Goal: Task Accomplishment & Management: Complete application form

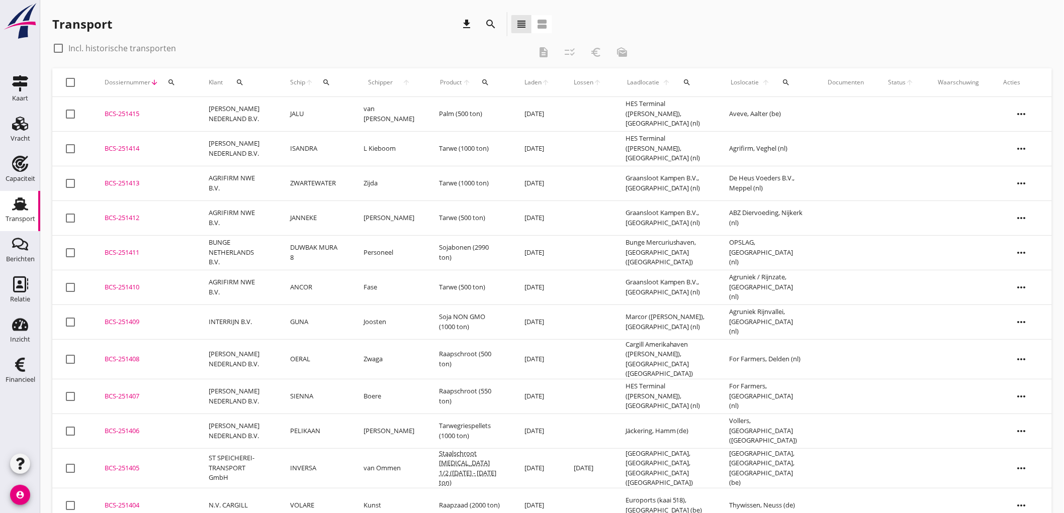
click at [335, 81] on div "search" at bounding box center [326, 82] width 18 height 8
click at [371, 107] on input "Zoek op (scheeps)naam" at bounding box center [381, 112] width 105 height 16
type input "avontuur"
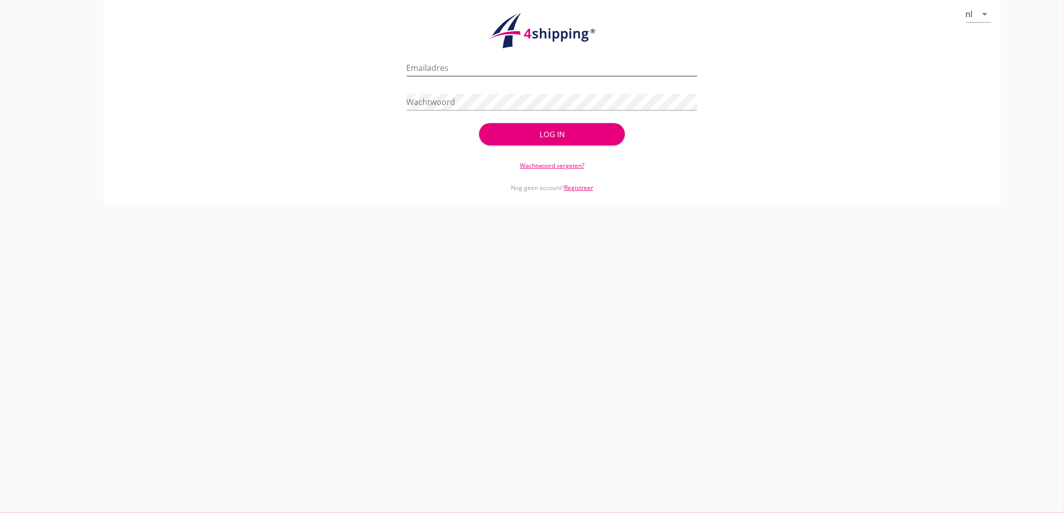
click at [477, 65] on input "Emailadres" at bounding box center [552, 68] width 291 height 16
type input "[EMAIL_ADDRESS][DOMAIN_NAME]"
click at [479, 123] on button "Log in" at bounding box center [551, 134] width 145 height 22
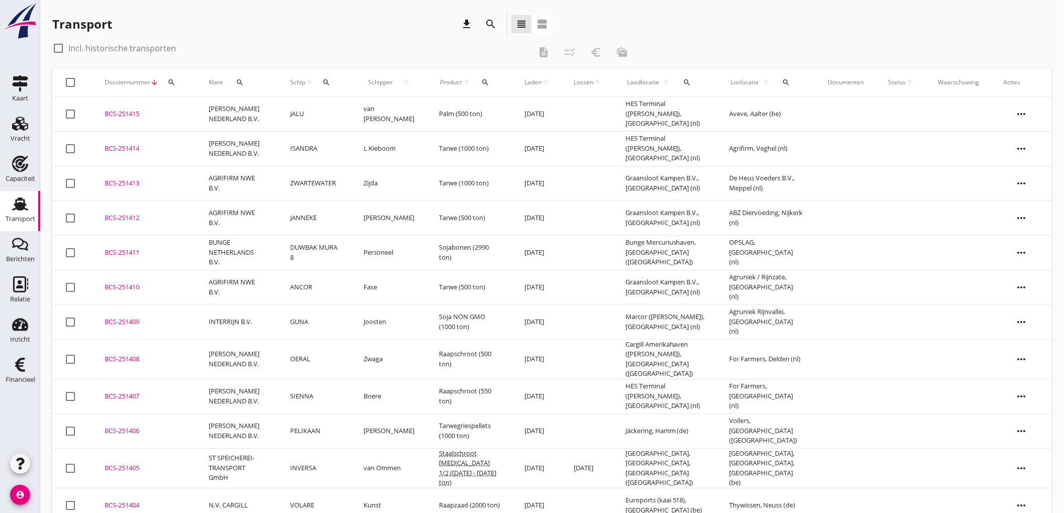
click at [330, 85] on icon "search" at bounding box center [326, 82] width 8 height 8
click at [414, 108] on input "Zoek op (scheeps)naam" at bounding box center [381, 112] width 105 height 16
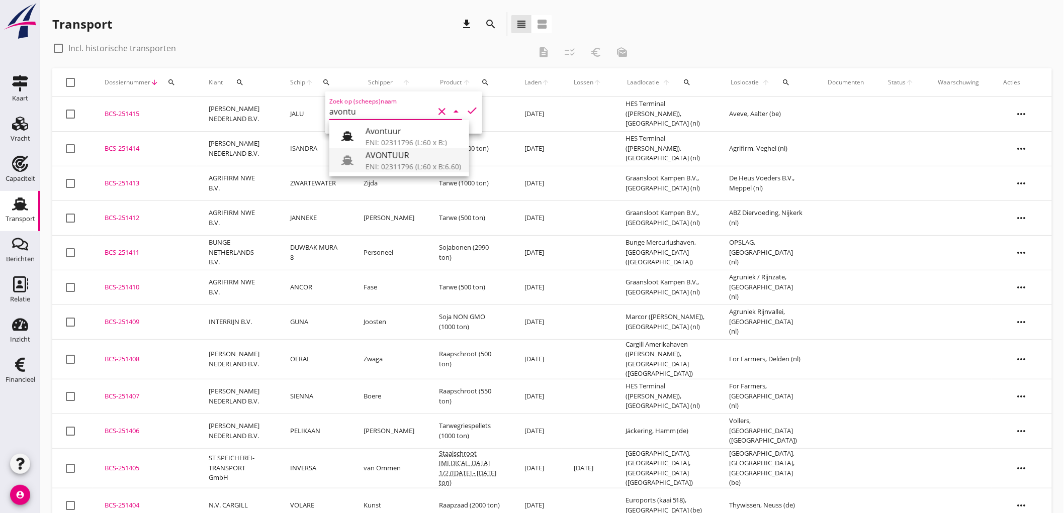
click at [379, 170] on div "ENI: 02311796 (L:60 x B:6.60)" at bounding box center [414, 166] width 96 height 11
click at [474, 108] on div "Zoek op (scheeps)naam AVONTUUR clear arrow_drop_down check" at bounding box center [403, 113] width 157 height 42
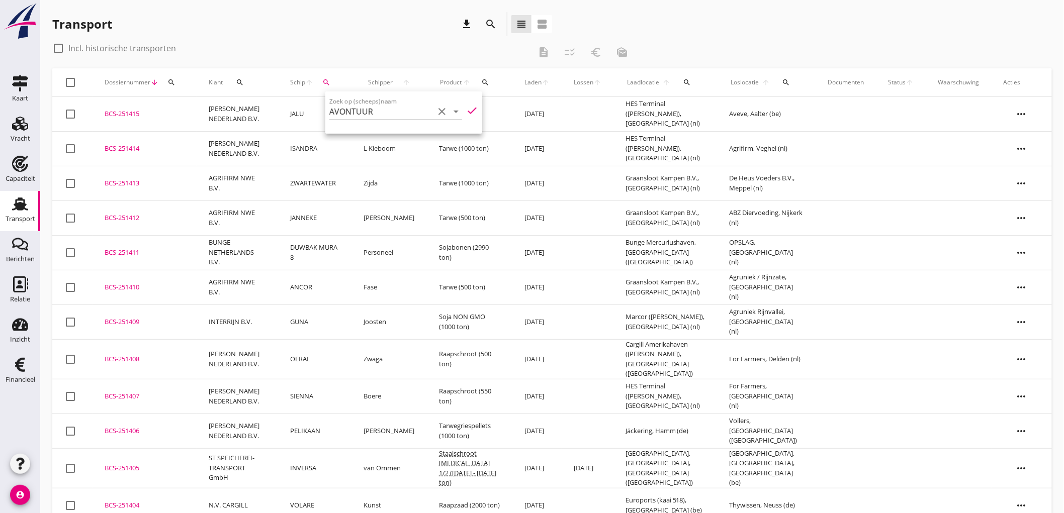
click at [466, 107] on icon "check" at bounding box center [472, 111] width 12 height 12
type input "AVONTUUR"
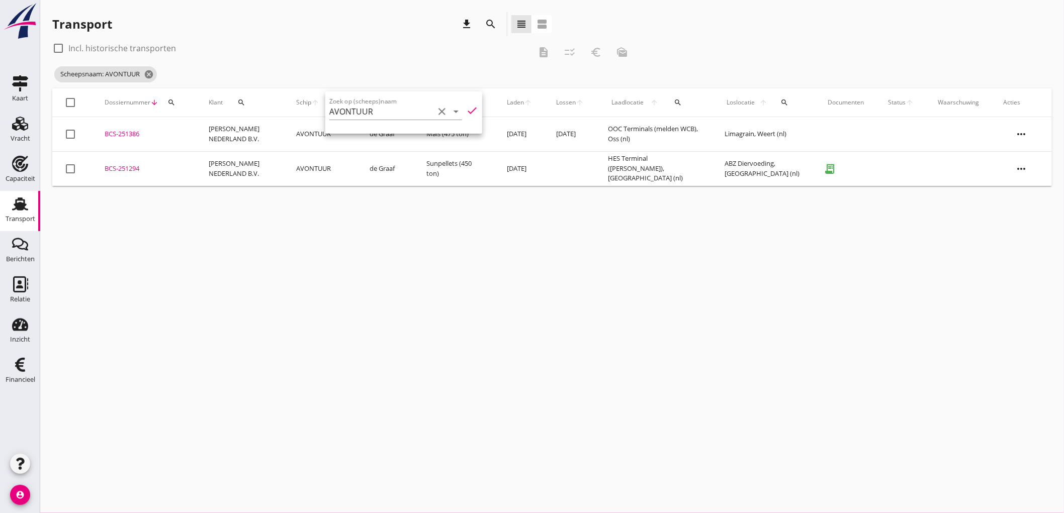
click at [1022, 172] on icon "more_horiz" at bounding box center [1022, 169] width 28 height 28
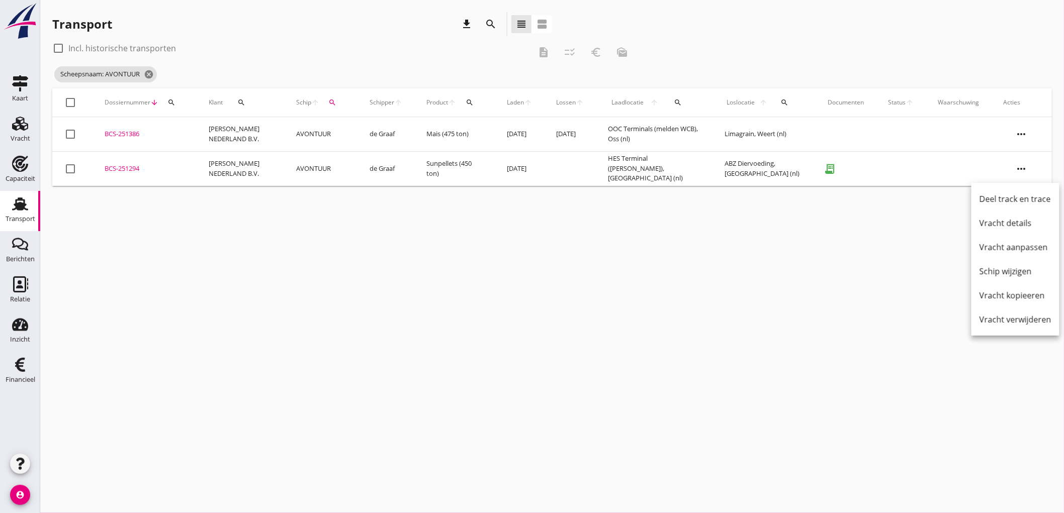
click at [622, 169] on td "HES Terminal ([PERSON_NAME]), [GEOGRAPHIC_DATA] (nl)" at bounding box center [654, 168] width 117 height 35
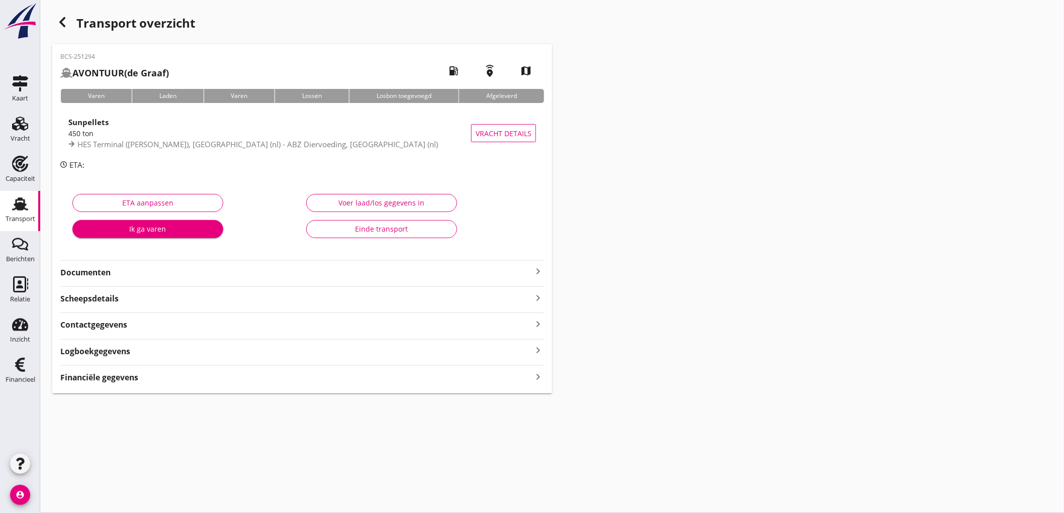
click at [199, 271] on strong "Documenten" at bounding box center [296, 273] width 472 height 12
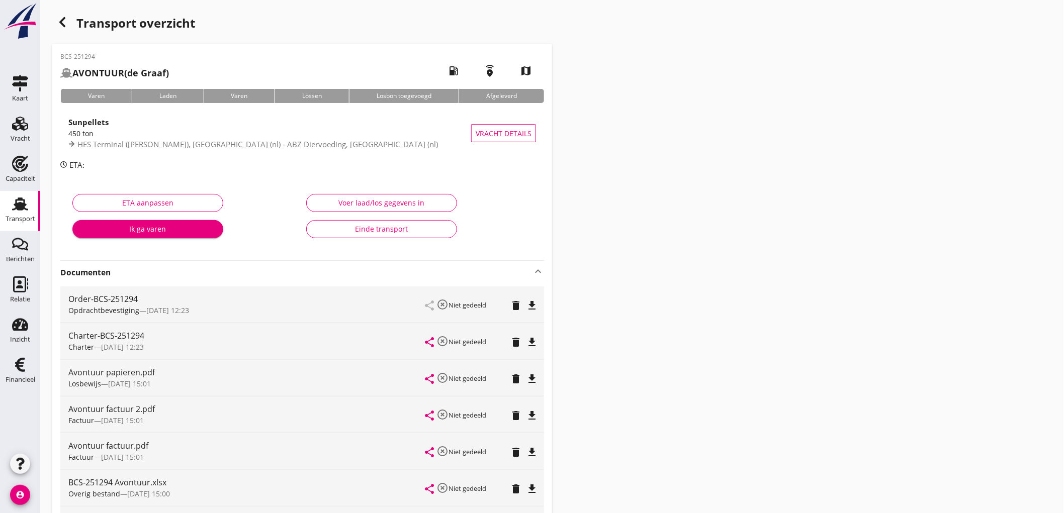
scroll to position [167, 0]
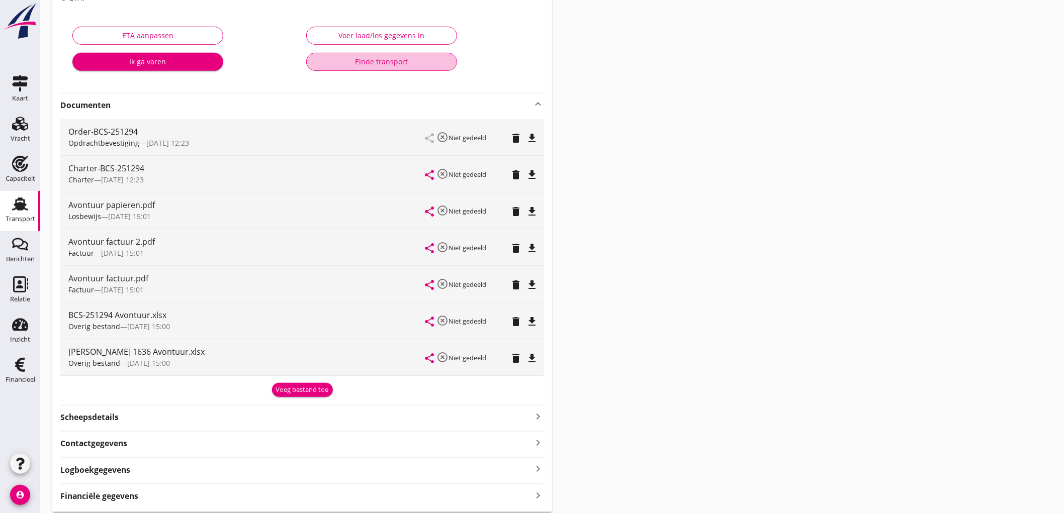
click at [419, 61] on div "Einde transport" at bounding box center [382, 61] width 134 height 11
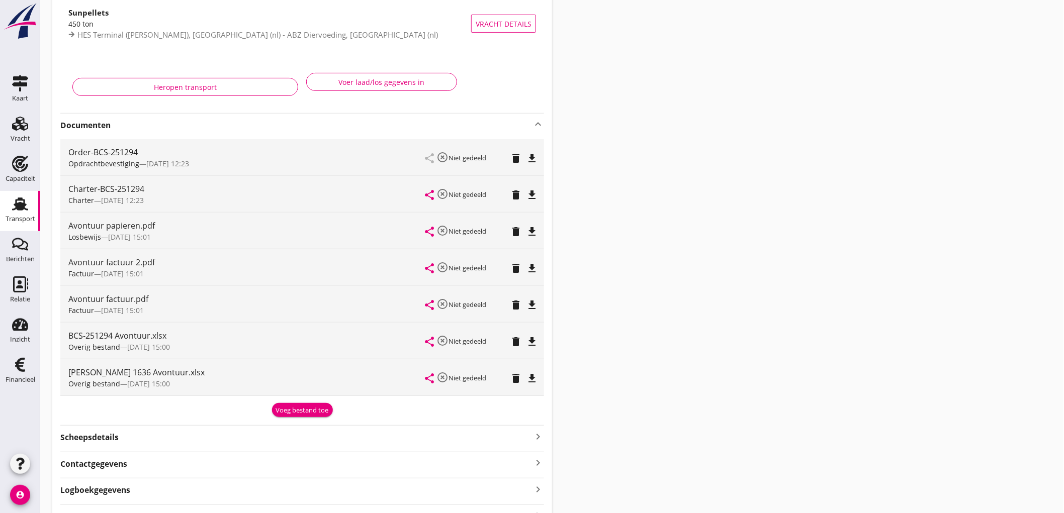
scroll to position [0, 0]
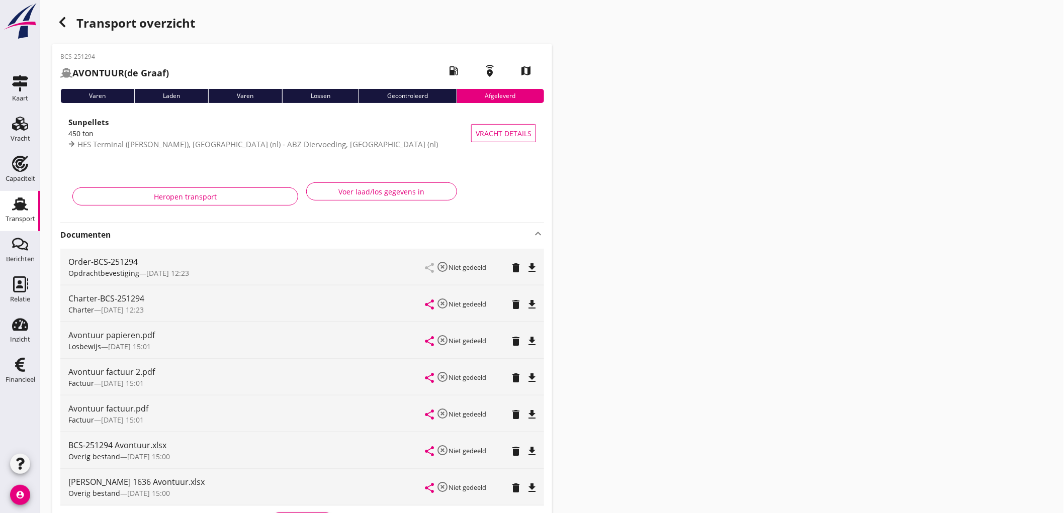
click at [52, 23] on div "button" at bounding box center [62, 22] width 20 height 20
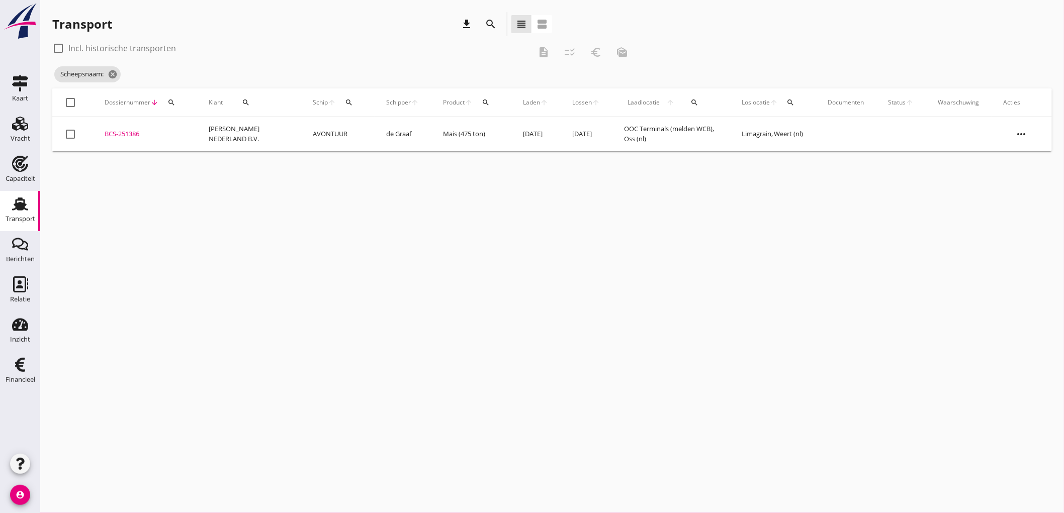
click at [278, 141] on td "[PERSON_NAME] NEDERLAND B.V." at bounding box center [249, 134] width 105 height 34
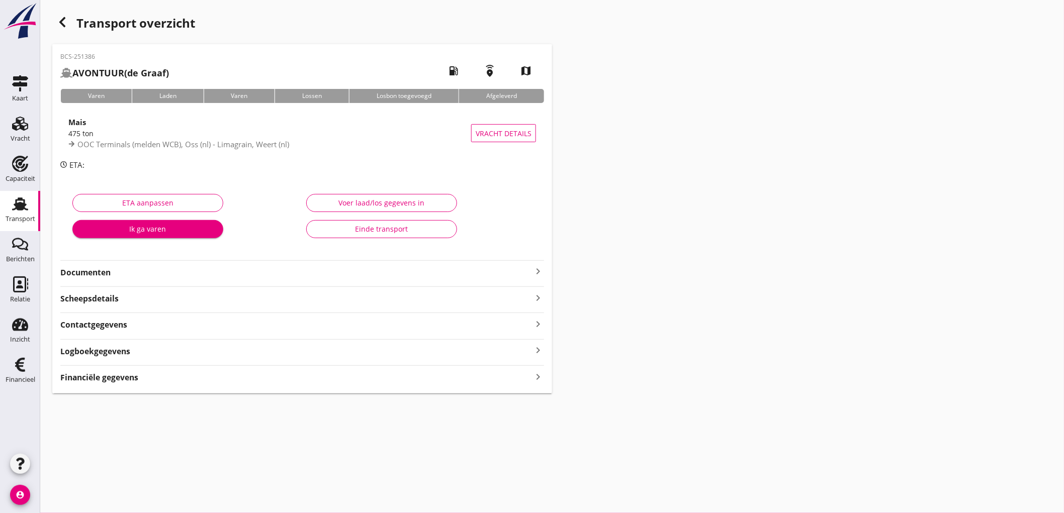
click at [155, 273] on strong "Documenten" at bounding box center [296, 273] width 472 height 12
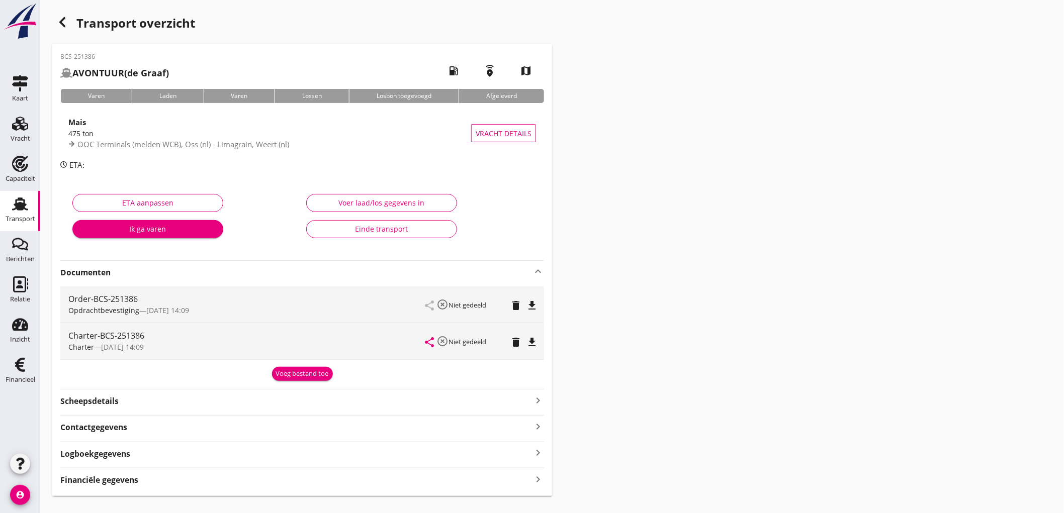
click at [315, 373] on div "Voeg bestand toe" at bounding box center [302, 374] width 53 height 10
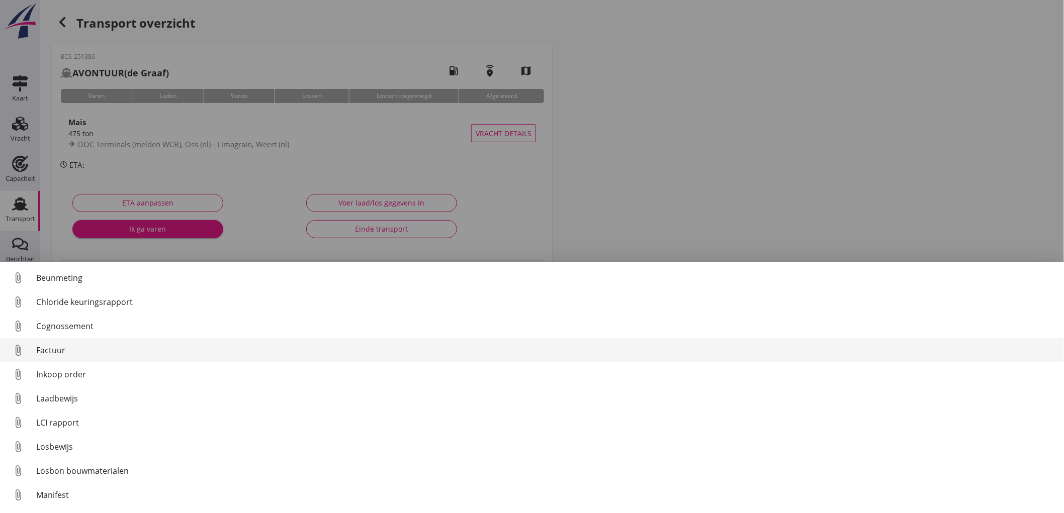
click at [49, 351] on div "Factuur" at bounding box center [546, 351] width 1020 height 12
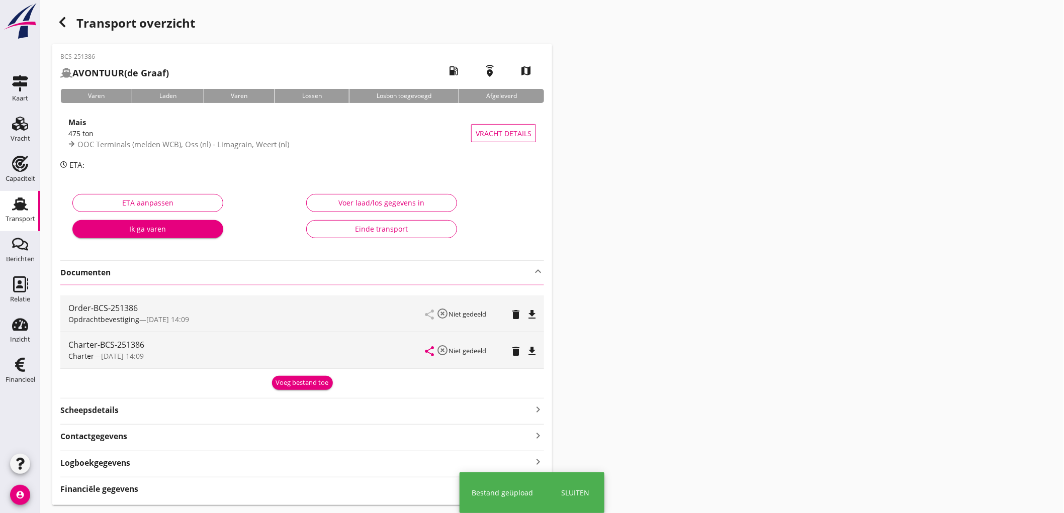
click at [306, 388] on button "Voeg bestand toe" at bounding box center [302, 383] width 61 height 14
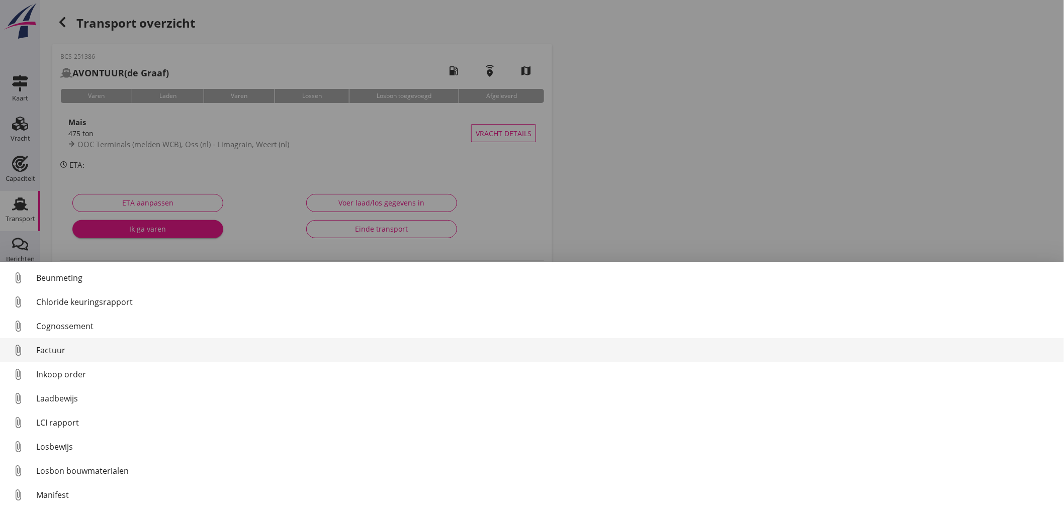
click at [81, 345] on div "Factuur" at bounding box center [546, 351] width 1020 height 12
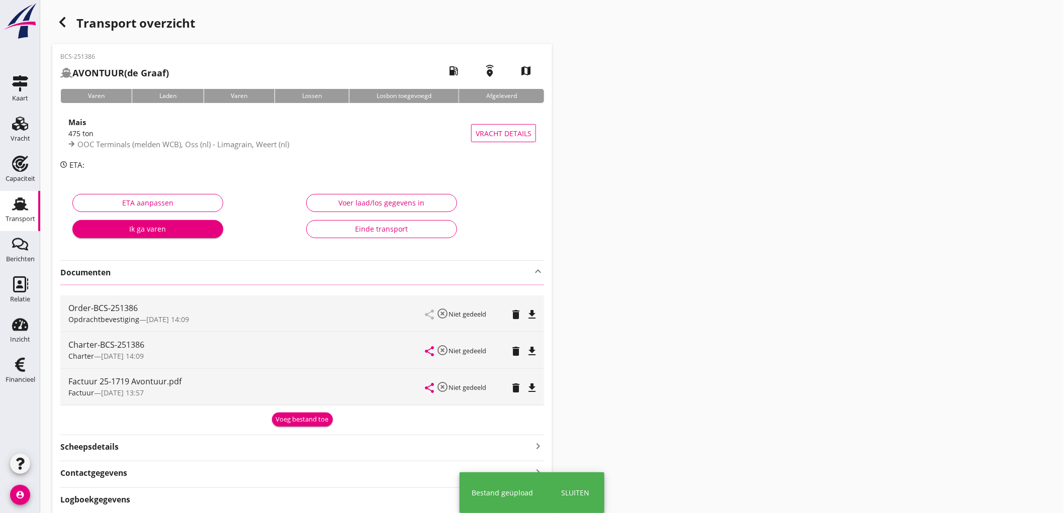
click at [292, 425] on button "Voeg bestand toe" at bounding box center [302, 420] width 61 height 14
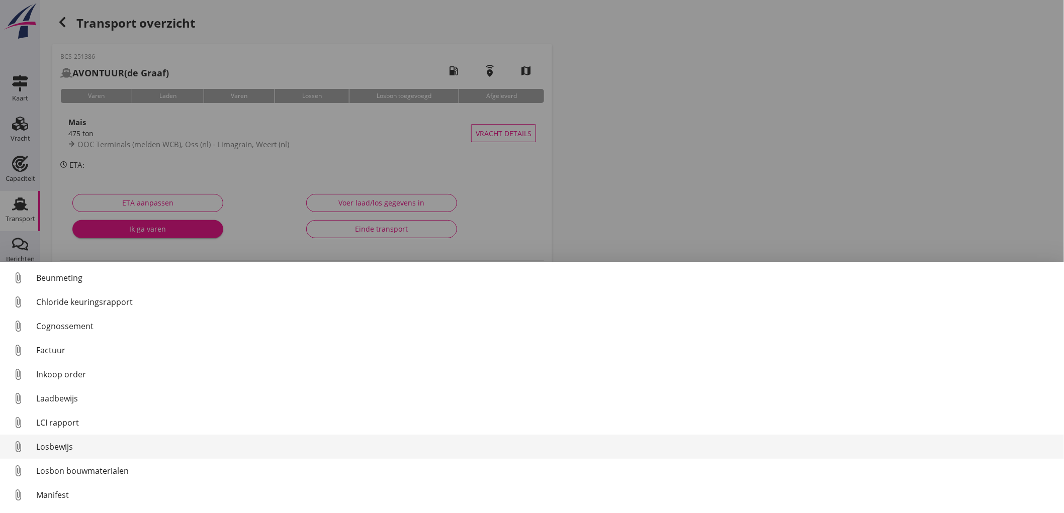
click at [69, 451] on div "Losbewijs" at bounding box center [546, 447] width 1020 height 12
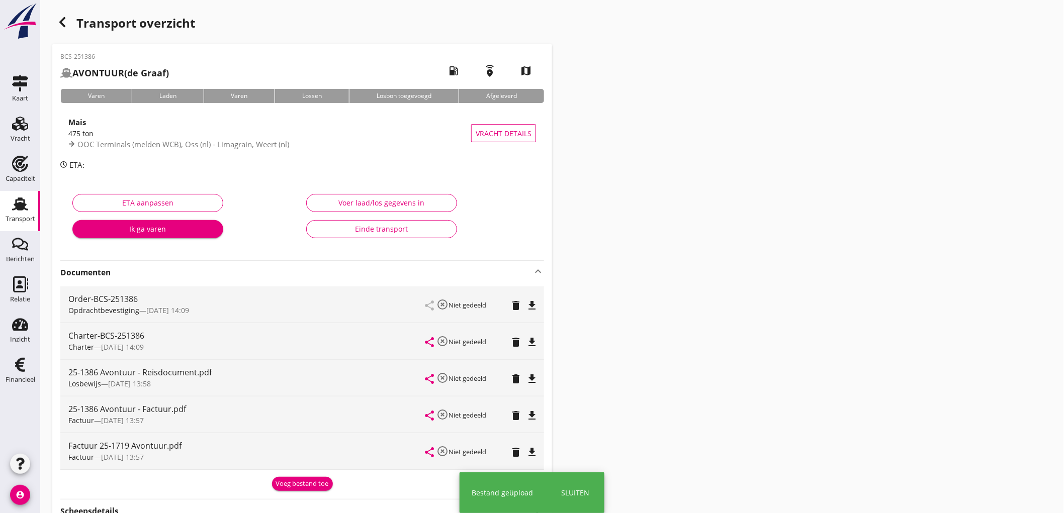
click at [376, 236] on button "Einde transport" at bounding box center [381, 229] width 151 height 18
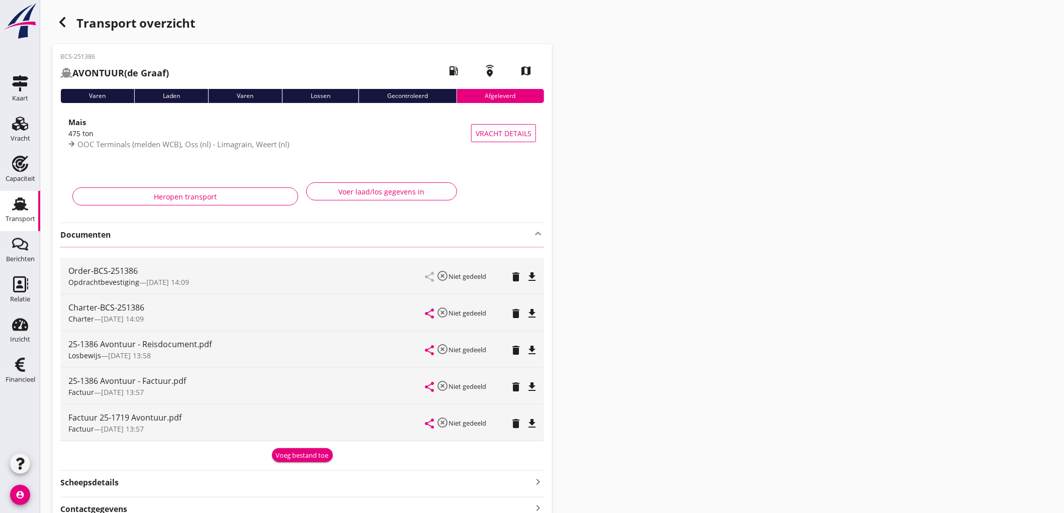
click at [28, 214] on div "Transport" at bounding box center [21, 219] width 30 height 14
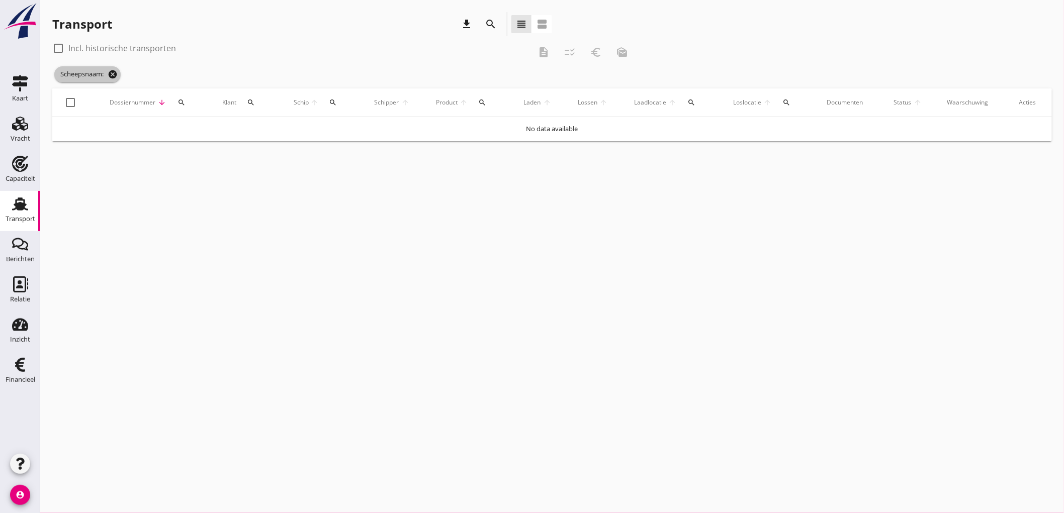
click at [115, 76] on icon "cancel" at bounding box center [113, 74] width 10 height 10
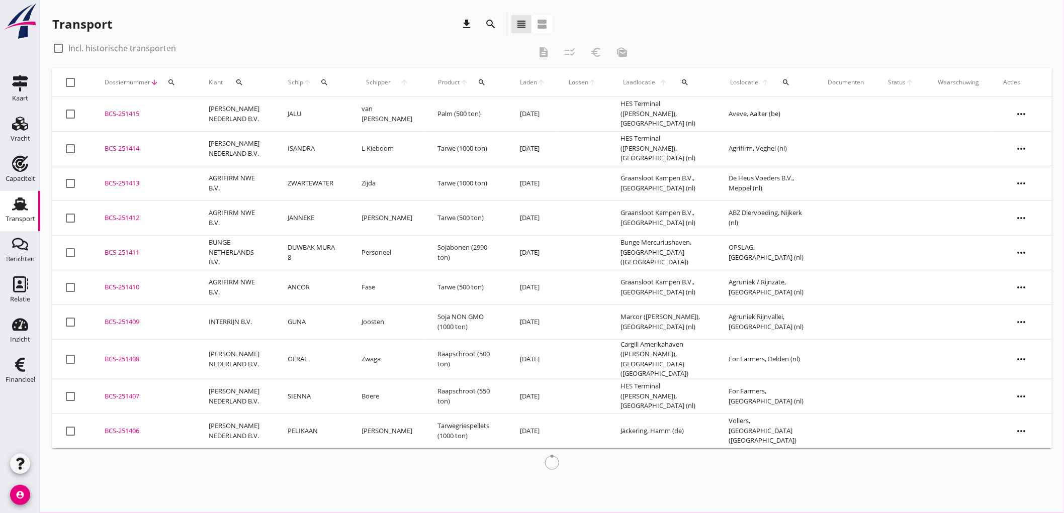
click at [480, 81] on div "search" at bounding box center [482, 82] width 19 height 8
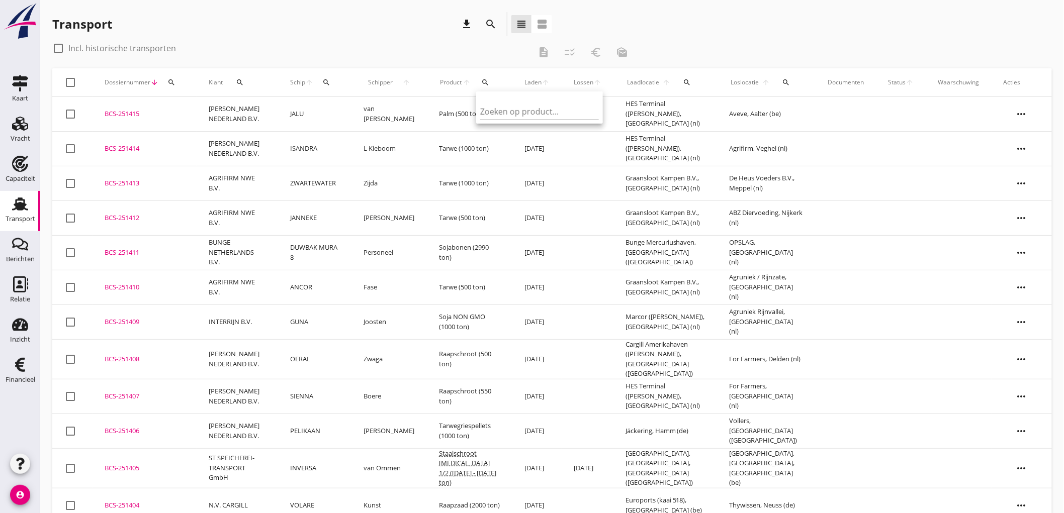
click at [330, 83] on icon "search" at bounding box center [326, 82] width 8 height 8
click at [361, 106] on input "Zoek op (scheeps)naam" at bounding box center [381, 112] width 105 height 16
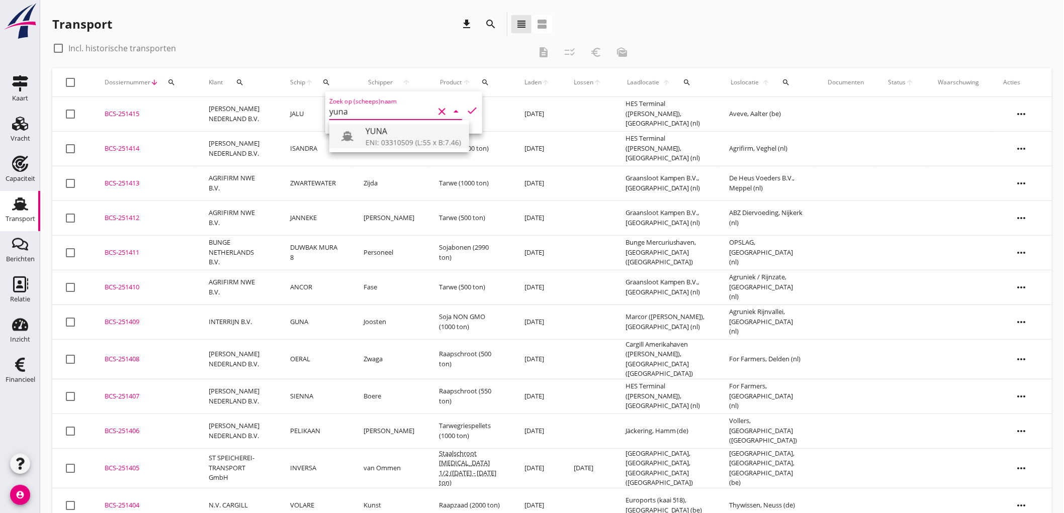
click at [378, 131] on div "YUNA" at bounding box center [414, 131] width 96 height 12
click at [466, 108] on icon "check" at bounding box center [472, 111] width 12 height 12
type input "YUNA"
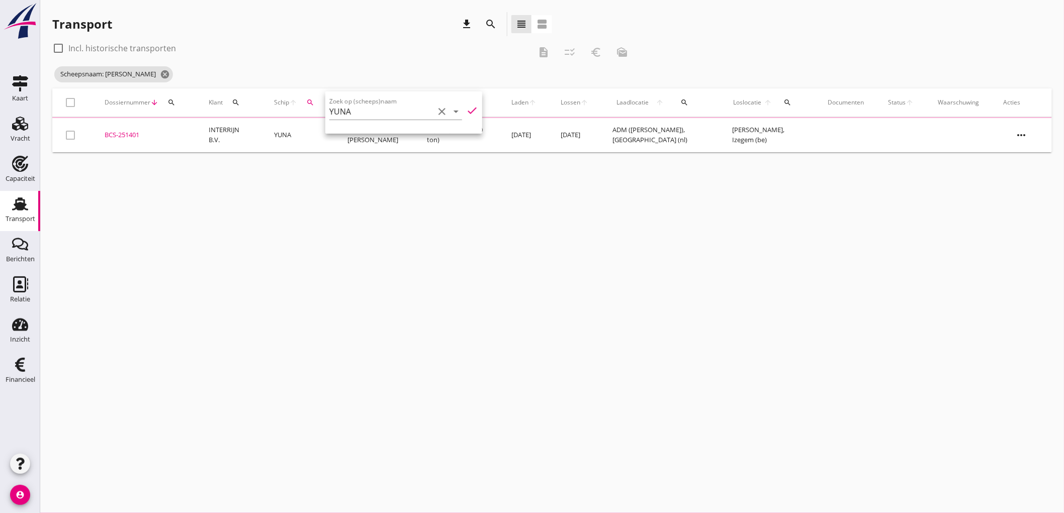
click at [102, 50] on label "Incl. historische transporten" at bounding box center [122, 48] width 108 height 10
checkbox input "true"
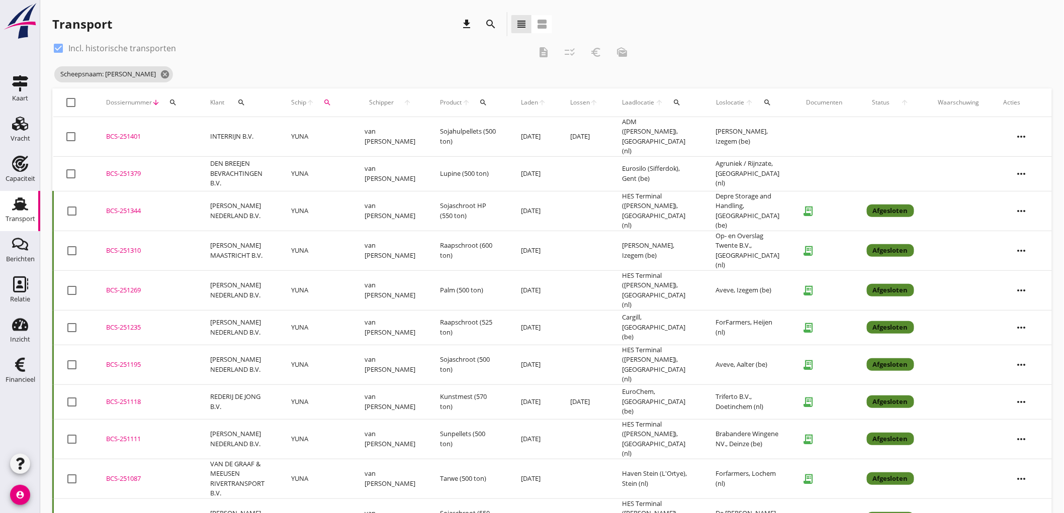
click at [381, 202] on td "van [PERSON_NAME]" at bounding box center [390, 211] width 75 height 40
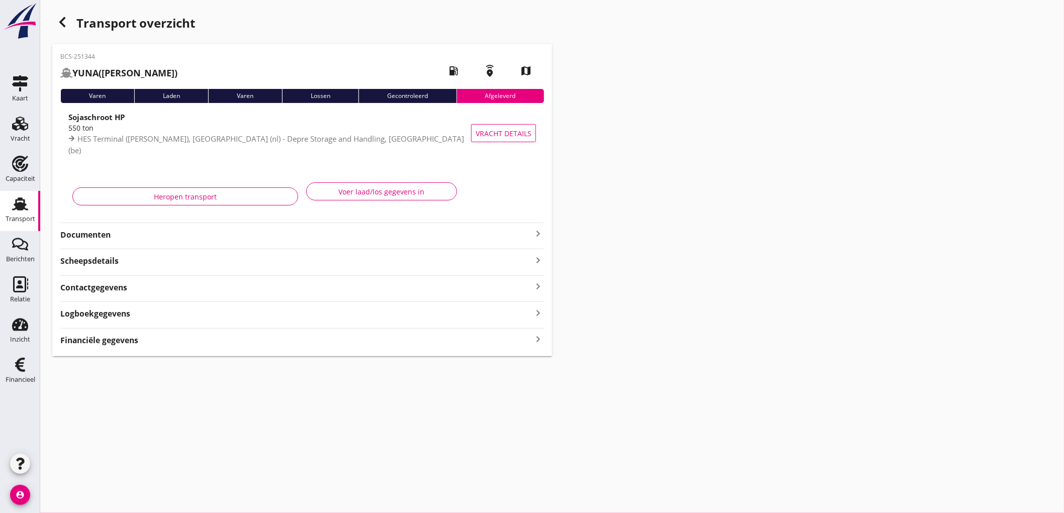
click at [124, 238] on strong "Documenten" at bounding box center [296, 235] width 472 height 12
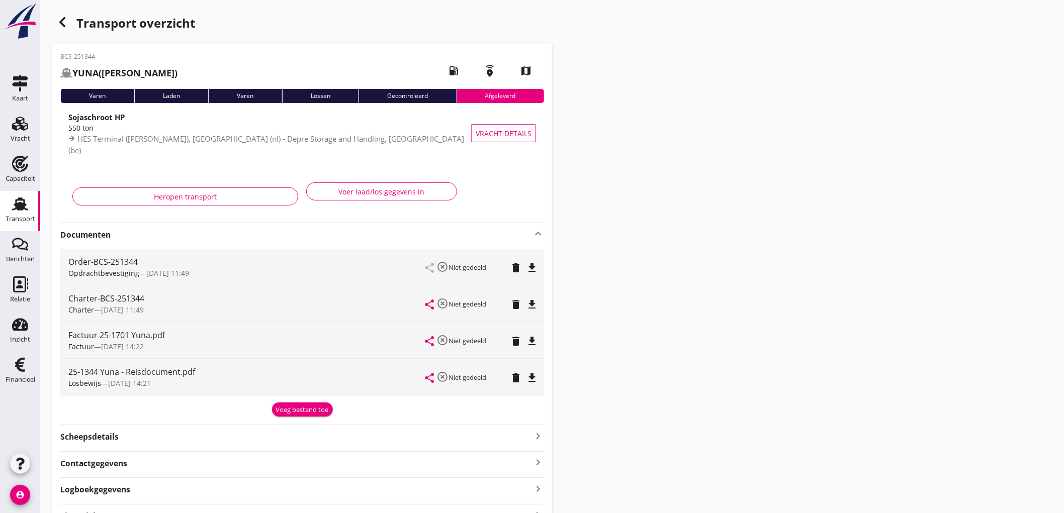
click at [527, 340] on icon "file_download" at bounding box center [532, 341] width 12 height 12
click at [326, 410] on div "Voeg bestand toe" at bounding box center [302, 410] width 53 height 10
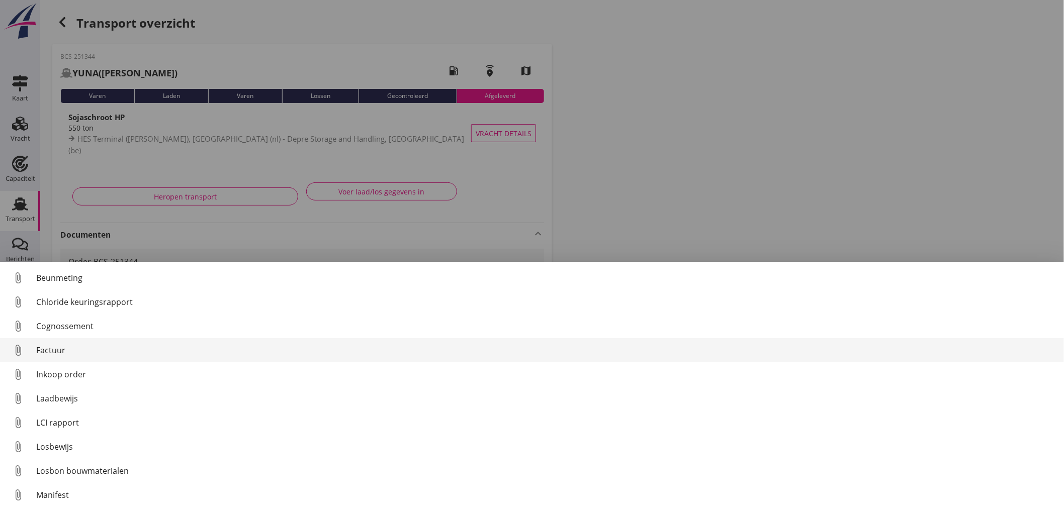
click at [76, 353] on div "Factuur" at bounding box center [546, 351] width 1020 height 12
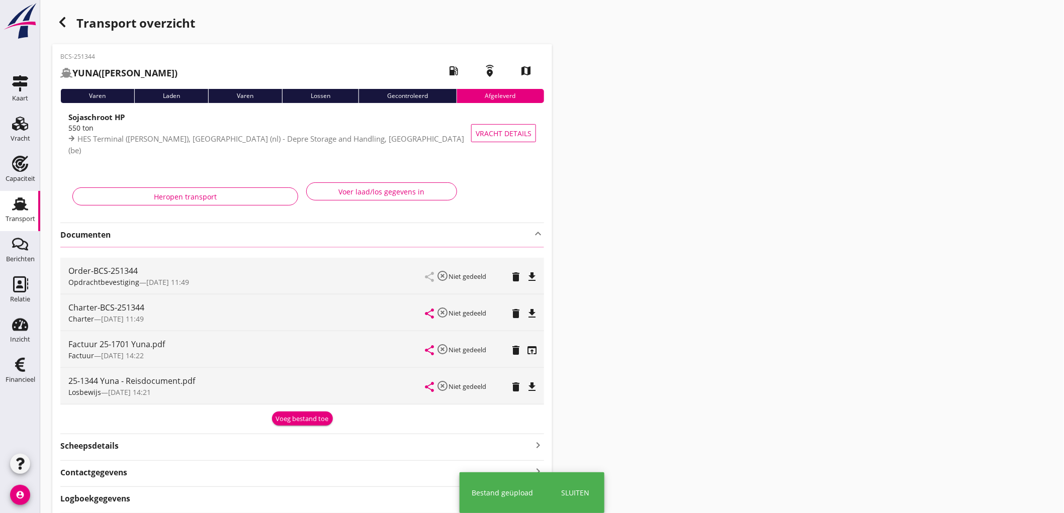
click at [299, 416] on div "Voeg bestand toe" at bounding box center [302, 419] width 53 height 10
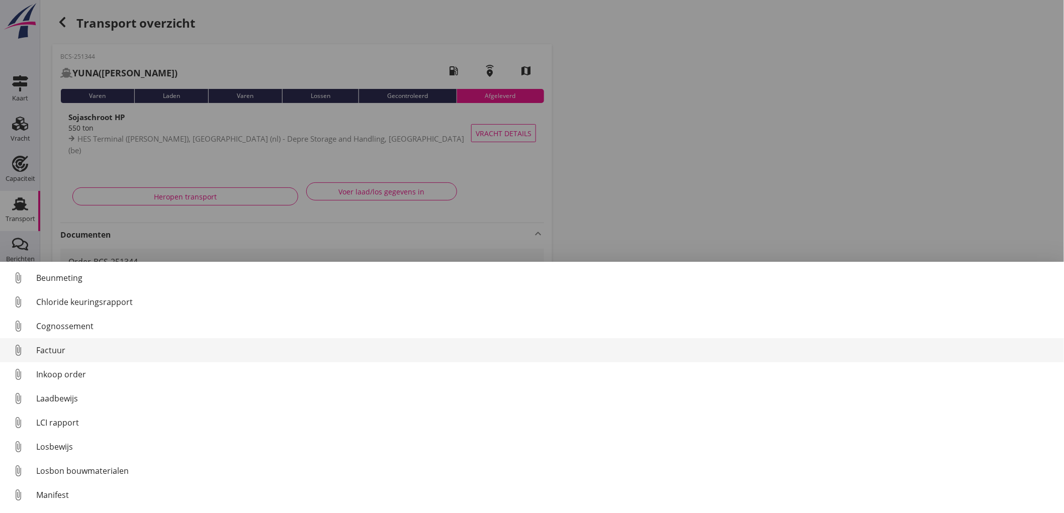
click at [94, 351] on div "Factuur" at bounding box center [546, 351] width 1020 height 12
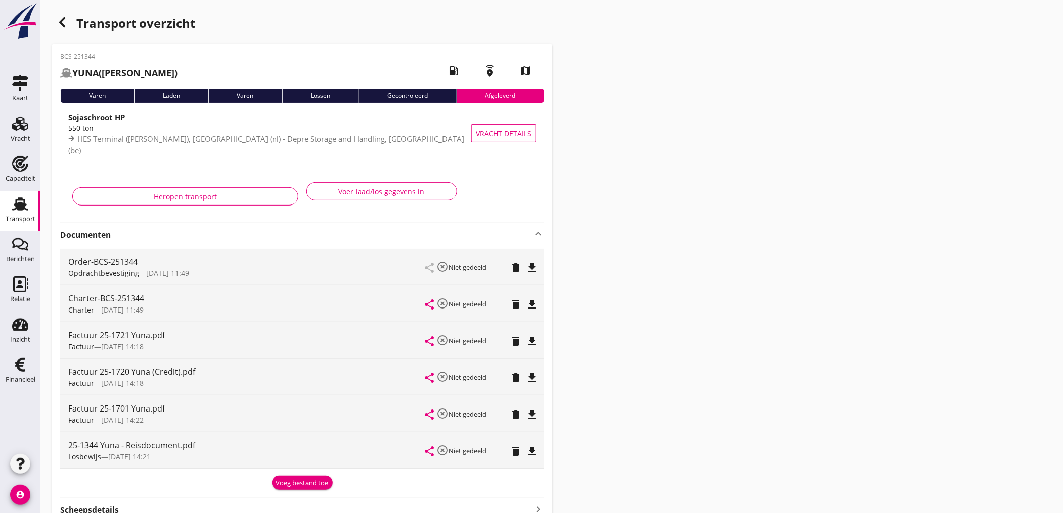
click at [19, 213] on div "Transport" at bounding box center [21, 219] width 30 height 14
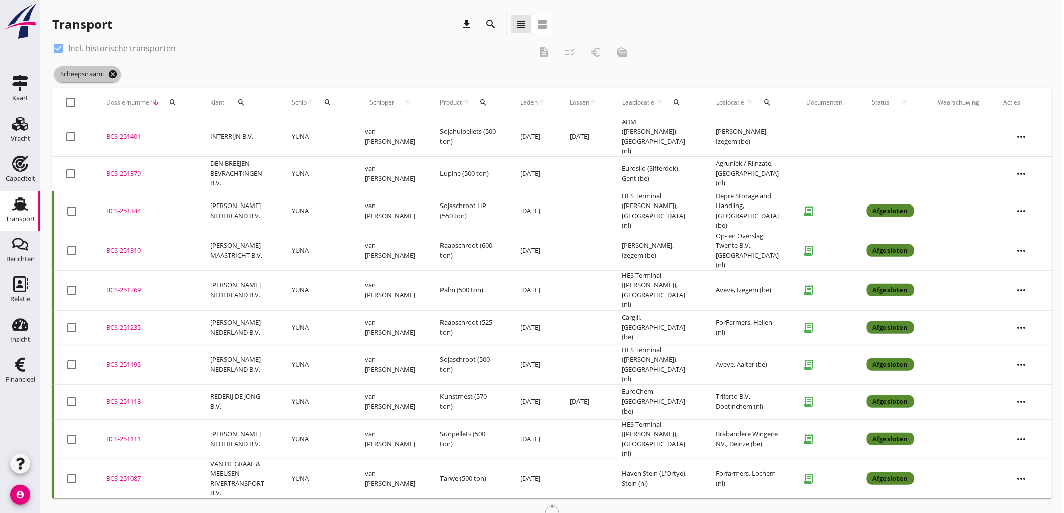
click at [118, 73] on icon "cancel" at bounding box center [113, 74] width 10 height 10
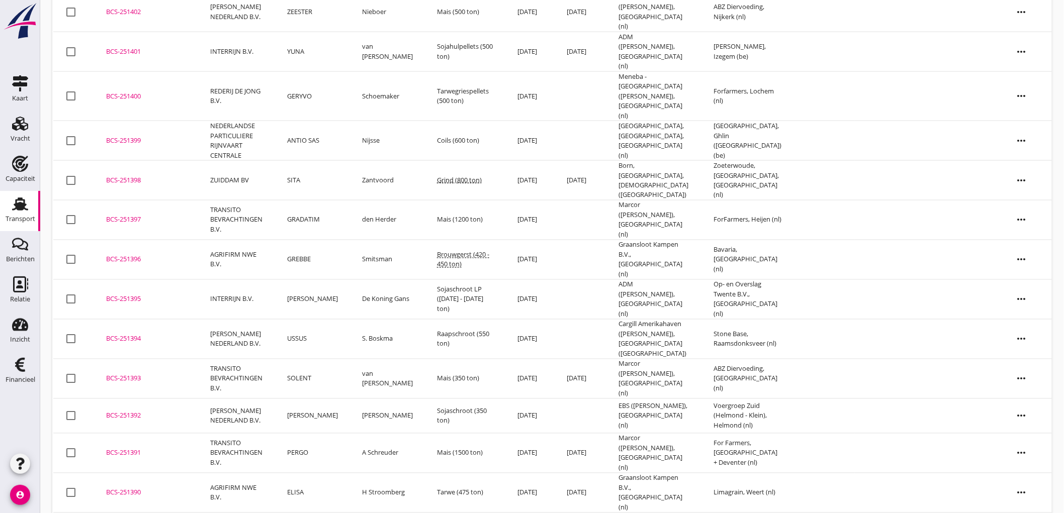
scroll to position [642, 0]
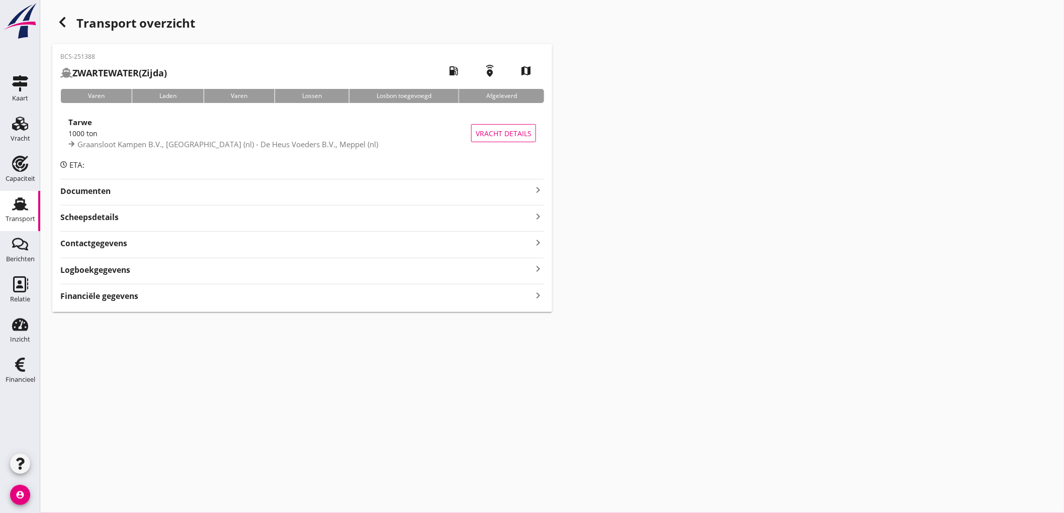
click at [88, 190] on div "BCS-251388 ZWARTEWATER (Zijda) local_gas_station emergency_share map Varen Lade…" at bounding box center [302, 178] width 500 height 268
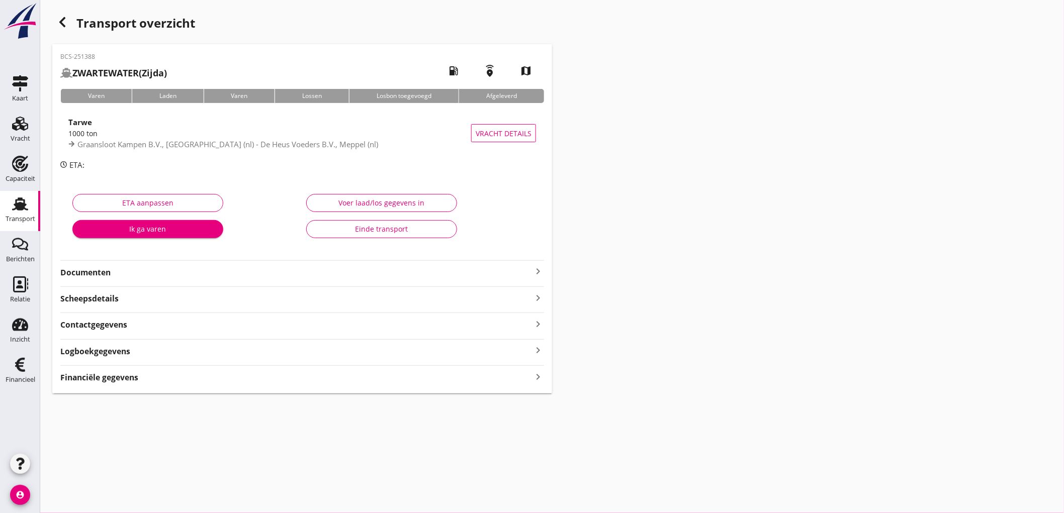
click at [132, 272] on strong "Documenten" at bounding box center [296, 273] width 472 height 12
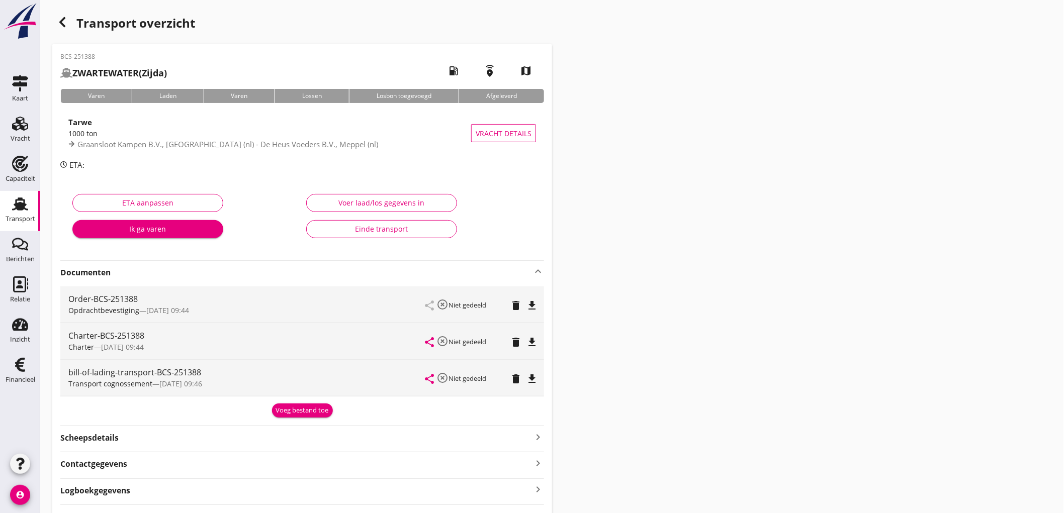
click at [291, 397] on div "Order-BCS-251388 Opdrachtbevestiging — [DATE] 09:44 share highlight_off Niet ge…" at bounding box center [302, 342] width 484 height 118
click at [293, 412] on div "Voeg bestand toe" at bounding box center [302, 411] width 53 height 10
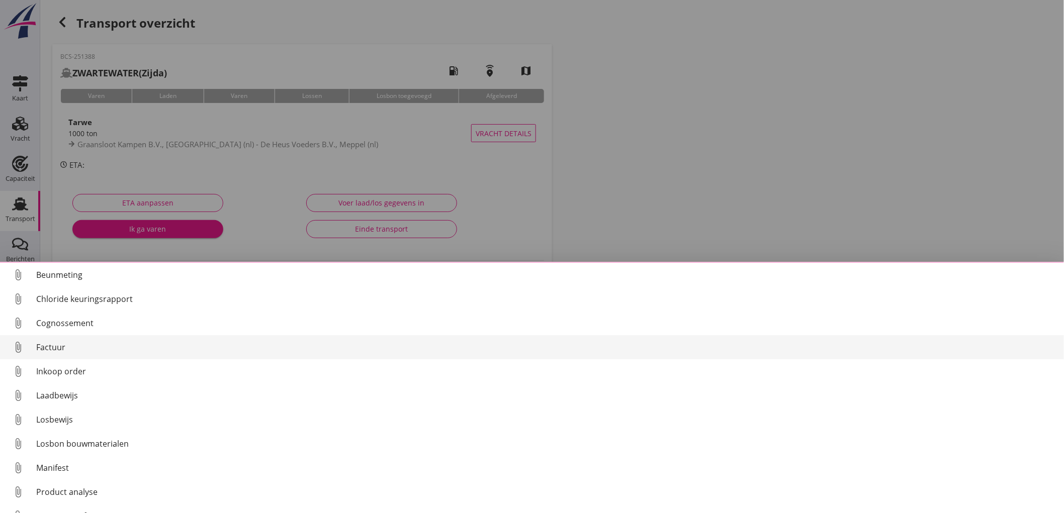
click at [48, 347] on div "Factuur" at bounding box center [546, 347] width 1020 height 12
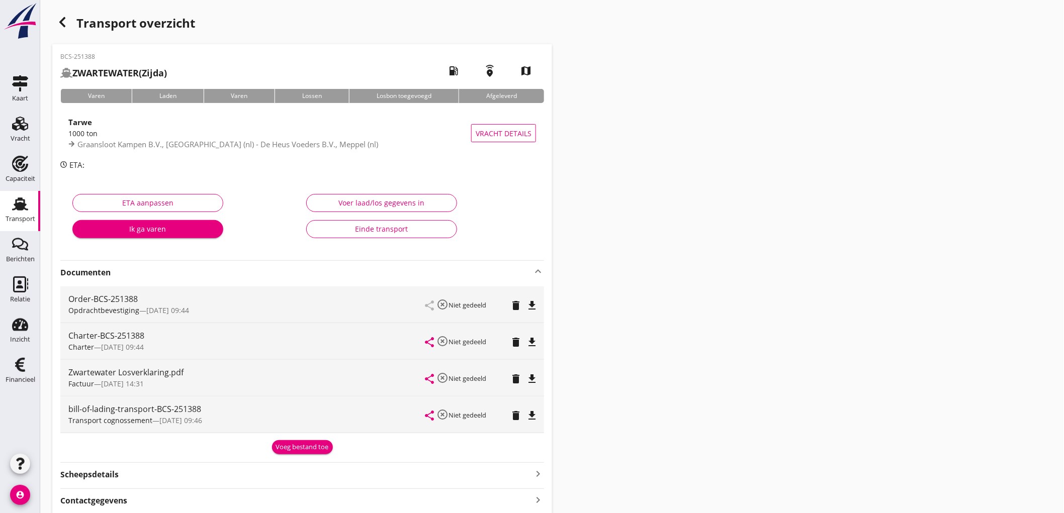
click at [516, 376] on icon "delete" at bounding box center [516, 379] width 12 height 12
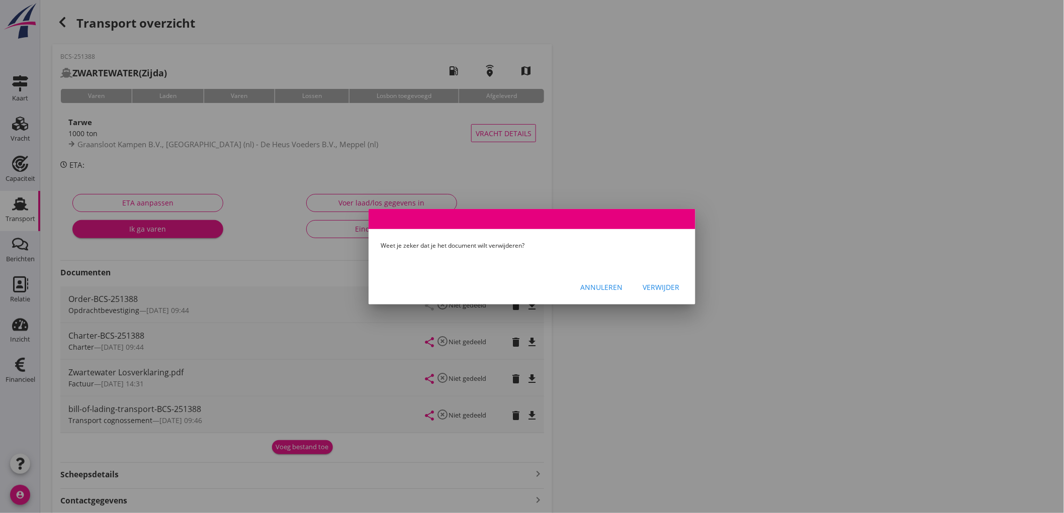
click at [659, 286] on div "Verwijder" at bounding box center [661, 287] width 37 height 11
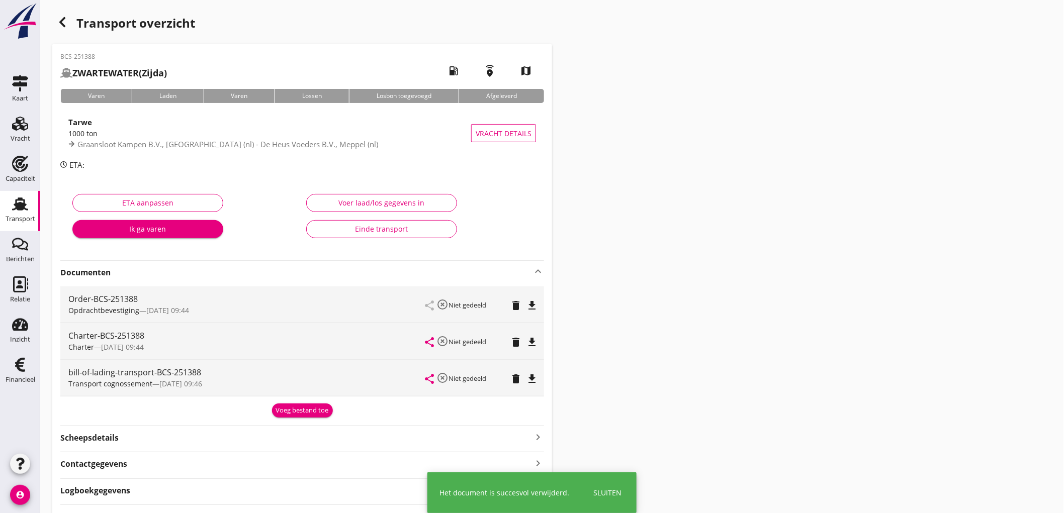
drag, startPoint x: 289, startPoint y: 448, endPoint x: 290, endPoint y: 435, distance: 13.1
click at [290, 448] on div "BCS-251388 ZWARTEWATER (Zijda) local_gas_station emergency_share map Varen Lade…" at bounding box center [302, 288] width 500 height 489
click at [295, 406] on div "Voeg bestand toe" at bounding box center [302, 411] width 53 height 10
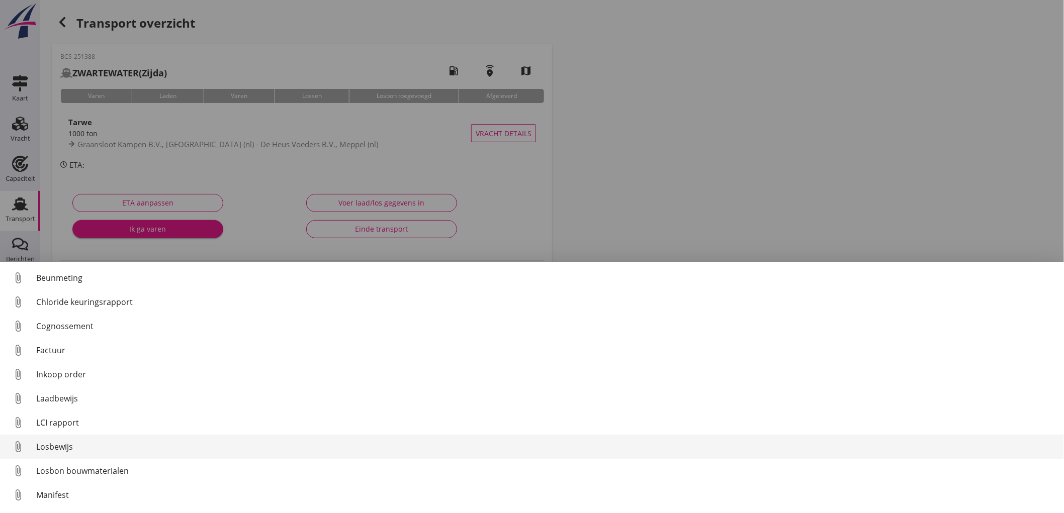
click at [73, 444] on div "Losbewijs" at bounding box center [546, 447] width 1020 height 12
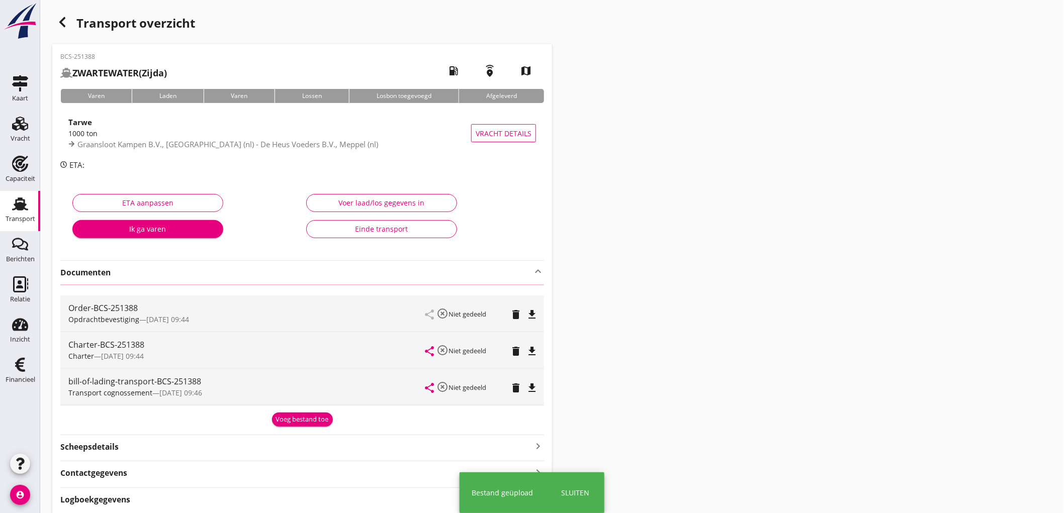
click at [302, 421] on div "Voeg bestand toe" at bounding box center [302, 420] width 53 height 10
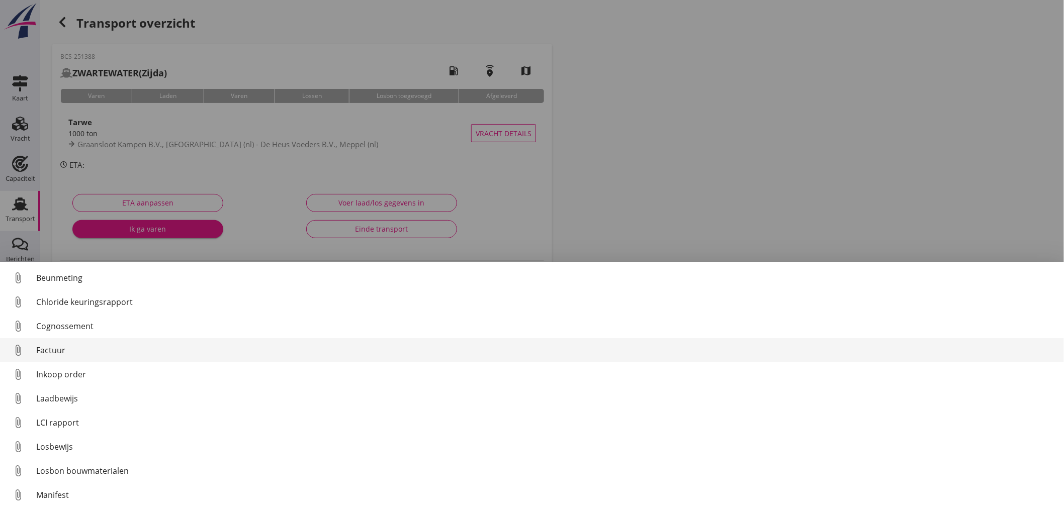
click at [98, 349] on div "Factuur" at bounding box center [546, 351] width 1020 height 12
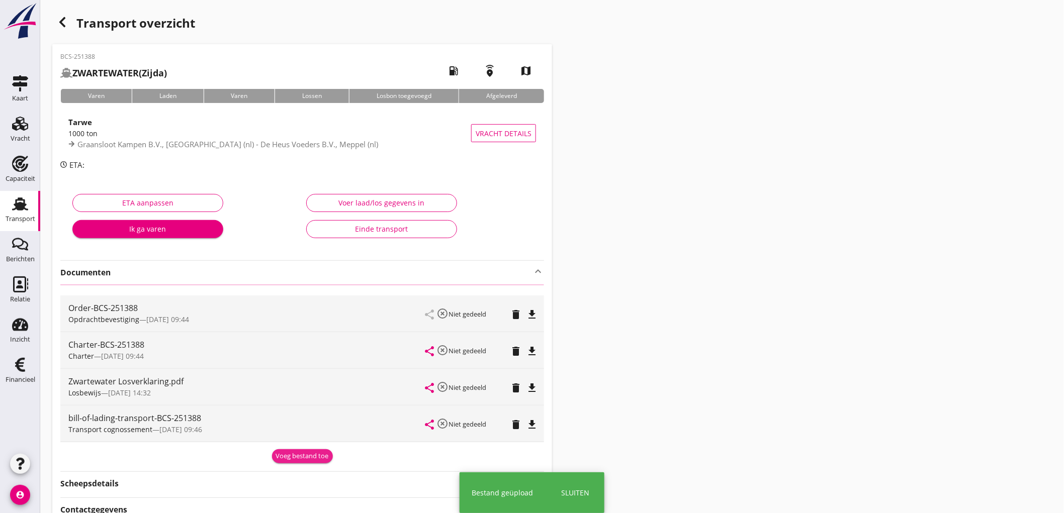
click at [313, 454] on div "Voeg bestand toe" at bounding box center [302, 457] width 53 height 10
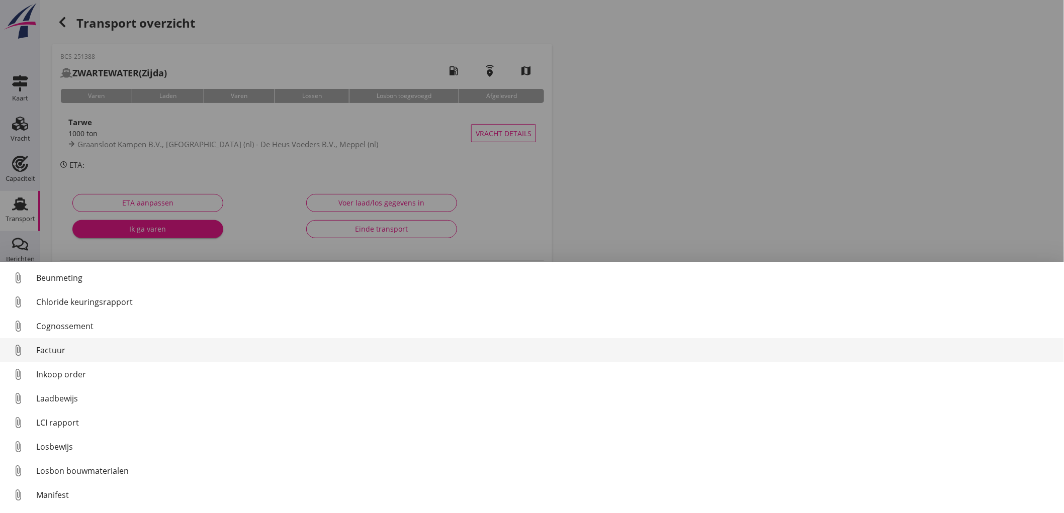
click at [95, 354] on div "Factuur" at bounding box center [546, 351] width 1020 height 12
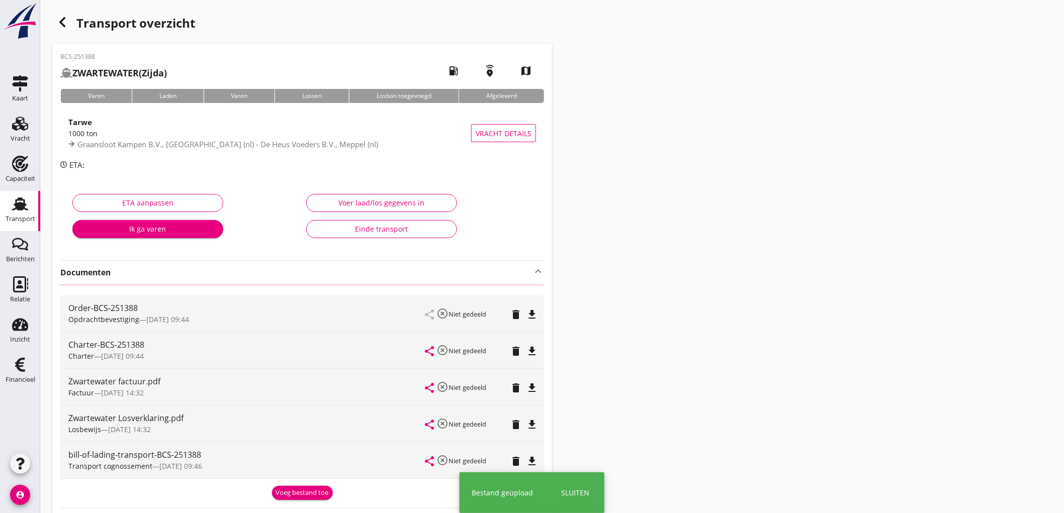
click at [378, 228] on div "Einde transport" at bounding box center [382, 229] width 134 height 11
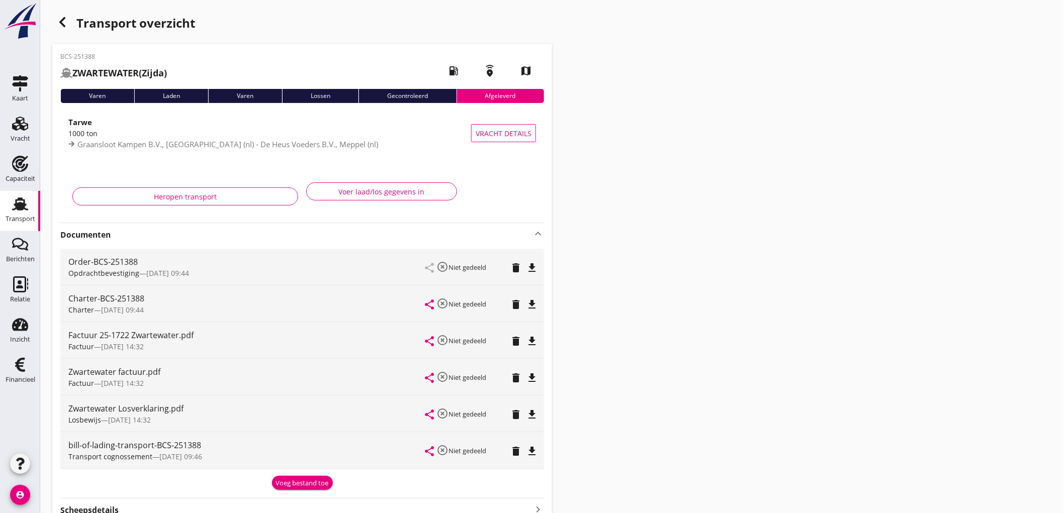
click at [31, 212] on div "Transport" at bounding box center [21, 219] width 30 height 14
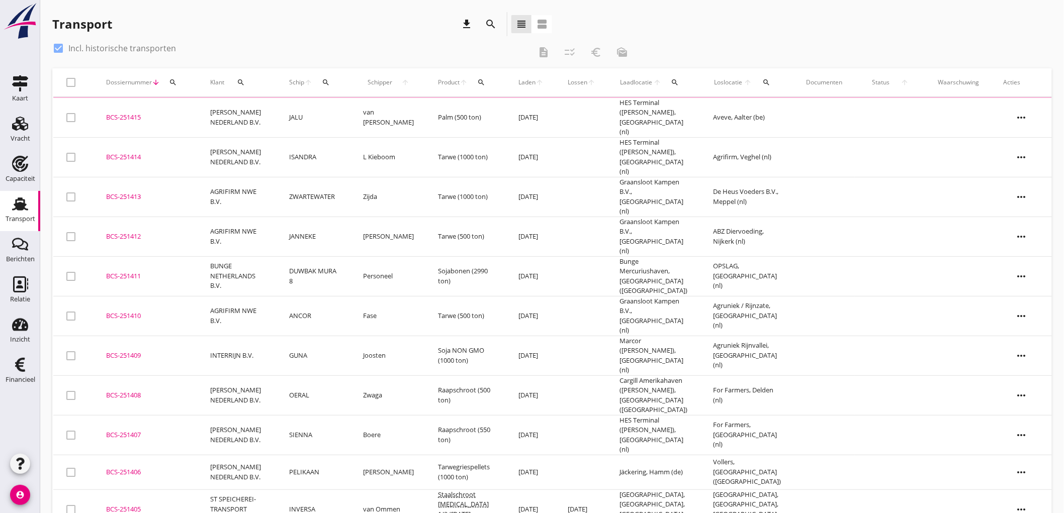
click at [335, 83] on div "search" at bounding box center [326, 82] width 18 height 8
click at [393, 111] on input "Zoek op (scheeps)naam" at bounding box center [378, 112] width 105 height 16
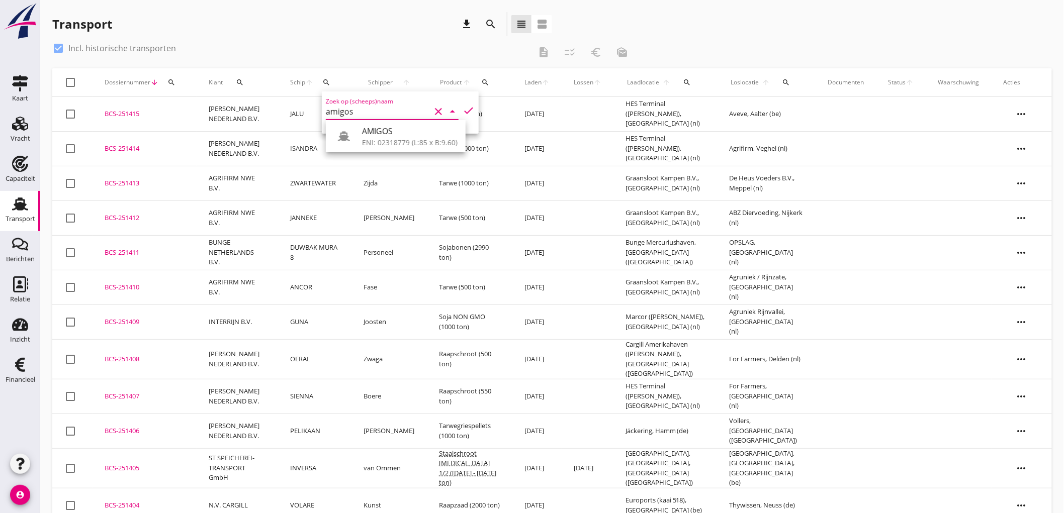
click at [382, 128] on div "AMIGOS" at bounding box center [410, 131] width 96 height 12
click at [464, 111] on icon "check" at bounding box center [469, 111] width 12 height 12
type input "AMIGOS"
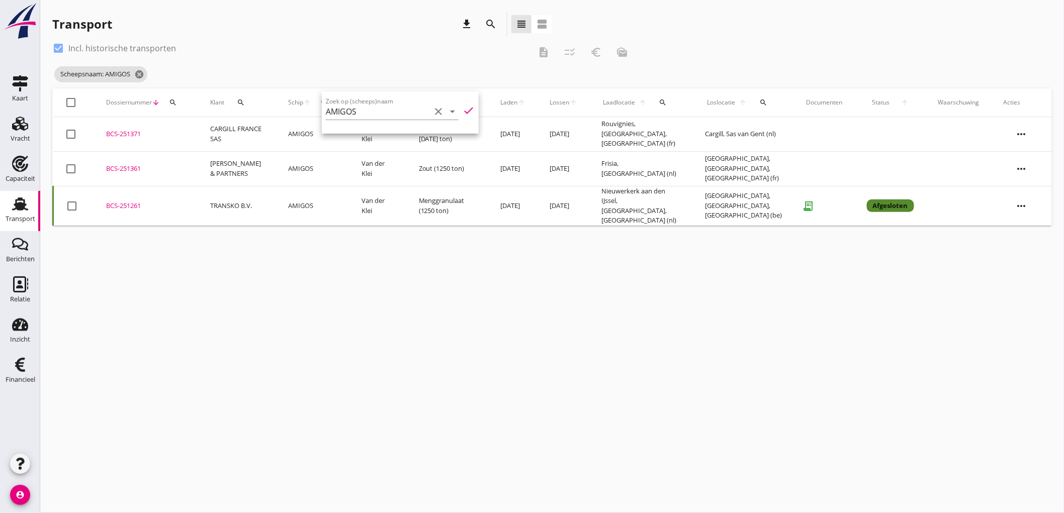
click at [350, 171] on td "Van der Klei" at bounding box center [378, 168] width 57 height 35
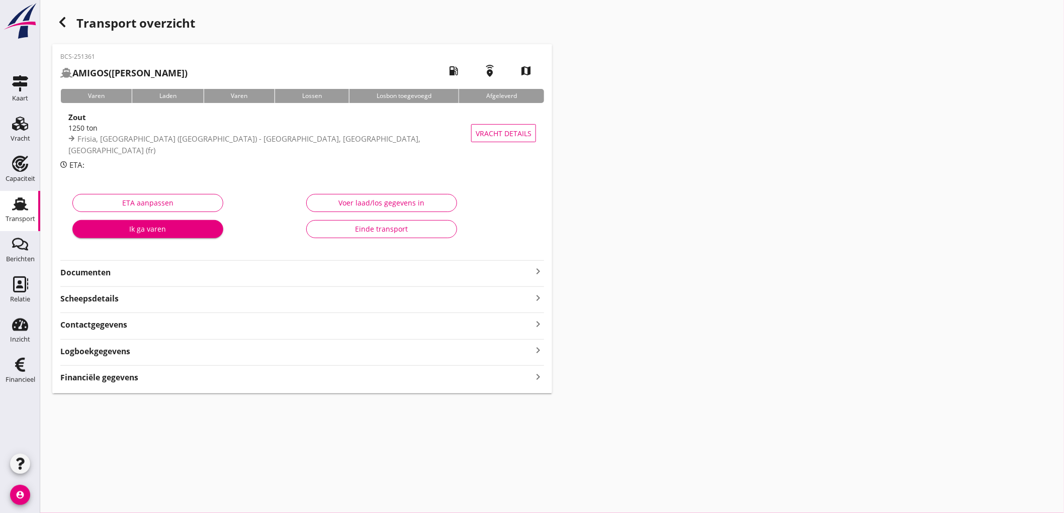
click at [144, 270] on strong "Documenten" at bounding box center [296, 273] width 472 height 12
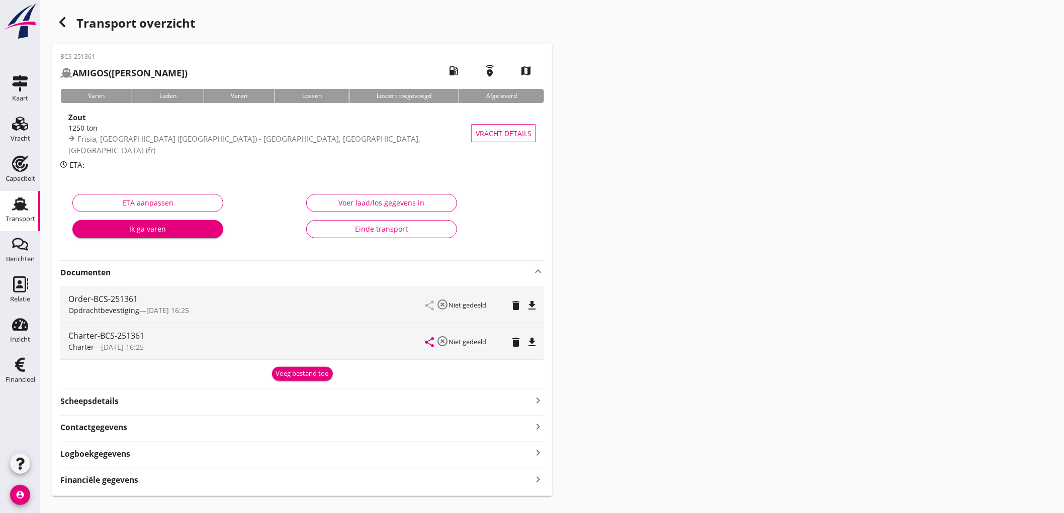
click at [310, 375] on div "Voeg bestand toe" at bounding box center [302, 374] width 53 height 10
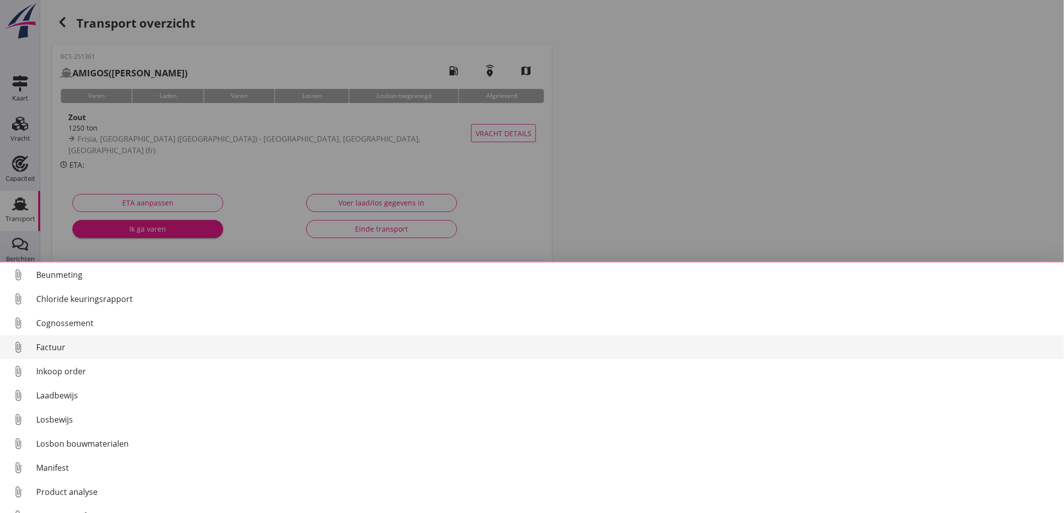
click at [130, 350] on div "Factuur" at bounding box center [546, 347] width 1020 height 12
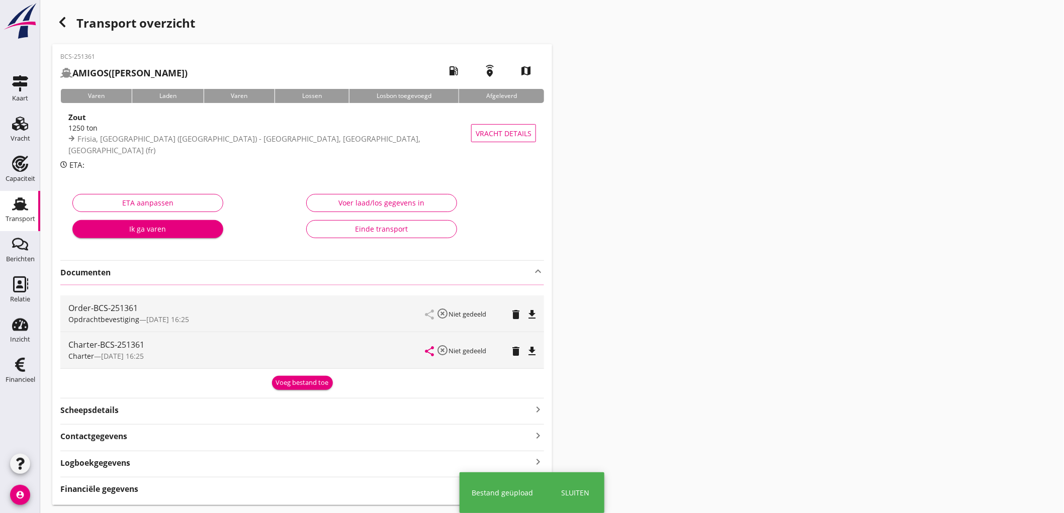
click at [304, 381] on div "Voeg bestand toe" at bounding box center [302, 383] width 53 height 10
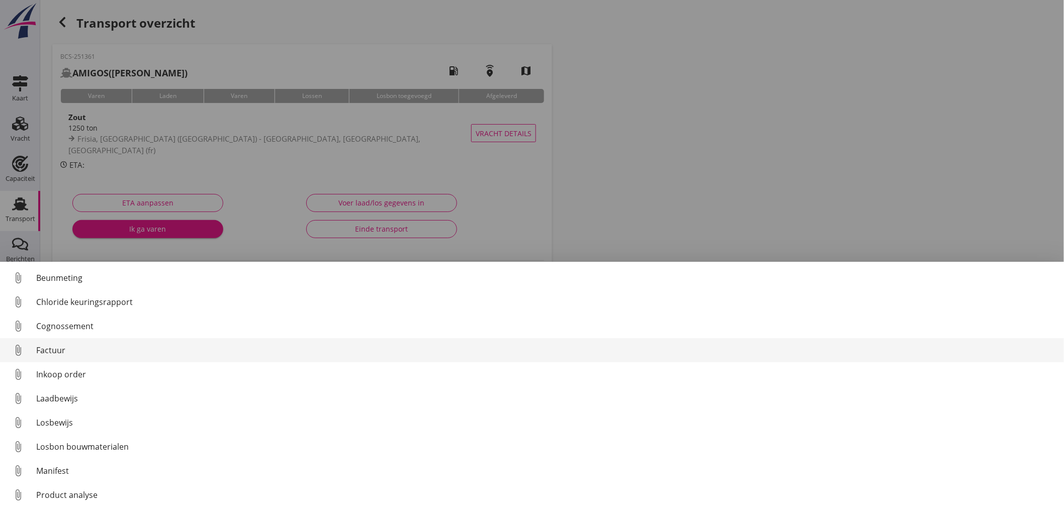
click at [49, 345] on div "Factuur" at bounding box center [546, 351] width 1020 height 12
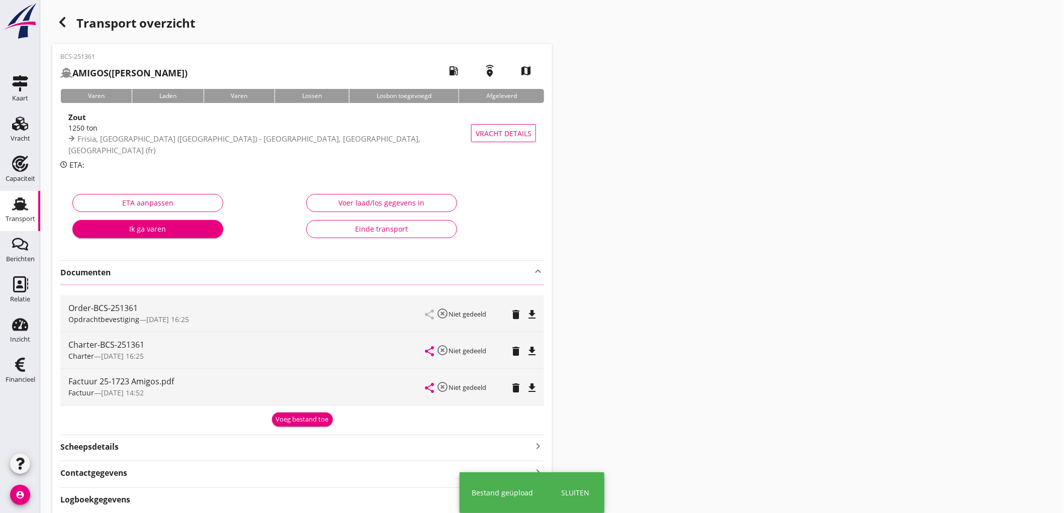
click at [298, 421] on div "Voeg bestand toe" at bounding box center [302, 420] width 53 height 10
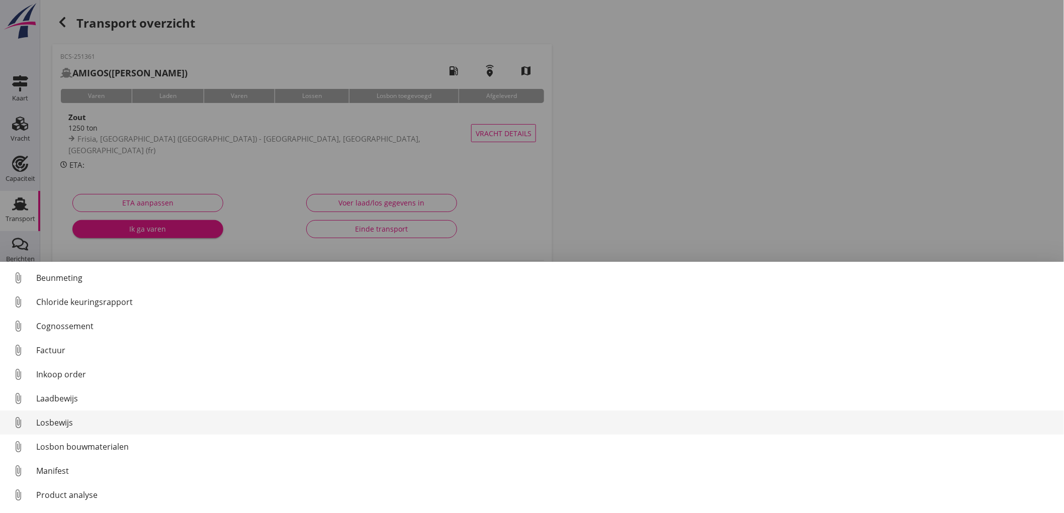
click at [79, 425] on div "Losbewijs" at bounding box center [546, 423] width 1020 height 12
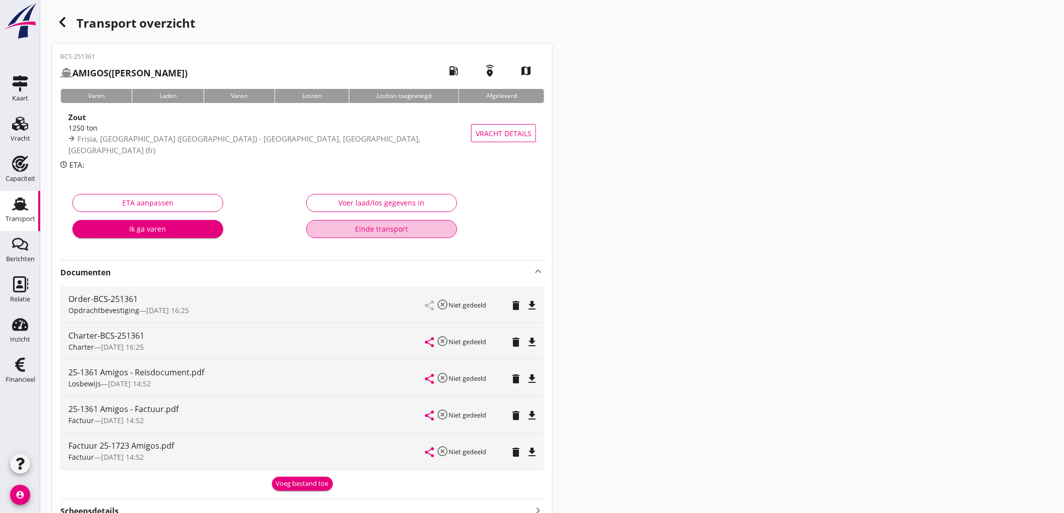
drag, startPoint x: 380, startPoint y: 230, endPoint x: 431, endPoint y: 228, distance: 50.3
click at [431, 228] on div "Einde transport" at bounding box center [382, 229] width 134 height 11
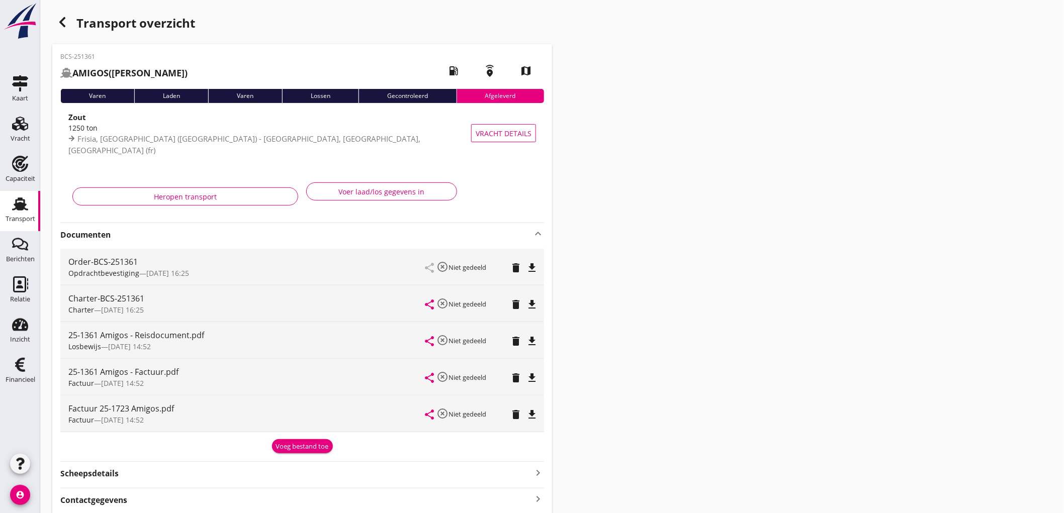
click at [17, 206] on use at bounding box center [20, 204] width 16 height 13
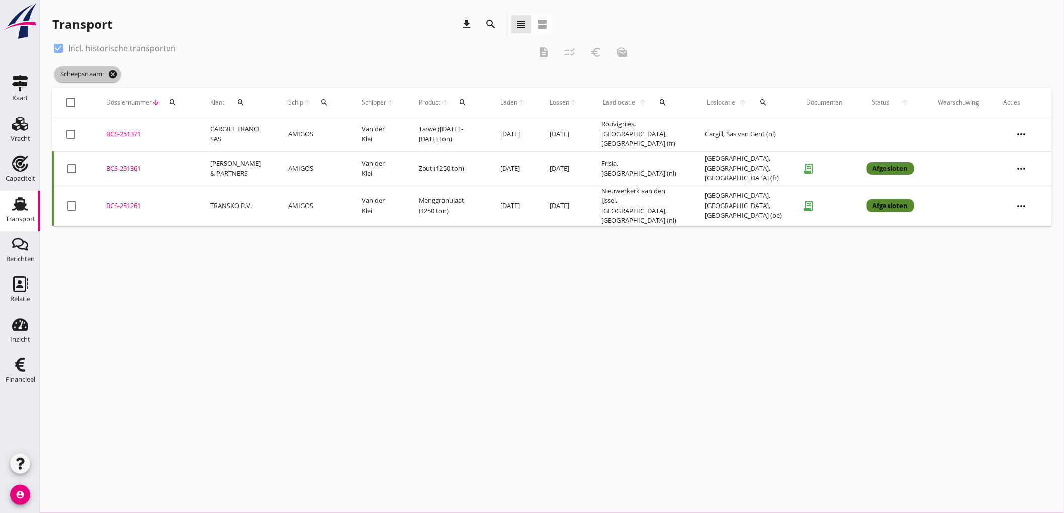
click at [118, 73] on icon "cancel" at bounding box center [113, 74] width 10 height 10
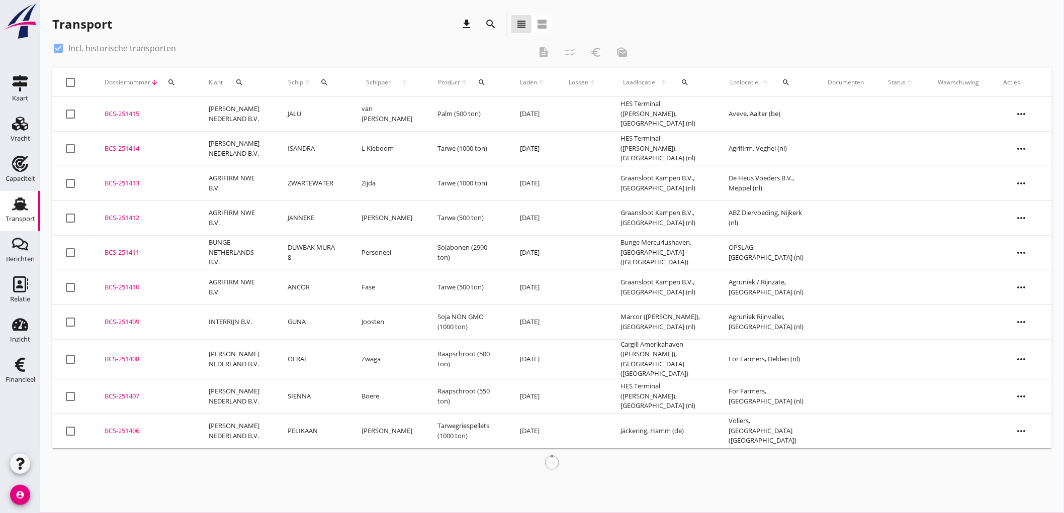
click at [18, 220] on div "Transport" at bounding box center [21, 219] width 30 height 7
click at [103, 47] on label "Incl. historische transporten" at bounding box center [122, 48] width 108 height 10
checkbox input "false"
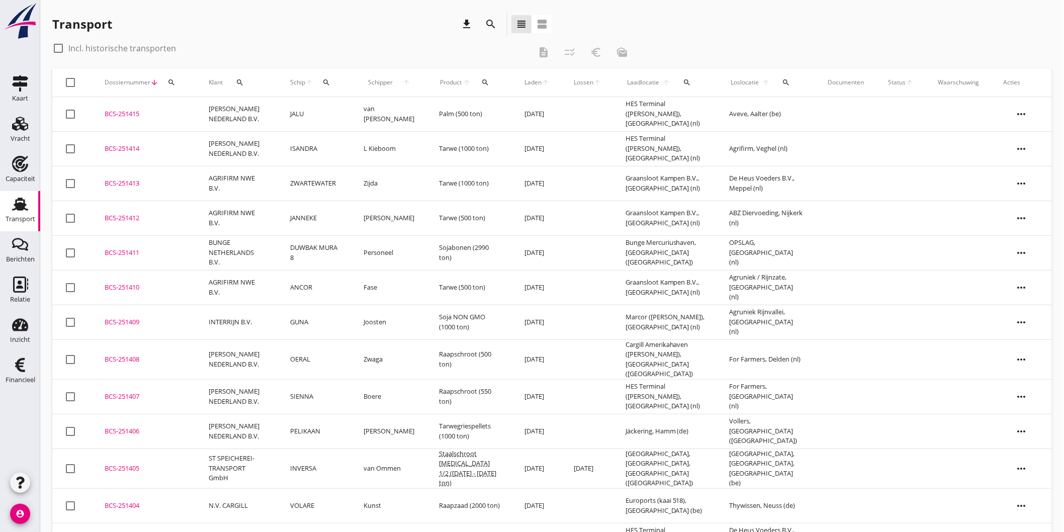
click at [23, 202] on use at bounding box center [20, 204] width 16 height 13
click at [351, 113] on td "JALU" at bounding box center [314, 114] width 73 height 35
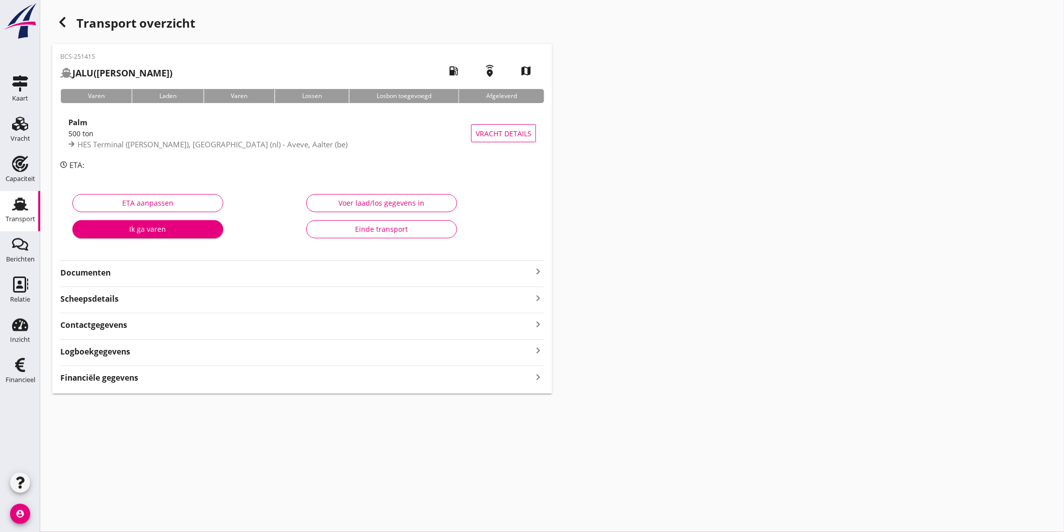
click at [166, 378] on div "Financiële gegevens keyboard_arrow_right" at bounding box center [302, 377] width 484 height 14
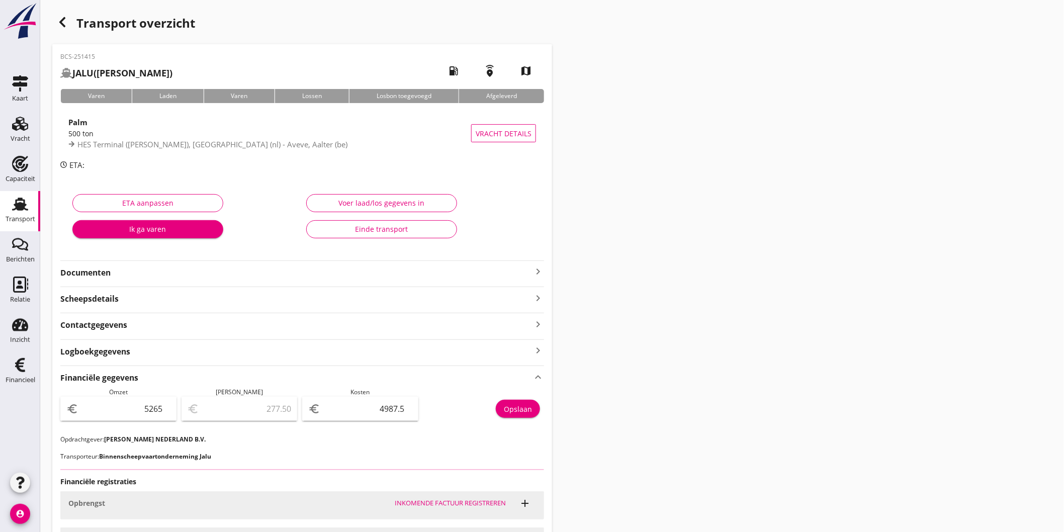
scroll to position [162, 0]
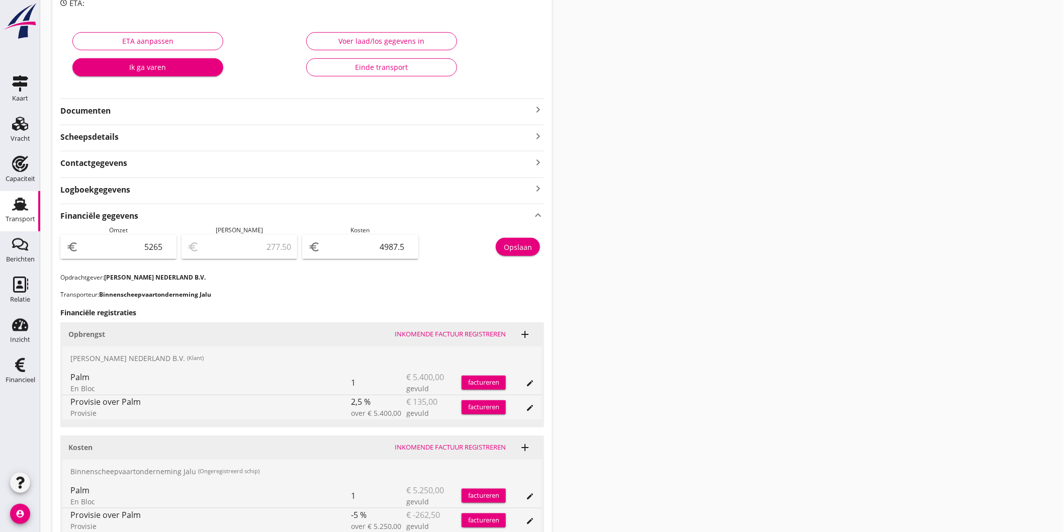
click at [22, 221] on div "Transport" at bounding box center [21, 219] width 30 height 7
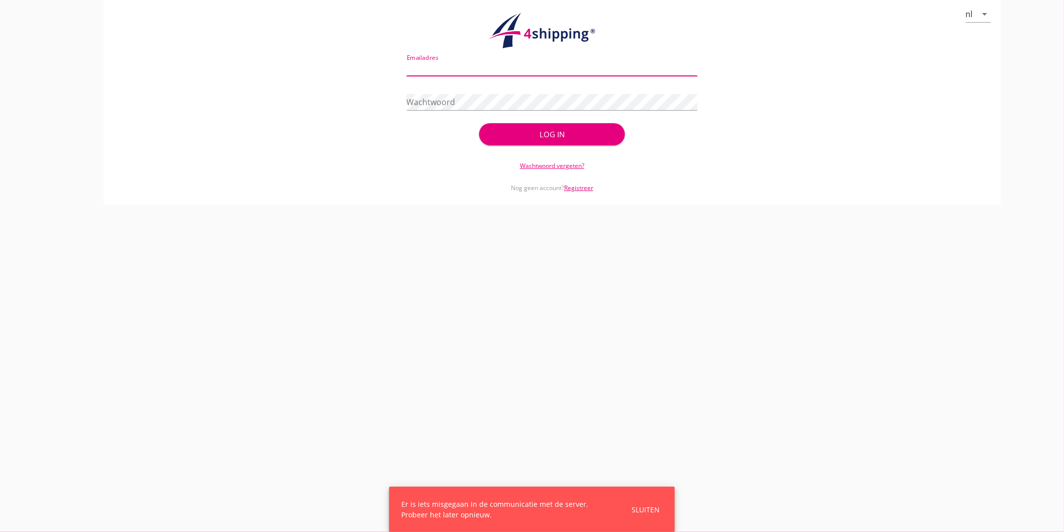
click at [449, 66] on input "Emailadres" at bounding box center [552, 68] width 291 height 16
type input "[EMAIL_ADDRESS][DOMAIN_NAME]"
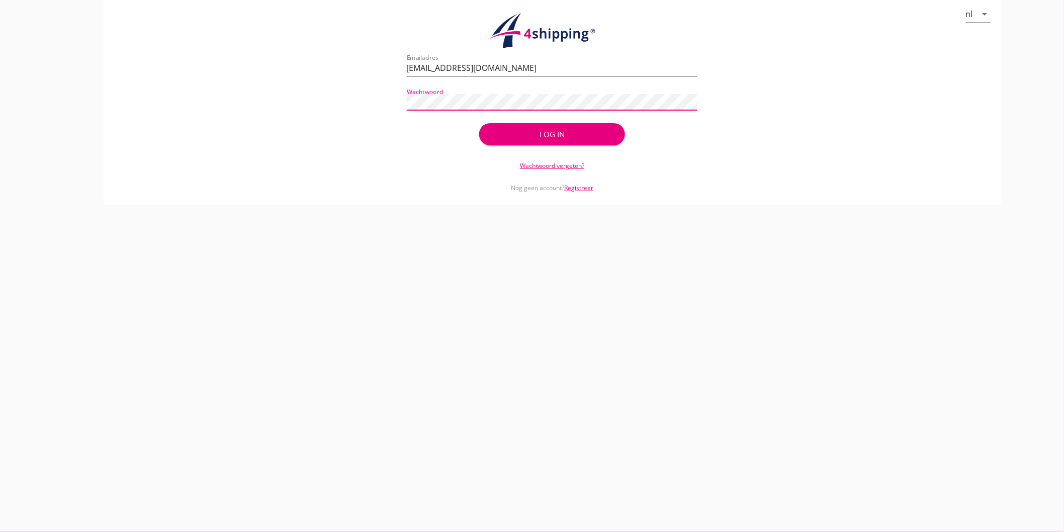
click at [479, 123] on button "Log in" at bounding box center [551, 134] width 145 height 22
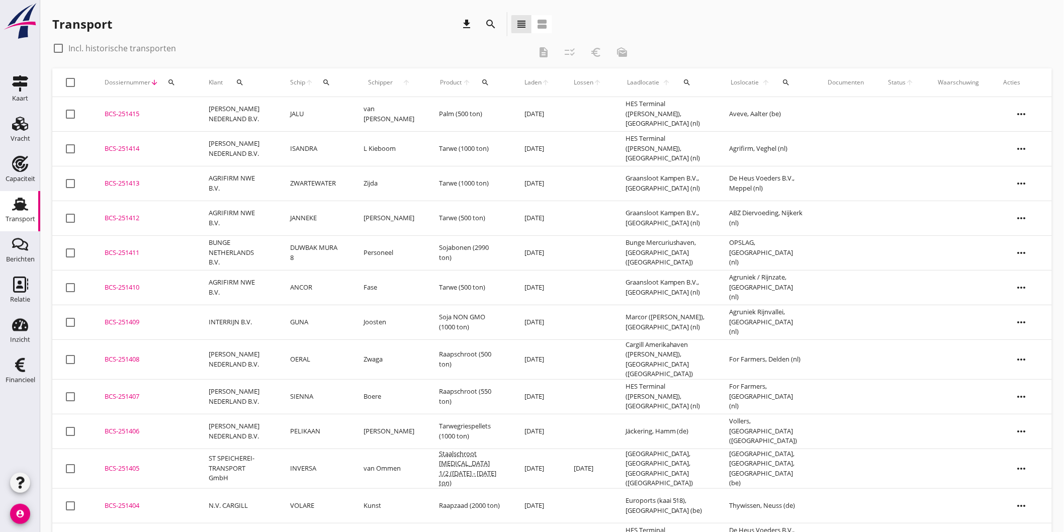
click at [6, 195] on link "Transport Transport" at bounding box center [20, 211] width 40 height 40
click at [2, 147] on link "Vracht Vracht" at bounding box center [20, 131] width 40 height 40
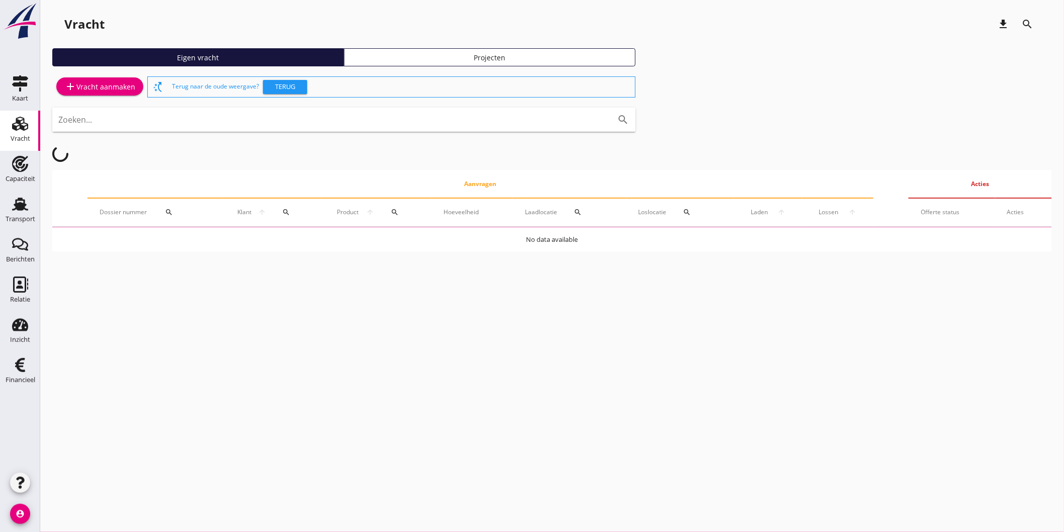
click at [75, 87] on icon "add" at bounding box center [70, 86] width 12 height 12
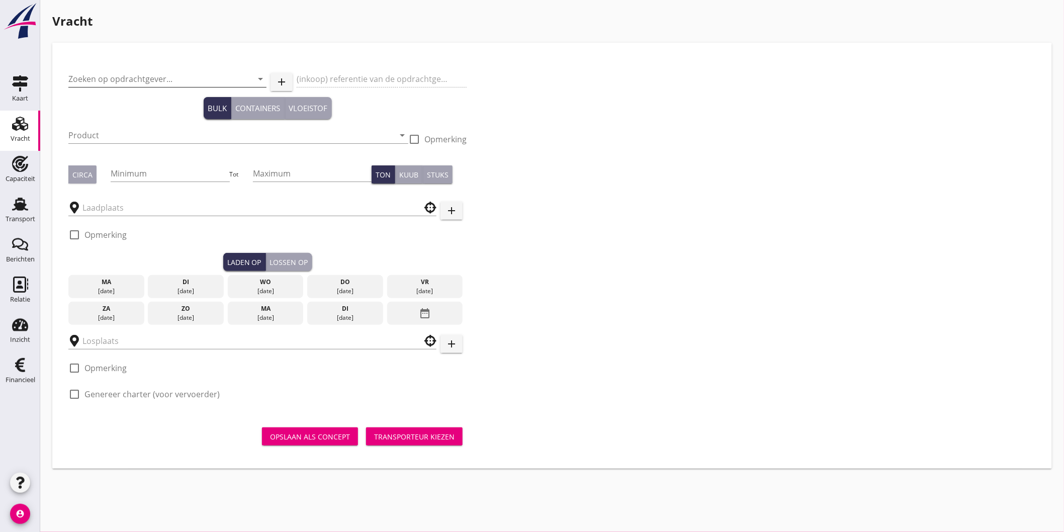
click at [119, 78] on input "Zoeken op opdrachtgever..." at bounding box center [153, 79] width 170 height 16
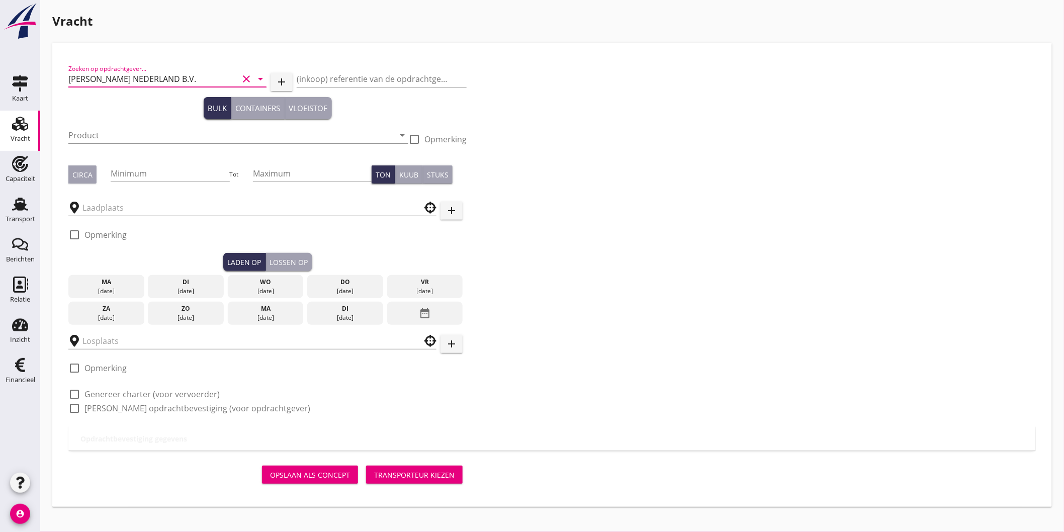
type input "[PERSON_NAME] NEDERLAND B.V."
click at [122, 128] on input "Product" at bounding box center [231, 135] width 326 height 16
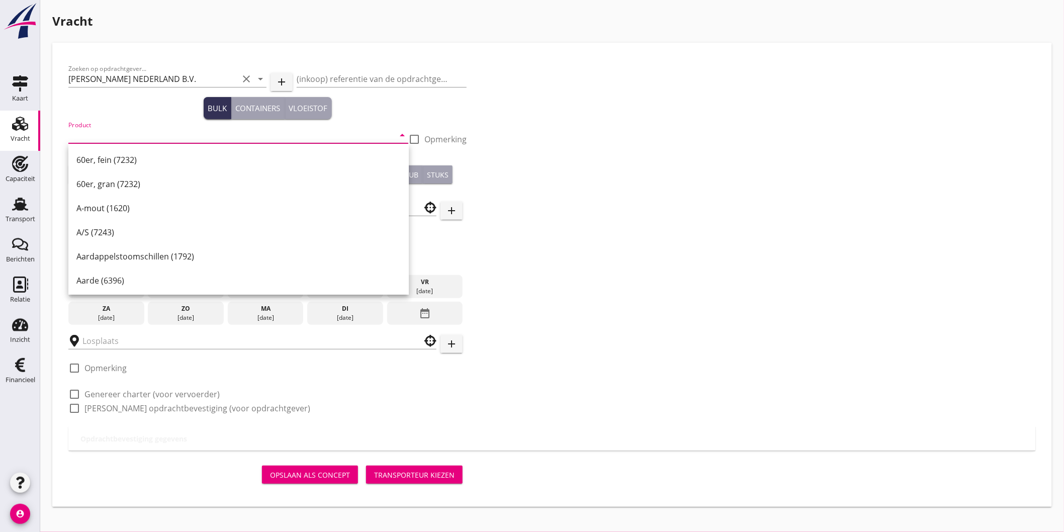
click at [126, 141] on input "Product" at bounding box center [231, 135] width 326 height 16
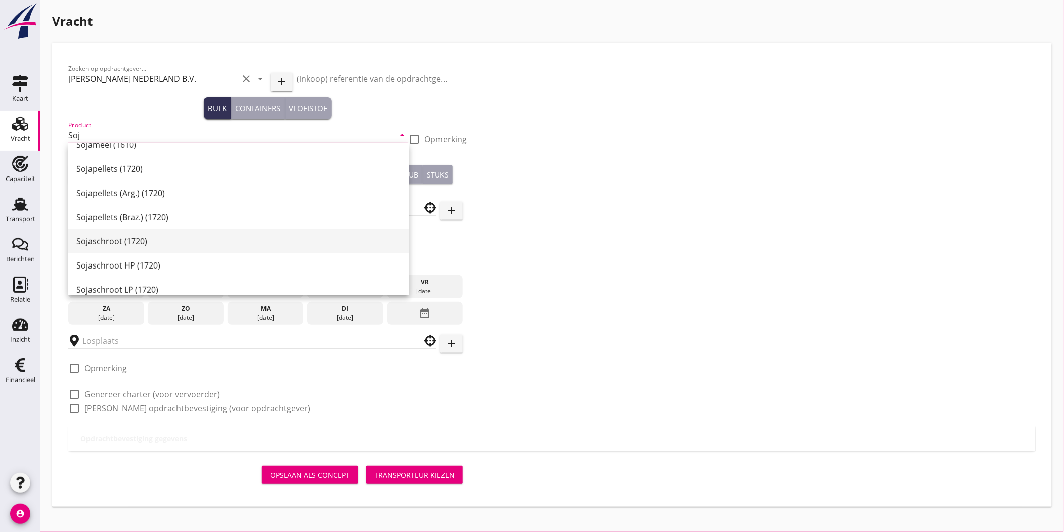
click at [191, 247] on div "Sojaschroot (1720)" at bounding box center [238, 241] width 324 height 12
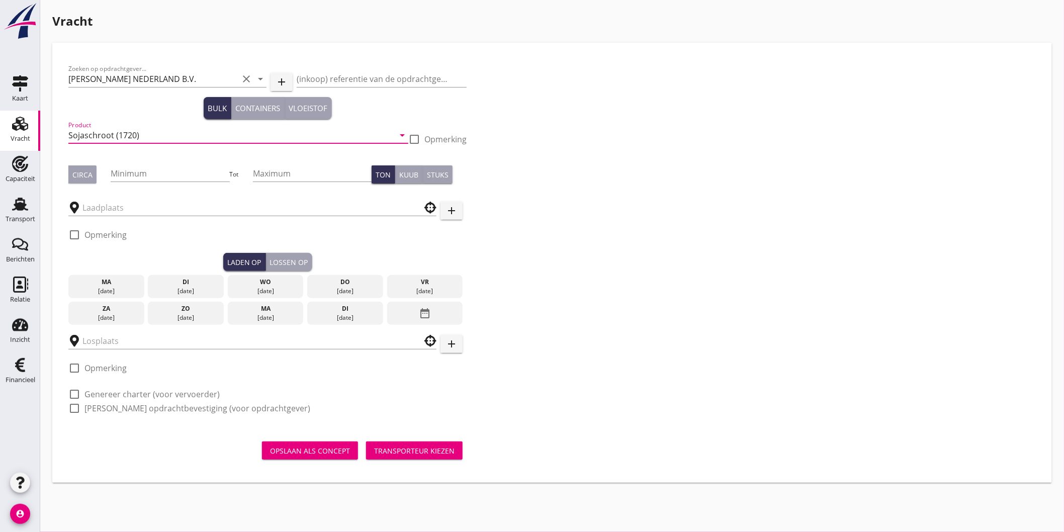
type input "Sojaschroot (1720)"
click at [74, 173] on div "Circa" at bounding box center [82, 174] width 20 height 11
click at [149, 175] on input "Minimum" at bounding box center [170, 173] width 119 height 16
type input "500"
click at [149, 208] on input "text" at bounding box center [245, 208] width 326 height 16
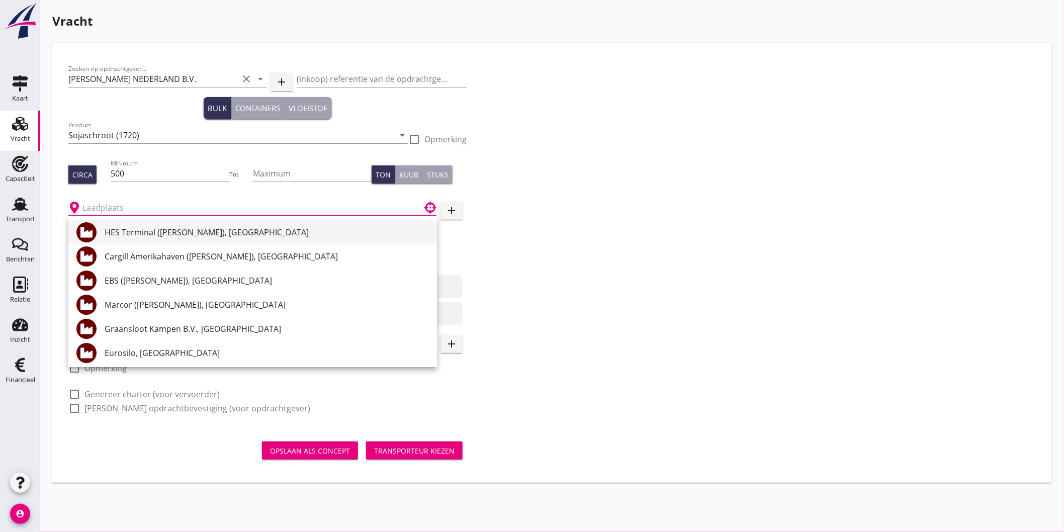
click at [158, 229] on div "HES Terminal ([PERSON_NAME]), [GEOGRAPHIC_DATA]" at bounding box center [267, 232] width 324 height 12
type input "HES Terminal ([PERSON_NAME]), [GEOGRAPHIC_DATA]"
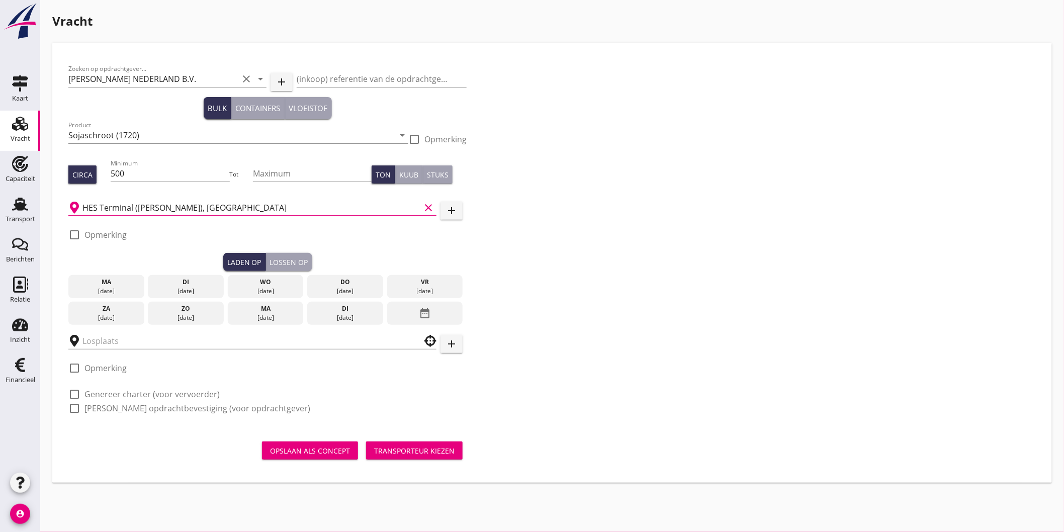
click at [114, 235] on label "Opmerking" at bounding box center [105, 235] width 42 height 10
checkbox input "true"
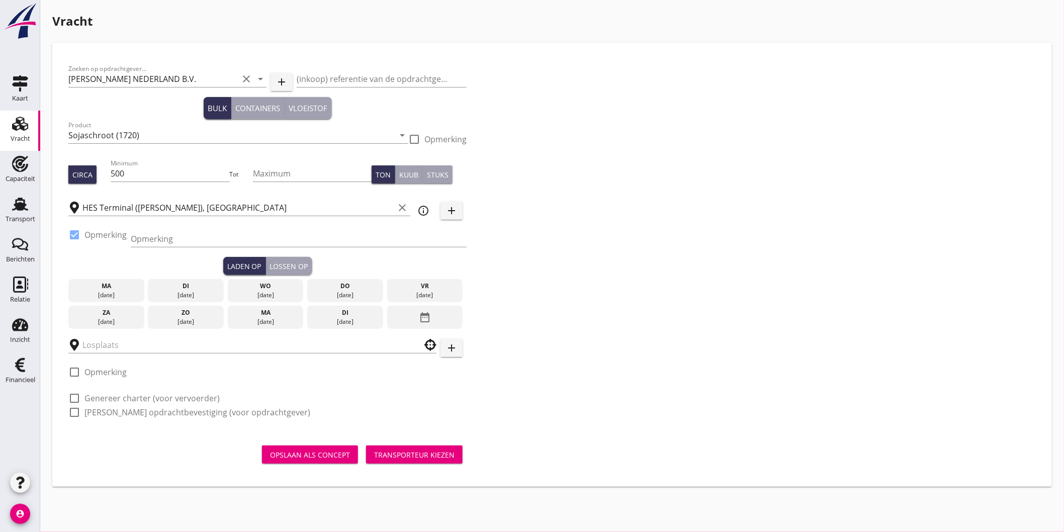
click at [170, 251] on div at bounding box center [299, 254] width 336 height 6
click at [179, 242] on input "Opmerking" at bounding box center [299, 239] width 336 height 16
type input "Ex. NAVIOS FELICITY 1"
type button "load"
click at [242, 233] on input "Ex. NAVIOS FELICITY 1" at bounding box center [299, 239] width 336 height 16
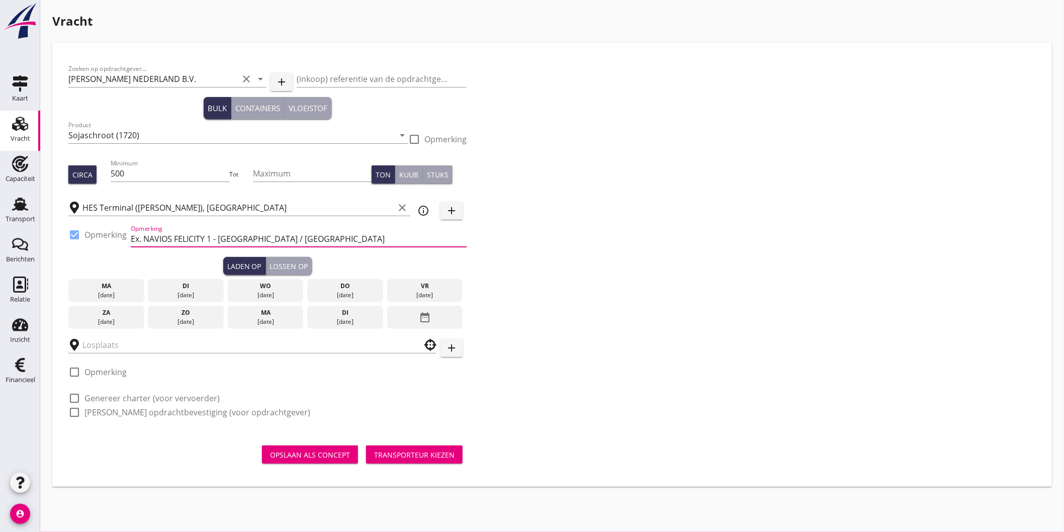
type input "Ex. NAVIOS FELICITY 1 - [GEOGRAPHIC_DATA] / [GEOGRAPHIC_DATA]"
click at [322, 289] on div "do" at bounding box center [345, 286] width 71 height 9
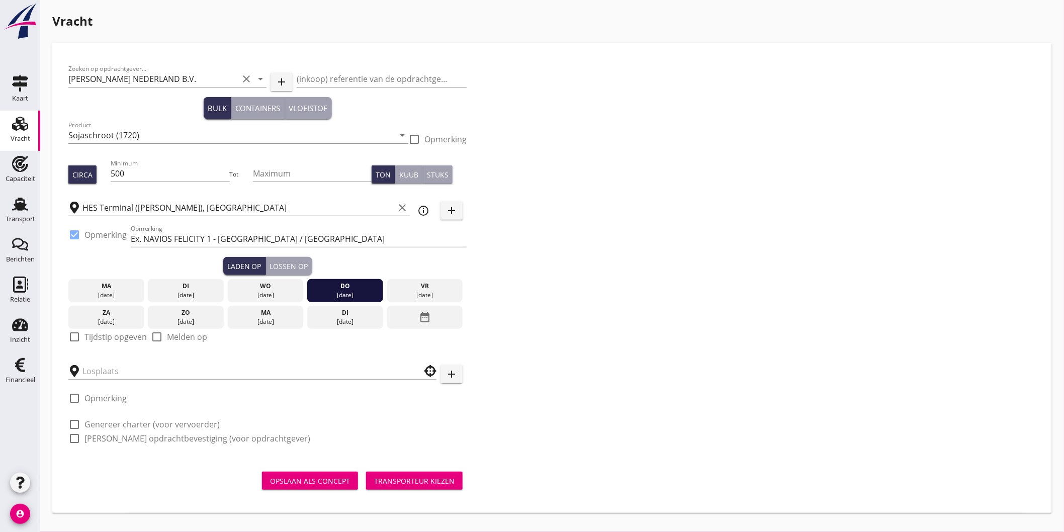
click at [124, 333] on label "Tijdstip opgeven" at bounding box center [115, 337] width 62 height 10
checkbox input "true"
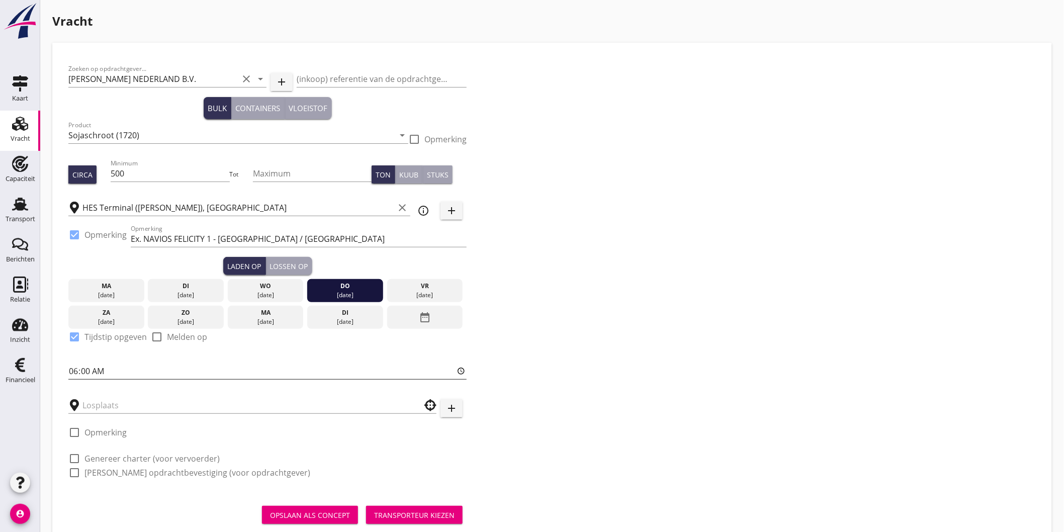
drag, startPoint x: 71, startPoint y: 368, endPoint x: 81, endPoint y: 372, distance: 11.0
click at [71, 368] on input "06:00" at bounding box center [267, 371] width 398 height 16
type input "12:00"
click at [108, 398] on input "text" at bounding box center [245, 405] width 326 height 16
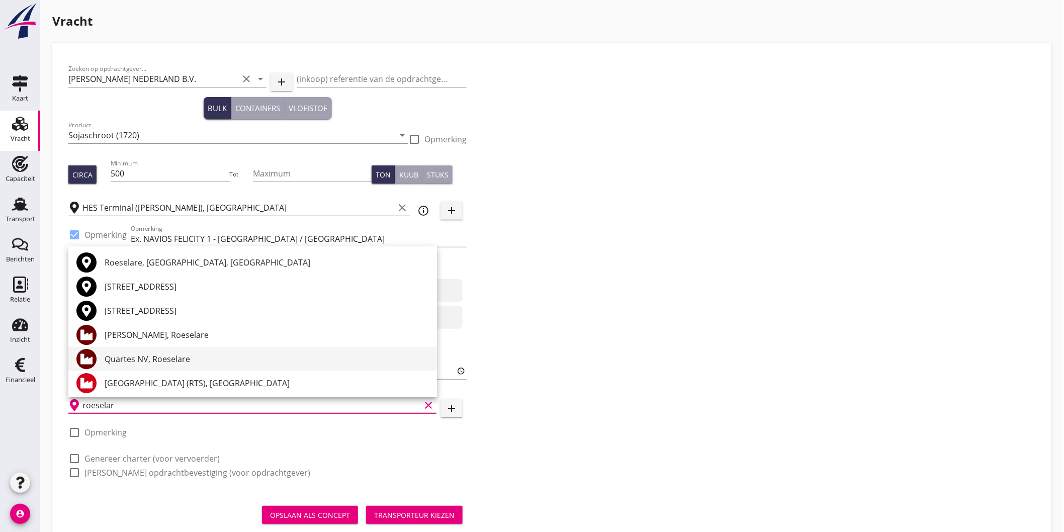
click at [178, 359] on div "Quartes NV, Roeselare" at bounding box center [267, 359] width 324 height 12
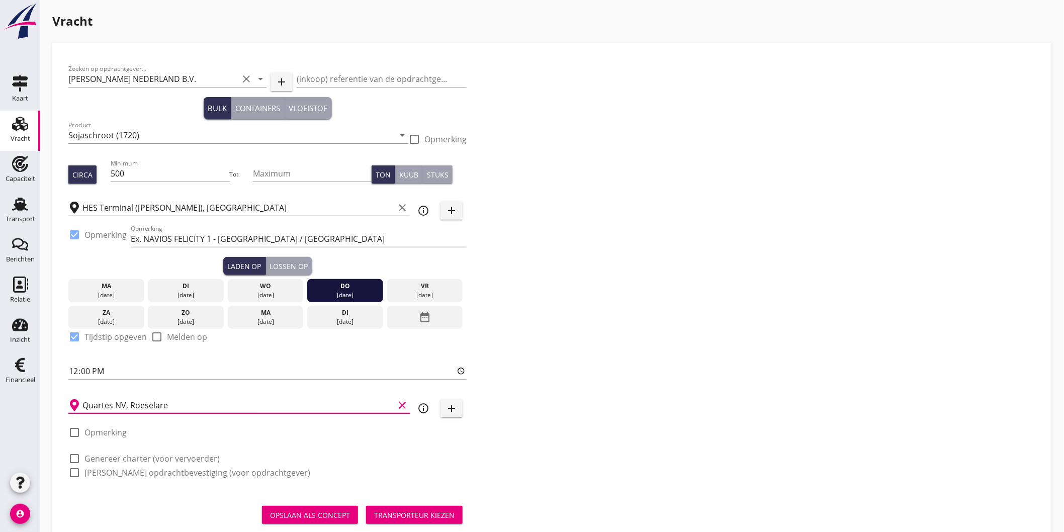
scroll to position [26, 0]
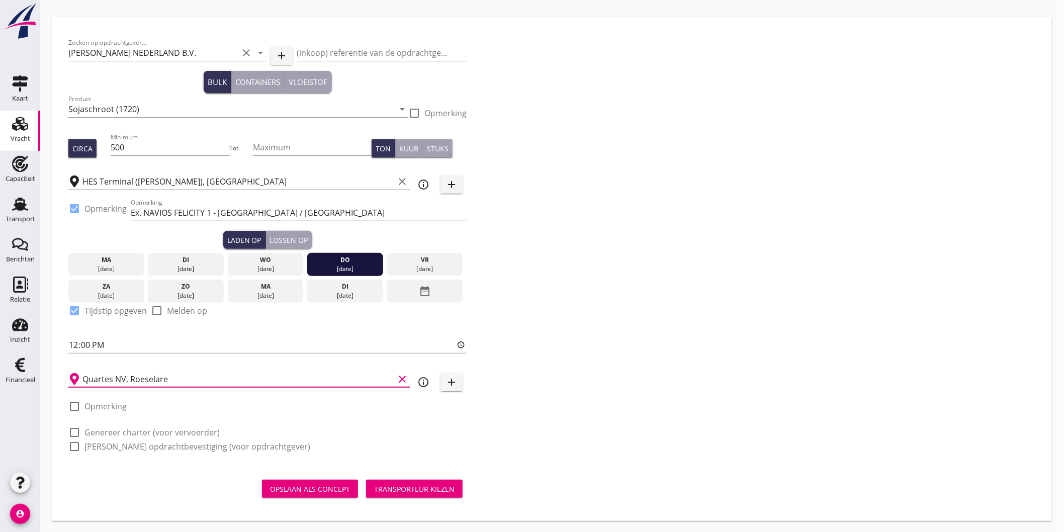
type input "Quartes NV, Roeselare"
click at [147, 436] on label "Genereer charter (voor vervoerder)" at bounding box center [151, 432] width 135 height 10
checkbox input "true"
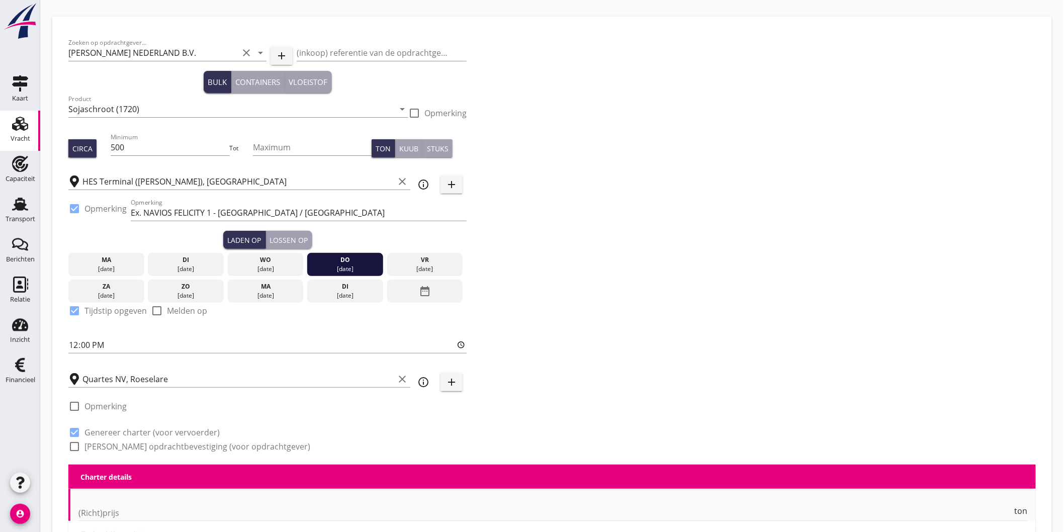
click at [147, 448] on label "[PERSON_NAME] opdrachtbevestiging (voor opdrachtgever)" at bounding box center [197, 447] width 226 height 10
checkbox input "true"
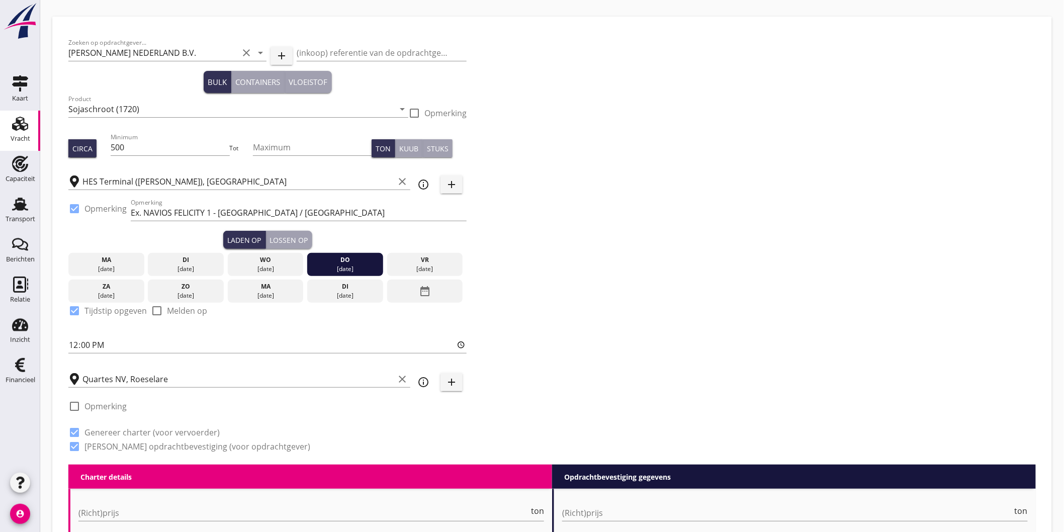
scroll to position [249, 0]
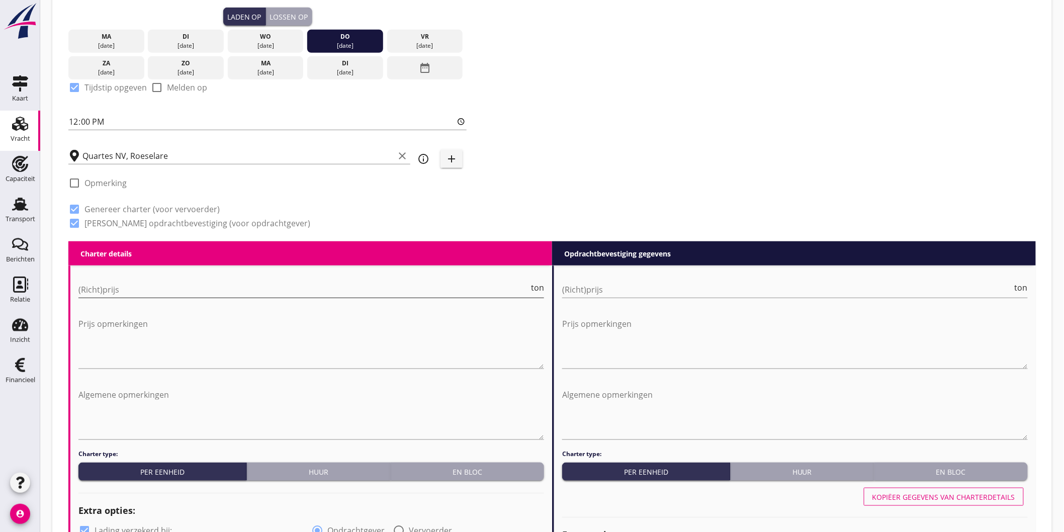
click at [123, 290] on input "(Richt)prijs" at bounding box center [303, 290] width 451 height 16
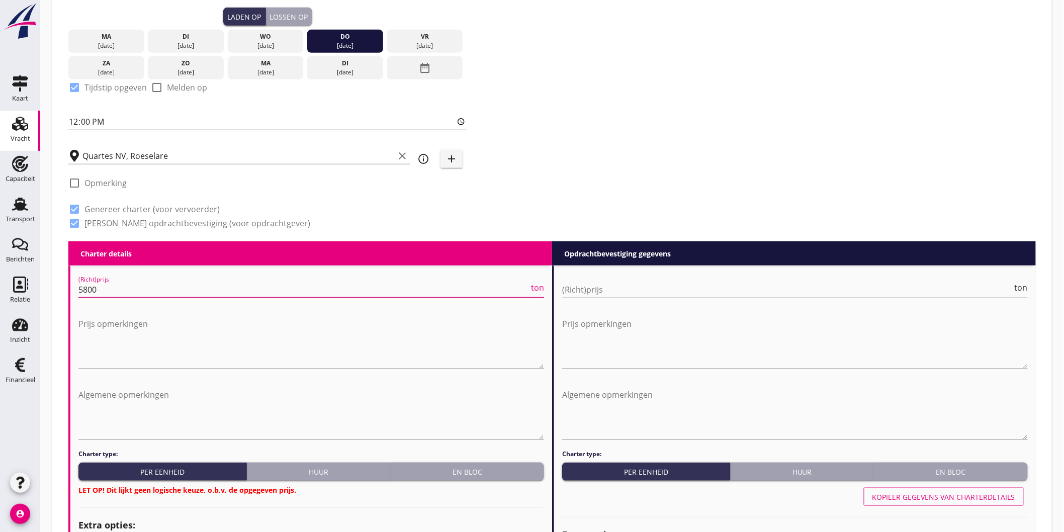
type input "5800"
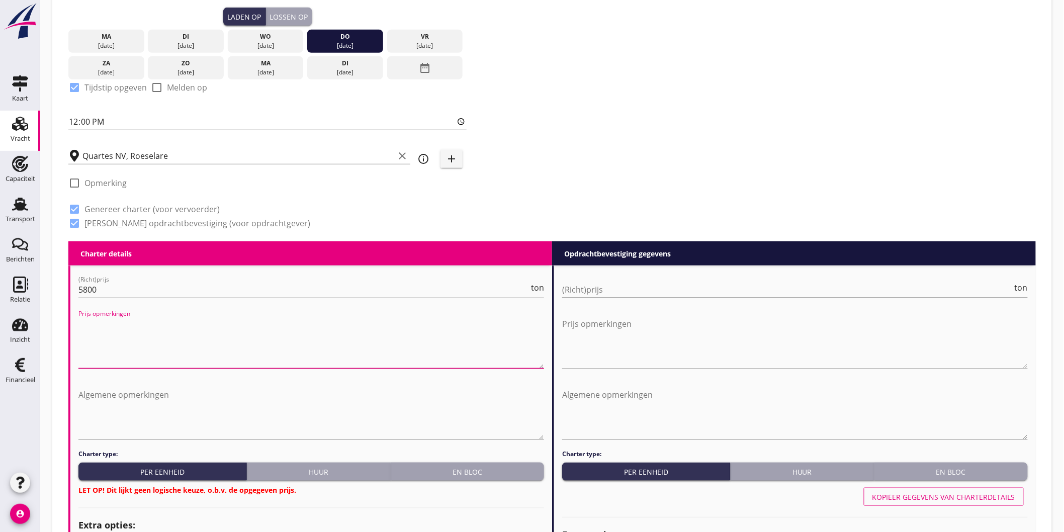
click at [651, 288] on input "(Richt)prijs" at bounding box center [787, 290] width 451 height 16
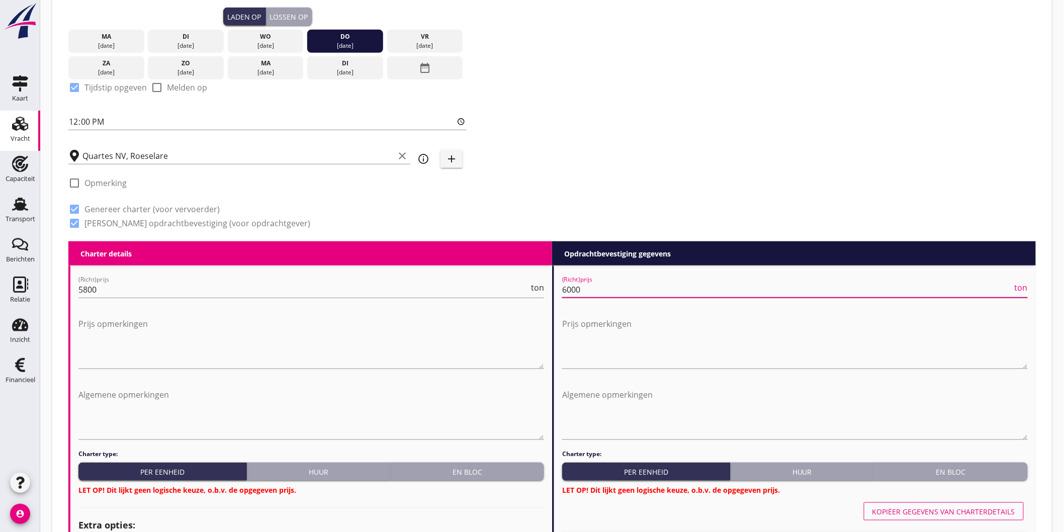
type input "6000"
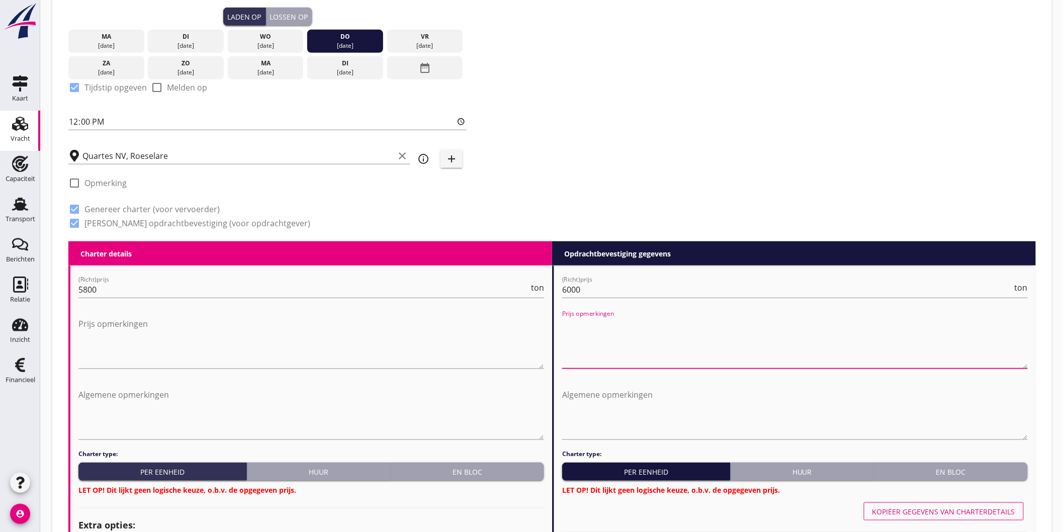
scroll to position [417, 0]
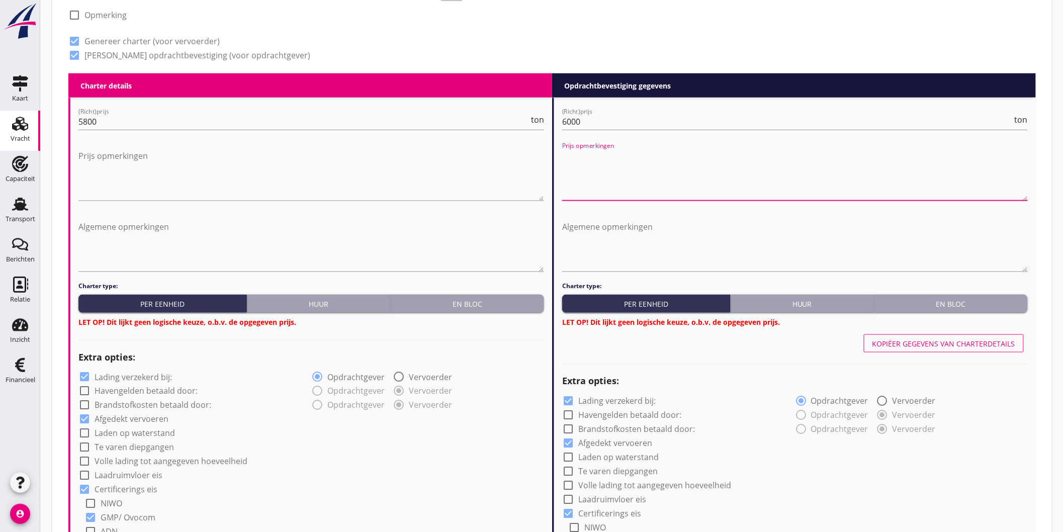
click at [484, 299] on div "En bloc" at bounding box center [467, 304] width 145 height 11
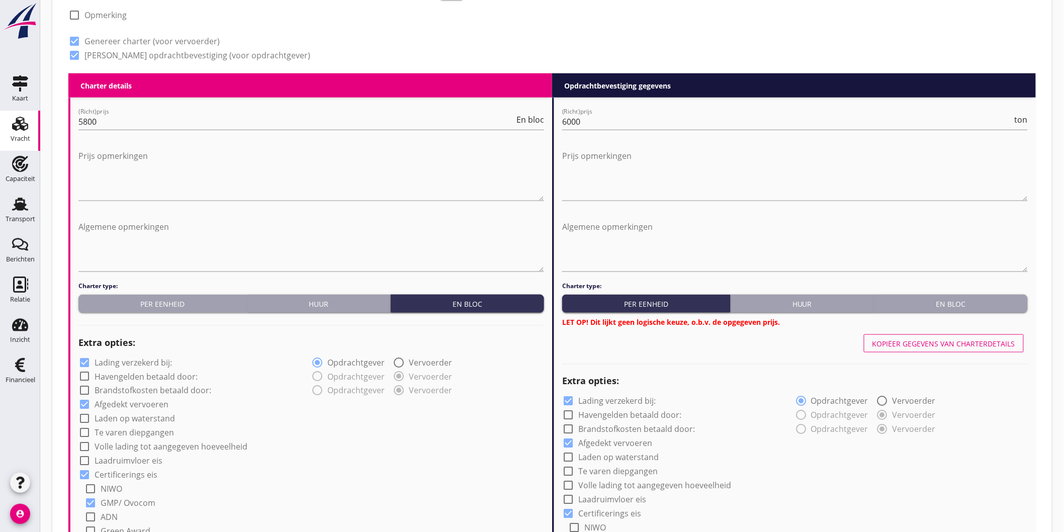
click at [947, 295] on button "En bloc" at bounding box center [951, 304] width 153 height 18
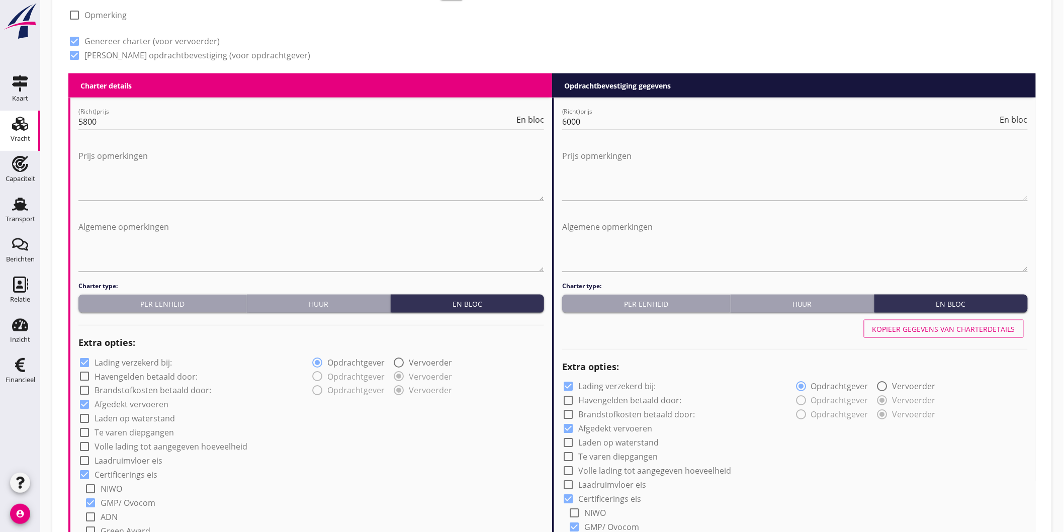
scroll to position [641, 0]
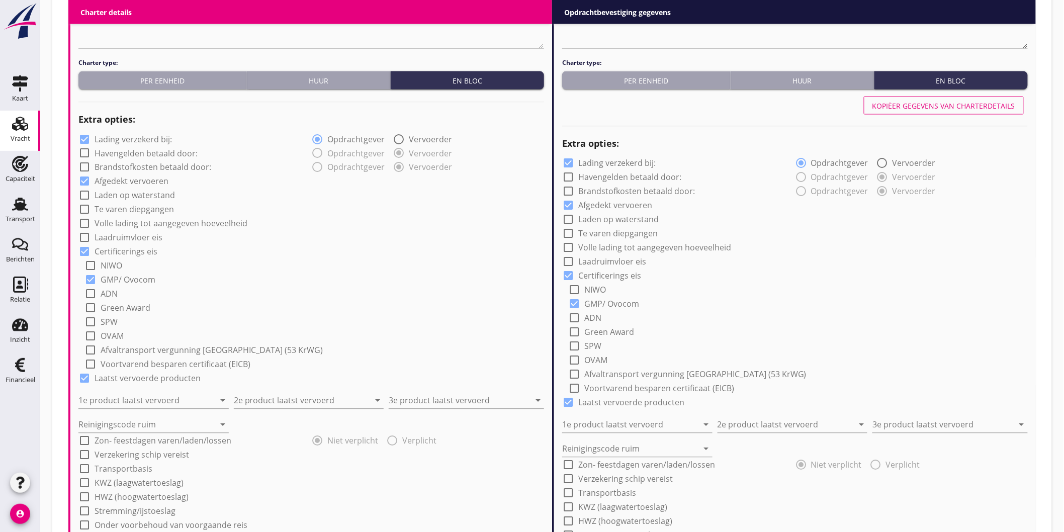
click at [114, 134] on label "Lading verzekerd bij:" at bounding box center [133, 139] width 77 height 10
checkbox input "false"
click at [173, 401] on input "1e product laatst vervoerd" at bounding box center [146, 401] width 136 height 16
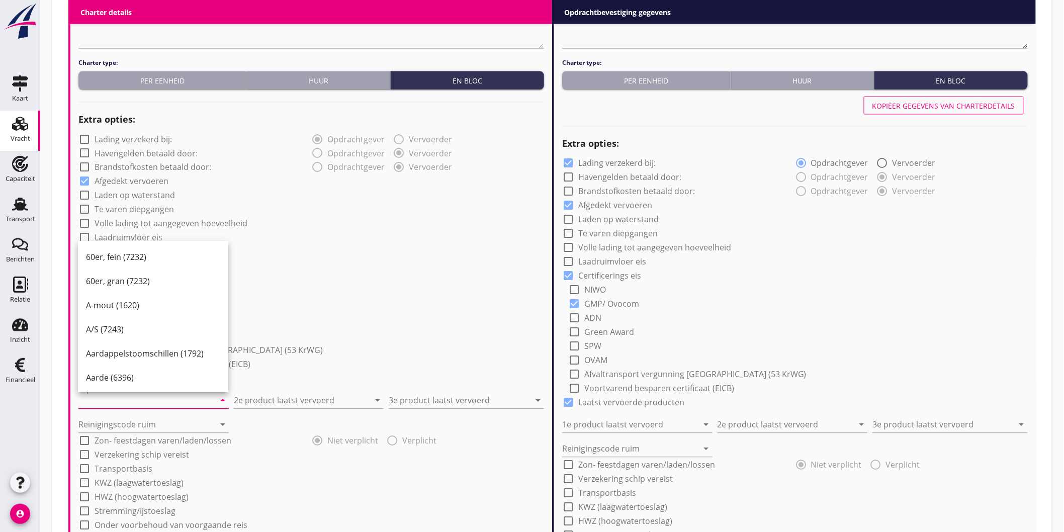
click at [172, 402] on input "1e product laatst vervoerd" at bounding box center [146, 401] width 136 height 16
type input "Sojaschroot (1720)"
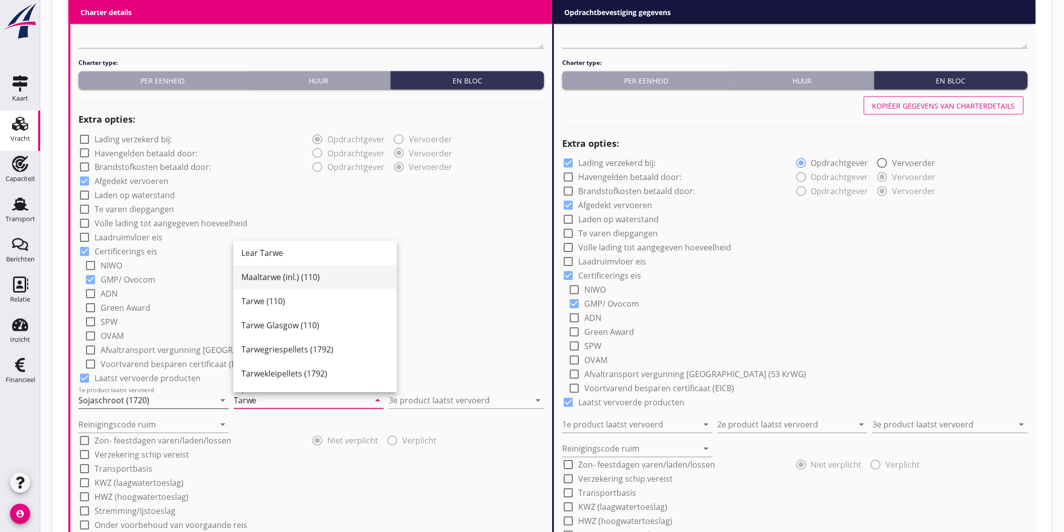
scroll to position [101, 0]
type input "Tarwe (110)"
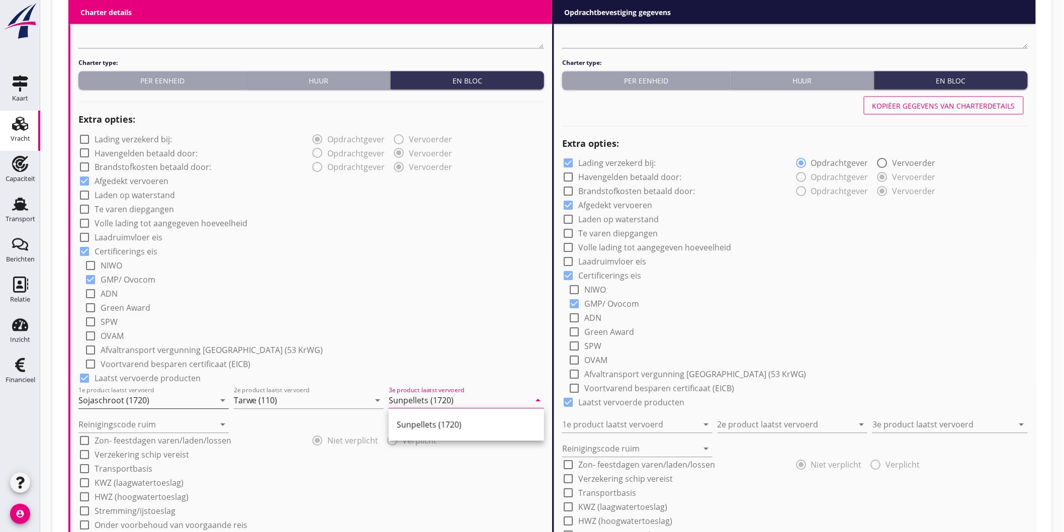
type input "Sunpellets (1720)"
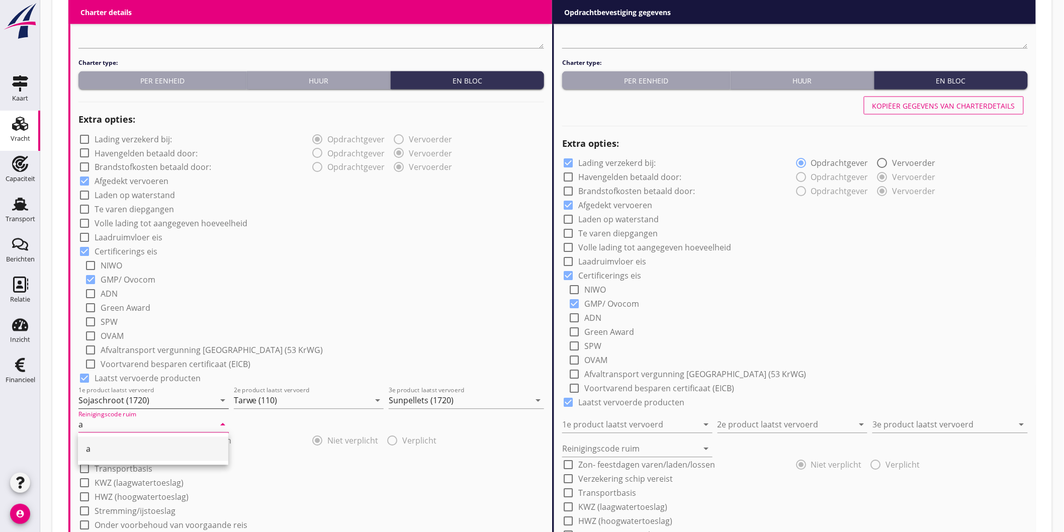
type input "a"
click at [287, 265] on div "check_box_outline_blank NIWO" at bounding box center [314, 265] width 460 height 14
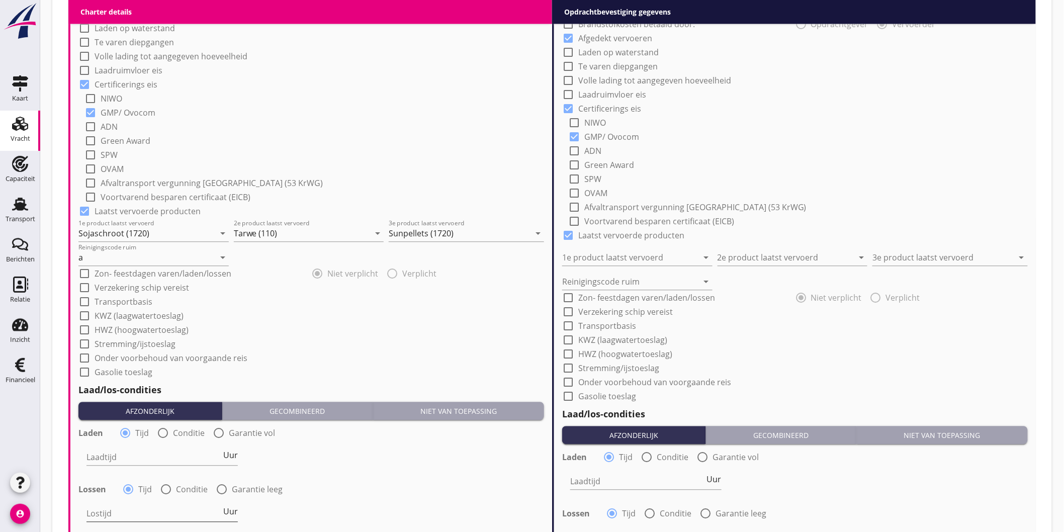
scroll to position [1088, 0]
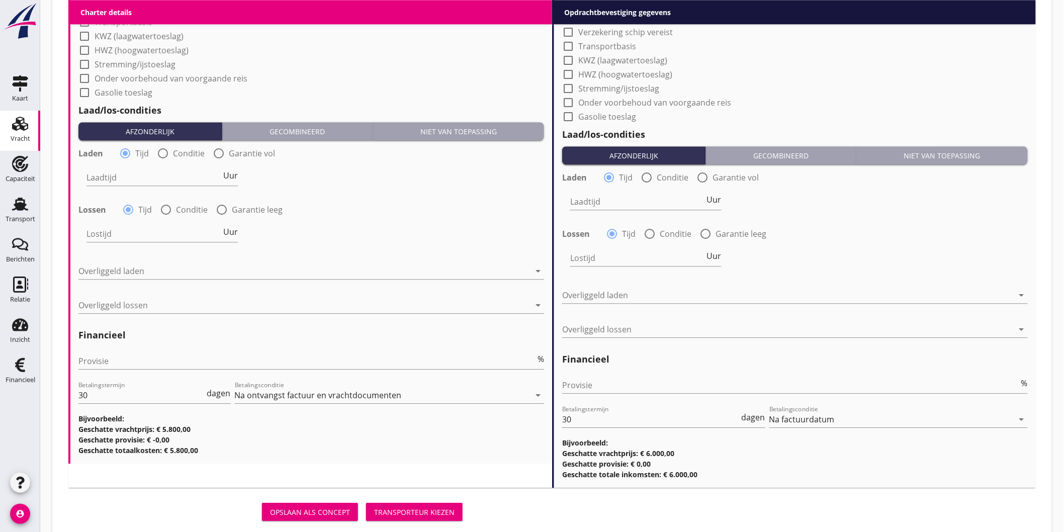
click at [163, 163] on div "Laadtijd Uur" at bounding box center [162, 179] width 151 height 32
click at [163, 154] on div at bounding box center [162, 153] width 17 height 17
radio input "false"
radio input "true"
click at [135, 175] on div at bounding box center [194, 177] width 214 height 16
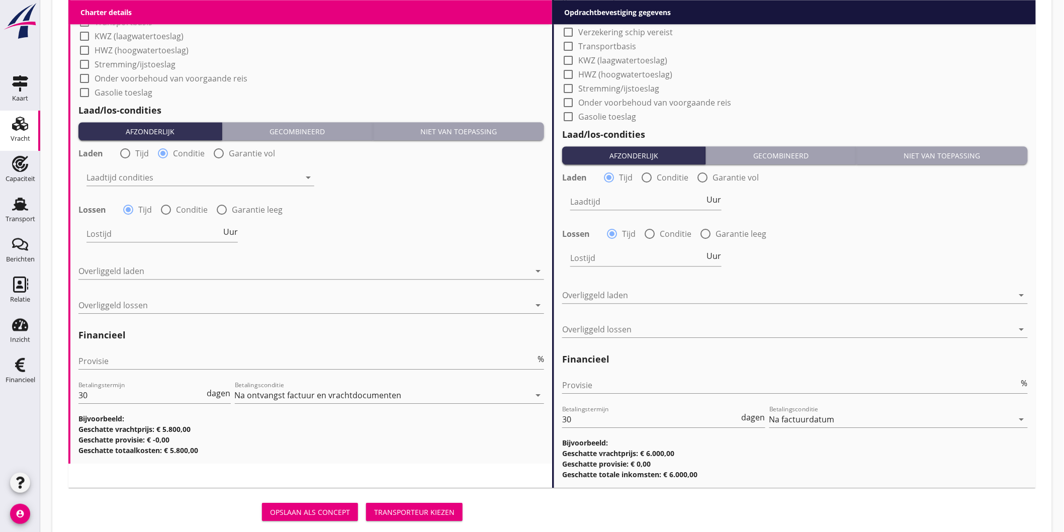
click at [0, 0] on div "Nederlands wettelijk 2011" at bounding box center [0, 0] width 0 height 0
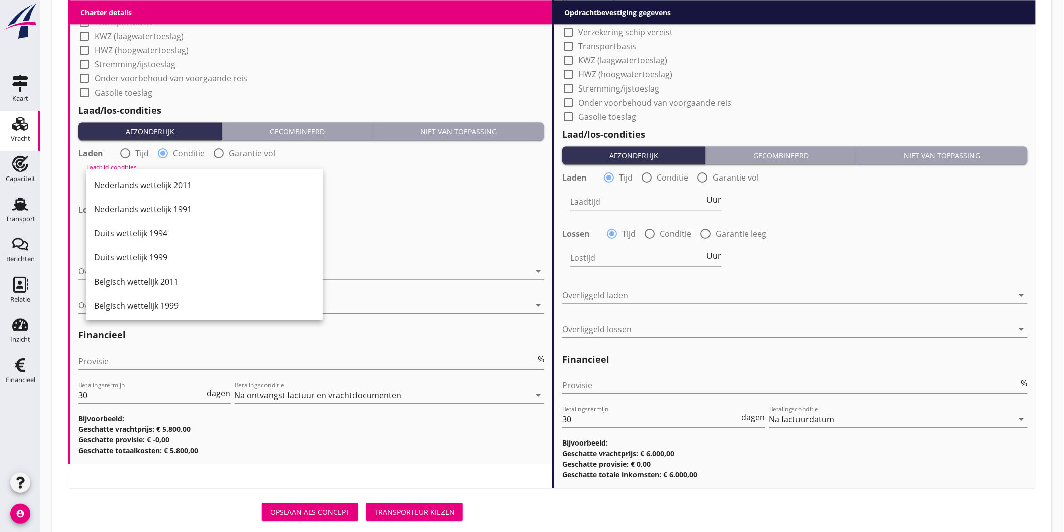
click at [179, 188] on div "Nederlands wettelijk 2011" at bounding box center [204, 185] width 221 height 12
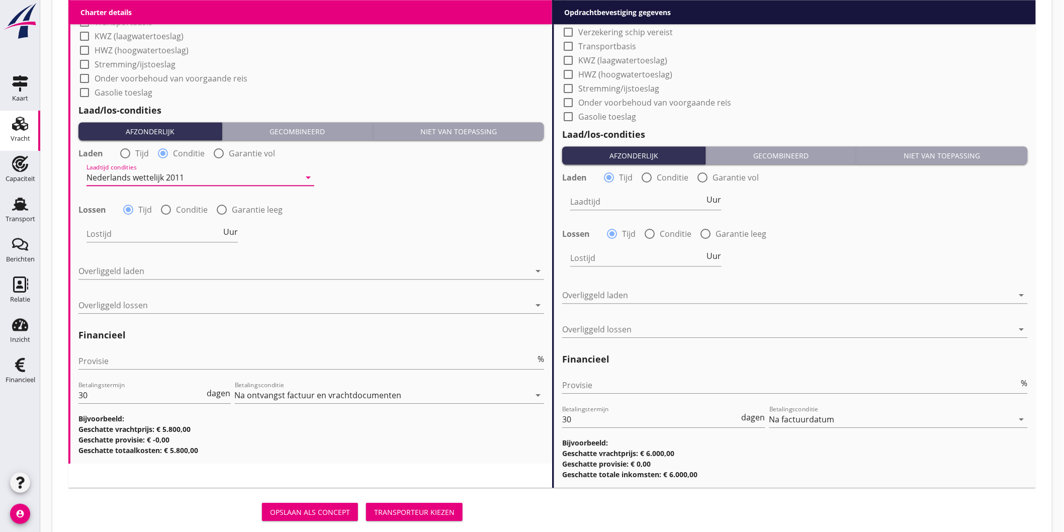
click at [179, 208] on label "Conditie" at bounding box center [192, 210] width 32 height 10
radio input "false"
radio input "true"
click at [164, 230] on div at bounding box center [194, 234] width 214 height 16
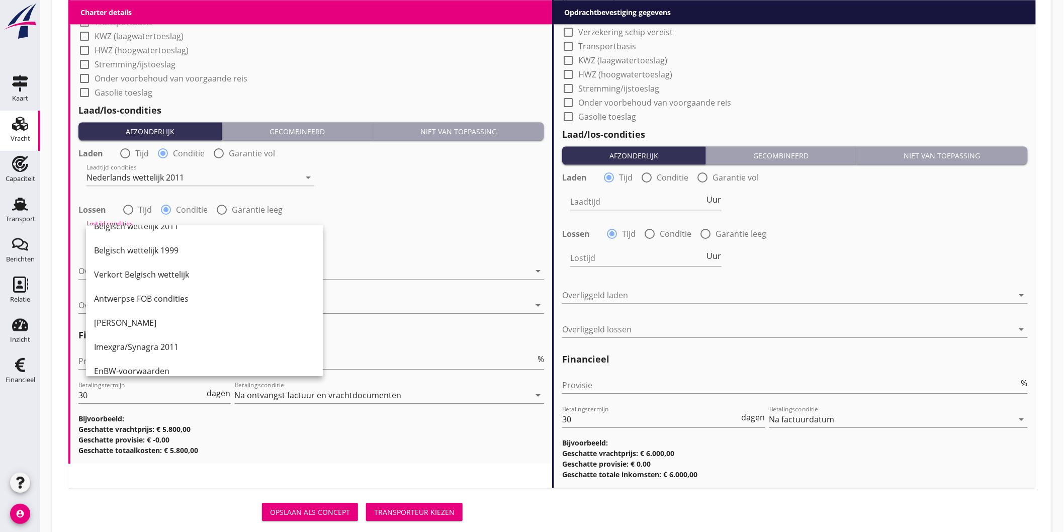
scroll to position [279, 0]
click at [168, 327] on div "Melddag + 2 dagen" at bounding box center [204, 324] width 221 height 12
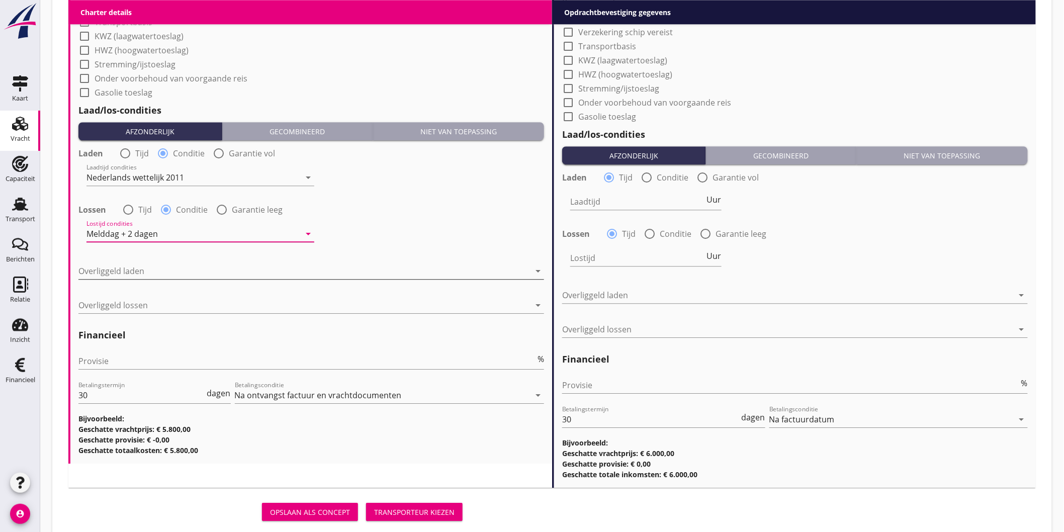
click at [148, 268] on div at bounding box center [304, 271] width 452 height 16
click at [0, 0] on div "Nederlands wettelijk 2011" at bounding box center [0, 0] width 0 height 0
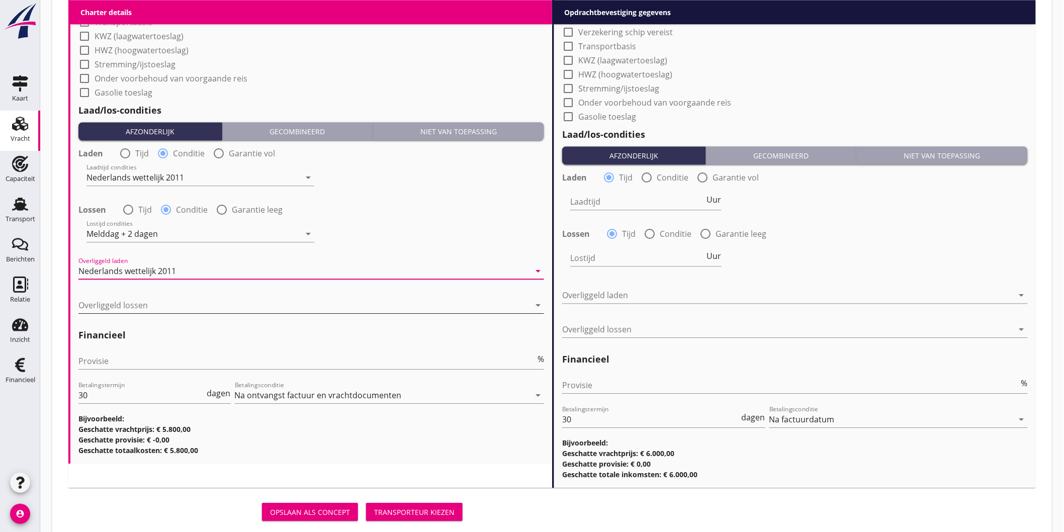
click at [150, 309] on div at bounding box center [304, 305] width 452 height 16
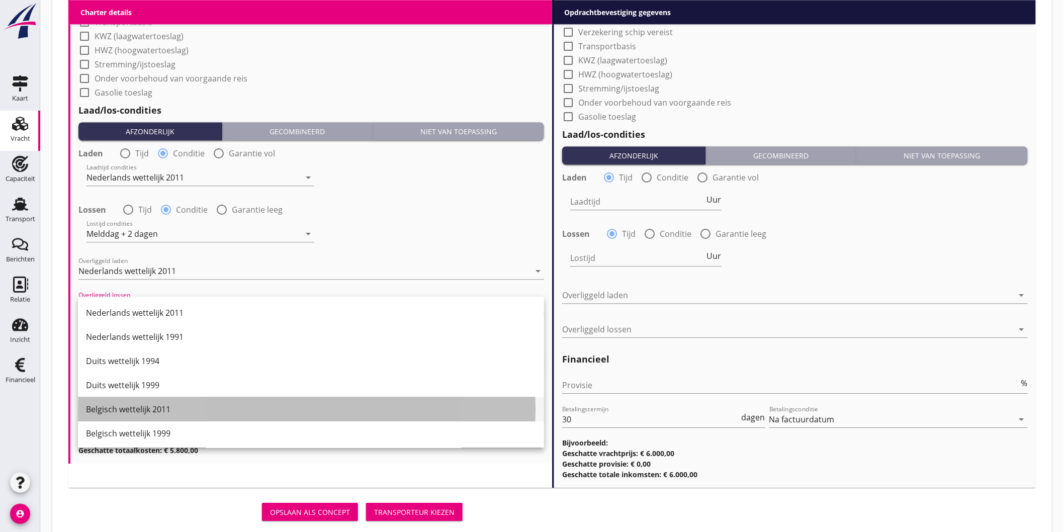
click at [161, 411] on div "Belgisch wettelijk 2011" at bounding box center [311, 409] width 450 height 12
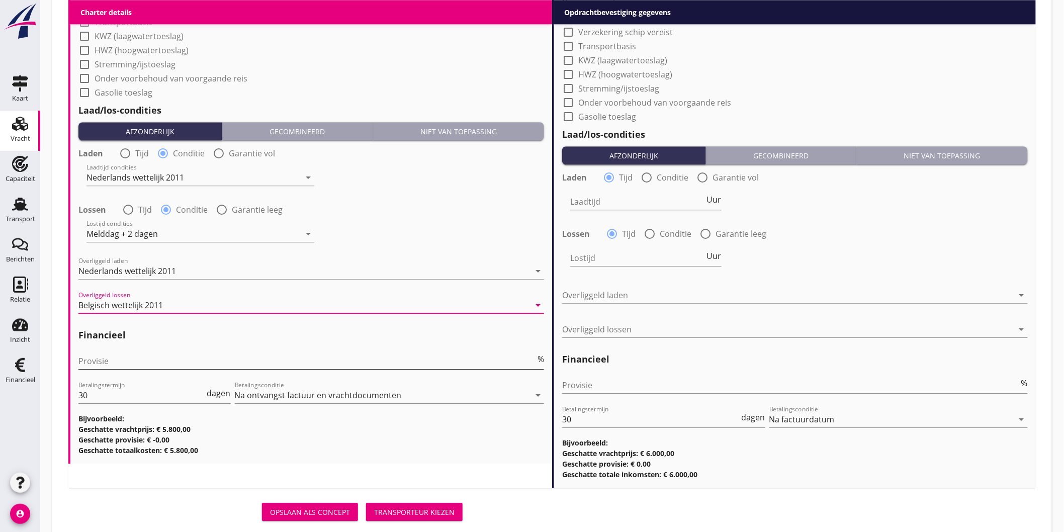
click at [129, 359] on input "Provisie" at bounding box center [306, 361] width 457 height 16
type input "5"
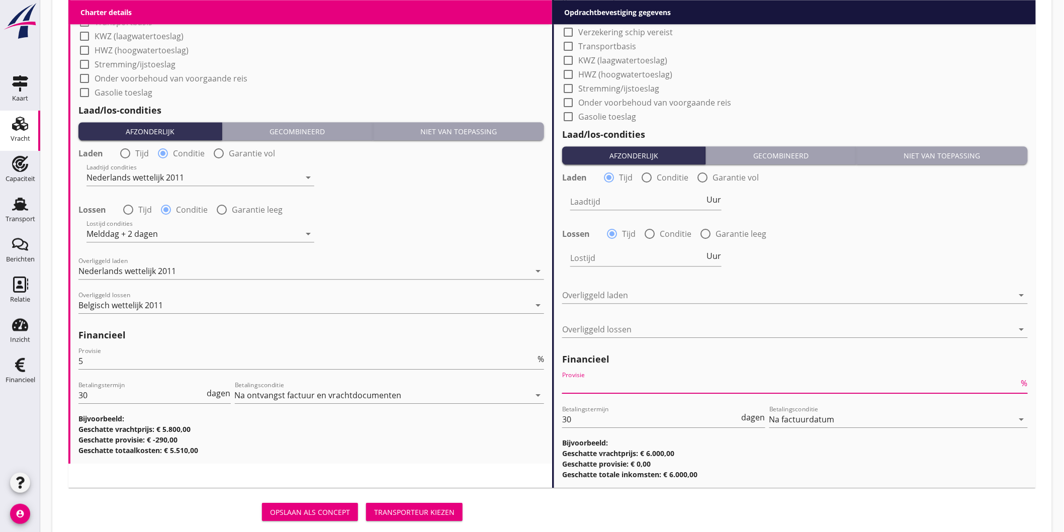
click at [595, 390] on input "Provisie" at bounding box center [790, 385] width 457 height 16
type input "2"
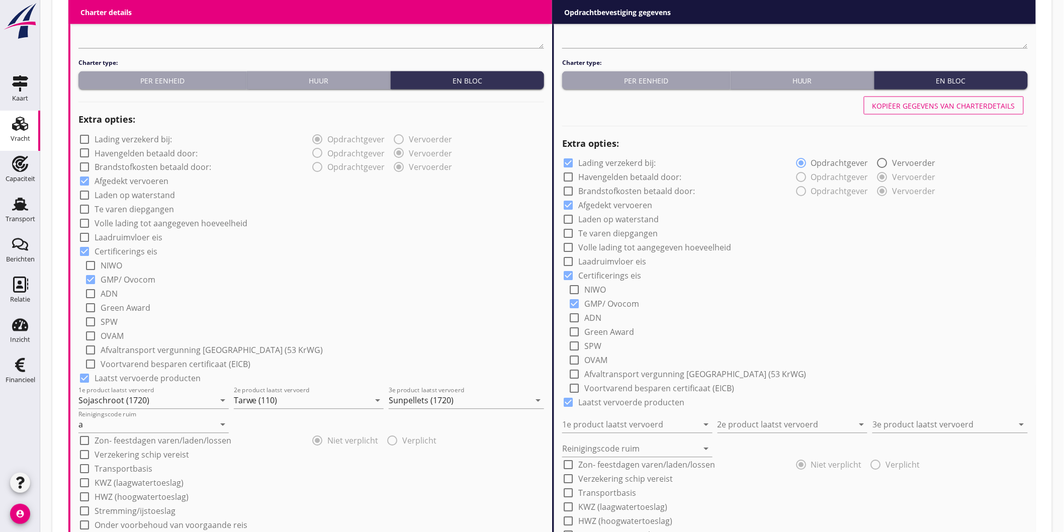
type input "2.5"
click at [902, 108] on div "Kopiëer gegevens van charterdetails" at bounding box center [944, 106] width 143 height 11
checkbox input "false"
type input "Sojaschroot (1720)"
type input "Tarwe (110)"
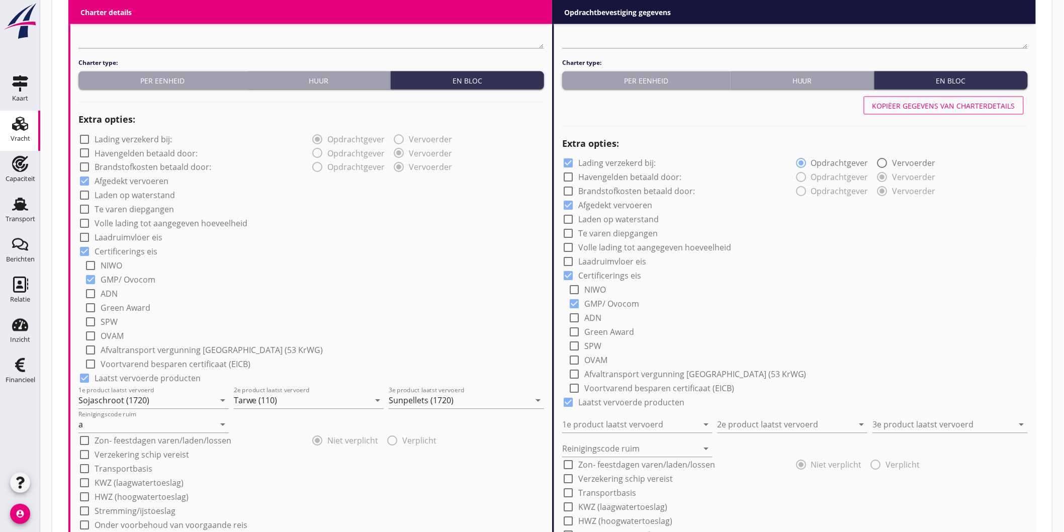
type input "Sunpellets (1720)"
type input "a"
radio input "false"
radio input "true"
radio input "false"
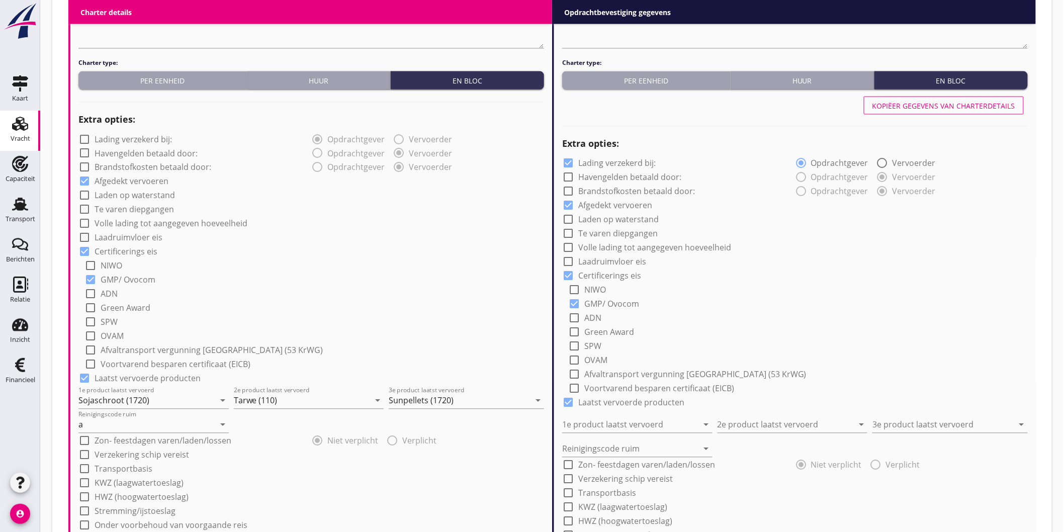
radio input "true"
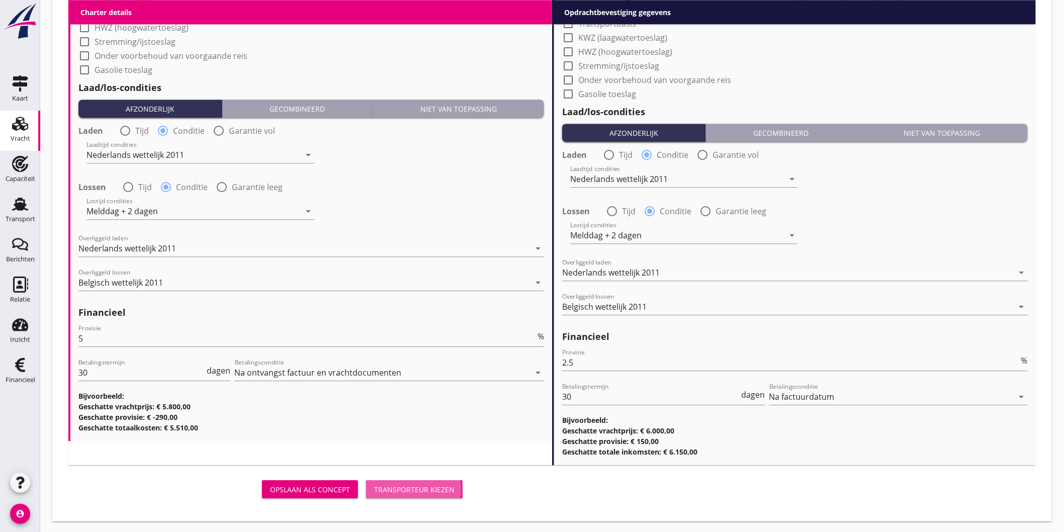
drag, startPoint x: 400, startPoint y: 488, endPoint x: 972, endPoint y: 243, distance: 622.1
click at [400, 488] on div "Transporteur kiezen" at bounding box center [414, 489] width 80 height 11
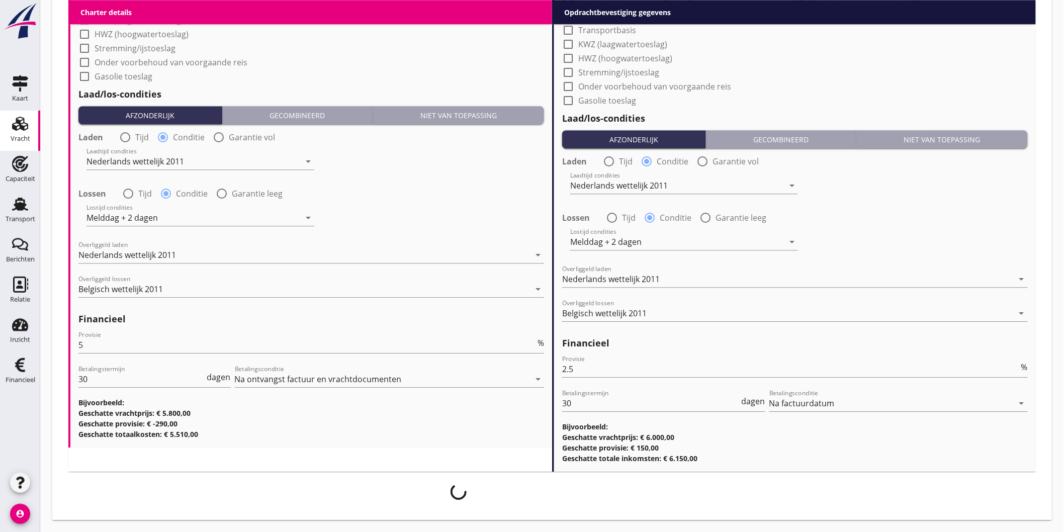
scroll to position [1103, 0]
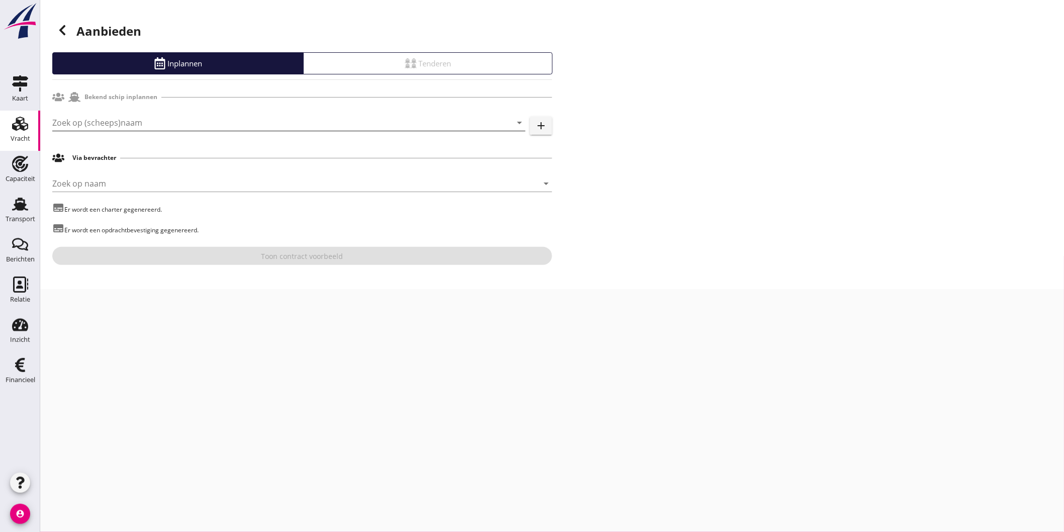
click at [88, 129] on input "Zoek op (scheeps)naam" at bounding box center [274, 123] width 445 height 16
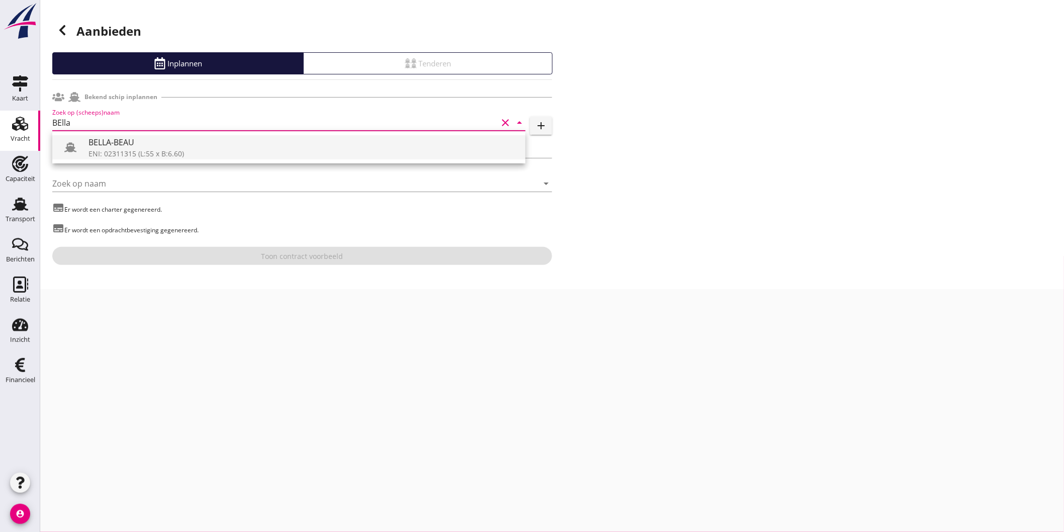
click at [202, 139] on div "BELLA-BEAU" at bounding box center [303, 142] width 429 height 12
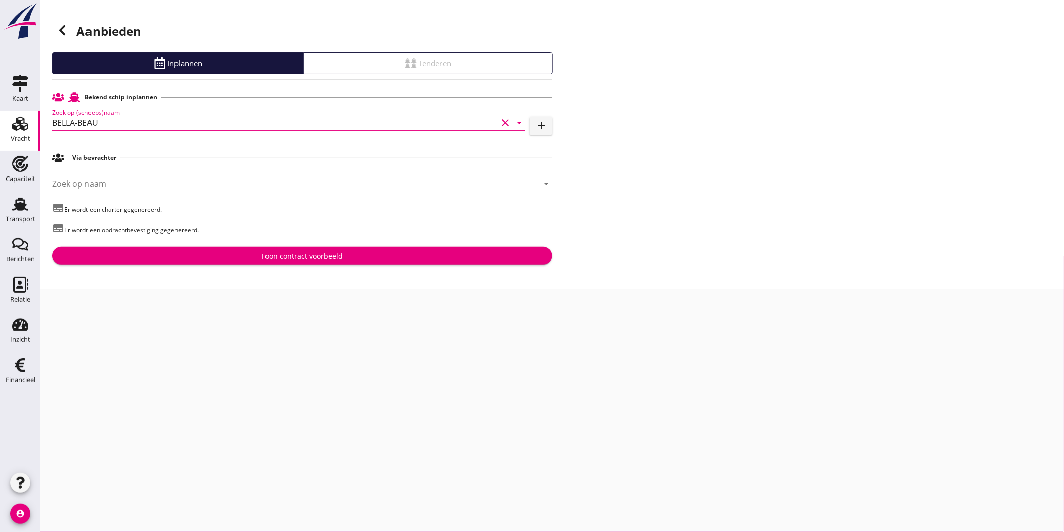
type input "BELLA-BEAU"
click at [340, 262] on div "Toon contract voorbeeld" at bounding box center [303, 256] width 82 height 11
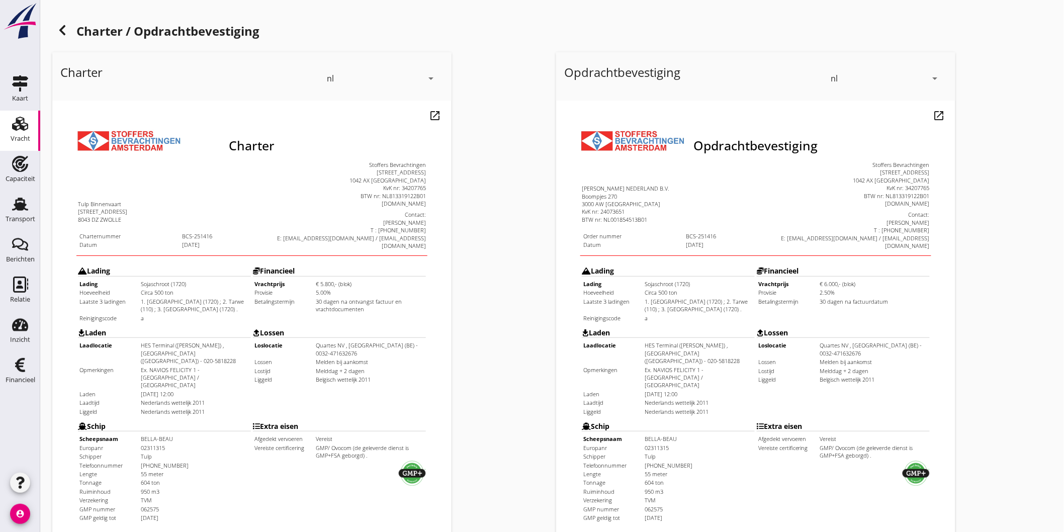
scroll to position [212, 0]
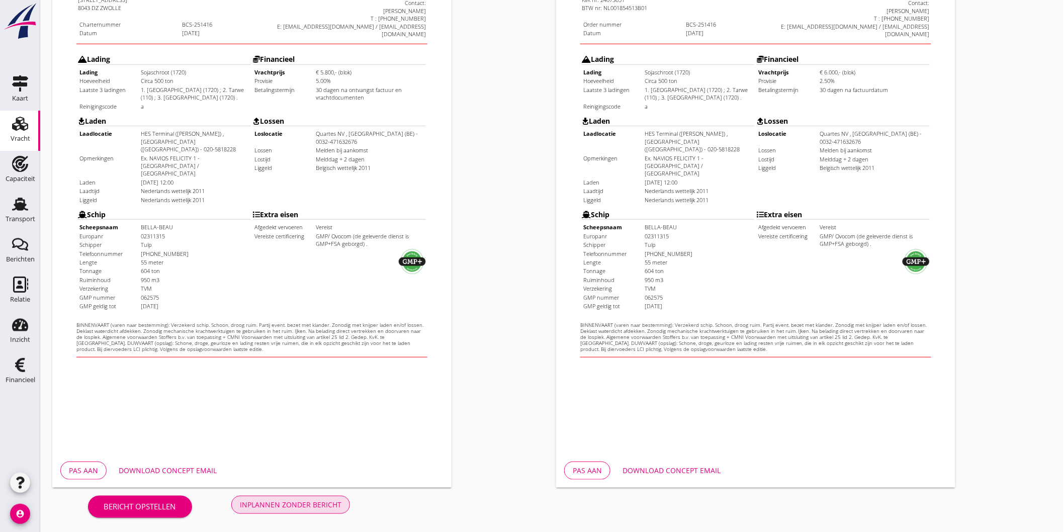
click at [274, 508] on div "Inplannen zonder bericht" at bounding box center [291, 504] width 102 height 11
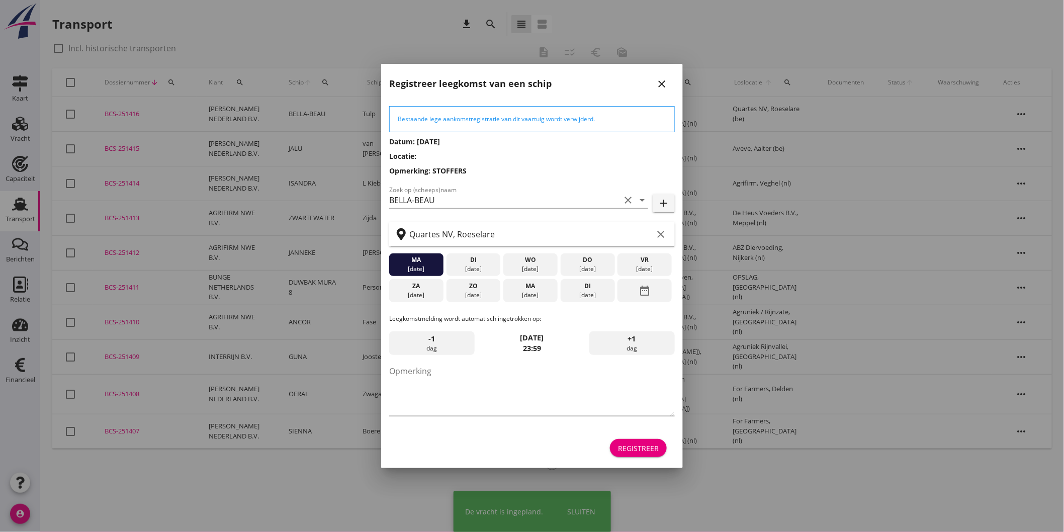
click at [519, 394] on textarea "Opmerking" at bounding box center [532, 389] width 286 height 53
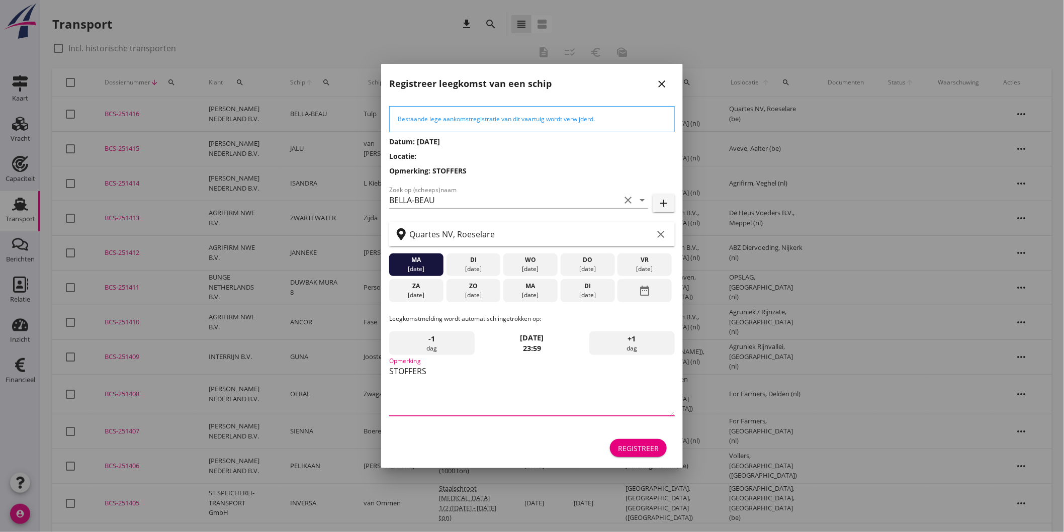
type textarea "STOFFERS"
click at [588, 289] on div "di" at bounding box center [587, 286] width 49 height 9
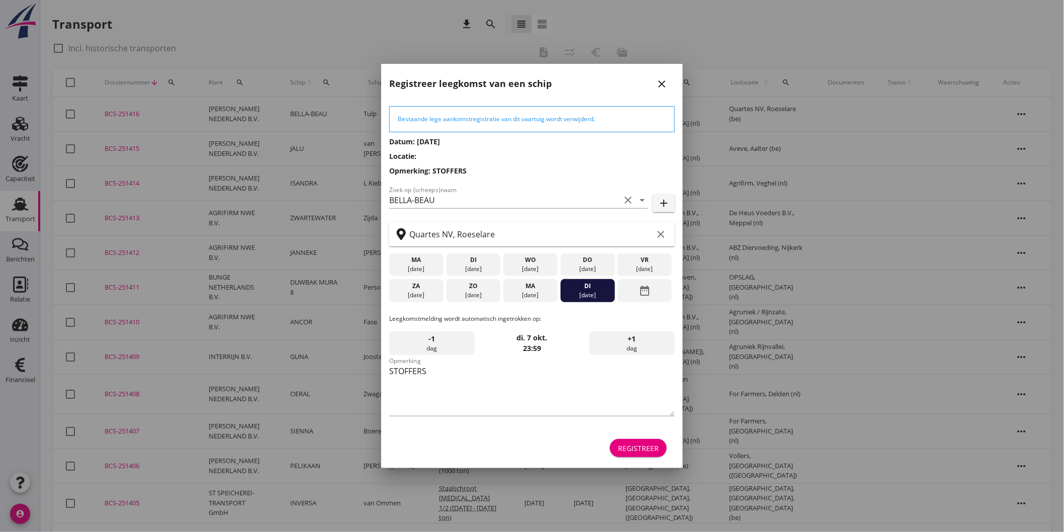
click at [547, 297] on div "[DATE]" at bounding box center [530, 295] width 49 height 9
click at [641, 450] on div "Registreer" at bounding box center [638, 448] width 41 height 11
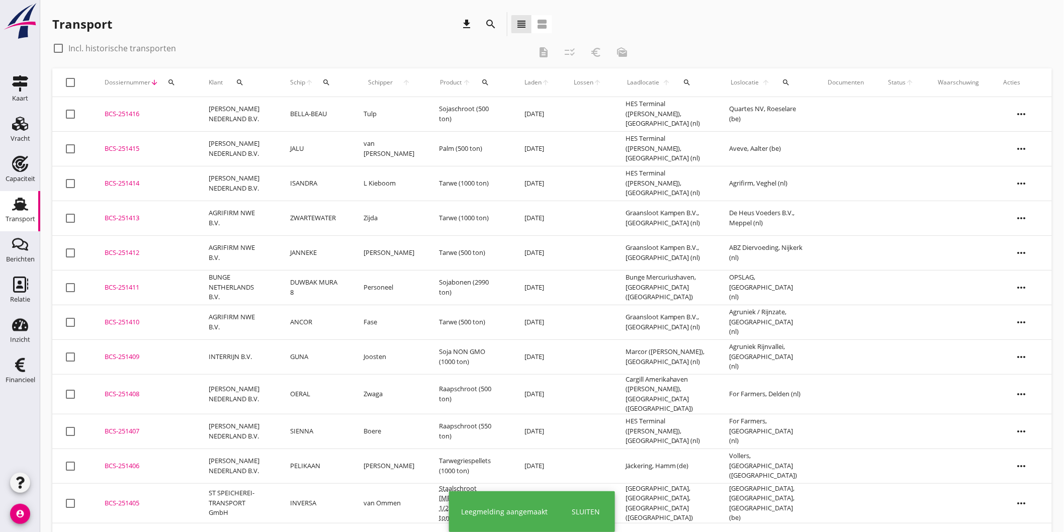
drag, startPoint x: 254, startPoint y: 112, endPoint x: 511, endPoint y: 128, distance: 258.0
click at [254, 111] on td "[PERSON_NAME] NEDERLAND B.V." at bounding box center [237, 114] width 81 height 35
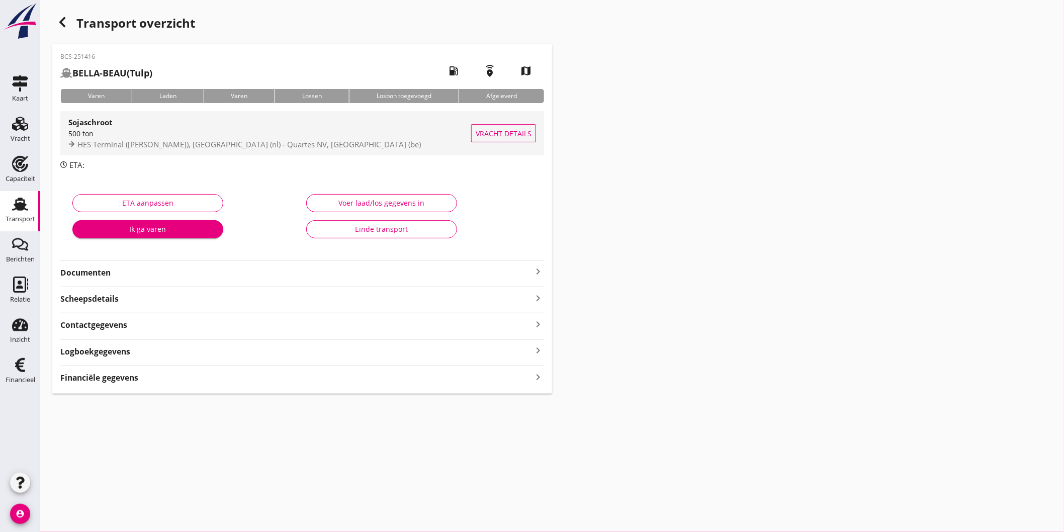
click at [260, 133] on div "500 ton" at bounding box center [269, 133] width 403 height 11
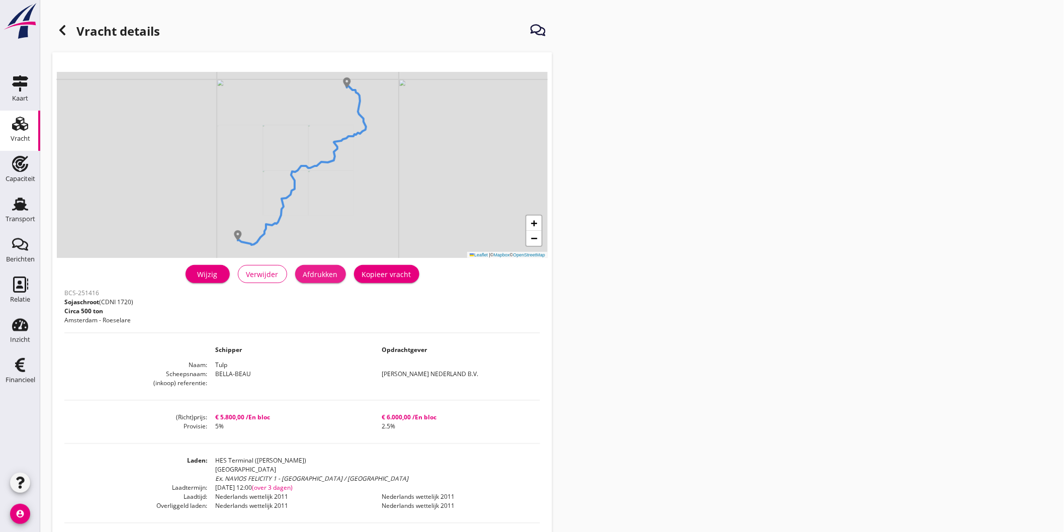
click at [336, 270] on div "Afdrukken" at bounding box center [320, 274] width 35 height 11
click at [67, 33] on icon at bounding box center [62, 30] width 12 height 12
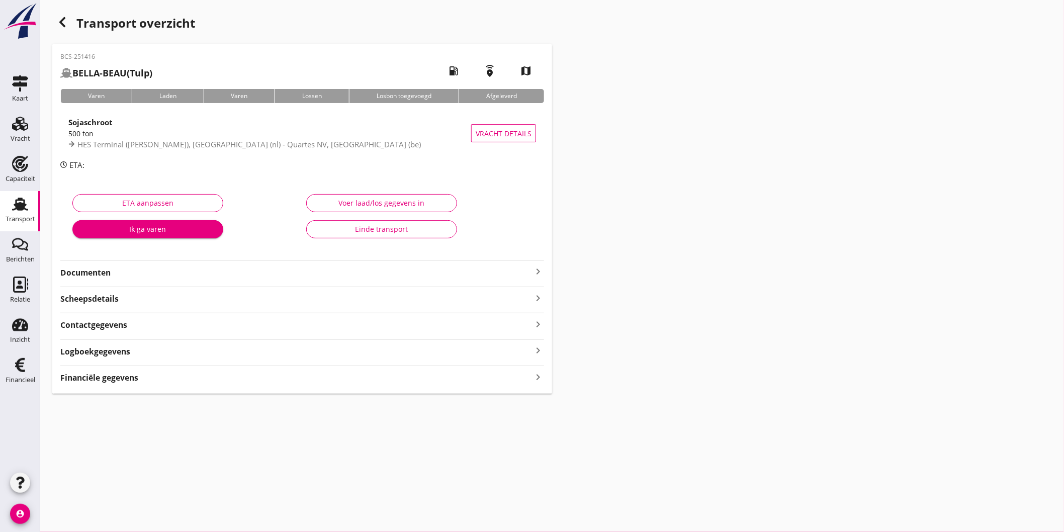
click at [158, 267] on strong "Documenten" at bounding box center [296, 273] width 472 height 12
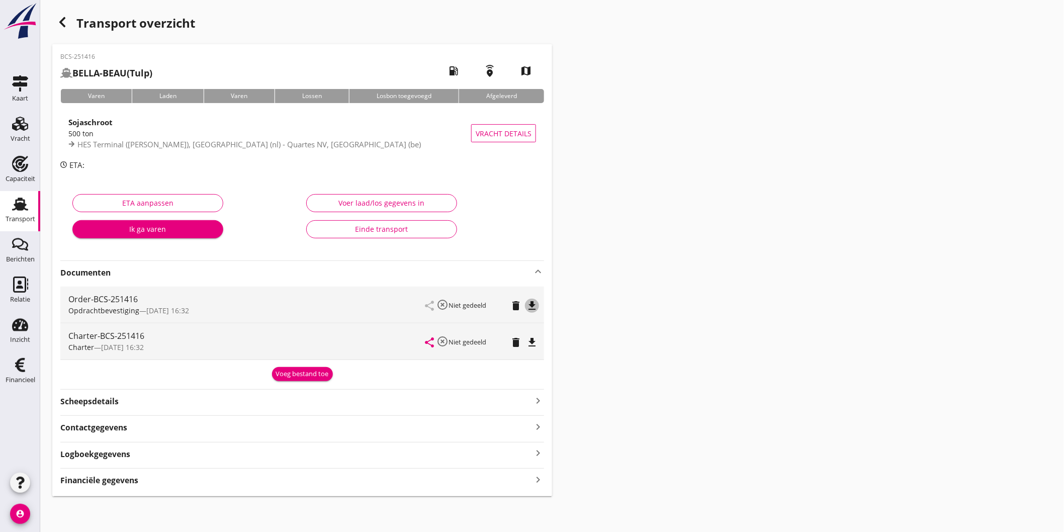
click at [532, 303] on icon "file_download" at bounding box center [532, 306] width 12 height 12
click at [541, 344] on div "Charter-BCS-251416 Charter — [DATE] 16:32 share highlight_off Niet gedeeld dele…" at bounding box center [302, 341] width 484 height 36
click at [534, 339] on icon "file_download" at bounding box center [532, 342] width 12 height 12
click at [134, 471] on div "Financiële gegevens keyboard_arrow_right" at bounding box center [302, 477] width 484 height 18
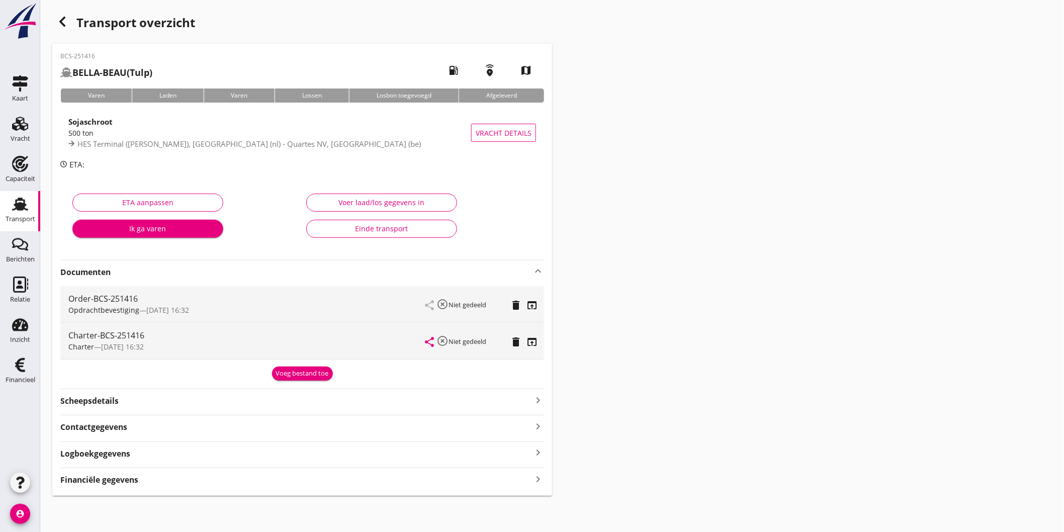
click at [139, 479] on div "Financiële gegevens keyboard_arrow_right" at bounding box center [302, 479] width 484 height 14
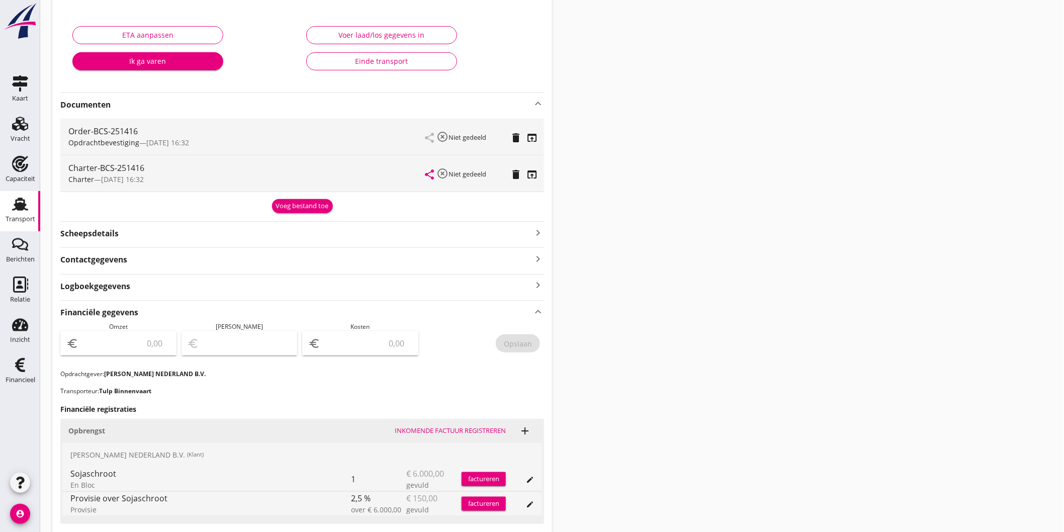
scroll to position [356, 0]
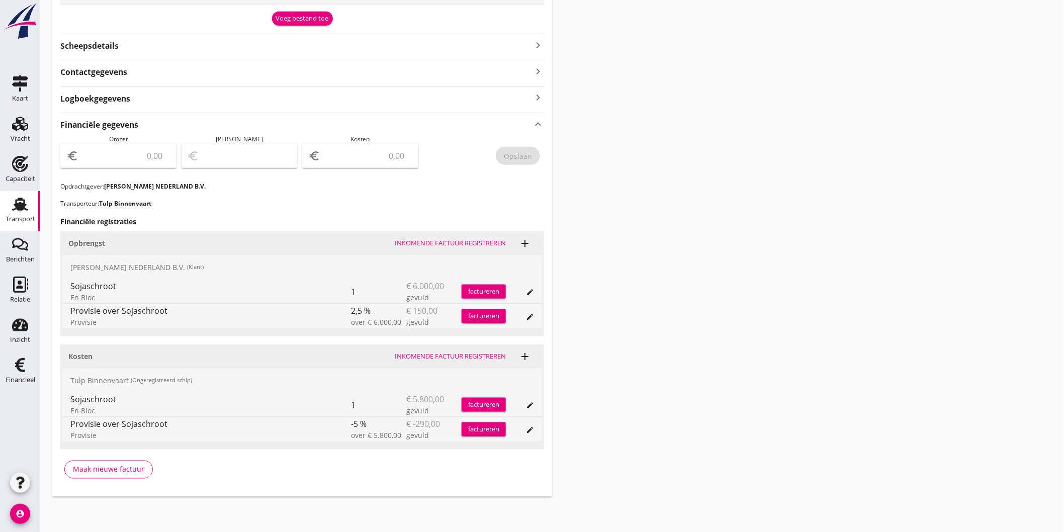
click at [154, 156] on input "number" at bounding box center [125, 156] width 90 height 16
type input "5850"
type input "5845.00"
type input "5"
type input "5795.00"
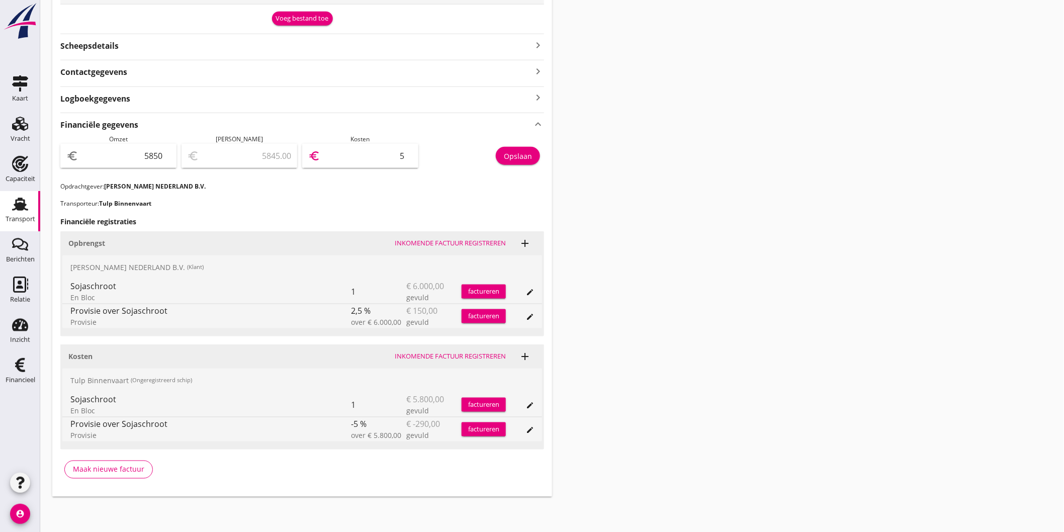
type input "55"
type input "5299.00"
type input "551"
type input "340.00"
type input "5510"
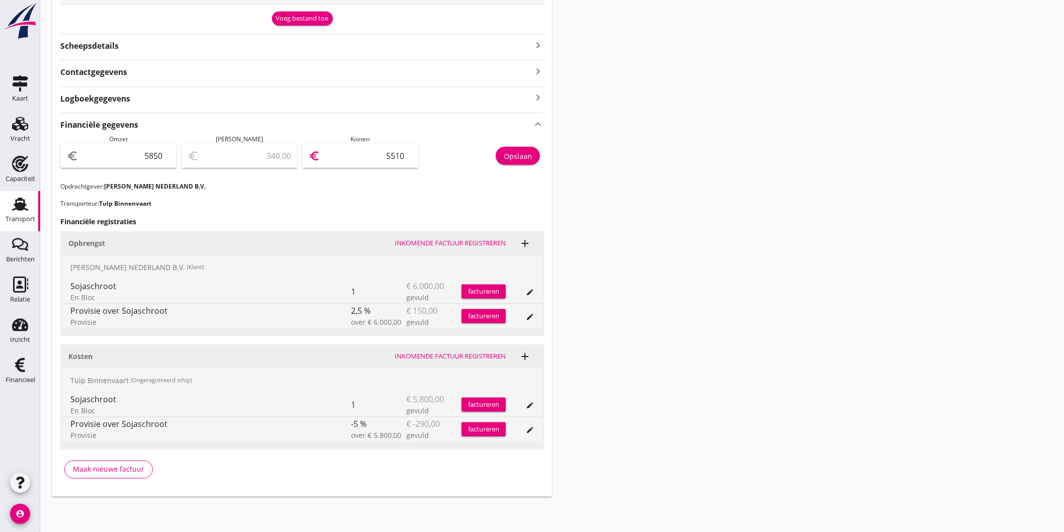
click at [538, 154] on button "Opslaan" at bounding box center [518, 156] width 44 height 18
click at [19, 216] on div "Transport" at bounding box center [21, 219] width 30 height 7
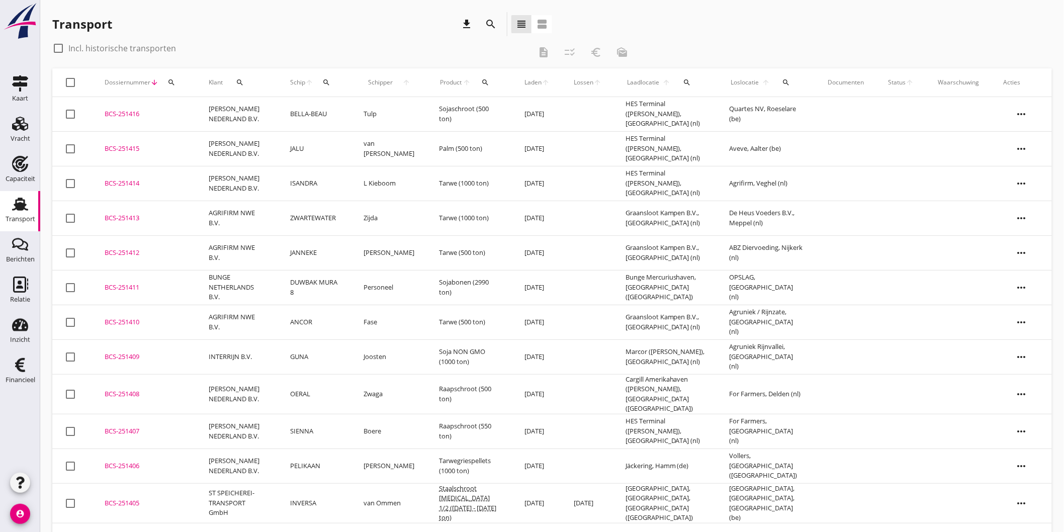
click at [334, 87] on button "search" at bounding box center [326, 82] width 18 height 18
click at [339, 117] on input "Zoek op (scheeps)naam" at bounding box center [381, 112] width 105 height 16
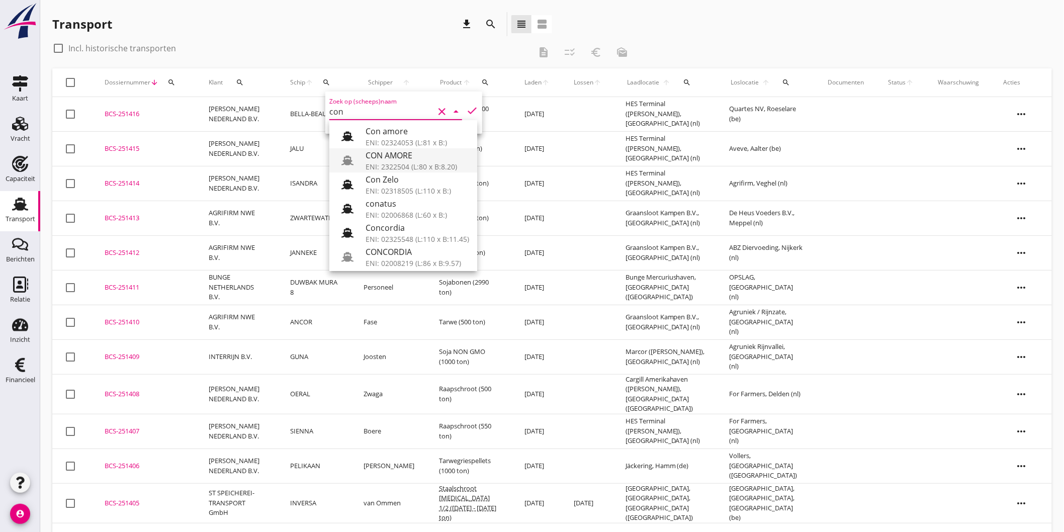
click at [406, 167] on div "ENI: 2322504 (L:80 x B:8.20)" at bounding box center [418, 166] width 104 height 11
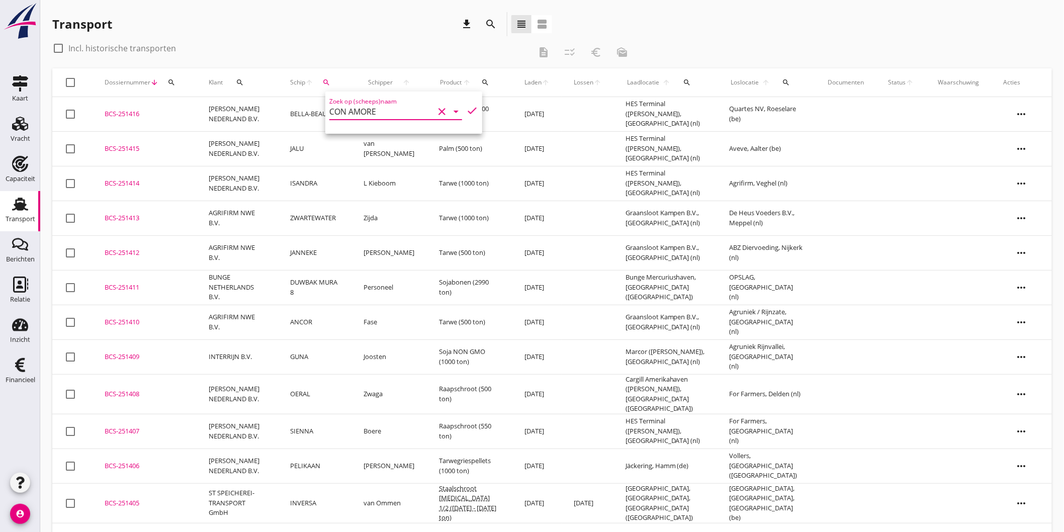
click at [466, 114] on icon "check" at bounding box center [472, 111] width 12 height 12
type input "CON AMORE"
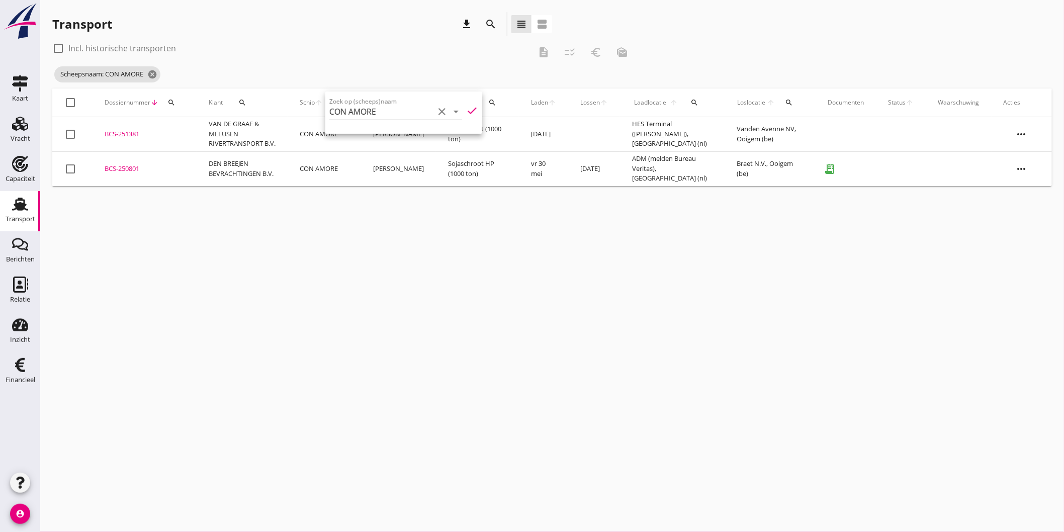
click at [676, 137] on td "HES Terminal ([PERSON_NAME]), [GEOGRAPHIC_DATA] (nl)" at bounding box center [672, 134] width 105 height 35
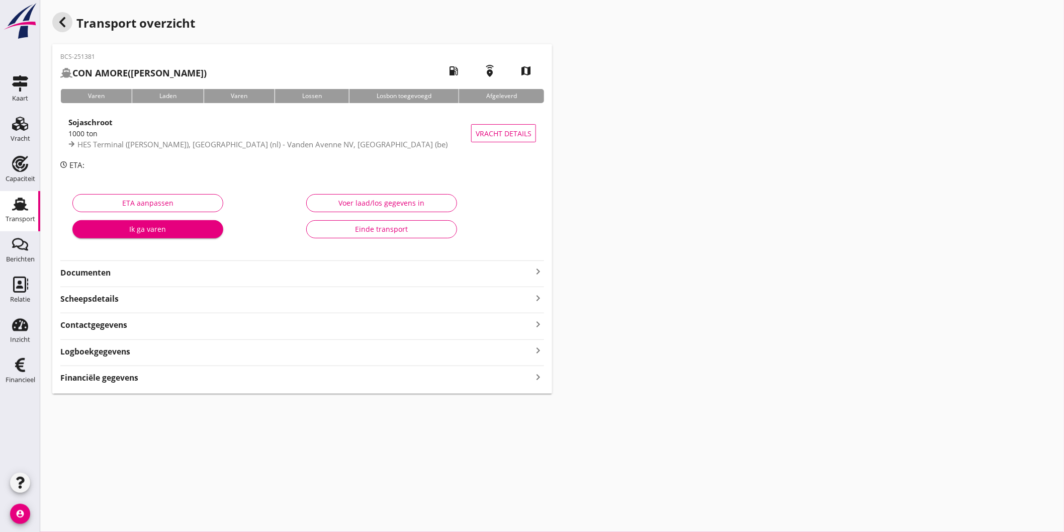
click at [63, 27] on use "button" at bounding box center [62, 22] width 6 height 10
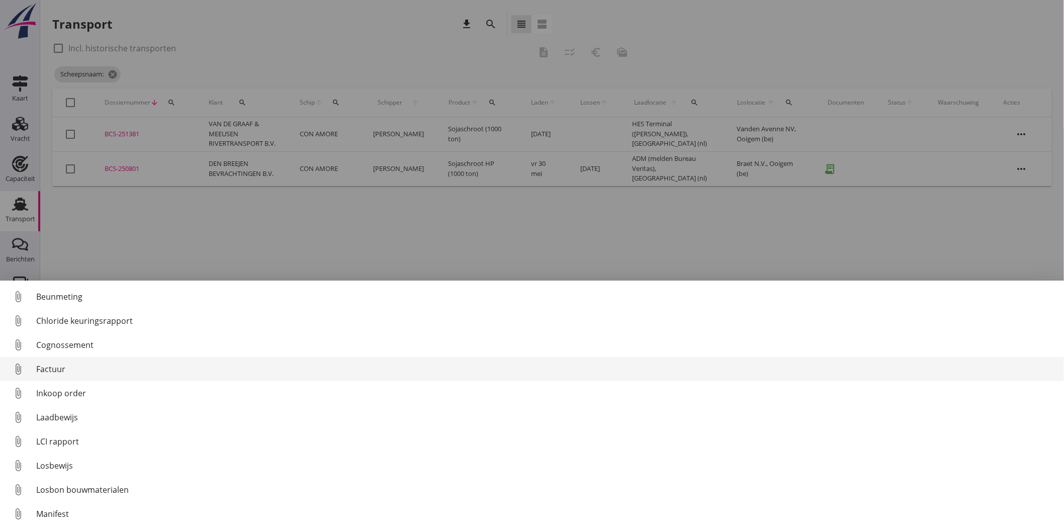
click at [125, 367] on div "Factuur" at bounding box center [546, 369] width 1020 height 12
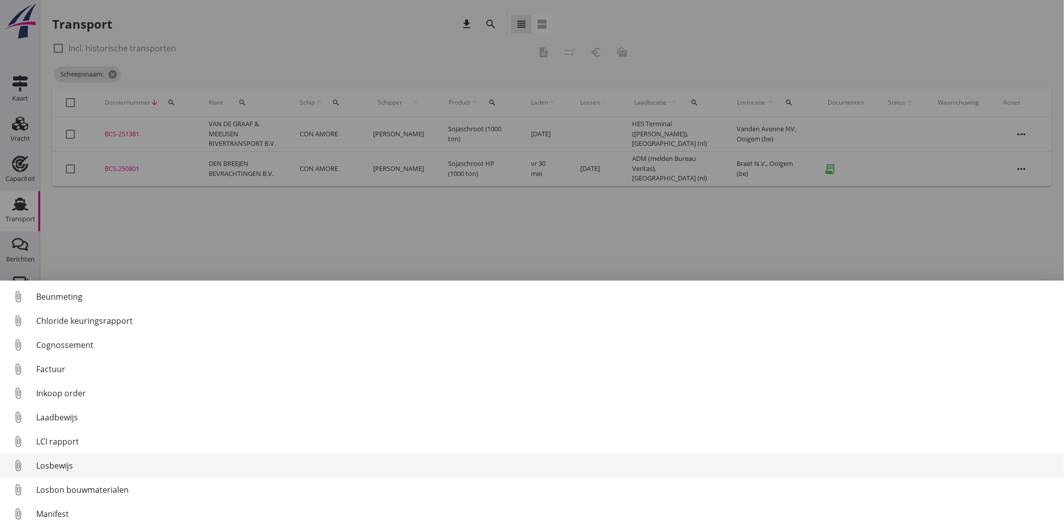
click at [63, 462] on div "Losbewijs" at bounding box center [546, 466] width 1020 height 12
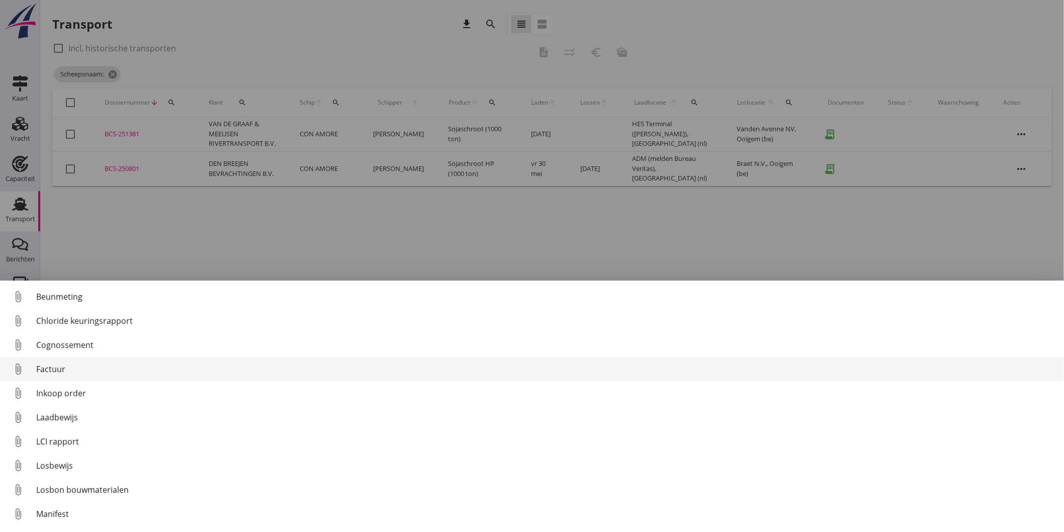
click at [66, 375] on div "Factuur" at bounding box center [546, 369] width 1020 height 12
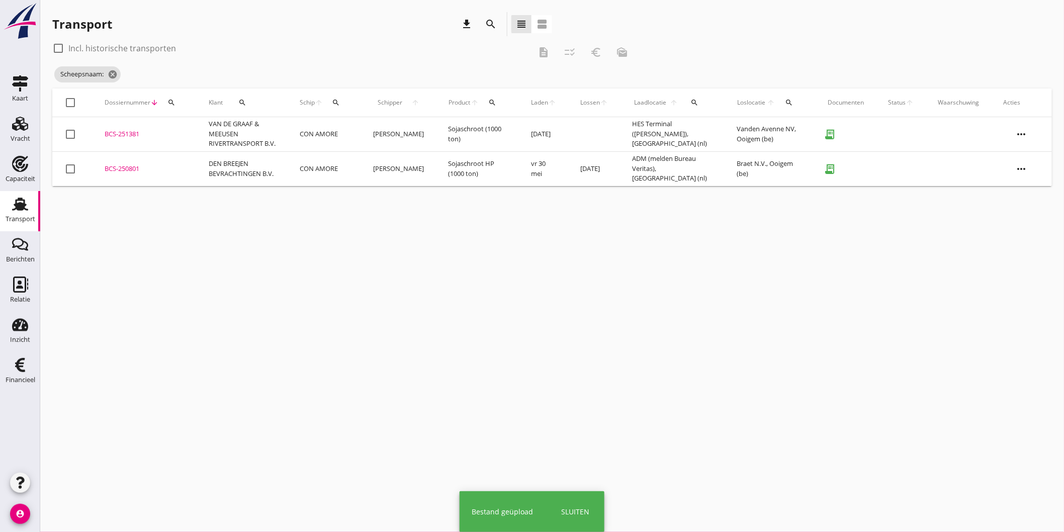
click at [1019, 132] on icon "more_horiz" at bounding box center [1022, 134] width 28 height 28
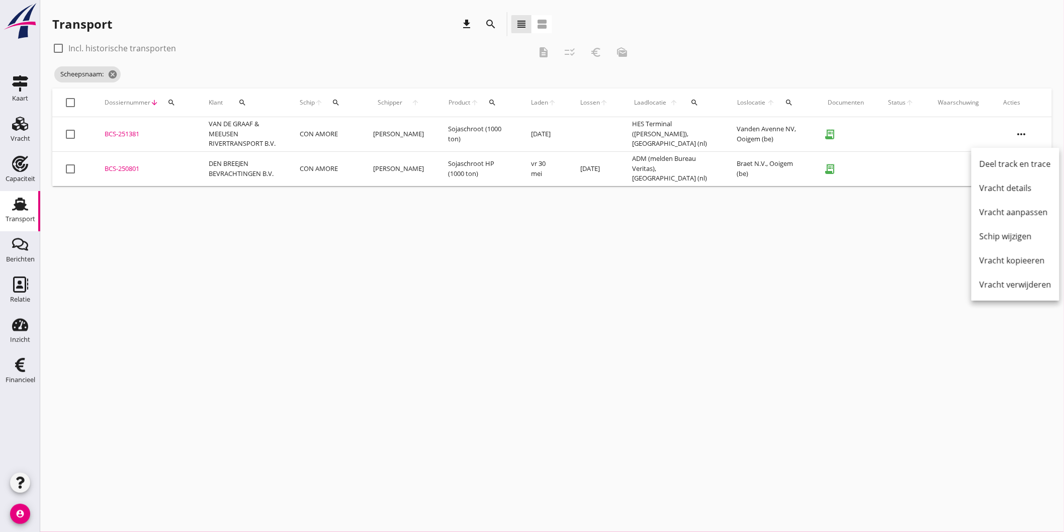
click at [554, 169] on td "vr 30 mei" at bounding box center [544, 168] width 50 height 35
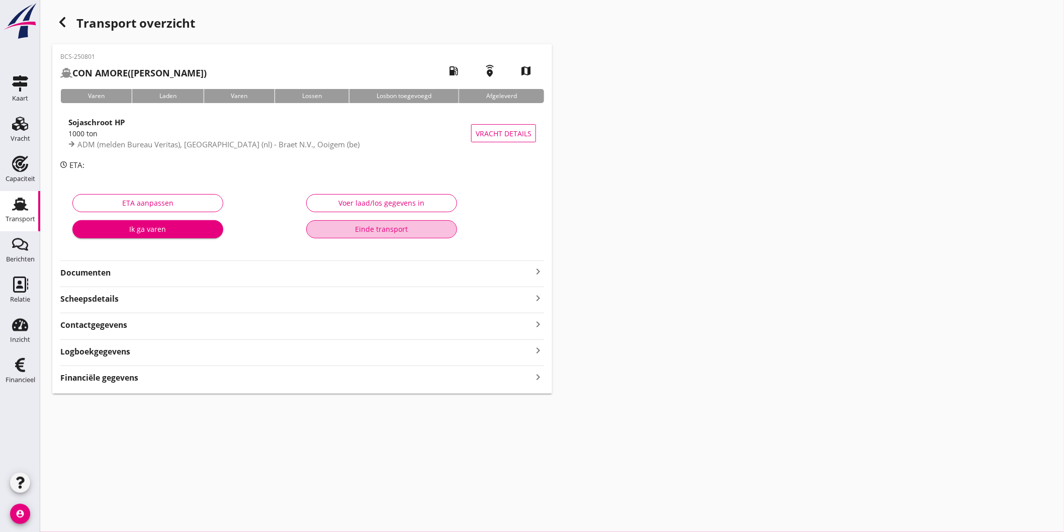
click at [370, 233] on div "Einde transport" at bounding box center [382, 229] width 134 height 11
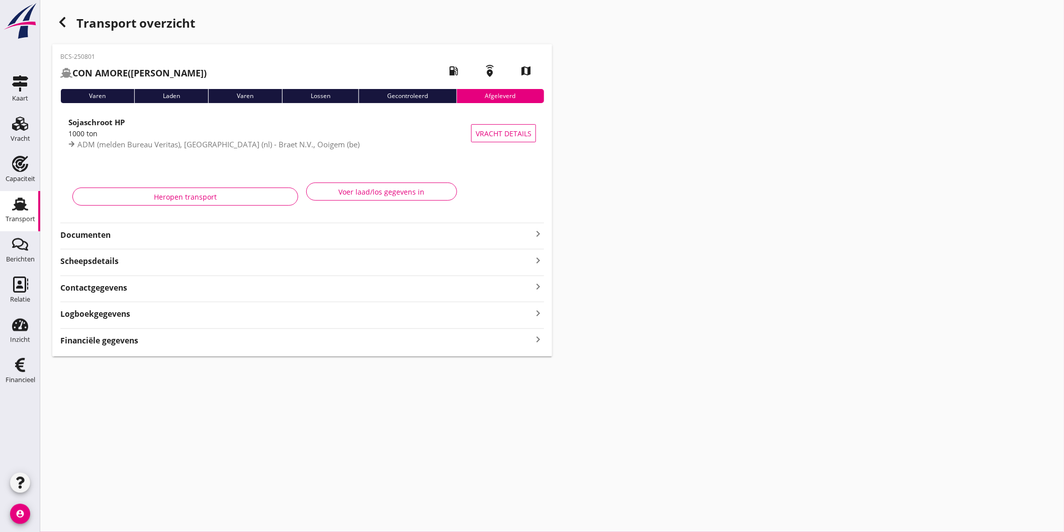
click at [63, 19] on use "button" at bounding box center [62, 22] width 6 height 10
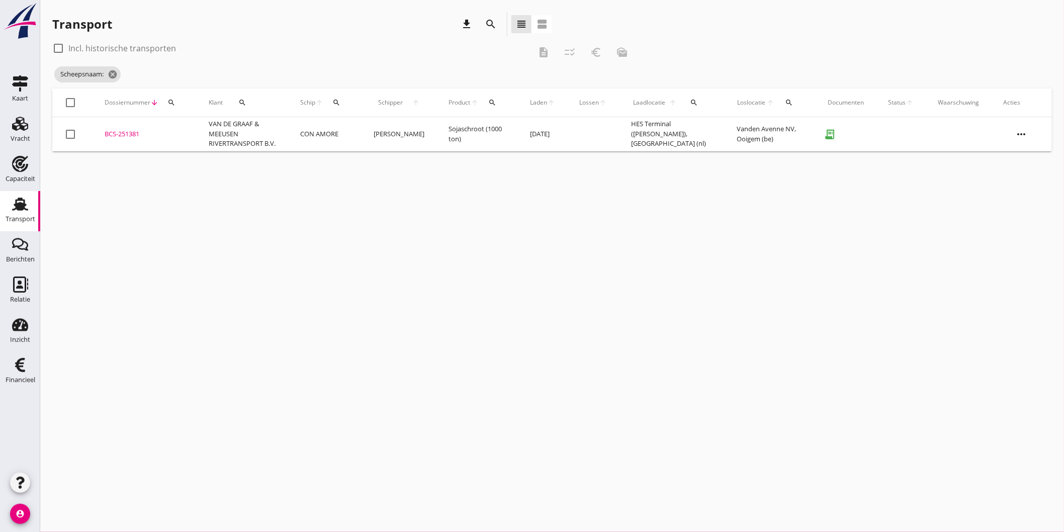
click at [390, 142] on td "[PERSON_NAME]" at bounding box center [399, 134] width 75 height 34
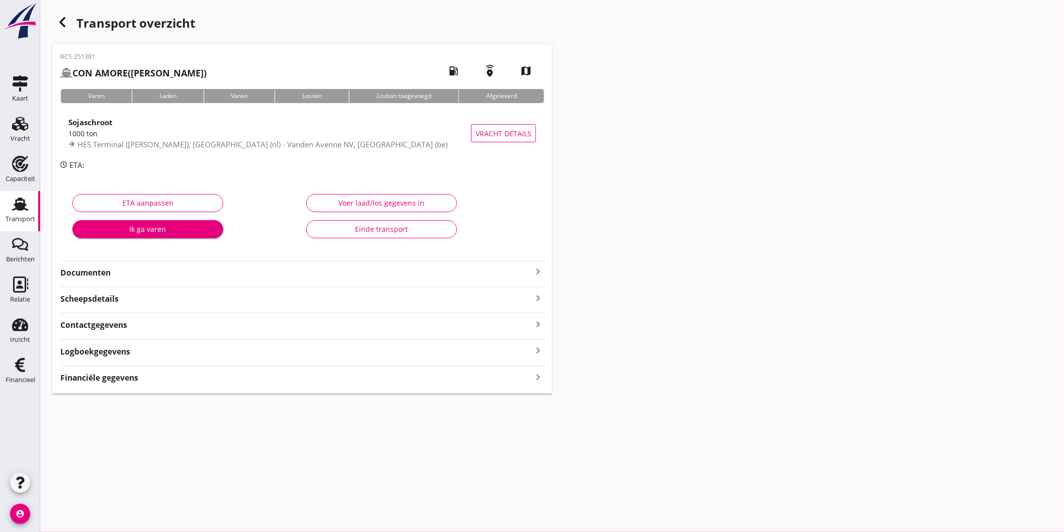
click at [434, 232] on div "Einde transport" at bounding box center [382, 229] width 134 height 11
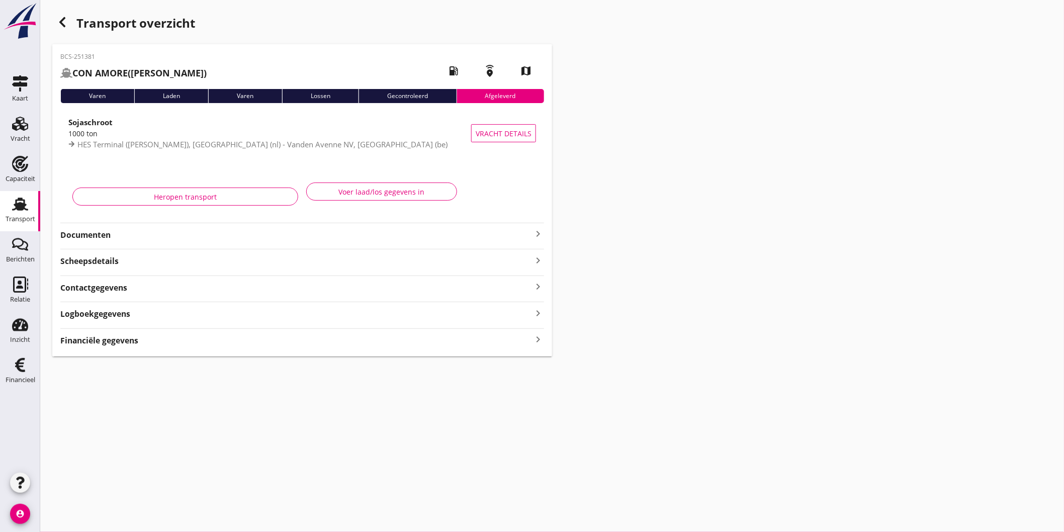
click at [23, 206] on use at bounding box center [20, 204] width 16 height 13
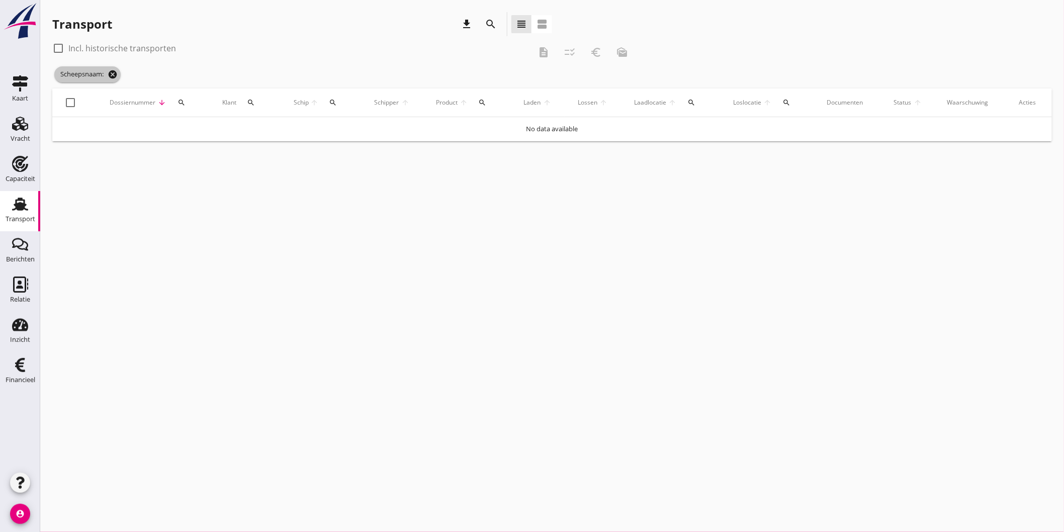
click at [116, 74] on icon "cancel" at bounding box center [113, 74] width 10 height 10
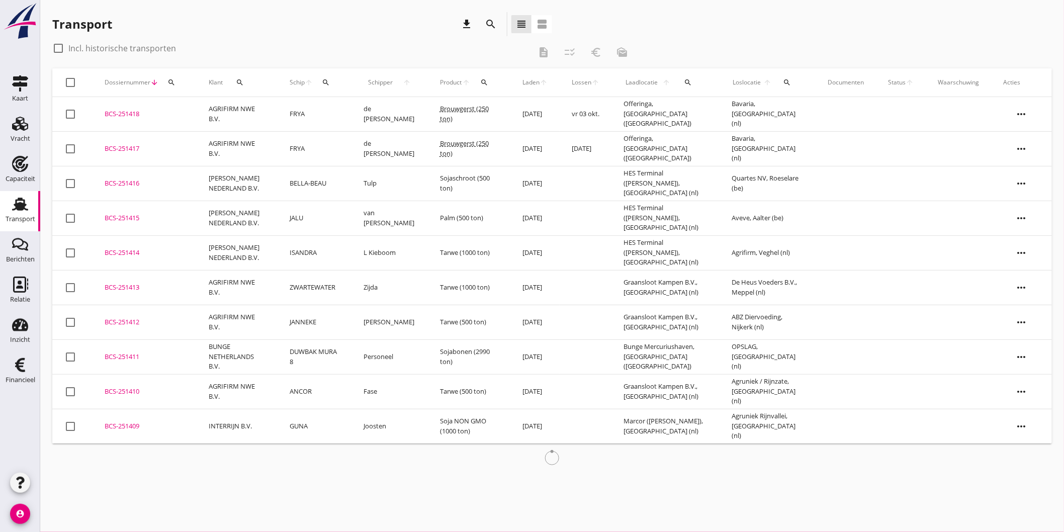
click at [167, 126] on td "BCS-251418 upload_file Drop hier uw bestand om het aan het dossier toe te voegen" at bounding box center [145, 114] width 104 height 35
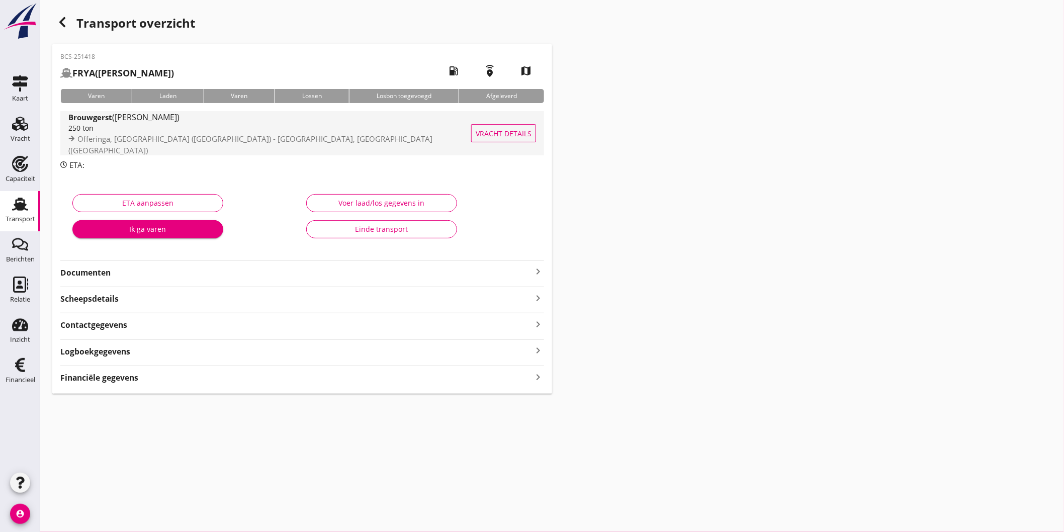
click at [218, 142] on span "Offeringa, [GEOGRAPHIC_DATA] ([GEOGRAPHIC_DATA]) - [GEOGRAPHIC_DATA], [GEOGRAPH…" at bounding box center [250, 145] width 364 height 22
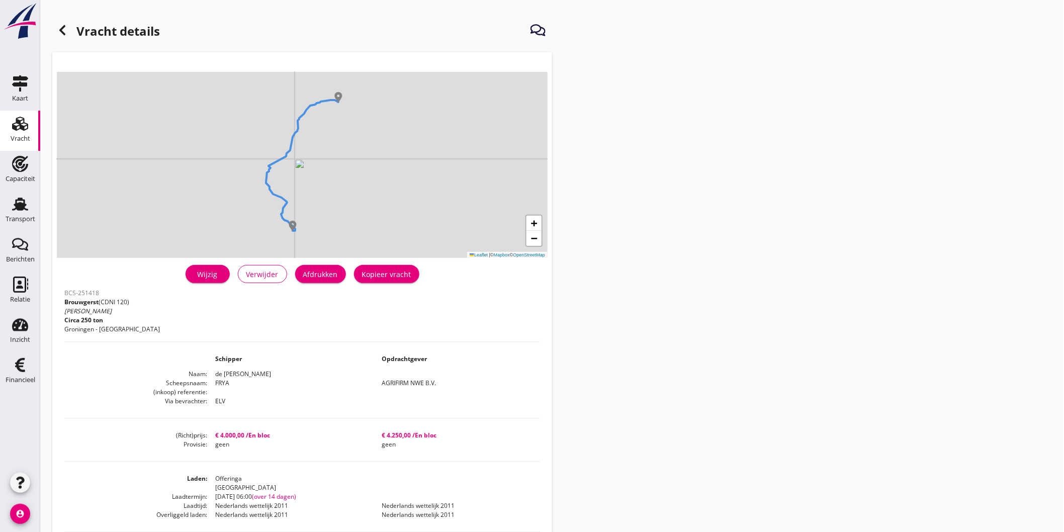
click at [327, 289] on div "BCS-251418 Brouwgerst (CDNI 120) [PERSON_NAME] 250 ton [GEOGRAPHIC_DATA] - Lies…" at bounding box center [302, 313] width 476 height 55
click at [327, 275] on div "Afdrukken" at bounding box center [320, 274] width 35 height 11
click at [68, 34] on div at bounding box center [62, 30] width 20 height 20
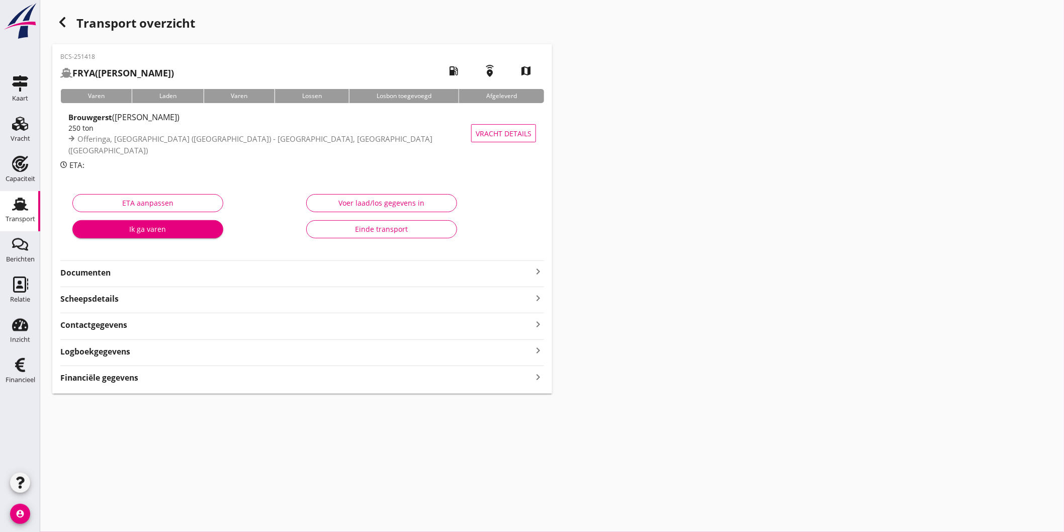
click at [147, 271] on strong "Documenten" at bounding box center [296, 273] width 472 height 12
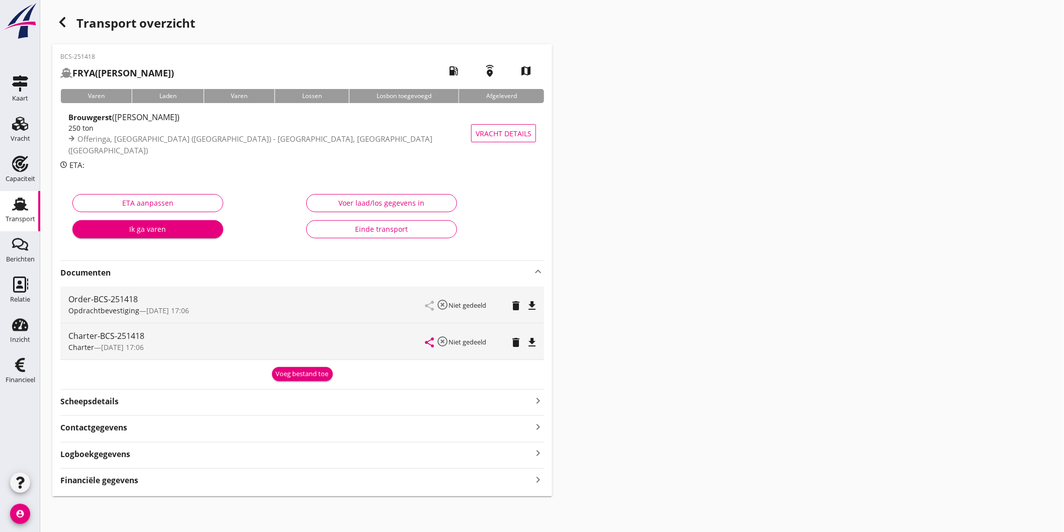
click at [538, 305] on icon "file_download" at bounding box center [532, 306] width 12 height 12
click at [538, 349] on div "Charter-BCS-251418 Charter — [DATE] 17:06 share highlight_off Niet gedeeld dele…" at bounding box center [302, 341] width 484 height 36
click at [534, 343] on icon "file_download" at bounding box center [532, 342] width 12 height 12
click at [319, 378] on div "Voeg bestand toe" at bounding box center [302, 374] width 53 height 10
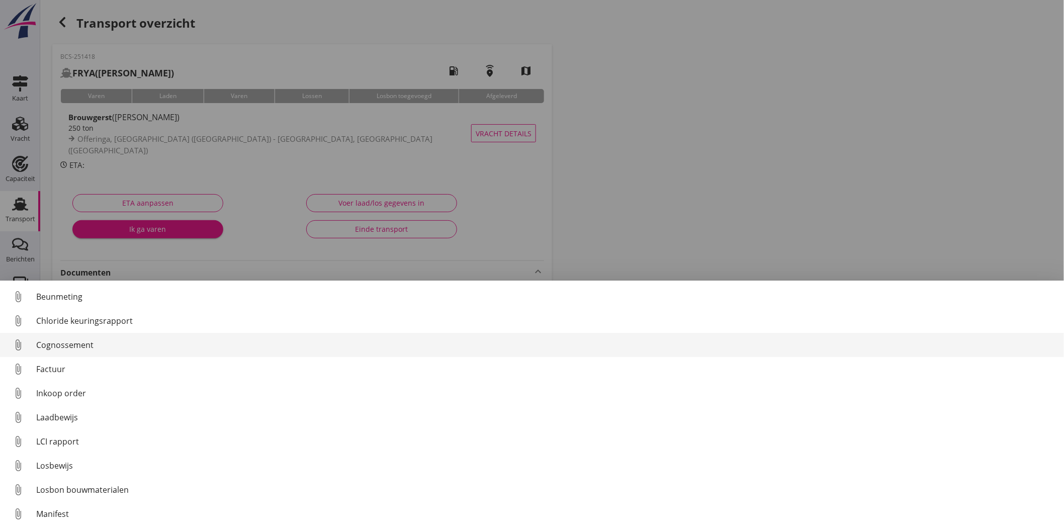
click at [51, 350] on div "Cognossement" at bounding box center [546, 345] width 1020 height 12
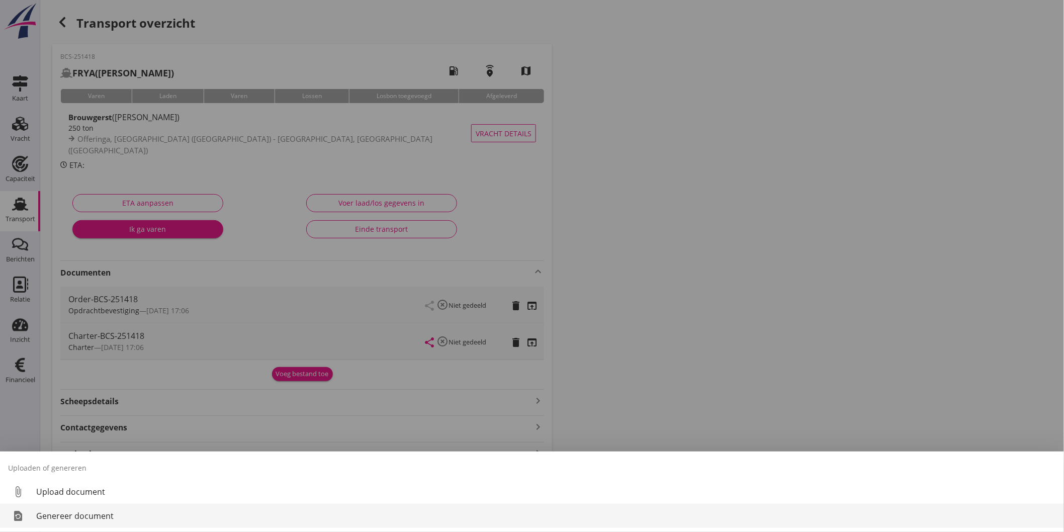
click at [83, 511] on div "Genereer document" at bounding box center [546, 516] width 1020 height 12
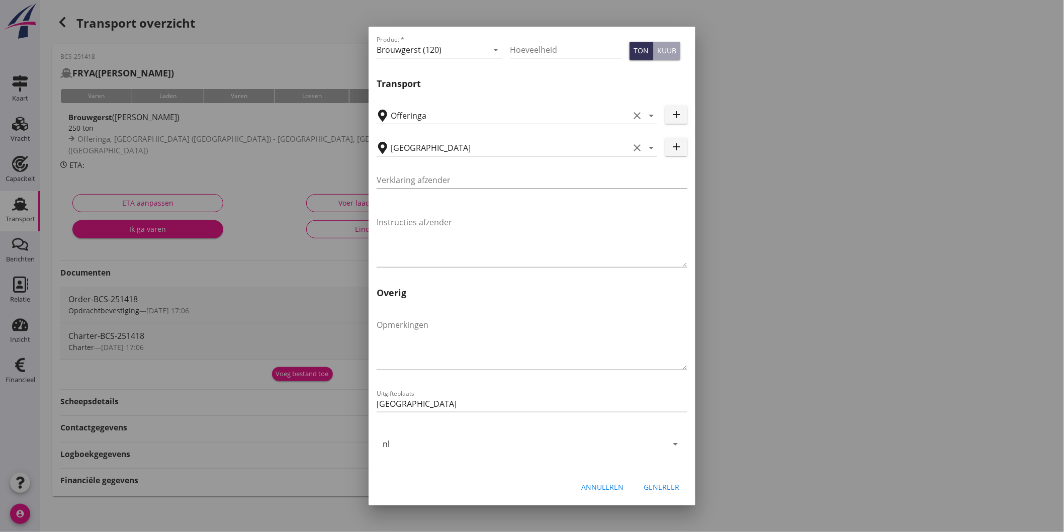
scroll to position [1, 0]
click at [654, 491] on div "Genereer" at bounding box center [662, 487] width 36 height 11
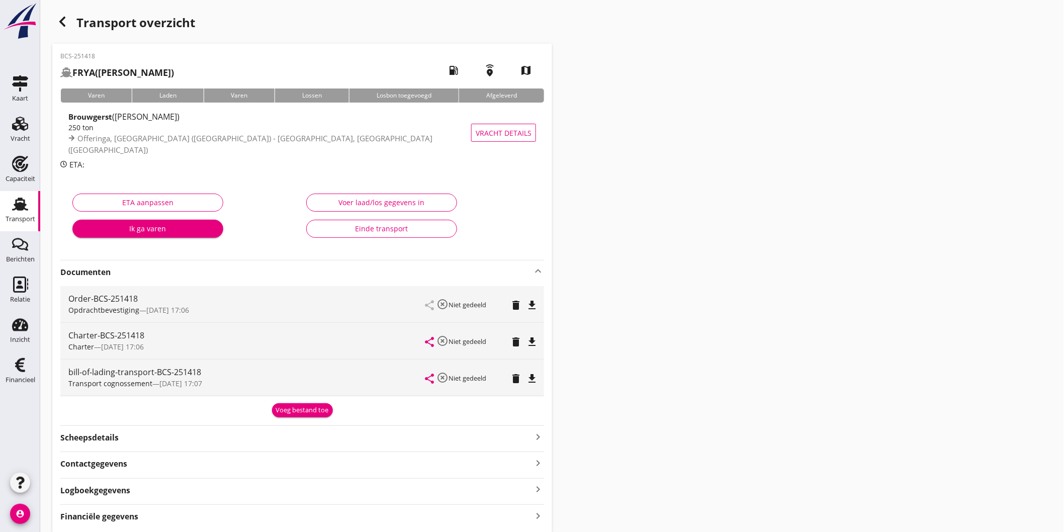
click at [535, 376] on icon "file_download" at bounding box center [532, 379] width 12 height 12
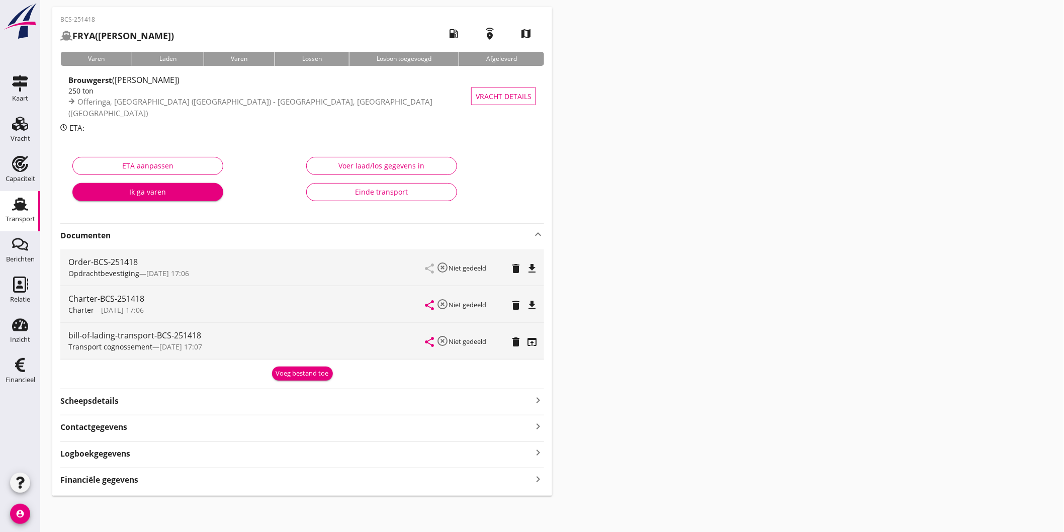
click at [28, 208] on div "Transport" at bounding box center [20, 204] width 24 height 16
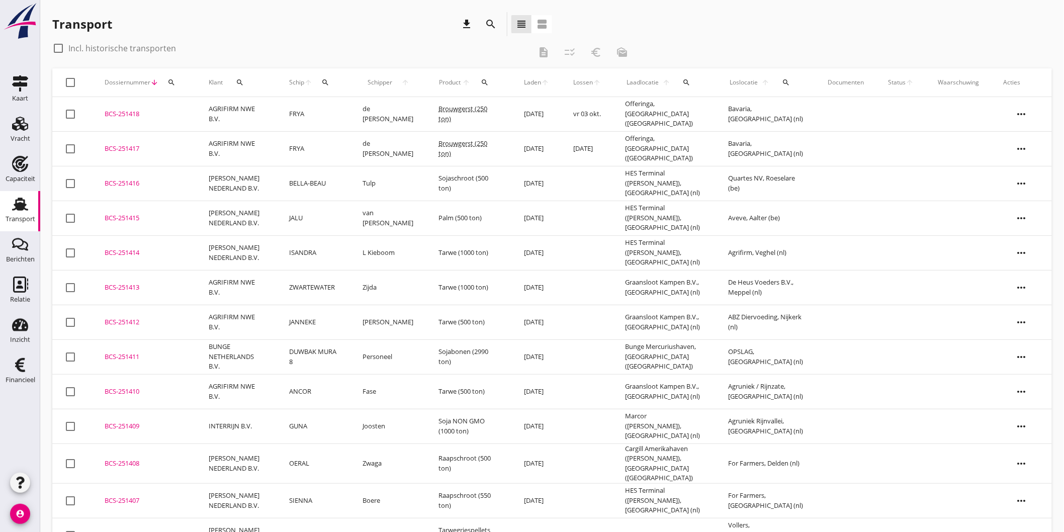
click at [107, 126] on td "BCS-251418 upload_file Drop hier uw bestand om het aan het dossier toe te voegen" at bounding box center [145, 114] width 104 height 35
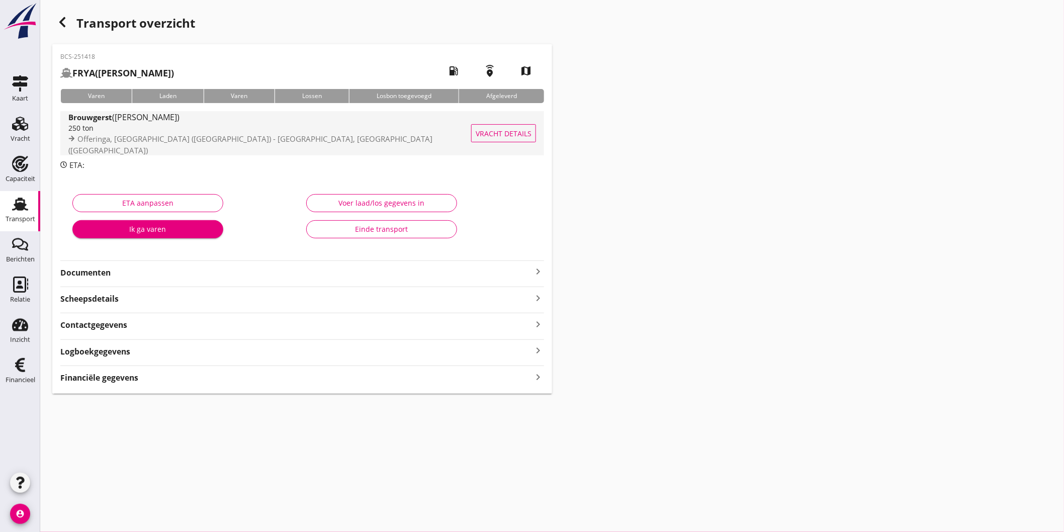
click at [340, 128] on div "250 ton" at bounding box center [272, 128] width 408 height 11
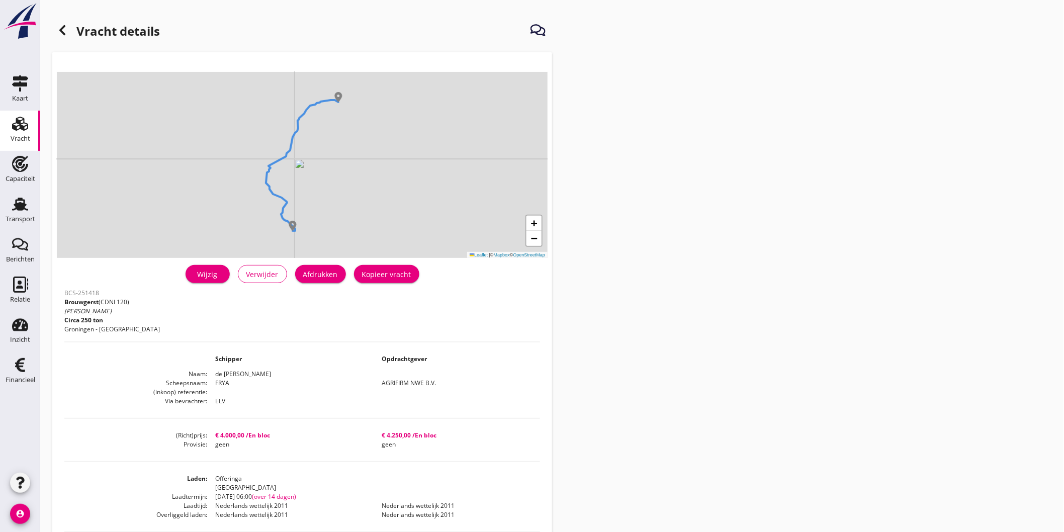
click at [379, 274] on div "Kopieer vracht" at bounding box center [386, 274] width 49 height 11
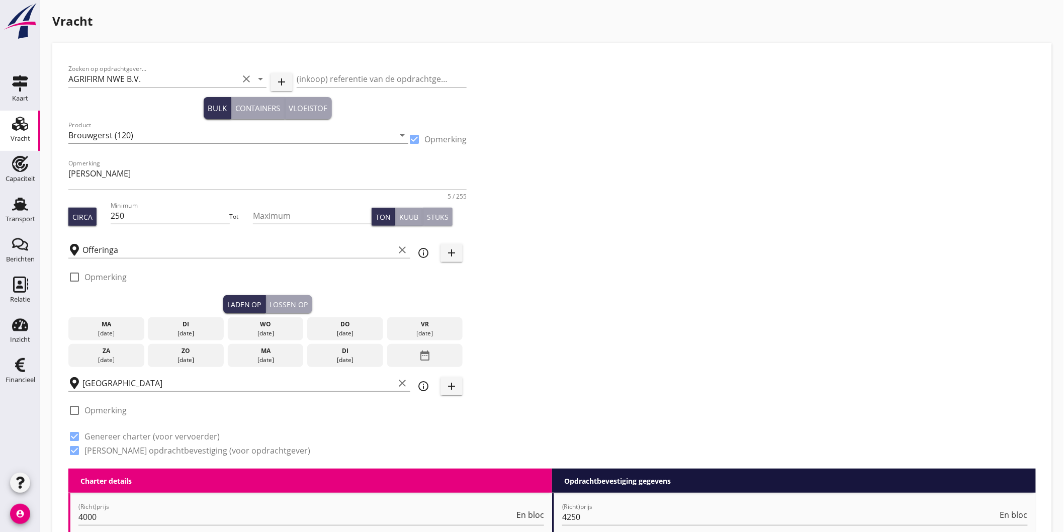
scroll to position [112, 0]
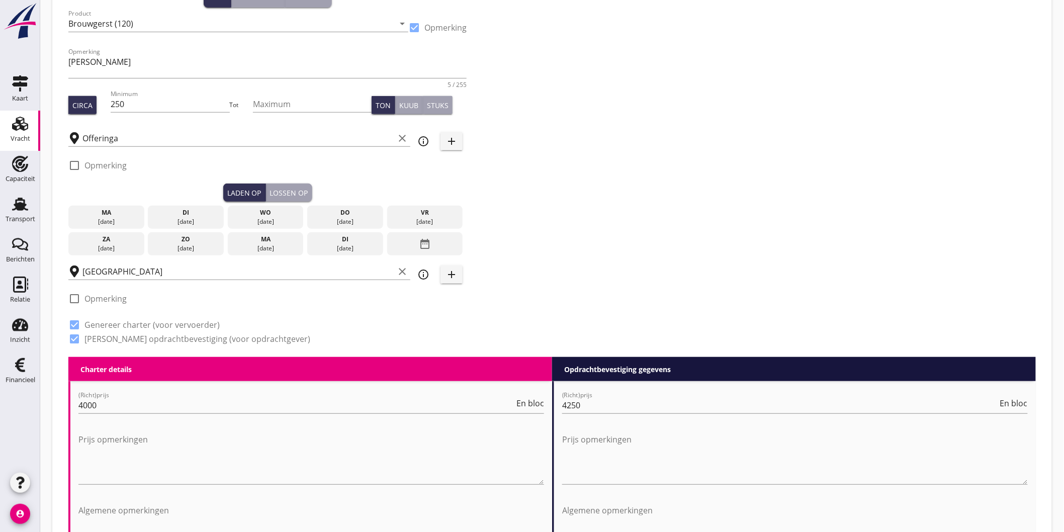
click at [339, 216] on div "[DATE]" at bounding box center [345, 217] width 76 height 23
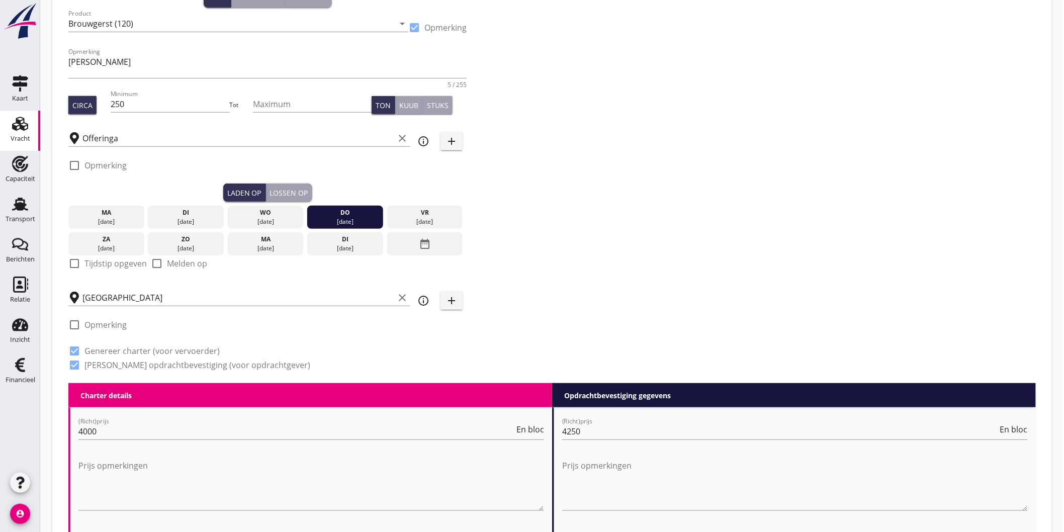
click at [108, 264] on label "Tijdstip opgeven" at bounding box center [115, 264] width 62 height 10
checkbox input "true"
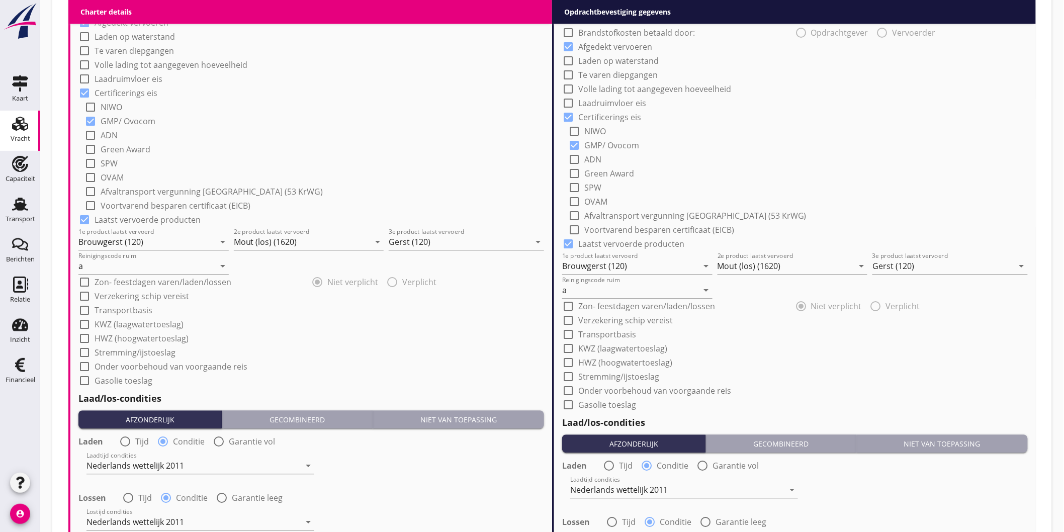
scroll to position [1117, 0]
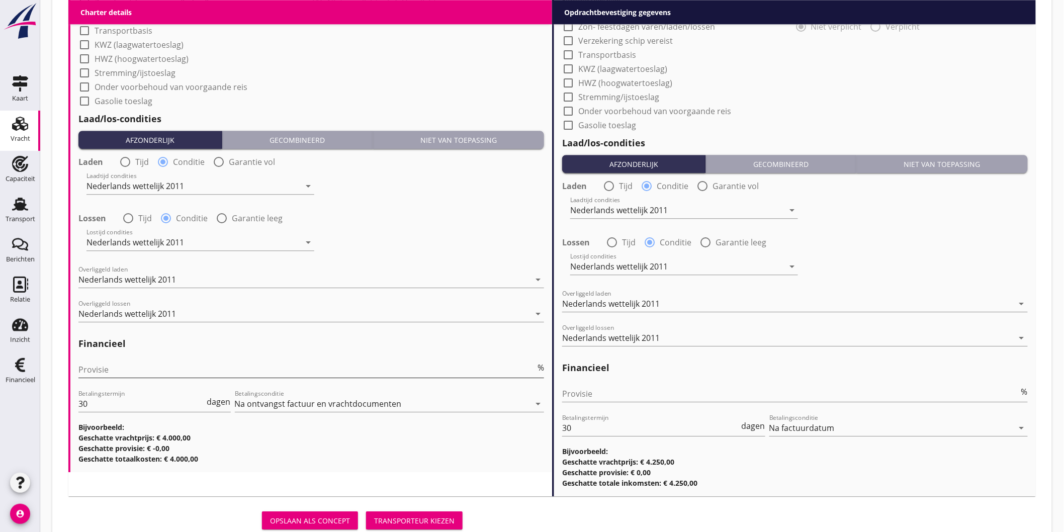
click at [136, 365] on input "Provisie" at bounding box center [306, 370] width 457 height 16
type input "2"
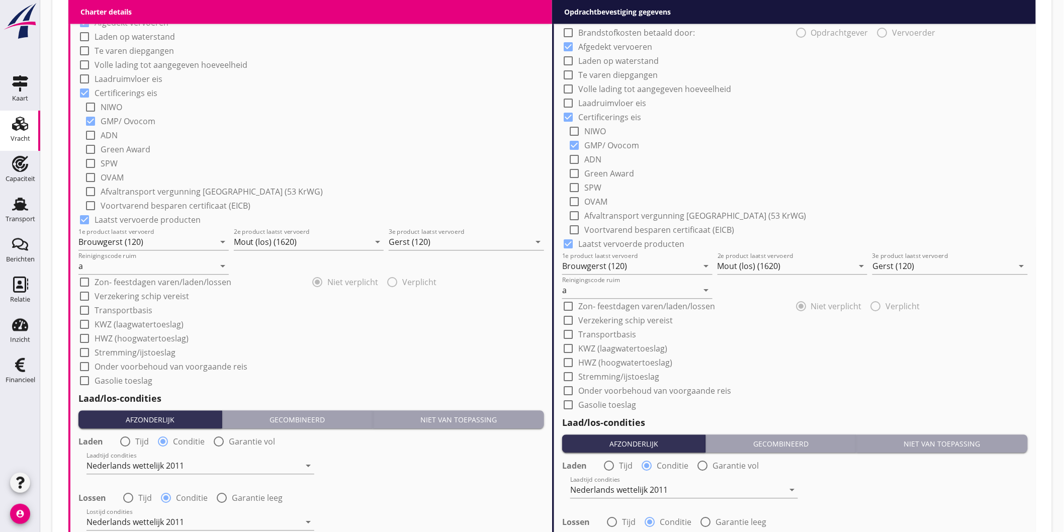
scroll to position [782, 0]
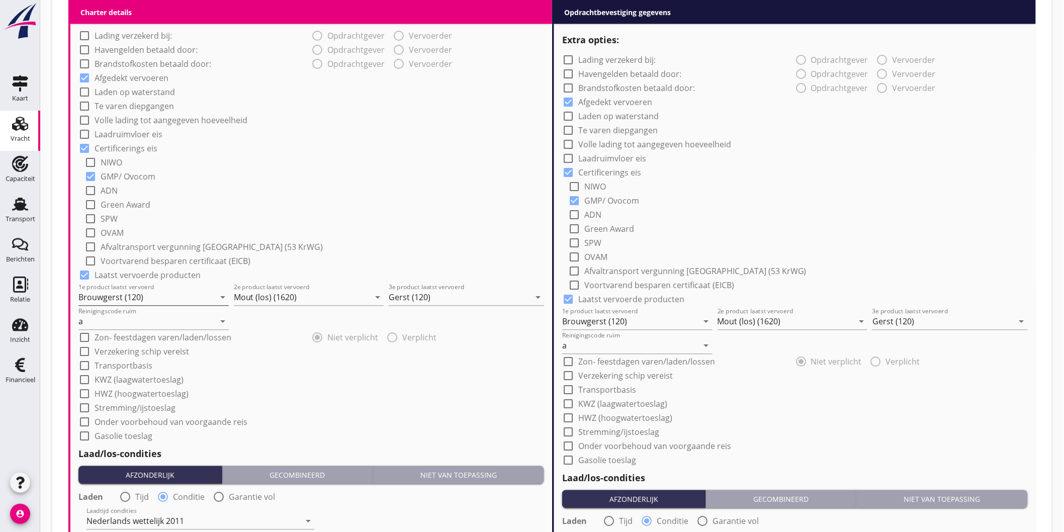
type input "2.5"
click at [152, 298] on input "Brouwgerst (120)" at bounding box center [146, 298] width 136 height 16
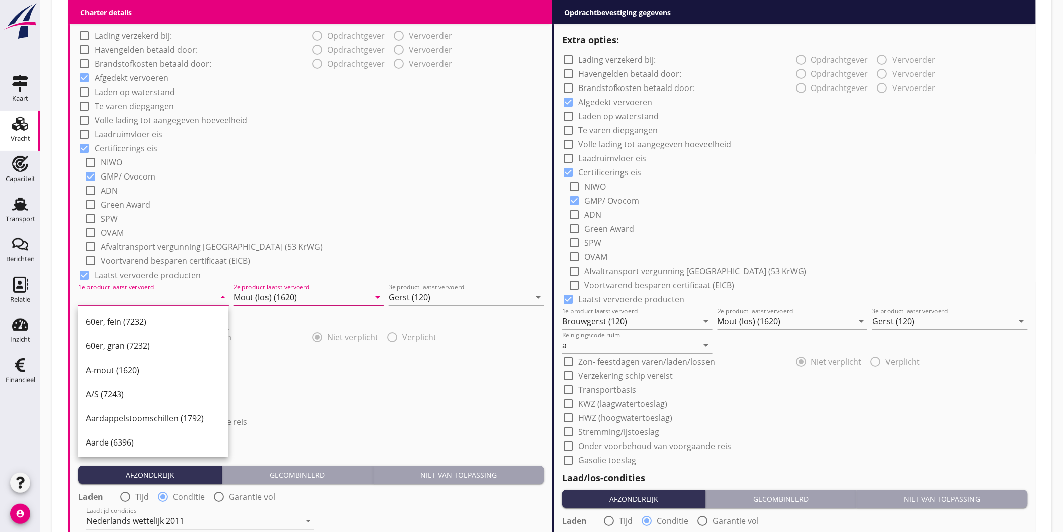
click at [250, 292] on input "Mout (los) (1620)" at bounding box center [302, 298] width 136 height 16
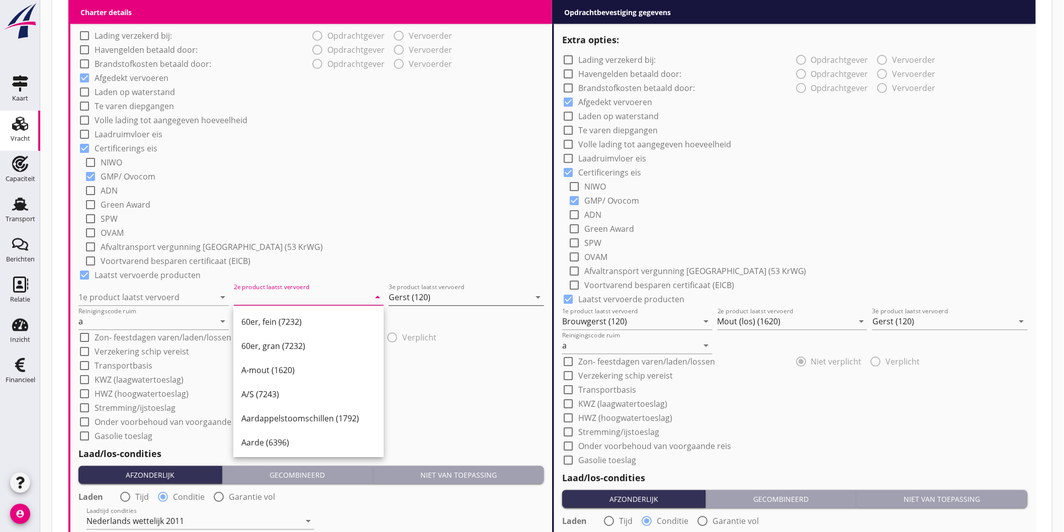
click at [449, 297] on input "Gerst (120)" at bounding box center [459, 298] width 141 height 16
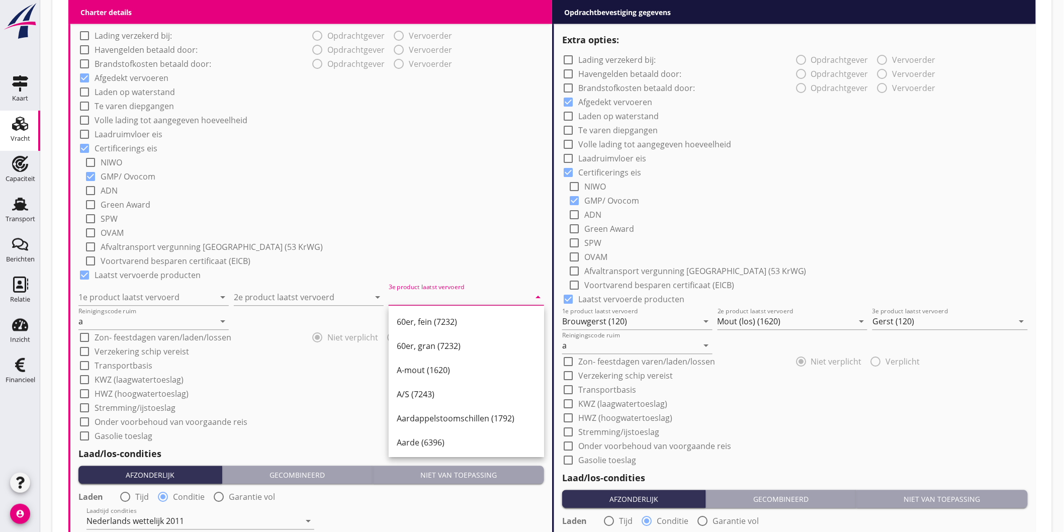
click at [360, 193] on div "check_box_outline_blank ADN" at bounding box center [314, 190] width 460 height 14
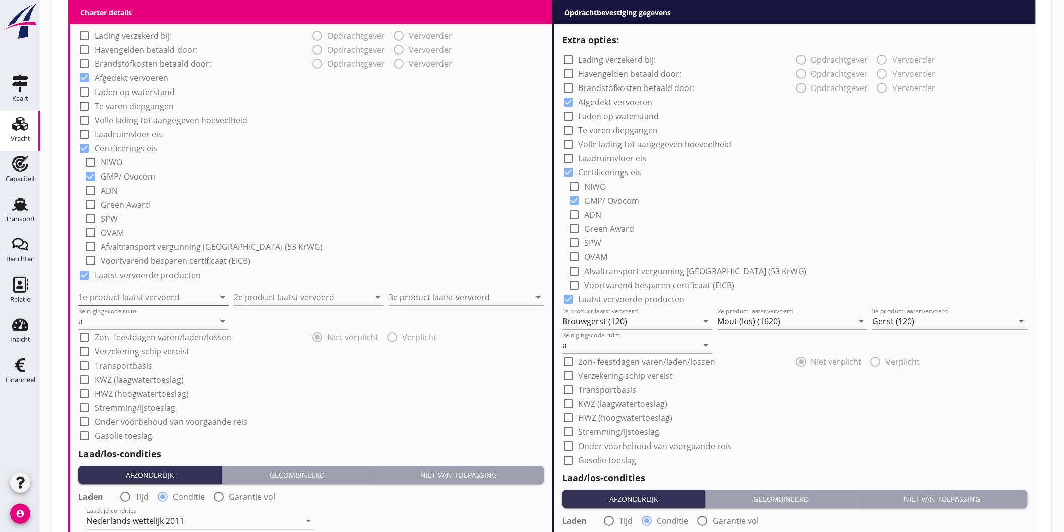
click at [121, 301] on input "1e product laatst vervoerd" at bounding box center [146, 298] width 136 height 16
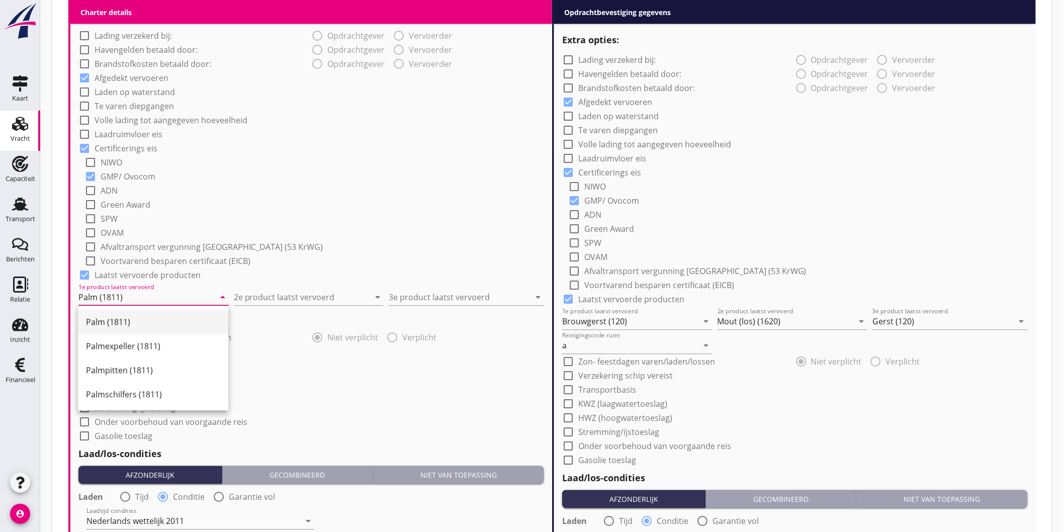
type input "Palm (1811)"
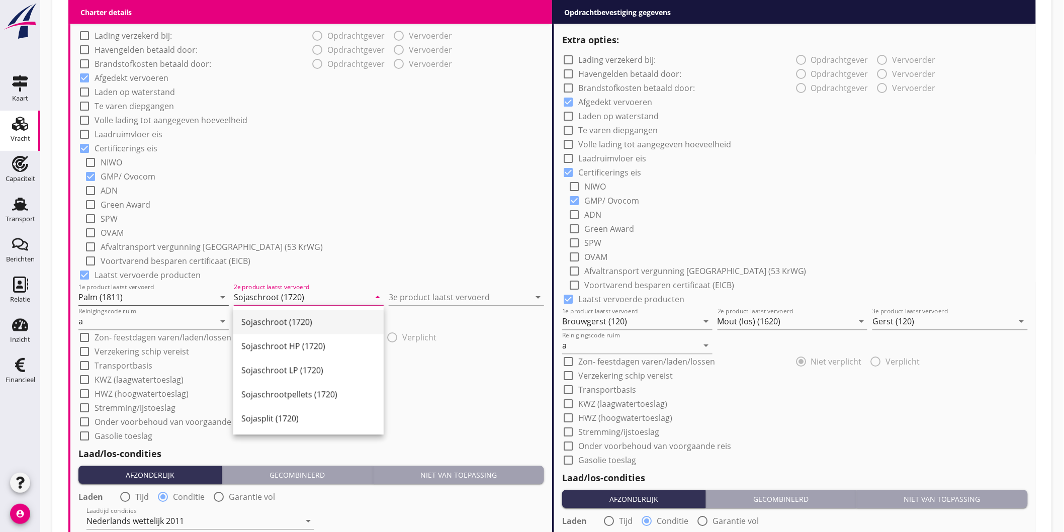
type input "Sojaschroot (1720)"
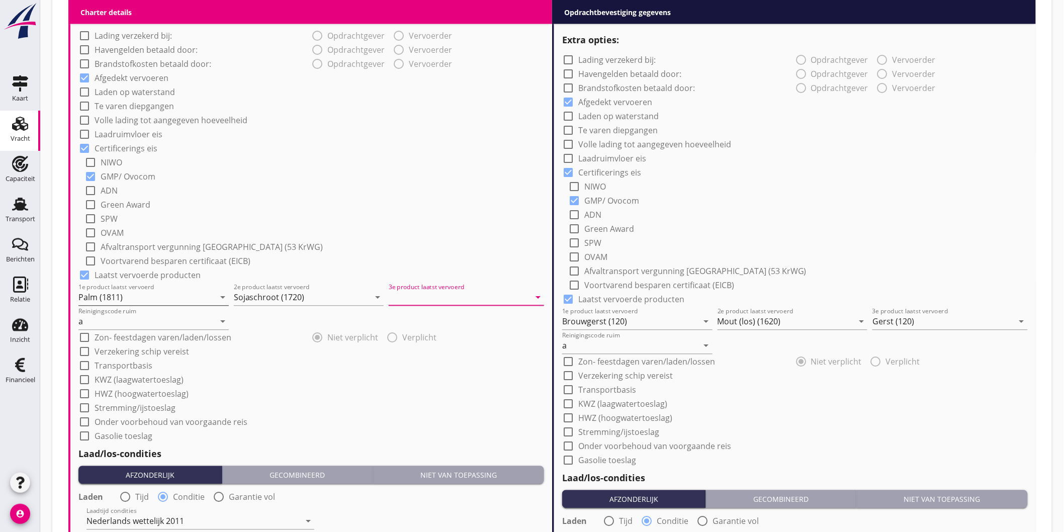
type input "P"
type input "Sojaschroot (1720)"
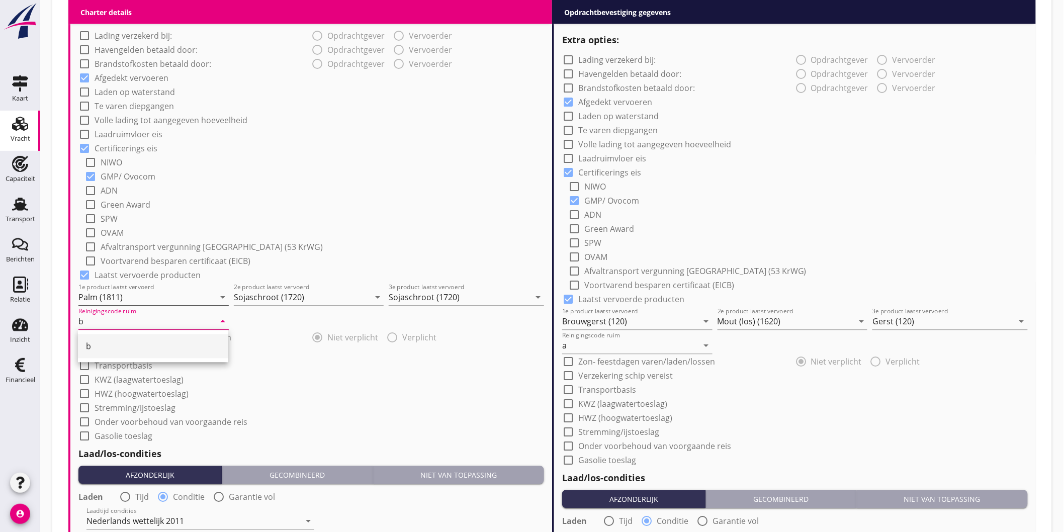
type input "b"
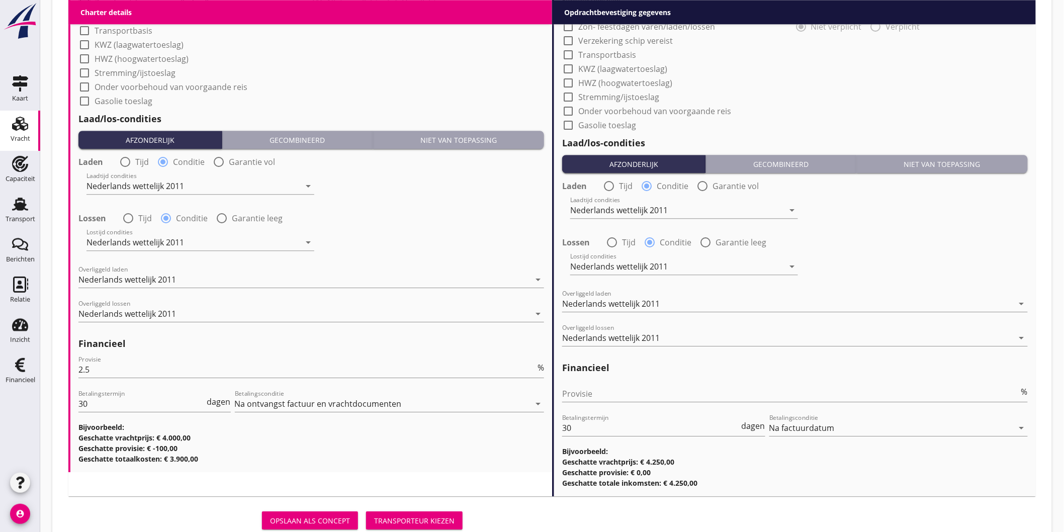
scroll to position [615, 0]
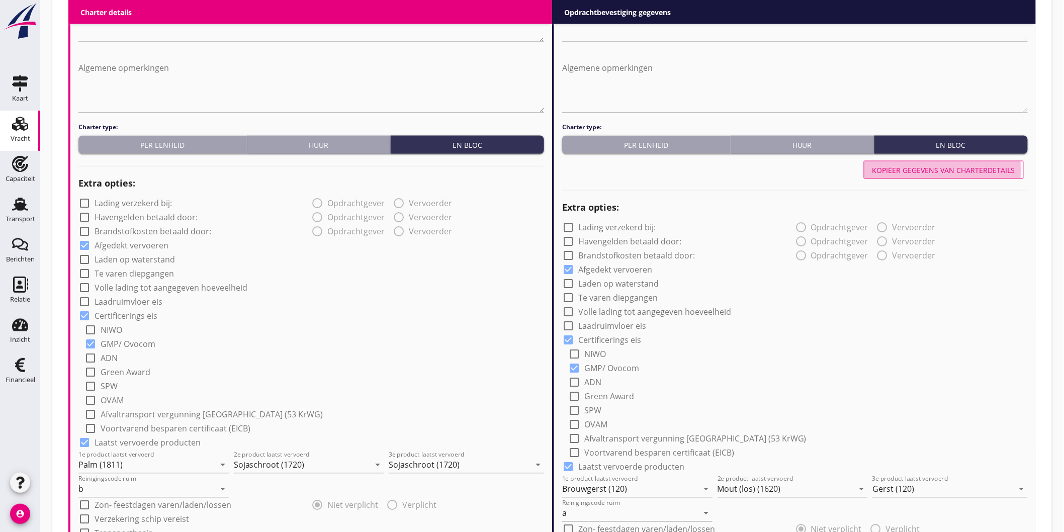
click at [937, 176] on button "Kopiëer gegevens van charterdetails" at bounding box center [944, 170] width 160 height 18
type input "Palm (1811)"
type input "Sojaschroot (1720)"
type input "b"
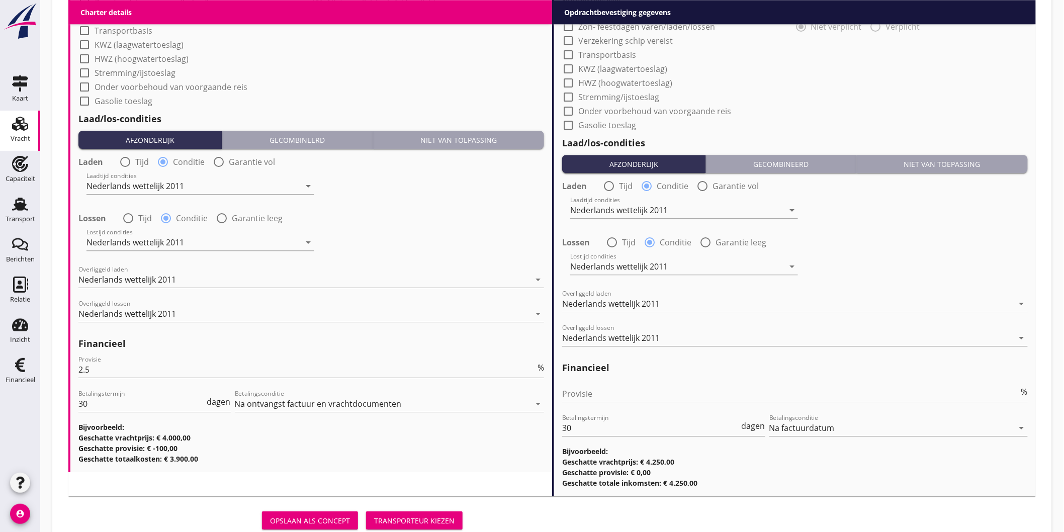
scroll to position [1149, 0]
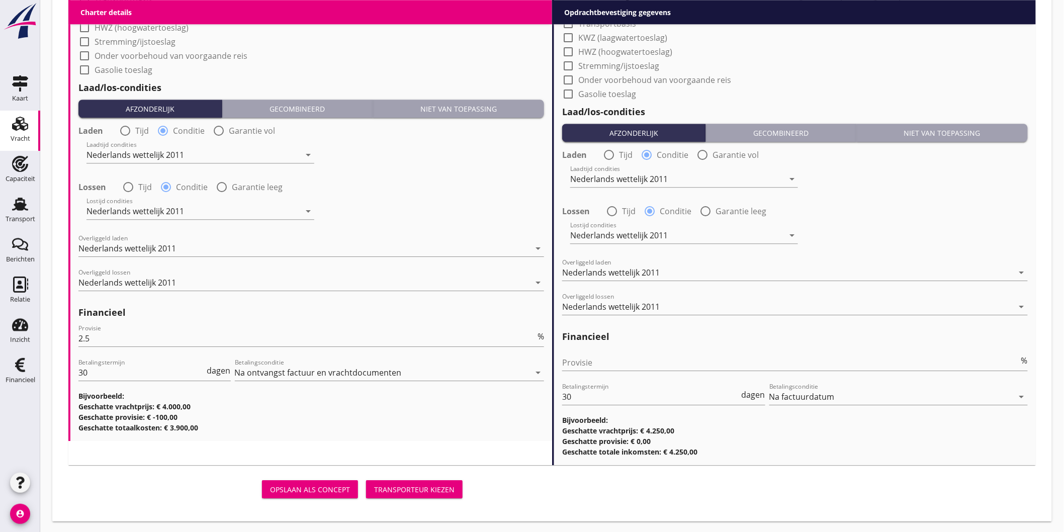
click at [426, 485] on div "Transporteur kiezen" at bounding box center [414, 489] width 80 height 11
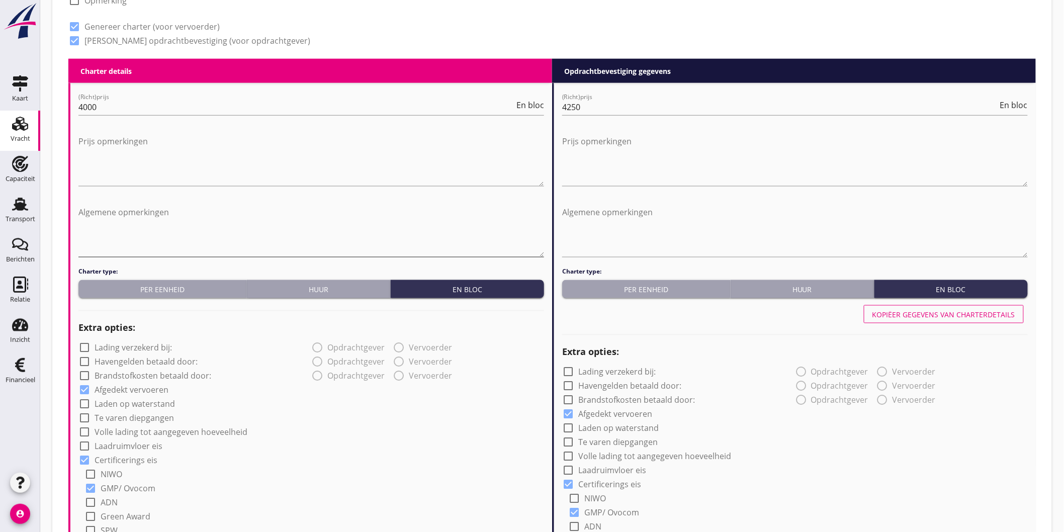
scroll to position [191, 0]
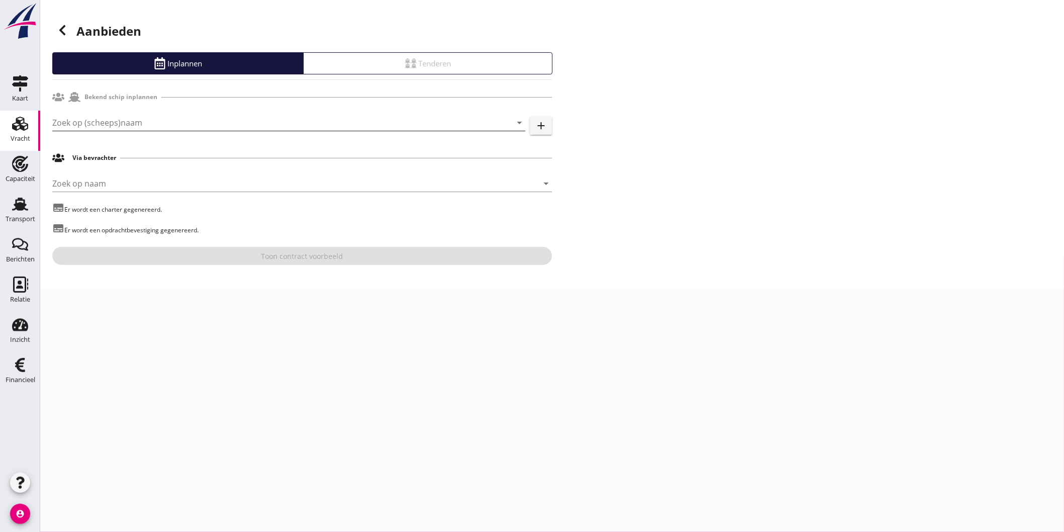
click at [132, 124] on input "Zoek op (scheeps)naam" at bounding box center [274, 123] width 445 height 16
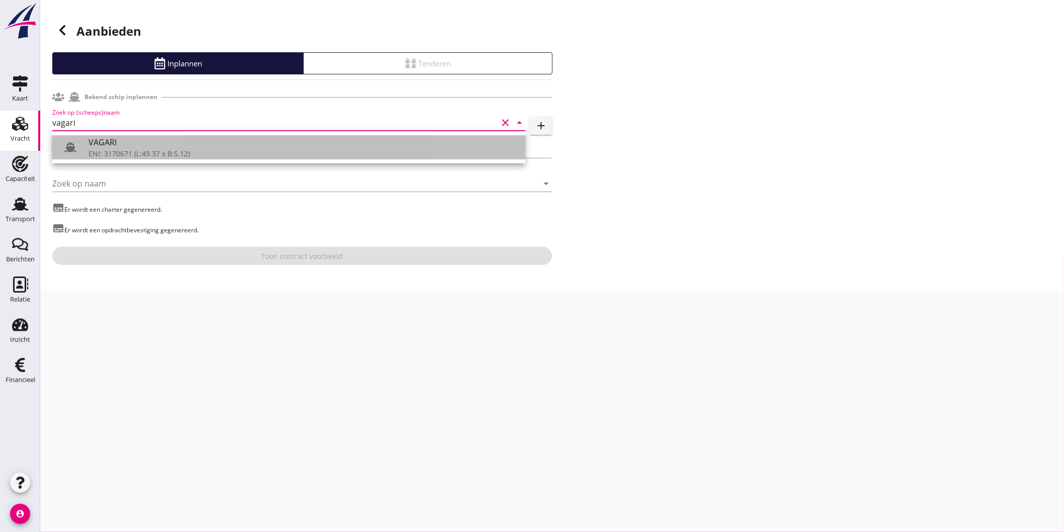
click at [151, 149] on div "ENI: 3170671 (L:49.37 x B:5.12)" at bounding box center [303, 153] width 429 height 11
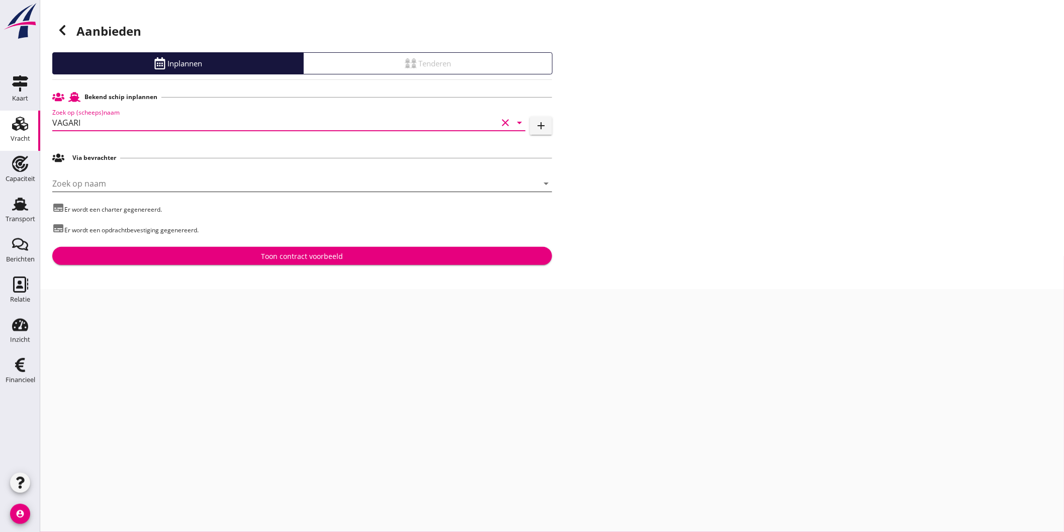
type input "VAGARI"
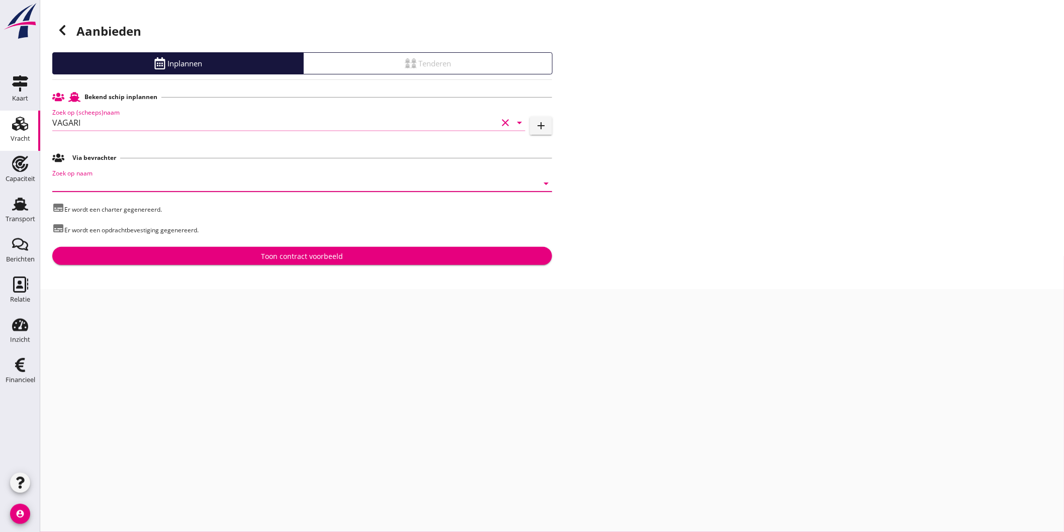
click at [184, 181] on input "Zoek op naam" at bounding box center [288, 184] width 472 height 16
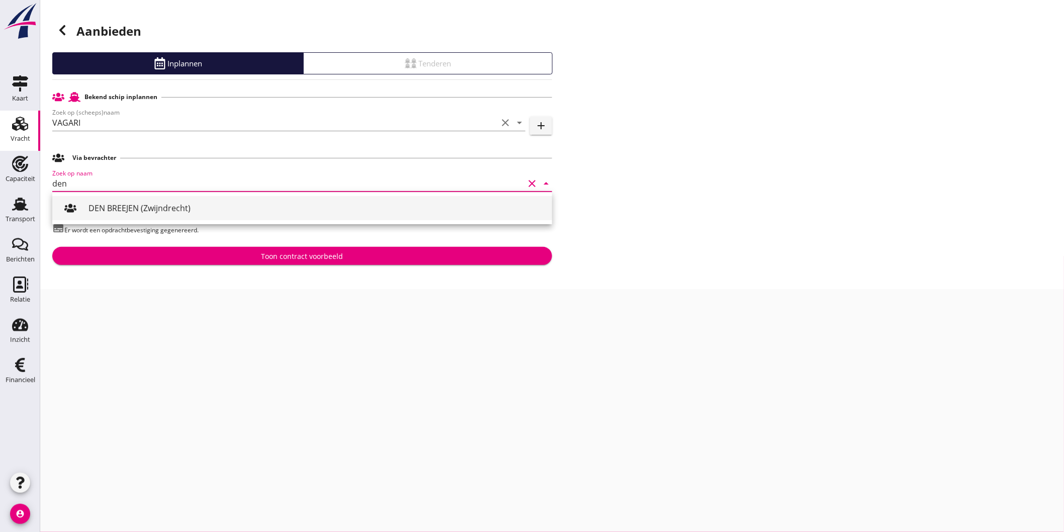
click at [153, 200] on div "DEN BREEJEN (Zwijndrecht)" at bounding box center [317, 208] width 456 height 24
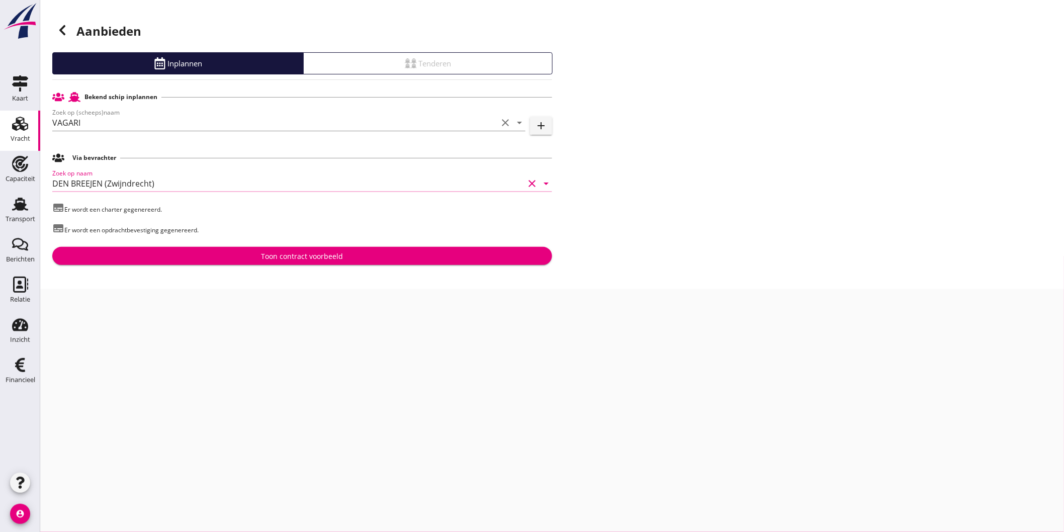
type input "DEN BREEJEN (Zwijndrecht)"
click at [185, 244] on div "Bekend schip inplannen Zoek op (scheeps)naam VAGARI clear arrow_drop_down add V…" at bounding box center [302, 177] width 500 height 178
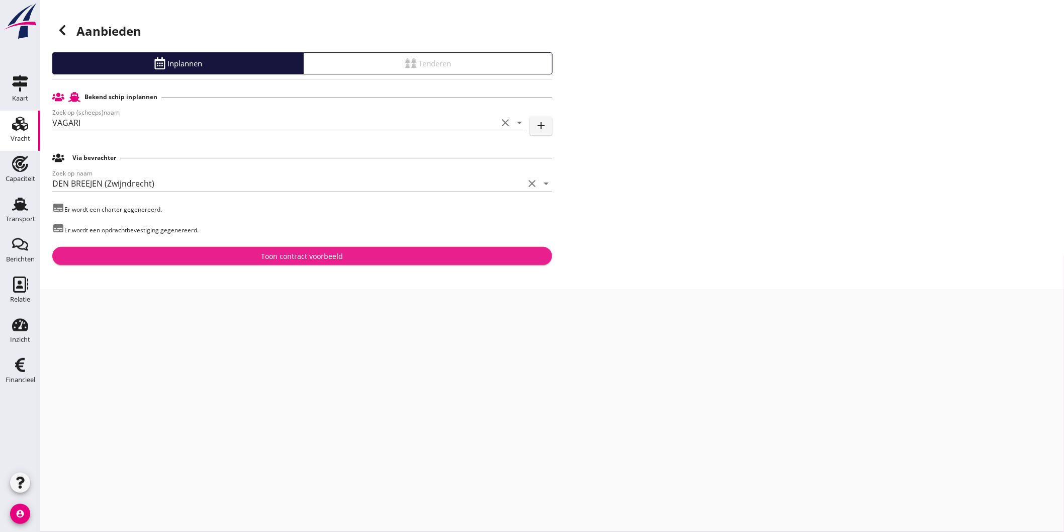
click at [195, 249] on button "Toon contract voorbeeld" at bounding box center [302, 256] width 500 height 18
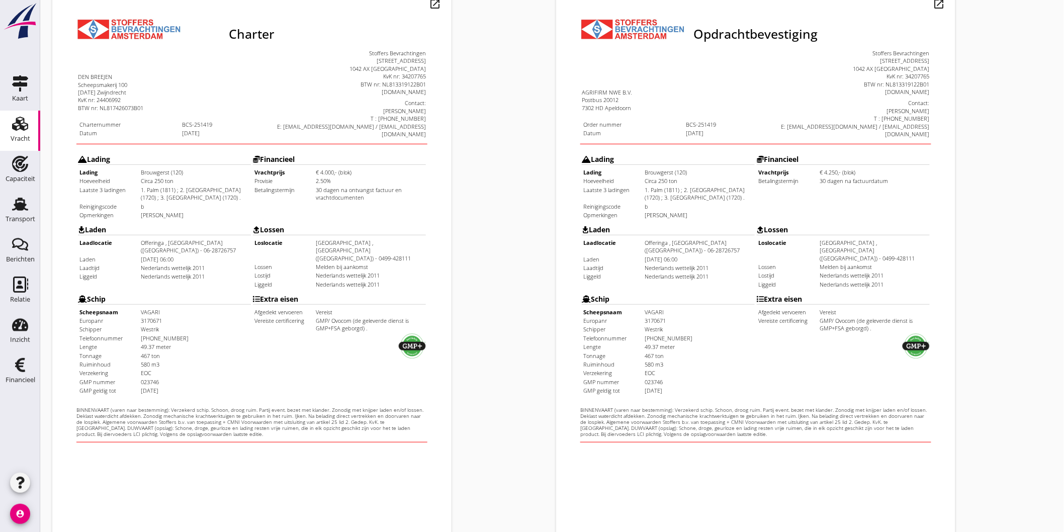
scroll to position [212, 0]
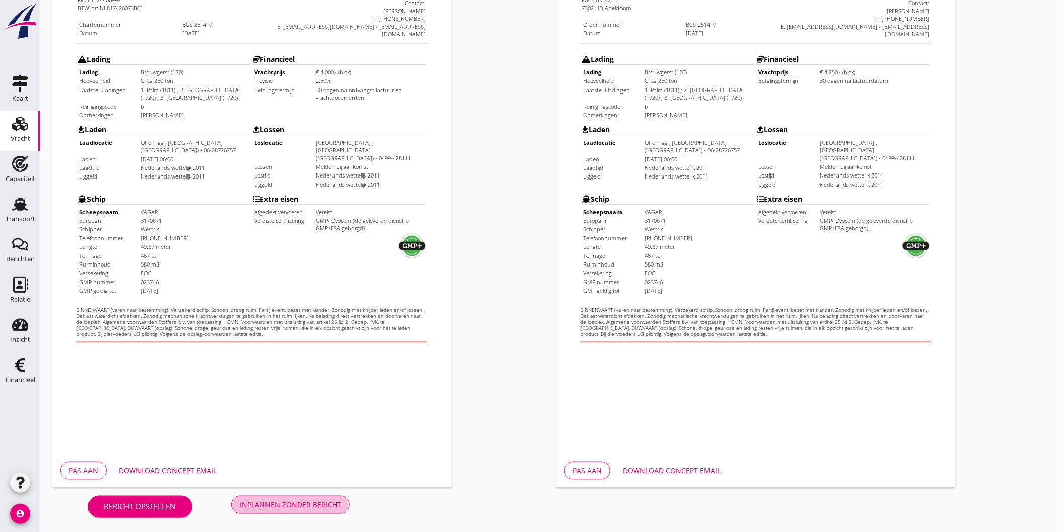
click at [302, 505] on div "Inplannen zonder bericht" at bounding box center [291, 504] width 102 height 11
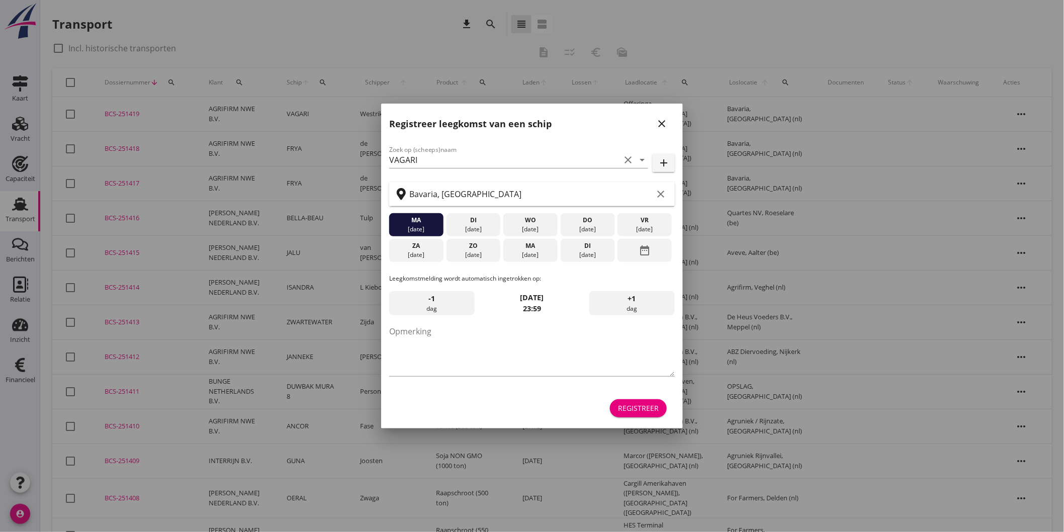
click at [662, 120] on icon "close" at bounding box center [662, 124] width 12 height 12
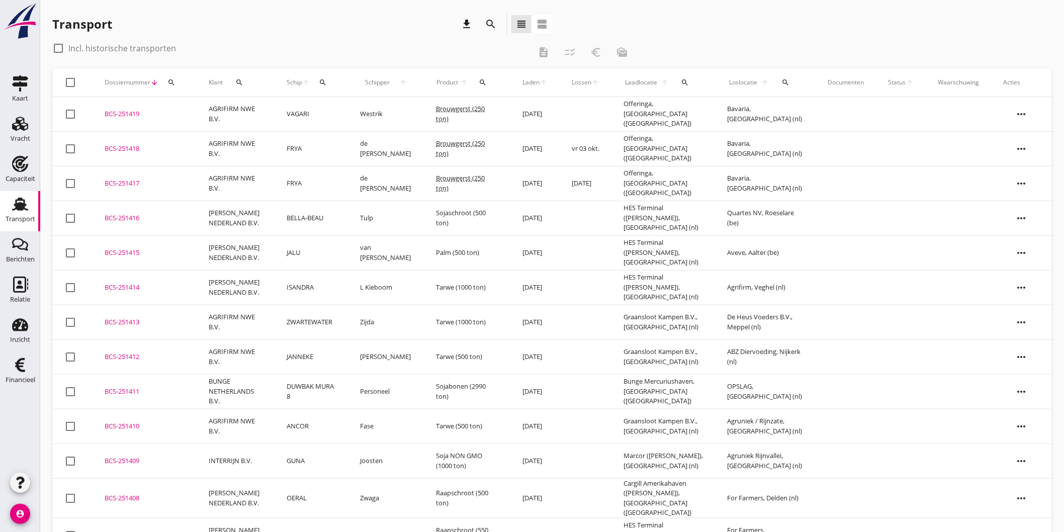
click at [453, 122] on td "Brouwgerst (250 ton)" at bounding box center [467, 114] width 87 height 35
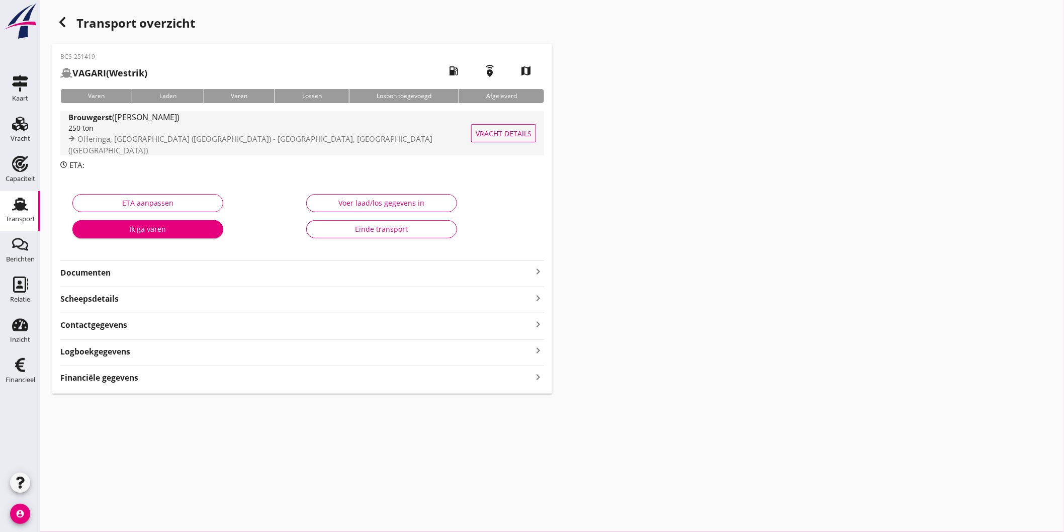
click at [207, 140] on span "Offeringa, [GEOGRAPHIC_DATA] ([GEOGRAPHIC_DATA]) - [GEOGRAPHIC_DATA], [GEOGRAPH…" at bounding box center [250, 145] width 364 height 22
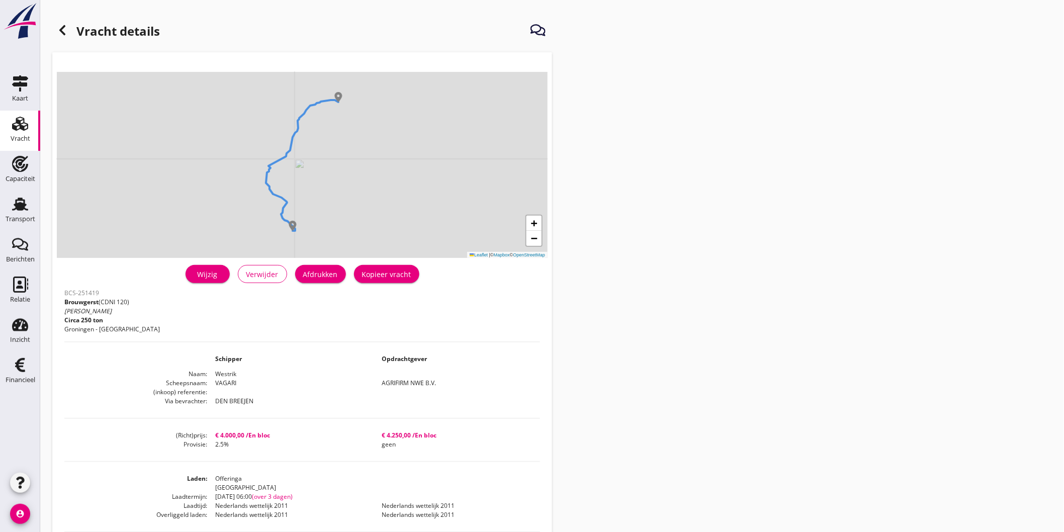
click at [330, 260] on div "+ − Leaflet | © Mapbox © OpenStreetMap warning Het transport heeft al een afges…" at bounding box center [302, 389] width 500 height 674
drag, startPoint x: 329, startPoint y: 270, endPoint x: 29, endPoint y: 62, distance: 365.8
click at [329, 271] on div "Afdrukken" at bounding box center [320, 274] width 35 height 11
click at [63, 33] on use at bounding box center [62, 30] width 6 height 10
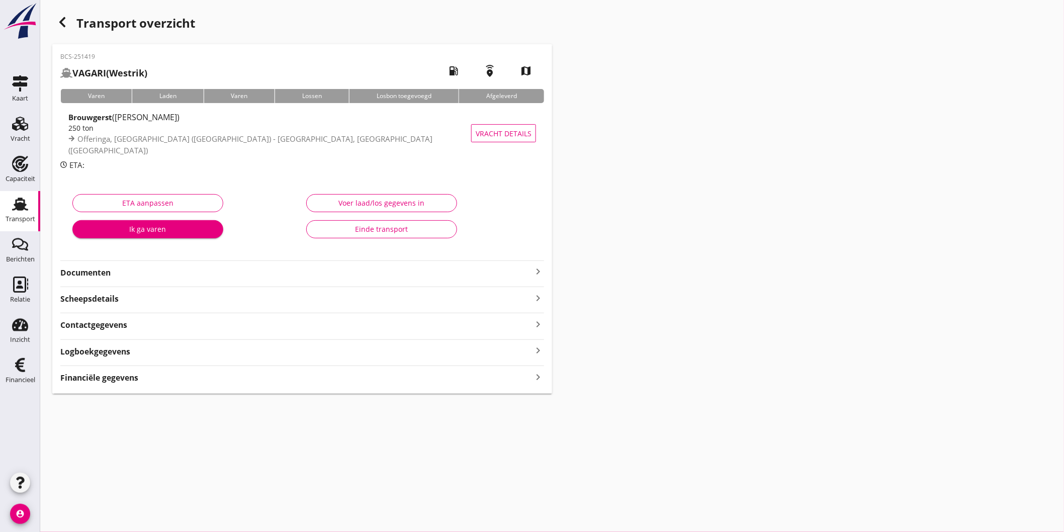
click at [123, 271] on strong "Documenten" at bounding box center [296, 273] width 472 height 12
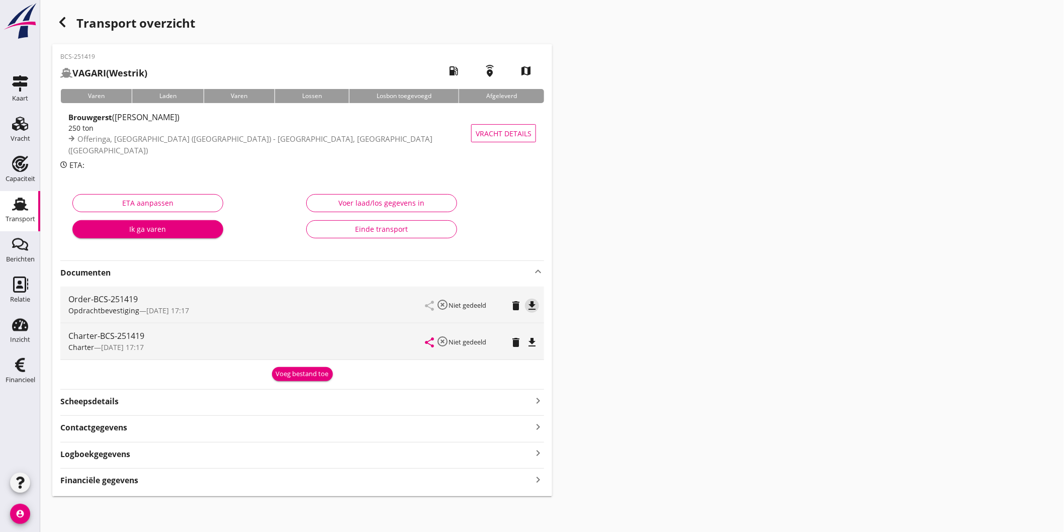
click at [532, 305] on icon "file_download" at bounding box center [532, 306] width 12 height 12
click at [534, 346] on icon "file_download" at bounding box center [532, 342] width 12 height 12
click at [299, 376] on div "Voeg bestand toe" at bounding box center [302, 374] width 53 height 10
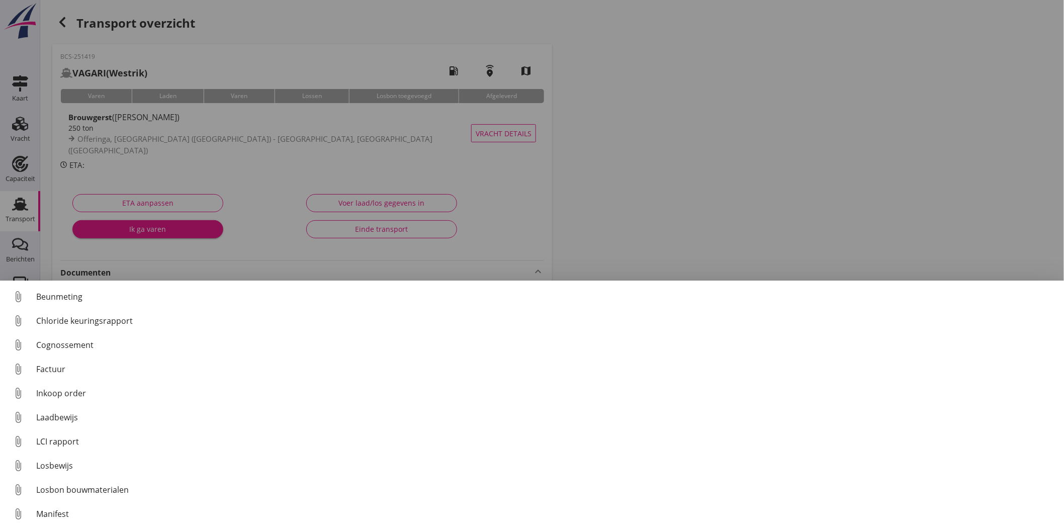
click at [54, 345] on div "Cognossement" at bounding box center [546, 345] width 1020 height 12
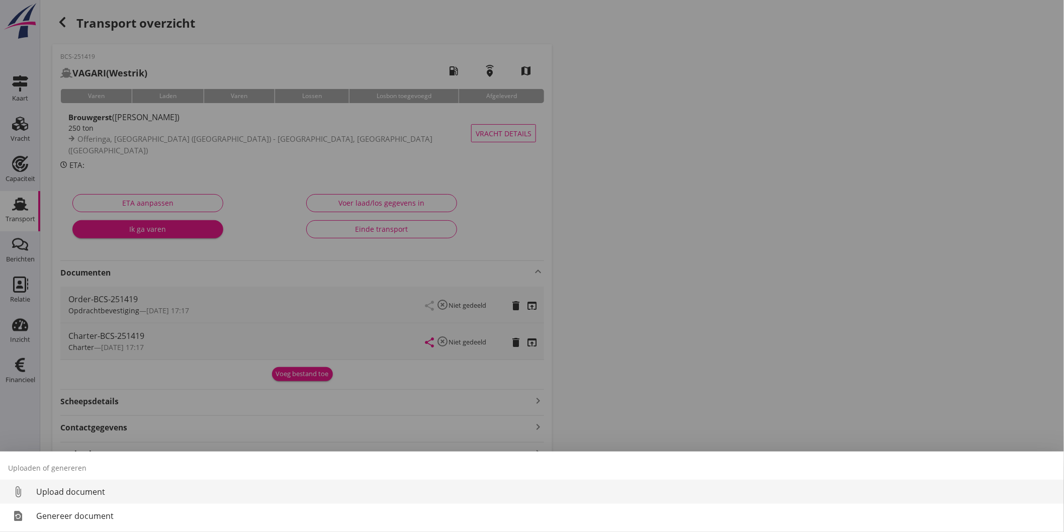
click at [93, 501] on link "attach_file Upload document" at bounding box center [532, 492] width 1064 height 24
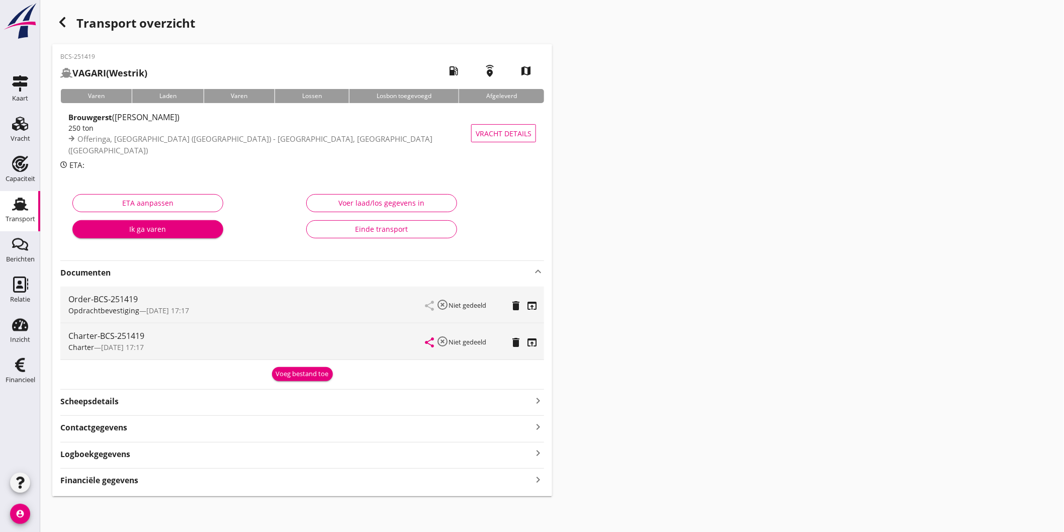
click at [280, 379] on button "Voeg bestand toe" at bounding box center [302, 374] width 61 height 14
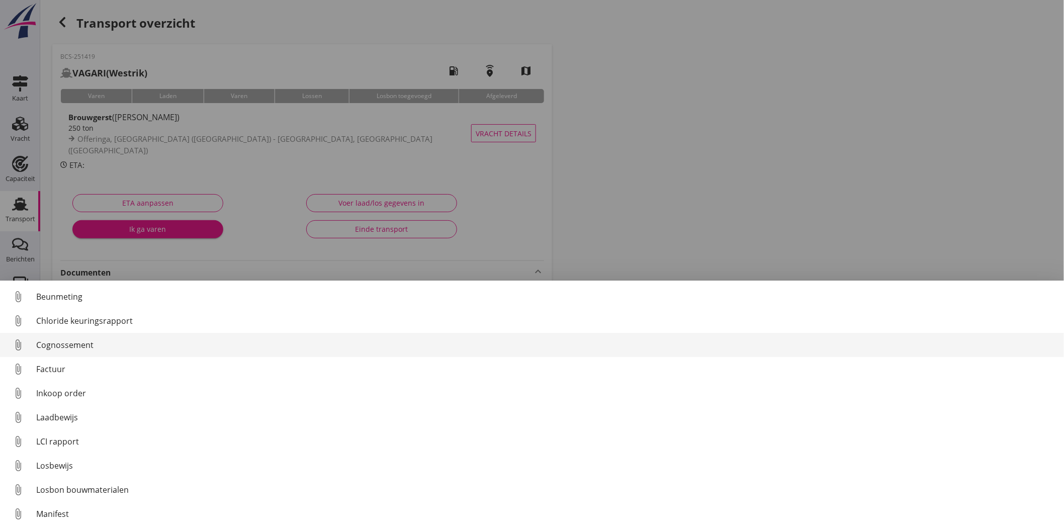
click at [108, 348] on div "Cognossement" at bounding box center [546, 345] width 1020 height 12
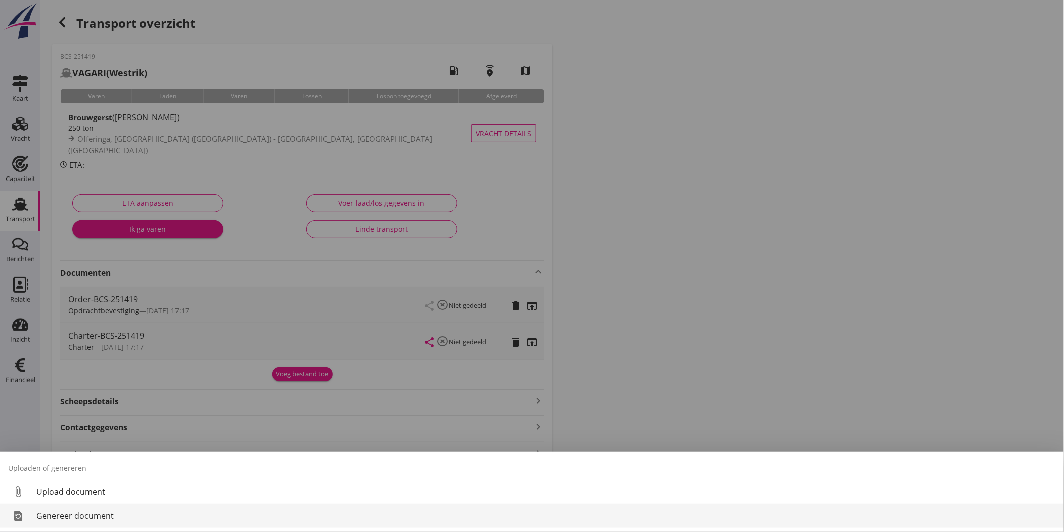
click at [99, 513] on div "Genereer document" at bounding box center [546, 516] width 1020 height 12
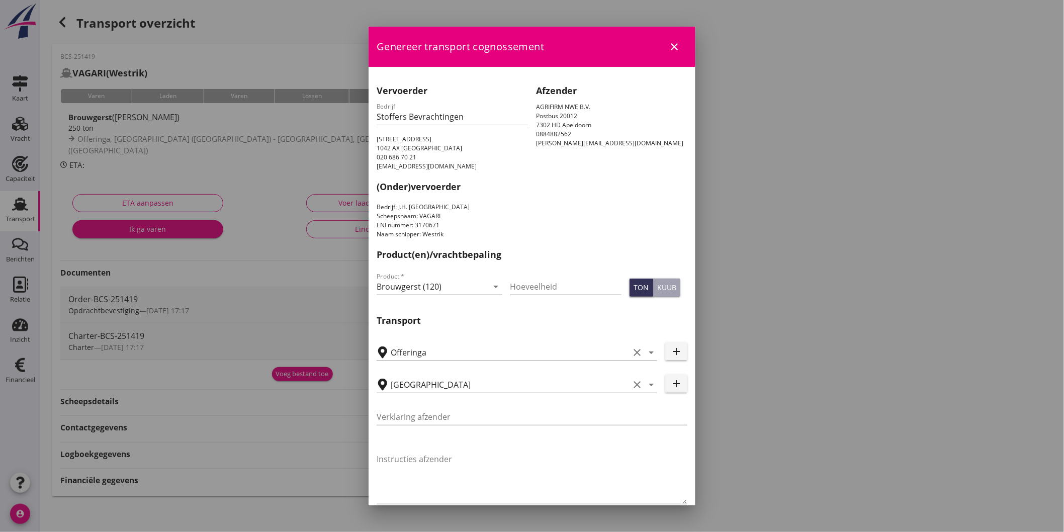
scroll to position [1, 0]
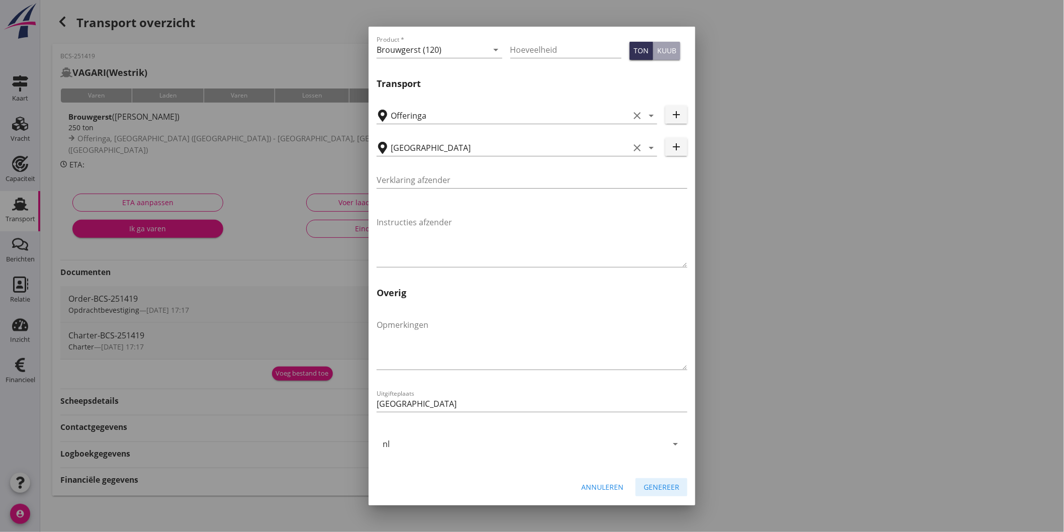
click at [644, 478] on button "Genereer" at bounding box center [662, 487] width 52 height 18
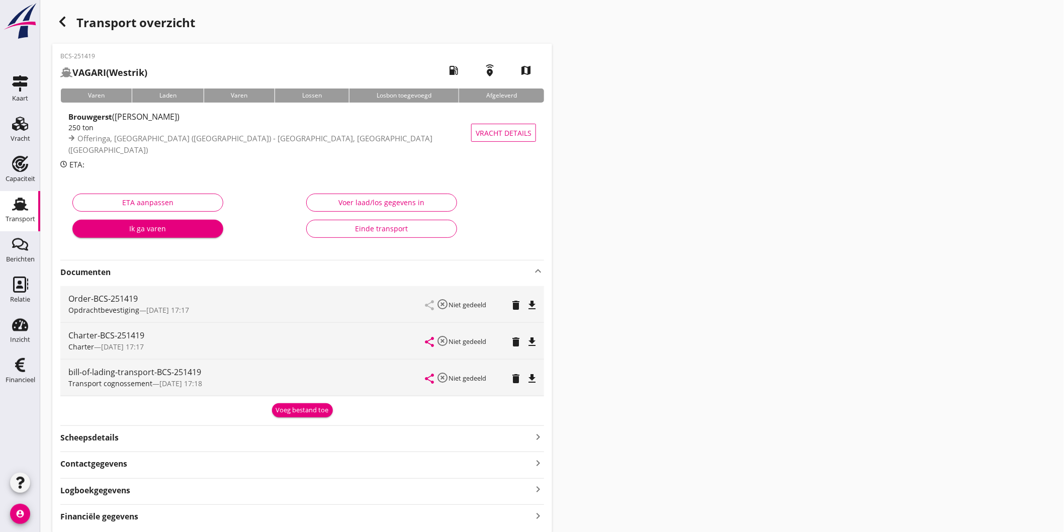
click at [532, 383] on icon "file_download" at bounding box center [532, 379] width 12 height 12
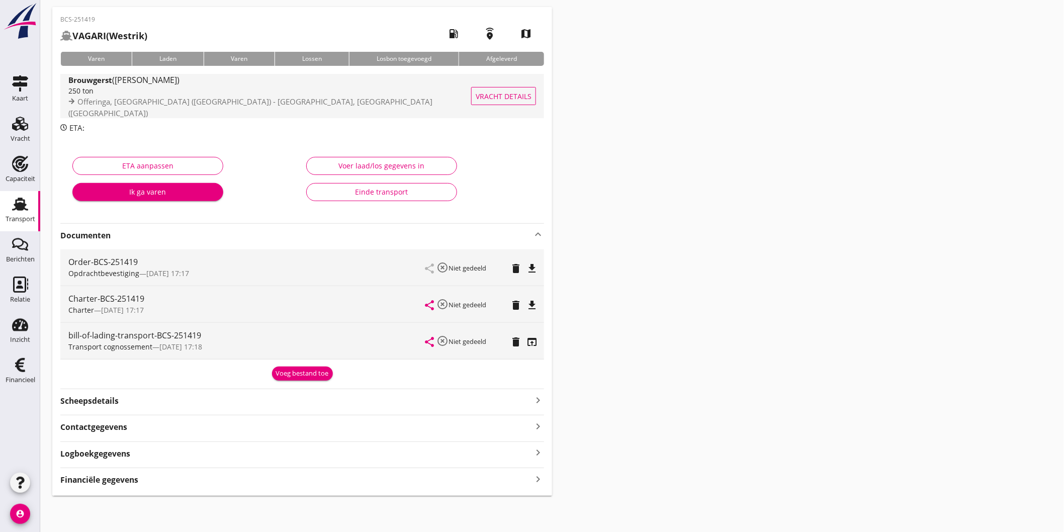
click at [245, 96] on div "250 ton" at bounding box center [272, 90] width 408 height 11
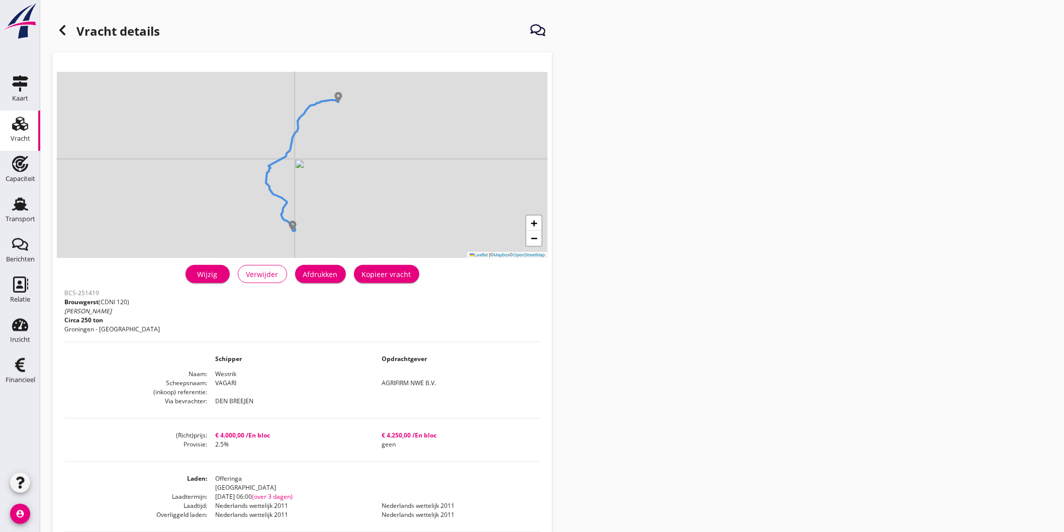
click at [363, 270] on div "Kopieer vracht" at bounding box center [386, 274] width 49 height 11
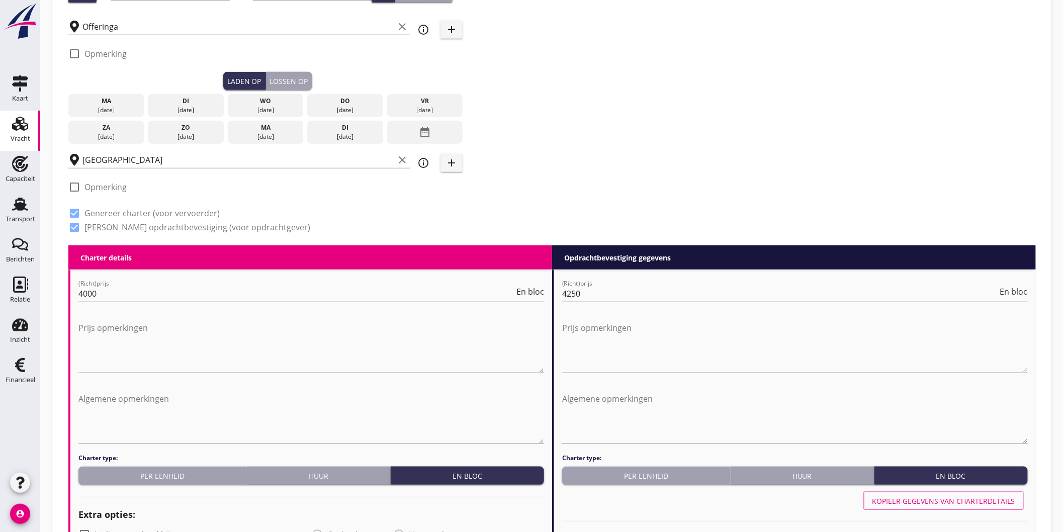
scroll to position [56, 0]
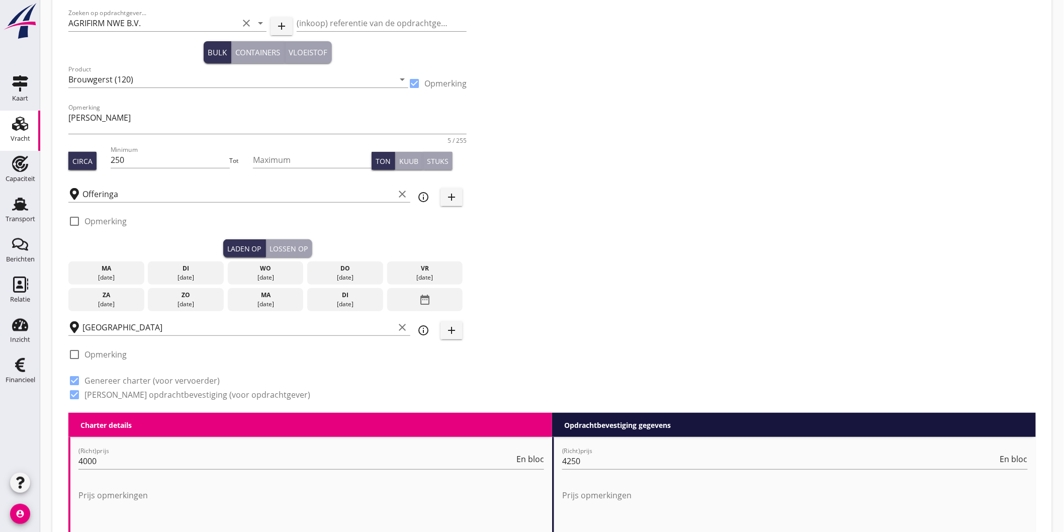
click at [446, 300] on div "date_range" at bounding box center [425, 299] width 76 height 23
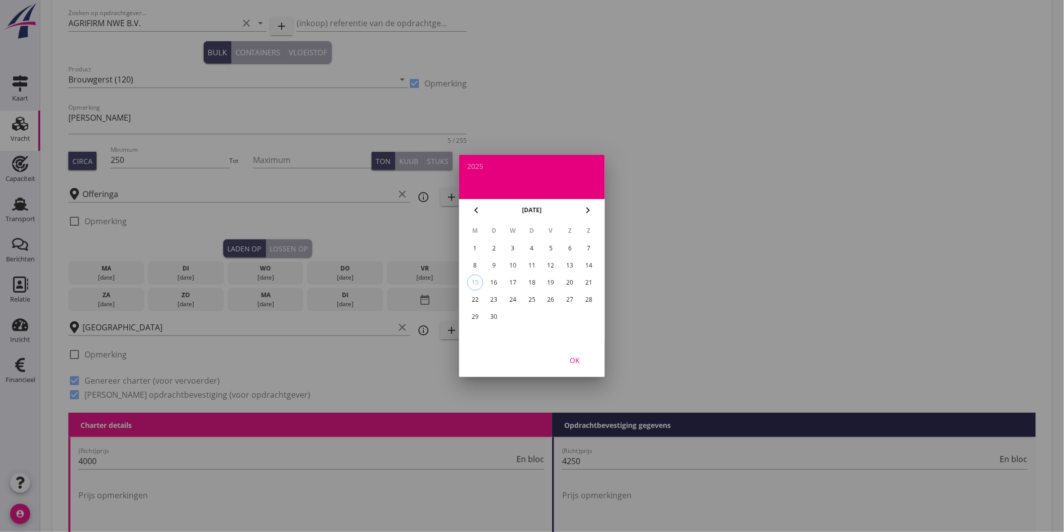
click at [474, 314] on div "29" at bounding box center [475, 317] width 16 height 16
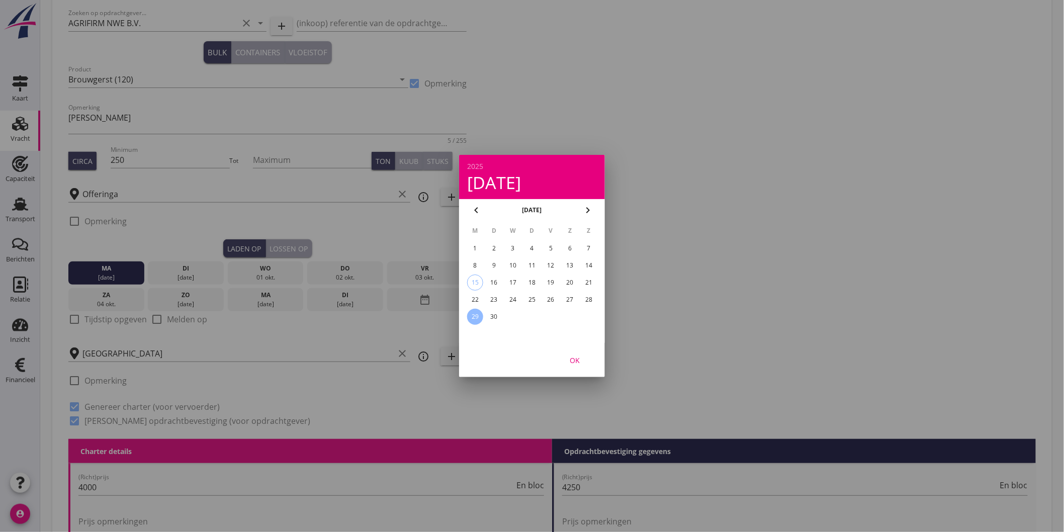
click at [579, 361] on div "OK" at bounding box center [575, 360] width 28 height 11
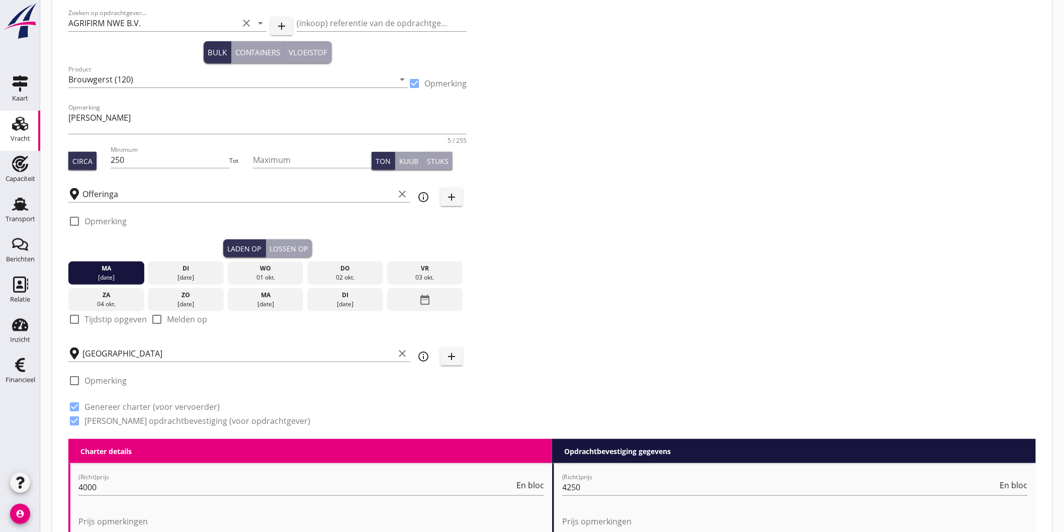
click at [118, 324] on div "check_box_outline_blank Tijdstip opgeven" at bounding box center [107, 319] width 78 height 12
click at [120, 323] on label "Tijdstip opgeven" at bounding box center [115, 319] width 62 height 10
checkbox input "true"
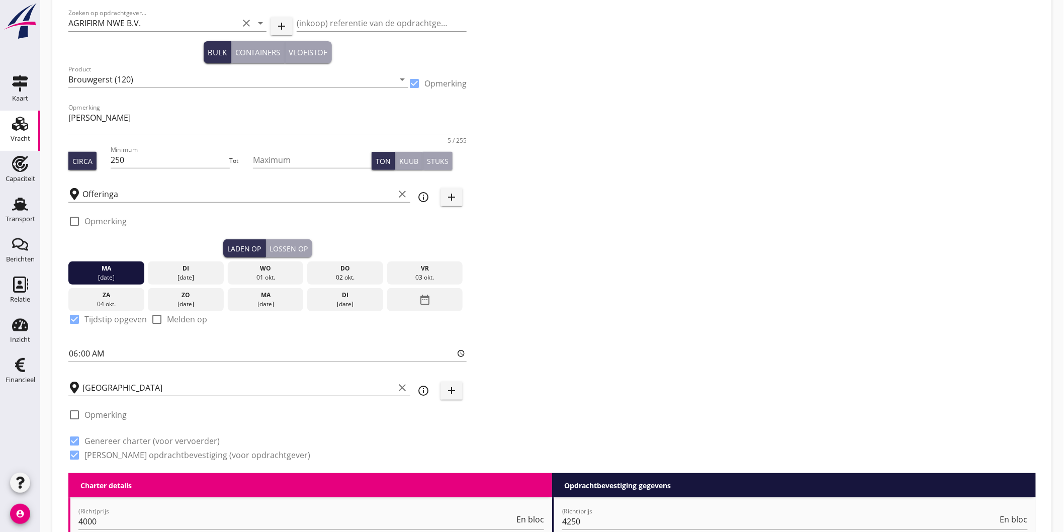
click at [302, 249] on div "Lossen op" at bounding box center [289, 248] width 38 height 11
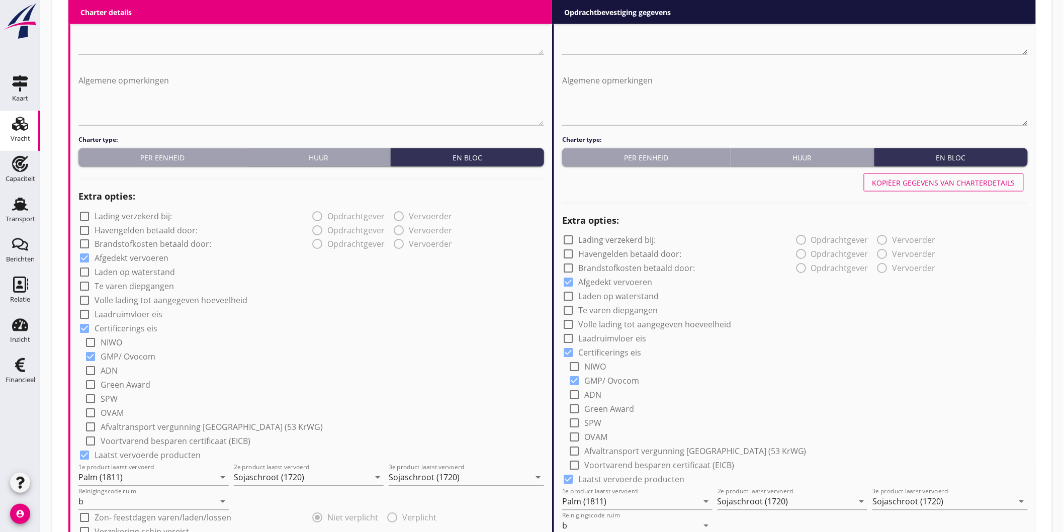
scroll to position [615, 0]
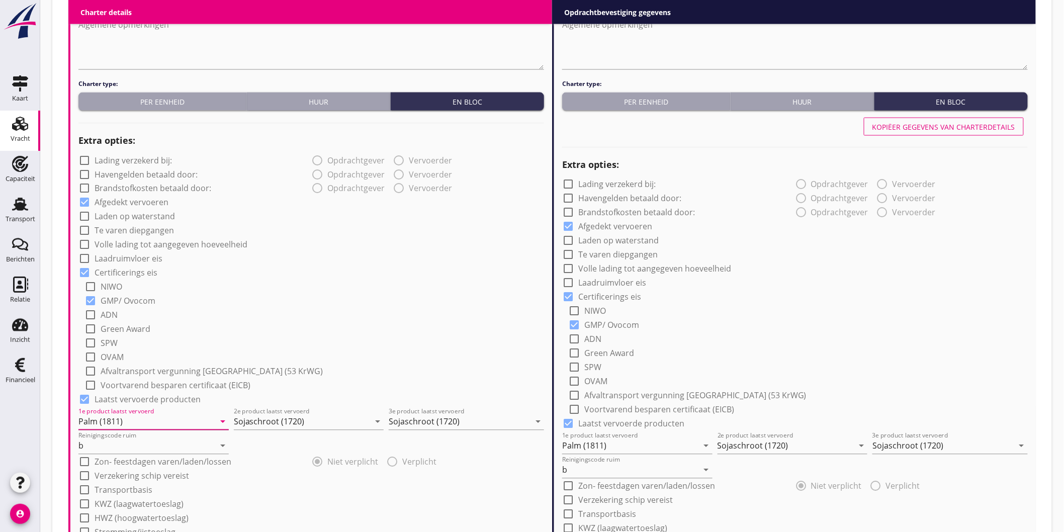
click at [119, 420] on input "Palm (1811)" at bounding box center [146, 422] width 136 height 16
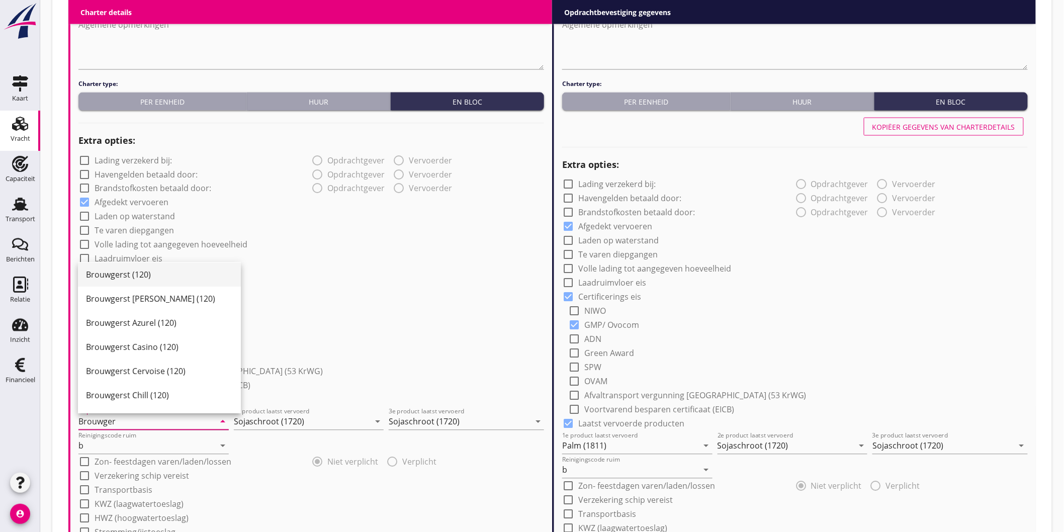
scroll to position [0, 0]
type input "Brouwgerst (120)"
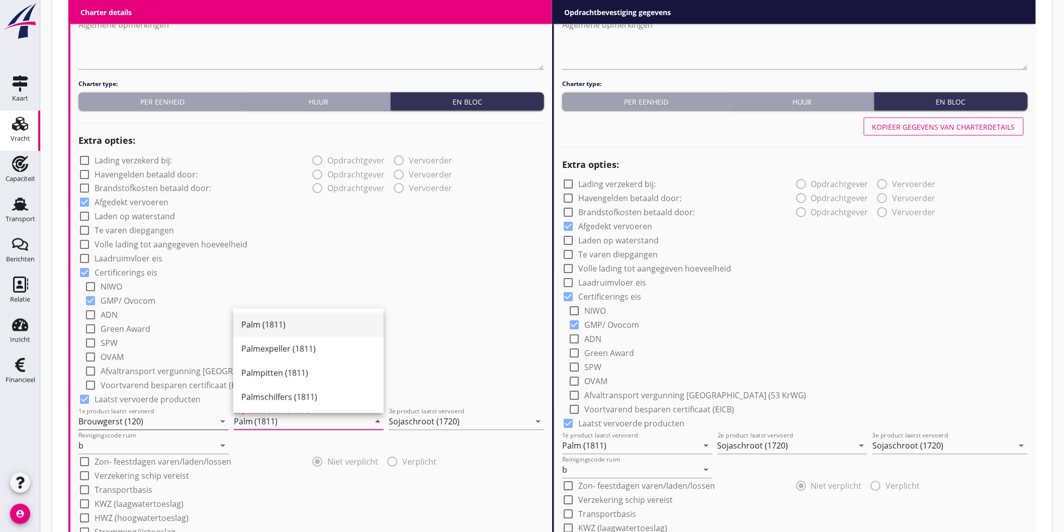
type input "Palm (1811)"
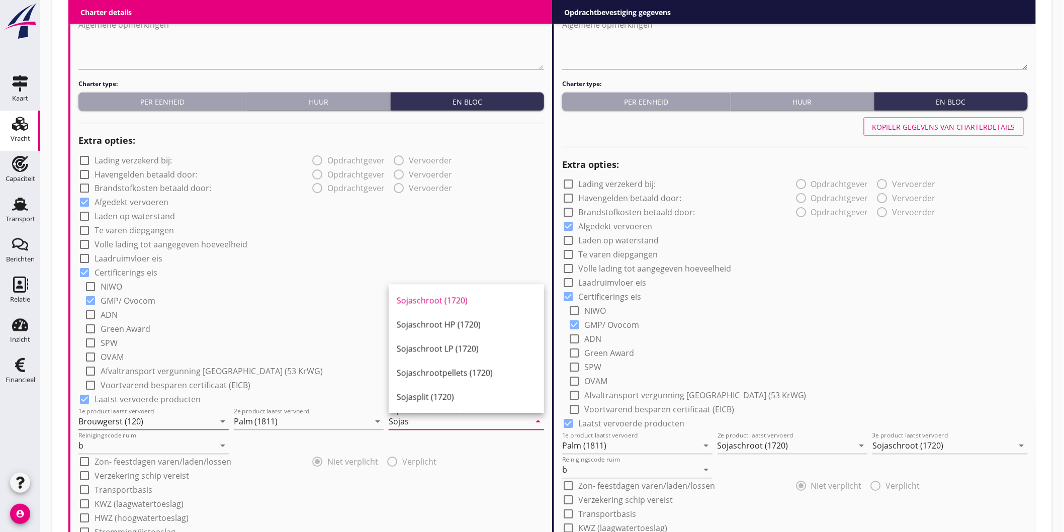
type input "Sojaschroot (1720)"
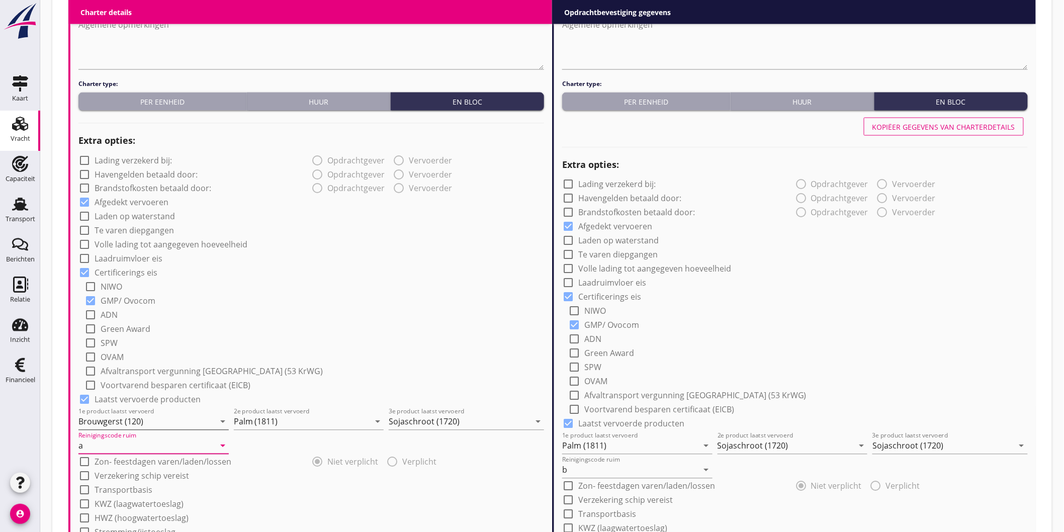
type input "a"
click at [312, 284] on div "check_box_outline_blank NIWO" at bounding box center [314, 286] width 460 height 14
click at [901, 131] on div "Kopiëer gegevens van charterdetails" at bounding box center [944, 127] width 143 height 11
type input "Brouwgerst (120)"
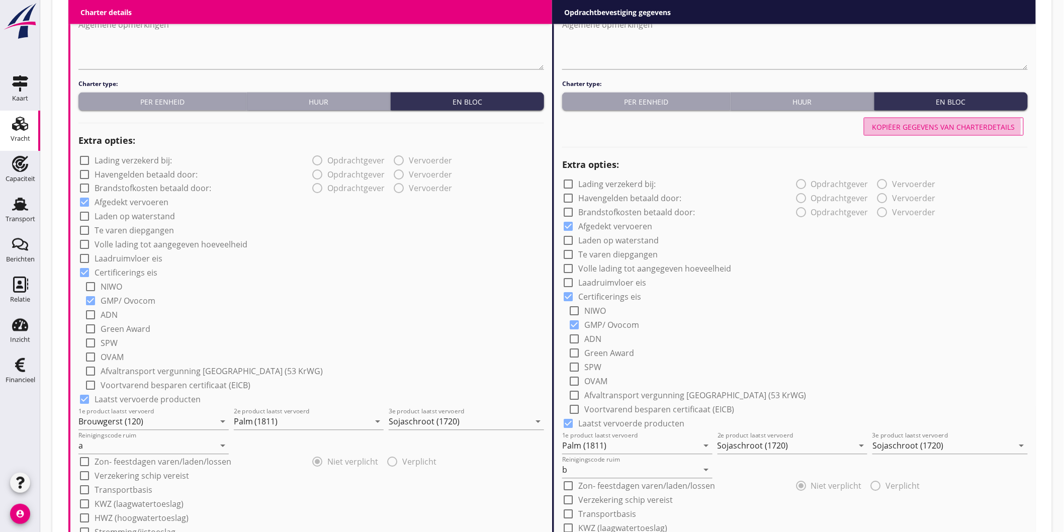
type input "Palm (1811)"
type input "a"
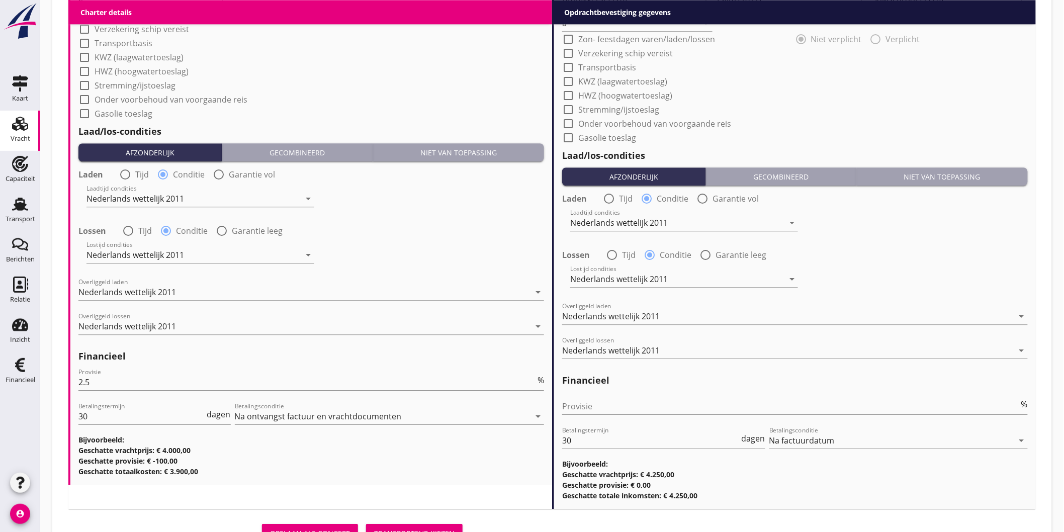
click at [435, 513] on div "Transporteur kiezen" at bounding box center [414, 533] width 80 height 11
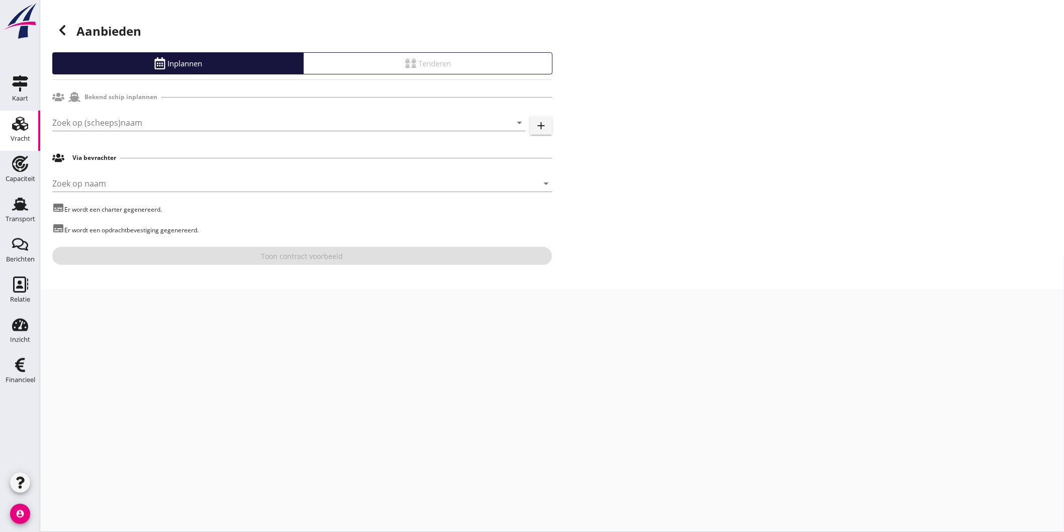
click at [189, 111] on div "Zoek op (scheeps)naam arrow_drop_down add" at bounding box center [302, 125] width 500 height 32
click at [184, 119] on input "Zoek op (scheeps)naam" at bounding box center [274, 123] width 445 height 16
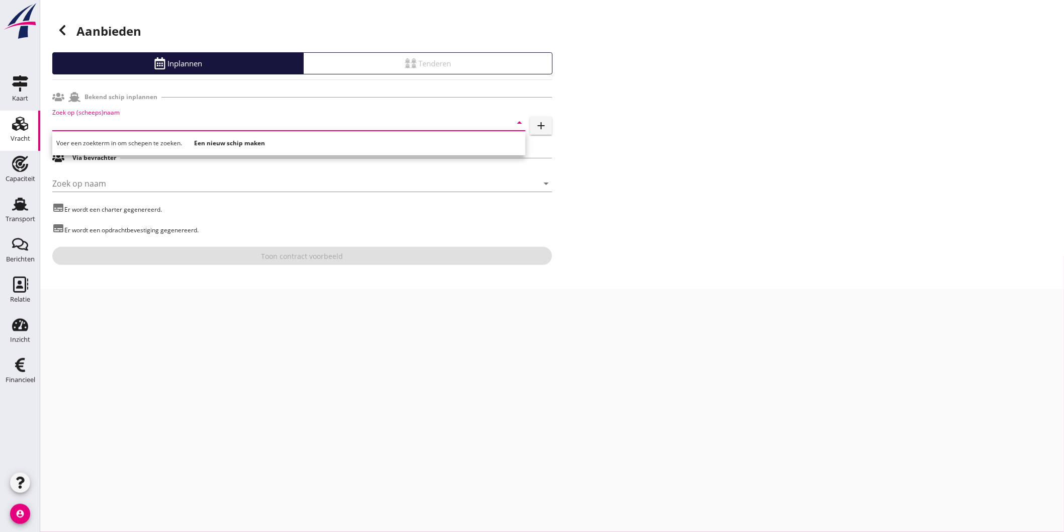
type input "b"
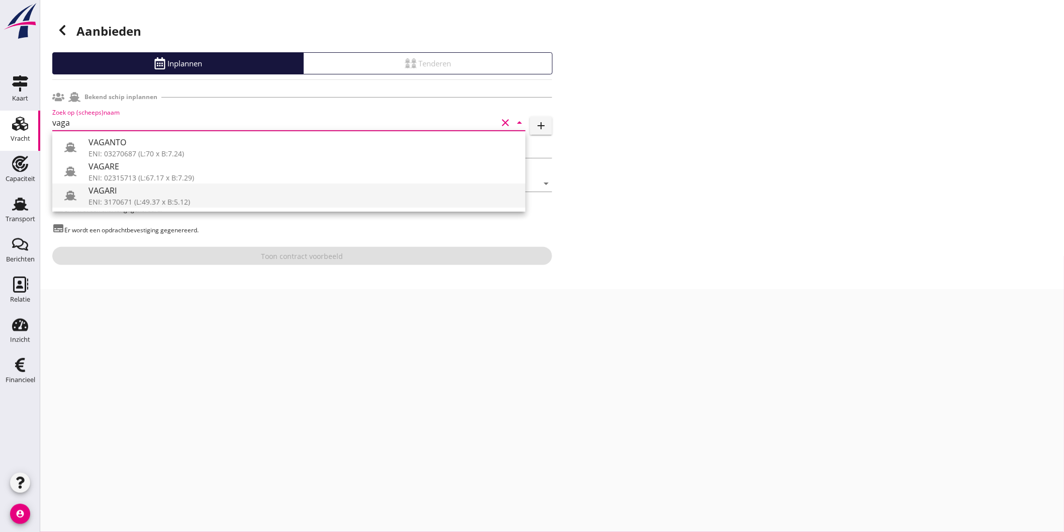
click at [149, 193] on div "VAGARI" at bounding box center [303, 191] width 429 height 12
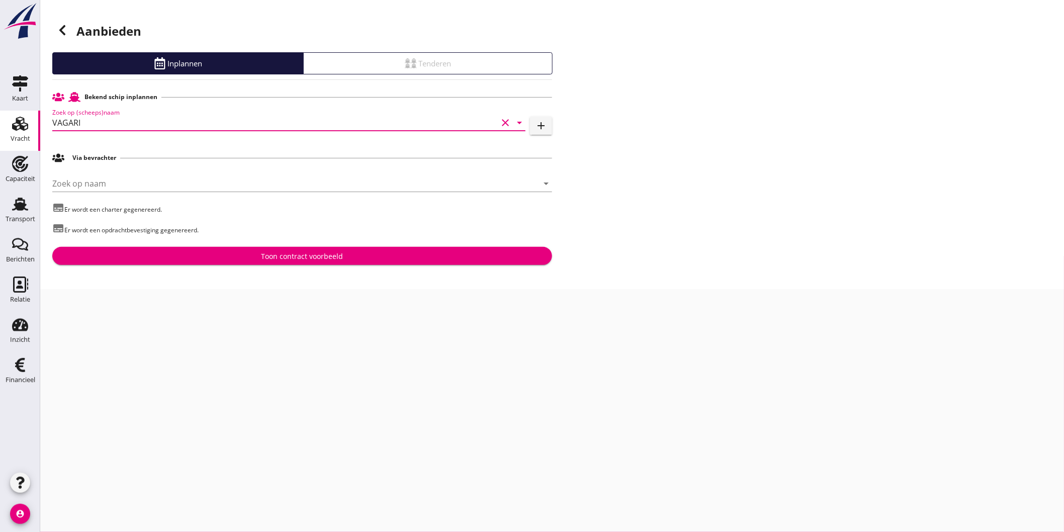
type input "VAGARI"
click at [145, 158] on div "Via bevrachter" at bounding box center [302, 157] width 500 height 19
click at [142, 183] on input "Zoek op naam" at bounding box center [288, 184] width 472 height 16
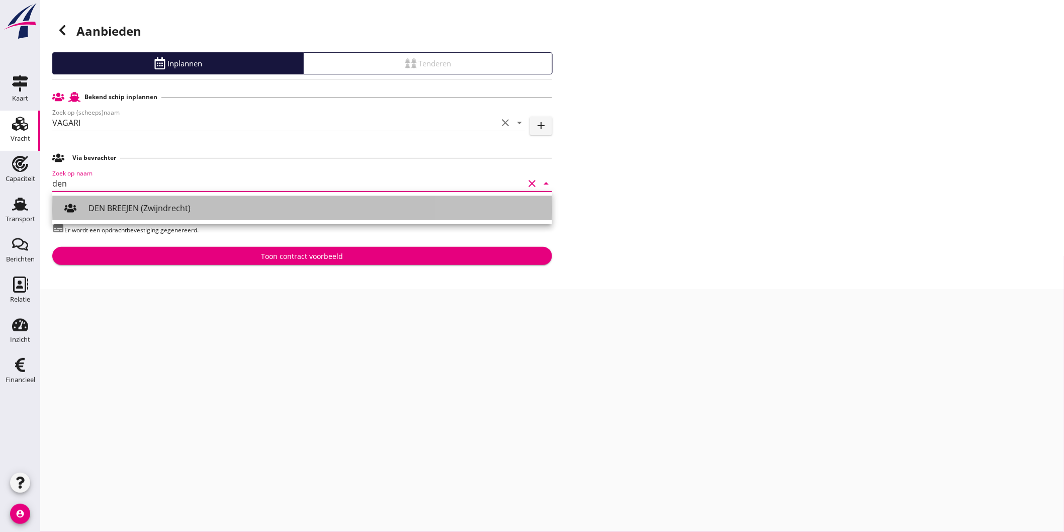
click at [100, 206] on div "DEN BREEJEN (Zwijndrecht)" at bounding box center [317, 208] width 456 height 12
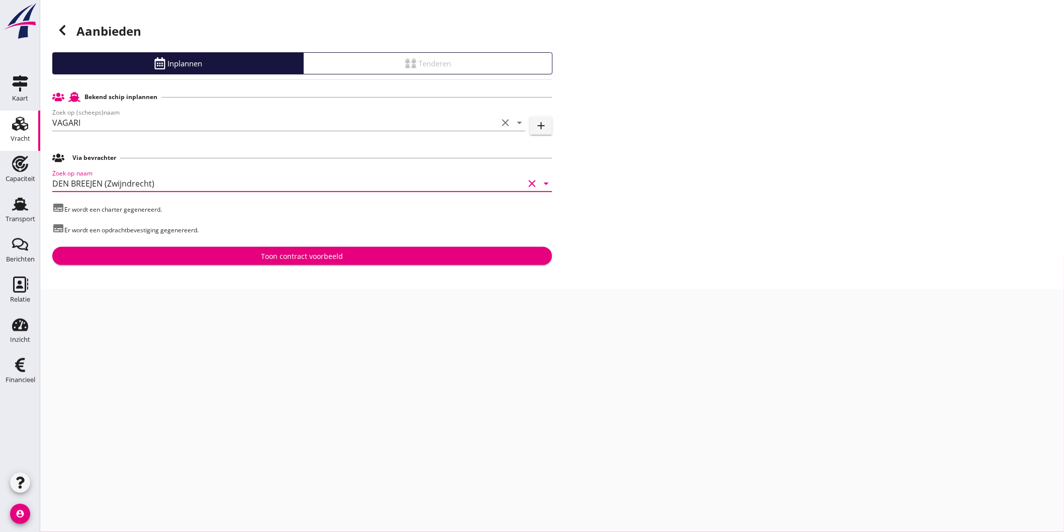
type input "DEN BREEJEN (Zwijndrecht)"
click at [233, 261] on div "Toon contract voorbeeld" at bounding box center [302, 256] width 484 height 11
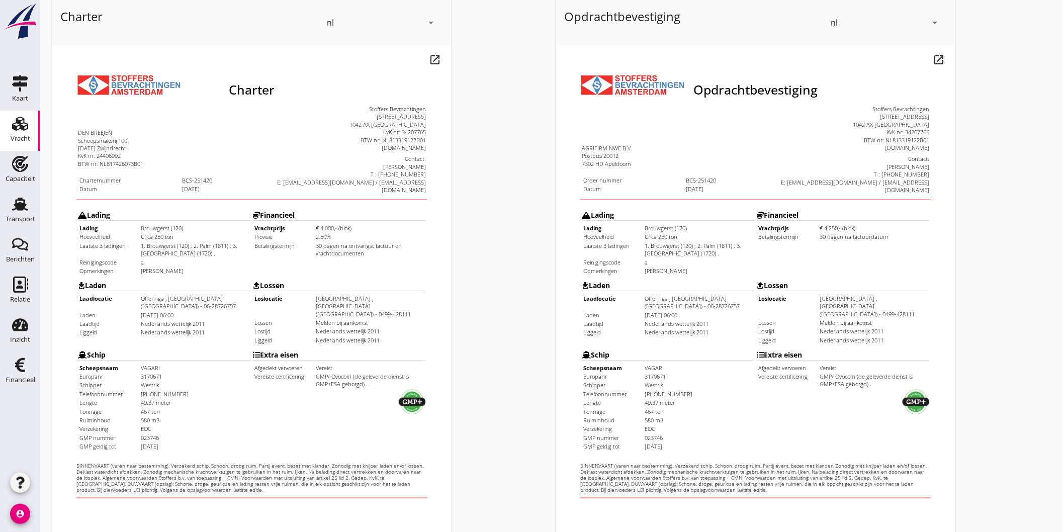
scroll to position [212, 0]
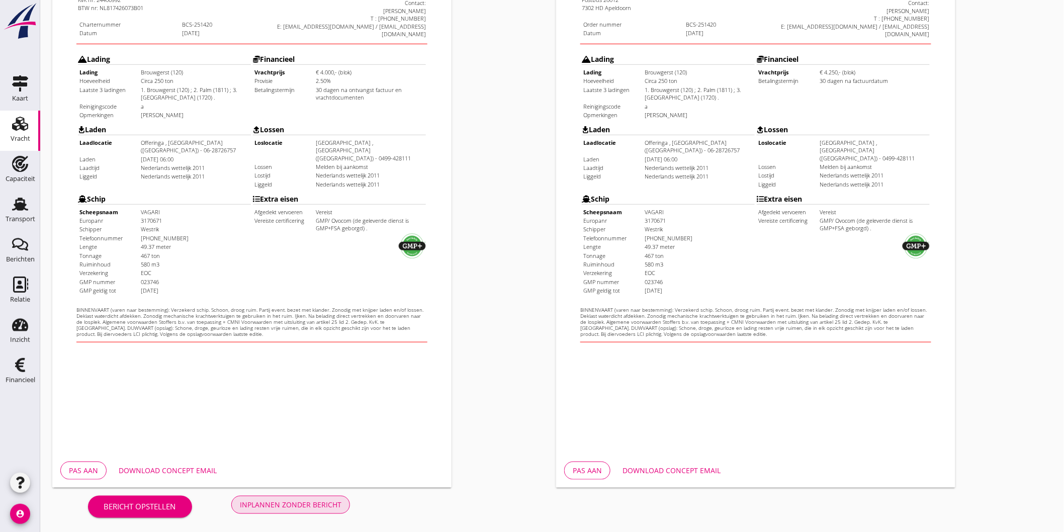
click at [300, 510] on button "Inplannen zonder bericht" at bounding box center [290, 505] width 119 height 18
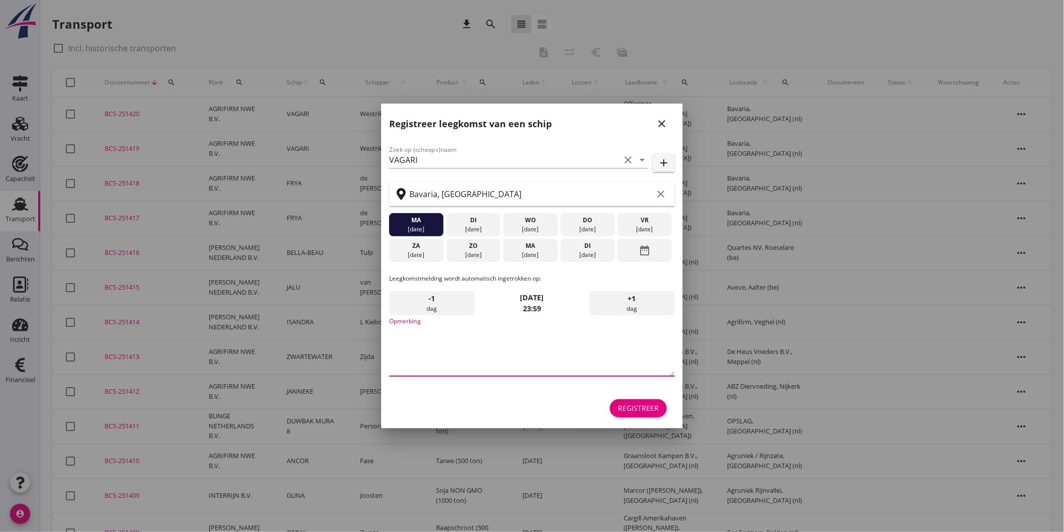
drag, startPoint x: 498, startPoint y: 346, endPoint x: 521, endPoint y: 321, distance: 33.8
click at [499, 346] on textarea "Opmerking" at bounding box center [532, 349] width 286 height 53
click at [461, 341] on textarea "Opmerking" at bounding box center [532, 349] width 286 height 53
click at [556, 345] on textarea "Opmerking" at bounding box center [532, 349] width 286 height 53
click at [571, 353] on textarea "Opmerking" at bounding box center [532, 349] width 286 height 53
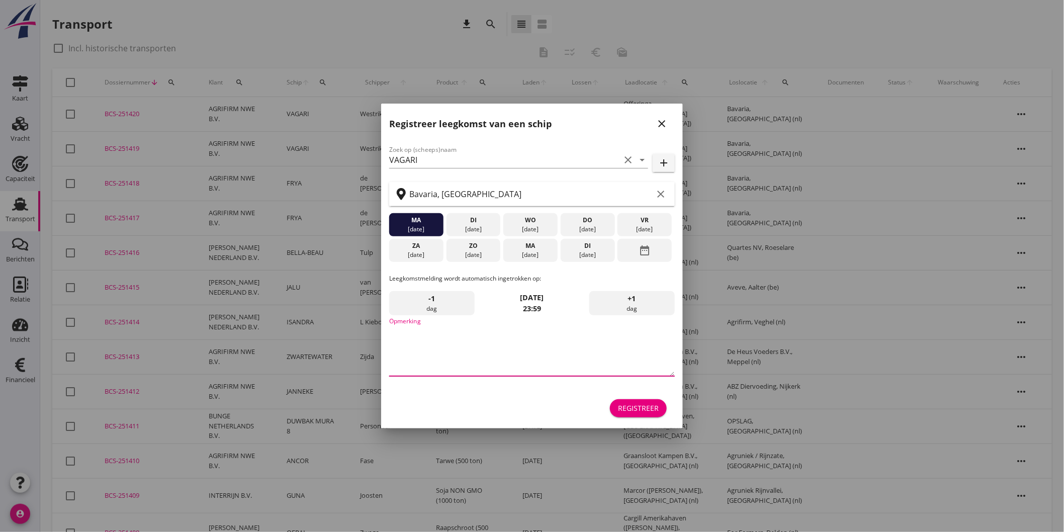
click at [540, 360] on textarea "Opmerking" at bounding box center [532, 349] width 286 height 53
click at [413, 333] on textarea "Opmerking" at bounding box center [532, 349] width 286 height 53
click at [439, 366] on textarea "Opmerking" at bounding box center [532, 349] width 286 height 53
click at [524, 339] on textarea "Opmerking" at bounding box center [532, 349] width 286 height 53
click at [493, 364] on textarea "Opmerking" at bounding box center [532, 349] width 286 height 53
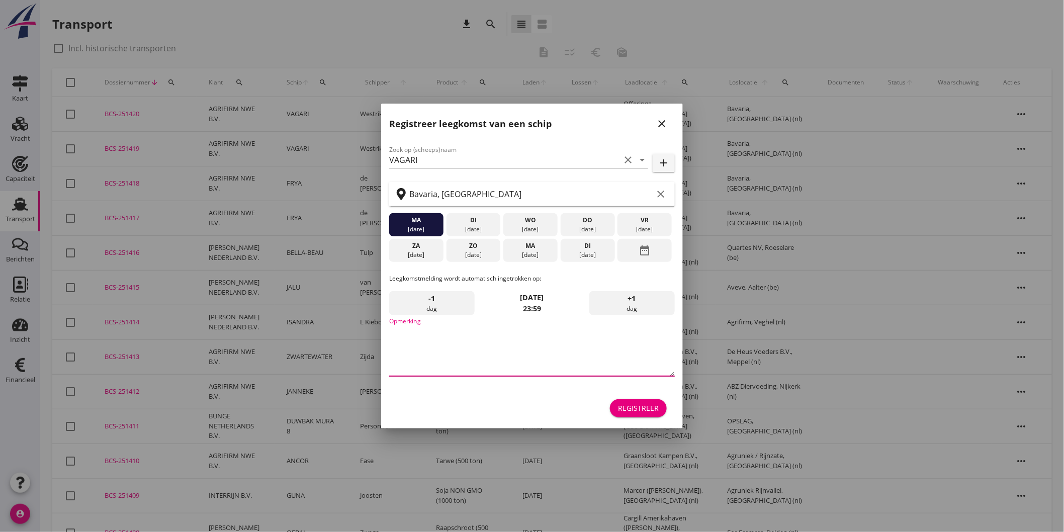
click at [473, 337] on textarea "Opmerking" at bounding box center [532, 349] width 286 height 53
drag, startPoint x: 660, startPoint y: 121, endPoint x: 563, endPoint y: 127, distance: 96.7
click at [660, 121] on icon "close" at bounding box center [662, 124] width 12 height 12
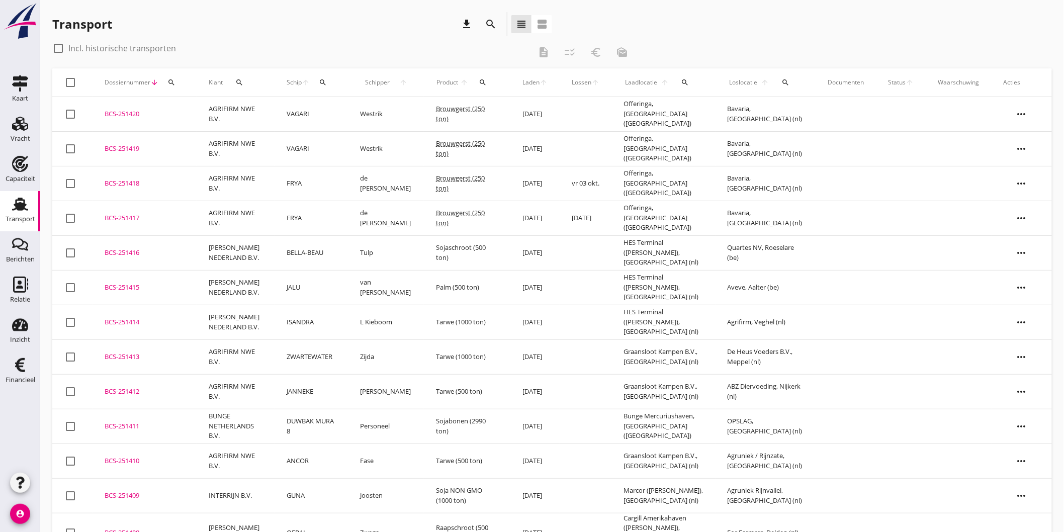
click at [315, 115] on td "VAGARI" at bounding box center [311, 114] width 73 height 35
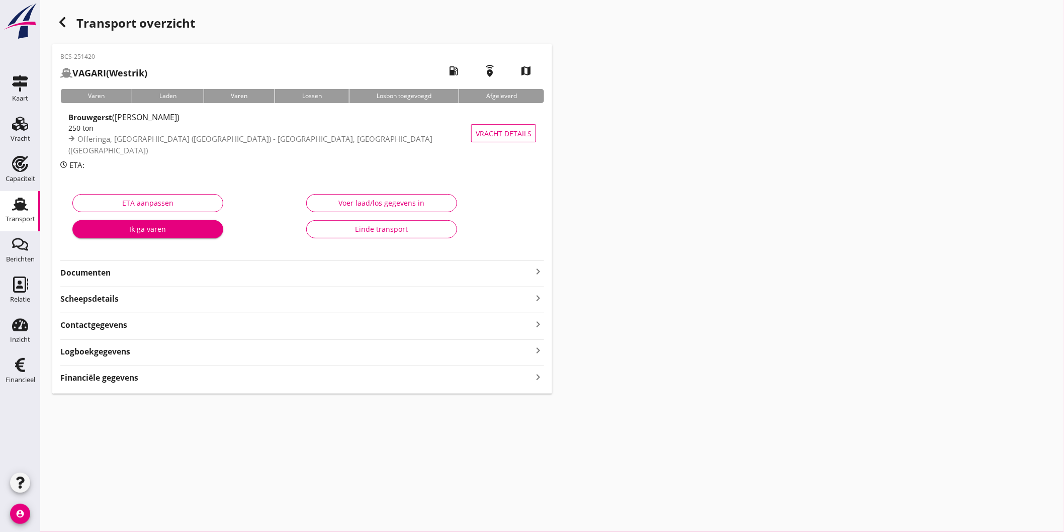
click at [306, 157] on div "Brouwgerst ([PERSON_NAME]) 250 ton Offeringa, [GEOGRAPHIC_DATA] (nl) - [GEOGRAP…" at bounding box center [302, 133] width 484 height 52
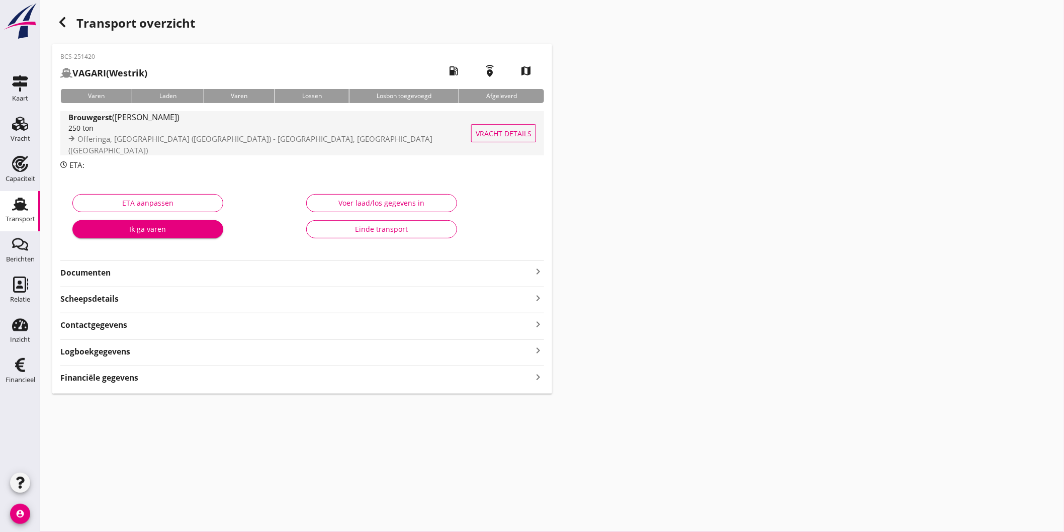
click at [312, 141] on div "Offeringa, [GEOGRAPHIC_DATA] ([GEOGRAPHIC_DATA]) - [GEOGRAPHIC_DATA], [GEOGRAPH…" at bounding box center [272, 144] width 408 height 22
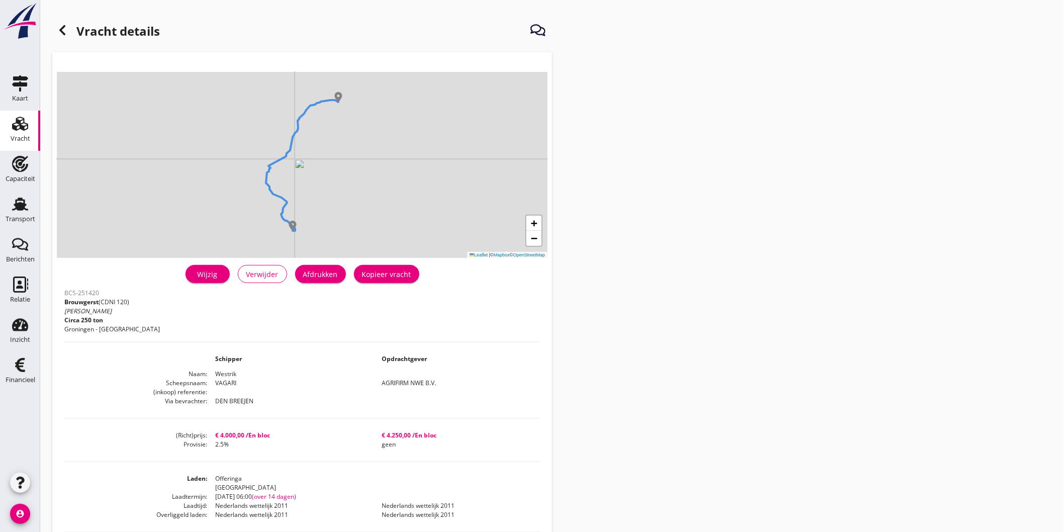
click at [338, 275] on button "Afdrukken" at bounding box center [320, 274] width 51 height 18
click at [62, 27] on use at bounding box center [62, 30] width 6 height 10
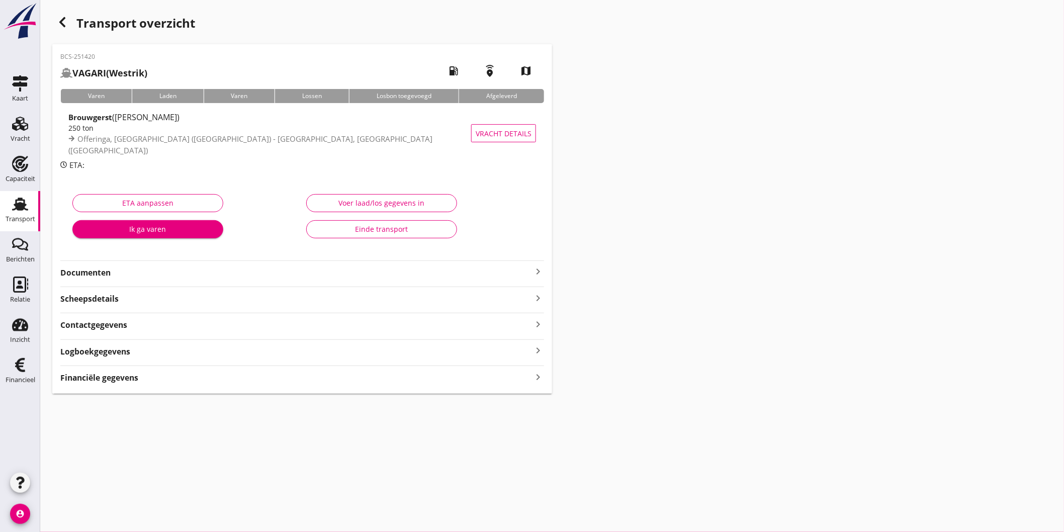
click at [180, 278] on strong "Documenten" at bounding box center [296, 273] width 472 height 12
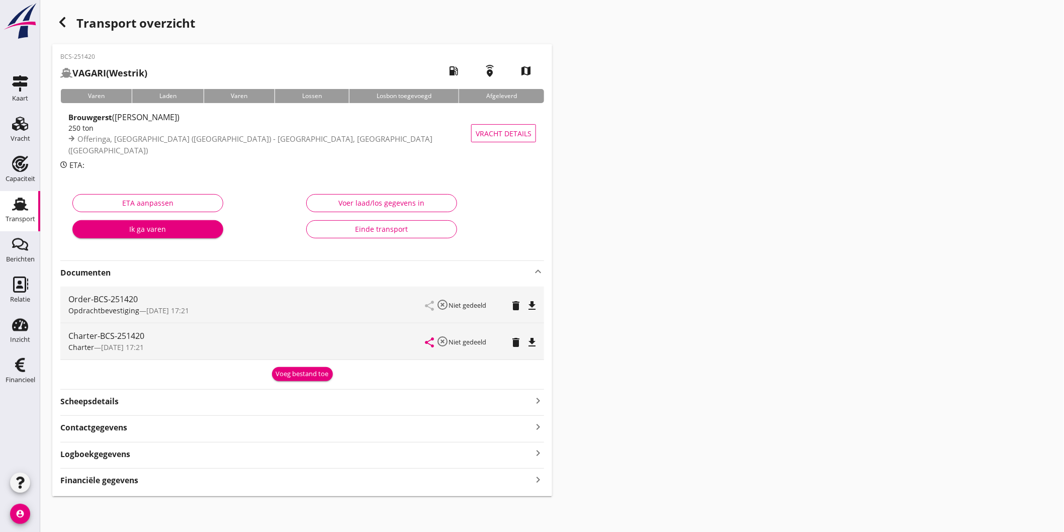
click at [538, 304] on icon "file_download" at bounding box center [532, 306] width 12 height 12
click at [530, 348] on icon "file_download" at bounding box center [532, 342] width 12 height 12
click at [278, 377] on div "Voeg bestand toe" at bounding box center [302, 374] width 53 height 10
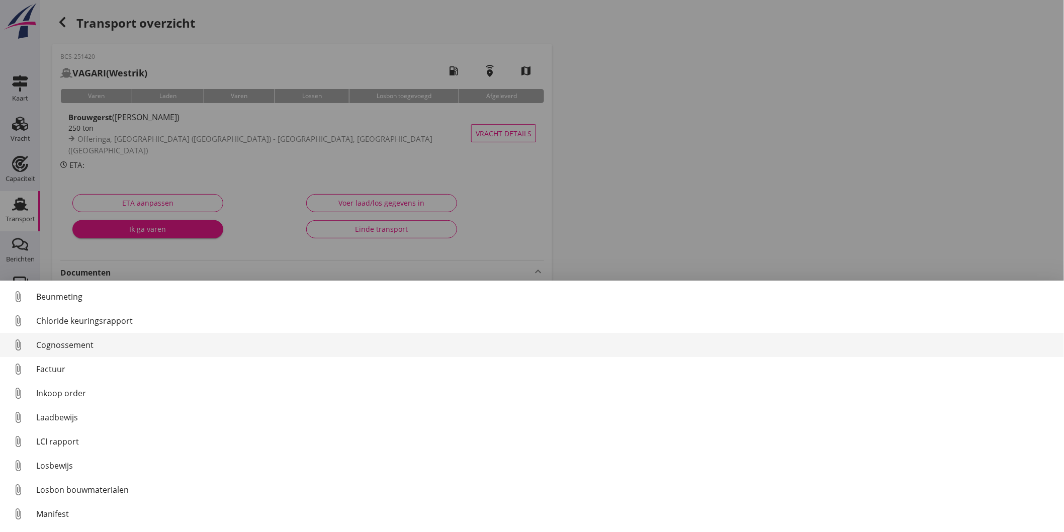
click at [70, 345] on div "Cognossement" at bounding box center [546, 345] width 1020 height 12
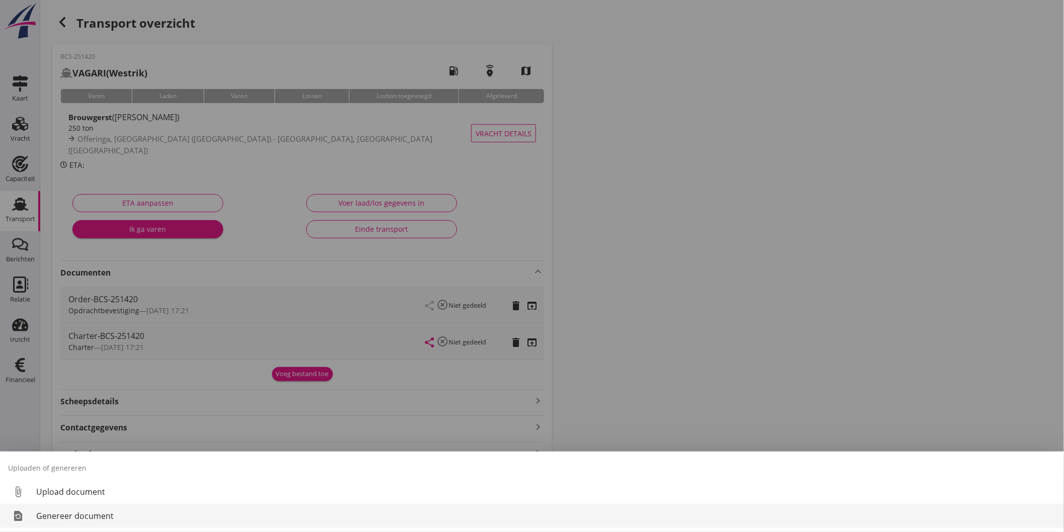
click at [118, 513] on div "Genereer document" at bounding box center [546, 516] width 1020 height 12
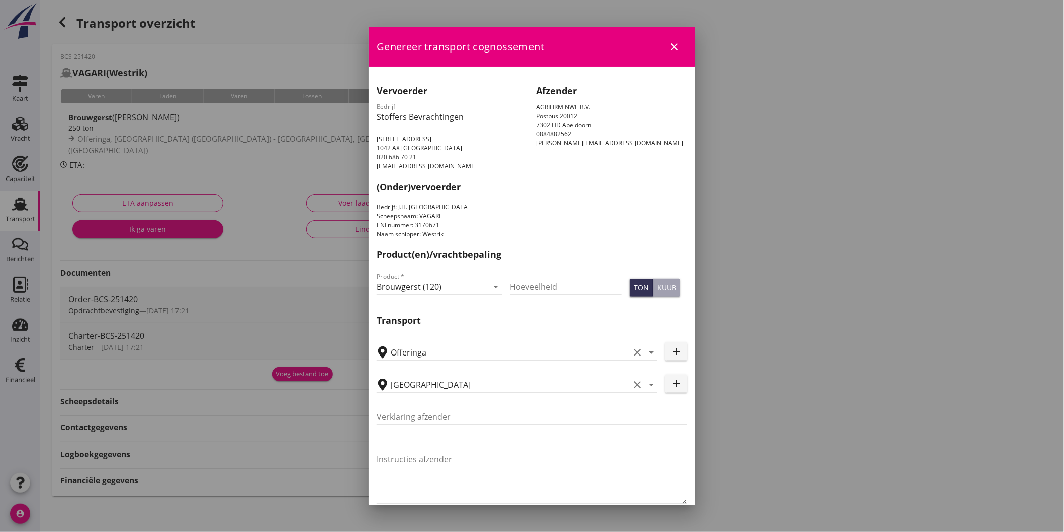
scroll to position [1, 0]
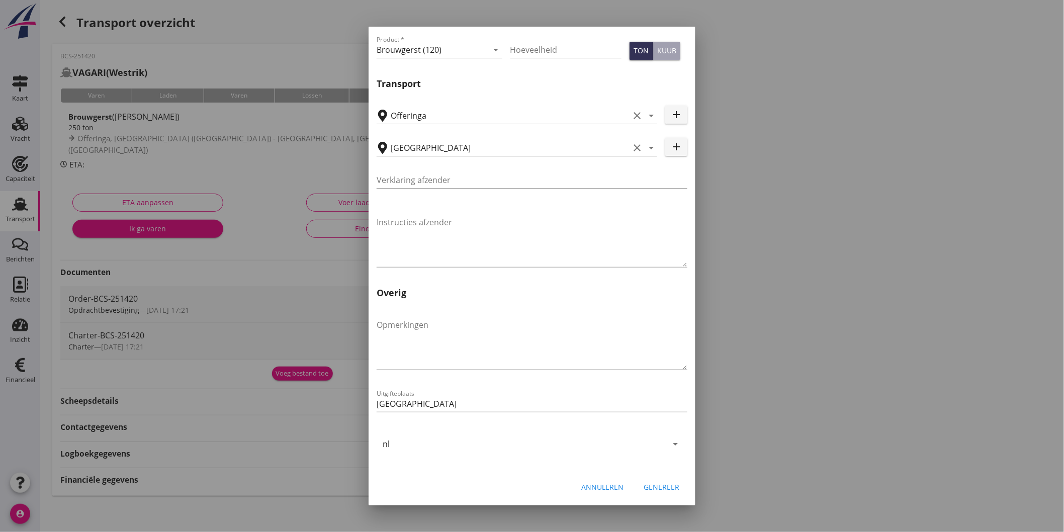
click at [658, 491] on div "Genereer" at bounding box center [662, 487] width 36 height 11
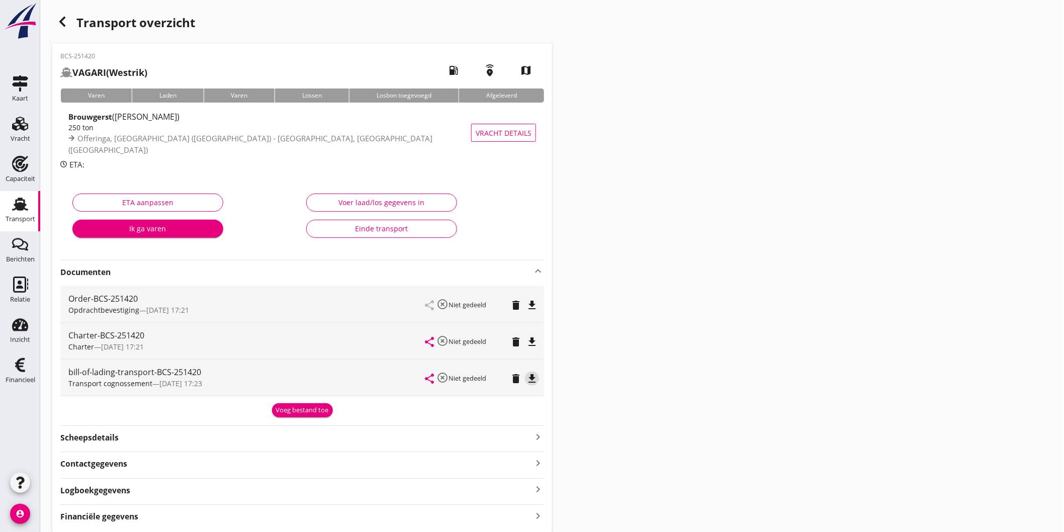
click at [535, 380] on icon "file_download" at bounding box center [532, 379] width 12 height 12
click at [115, 122] on span "([PERSON_NAME])" at bounding box center [145, 116] width 67 height 11
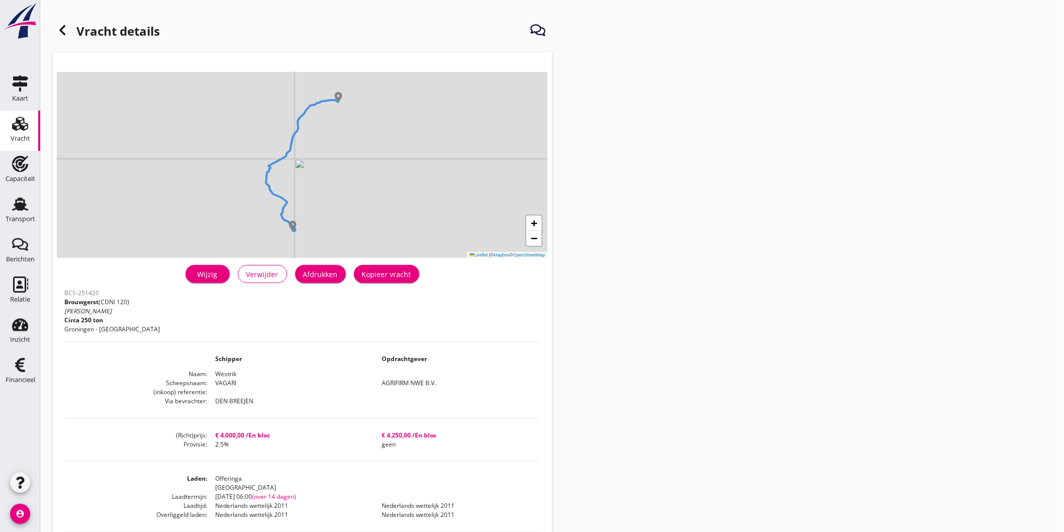
click at [203, 274] on div "Wijzig" at bounding box center [208, 274] width 28 height 11
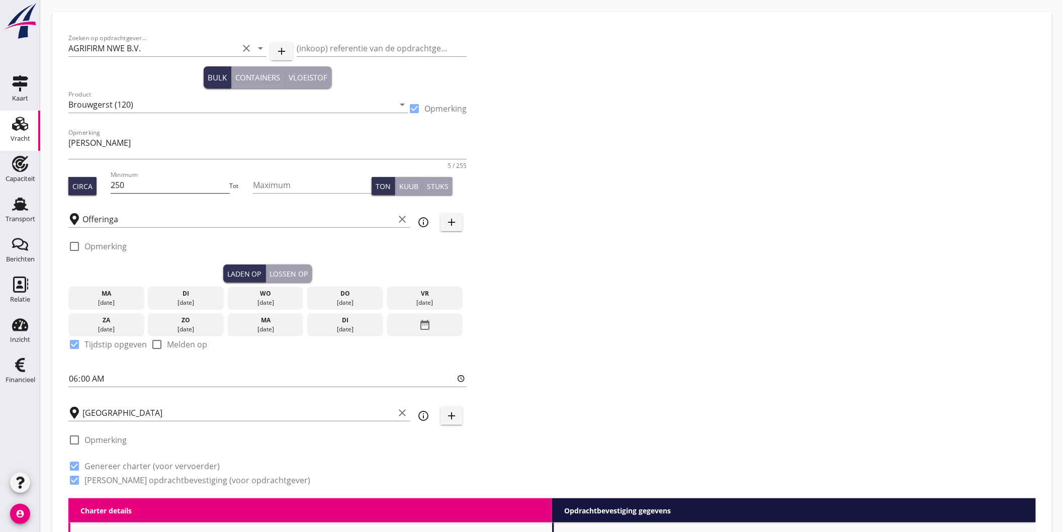
click at [133, 180] on input "250" at bounding box center [170, 185] width 119 height 16
type input "300"
click at [650, 207] on div "Zoeken op opdrachtgever... AGRIFIRM NWE B.V. clear arrow_drop_down add (inkoop)…" at bounding box center [552, 263] width 976 height 470
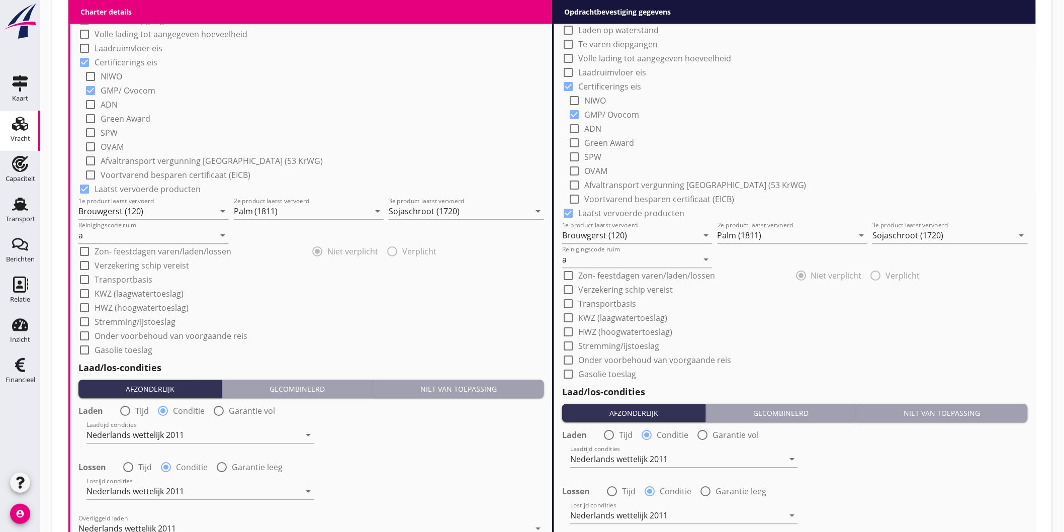
scroll to position [1118, 0]
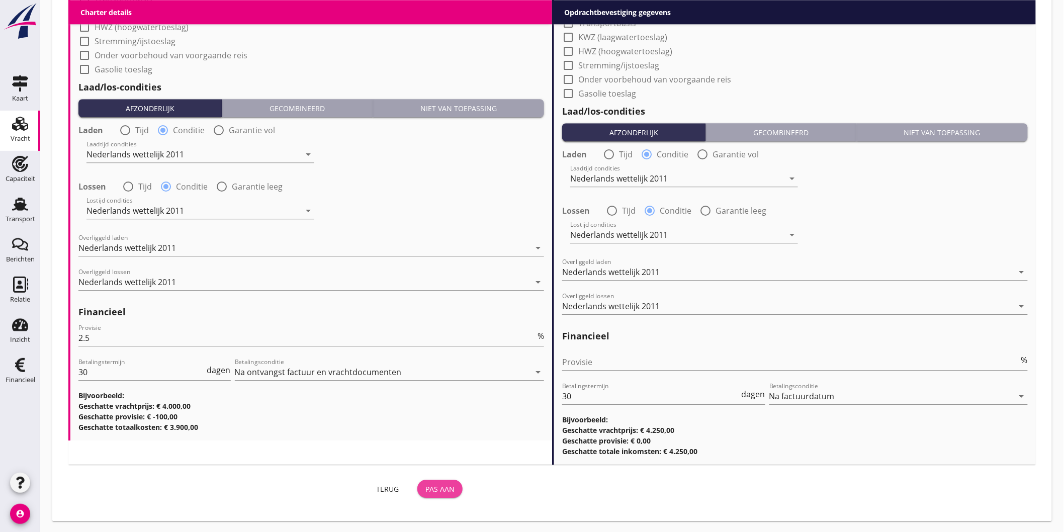
click at [442, 484] on div "Pas aan" at bounding box center [439, 489] width 29 height 11
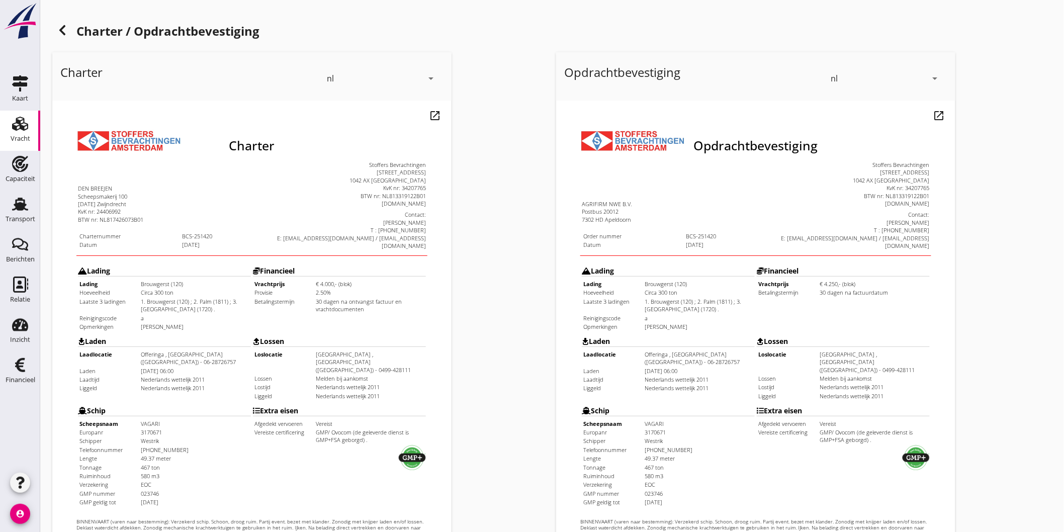
scroll to position [212, 0]
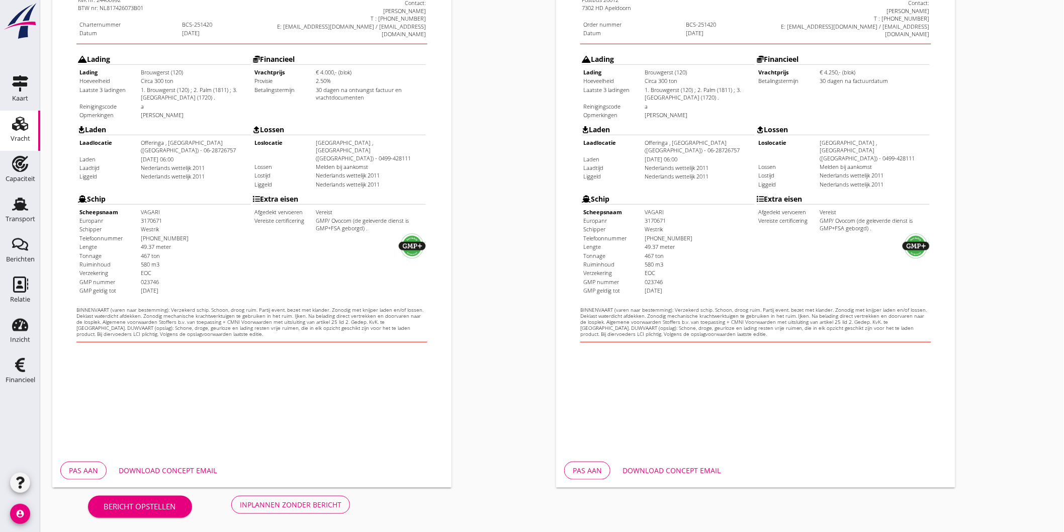
click at [316, 508] on div "Inplannen zonder bericht" at bounding box center [291, 504] width 102 height 11
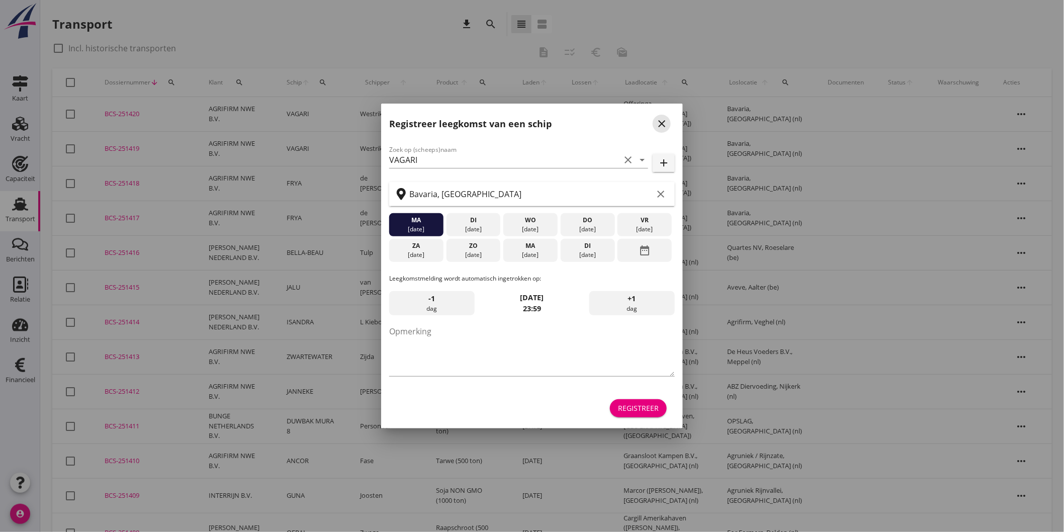
drag, startPoint x: 665, startPoint y: 127, endPoint x: 614, endPoint y: 143, distance: 54.2
click at [665, 127] on icon "close" at bounding box center [662, 124] width 12 height 12
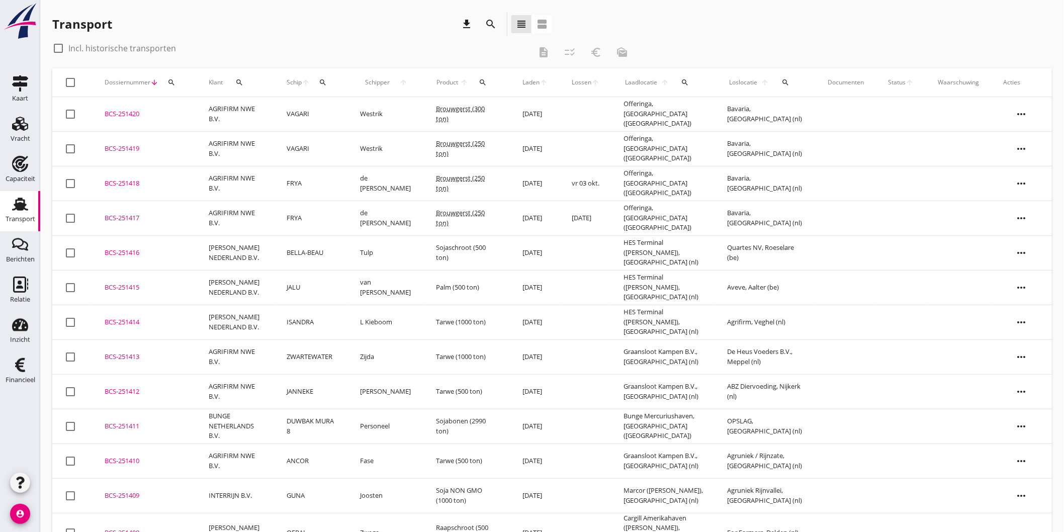
click at [342, 143] on td "VAGARI" at bounding box center [311, 148] width 73 height 35
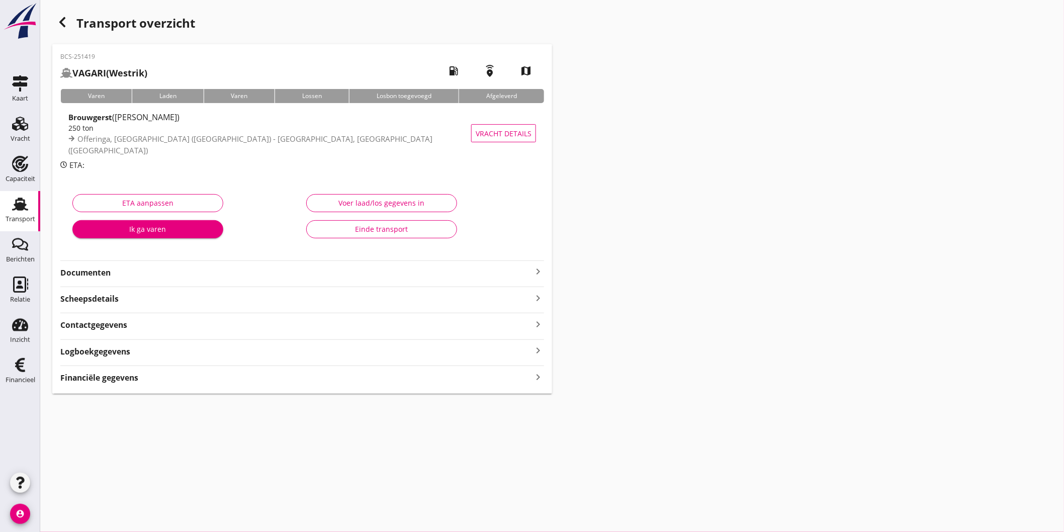
click at [176, 139] on span "Offeringa, [GEOGRAPHIC_DATA] ([GEOGRAPHIC_DATA]) - [GEOGRAPHIC_DATA], [GEOGRAPH…" at bounding box center [250, 145] width 364 height 22
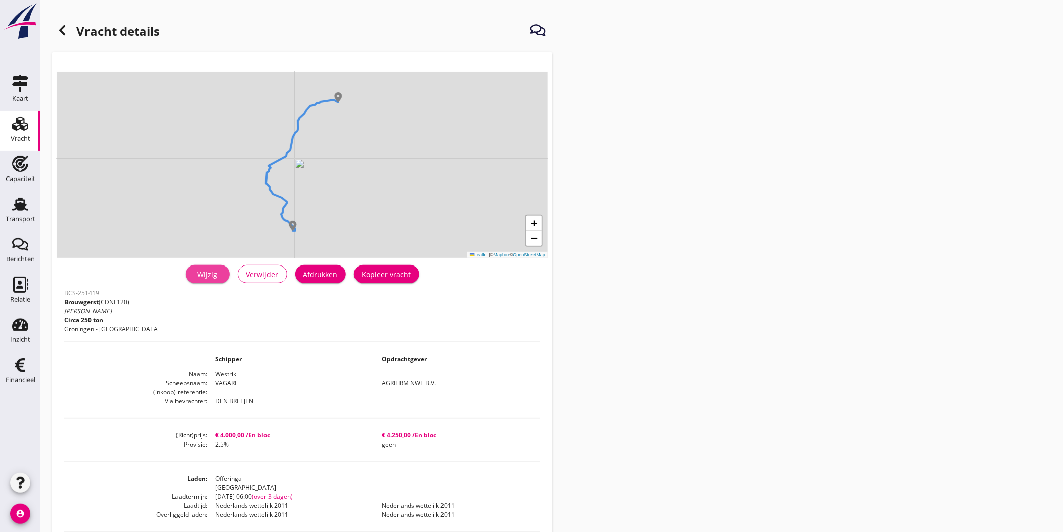
click at [215, 278] on div "Wijzig" at bounding box center [208, 274] width 28 height 11
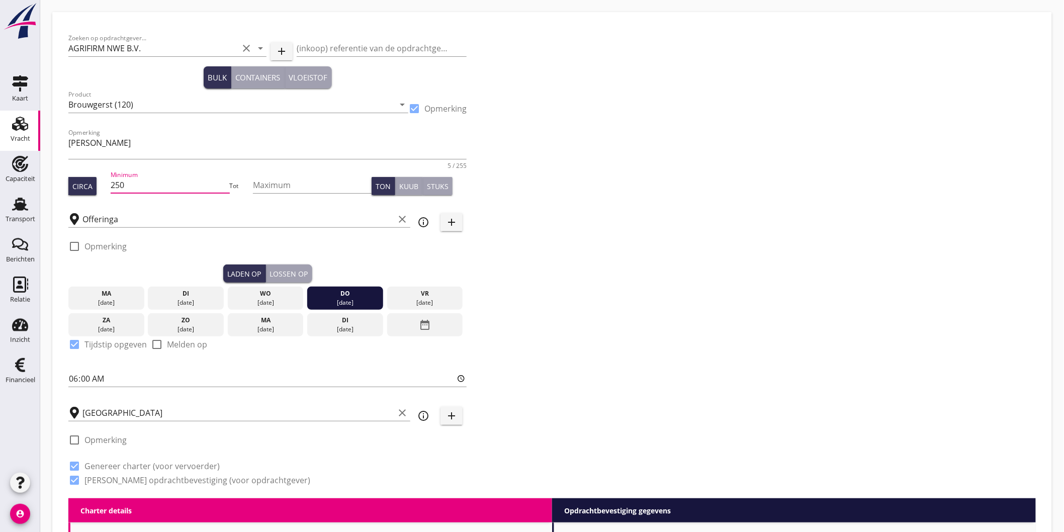
drag, startPoint x: 136, startPoint y: 188, endPoint x: 103, endPoint y: 193, distance: 33.7
click at [103, 193] on div "Circa Minimum 250 Tot Maximum Ton Kuub Stuks" at bounding box center [267, 186] width 398 height 34
type input "300"
click at [738, 297] on div "Zoeken op opdrachtgever... AGRIFIRM NWE B.V. clear arrow_drop_down add (inkoop)…" at bounding box center [552, 263] width 976 height 470
drag, startPoint x: 484, startPoint y: 291, endPoint x: 351, endPoint y: 319, distance: 136.2
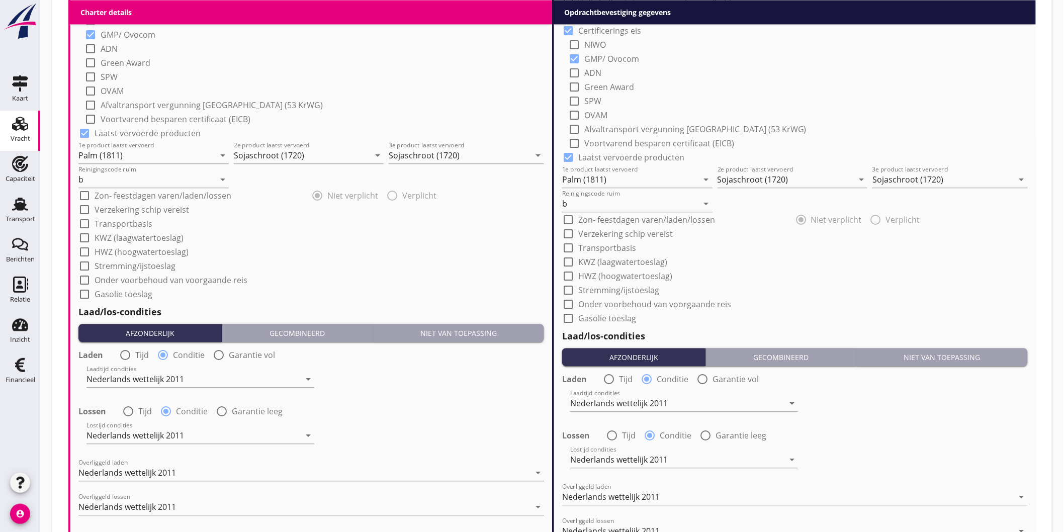
scroll to position [1118, 0]
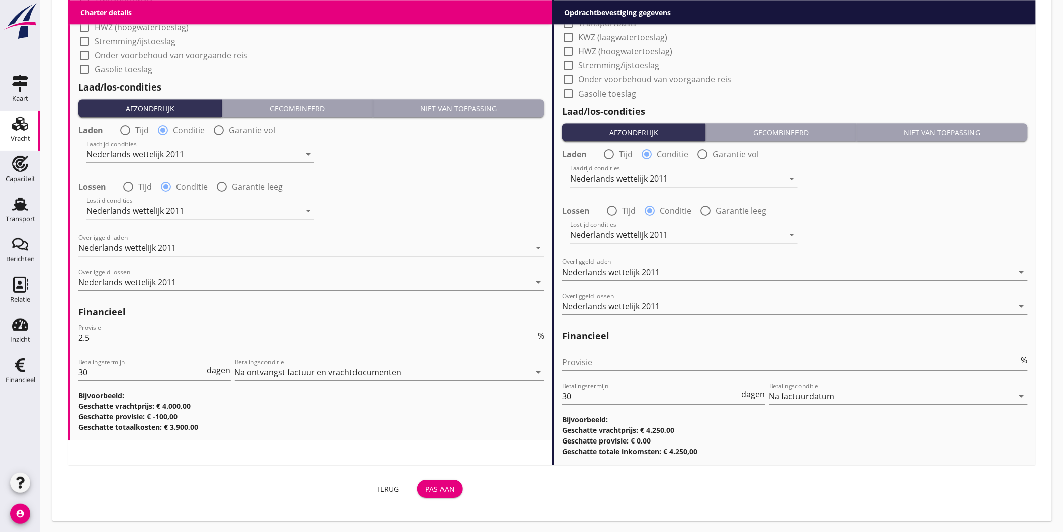
click at [448, 485] on div "Pas aan" at bounding box center [439, 489] width 29 height 11
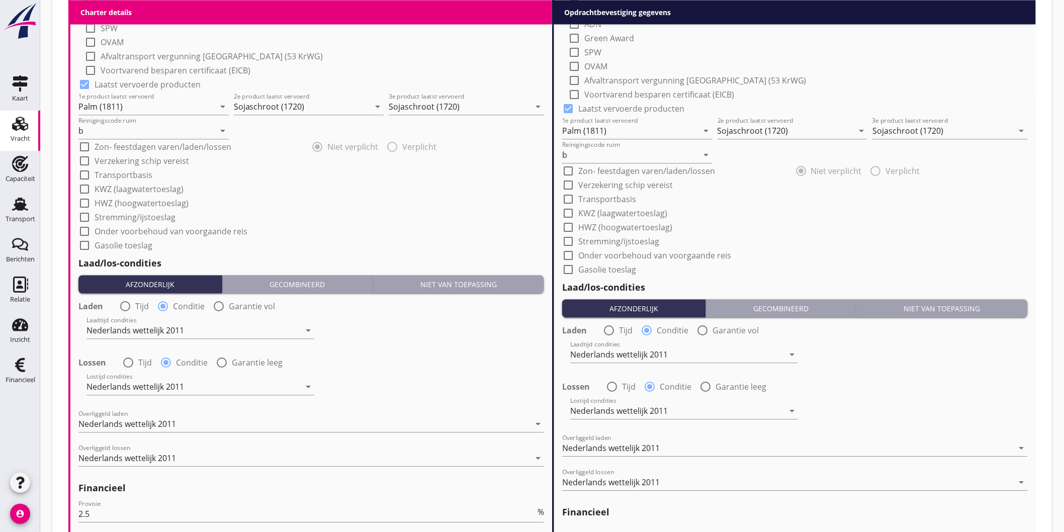
scroll to position [1110, 0]
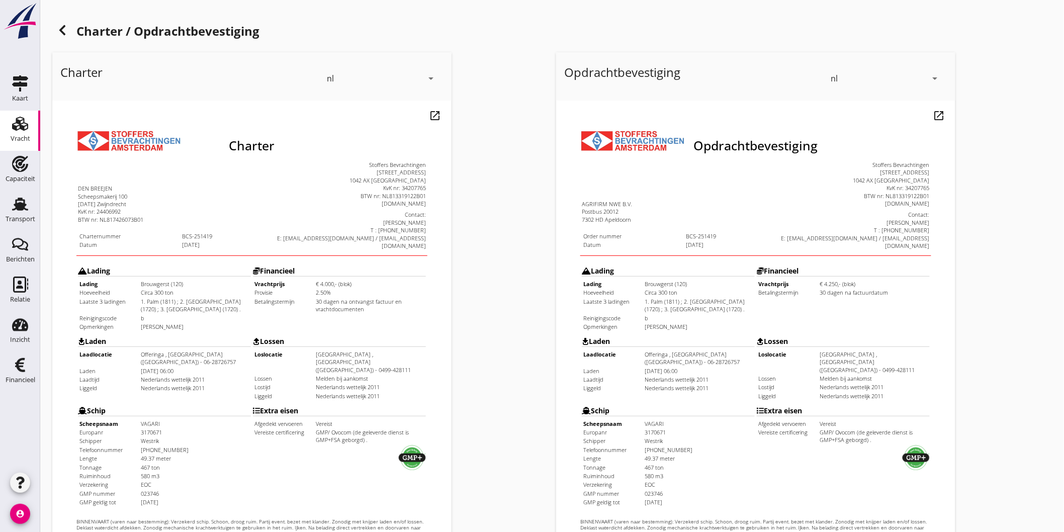
scroll to position [212, 0]
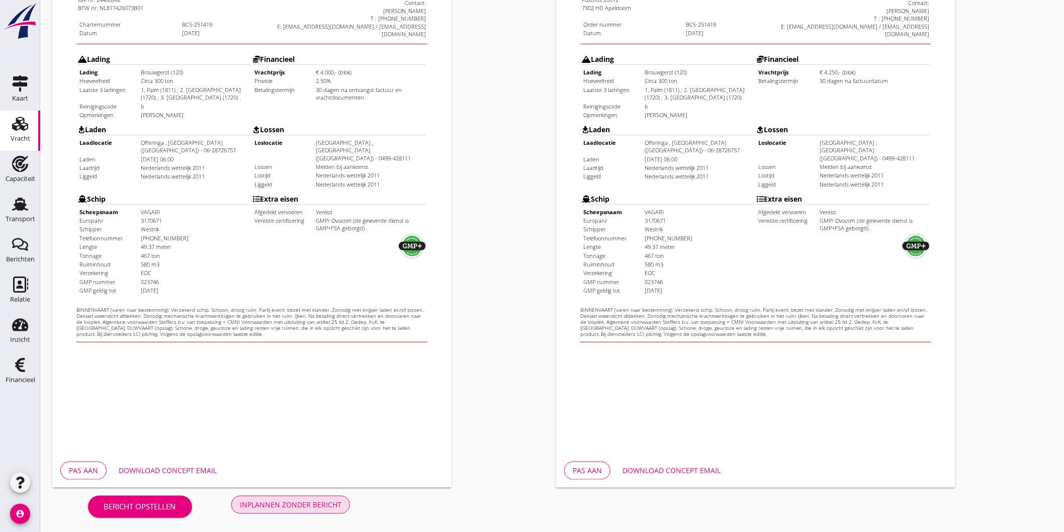
click at [315, 496] on button "Inplannen zonder bericht" at bounding box center [290, 505] width 119 height 18
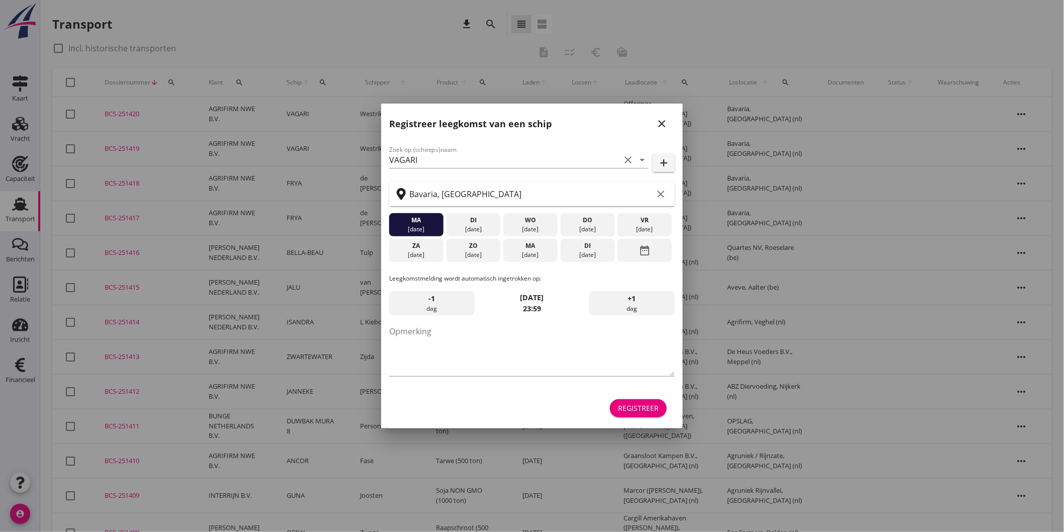
drag, startPoint x: 666, startPoint y: 114, endPoint x: 593, endPoint y: 120, distance: 73.1
click at [666, 118] on div "Registreer leegkomst van een schip close" at bounding box center [532, 120] width 302 height 32
drag, startPoint x: 659, startPoint y: 125, endPoint x: 518, endPoint y: 116, distance: 141.1
click at [659, 125] on icon "close" at bounding box center [662, 124] width 12 height 12
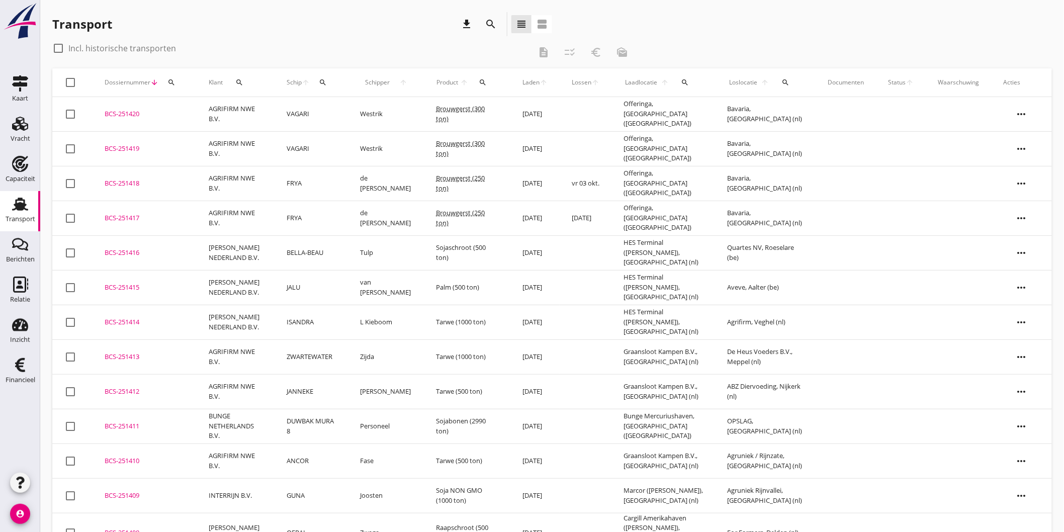
click at [364, 122] on td "Westrik" at bounding box center [387, 114] width 76 height 35
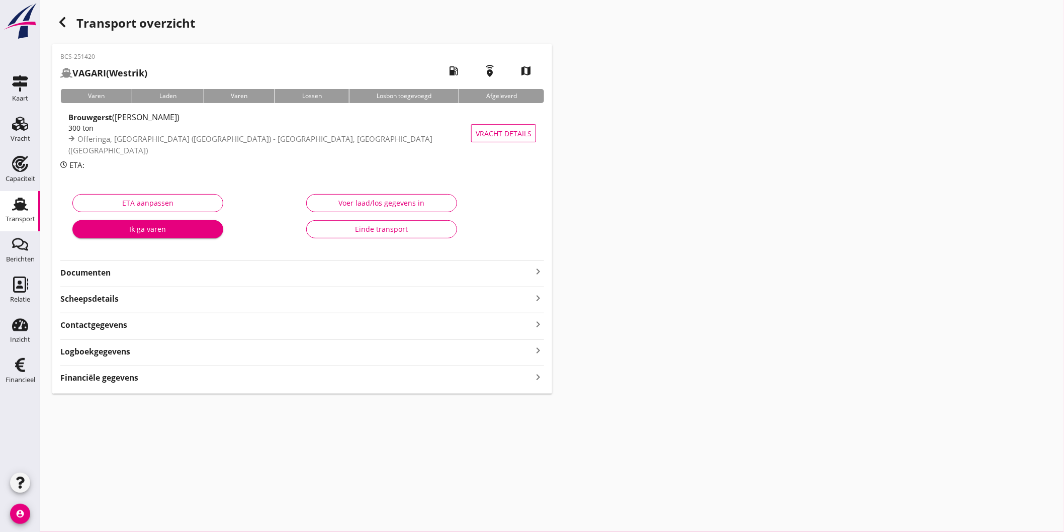
click at [252, 270] on strong "Documenten" at bounding box center [296, 273] width 472 height 12
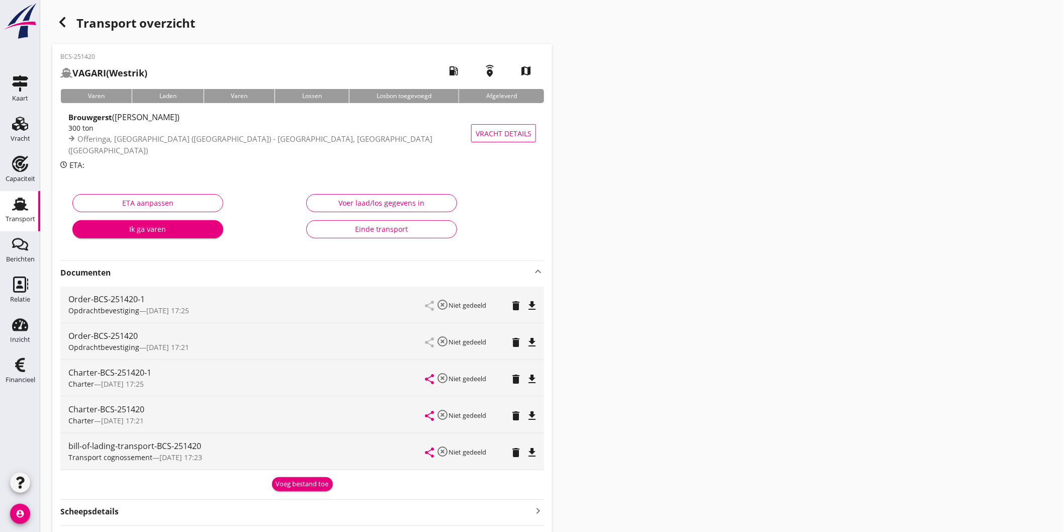
click at [512, 340] on icon "delete" at bounding box center [516, 342] width 12 height 12
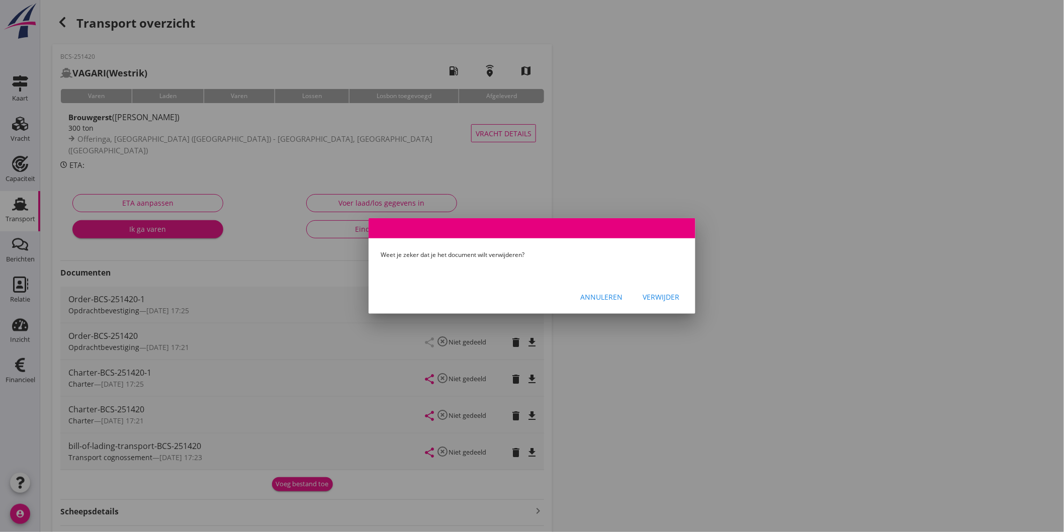
click at [647, 295] on div "Verwijder" at bounding box center [661, 297] width 37 height 11
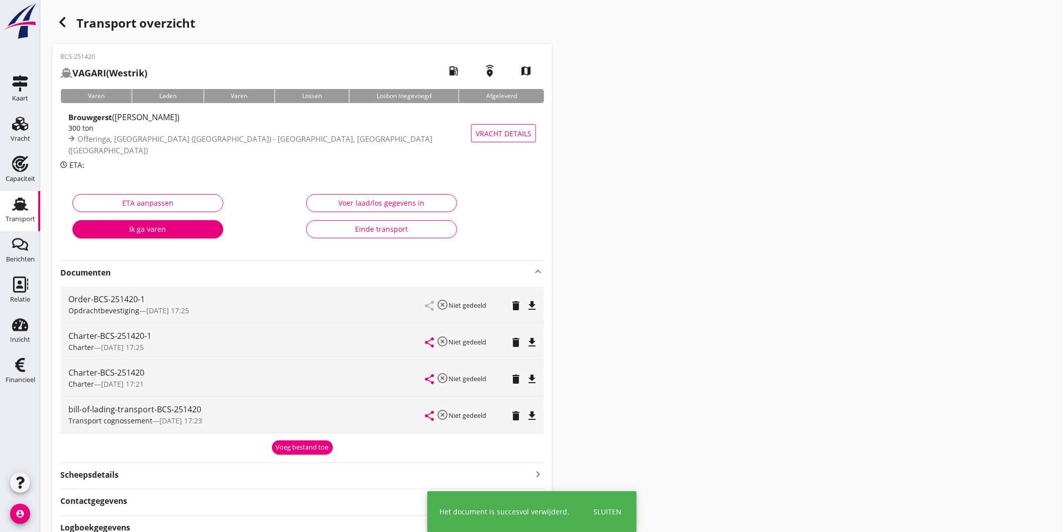
click at [518, 386] on div "share highlight_off Niet gedeeld delete file_download" at bounding box center [480, 378] width 111 height 36
click at [517, 380] on icon "delete" at bounding box center [516, 379] width 12 height 12
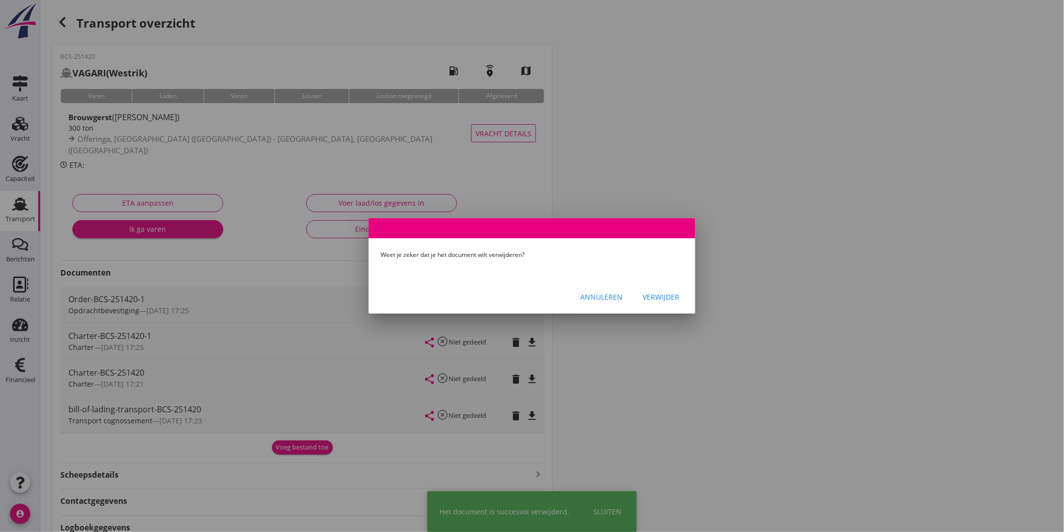
click at [665, 297] on div "Verwijder" at bounding box center [661, 297] width 37 height 11
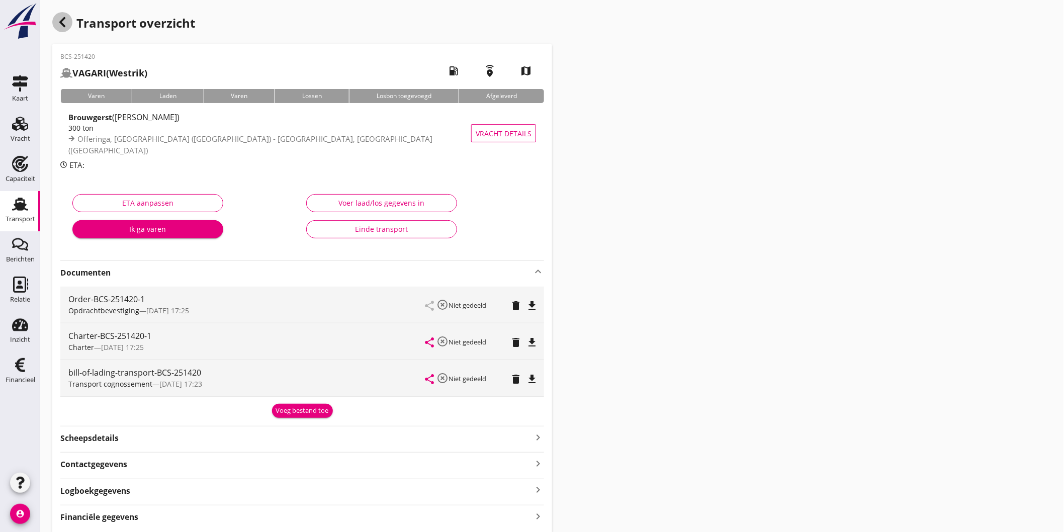
click at [62, 21] on icon "button" at bounding box center [62, 22] width 12 height 12
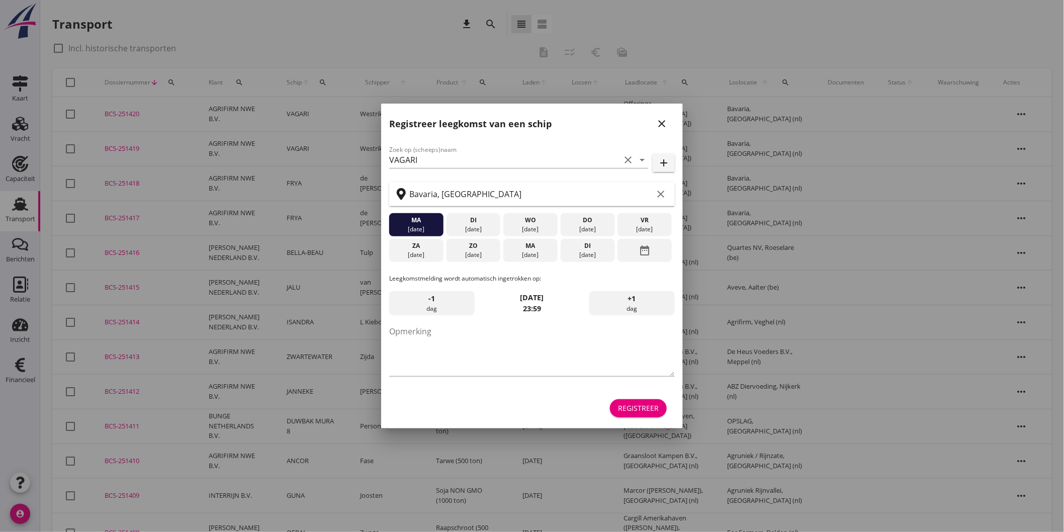
click at [664, 119] on icon "close" at bounding box center [662, 124] width 12 height 12
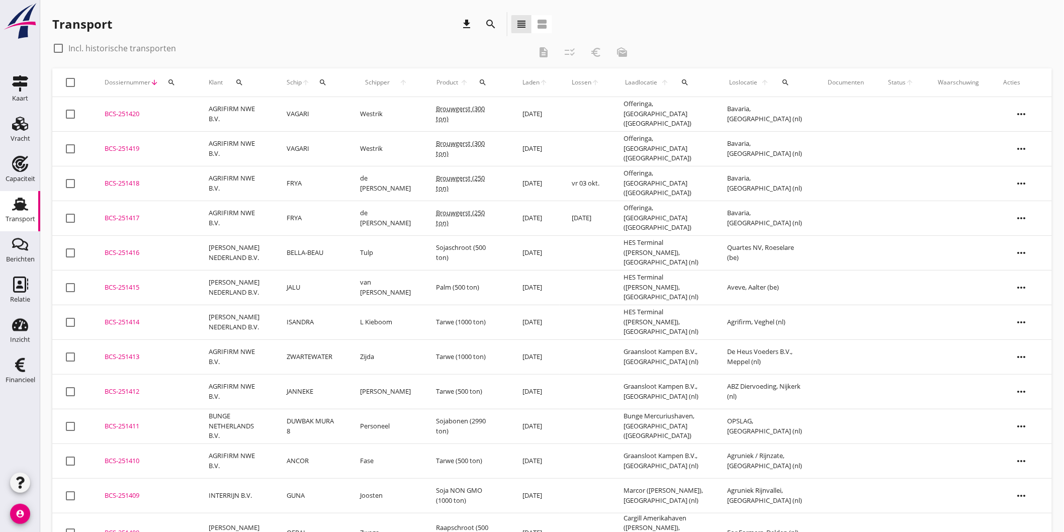
click at [318, 141] on td "VAGARI" at bounding box center [311, 148] width 73 height 35
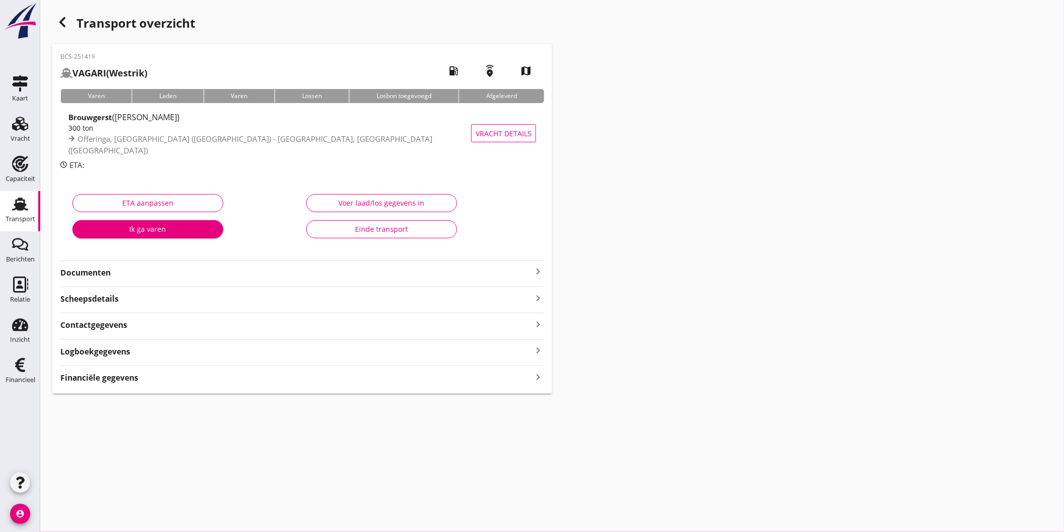
click at [168, 265] on div "Documenten keyboard_arrow_right" at bounding box center [302, 272] width 484 height 14
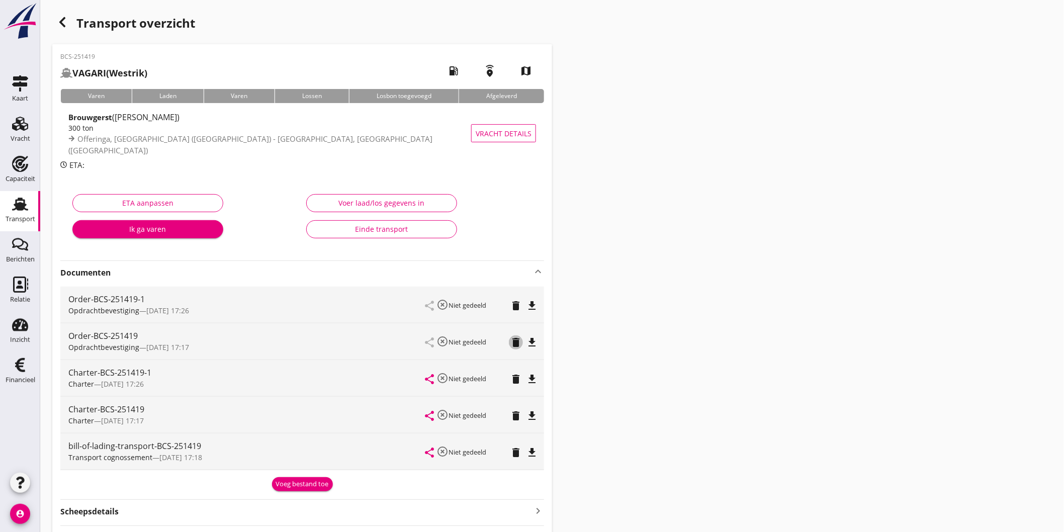
click at [521, 338] on icon "delete" at bounding box center [516, 342] width 12 height 12
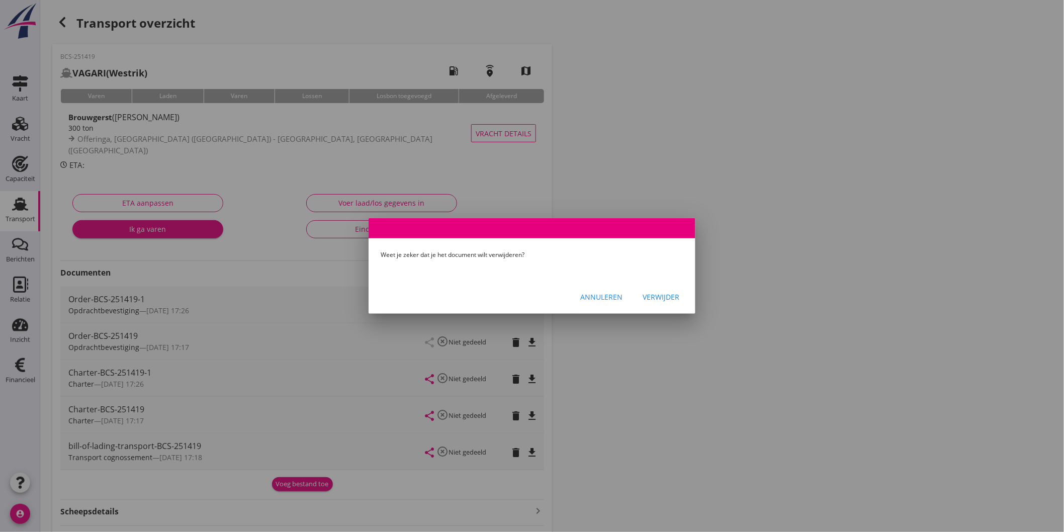
click at [643, 292] on div "Verwijder" at bounding box center [661, 297] width 37 height 11
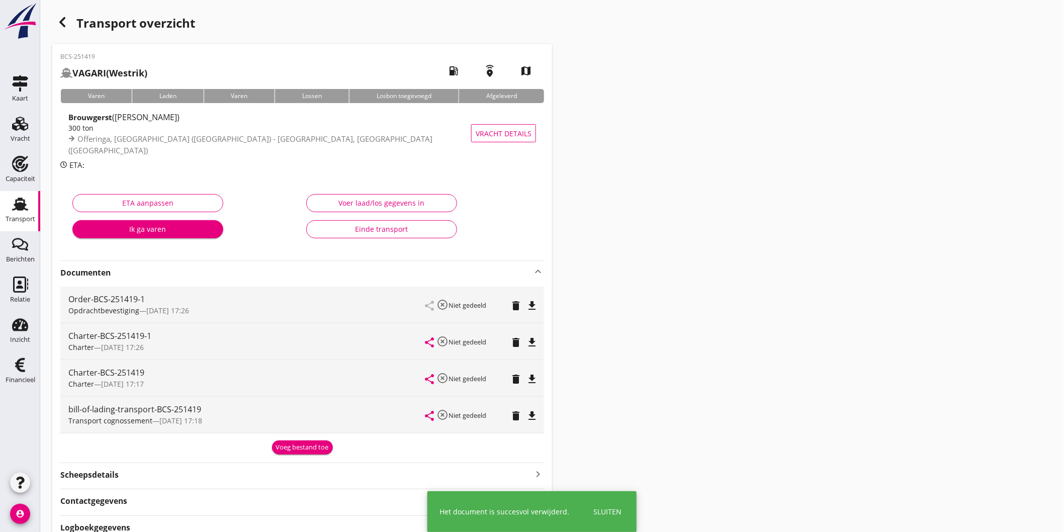
click at [517, 382] on icon "delete" at bounding box center [516, 379] width 12 height 12
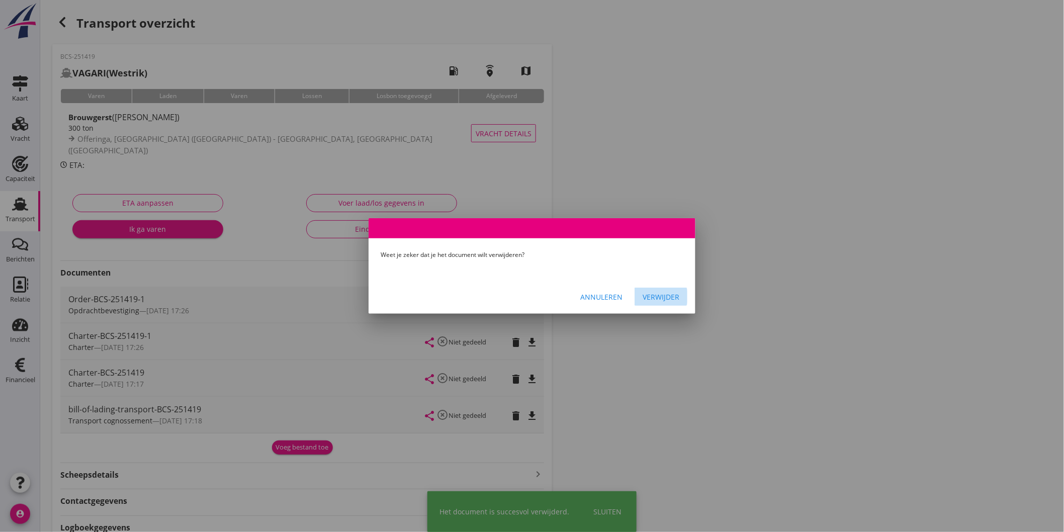
click at [649, 300] on div "Verwijder" at bounding box center [661, 297] width 37 height 11
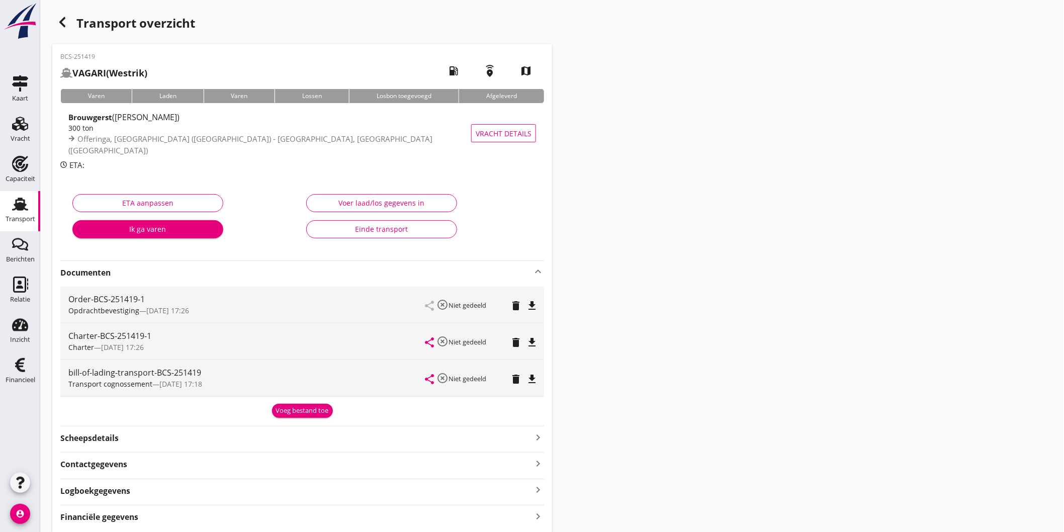
click at [26, 209] on use at bounding box center [20, 204] width 16 height 13
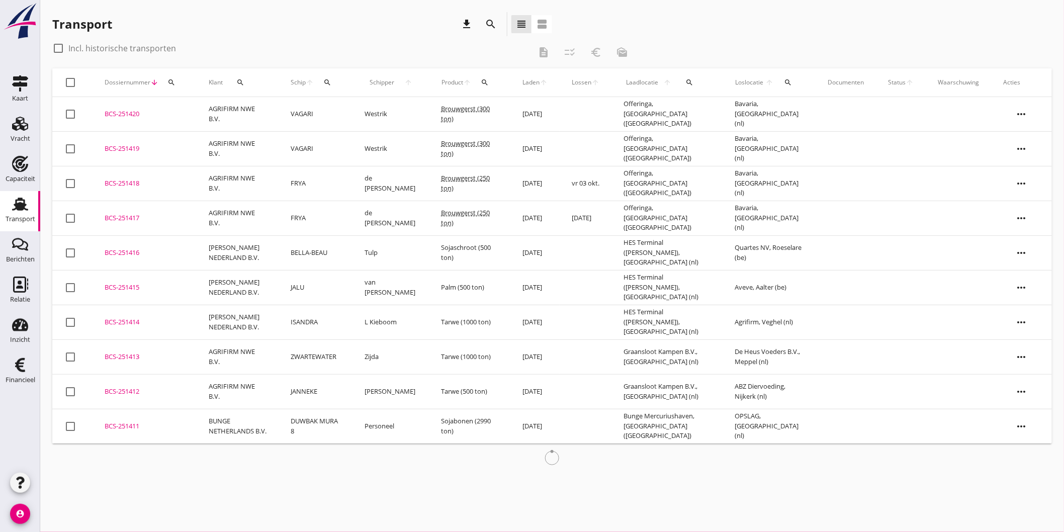
click at [232, 105] on td "AGRIFIRM NWE B.V." at bounding box center [238, 114] width 82 height 35
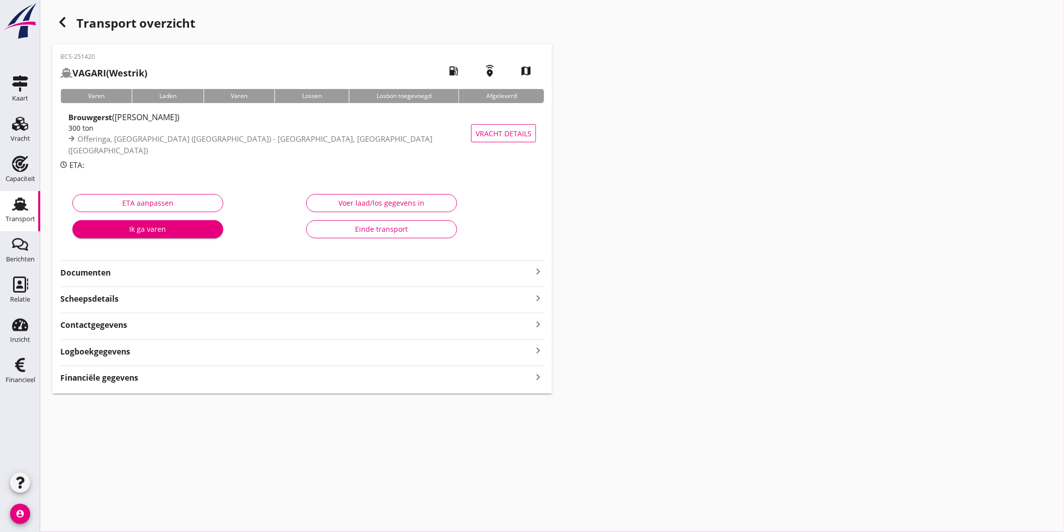
click at [215, 373] on div "Financiële gegevens keyboard_arrow_right" at bounding box center [302, 377] width 484 height 14
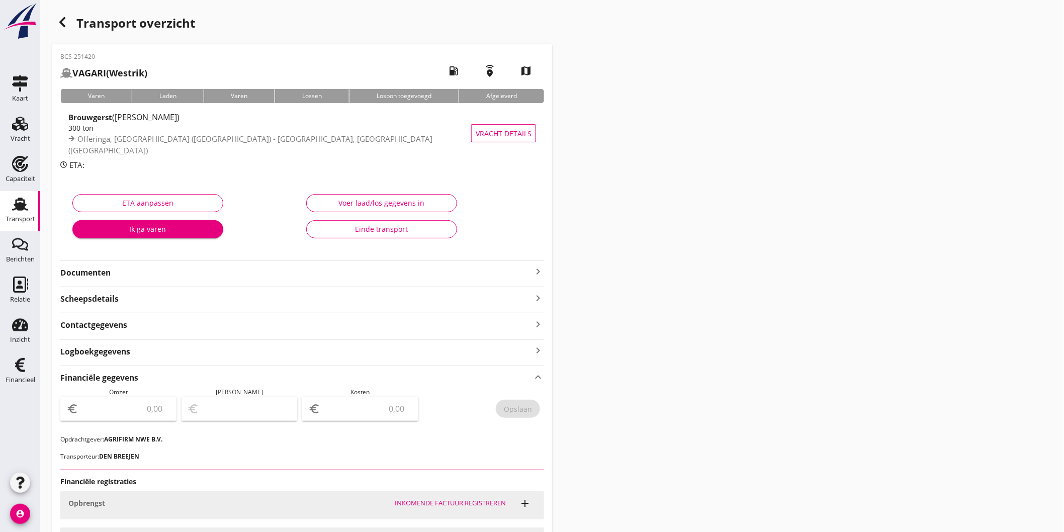
scroll to position [106, 0]
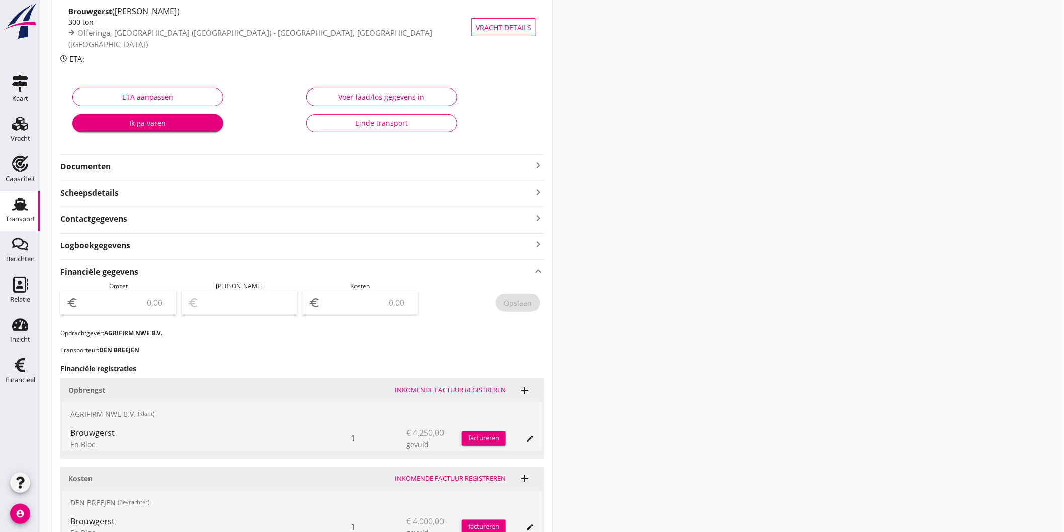
click at [143, 301] on input "number" at bounding box center [125, 303] width 90 height 16
type input "4250"
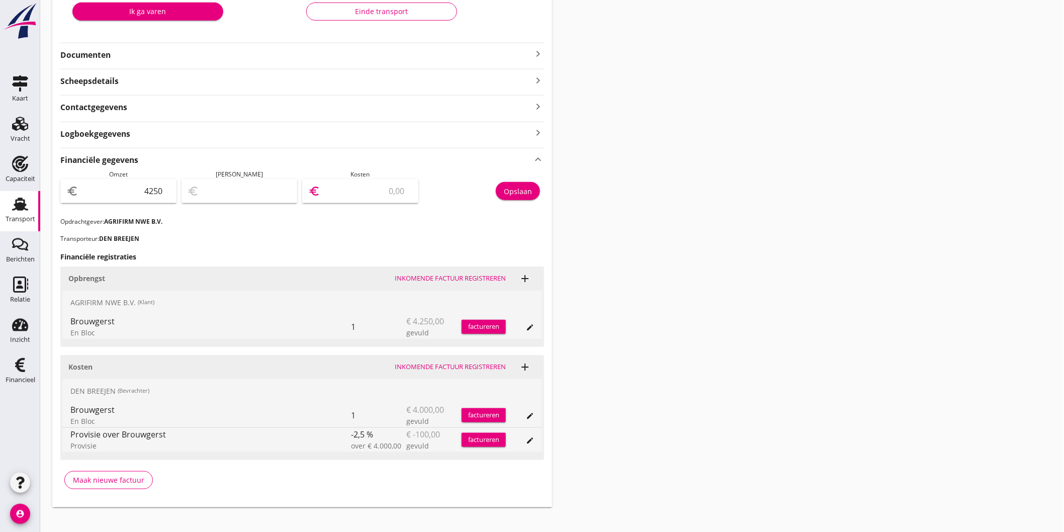
type input "4247.00"
type input "3"
type input "4211.00"
type input "39"
type input "3860.00"
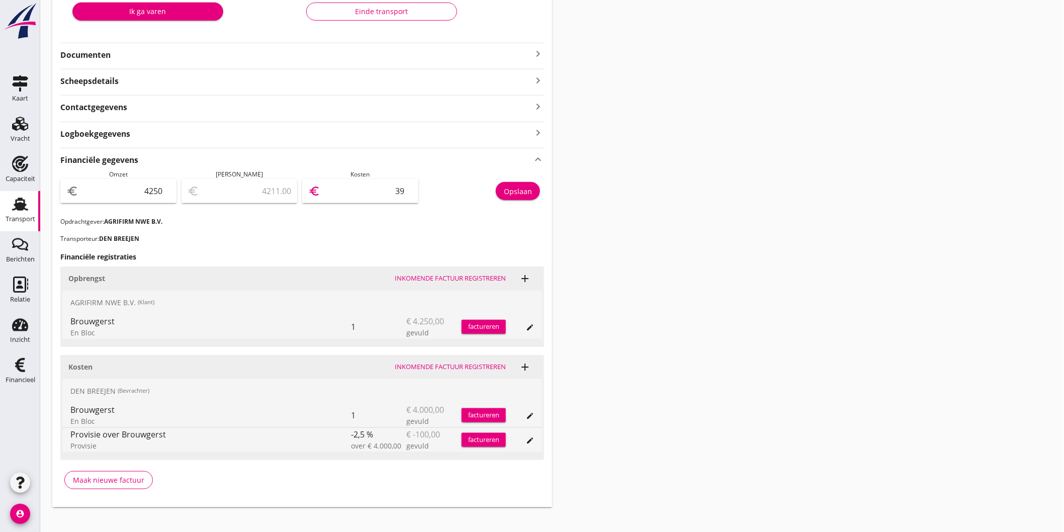
type input "390"
type input "350.00"
type input "3900"
click at [514, 193] on div "Opslaan" at bounding box center [518, 191] width 28 height 11
click at [2, 223] on link "Transport Transport" at bounding box center [20, 211] width 40 height 40
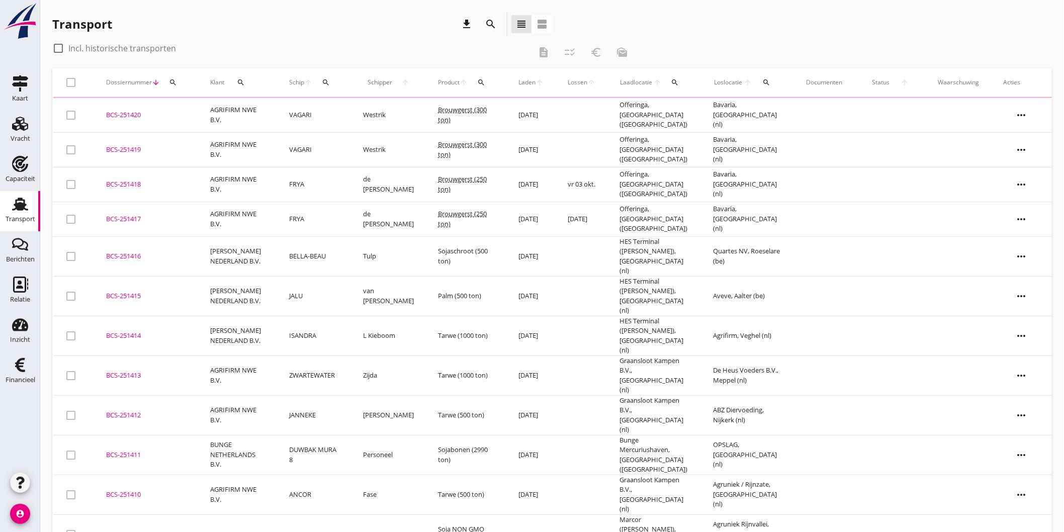
click at [220, 148] on td "AGRIFIRM NWE B.V." at bounding box center [237, 149] width 79 height 35
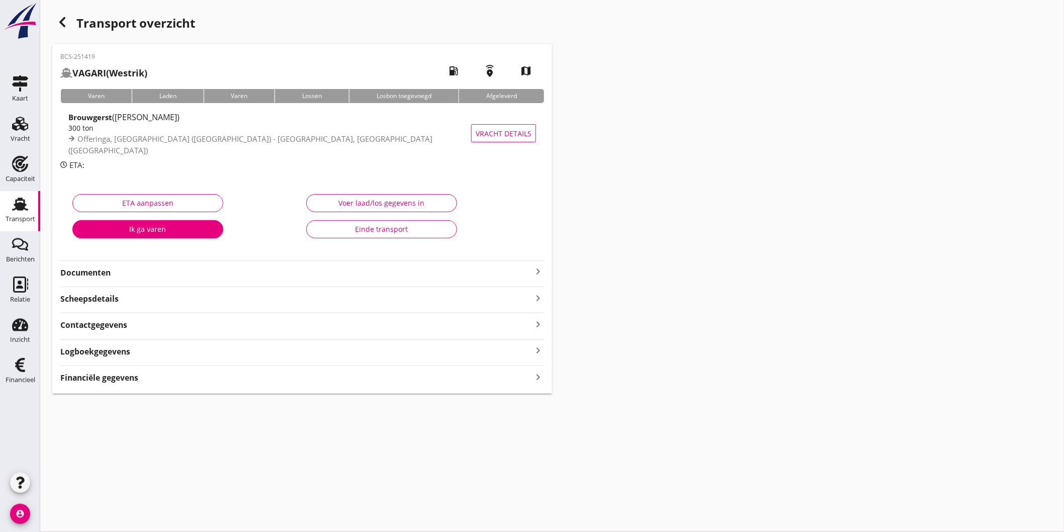
click at [129, 382] on strong "Financiële gegevens" at bounding box center [99, 378] width 78 height 12
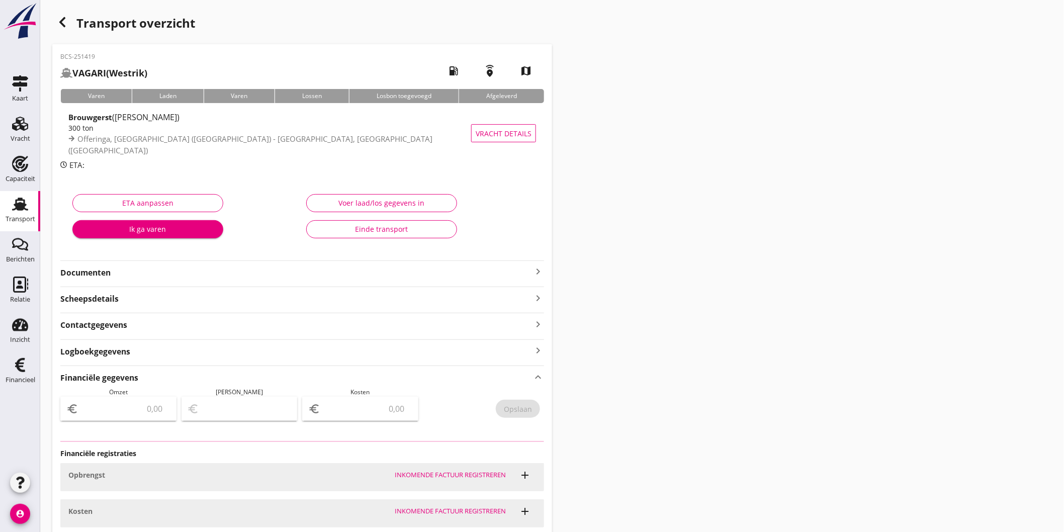
scroll to position [78, 0]
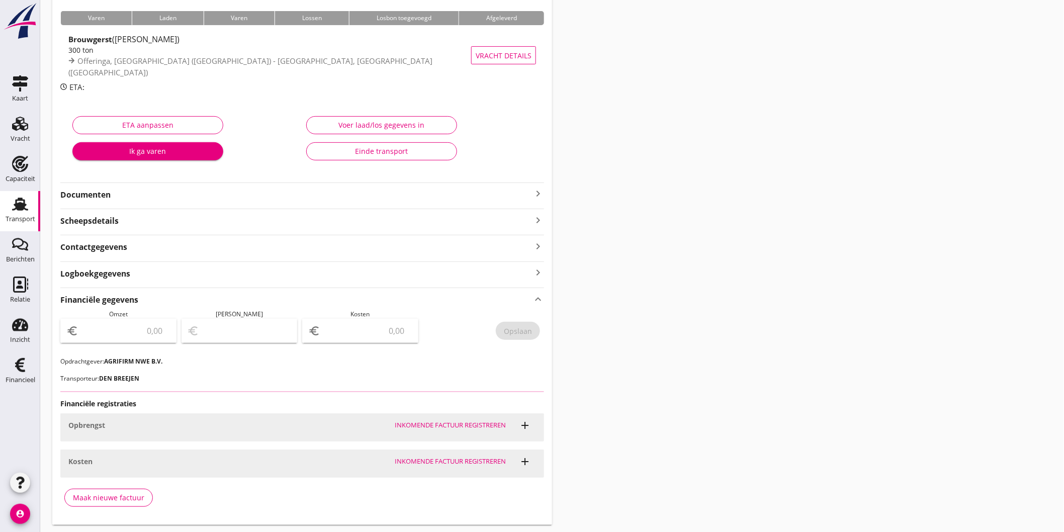
click at [150, 325] on input "number" at bounding box center [125, 331] width 90 height 16
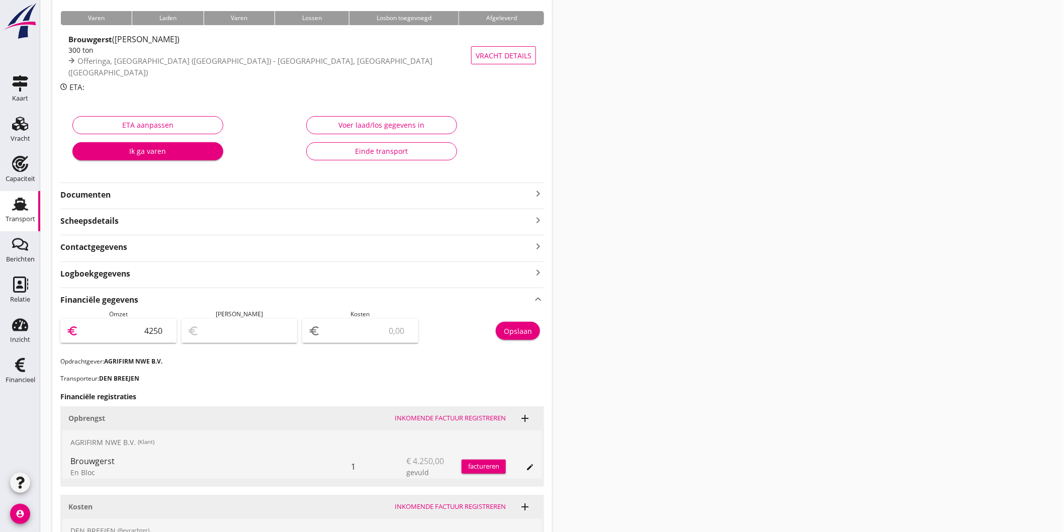
type input "4250"
type input "4247.00"
type input "3"
type input "4211.00"
type input "39"
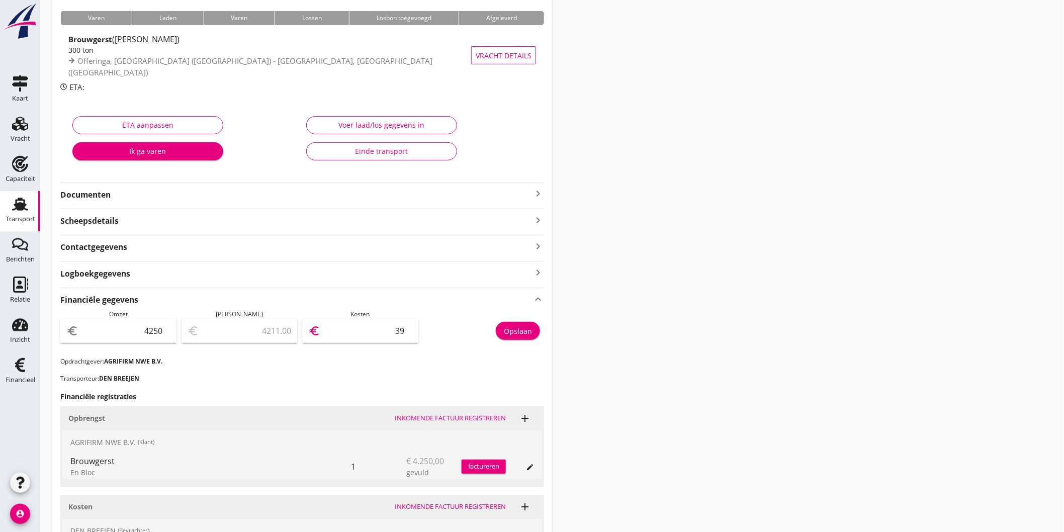
type input "3860.00"
type input "390"
type input "350.00"
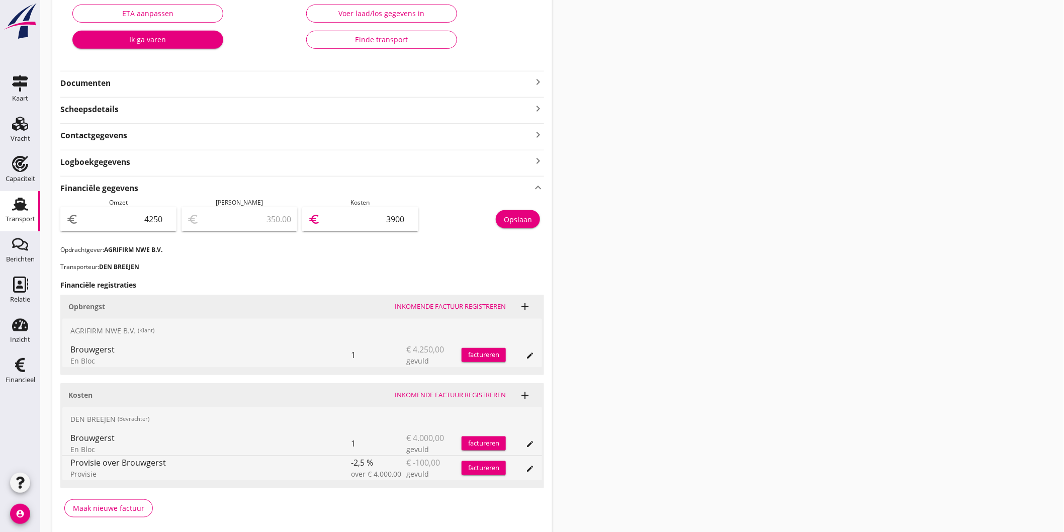
scroll to position [228, 0]
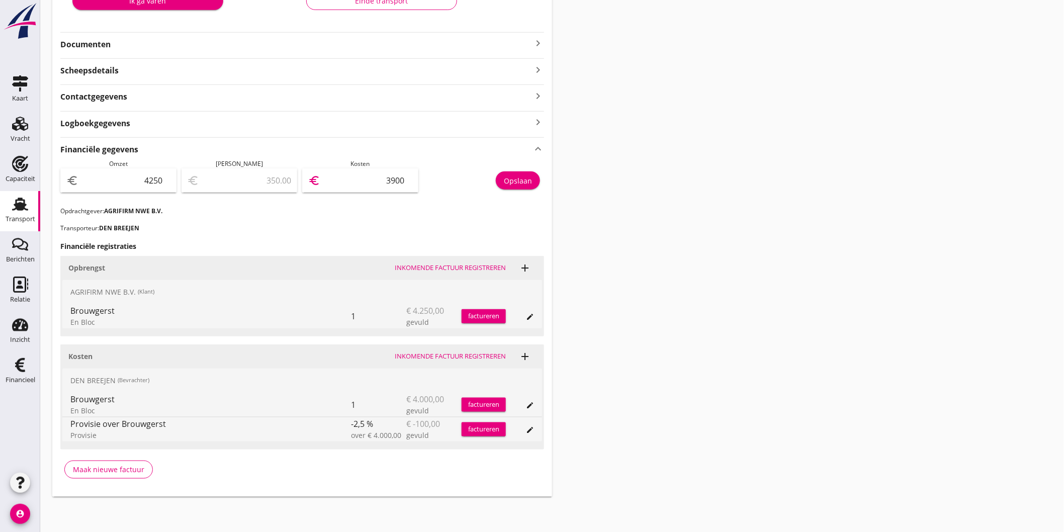
type input "3900"
click at [532, 183] on button "Opslaan" at bounding box center [518, 180] width 44 height 18
click at [14, 212] on div "Transport" at bounding box center [21, 219] width 30 height 14
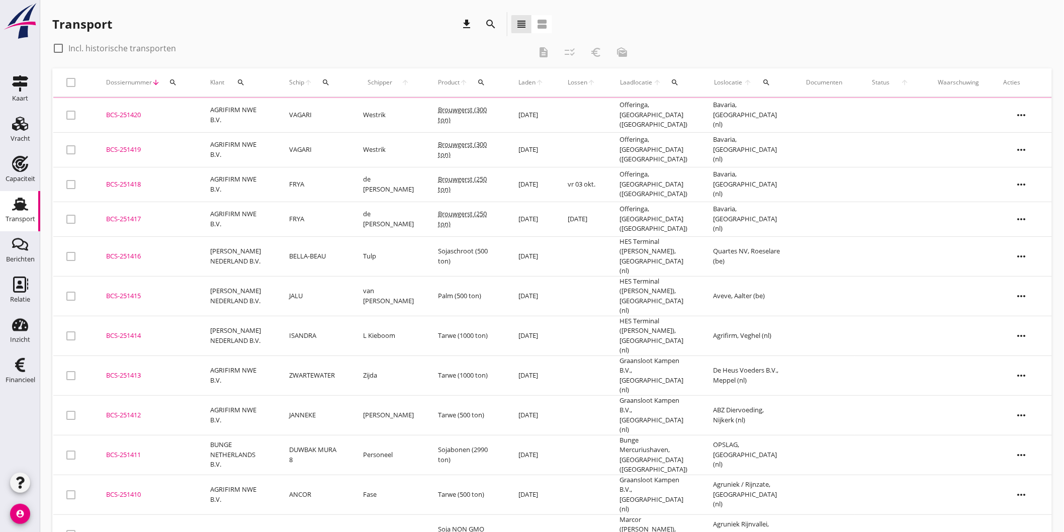
click at [292, 182] on td "FRYA" at bounding box center [313, 184] width 73 height 35
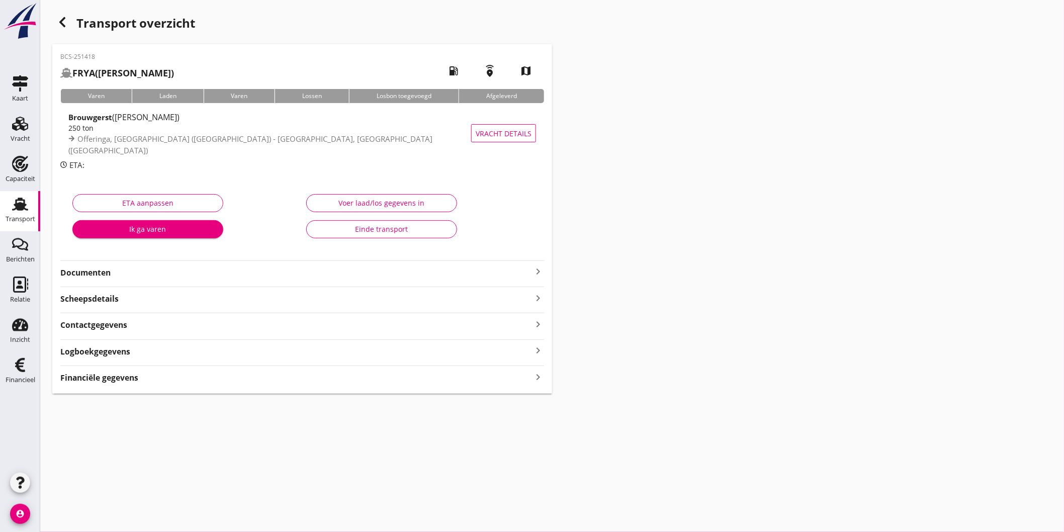
click at [100, 385] on div "BCS-251418 FRYA (de Boer) local_gas_station emergency_share map Varen Laden Var…" at bounding box center [302, 219] width 500 height 350
click at [117, 375] on strong "Financiële gegevens" at bounding box center [99, 378] width 78 height 12
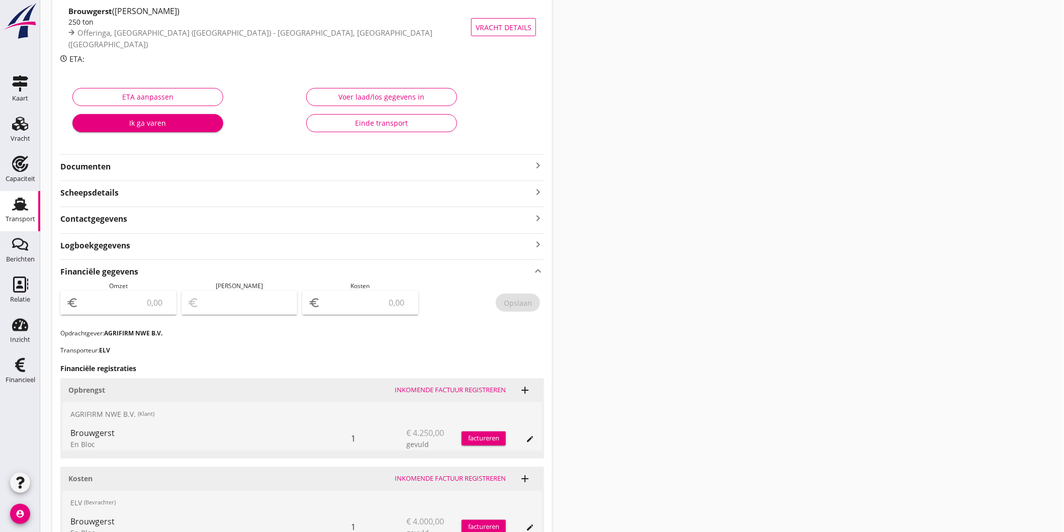
click at [138, 300] on input "number" at bounding box center [125, 303] width 90 height 16
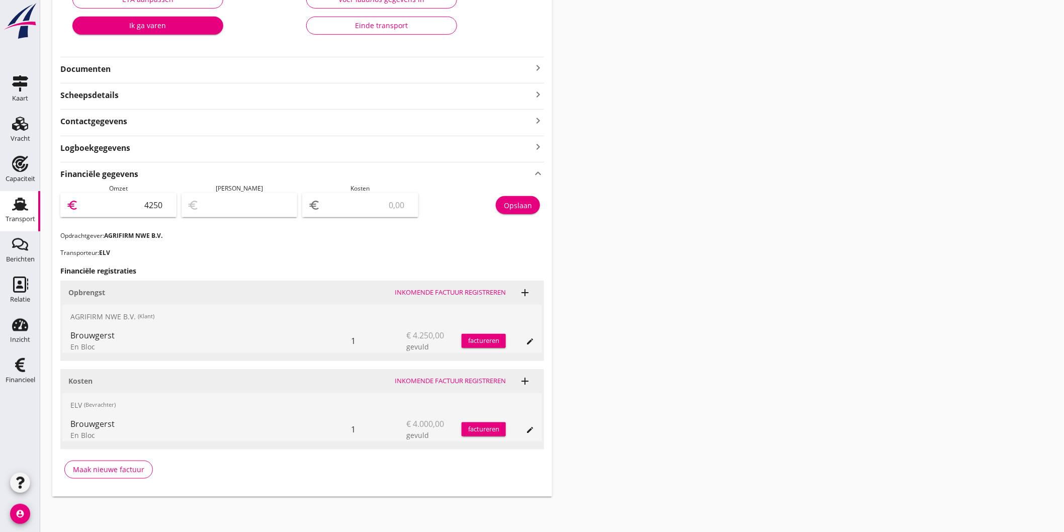
type input "4250"
type input "4246.00"
type input "4"
type input "4210.00"
type input "40"
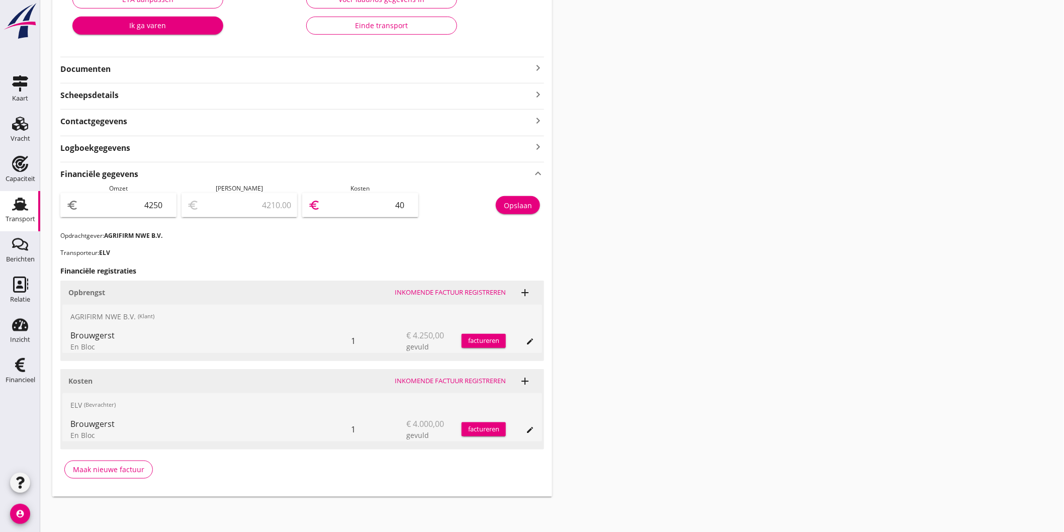
type input "3850.00"
type input "400"
type input "250.00"
type input "4000"
click at [504, 203] on div "Opslaan" at bounding box center [518, 205] width 28 height 11
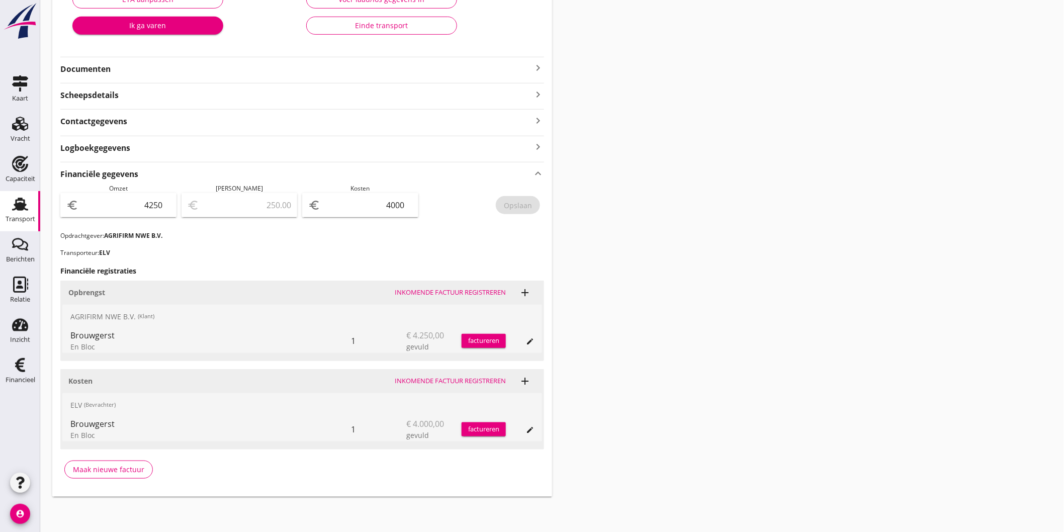
click at [26, 205] on use at bounding box center [20, 204] width 16 height 13
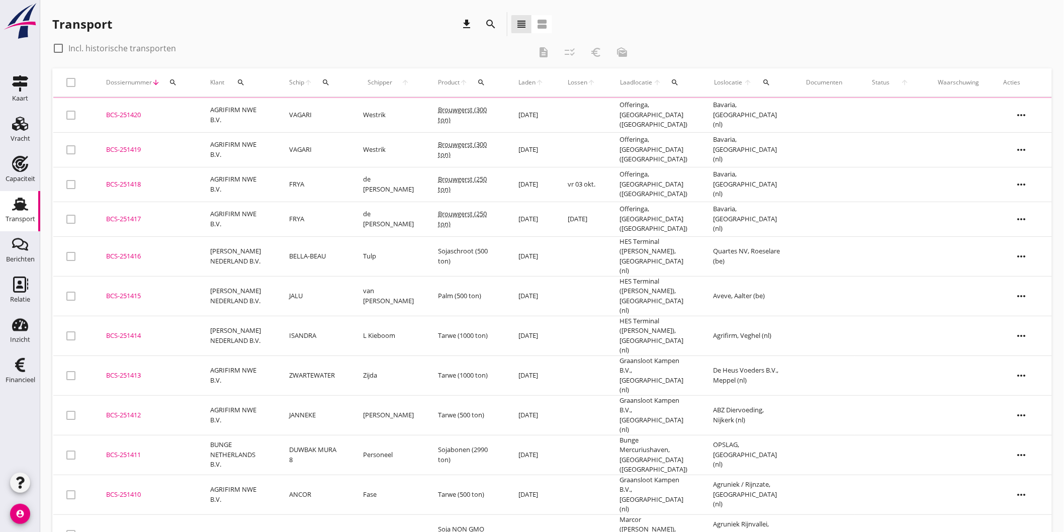
click at [305, 210] on td "FRYA" at bounding box center [313, 219] width 73 height 35
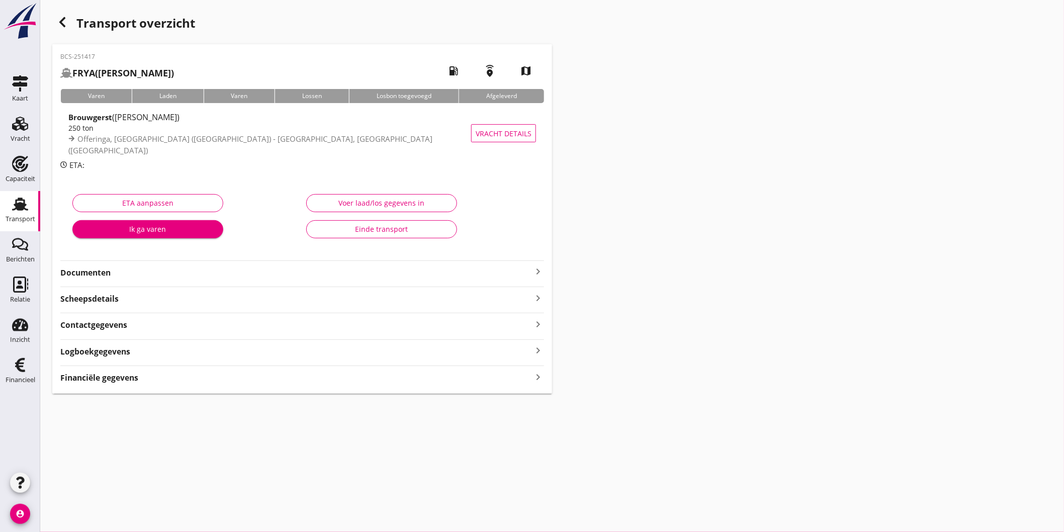
drag, startPoint x: 105, startPoint y: 383, endPoint x: 112, endPoint y: 381, distance: 7.2
click at [106, 383] on strong "Financiële gegevens" at bounding box center [99, 378] width 78 height 12
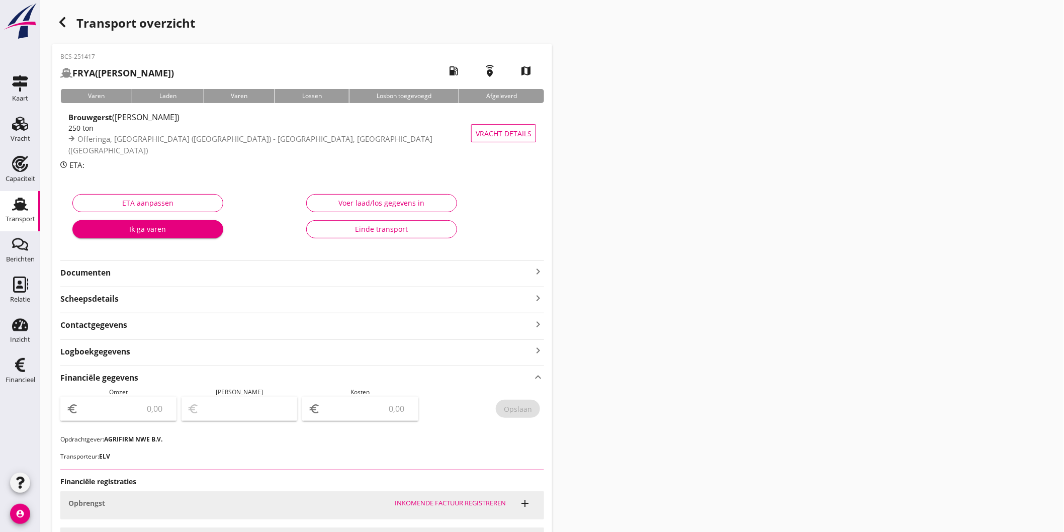
scroll to position [56, 0]
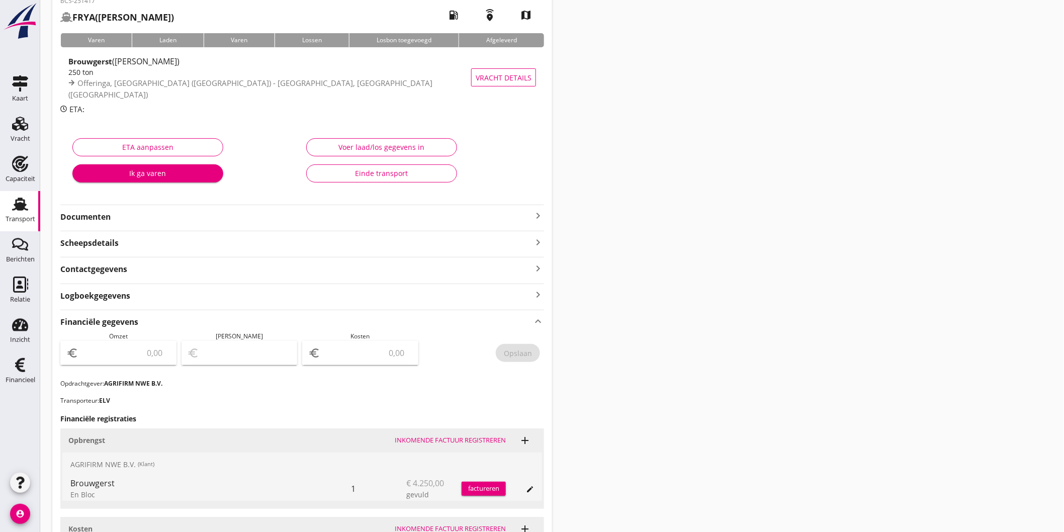
click at [146, 353] on input "number" at bounding box center [125, 353] width 90 height 16
type input "4250"
type input "4246.00"
type input "4"
type input "4210.00"
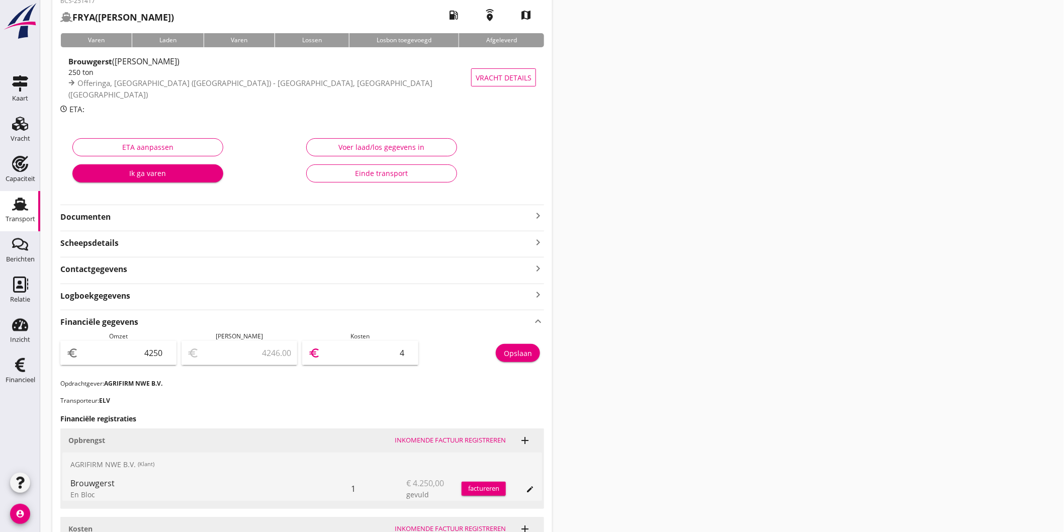
type input "40"
type input "3850.00"
type input "400"
type input "250.00"
type input "4000"
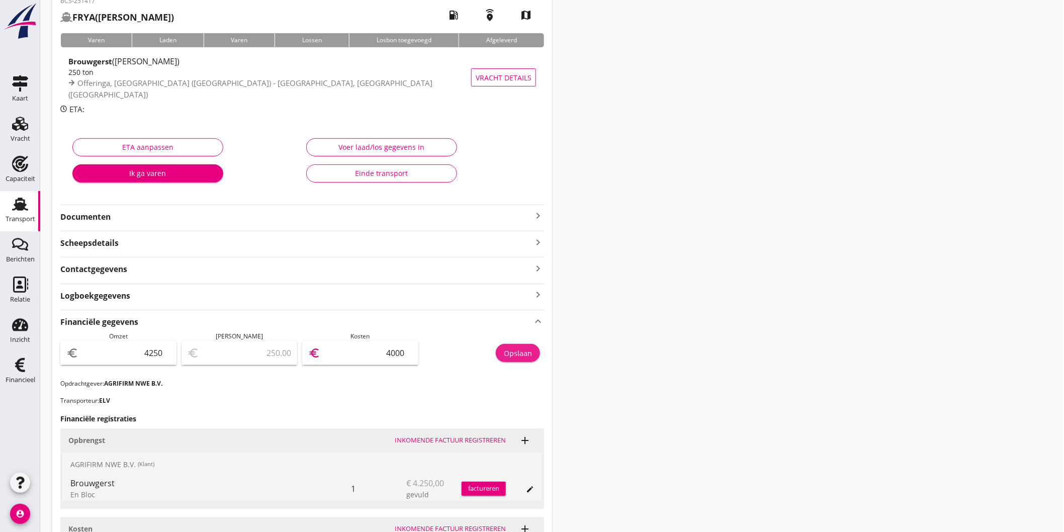
click at [509, 354] on div "Opslaan" at bounding box center [518, 353] width 28 height 11
click at [23, 200] on use at bounding box center [20, 204] width 16 height 13
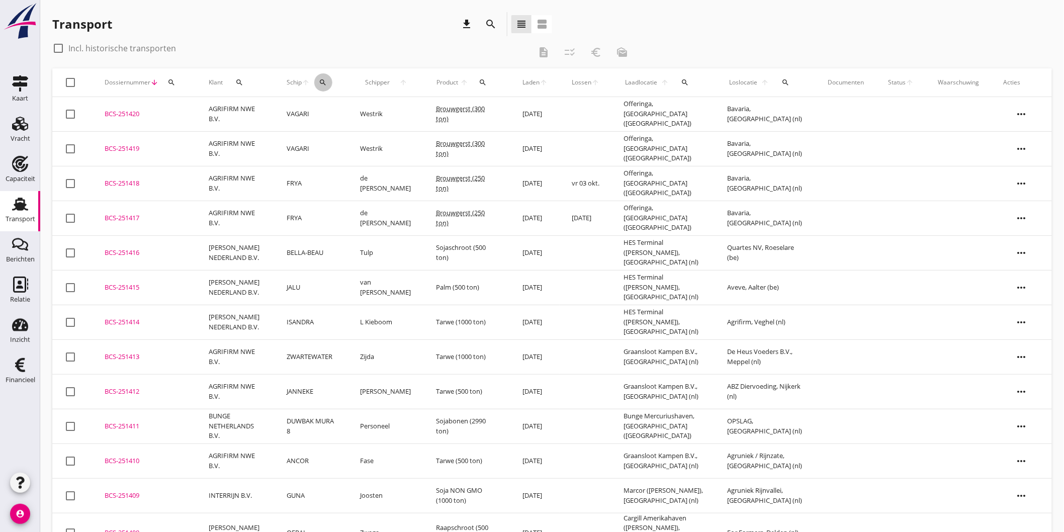
click at [324, 82] on icon "search" at bounding box center [323, 82] width 8 height 8
click at [374, 108] on input "Zoek op (scheeps)naam" at bounding box center [372, 112] width 105 height 16
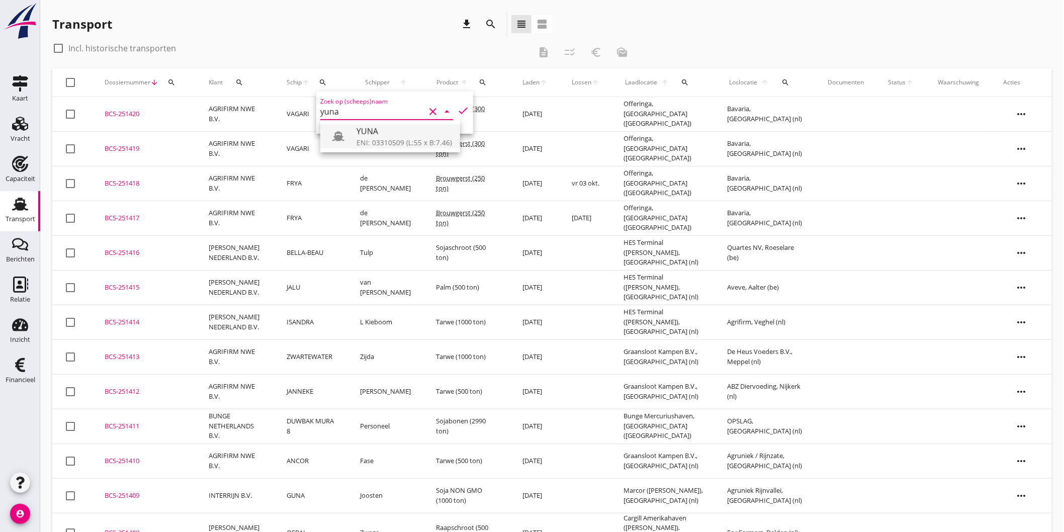
click at [373, 136] on div "YUNA" at bounding box center [405, 131] width 96 height 12
click at [458, 110] on icon "check" at bounding box center [463, 111] width 12 height 12
type input "YUNA"
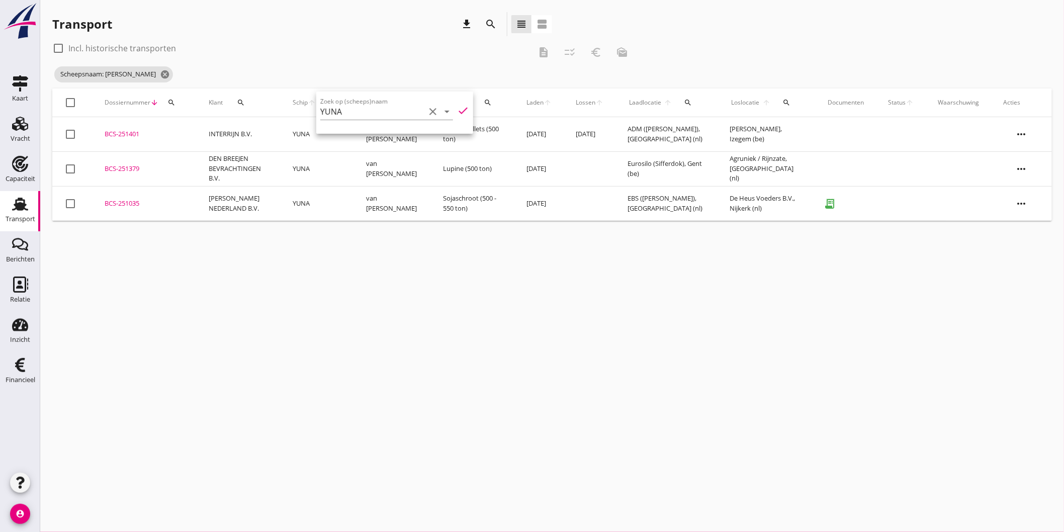
click at [316, 207] on td "YUNA" at bounding box center [317, 203] width 73 height 35
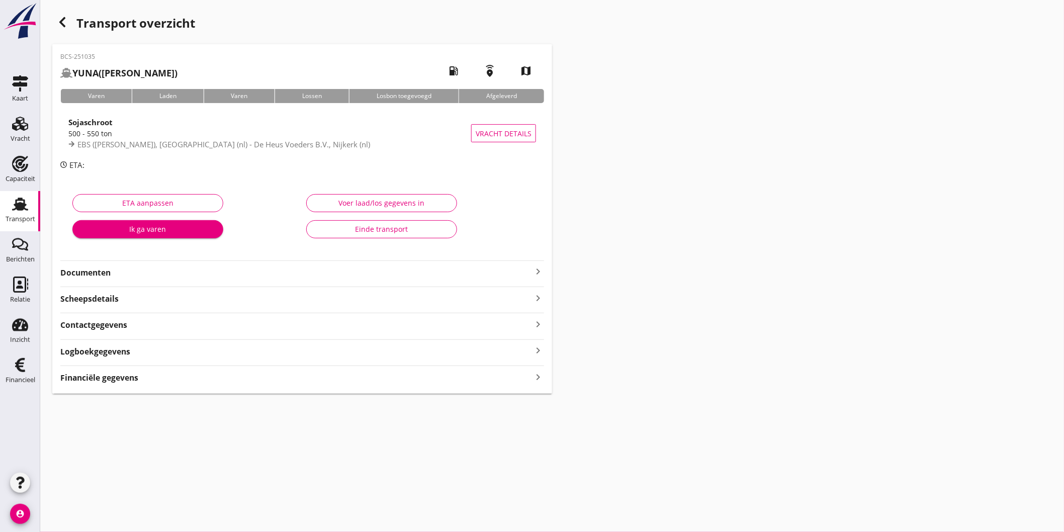
click at [360, 225] on div "Einde transport" at bounding box center [382, 229] width 134 height 11
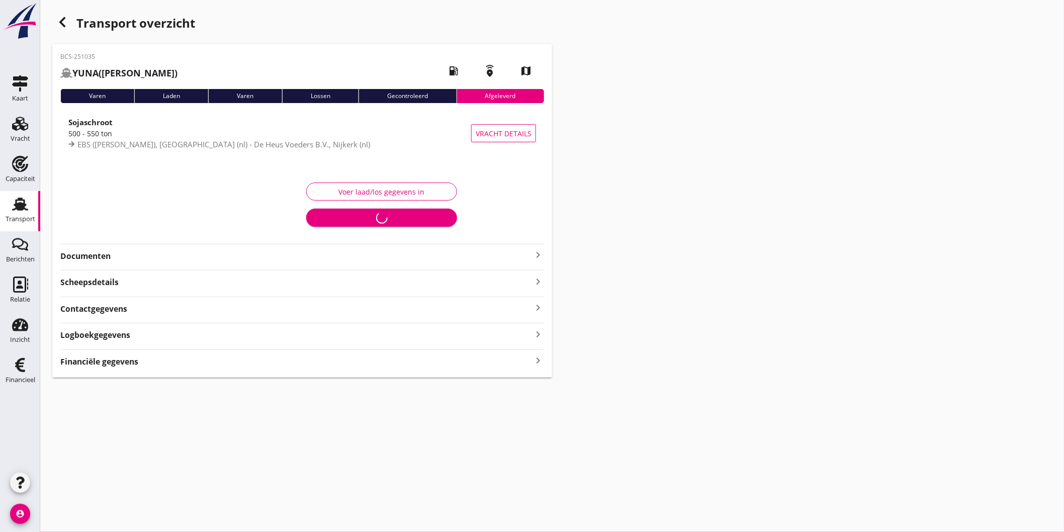
click at [59, 22] on use "button" at bounding box center [62, 22] width 6 height 10
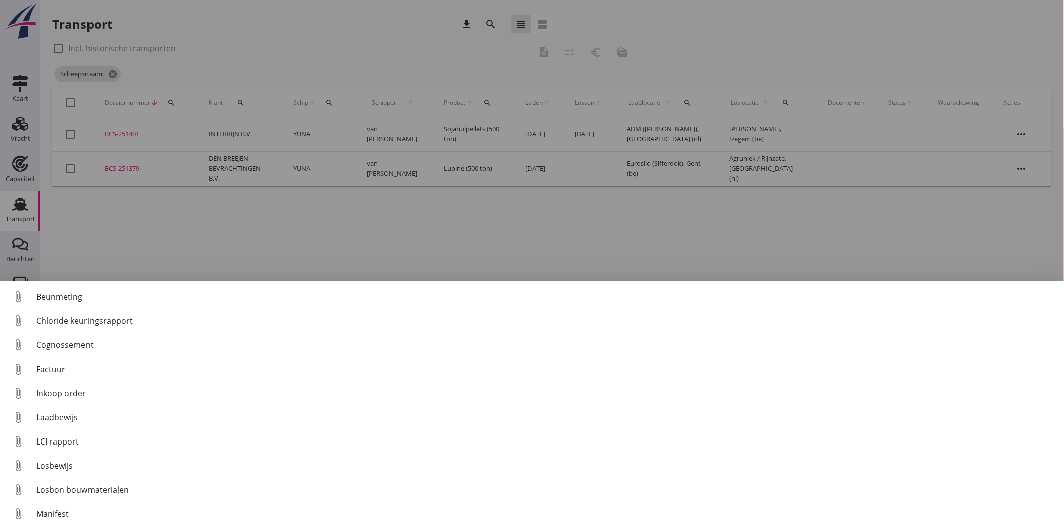
click at [82, 367] on div "Factuur" at bounding box center [546, 369] width 1020 height 12
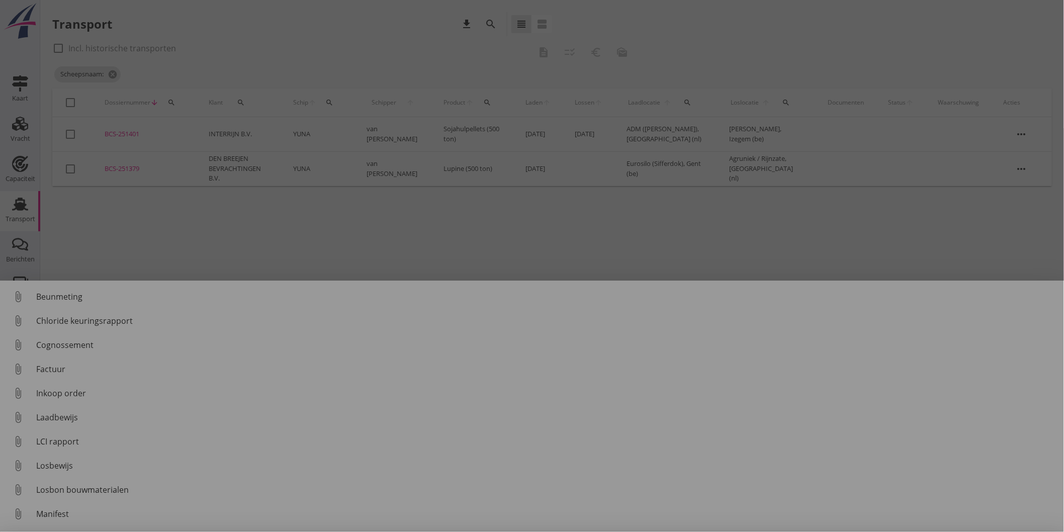
click at [82, 367] on div "Factuur" at bounding box center [546, 369] width 1020 height 12
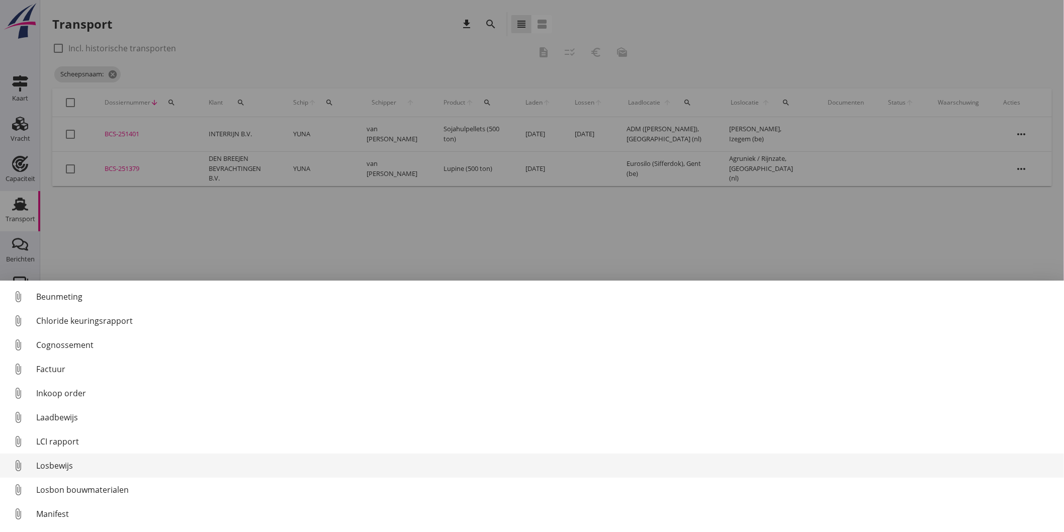
click at [75, 470] on div "Losbewijs" at bounding box center [546, 466] width 1020 height 12
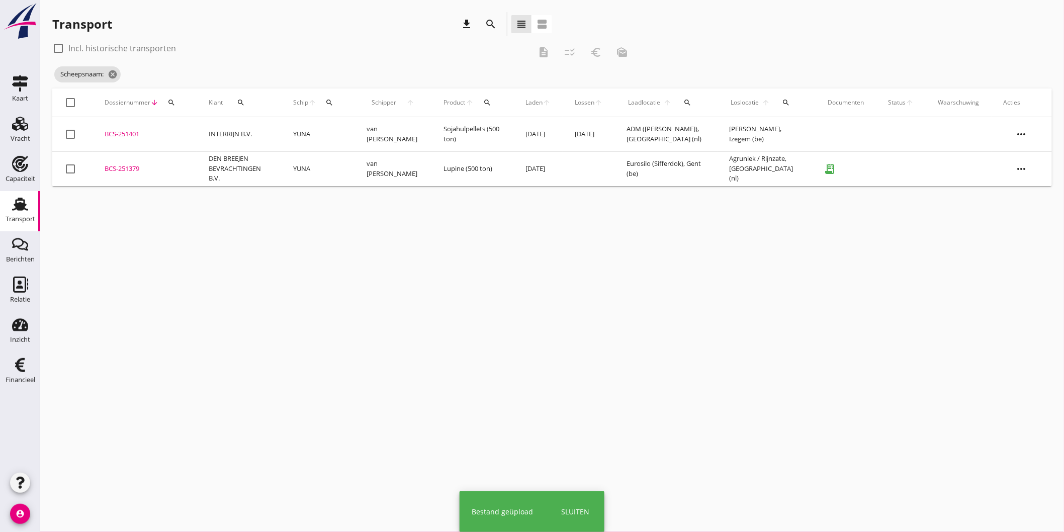
click at [130, 169] on div "BCS-251379" at bounding box center [145, 169] width 80 height 10
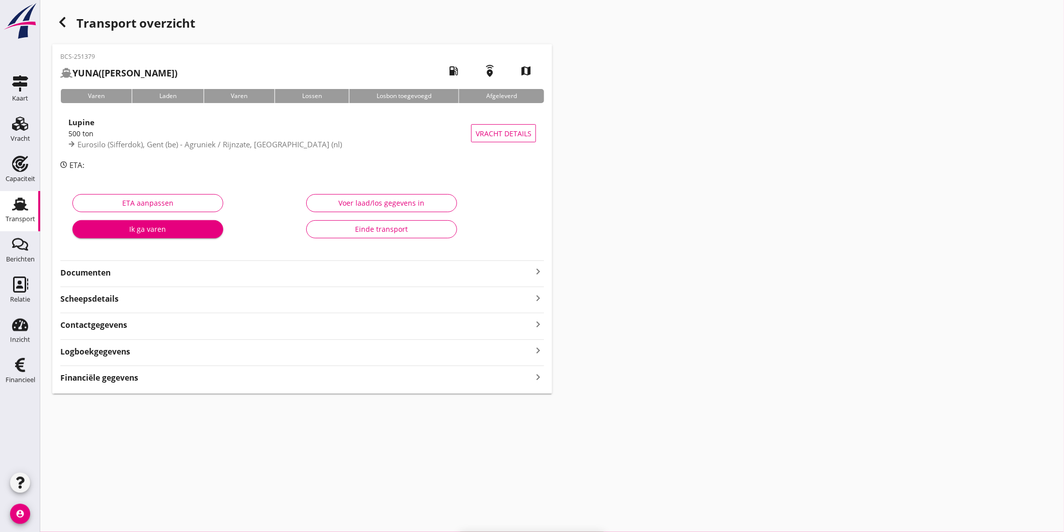
click at [378, 231] on div "Einde transport" at bounding box center [382, 229] width 134 height 11
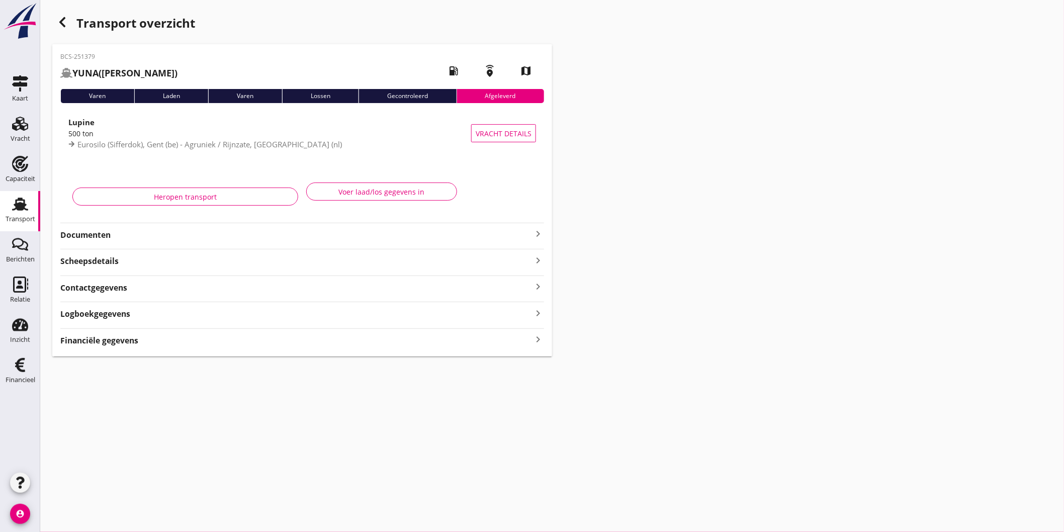
click at [21, 220] on div "Transport" at bounding box center [21, 219] width 30 height 7
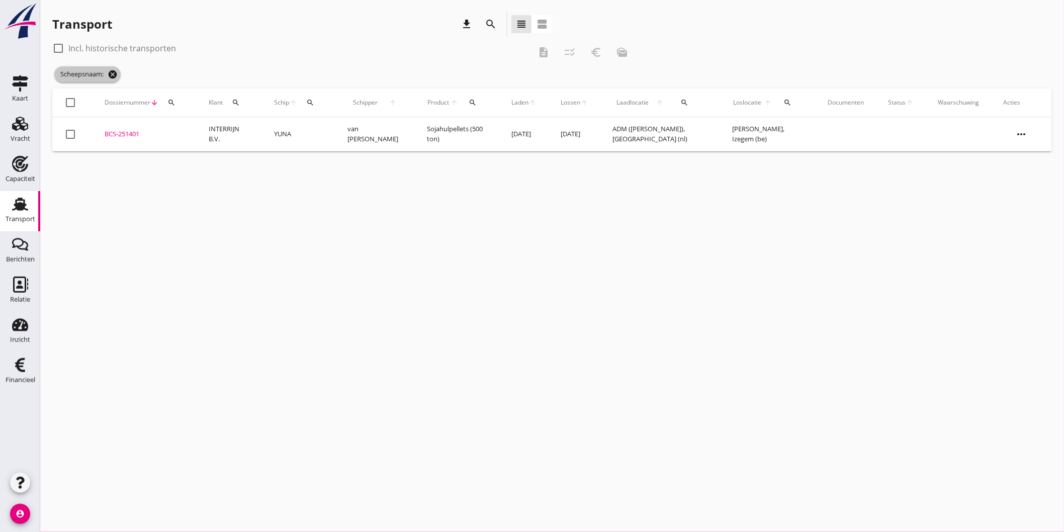
click at [116, 72] on icon "cancel" at bounding box center [113, 74] width 10 height 10
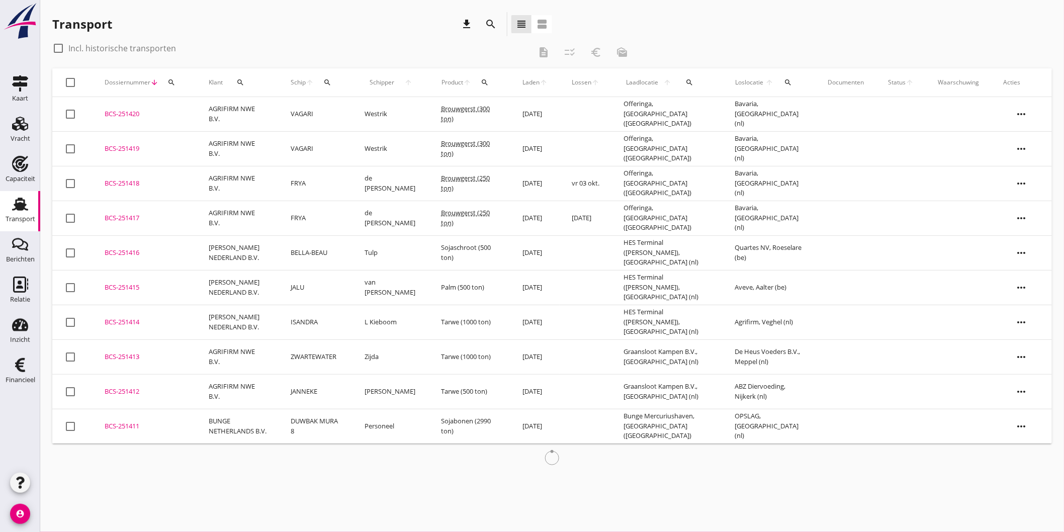
click at [317, 79] on div "Schip arrow_upward search" at bounding box center [316, 82] width 50 height 24
click at [332, 88] on button "search" at bounding box center [327, 82] width 18 height 18
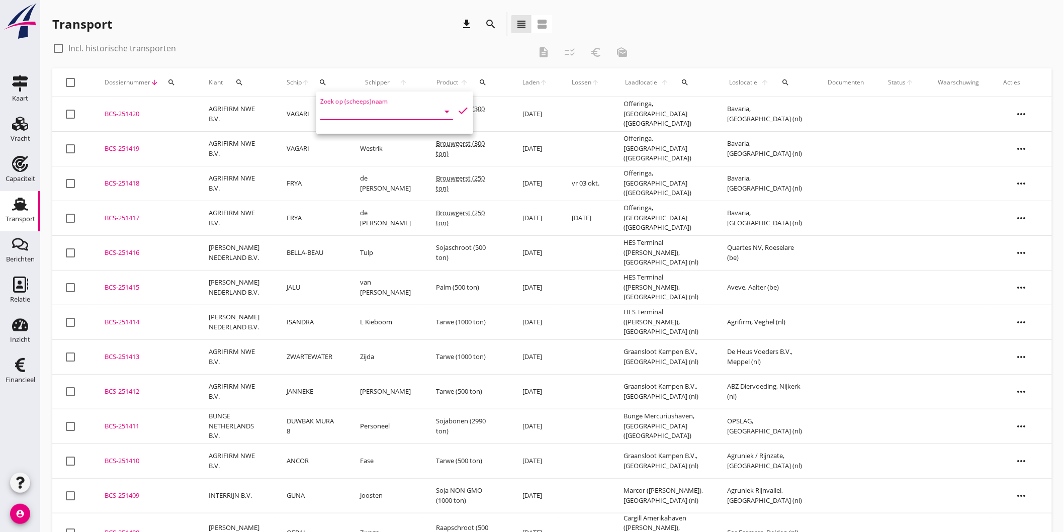
click at [342, 119] on input "Zoek op (scheeps)naam" at bounding box center [372, 112] width 105 height 16
click at [346, 129] on div at bounding box center [342, 136] width 28 height 20
click at [457, 110] on icon "check" at bounding box center [463, 111] width 12 height 12
type input "MUTATIO"
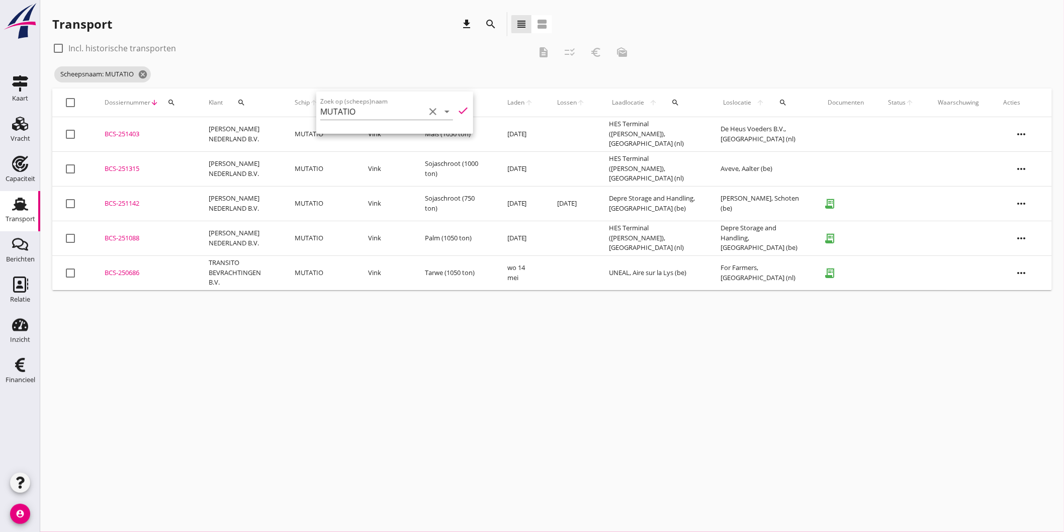
click at [271, 277] on td "TRANSITO BEVRACHTINGEN B.V." at bounding box center [240, 272] width 86 height 35
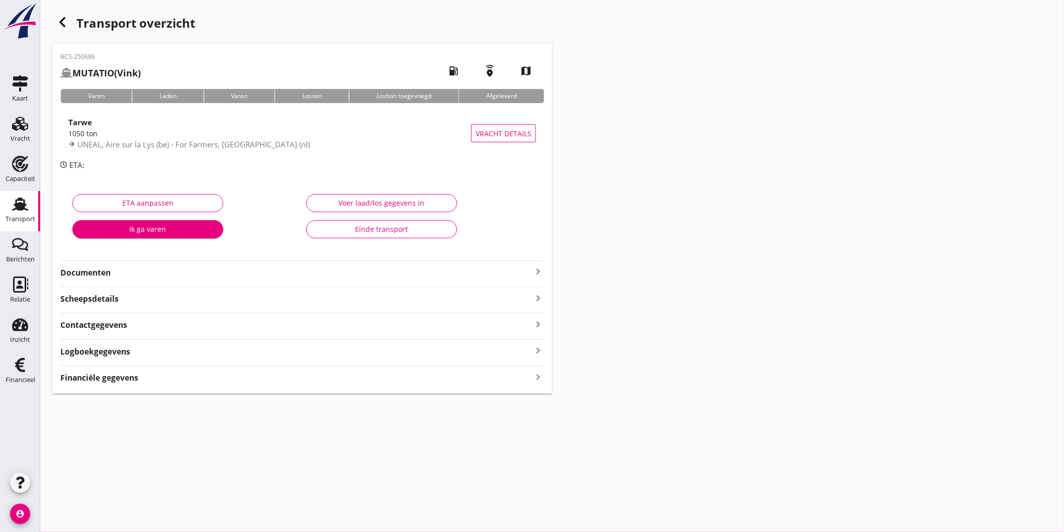
click at [429, 223] on button "Einde transport" at bounding box center [381, 229] width 151 height 18
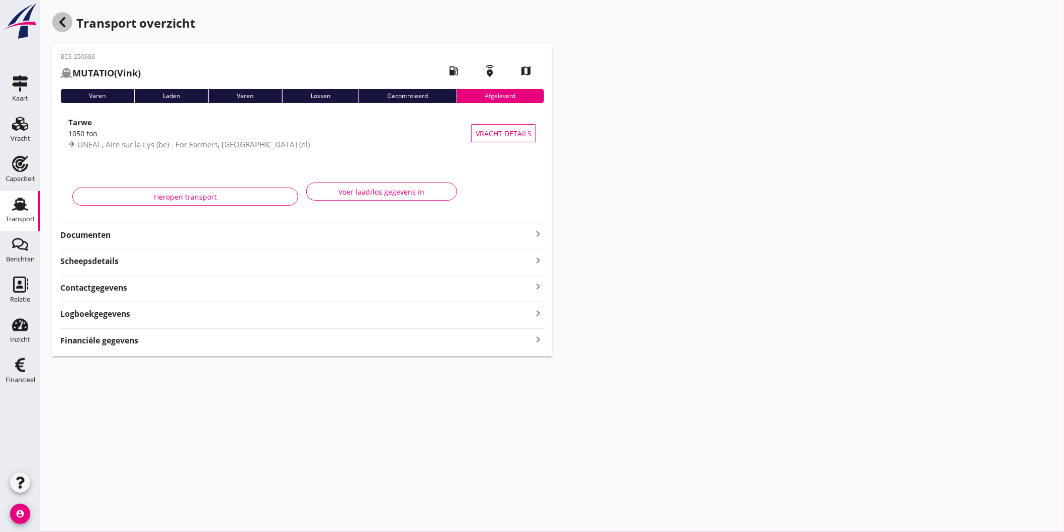
click at [63, 15] on div "button" at bounding box center [62, 22] width 20 height 20
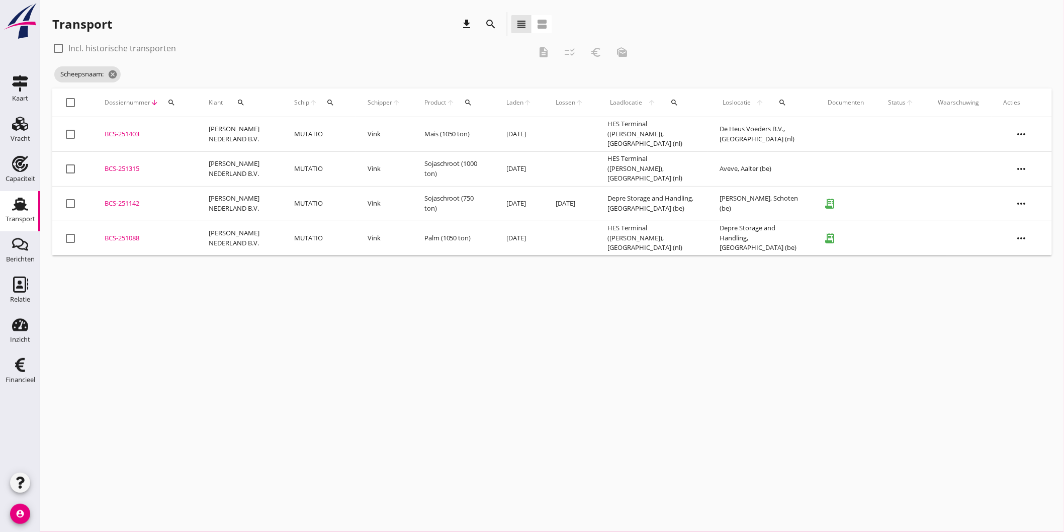
click at [338, 240] on td "MUTATIO" at bounding box center [318, 238] width 73 height 35
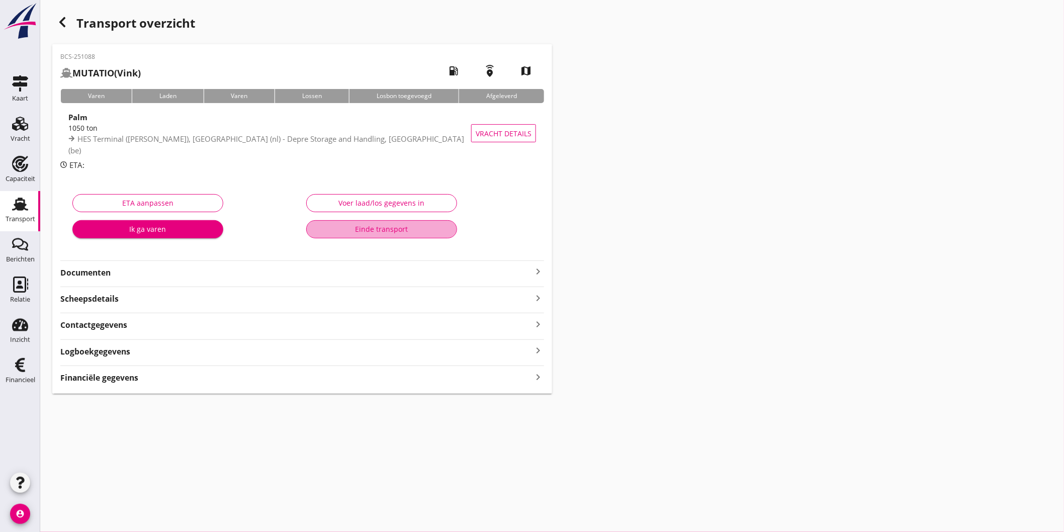
drag, startPoint x: 390, startPoint y: 227, endPoint x: 379, endPoint y: 215, distance: 16.0
click at [390, 227] on div "Einde transport" at bounding box center [382, 229] width 134 height 11
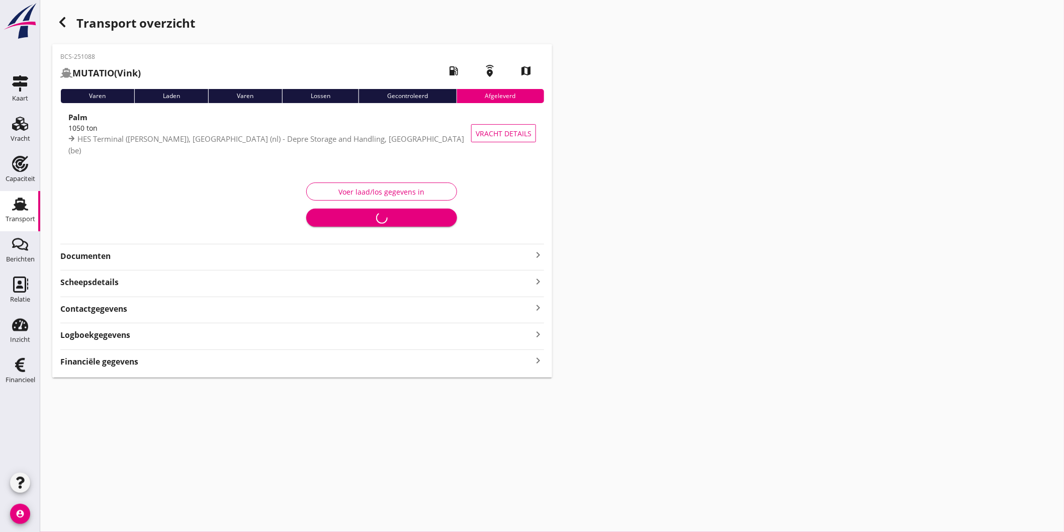
click at [62, 23] on use "button" at bounding box center [62, 22] width 6 height 10
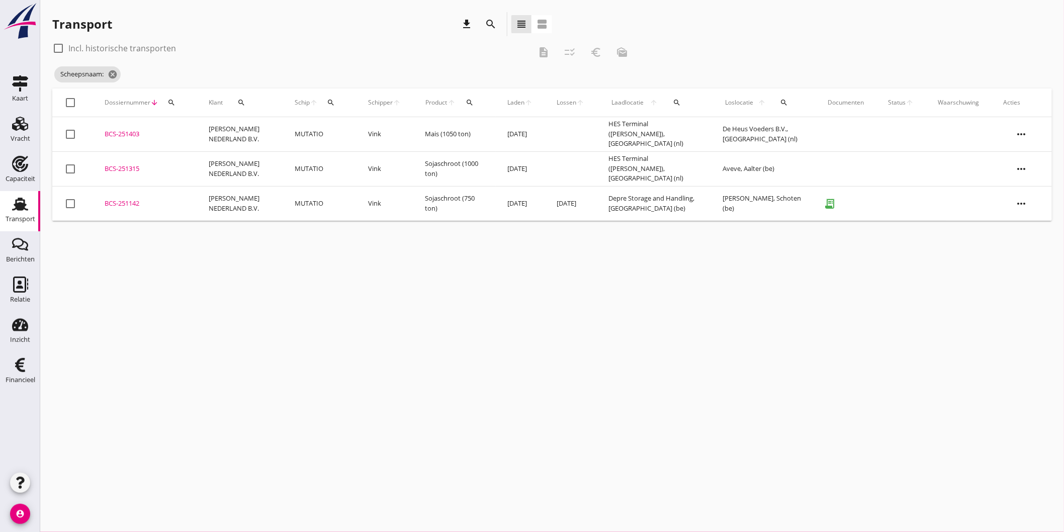
click at [442, 209] on td "Sojaschroot (750 ton)" at bounding box center [454, 203] width 82 height 35
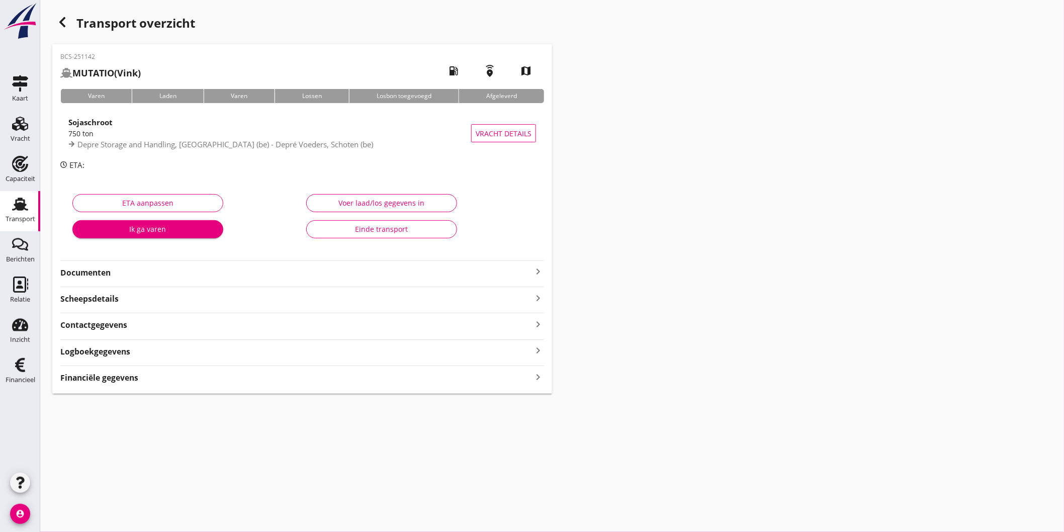
click at [387, 225] on div "Einde transport" at bounding box center [382, 229] width 134 height 11
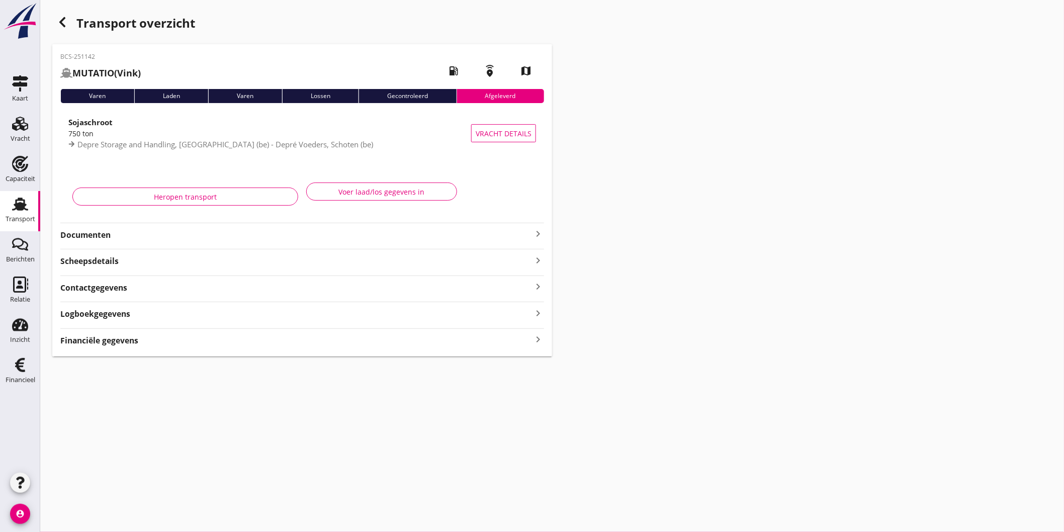
click at [68, 18] on icon "button" at bounding box center [62, 22] width 12 height 12
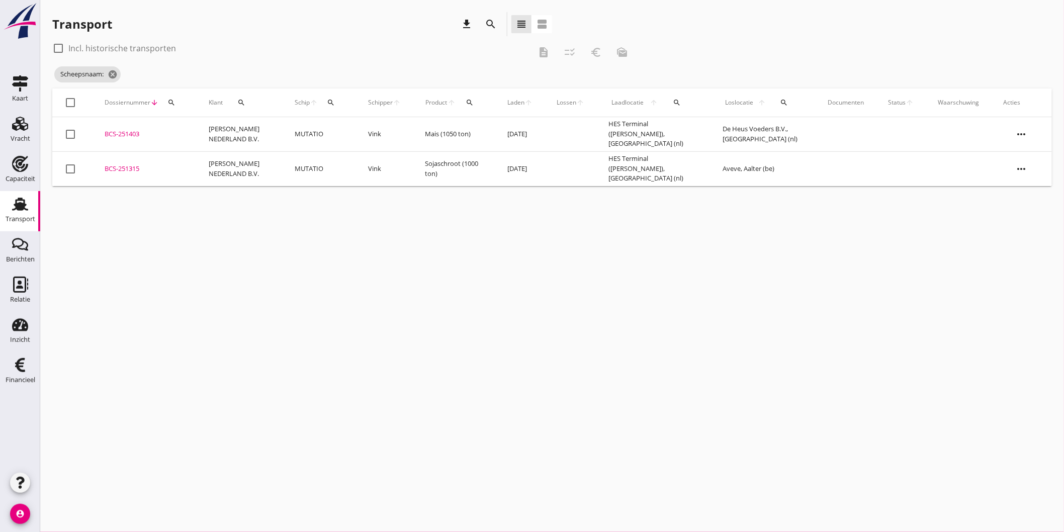
click at [299, 168] on td "MUTATIO" at bounding box center [319, 168] width 73 height 35
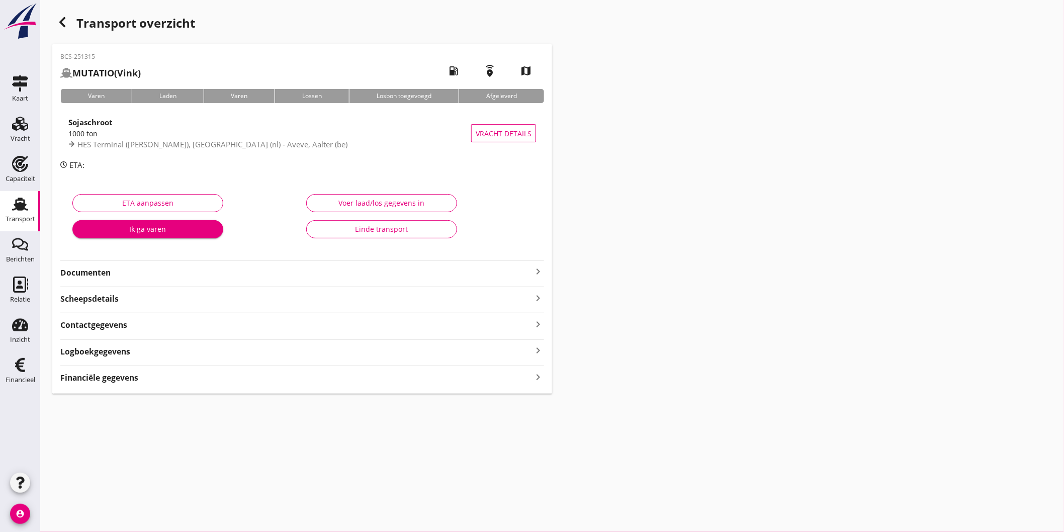
click at [162, 270] on strong "Documenten" at bounding box center [296, 273] width 472 height 12
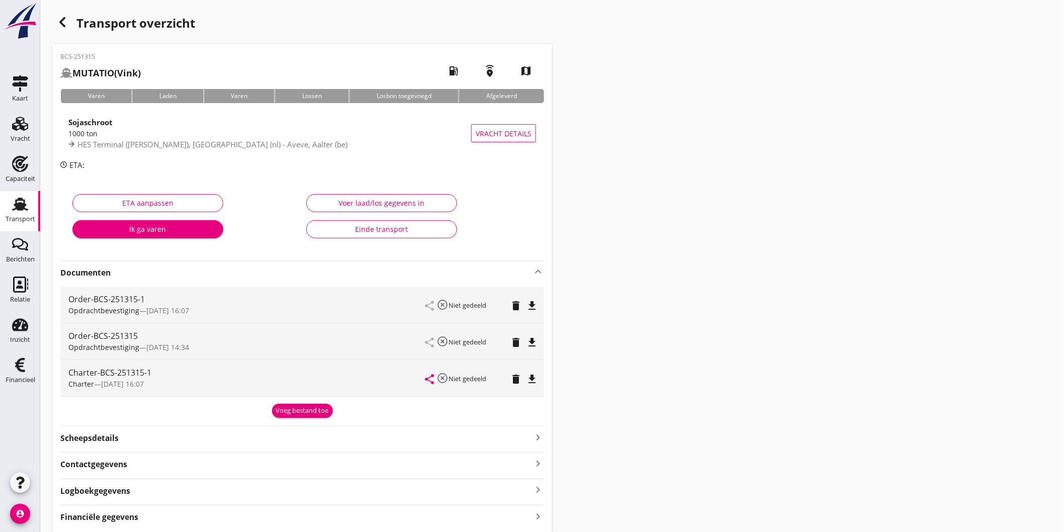
click at [65, 21] on icon "button" at bounding box center [62, 22] width 12 height 12
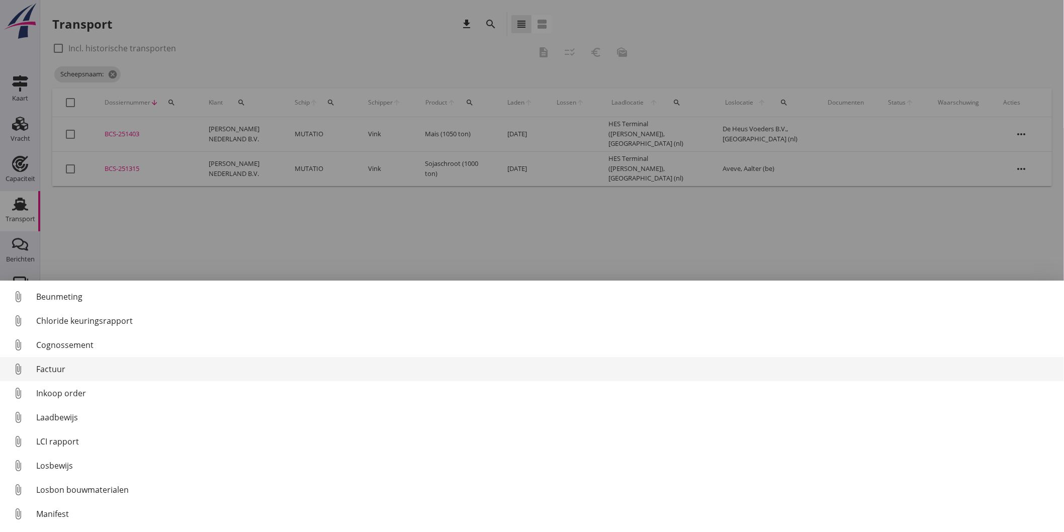
click at [66, 368] on div "Factuur" at bounding box center [546, 369] width 1020 height 12
click at [57, 372] on div "Factuur" at bounding box center [546, 369] width 1020 height 12
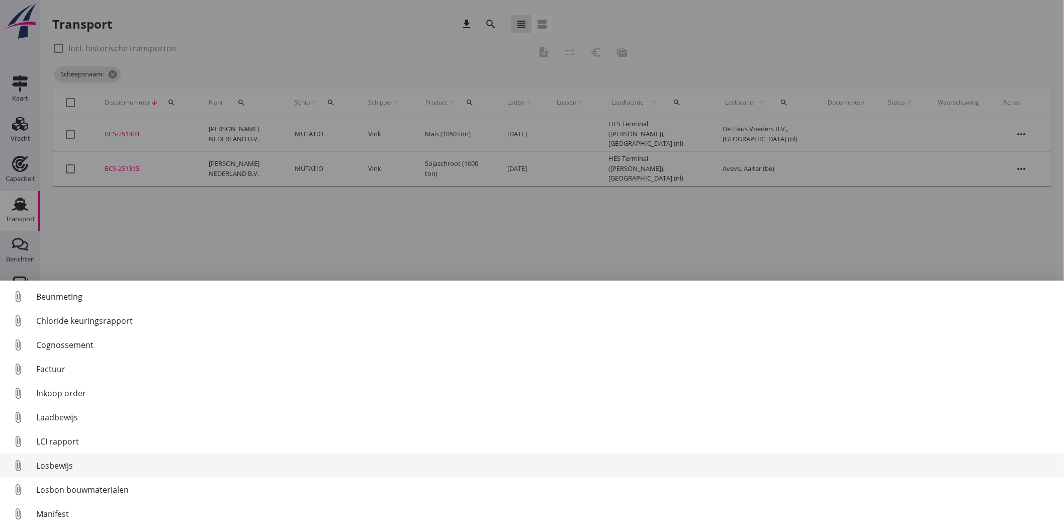
click at [87, 468] on div "Losbewijs" at bounding box center [546, 466] width 1020 height 12
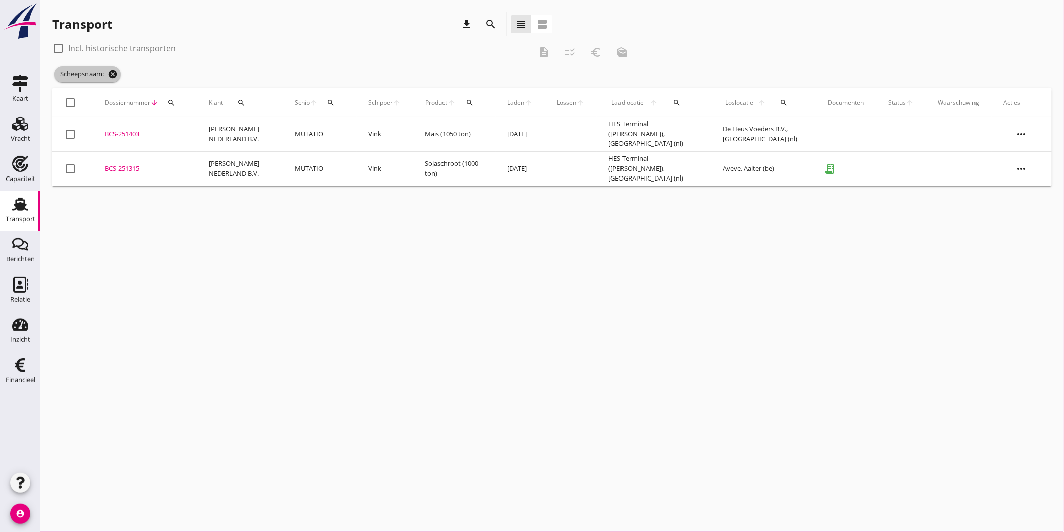
click at [111, 78] on icon "cancel" at bounding box center [113, 74] width 10 height 10
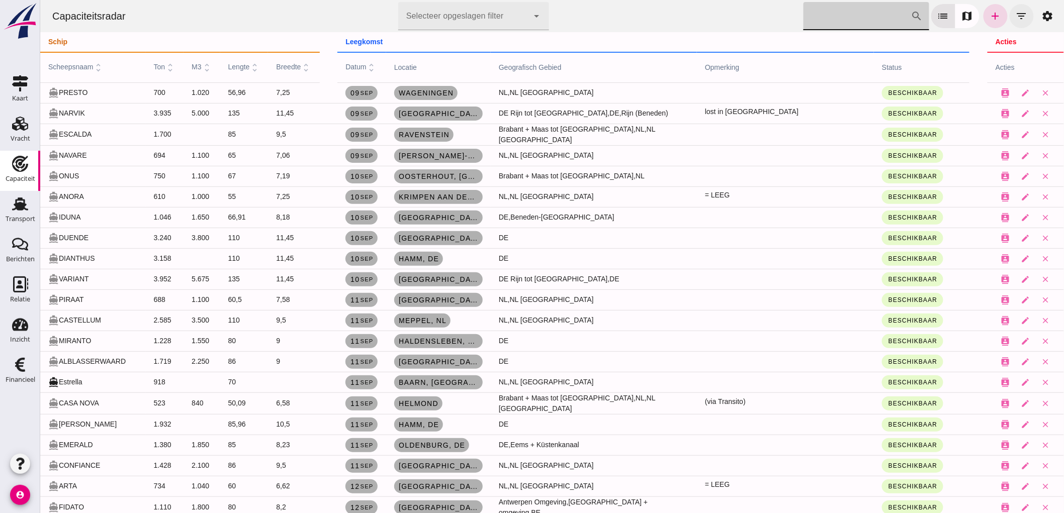
click at [1015, 13] on icon "filter_list" at bounding box center [1021, 16] width 12 height 12
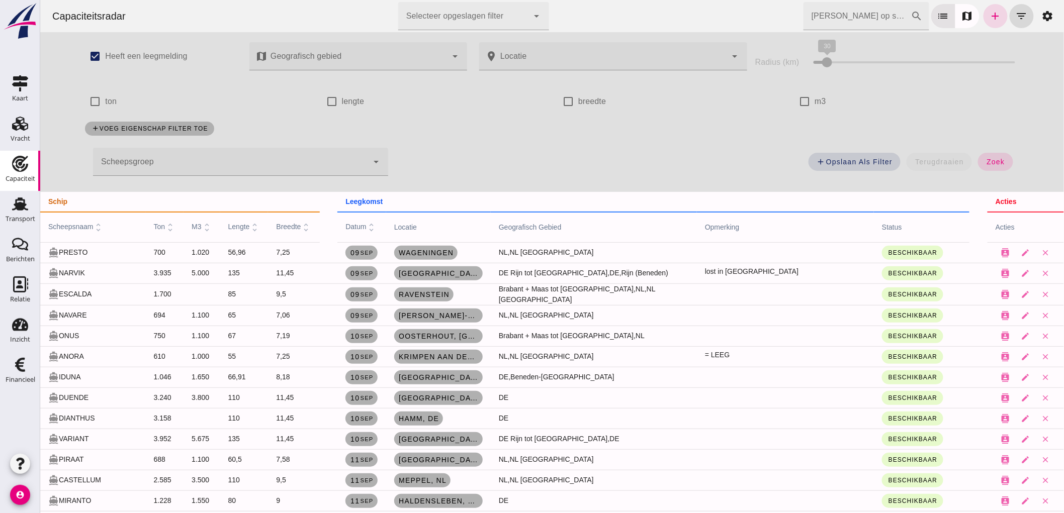
drag, startPoint x: 171, startPoint y: 191, endPoint x: 177, endPoint y: 169, distance: 22.9
click at [171, 190] on div "check_box Heeft een leegmelding map Geografisch gebied Geografisch gebied cance…" at bounding box center [551, 112] width 954 height 160
click at [179, 165] on div at bounding box center [230, 162] width 275 height 28
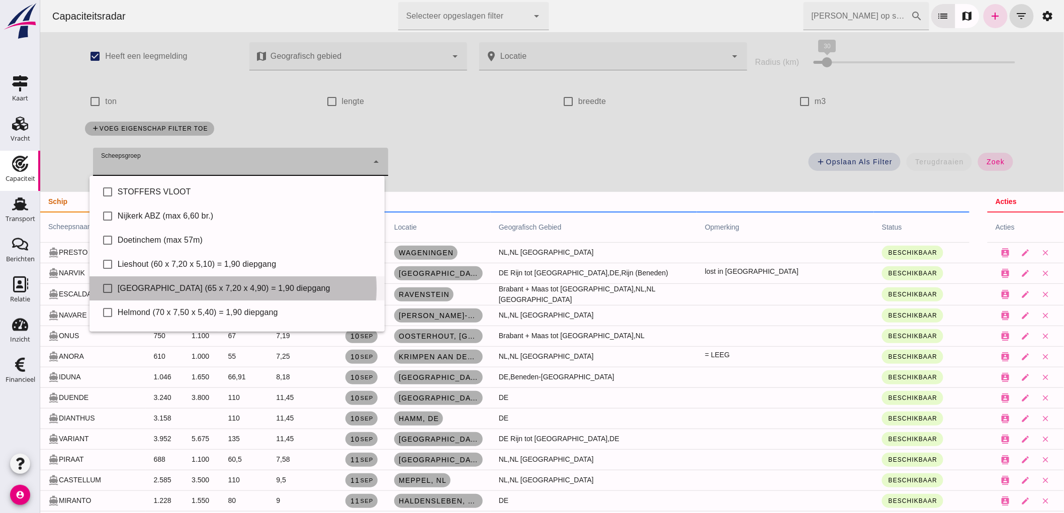
click at [151, 289] on div "[GEOGRAPHIC_DATA] (65 x 7,20 x 4,90) = 1,90 diepgang" at bounding box center [246, 289] width 259 height 12
type input "[GEOGRAPHIC_DATA] (65 x 7,20 x 4,90) = 1,90 diepgang"
checkbox input "true"
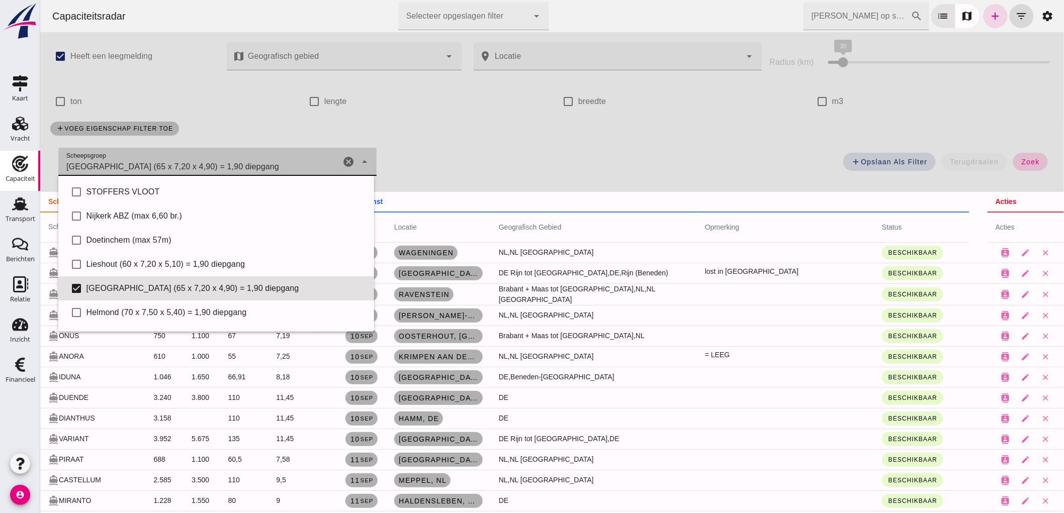
click at [1019, 166] on button "zoek" at bounding box center [1030, 162] width 35 height 18
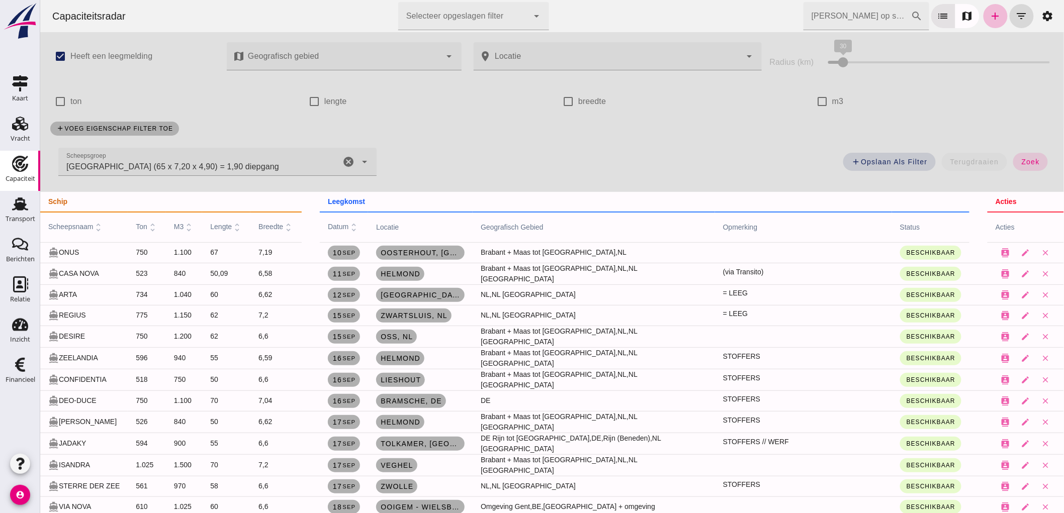
click at [119, 59] on label "Heeft een leegmelding" at bounding box center [111, 56] width 82 height 28
click at [70, 59] on input "Heeft een leegmelding" at bounding box center [60, 56] width 20 height 20
checkbox input "false"
click at [1015, 155] on button "zoek" at bounding box center [1030, 162] width 35 height 18
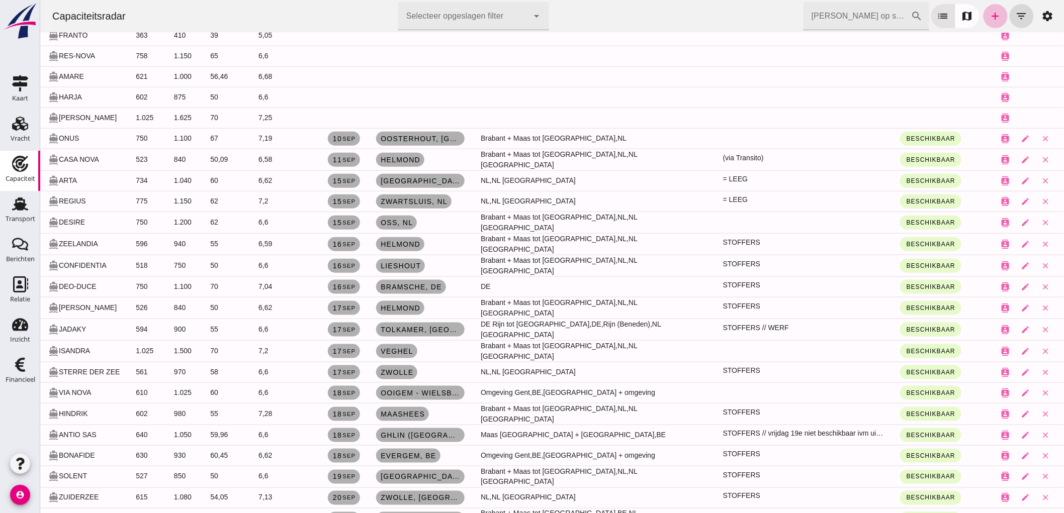
scroll to position [208, 0]
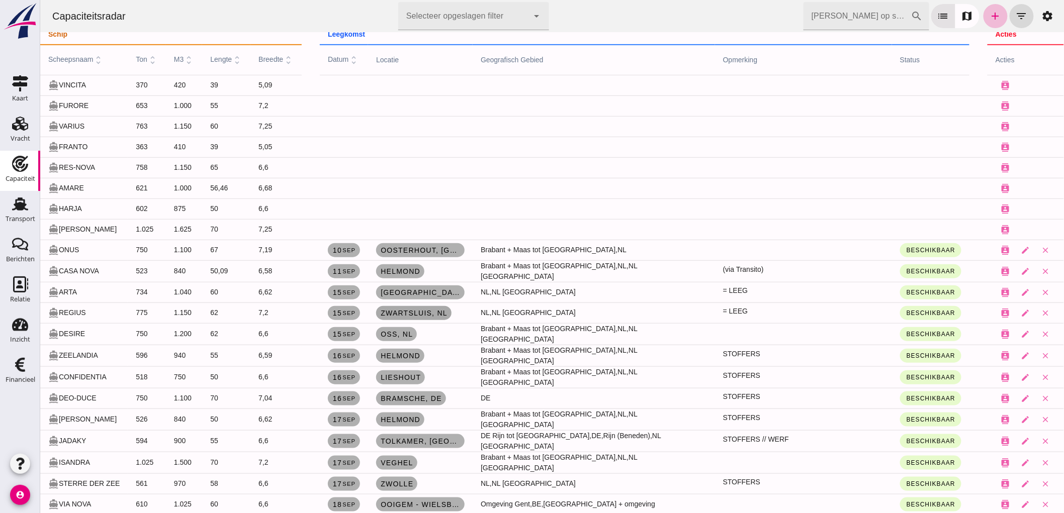
click at [447, 315] on span "Zwartsluis, nl" at bounding box center [413, 313] width 67 height 8
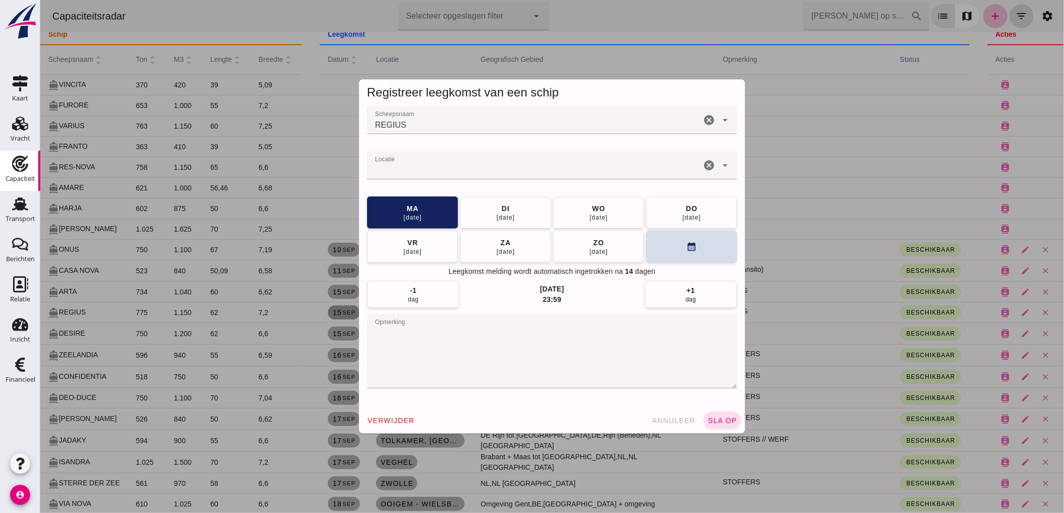
click at [633, 163] on div at bounding box center [534, 165] width 334 height 28
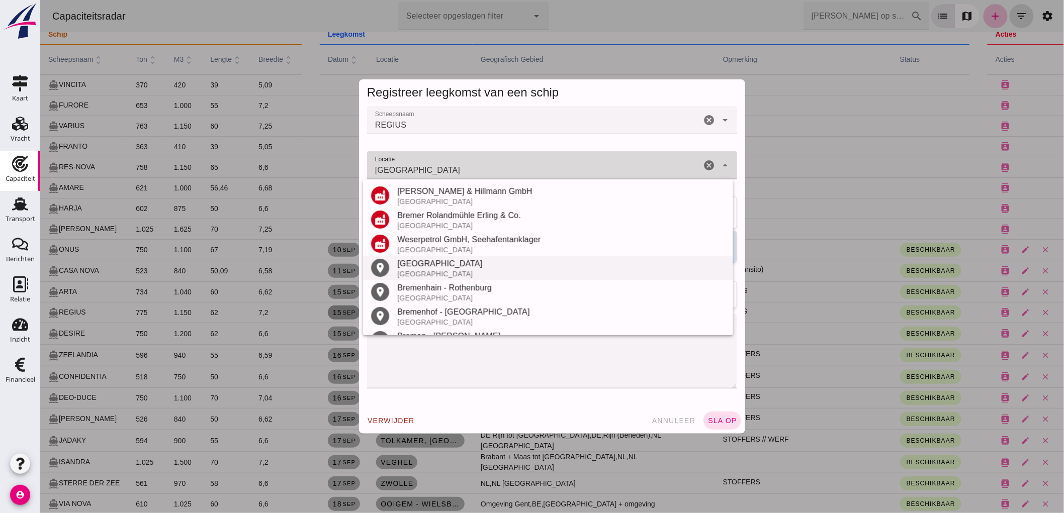
click at [480, 262] on div "Bremen" at bounding box center [561, 264] width 328 height 12
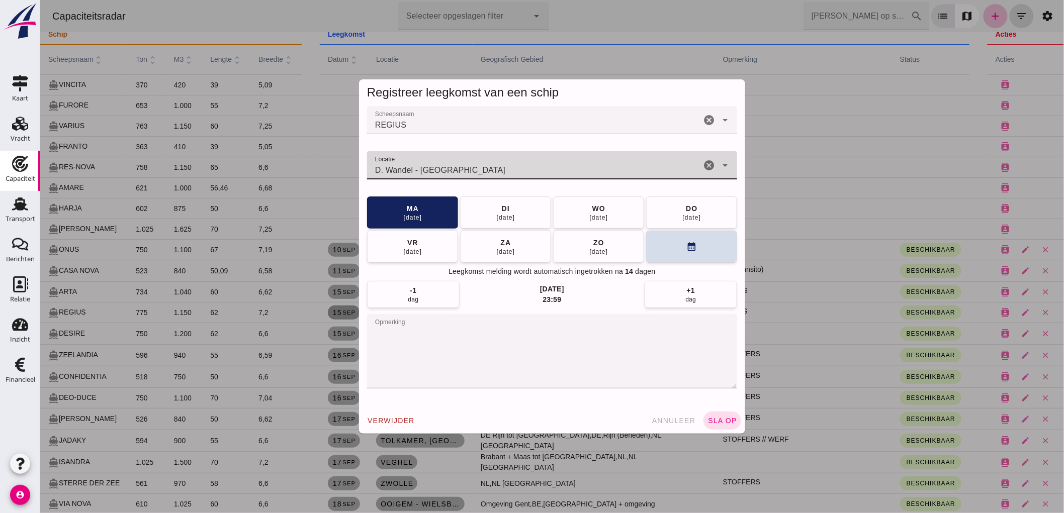
type input "D. Wandel - Bremen"
click at [585, 185] on div at bounding box center [552, 187] width 354 height 7
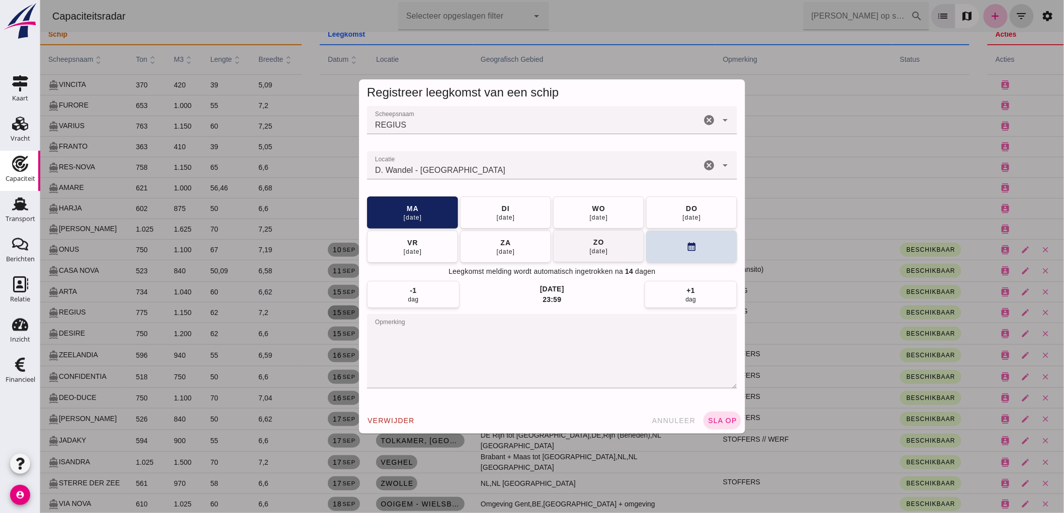
click at [608, 252] on button "zo 21 sep" at bounding box center [598, 246] width 91 height 32
click at [519, 211] on button "ma 22 sep" at bounding box center [505, 212] width 91 height 32
click at [511, 213] on div "23 sep" at bounding box center [505, 217] width 19 height 8
drag, startPoint x: 523, startPoint y: 339, endPoint x: 324, endPoint y: 319, distance: 199.7
click at [332, 321] on div "Registreer leegkomst van een schip Scheepsnaam Scheepsnaam REGIUS cancel arrow_…" at bounding box center [552, 256] width 1024 height 513
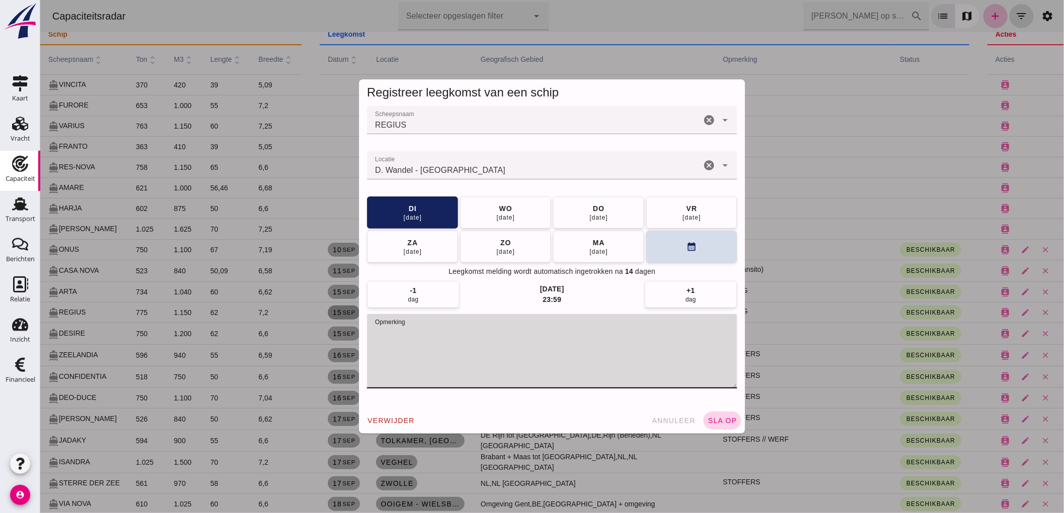
click at [717, 420] on span "sla op" at bounding box center [722, 421] width 30 height 8
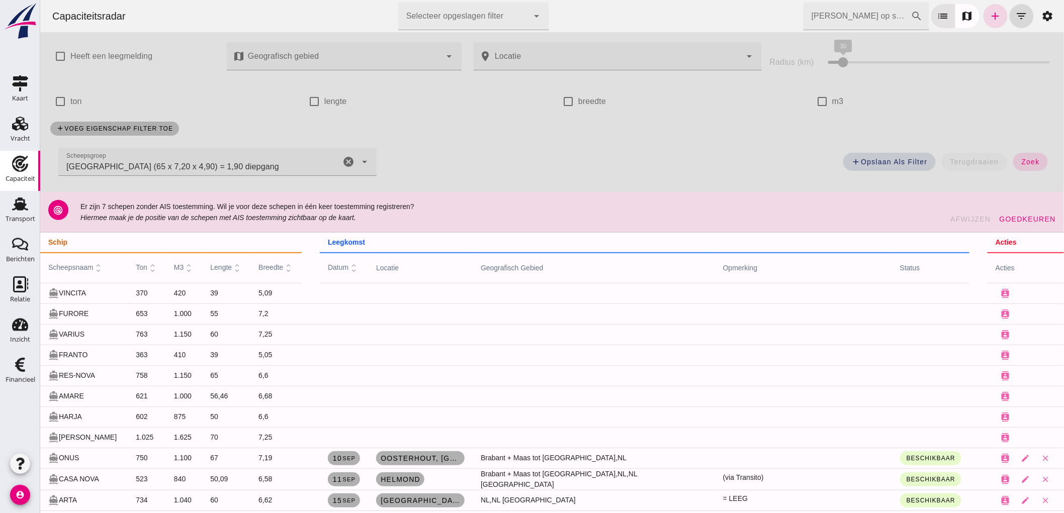
click at [815, 104] on input "m3" at bounding box center [822, 102] width 20 height 20
checkbox input "true"
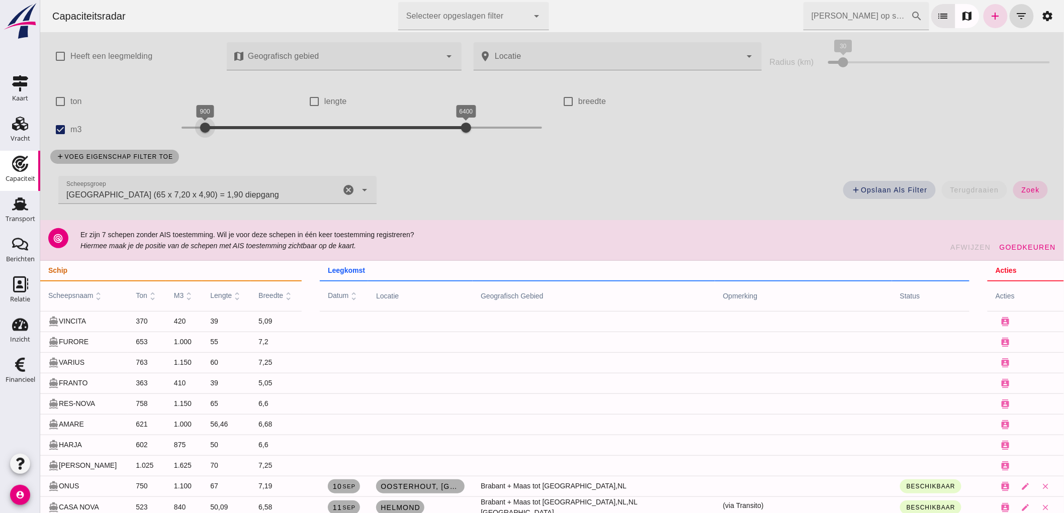
drag, startPoint x: 171, startPoint y: 125, endPoint x: 196, endPoint y: 142, distance: 30.3
click at [196, 142] on div "900 6400 900 6400" at bounding box center [361, 130] width 381 height 28
drag, startPoint x: 455, startPoint y: 124, endPoint x: 221, endPoint y: 136, distance: 233.6
click at [221, 136] on div at bounding box center [228, 128] width 20 height 20
click at [1032, 191] on button "zoek" at bounding box center [1030, 190] width 35 height 18
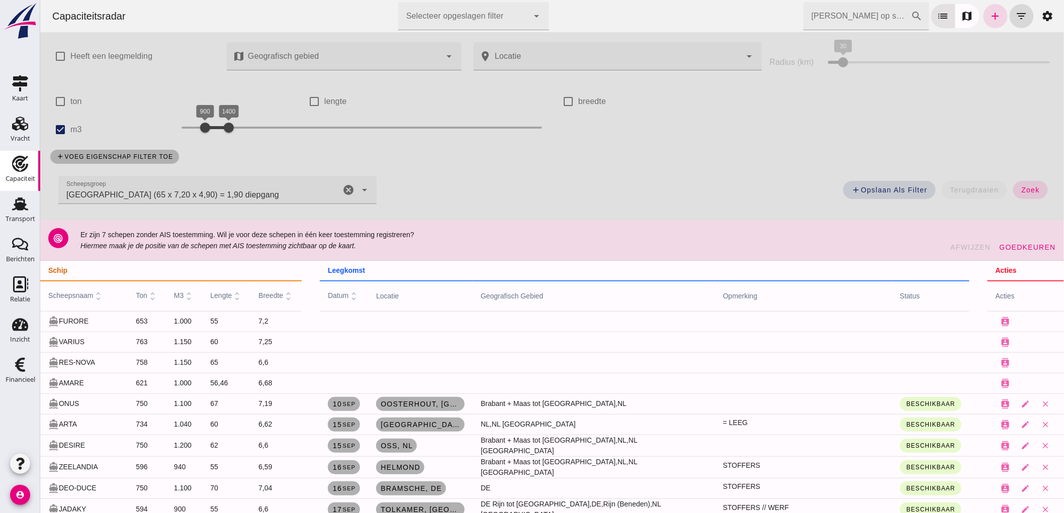
click at [343, 190] on icon "cancel" at bounding box center [348, 190] width 12 height 12
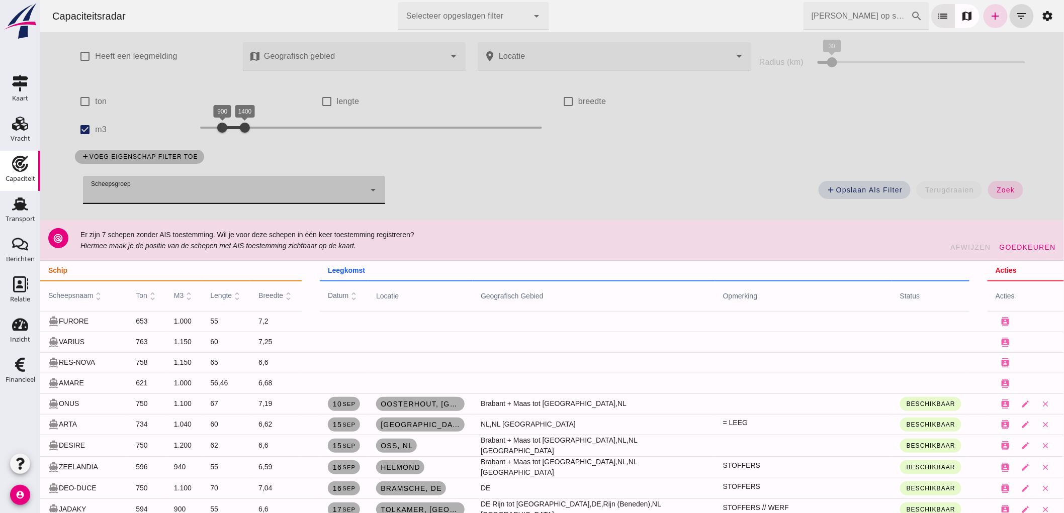
click at [996, 189] on span "zoek" at bounding box center [1005, 190] width 19 height 8
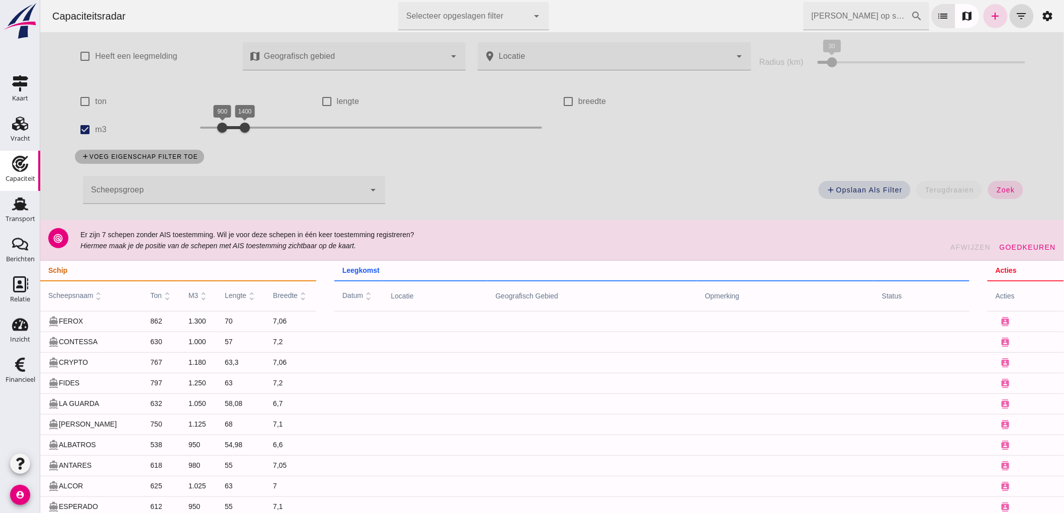
click at [127, 47] on label "Heeft een leegmelding" at bounding box center [136, 56] width 82 height 28
click at [95, 47] on input "Heeft een leegmelding" at bounding box center [84, 56] width 20 height 20
checkbox input "true"
click at [996, 194] on span "zoek" at bounding box center [1005, 190] width 19 height 8
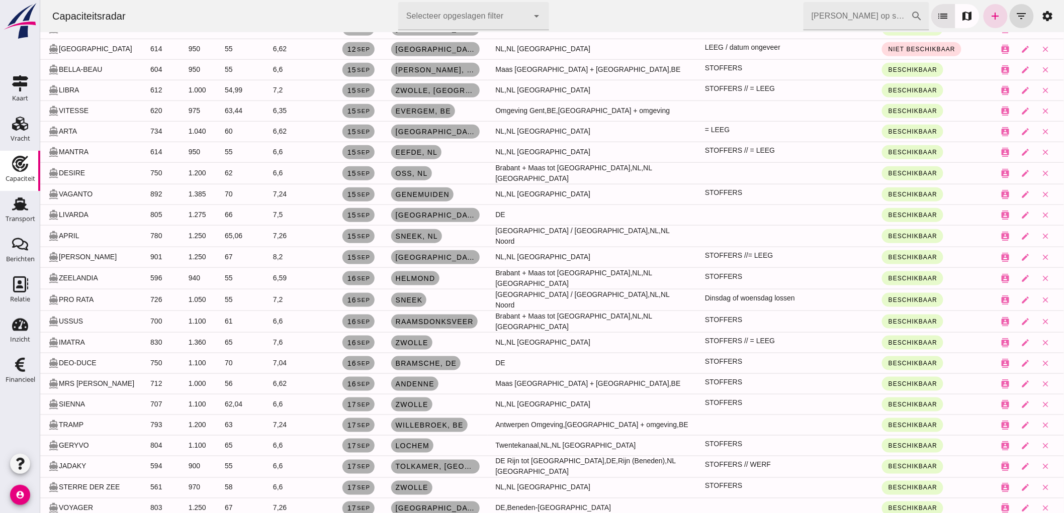
scroll to position [391, 0]
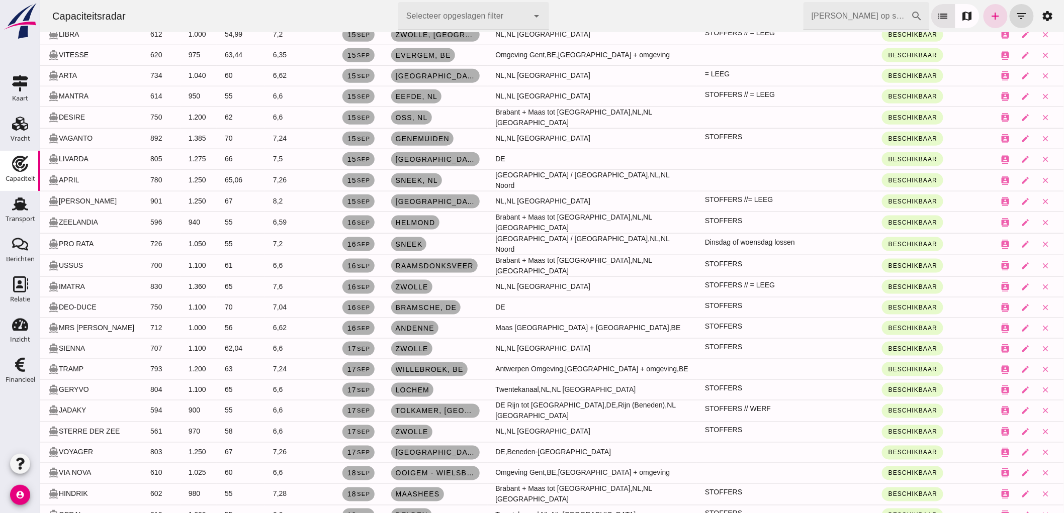
click at [895, 18] on input "Zoek op scheepsnaam" at bounding box center [857, 16] width 108 height 28
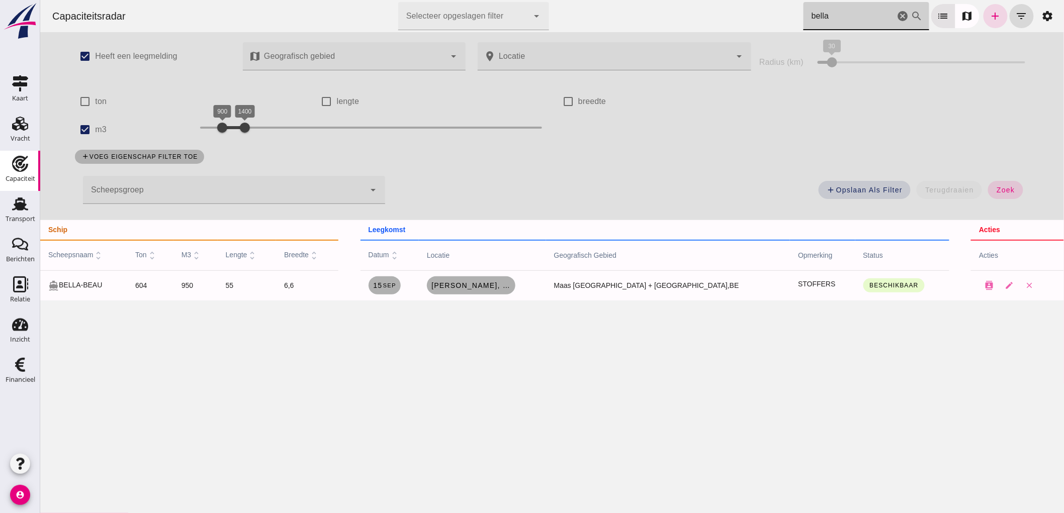
click at [847, 20] on input "bella" at bounding box center [849, 16] width 92 height 28
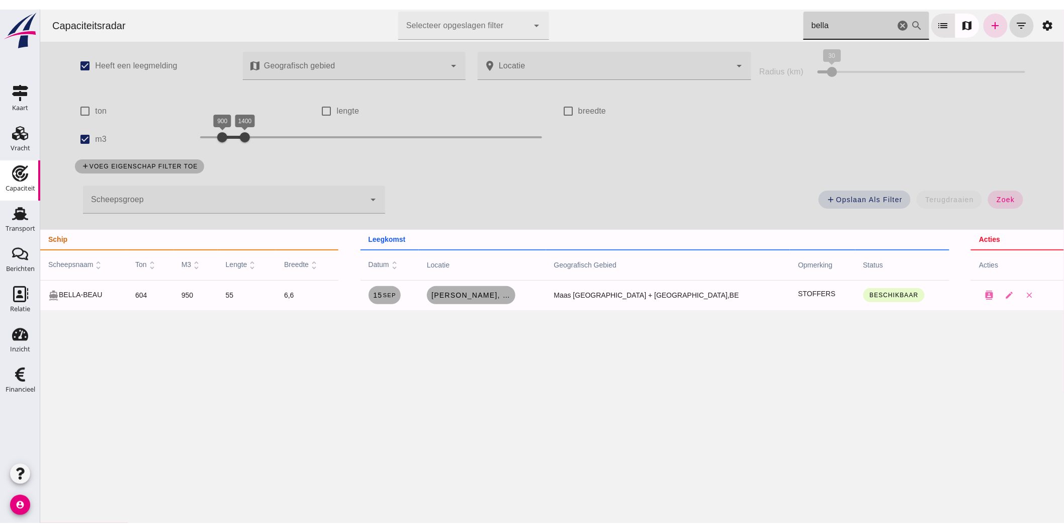
scroll to position [0, 0]
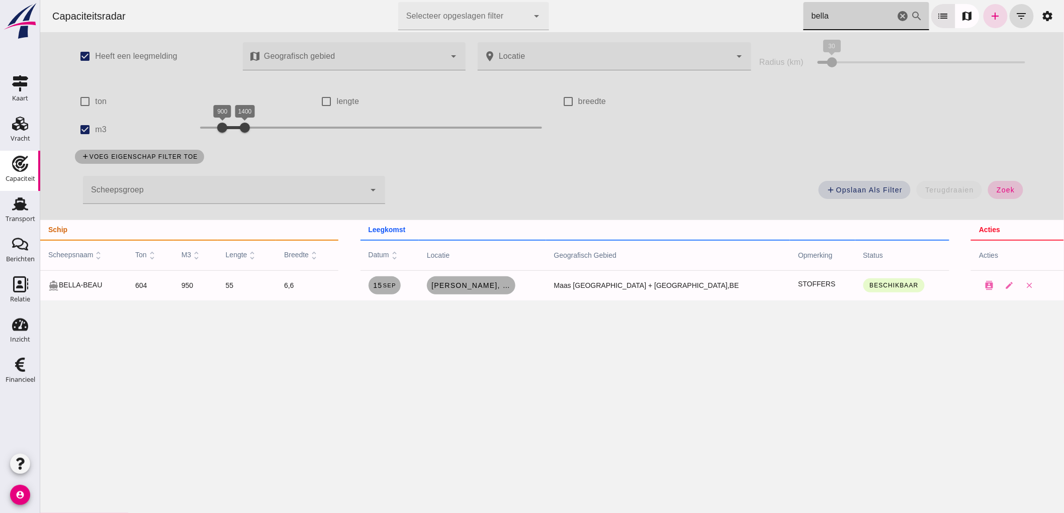
type input "bella"
click at [988, 193] on button "zoek" at bounding box center [1005, 190] width 35 height 18
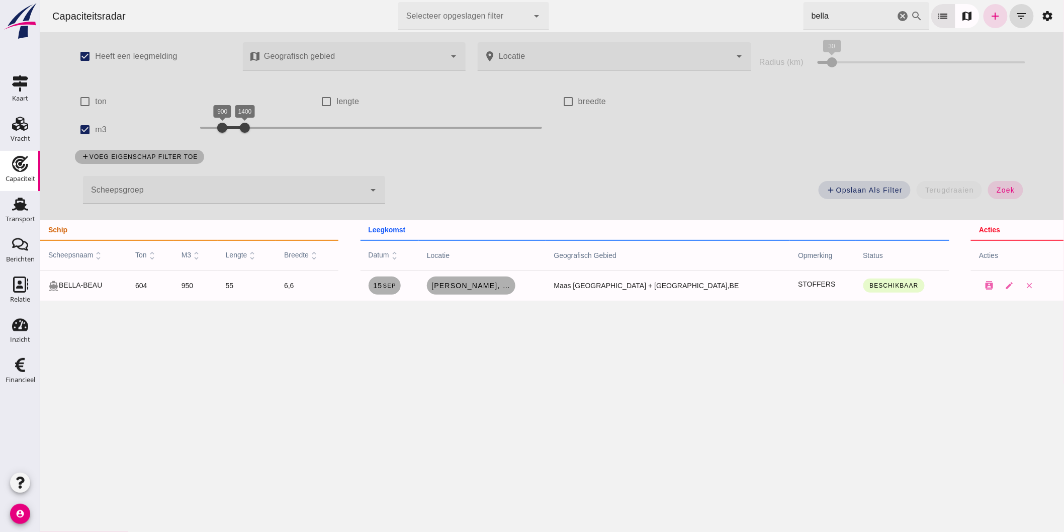
click at [897, 16] on icon "cancel" at bounding box center [903, 16] width 12 height 12
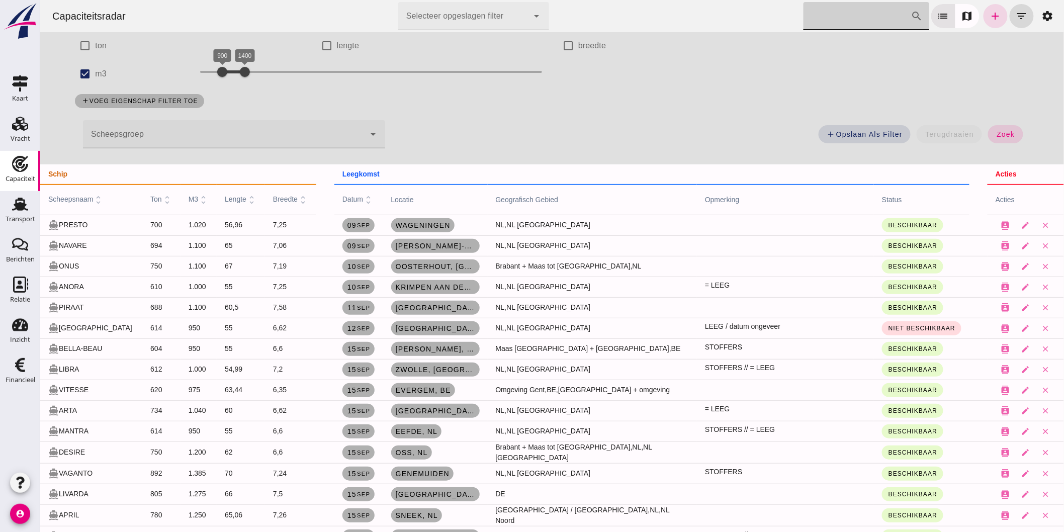
scroll to position [112, 0]
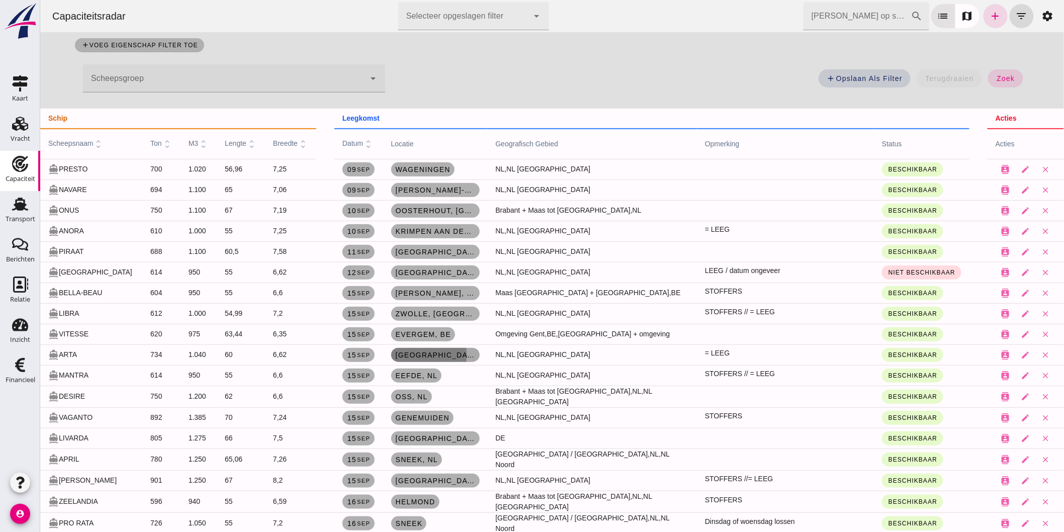
click at [455, 356] on span "Amsterdam, nl" at bounding box center [435, 355] width 80 height 8
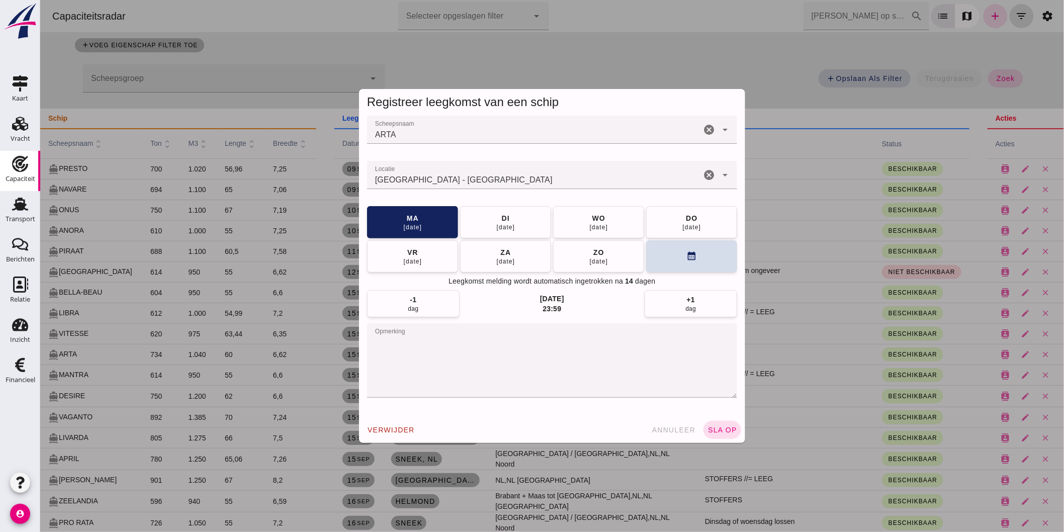
scroll to position [0, 0]
click at [705, 182] on div "cancel" at bounding box center [709, 175] width 12 height 28
type input "Amsterdam - Noord-Holland"
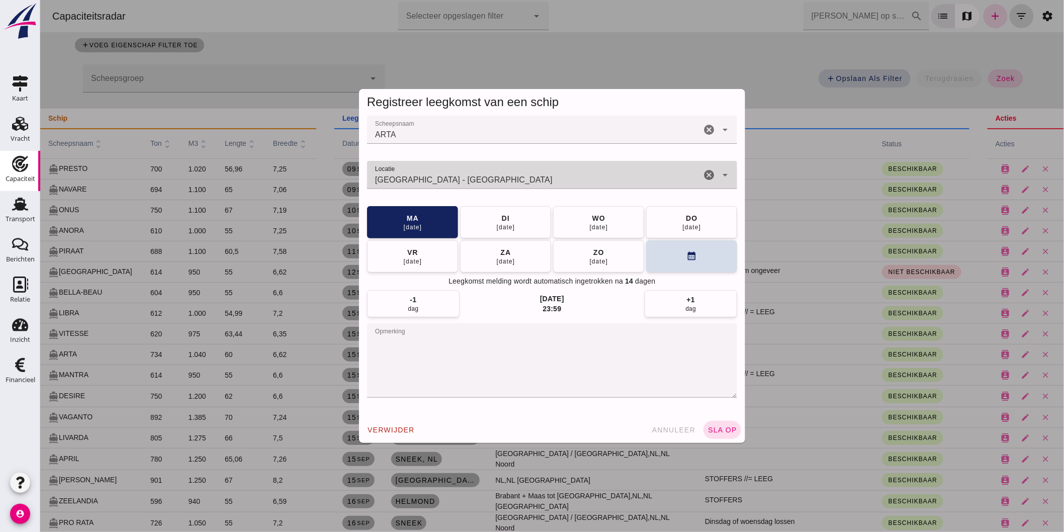
click at [706, 176] on icon "cancel" at bounding box center [709, 175] width 12 height 12
click at [402, 171] on div at bounding box center [542, 175] width 350 height 28
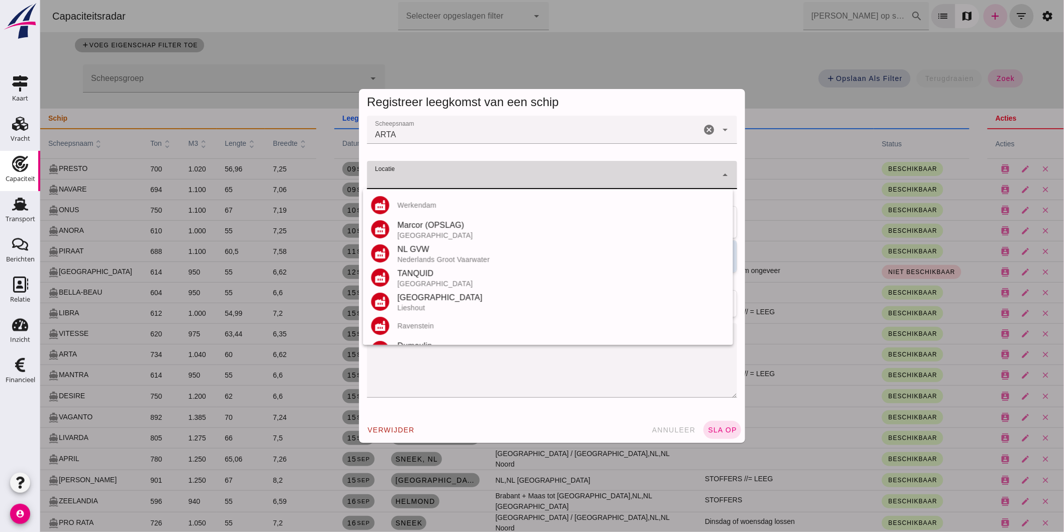
click at [423, 177] on input "Locatie" at bounding box center [542, 180] width 350 height 12
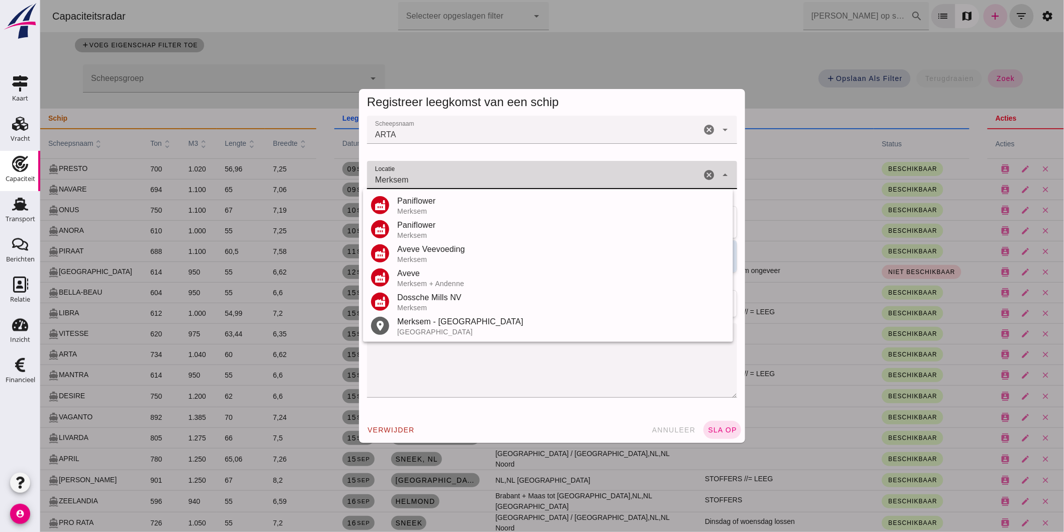
type input "Merksem"
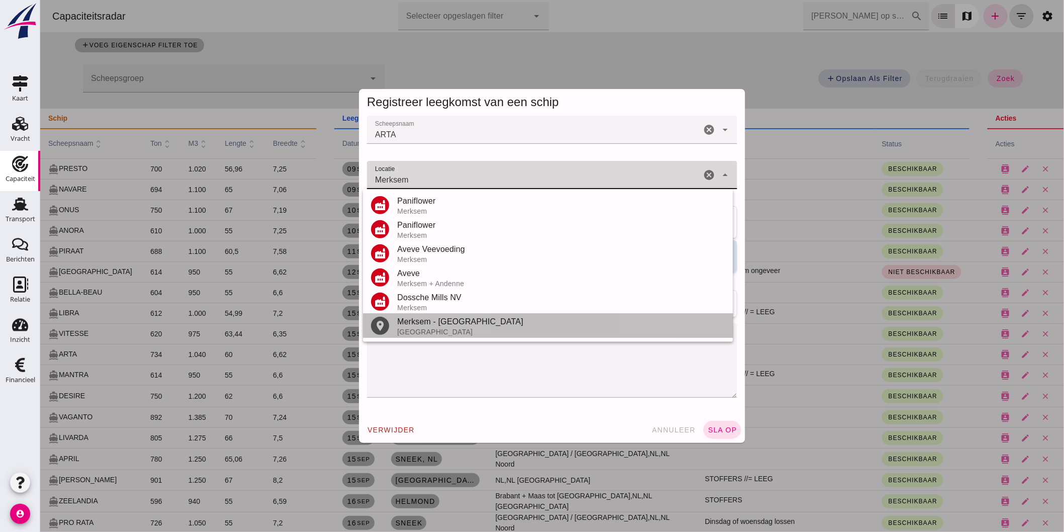
click at [431, 324] on div "Merksem - Antwerpen" at bounding box center [561, 322] width 328 height 12
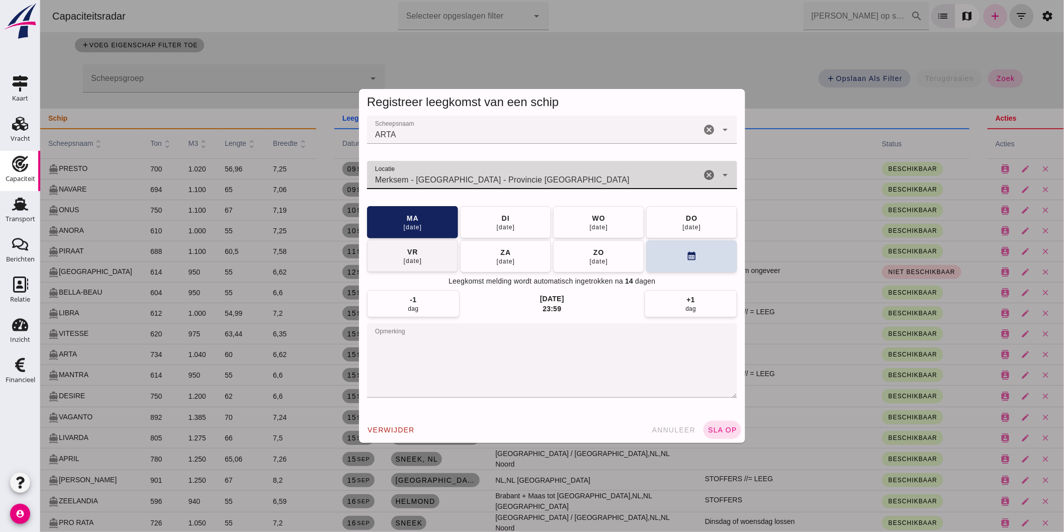
type input "Merksem - Antwerpen - Provincie Antwerpen"
click at [406, 254] on div "vr" at bounding box center [412, 252] width 12 height 10
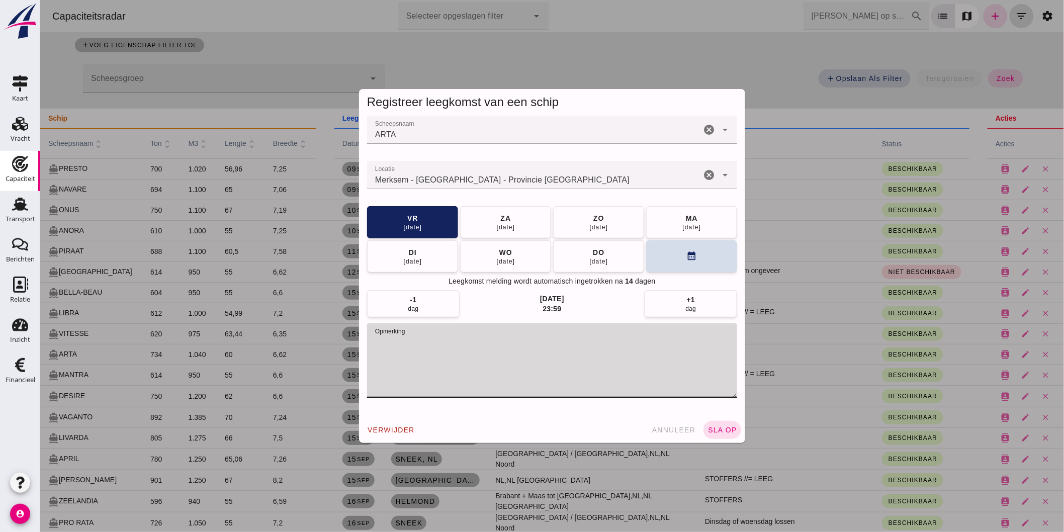
drag, startPoint x: 613, startPoint y: 369, endPoint x: 283, endPoint y: 339, distance: 331.2
click at [243, 365] on div "Registreer leegkomst van een schip Scheepsnaam Scheepsnaam ARTA cancel arrow_dr…" at bounding box center [552, 266] width 1024 height 532
click at [721, 429] on span "sla op" at bounding box center [722, 430] width 30 height 8
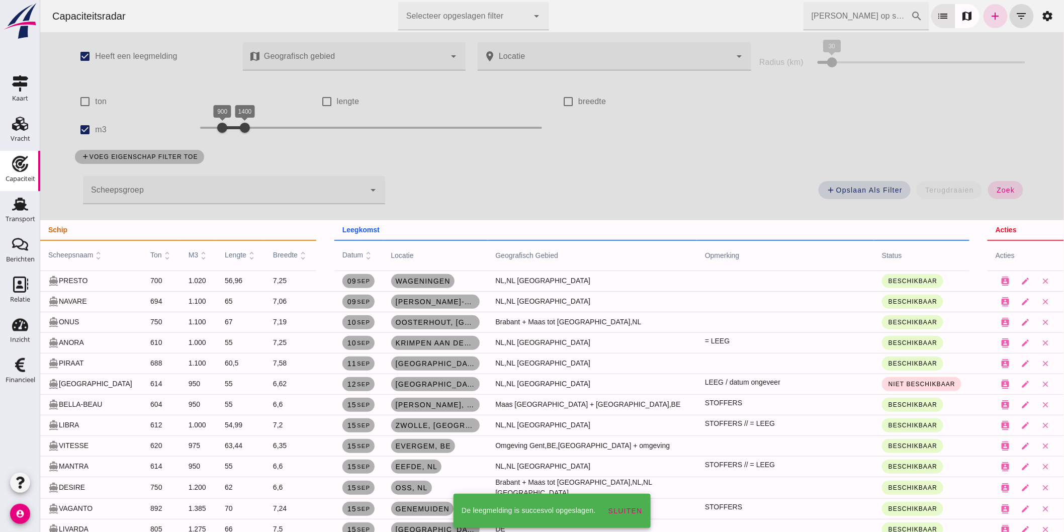
scroll to position [112, 0]
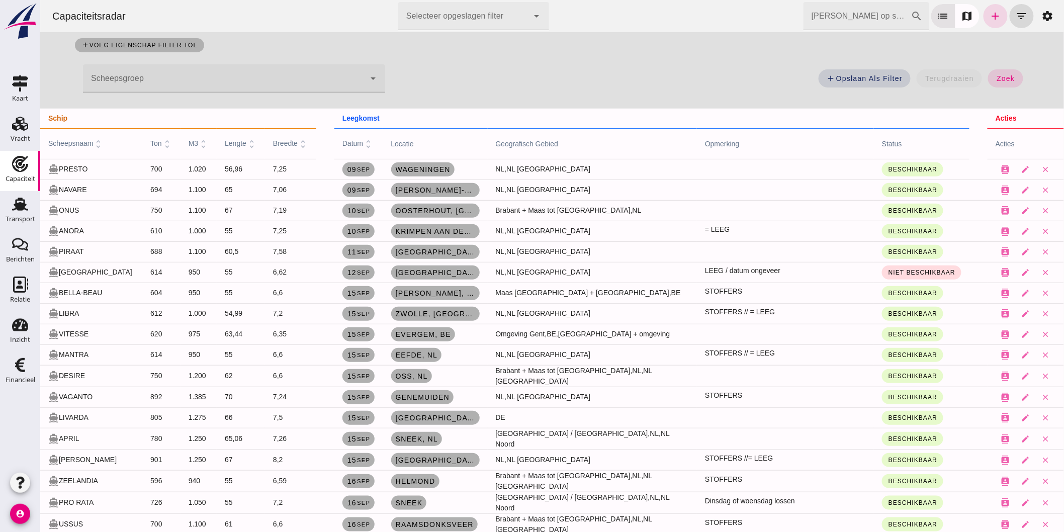
click at [821, 27] on input "Zoek op scheepsnaam" at bounding box center [857, 16] width 108 height 28
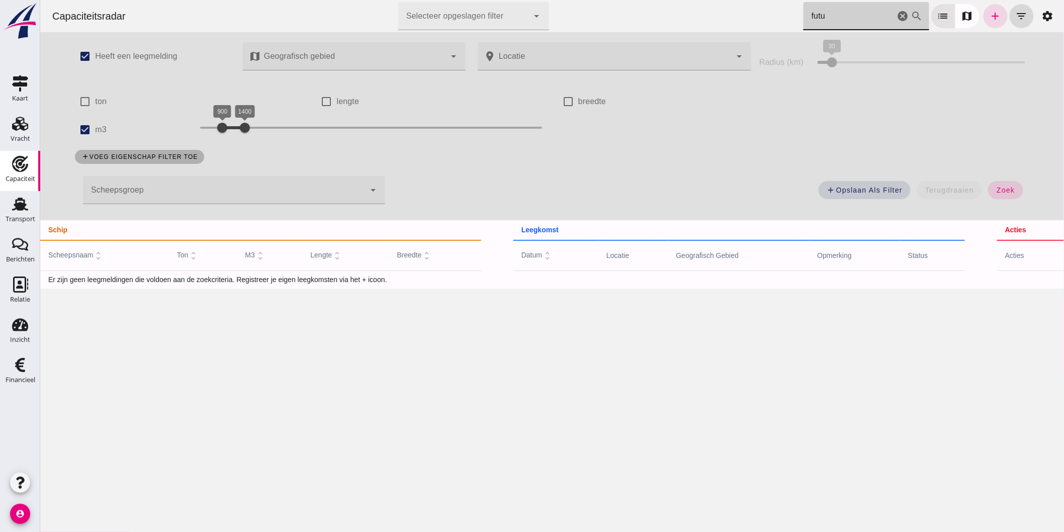
scroll to position [0, 0]
type input "futu"
click at [989, 16] on icon "add" at bounding box center [995, 16] width 12 height 12
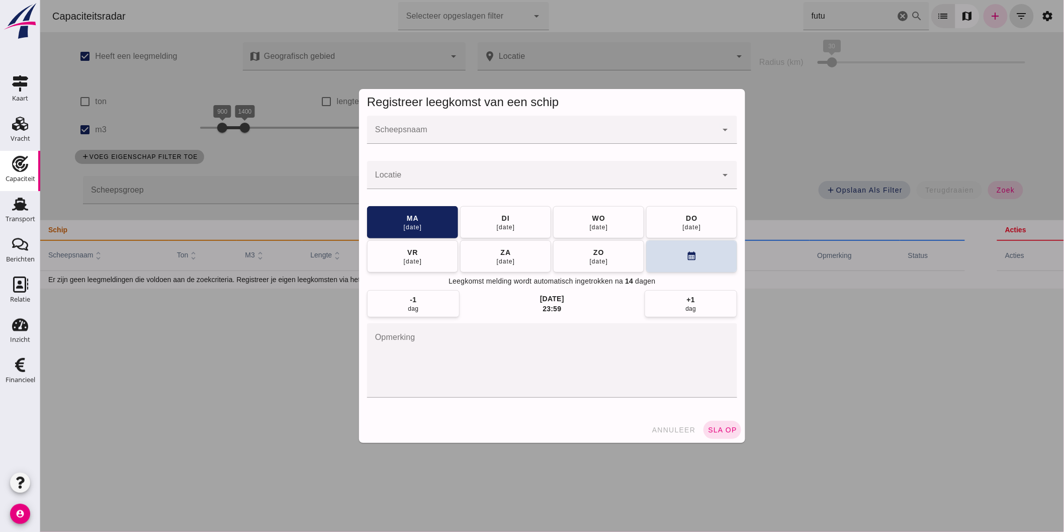
click at [400, 132] on input "Scheepsnaam" at bounding box center [542, 135] width 350 height 12
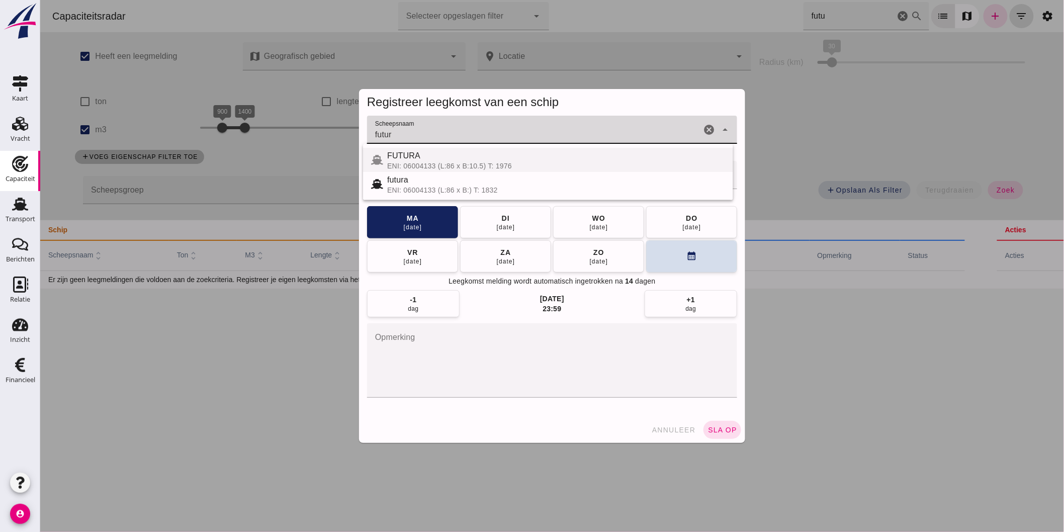
click at [416, 156] on span "FUTURA" at bounding box center [403, 155] width 33 height 9
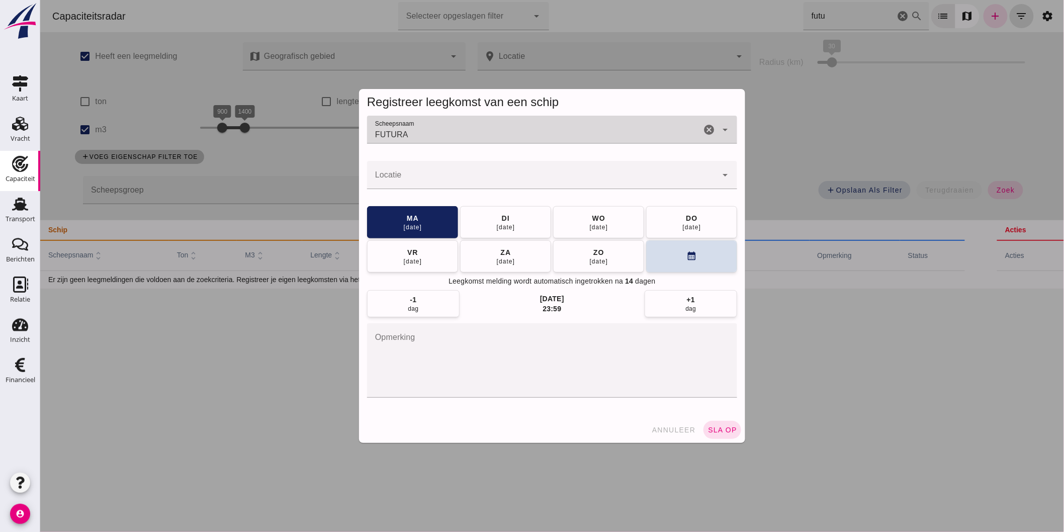
type input "FUTURA"
drag, startPoint x: 403, startPoint y: 185, endPoint x: 384, endPoint y: 187, distance: 19.2
click at [402, 185] on input "Locatie" at bounding box center [542, 180] width 350 height 12
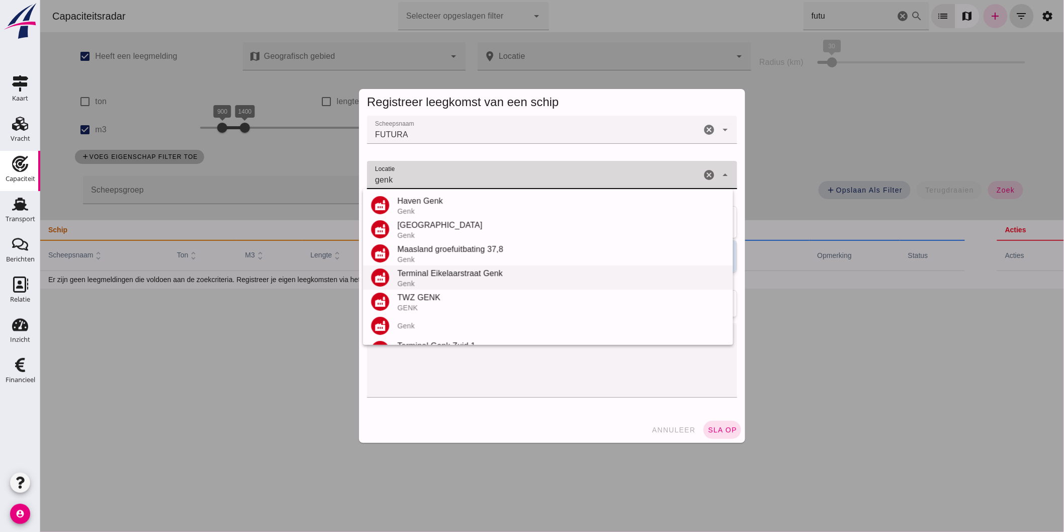
scroll to position [56, 0]
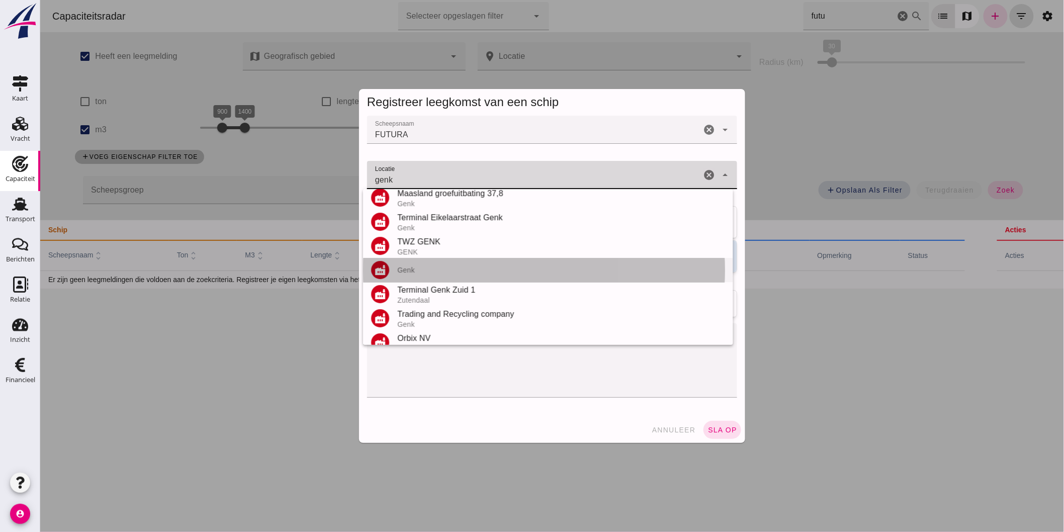
click at [440, 275] on div "factory Genk" at bounding box center [548, 270] width 370 height 24
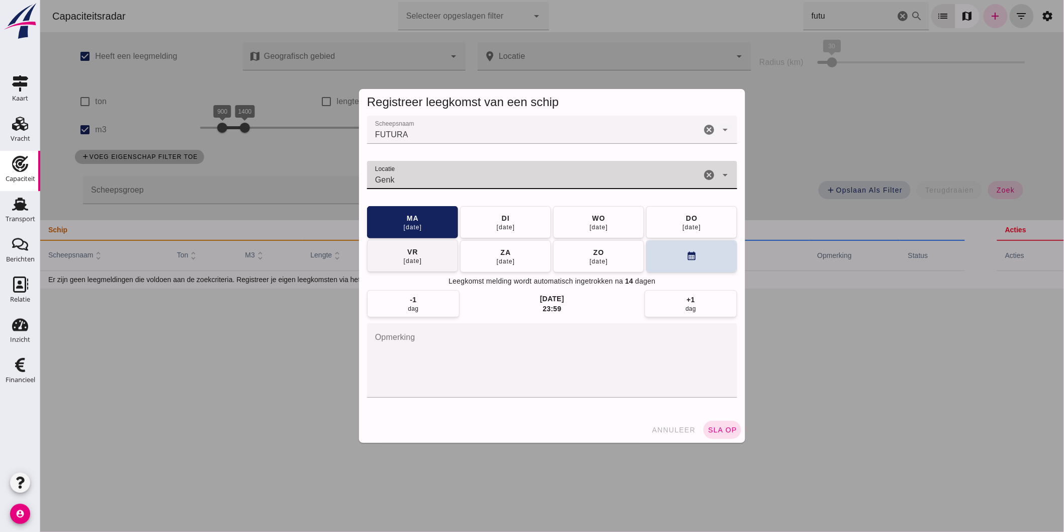
type input "Genk"
click at [385, 254] on button "vr 19 sep" at bounding box center [412, 256] width 91 height 32
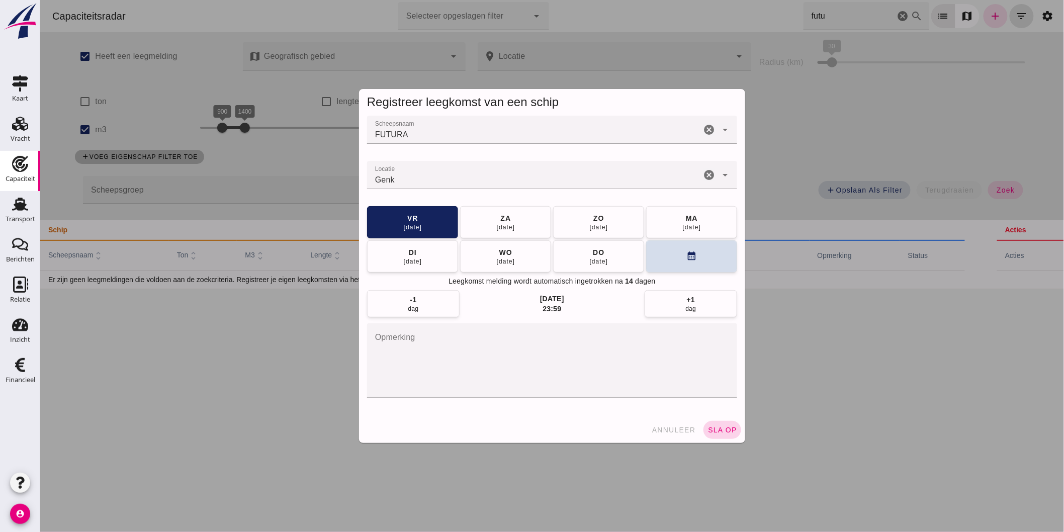
click at [721, 433] on span "sla op" at bounding box center [722, 430] width 30 height 8
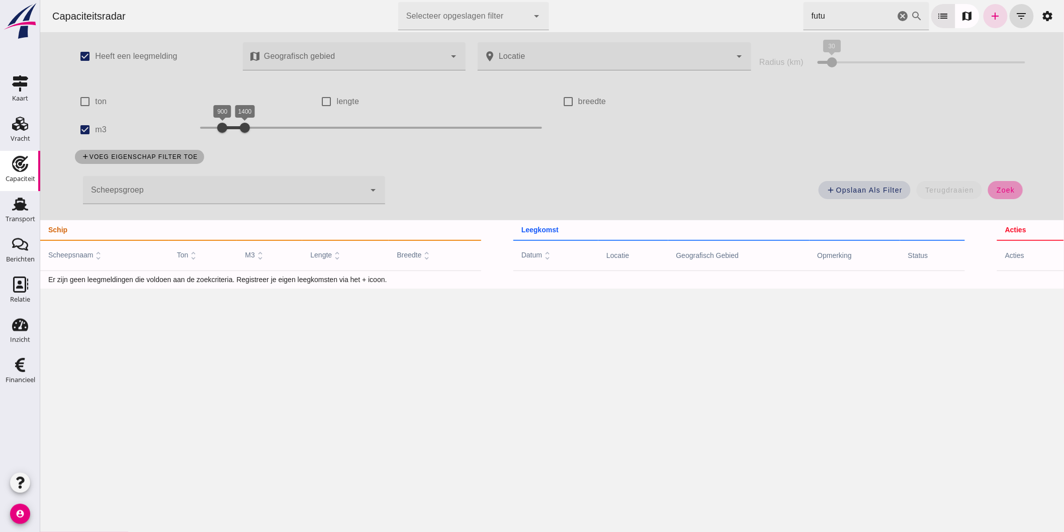
click at [997, 198] on button "zoek" at bounding box center [1005, 190] width 35 height 18
click at [897, 17] on icon "cancel" at bounding box center [903, 16] width 12 height 12
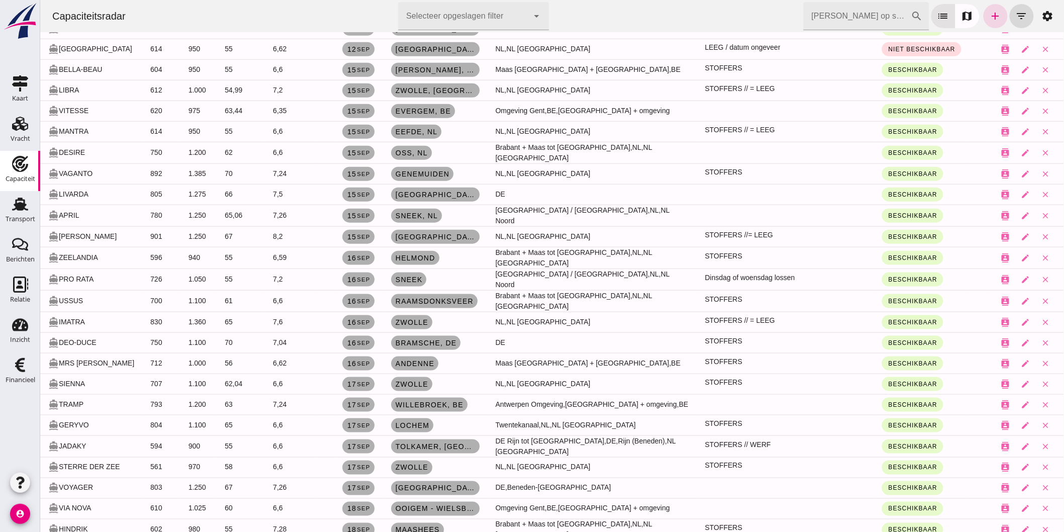
scroll to position [391, 0]
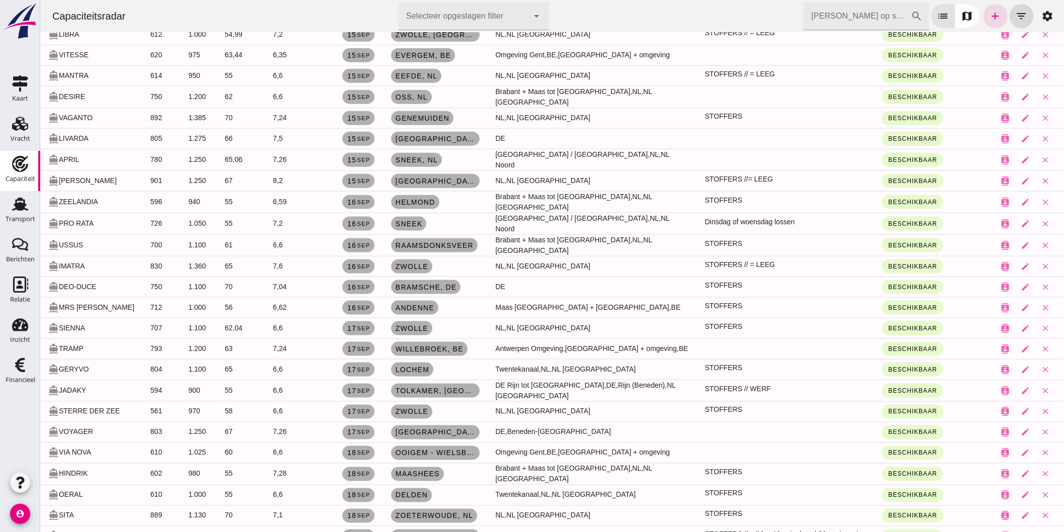
click at [852, 10] on input "Zoek op scheepsnaam" at bounding box center [857, 16] width 108 height 28
type input "quo"
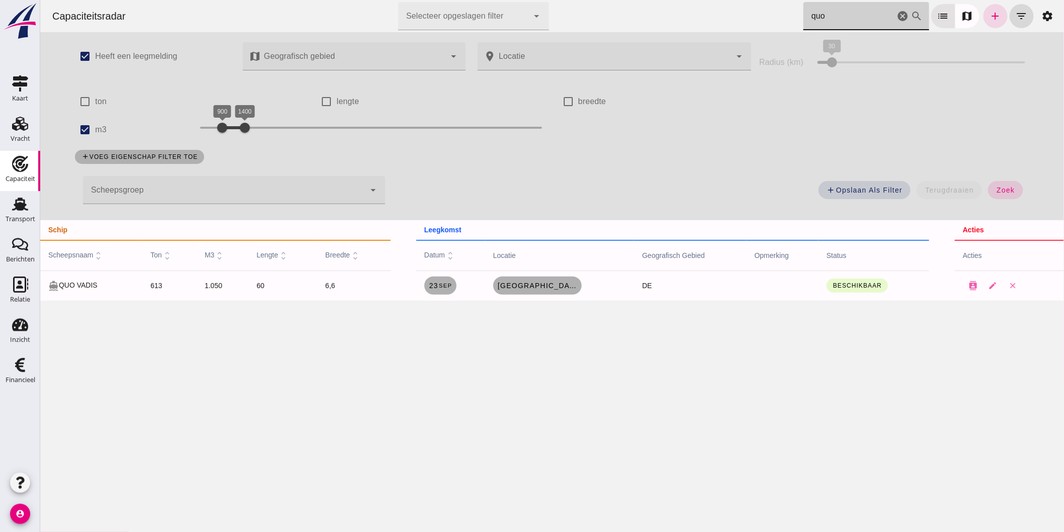
scroll to position [0, 0]
click at [897, 19] on icon "cancel" at bounding box center [903, 16] width 12 height 12
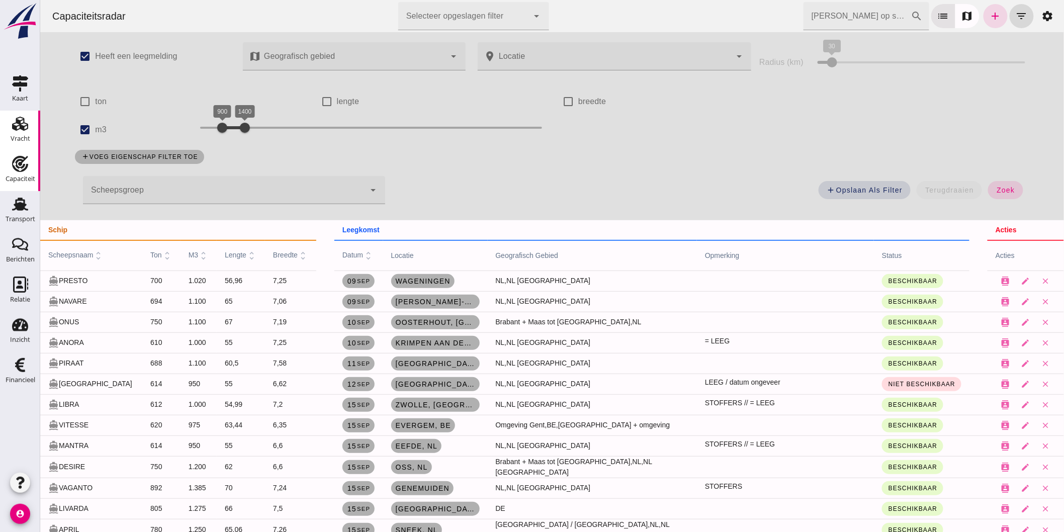
click at [9, 137] on link "Vracht Vracht" at bounding box center [20, 131] width 40 height 40
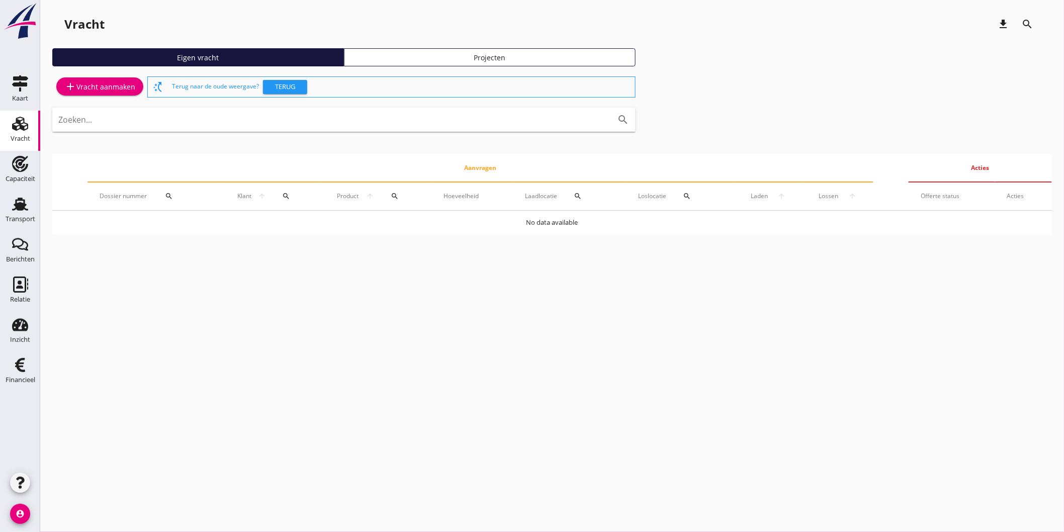
click at [87, 97] on div "add Vracht aanmaken" at bounding box center [99, 86] width 95 height 25
click at [94, 84] on div "add Vracht aanmaken" at bounding box center [99, 86] width 71 height 12
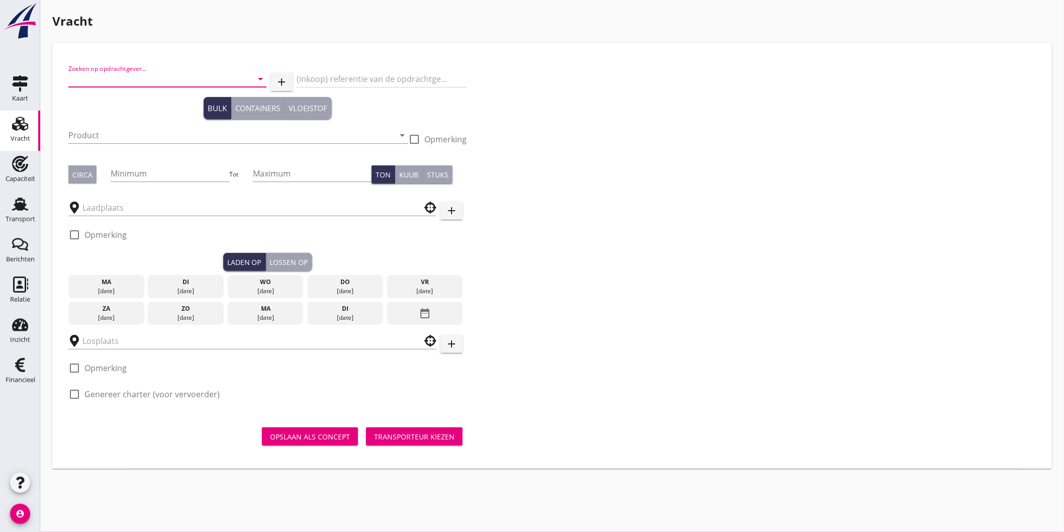
click at [152, 76] on input "Zoeken op opdrachtgever..." at bounding box center [153, 79] width 170 height 16
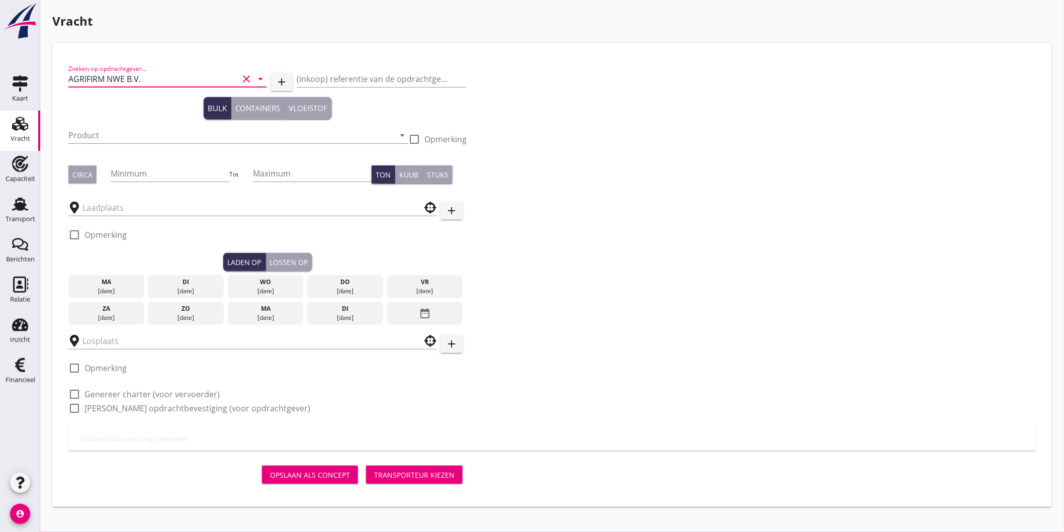
type input "AGRIFIRM NWE B.V."
click at [136, 127] on input "Product" at bounding box center [231, 135] width 326 height 16
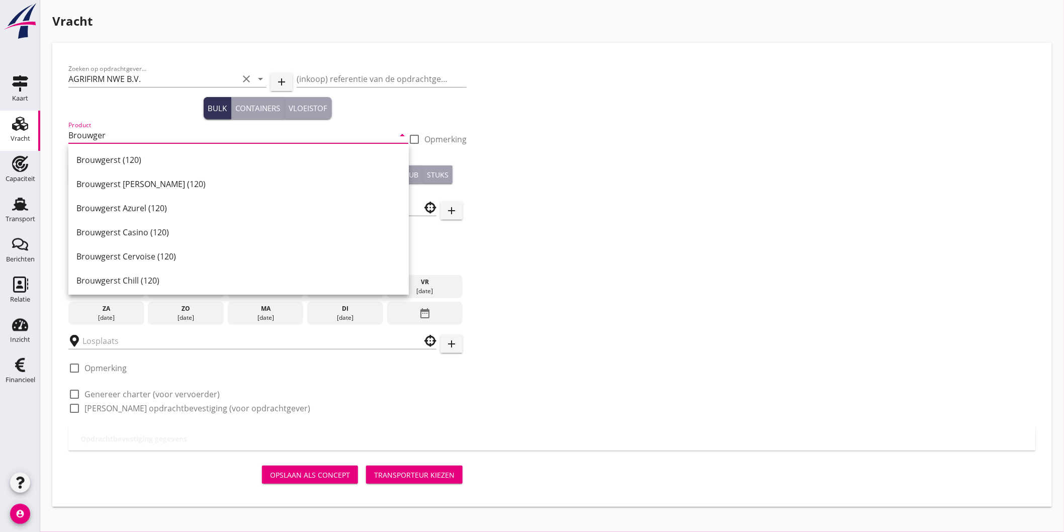
click at [93, 156] on div "Brouwgerst (120)" at bounding box center [238, 160] width 324 height 12
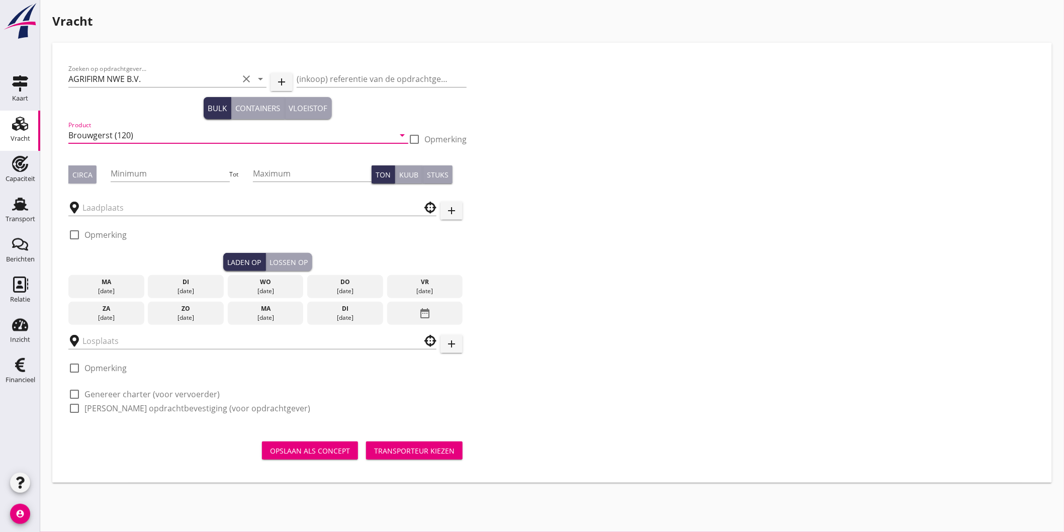
type input "Brouwgerst (120)"
click at [410, 139] on div at bounding box center [414, 139] width 17 height 17
checkbox input "true"
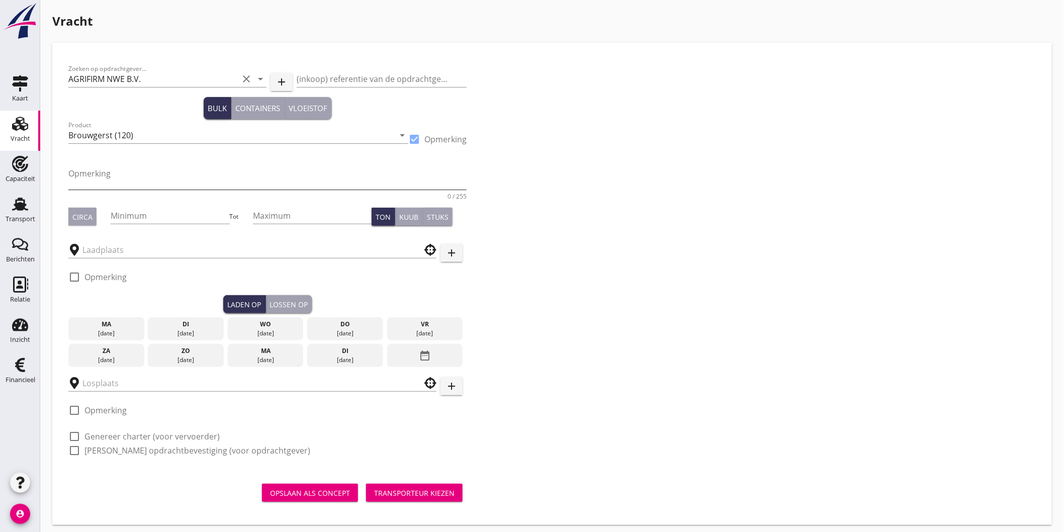
click at [376, 174] on textarea "Opmerking" at bounding box center [267, 177] width 398 height 24
type textarea "[PERSON_NAME]"
click at [74, 215] on div "Circa" at bounding box center [82, 217] width 20 height 11
click at [165, 212] on input "Minimum" at bounding box center [170, 216] width 119 height 16
type input "250"
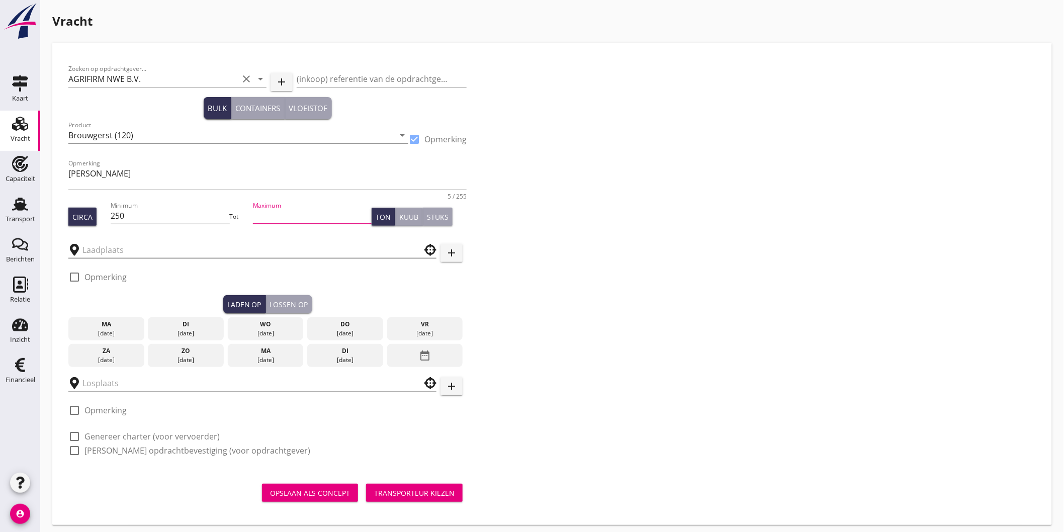
click at [170, 255] on input "text" at bounding box center [245, 250] width 326 height 16
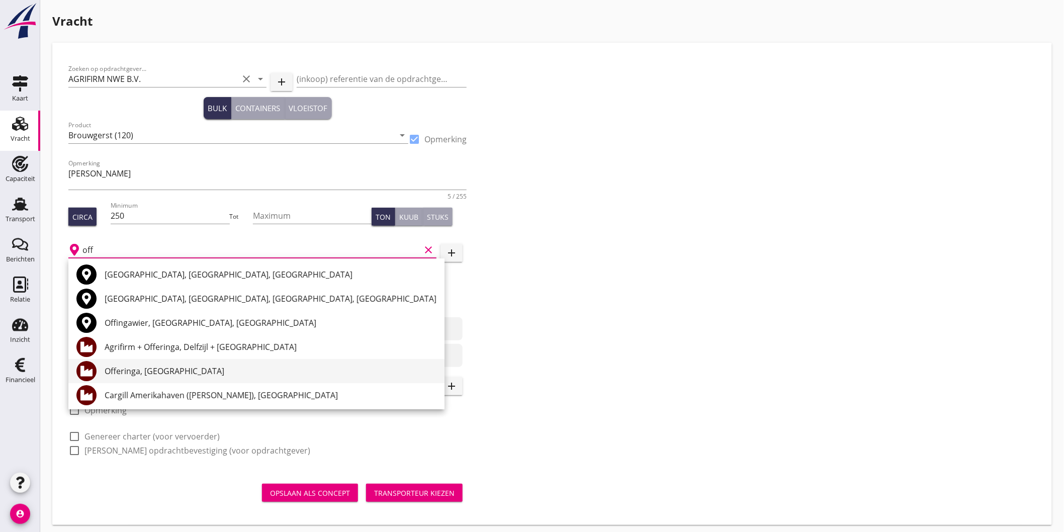
click at [217, 367] on div "Offeringa, Groningen" at bounding box center [271, 371] width 332 height 12
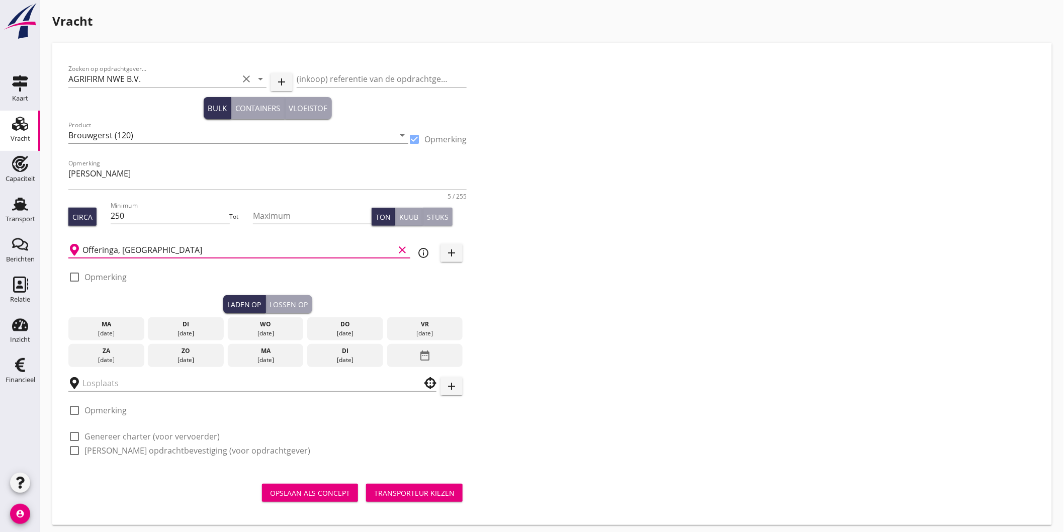
type input "Offeringa, Groningen"
click at [362, 333] on div "[DATE]" at bounding box center [345, 333] width 71 height 9
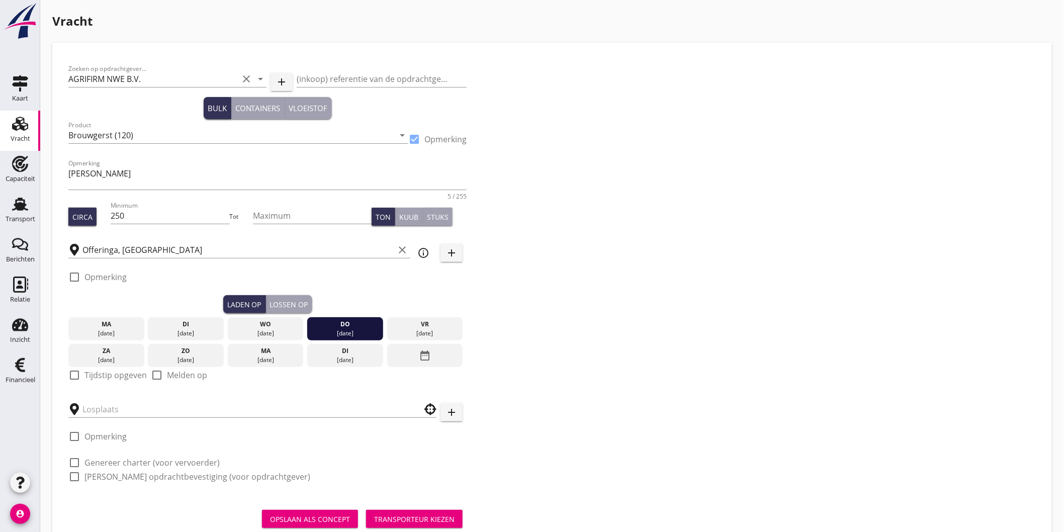
click at [107, 374] on label "Tijdstip opgeven" at bounding box center [115, 375] width 62 height 10
checkbox input "true"
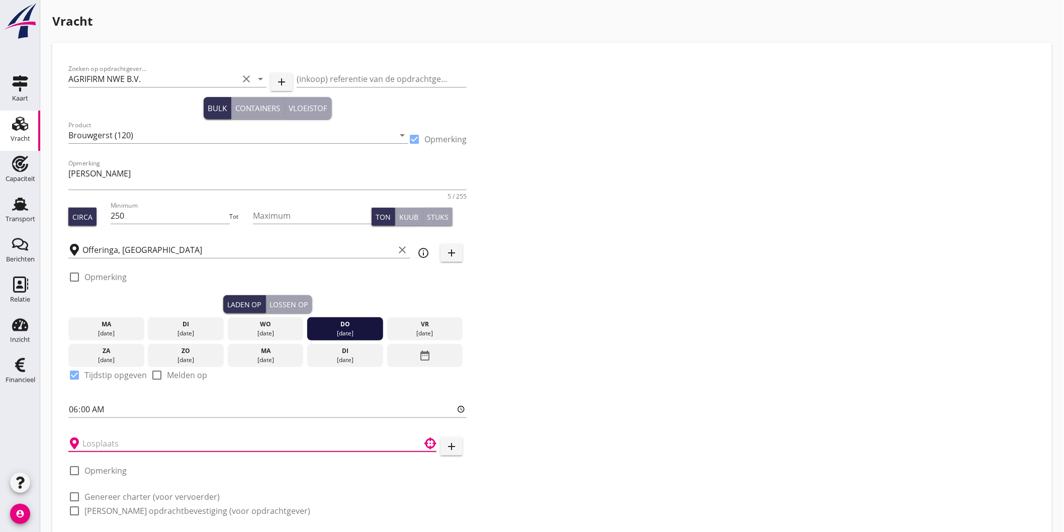
click at [121, 443] on input "text" at bounding box center [245, 444] width 326 height 16
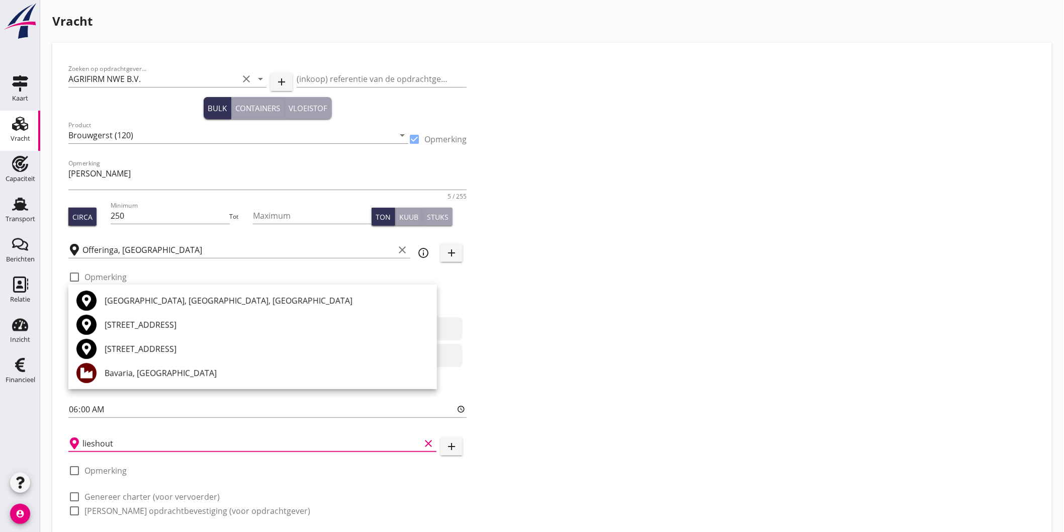
click at [141, 371] on div "Bavaria, [GEOGRAPHIC_DATA]" at bounding box center [267, 373] width 324 height 12
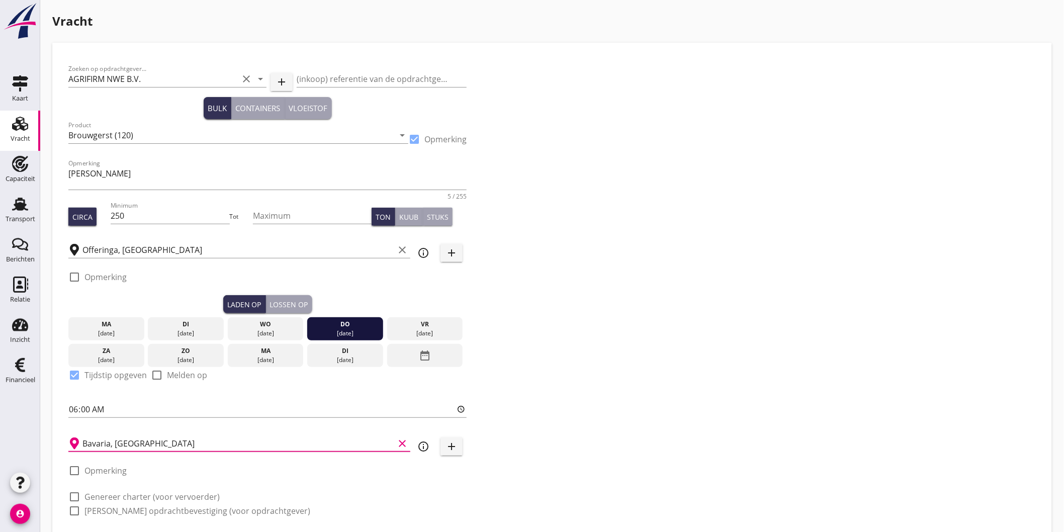
type input "Bavaria, [GEOGRAPHIC_DATA]"
click at [291, 308] on div "Lossen op" at bounding box center [289, 304] width 38 height 11
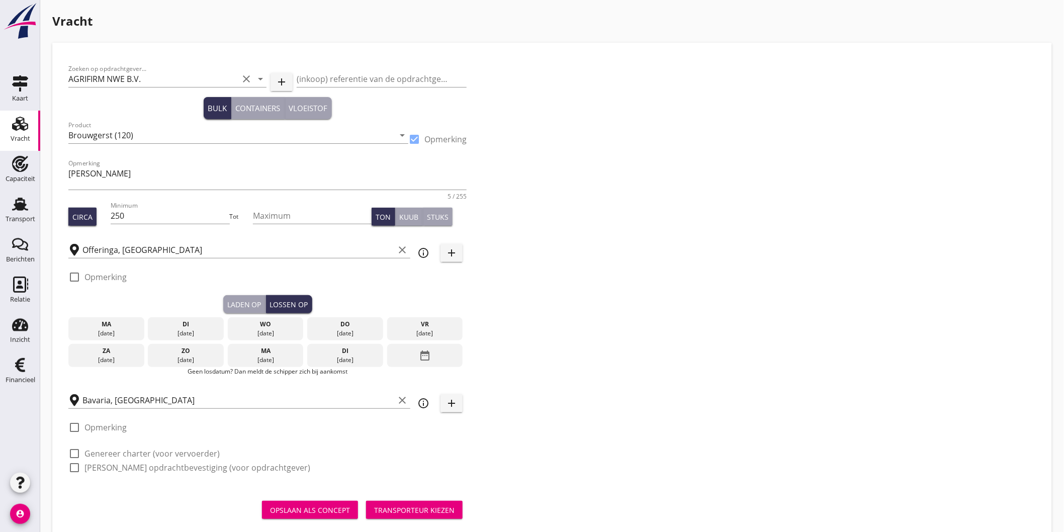
click at [282, 358] on div "[DATE]" at bounding box center [265, 360] width 71 height 9
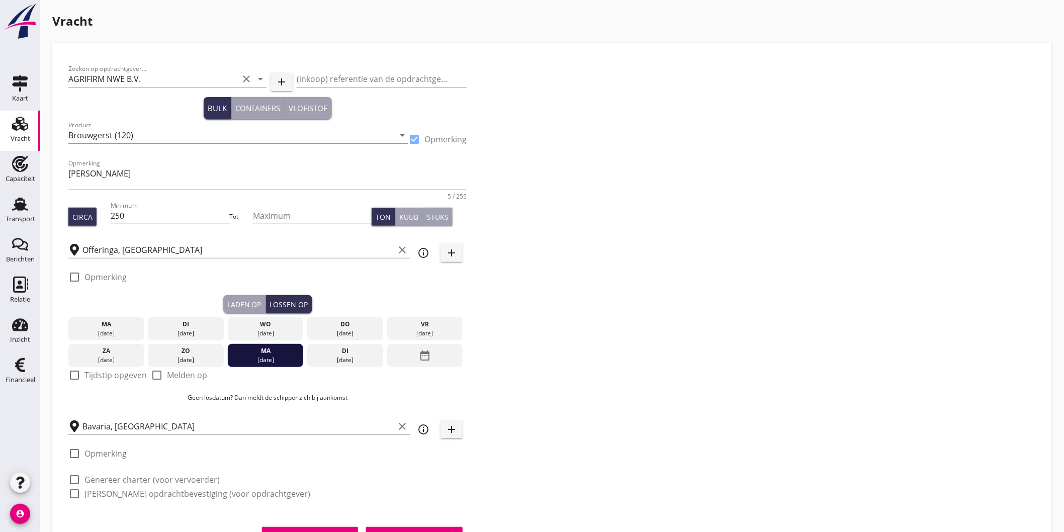
click at [126, 374] on label "Tijdstip opgeven" at bounding box center [115, 375] width 62 height 10
checkbox input "true"
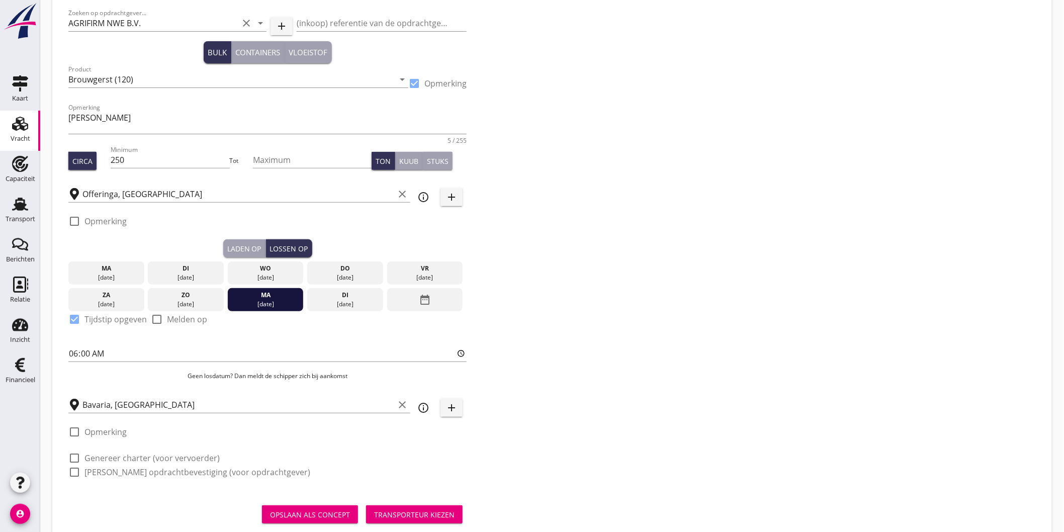
scroll to position [81, 0]
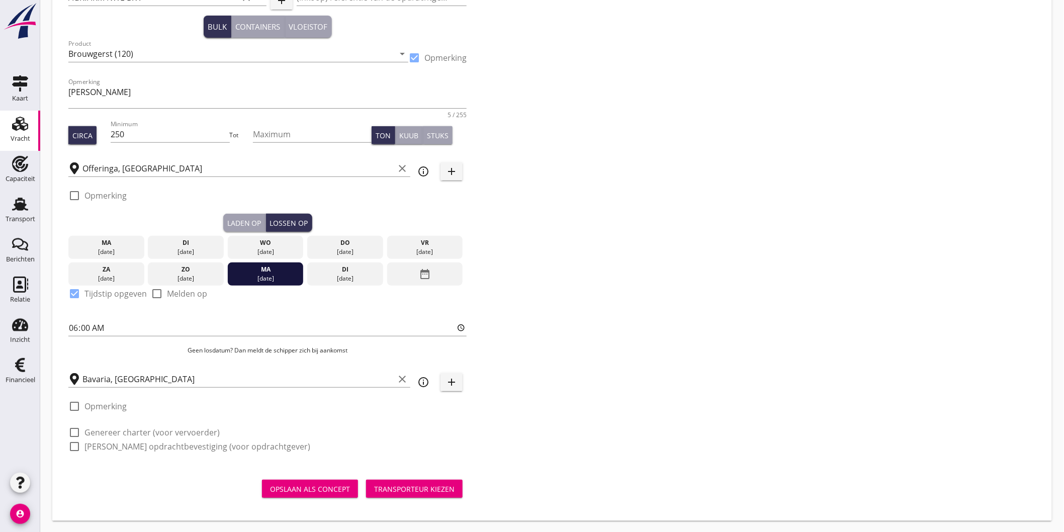
click at [136, 434] on label "Genereer charter (voor vervoerder)" at bounding box center [151, 432] width 135 height 10
checkbox input "true"
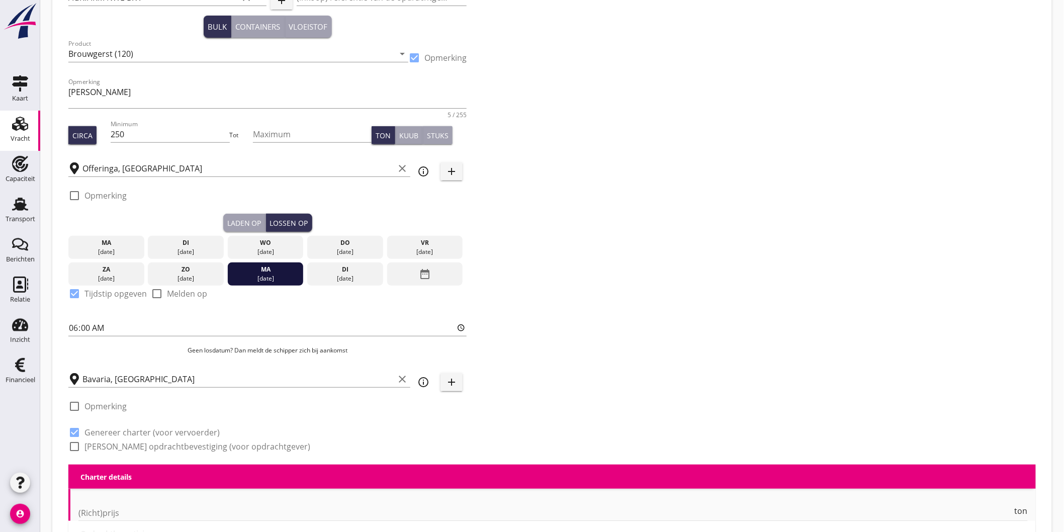
click at [130, 447] on label "[PERSON_NAME] opdrachtbevestiging (voor opdrachtgever)" at bounding box center [197, 447] width 226 height 10
checkbox input "true"
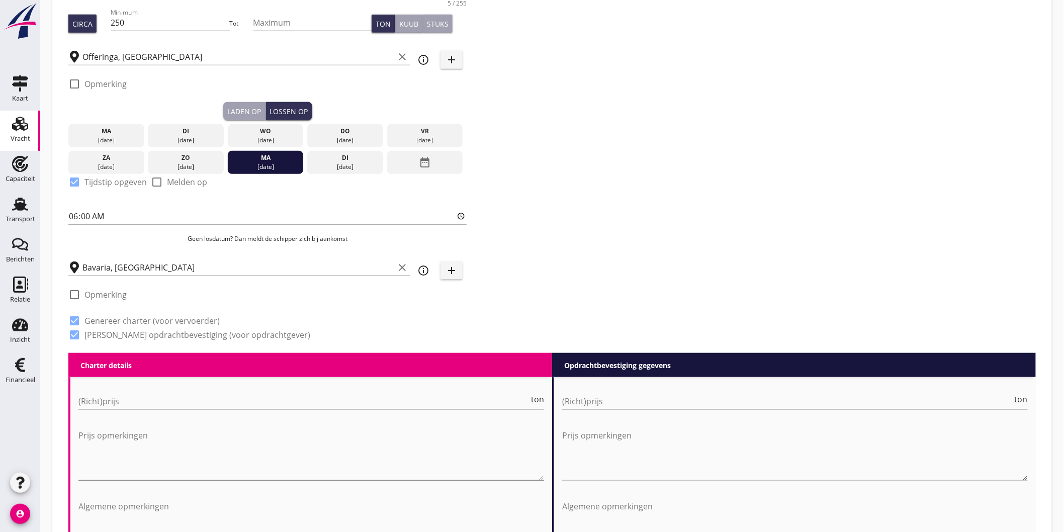
scroll to position [249, 0]
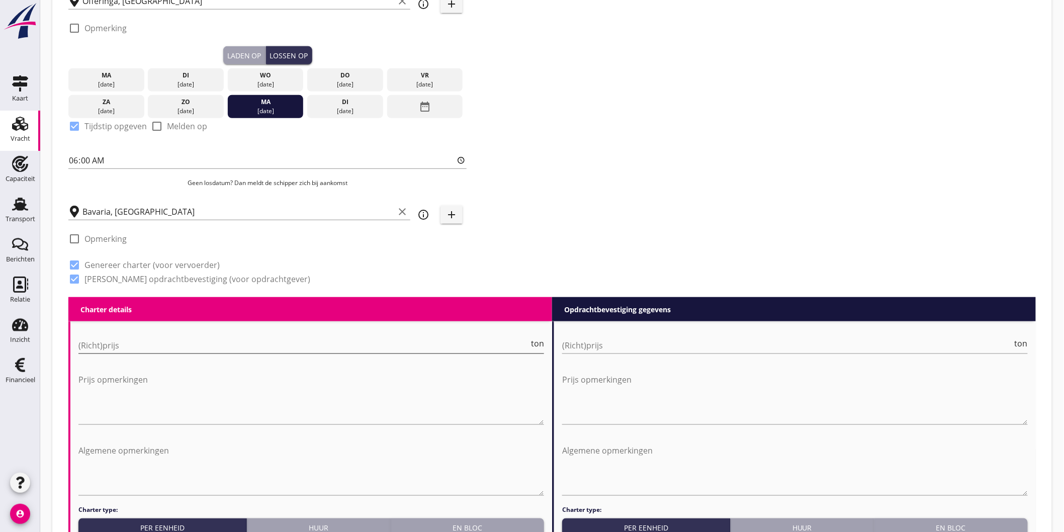
click at [133, 348] on input "(Richt)prijs" at bounding box center [303, 345] width 451 height 16
type input "4000"
click at [742, 349] on input "(Richt)prijs" at bounding box center [787, 345] width 451 height 16
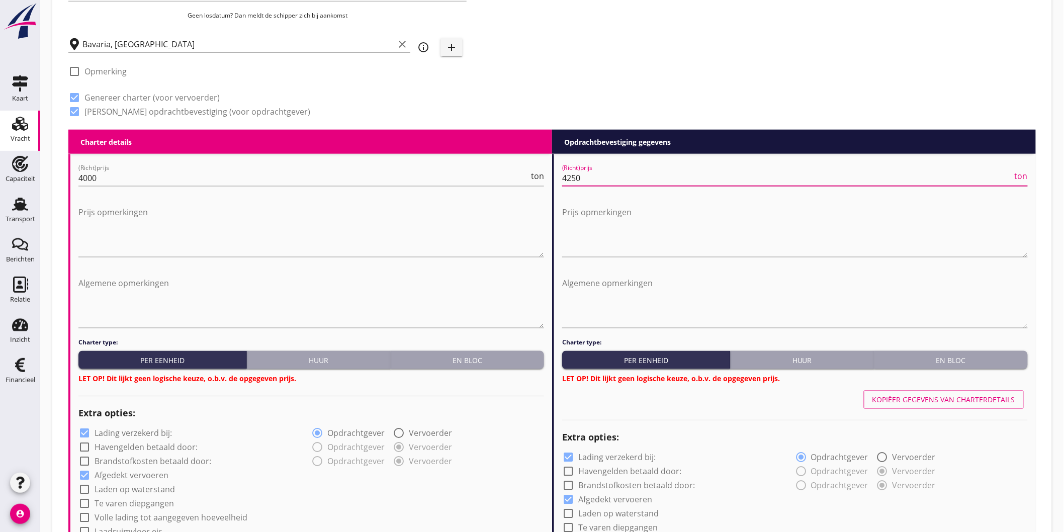
type input "4250"
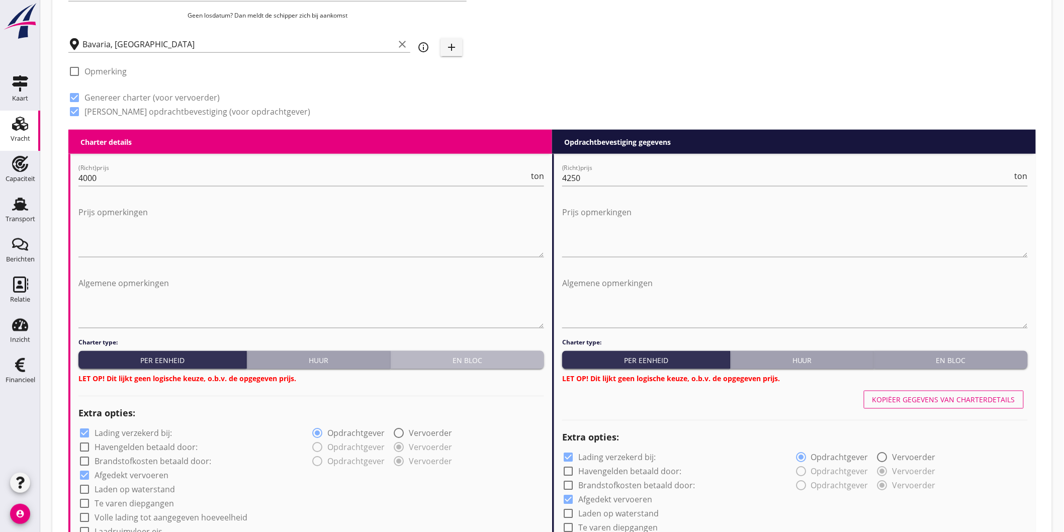
click at [503, 365] on button "En bloc" at bounding box center [467, 360] width 153 height 18
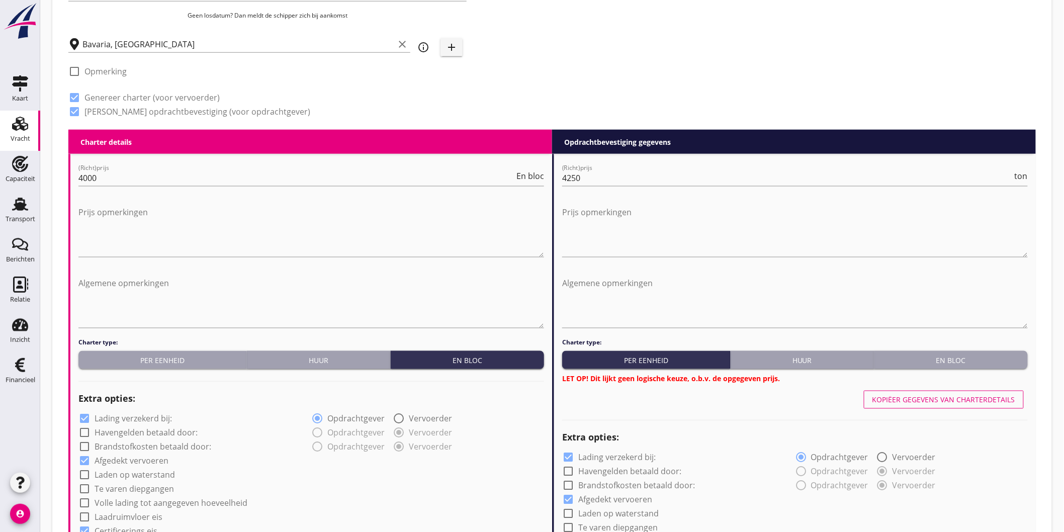
click at [924, 355] on div "En bloc" at bounding box center [951, 360] width 145 height 11
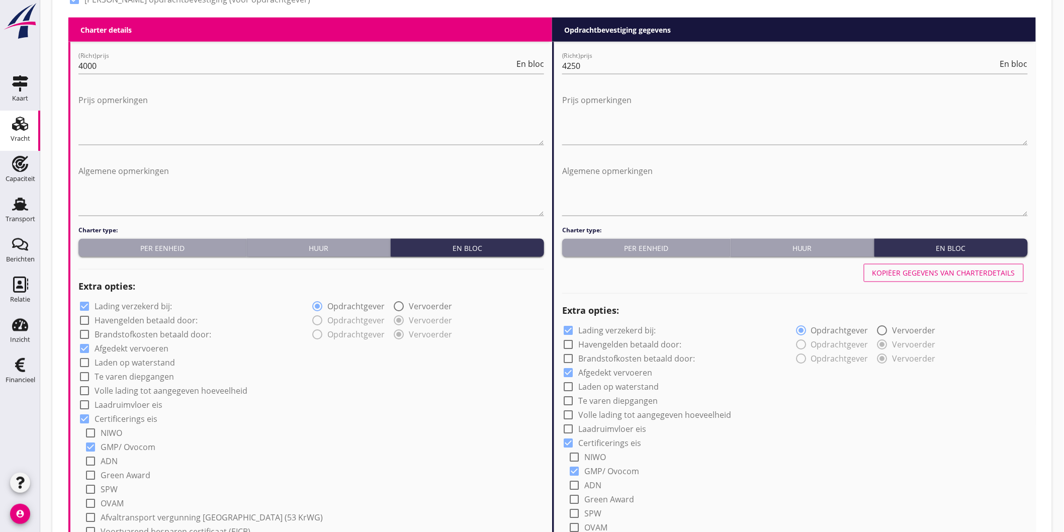
click at [139, 306] on label "Lading verzekerd bij:" at bounding box center [133, 307] width 77 height 10
checkbox input "false"
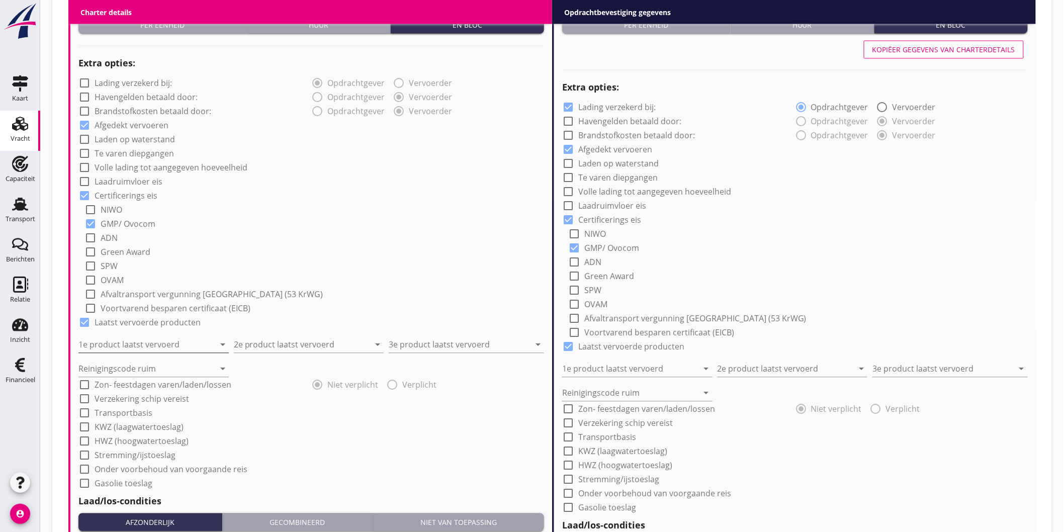
click at [139, 341] on input "1e product laatst vervoerd" at bounding box center [146, 345] width 136 height 16
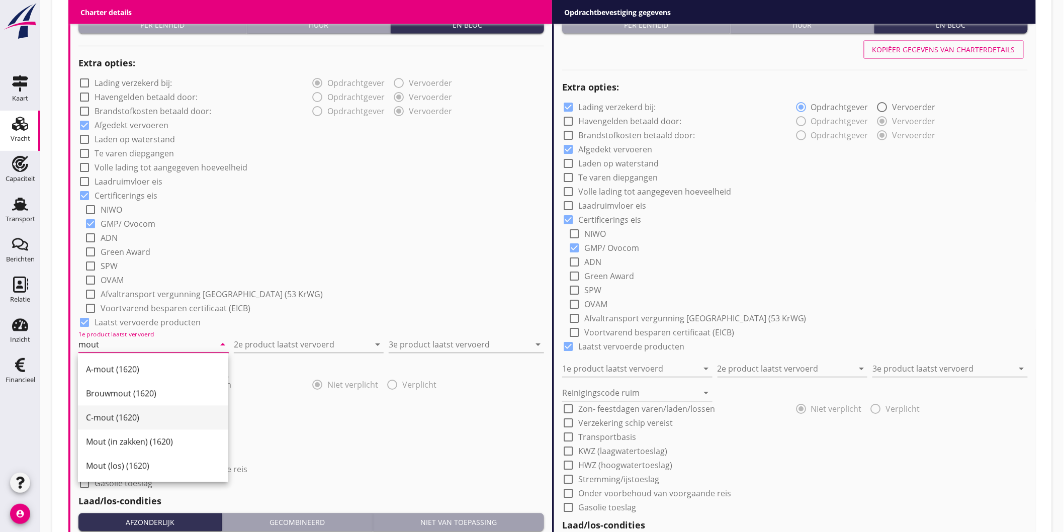
scroll to position [808, 0]
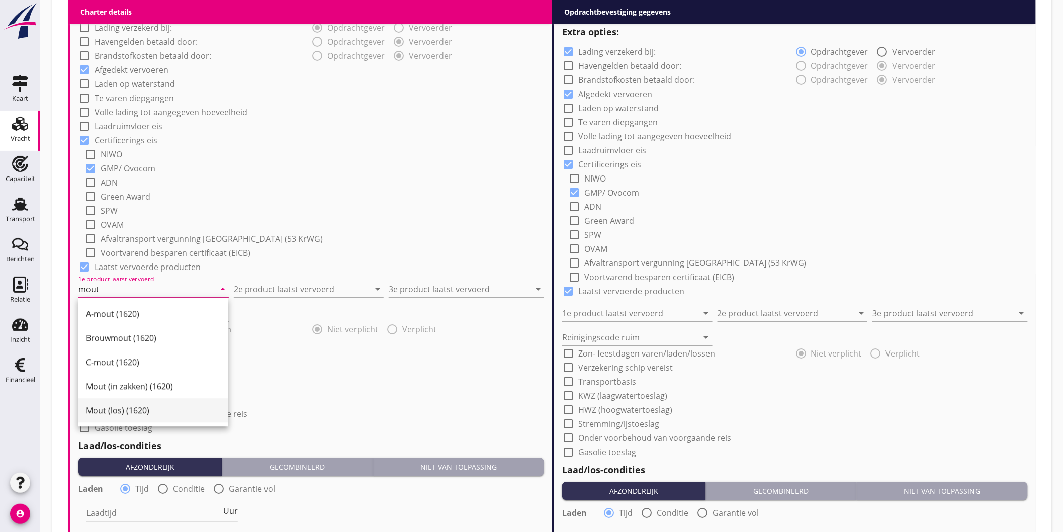
click at [127, 413] on div "Mout (los) (1620)" at bounding box center [153, 410] width 134 height 12
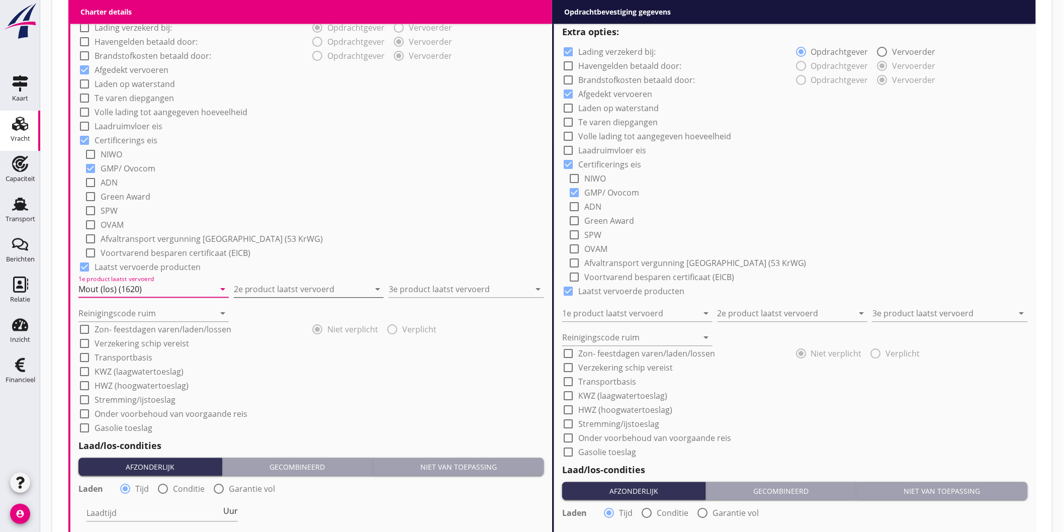
type input "Mout (los) (1620)"
click at [257, 289] on input "2e product laatst vervoerd" at bounding box center [302, 289] width 136 height 16
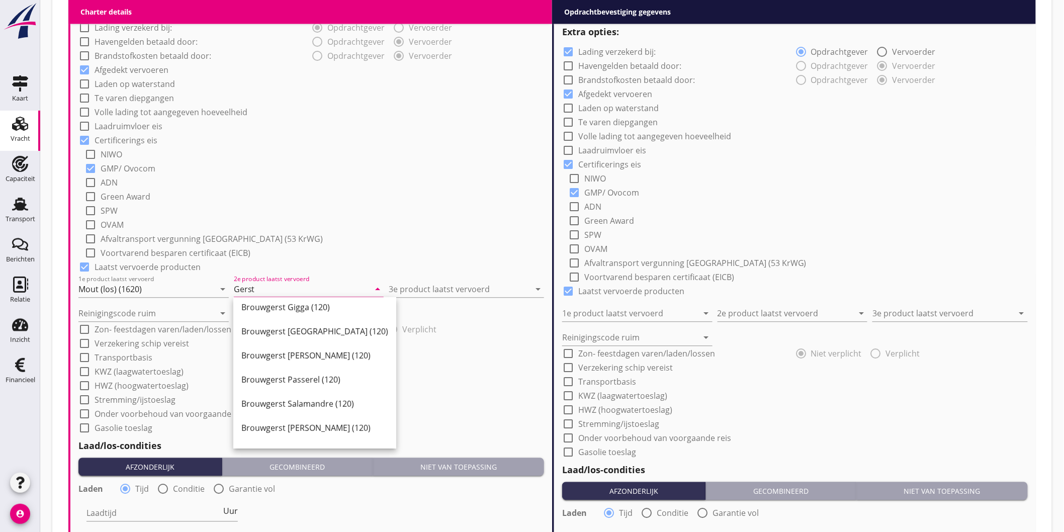
scroll to position [864, 0]
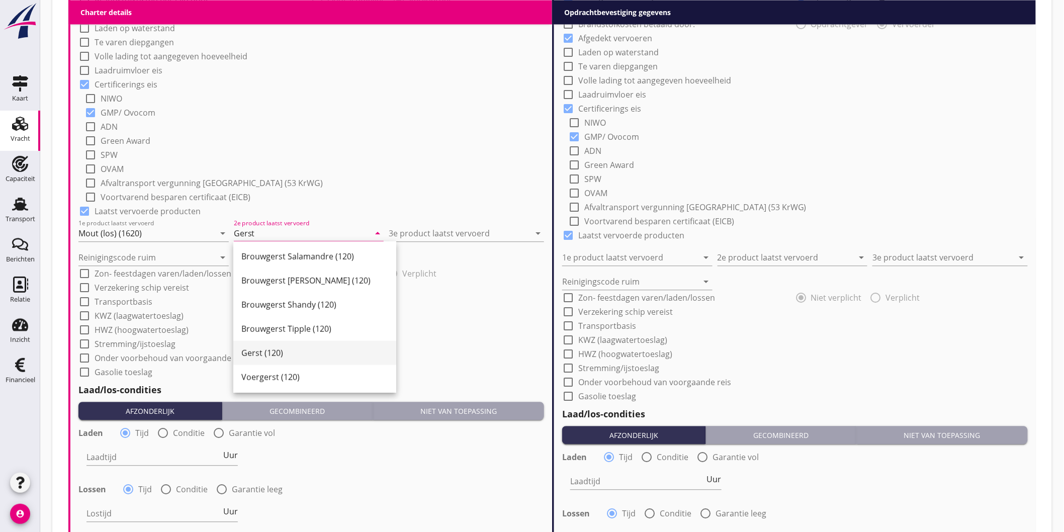
click at [282, 348] on div "Gerst (120)" at bounding box center [314, 353] width 147 height 12
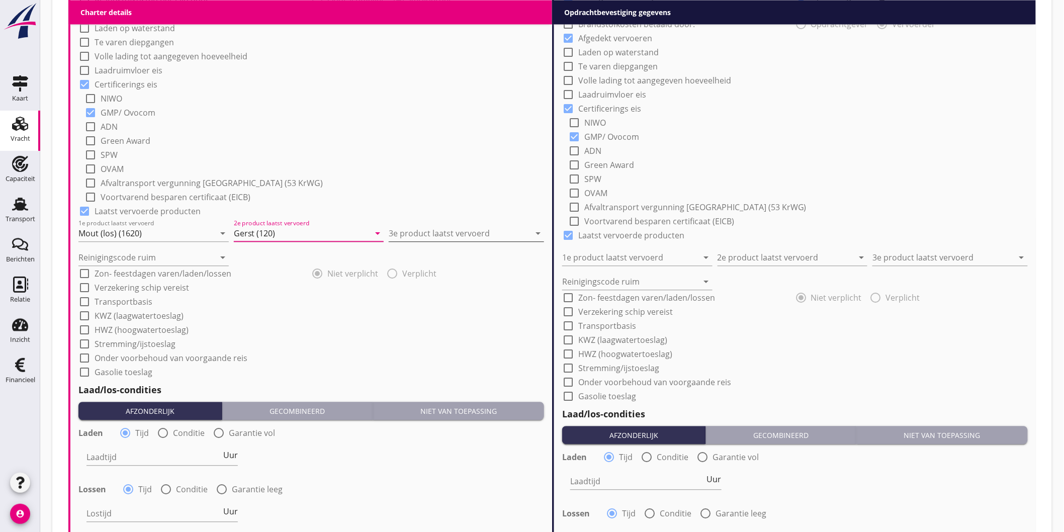
type input "Gerst (120)"
click at [442, 228] on input "3e product laatst vervoerd" at bounding box center [459, 233] width 141 height 16
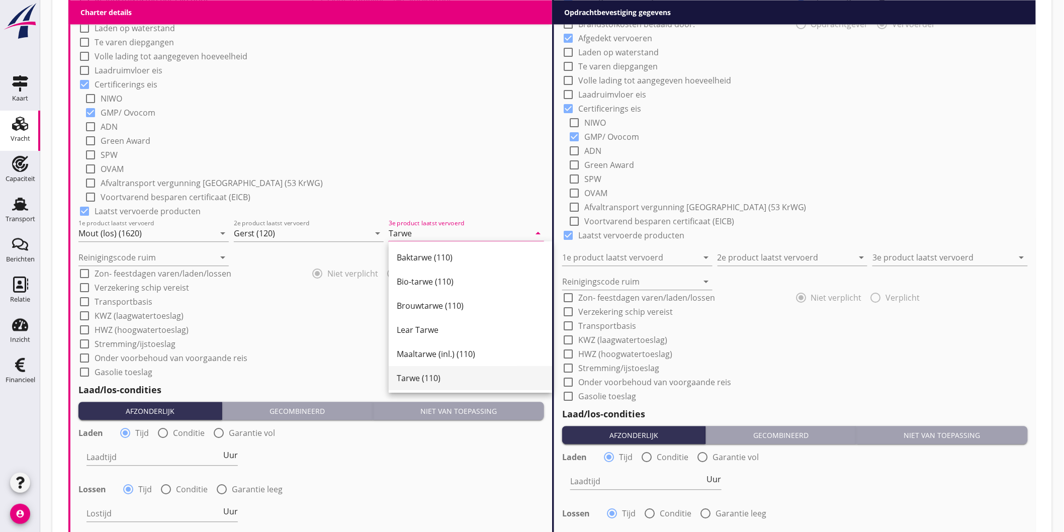
click at [442, 374] on div "Tarwe (110)" at bounding box center [470, 378] width 147 height 12
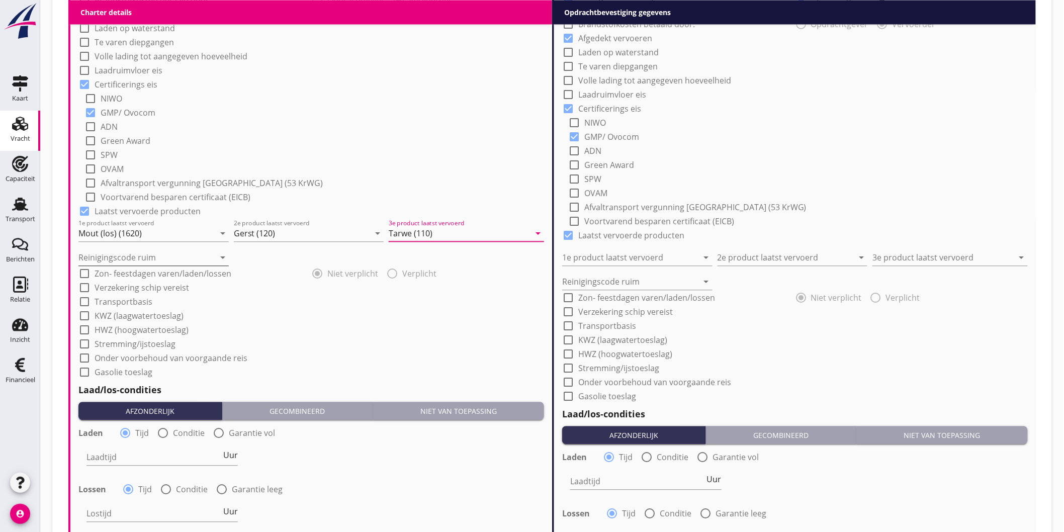
type input "Tarwe (110)"
click at [180, 253] on input "Reinigingscode ruim" at bounding box center [146, 257] width 136 height 16
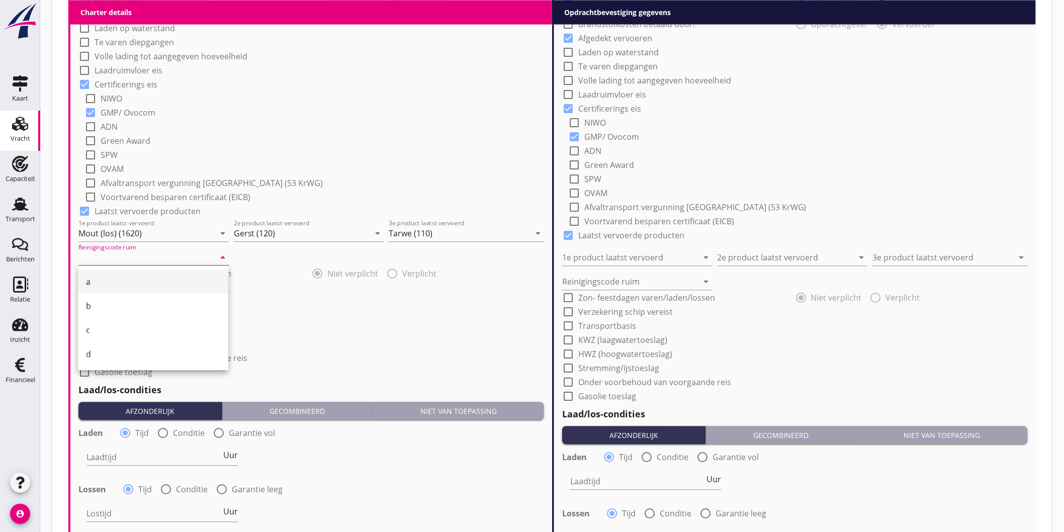
click at [162, 284] on div "a" at bounding box center [153, 282] width 134 height 12
type input "a"
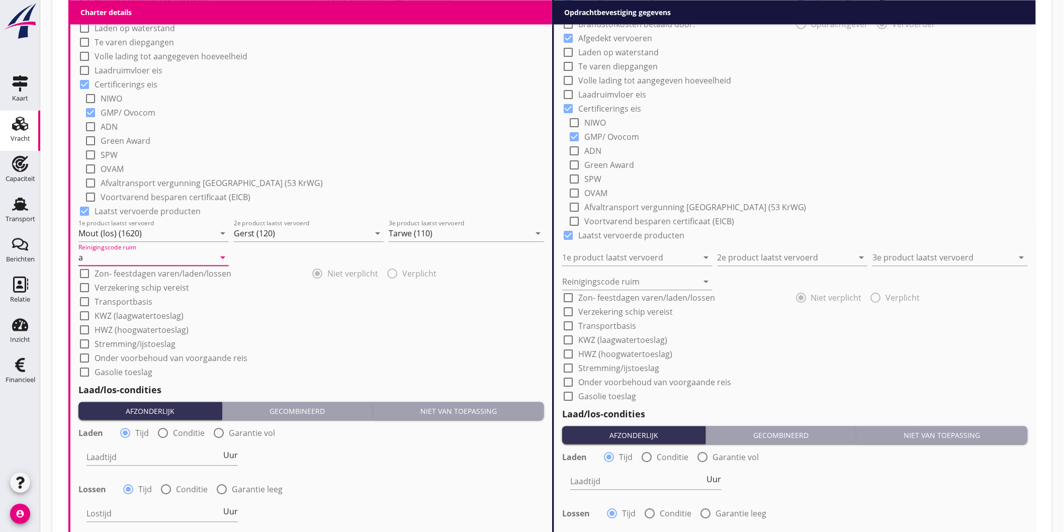
scroll to position [1031, 0]
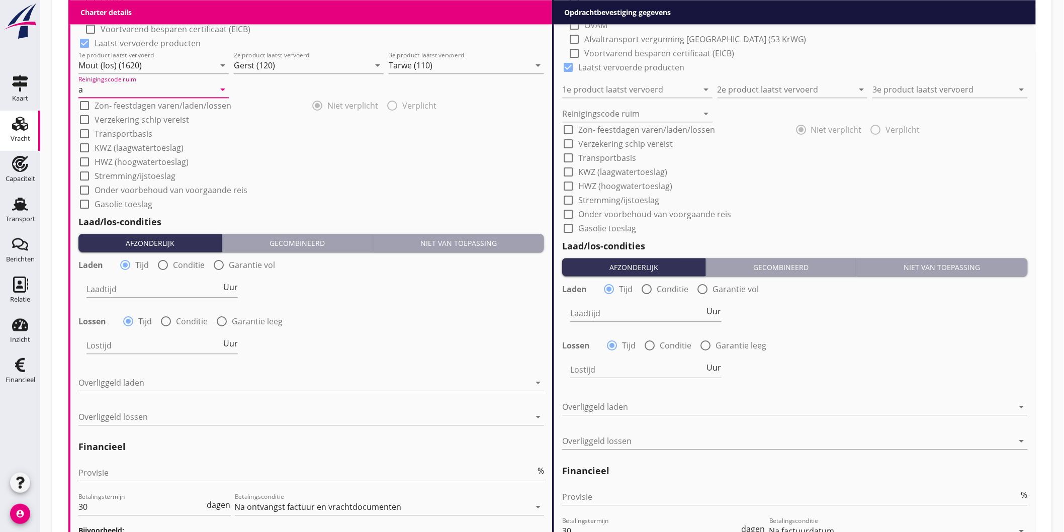
click at [173, 263] on label "Conditie" at bounding box center [189, 265] width 32 height 10
radio input "false"
radio input "true"
click at [138, 293] on div at bounding box center [194, 289] width 214 height 16
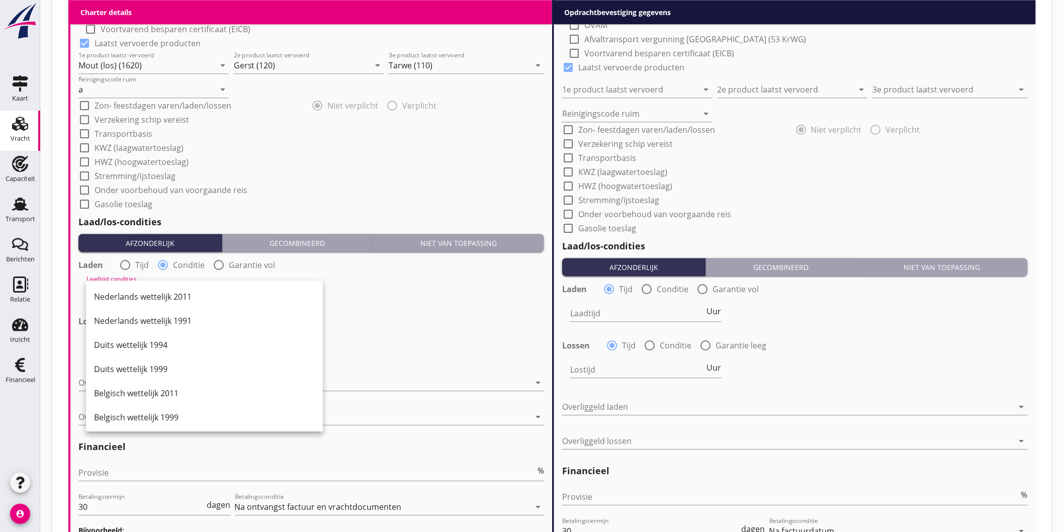
click at [138, 293] on div "Nederlands wettelijk 2011" at bounding box center [204, 297] width 221 height 12
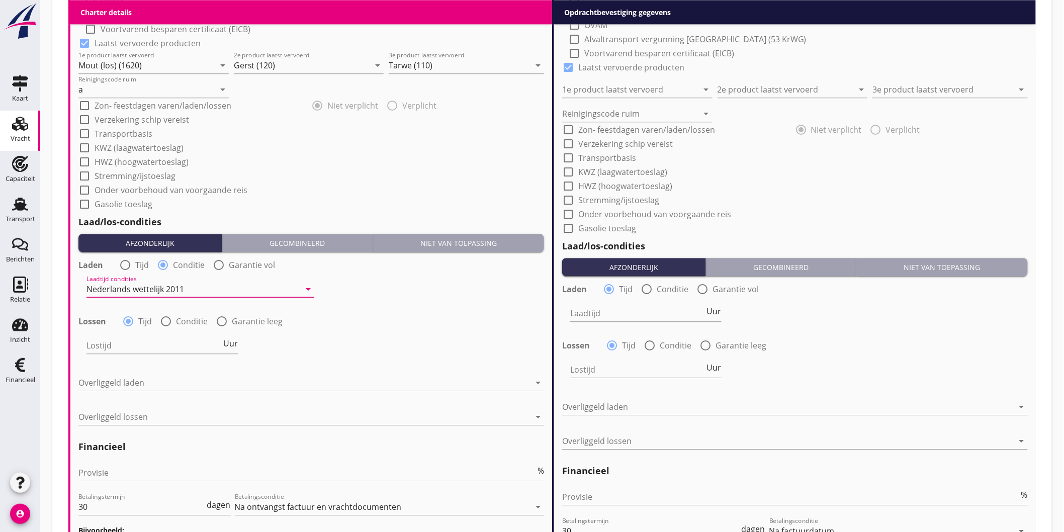
click at [166, 325] on div at bounding box center [165, 321] width 17 height 17
radio input "false"
radio input "true"
click at [131, 349] on div at bounding box center [194, 345] width 214 height 16
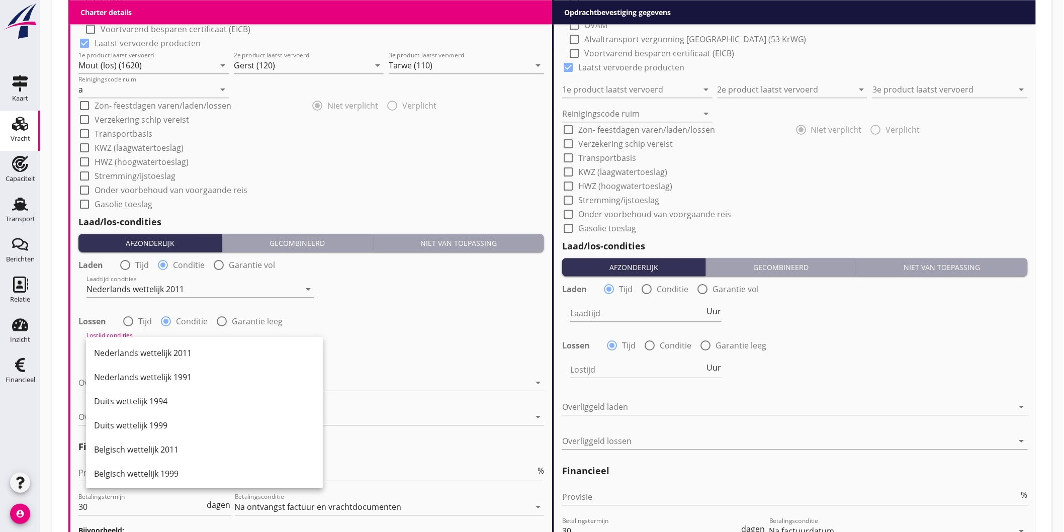
click at [131, 349] on div "Nederlands wettelijk 2011" at bounding box center [204, 353] width 221 height 12
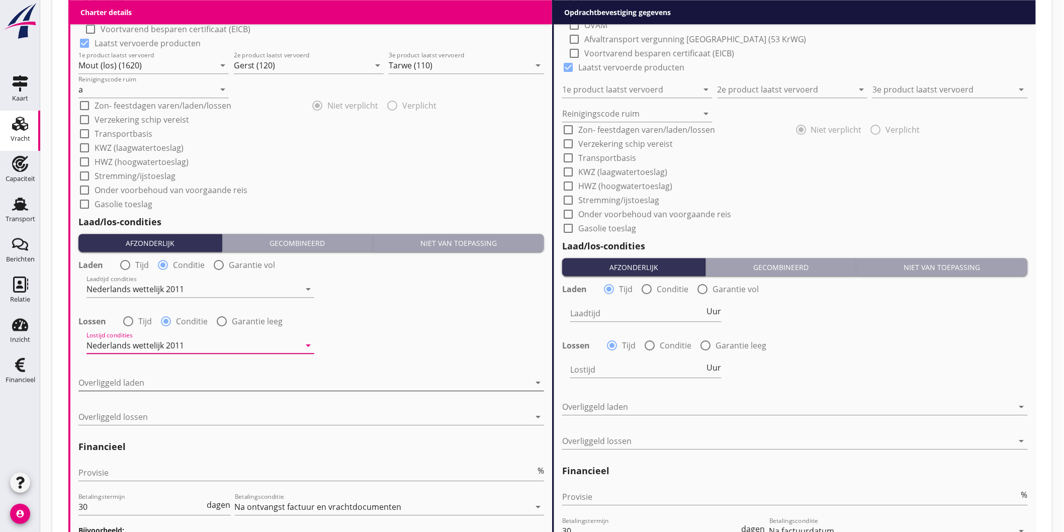
click at [136, 382] on div at bounding box center [304, 383] width 452 height 16
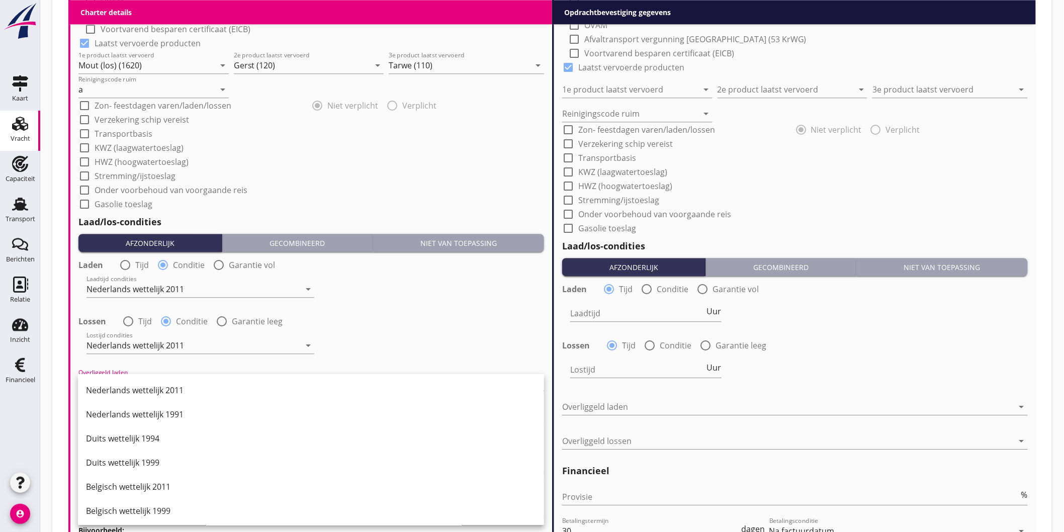
click at [136, 382] on div "Nederlands wettelijk 2011" at bounding box center [311, 390] width 450 height 24
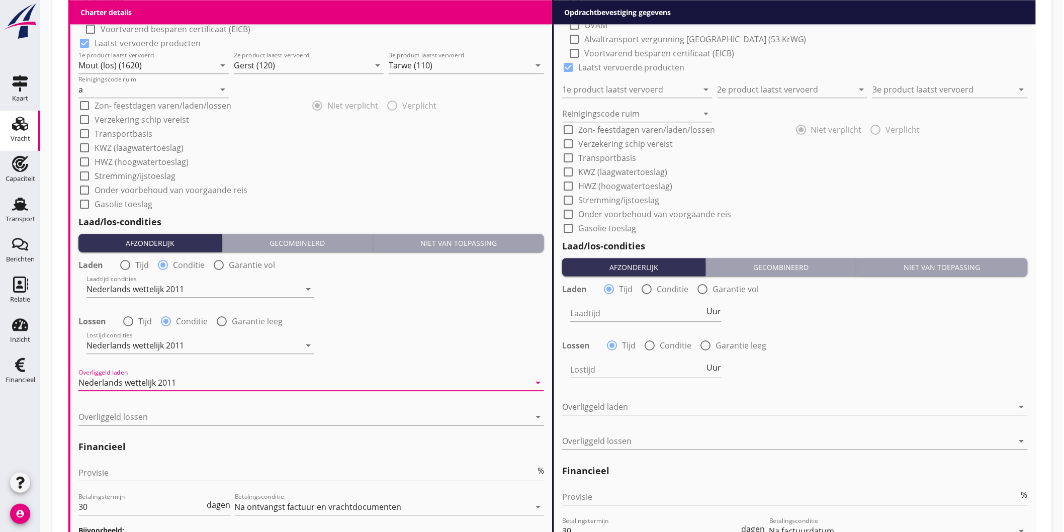
click at [132, 419] on div at bounding box center [304, 417] width 452 height 16
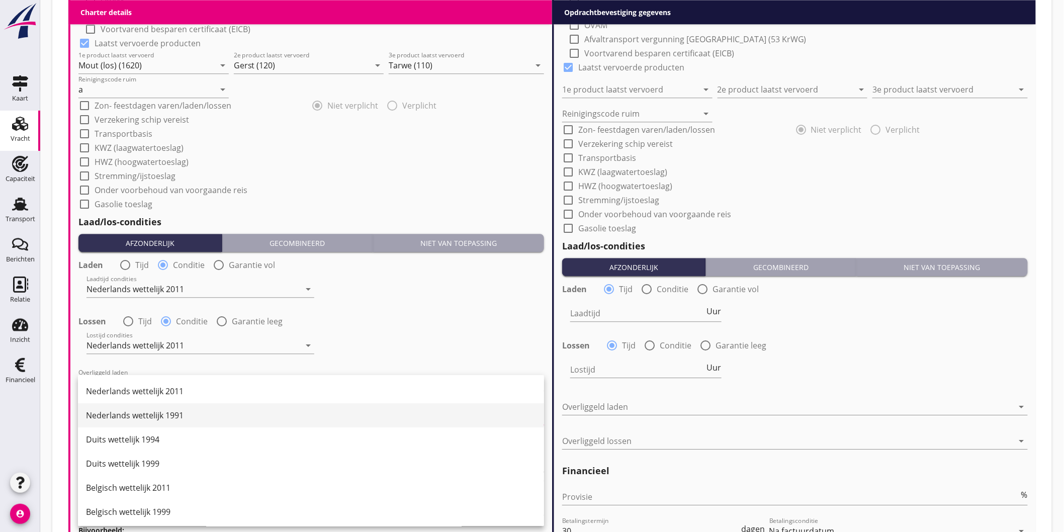
click at [138, 415] on div "Nederlands wettelijk 1991" at bounding box center [311, 415] width 450 height 12
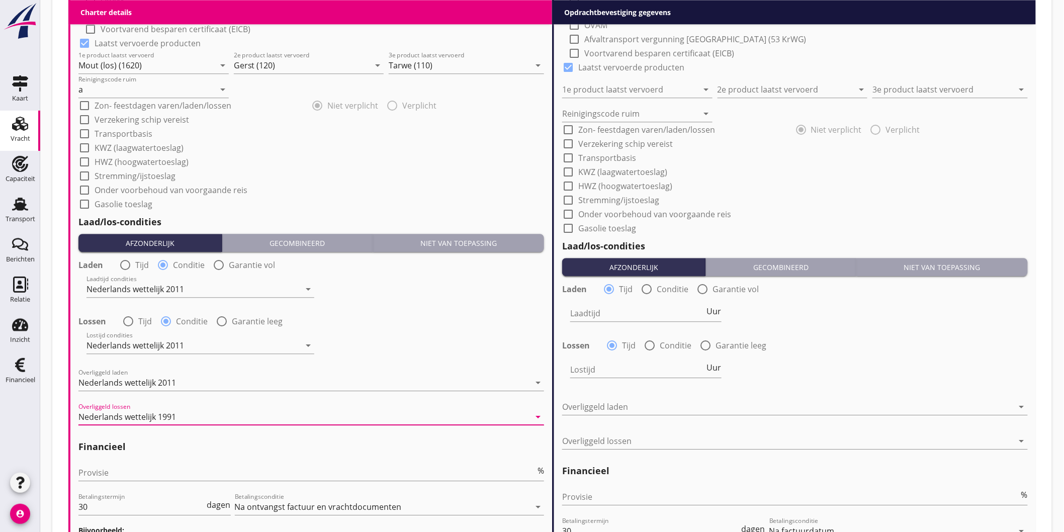
click at [139, 414] on div "Nederlands wettelijk 1991" at bounding box center [127, 416] width 98 height 9
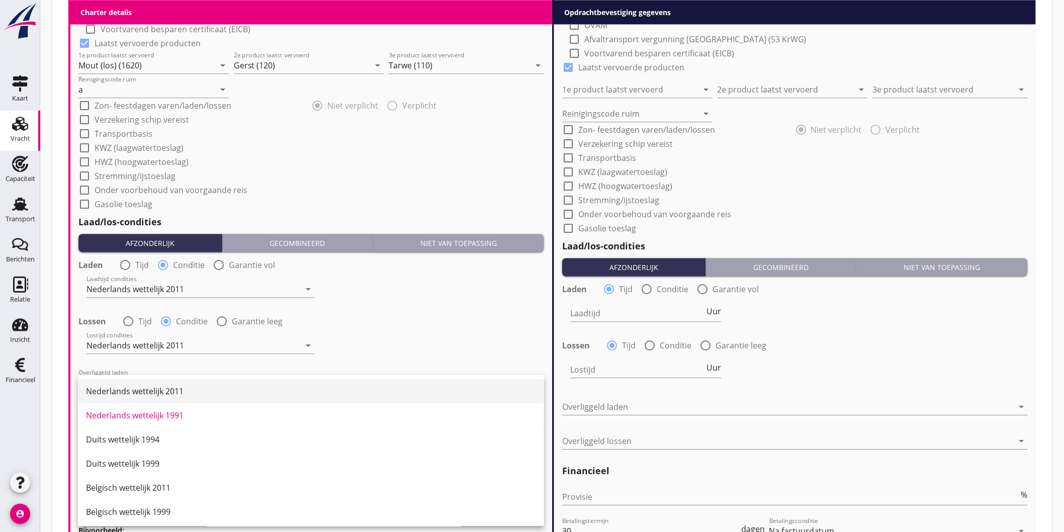
click at [146, 396] on div "Nederlands wettelijk 2011" at bounding box center [311, 391] width 450 height 12
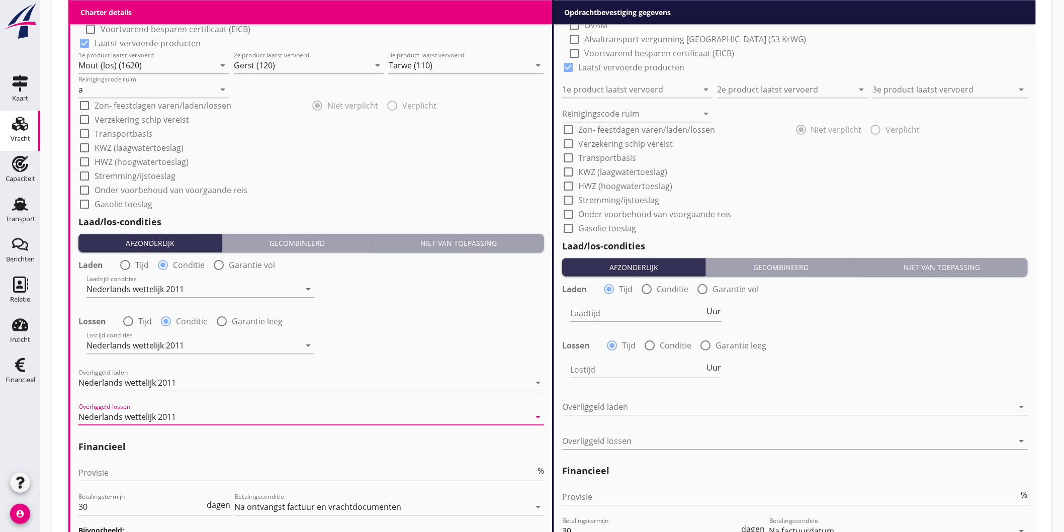
click at [120, 469] on input "Provisie" at bounding box center [306, 473] width 457 height 16
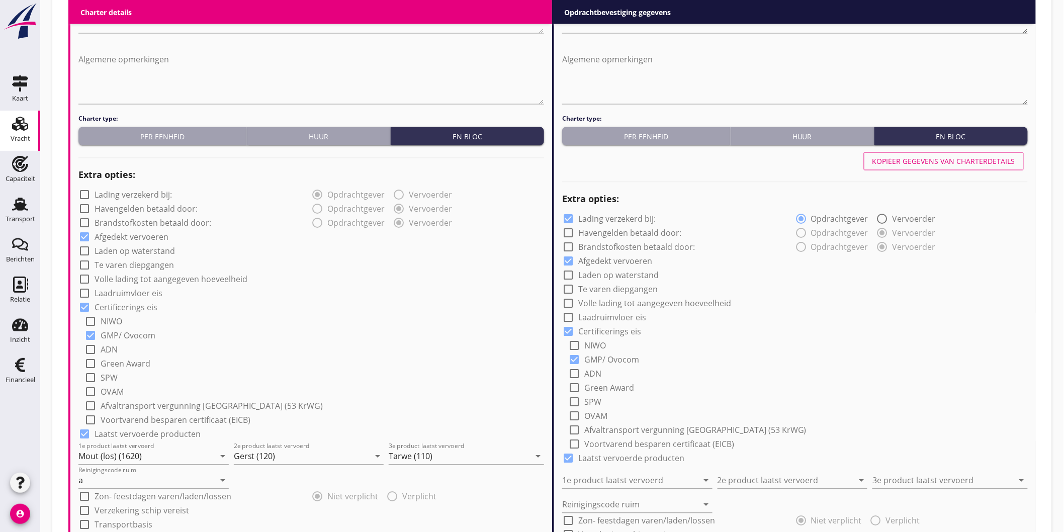
click at [903, 170] on div "Kopiëer gegevens van charterdetails" at bounding box center [795, 161] width 466 height 24
click at [906, 163] on div "Kopiëer gegevens van charterdetails" at bounding box center [944, 161] width 143 height 11
checkbox input "false"
type input "Mout (los) (1620)"
type input "Gerst (120)"
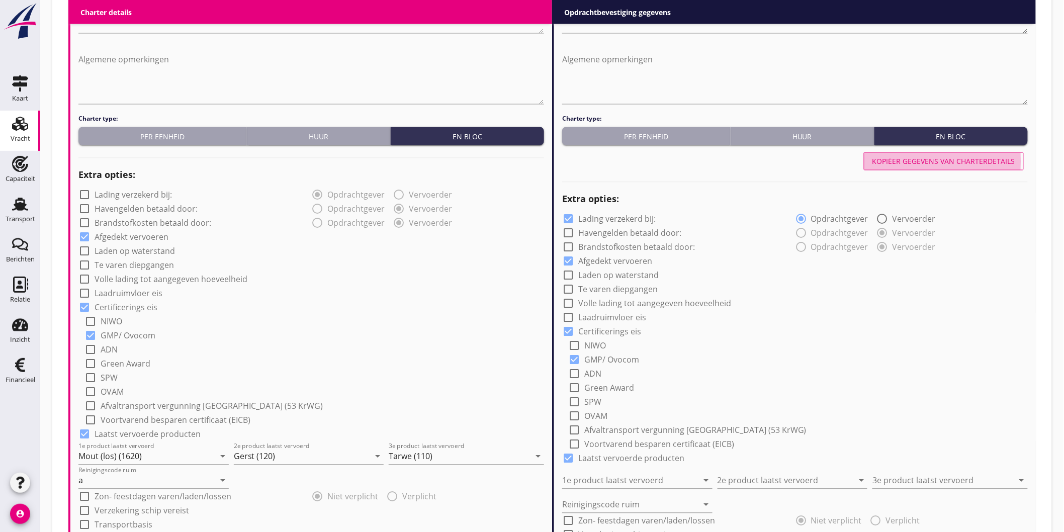
type input "Tarwe (110)"
type input "a"
radio input "false"
radio input "true"
radio input "false"
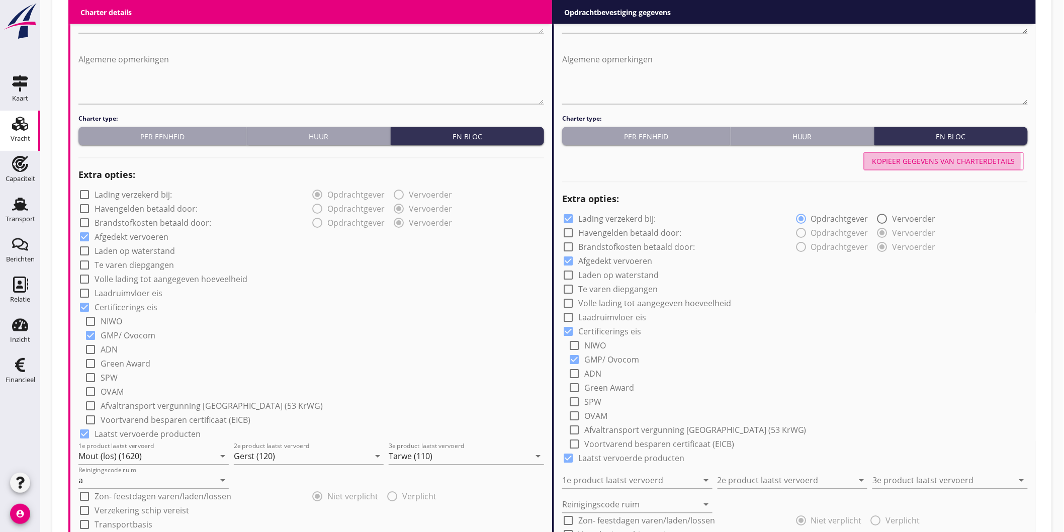
radio input "true"
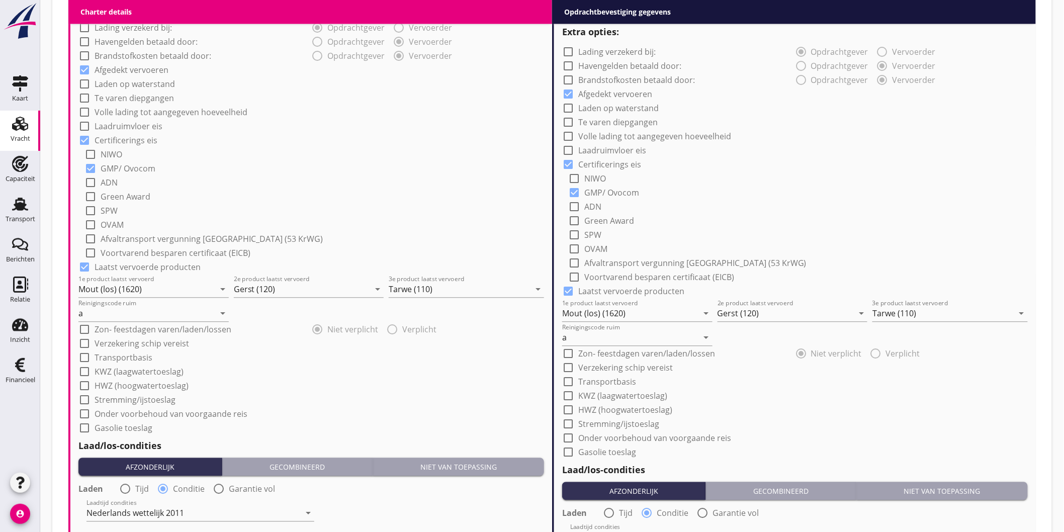
scroll to position [1166, 0]
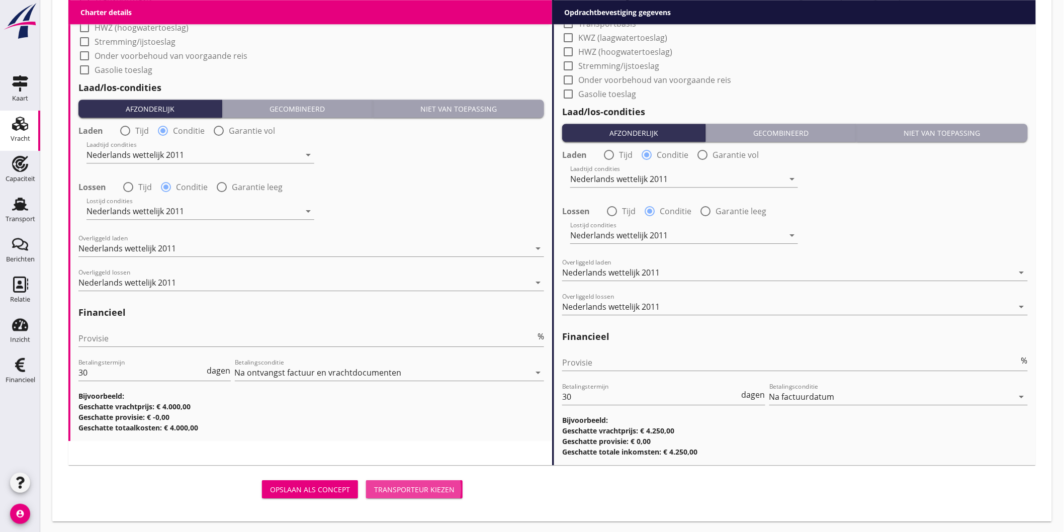
click at [418, 486] on div "Transporteur kiezen" at bounding box center [414, 489] width 80 height 11
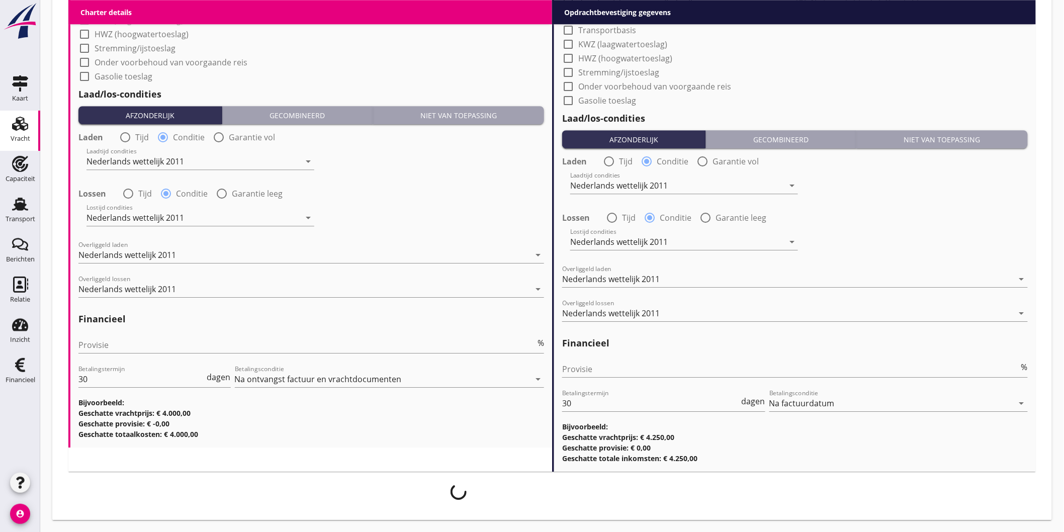
scroll to position [1158, 0]
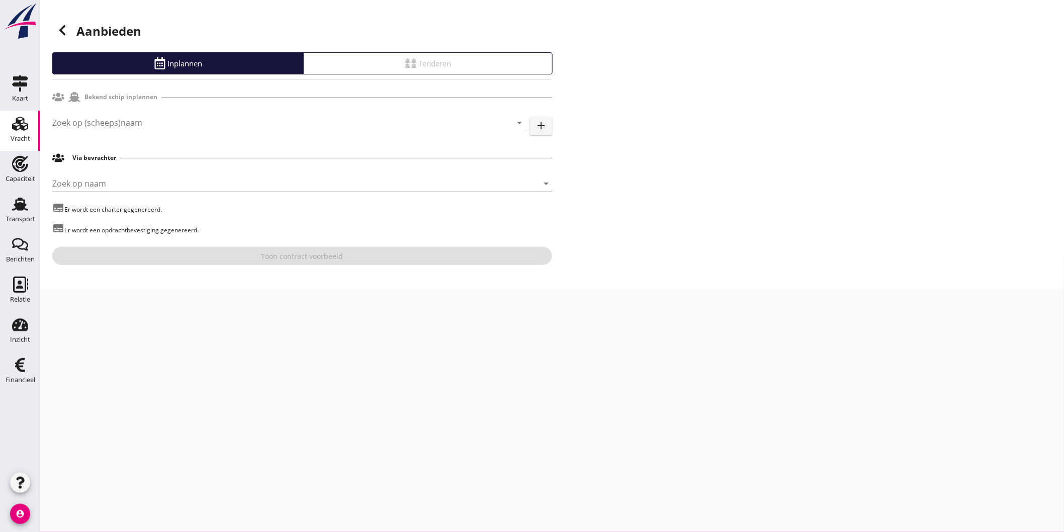
click at [538, 117] on button "add" at bounding box center [541, 126] width 22 height 18
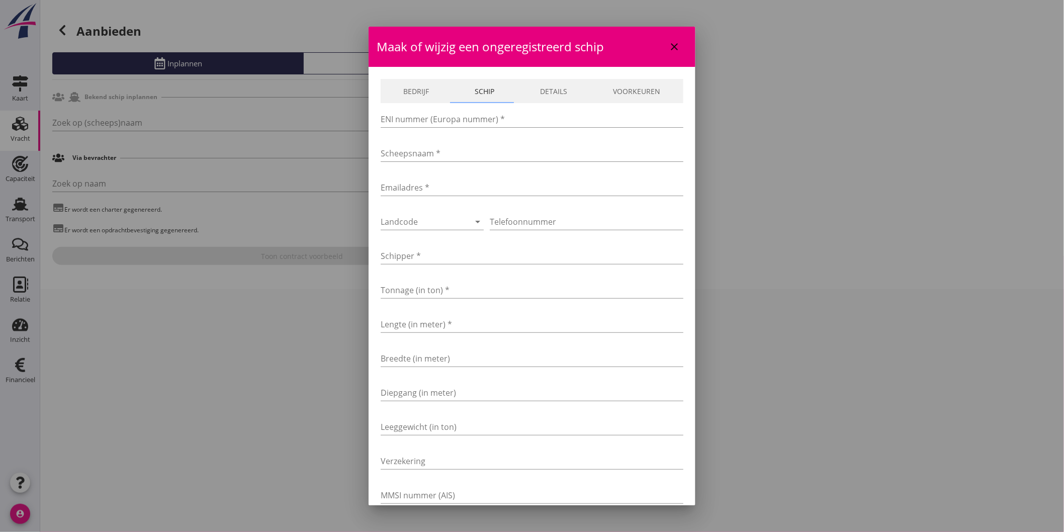
click at [441, 91] on link "Bedrijf" at bounding box center [416, 91] width 71 height 24
drag, startPoint x: 412, startPoint y: 119, endPoint x: 510, endPoint y: 102, distance: 99.1
click at [412, 119] on input "Bedrijfsnaam *" at bounding box center [532, 119] width 303 height 16
click at [491, 87] on link "Schip" at bounding box center [484, 91] width 65 height 24
click at [428, 158] on input "Scheepsnaam *" at bounding box center [532, 153] width 303 height 16
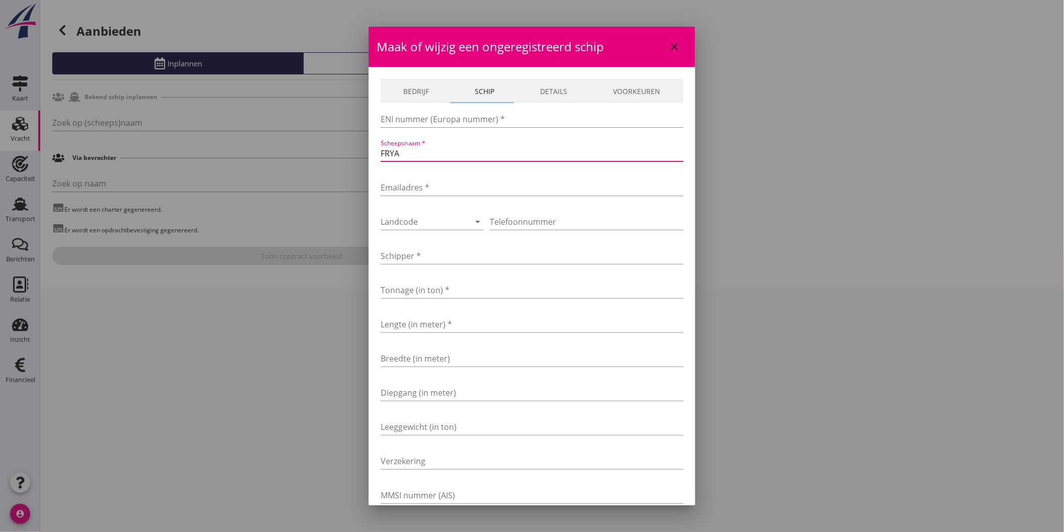
type input "FRYA"
drag, startPoint x: 388, startPoint y: 124, endPoint x: 404, endPoint y: 120, distance: 16.7
click at [388, 124] on input "ENI nummer (Europa nummer) *" at bounding box center [532, 119] width 303 height 16
type input "02204816"
click at [494, 193] on input "Emailadres *" at bounding box center [532, 188] width 303 height 16
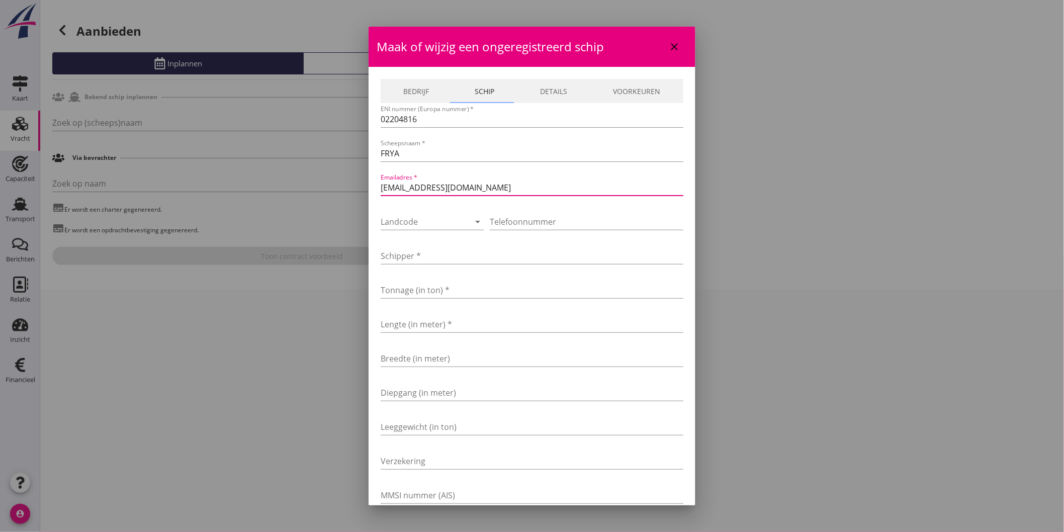
type input "siemar.svb@gmail.com"
type input "06-25500216"
type input "d"
type input "de [PERSON_NAME]"
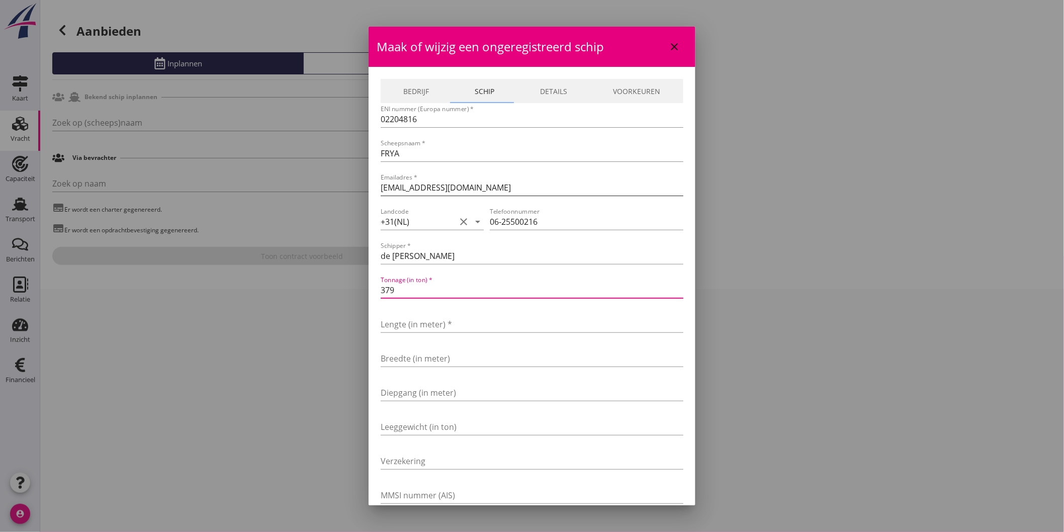
type input "379"
type input "39.07"
type input "5.05"
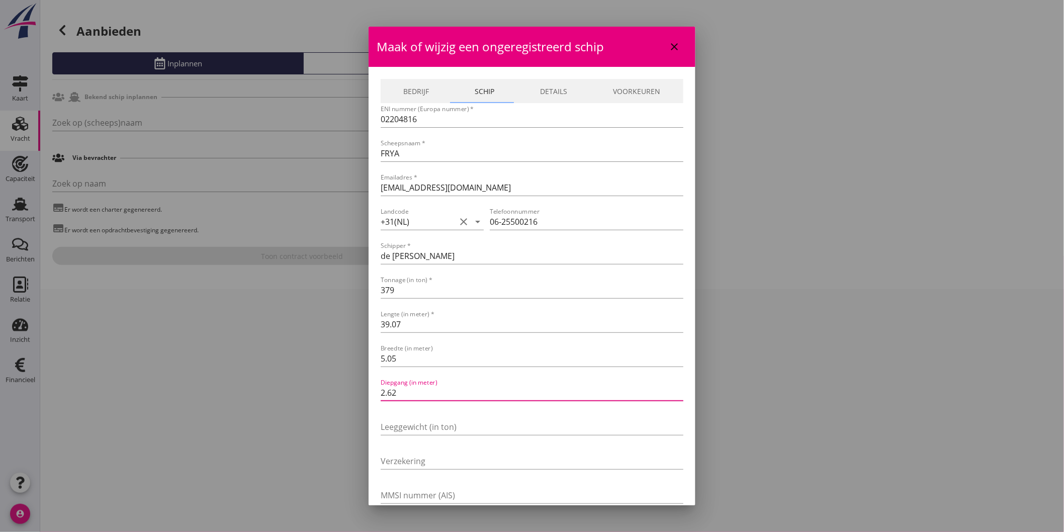
type input "2.62"
type input "T"
type input "EOC"
click at [551, 87] on link "Details" at bounding box center [554, 91] width 73 height 24
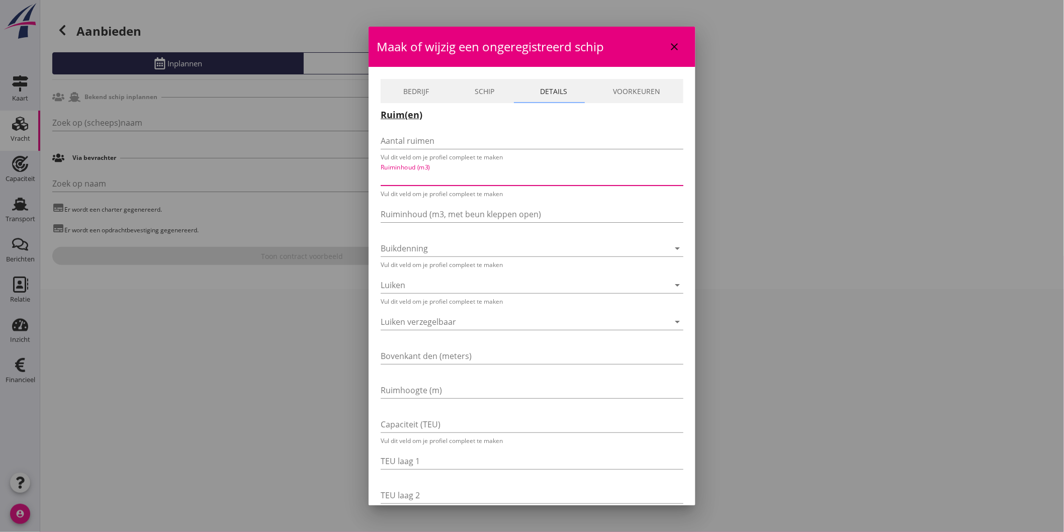
click at [418, 179] on input "Ruiminhoud (m3)" at bounding box center [525, 177] width 289 height 16
type input "435"
click at [408, 95] on link "Bedrijf" at bounding box center [416, 91] width 71 height 24
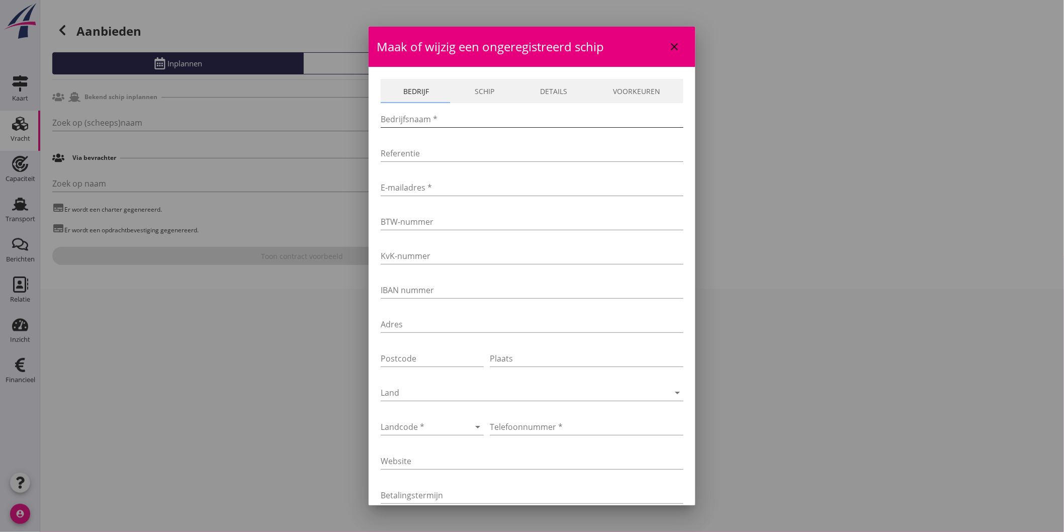
click at [424, 123] on input "Bedrijfsnaam *" at bounding box center [532, 119] width 303 height 16
type input "Scheepvaartbedrijf Siemar"
type input "siemar.svb@gmail.com"
click at [420, 429] on div at bounding box center [418, 427] width 75 height 16
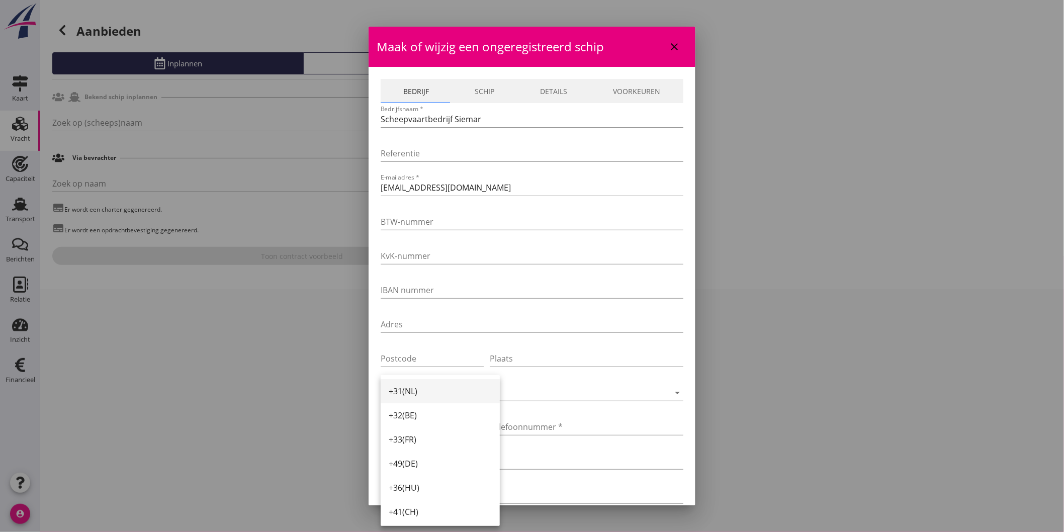
click at [429, 393] on div "+31(NL)" at bounding box center [440, 391] width 103 height 12
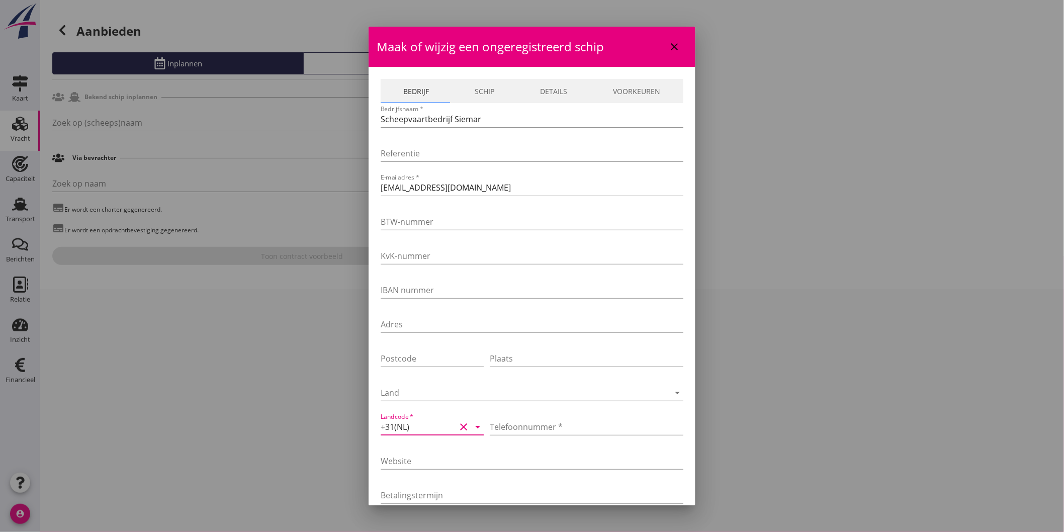
click at [478, 96] on link "Schip" at bounding box center [484, 91] width 65 height 24
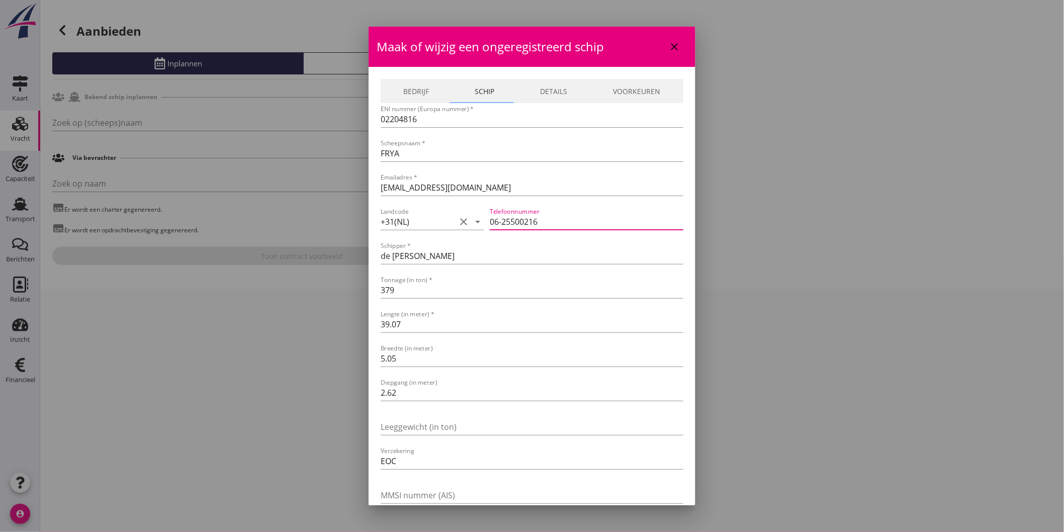
drag, startPoint x: 586, startPoint y: 228, endPoint x: 438, endPoint y: 231, distance: 148.9
click at [438, 231] on div "Landcode +31(NL) clear arrow_drop_down Telefoonnummer 06-25500216" at bounding box center [532, 223] width 303 height 34
click at [419, 94] on link "Bedrijf" at bounding box center [416, 91] width 71 height 24
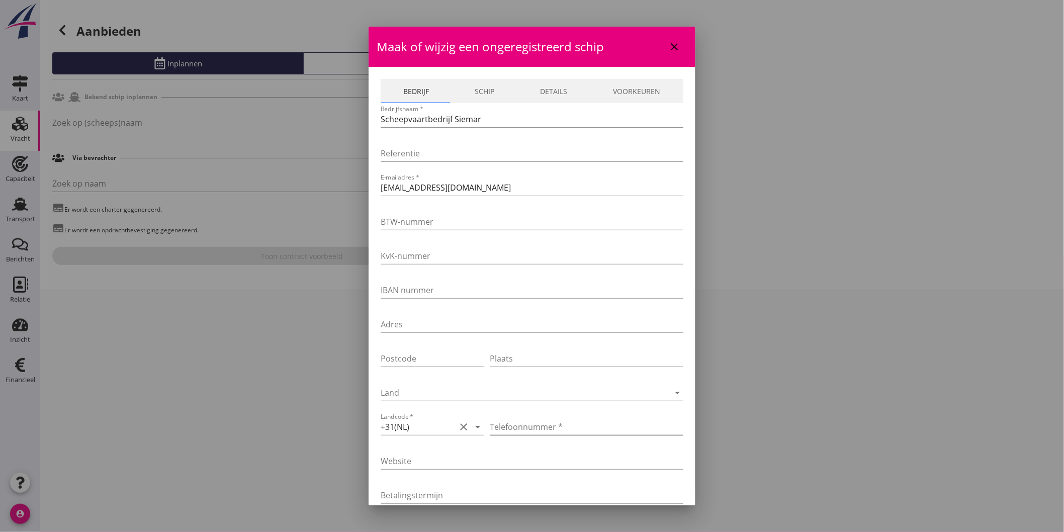
click at [559, 422] on input "Telefoonnummer *" at bounding box center [587, 427] width 194 height 16
click at [531, 420] on input "Telefoonnummer *" at bounding box center [587, 427] width 194 height 16
paste input "06-25500216"
type input "06-25500216"
click at [476, 95] on link "Schip" at bounding box center [484, 91] width 65 height 24
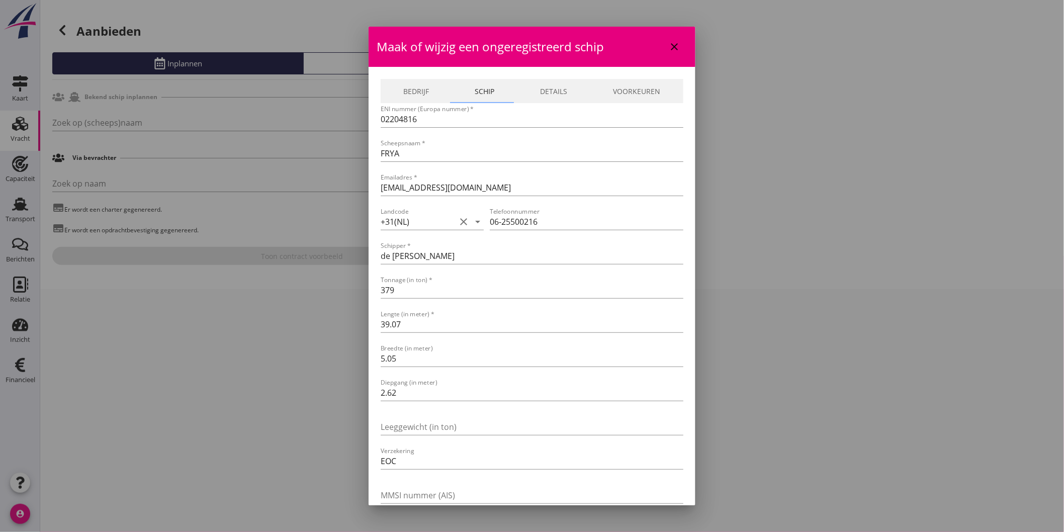
scroll to position [55, 0]
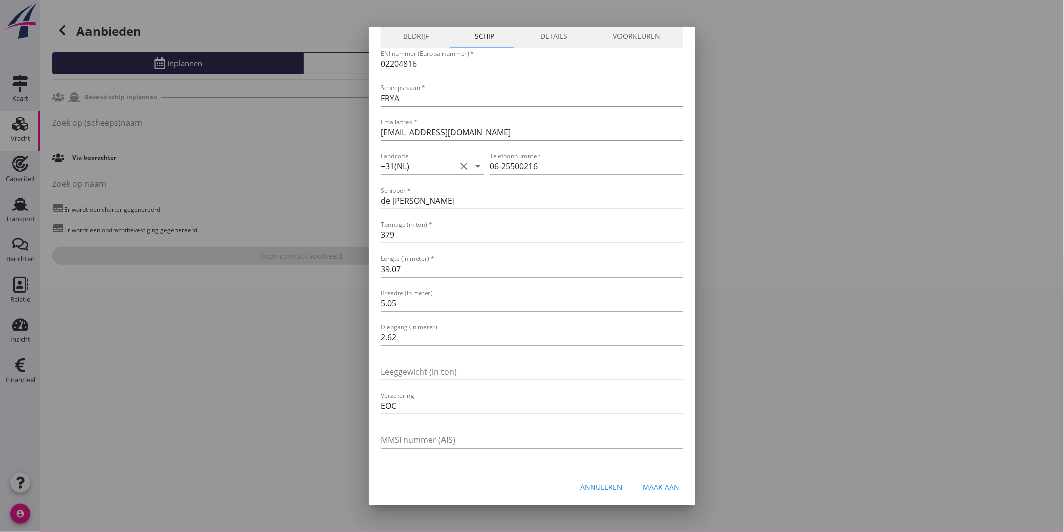
click at [556, 38] on link "Details" at bounding box center [554, 36] width 73 height 24
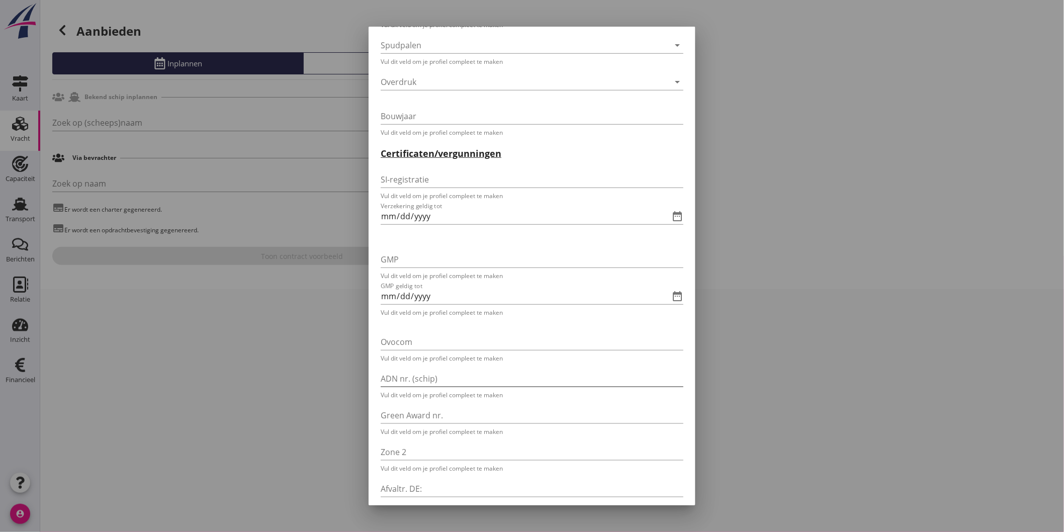
scroll to position [1955, 0]
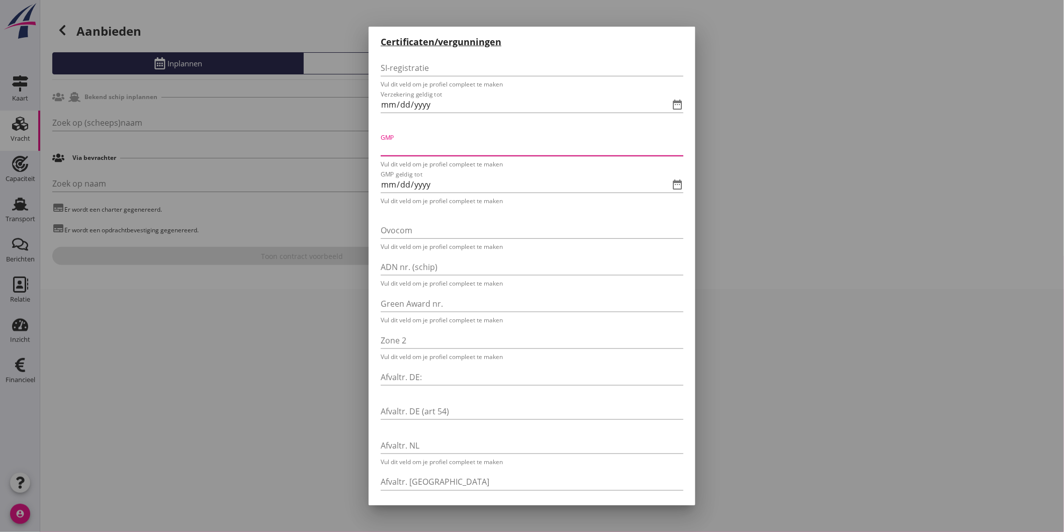
click at [391, 142] on input "GMP" at bounding box center [525, 148] width 289 height 16
click at [416, 144] on input "GMP" at bounding box center [525, 148] width 289 height 16
type input "33/HCH/NAV782/EVR-01"
click at [386, 178] on input "GMP geldig tot" at bounding box center [518, 182] width 275 height 16
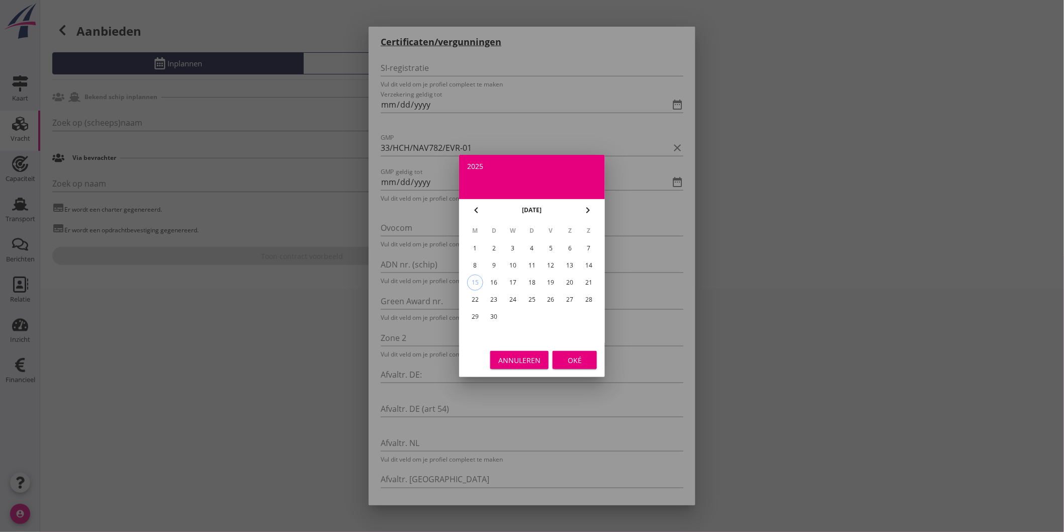
click at [479, 163] on div "2025" at bounding box center [532, 166] width 130 height 7
click at [537, 248] on li "2026" at bounding box center [532, 247] width 146 height 20
click at [485, 259] on button "apr" at bounding box center [487, 265] width 43 height 18
click at [528, 247] on div "2" at bounding box center [532, 248] width 16 height 16
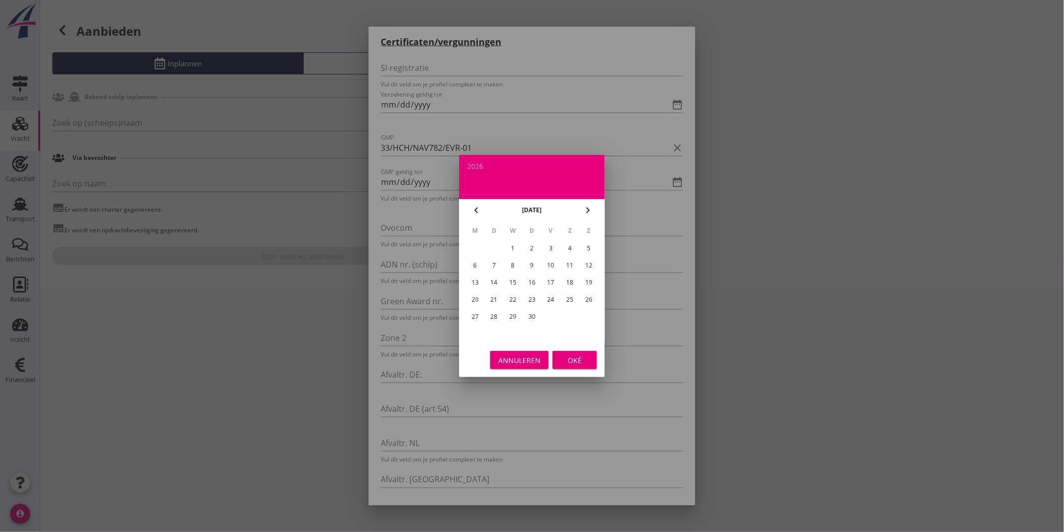
type input "2026-04-02"
click at [578, 357] on div "Oké" at bounding box center [575, 360] width 28 height 11
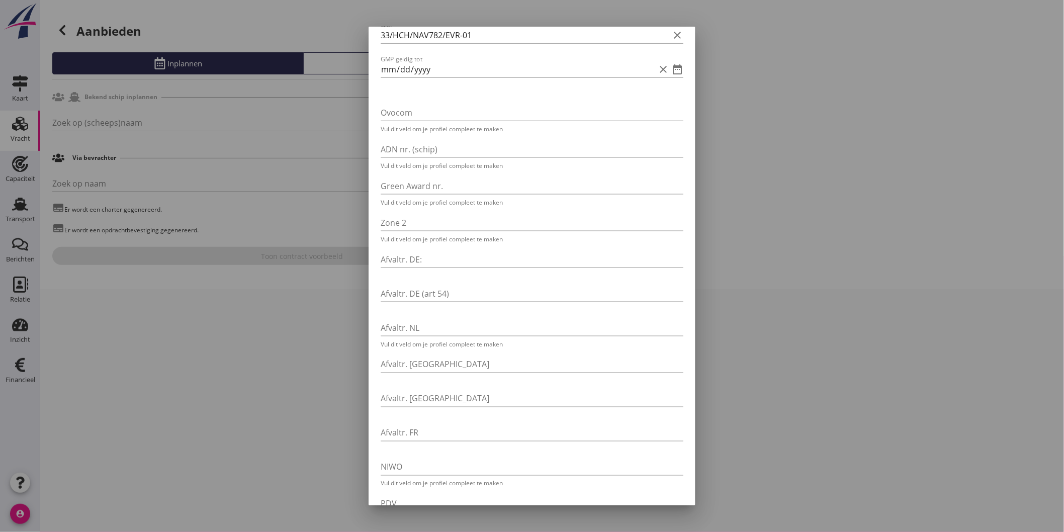
scroll to position [2263, 0]
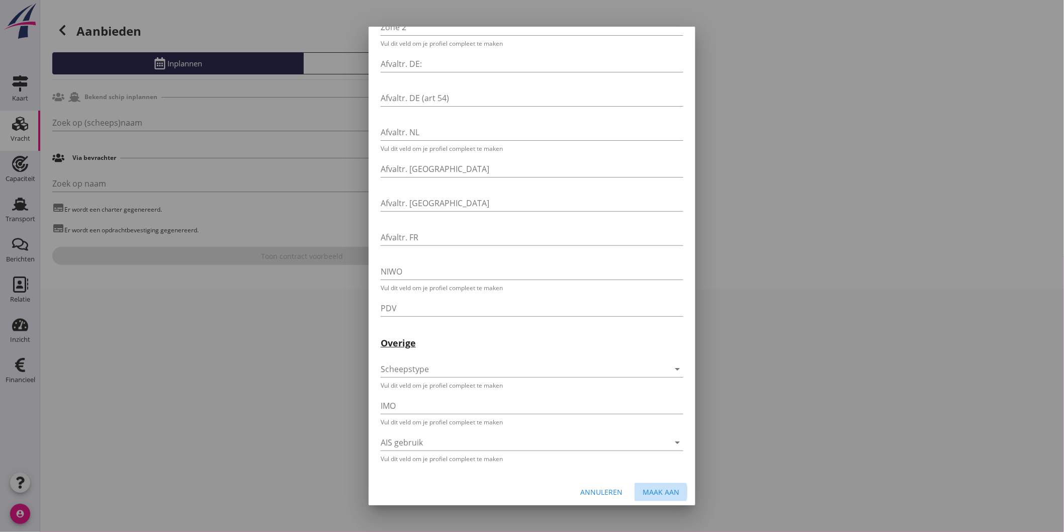
click at [670, 487] on div "Maak aan" at bounding box center [661, 492] width 37 height 11
type input "FRYA"
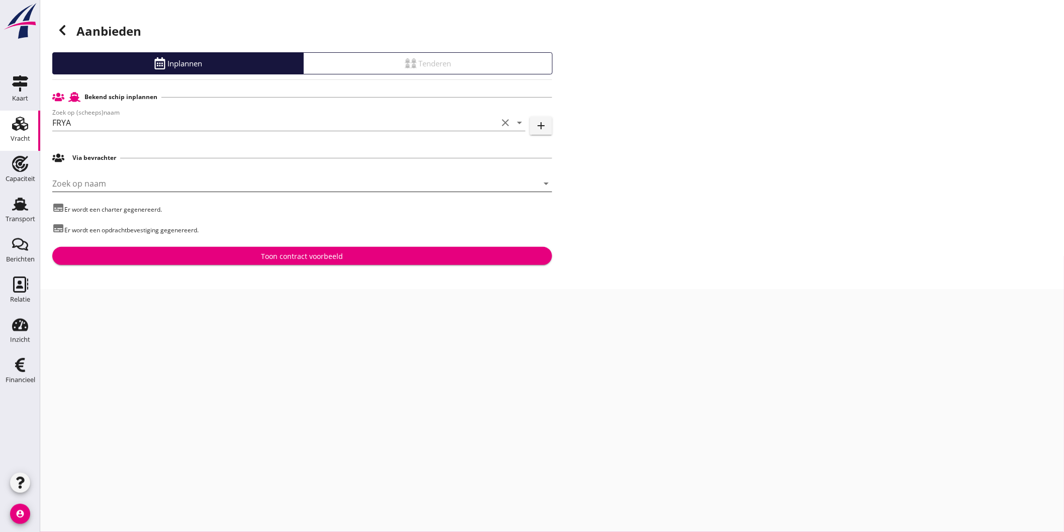
click at [182, 177] on input "Zoek op naam" at bounding box center [288, 184] width 472 height 16
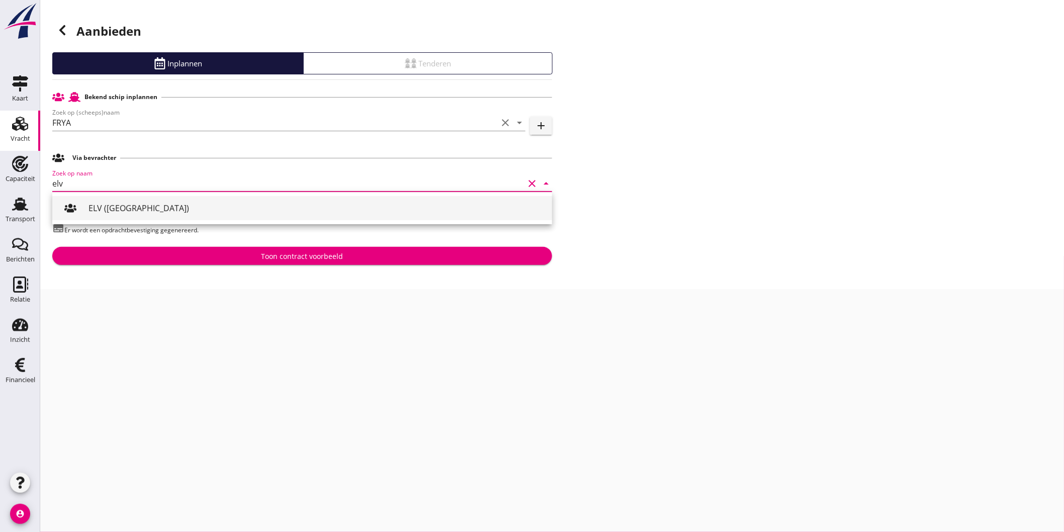
click at [164, 217] on div "ELV (Rotterdam)" at bounding box center [317, 208] width 456 height 24
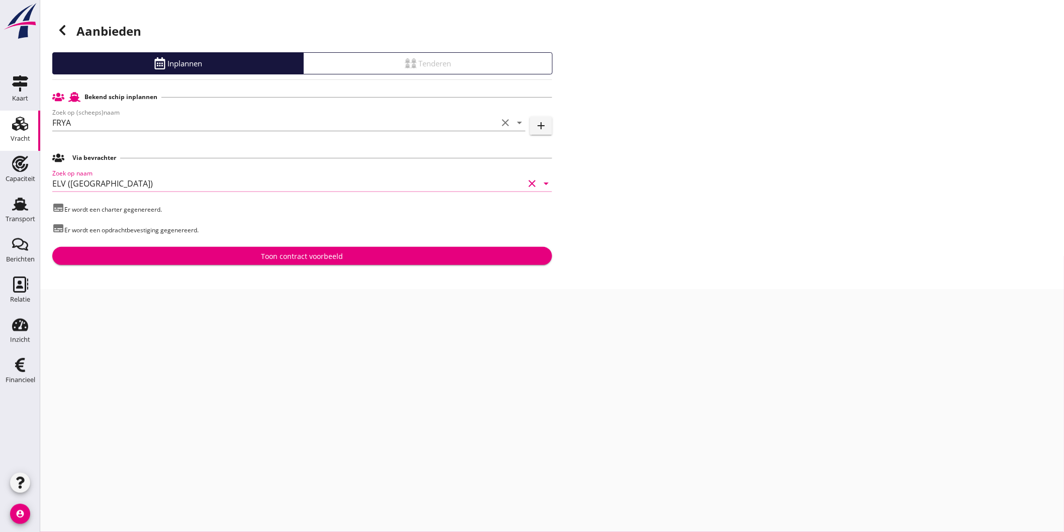
type input "ELV (Rotterdam)"
click at [293, 259] on div "Toon contract voorbeeld" at bounding box center [303, 256] width 82 height 11
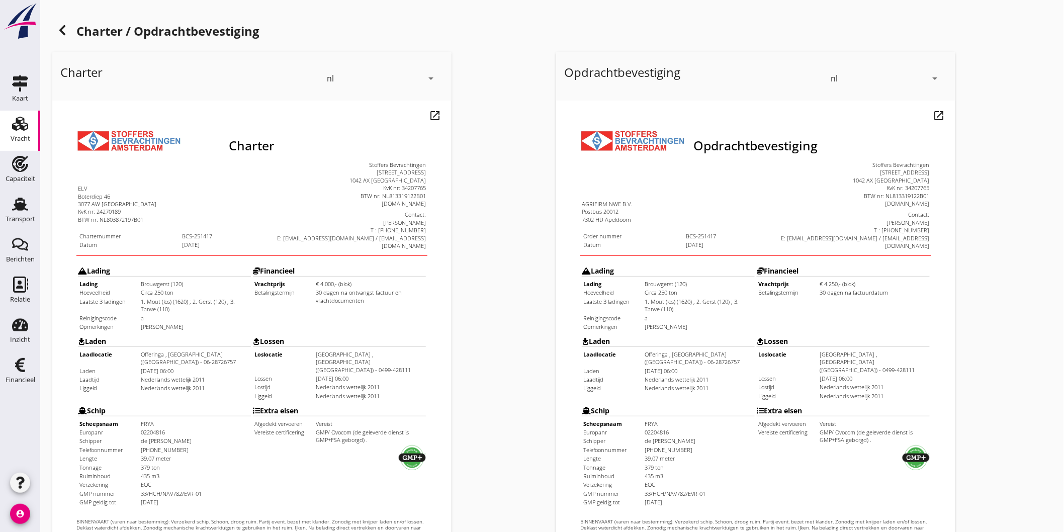
scroll to position [212, 0]
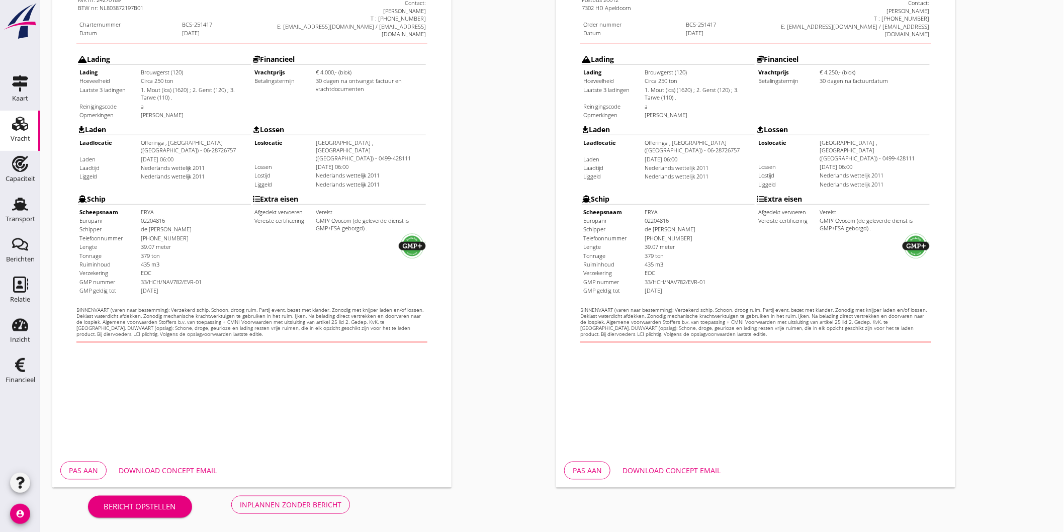
click at [258, 507] on div "Inplannen zonder bericht" at bounding box center [291, 504] width 102 height 11
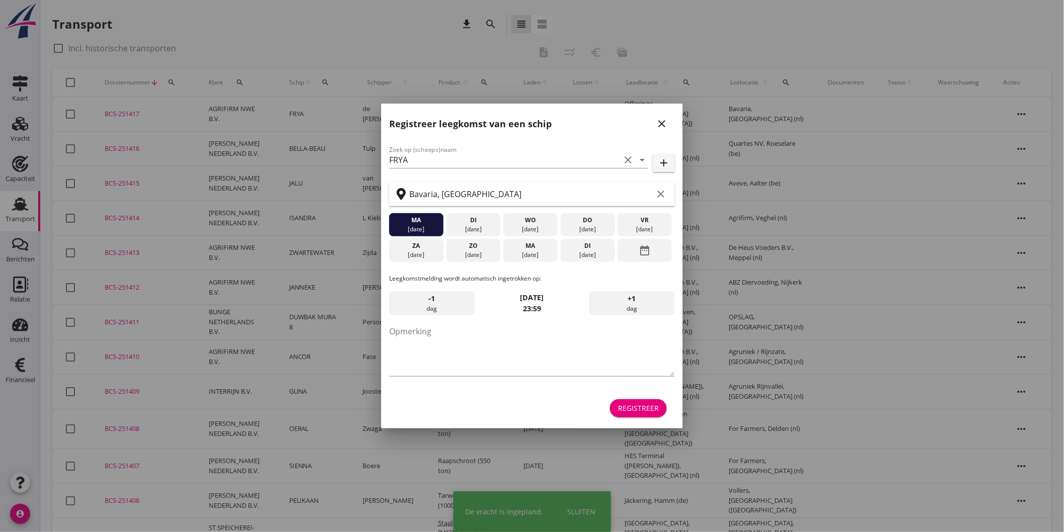
click at [656, 127] on icon "close" at bounding box center [662, 124] width 12 height 12
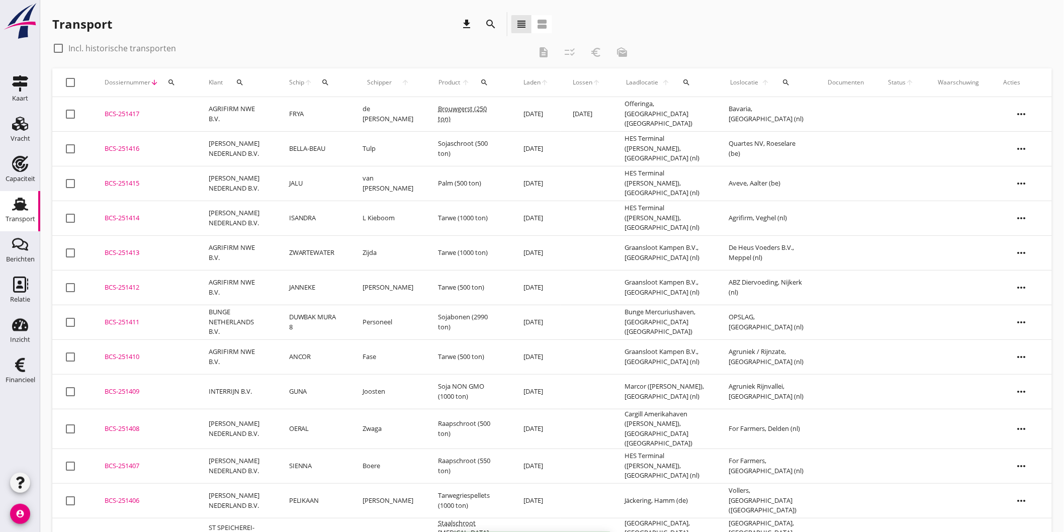
click at [582, 114] on td "[DATE]" at bounding box center [587, 114] width 52 height 35
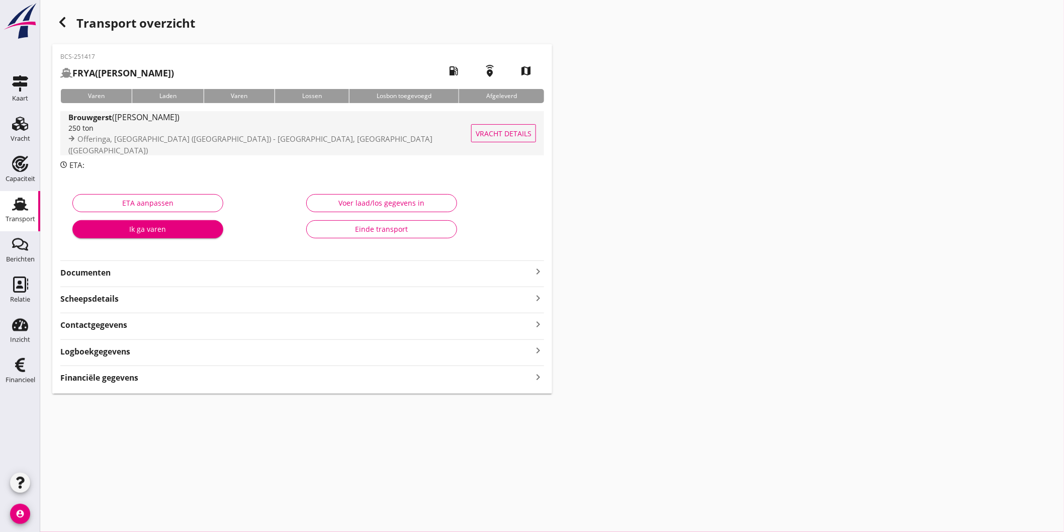
click at [205, 132] on div "250 ton" at bounding box center [272, 128] width 408 height 11
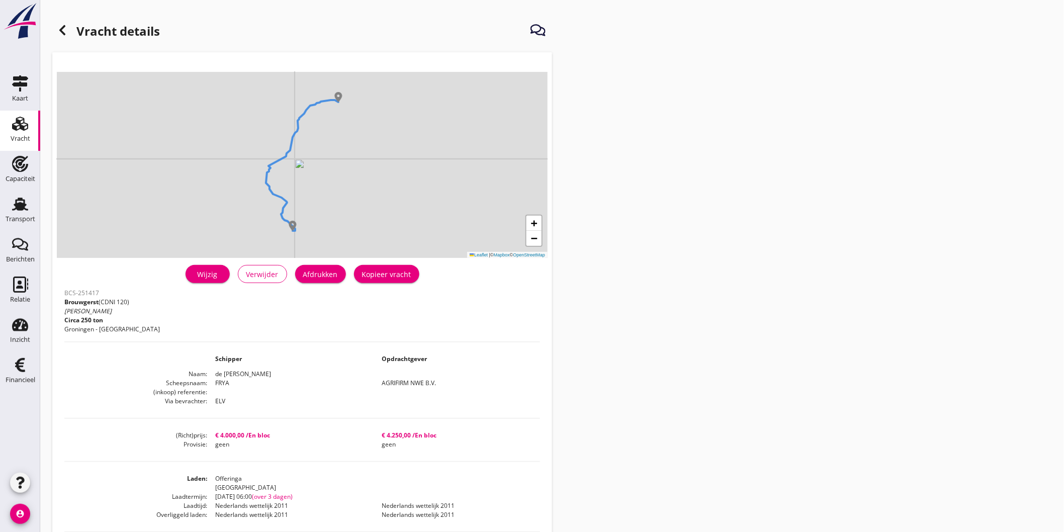
click at [328, 287] on div "BCS-251417 Brouwgerst (CDNI 120) Irina Circa 250 ton Groningen - Lieshout" at bounding box center [302, 313] width 476 height 55
drag, startPoint x: 330, startPoint y: 275, endPoint x: 803, endPoint y: 454, distance: 505.2
click at [330, 274] on div "Afdrukken" at bounding box center [320, 274] width 35 height 11
click at [63, 31] on icon at bounding box center [62, 30] width 12 height 12
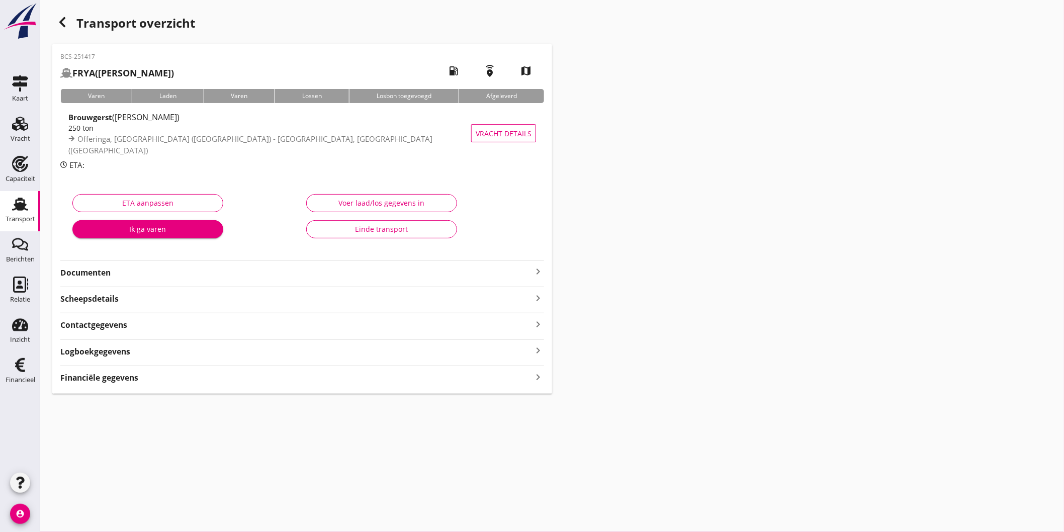
click at [96, 267] on strong "Documenten" at bounding box center [296, 273] width 472 height 12
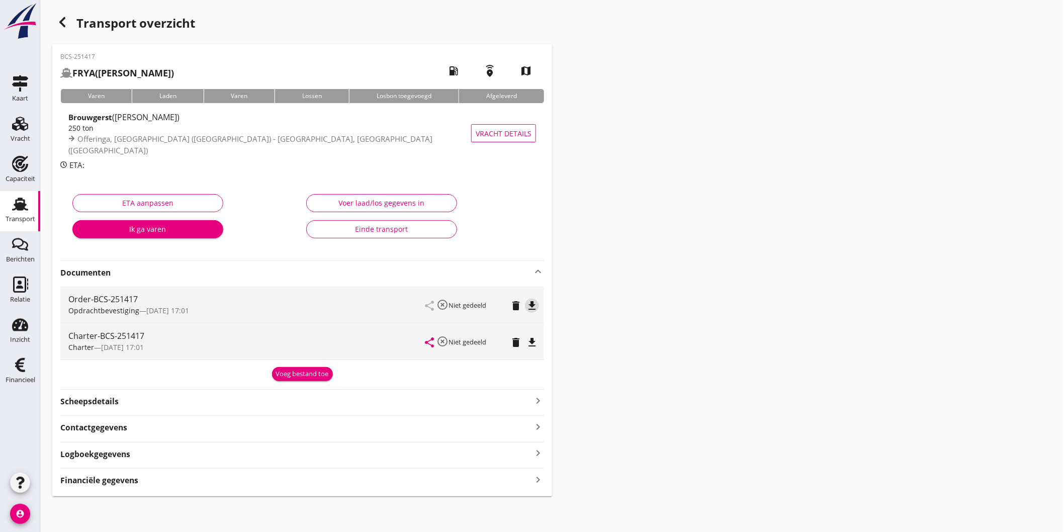
click at [527, 305] on icon "file_download" at bounding box center [532, 306] width 12 height 12
click at [537, 338] on icon "file_download" at bounding box center [532, 342] width 12 height 12
click at [289, 378] on div "Voeg bestand toe" at bounding box center [302, 374] width 53 height 10
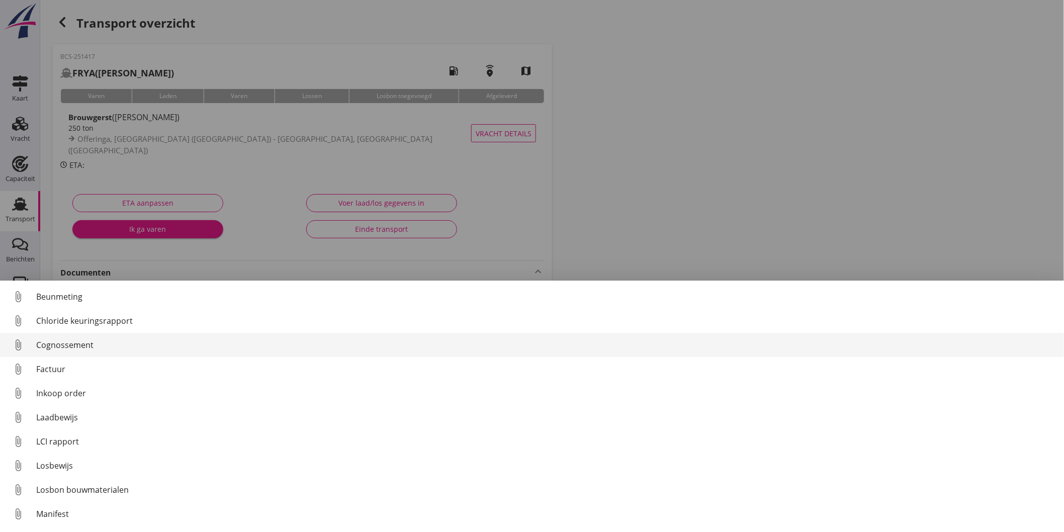
click at [104, 339] on div "Cognossement" at bounding box center [546, 345] width 1020 height 12
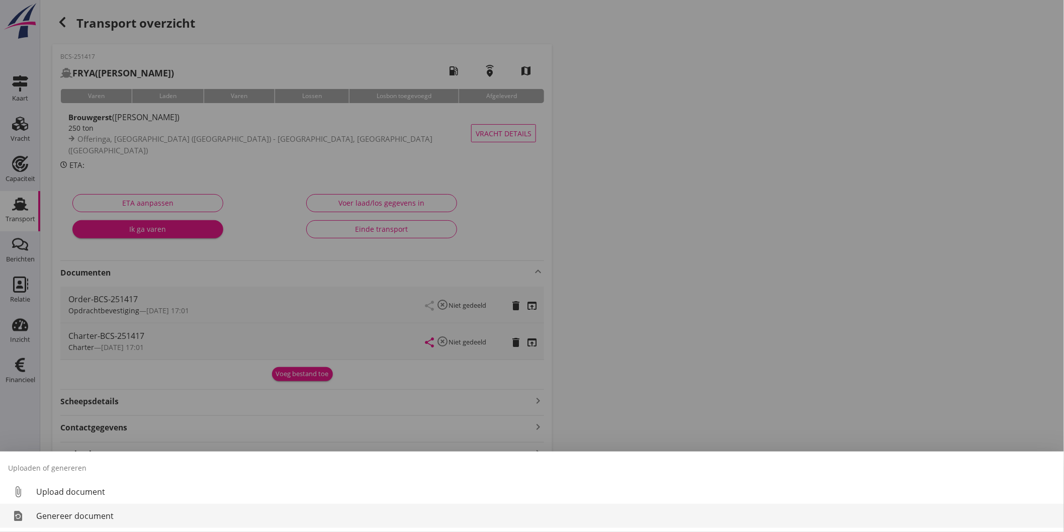
click at [120, 517] on div "Genereer document" at bounding box center [546, 516] width 1020 height 12
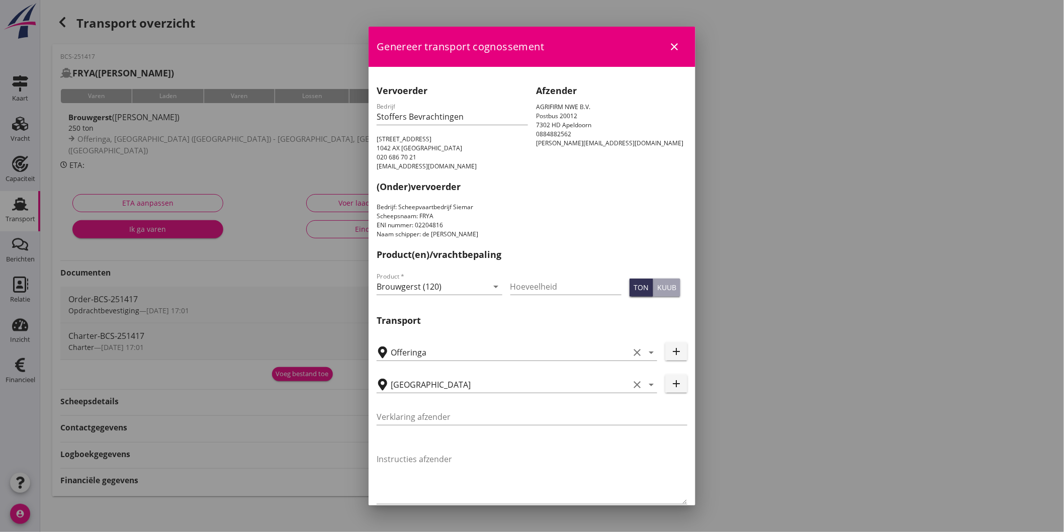
scroll to position [237, 0]
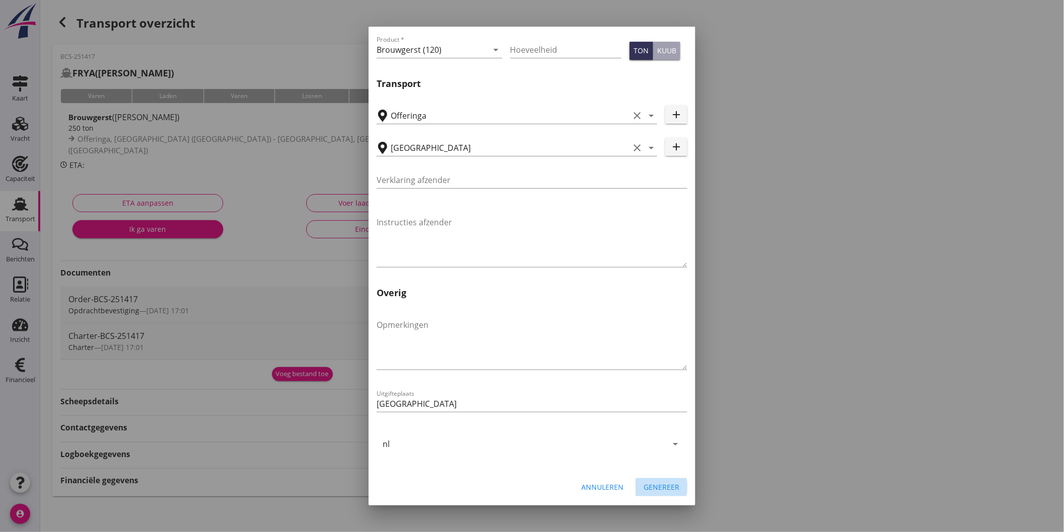
click at [660, 487] on div "Genereer" at bounding box center [662, 487] width 36 height 11
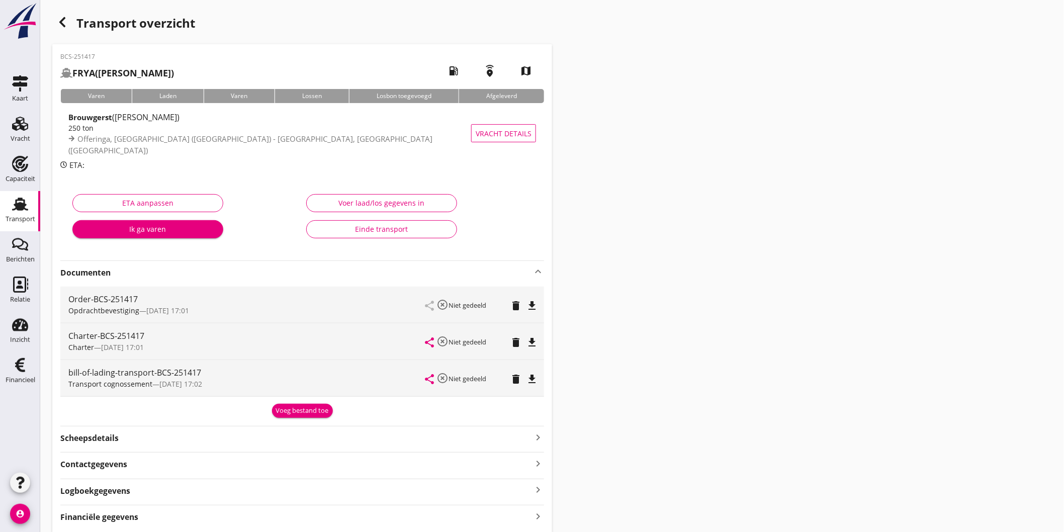
click at [532, 380] on icon "file_download" at bounding box center [532, 379] width 12 height 12
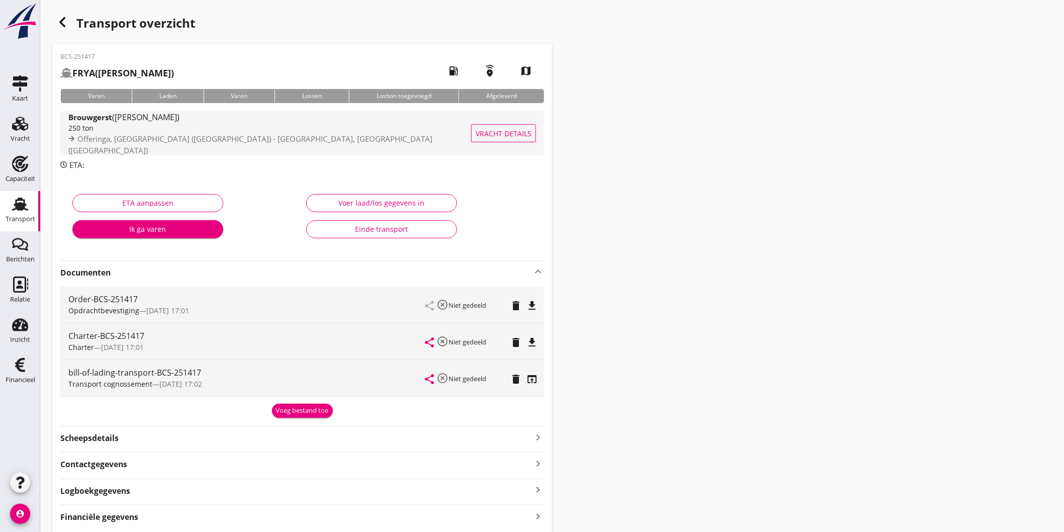
click at [217, 140] on span "Offeringa, [GEOGRAPHIC_DATA] ([GEOGRAPHIC_DATA]) - [GEOGRAPHIC_DATA], [GEOGRAPH…" at bounding box center [250, 145] width 364 height 22
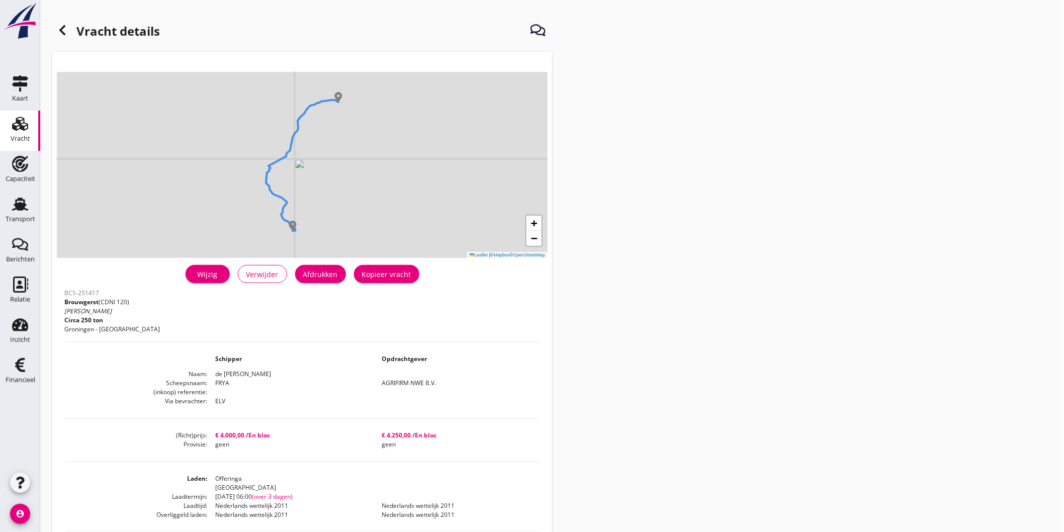
click at [383, 282] on button "Kopieer vracht" at bounding box center [386, 274] width 65 height 18
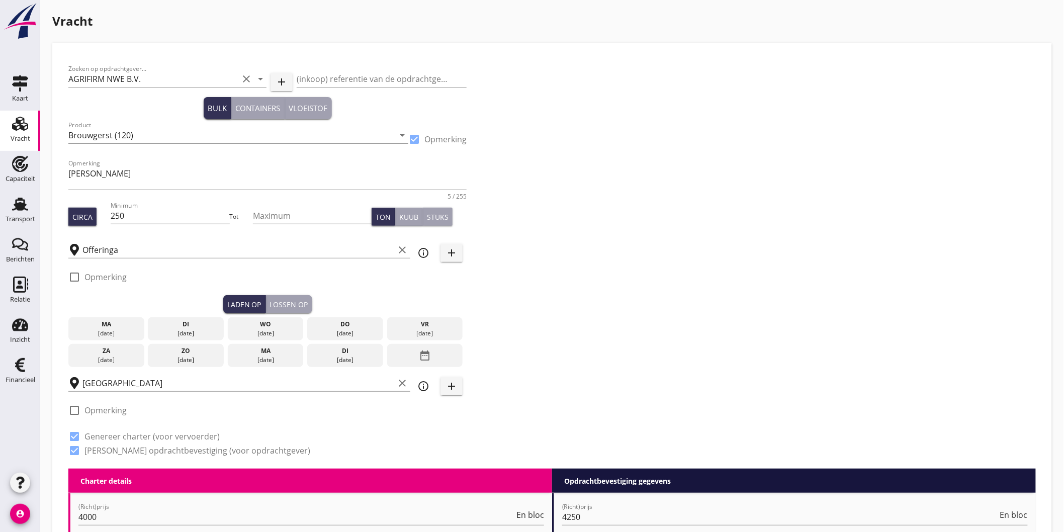
scroll to position [112, 0]
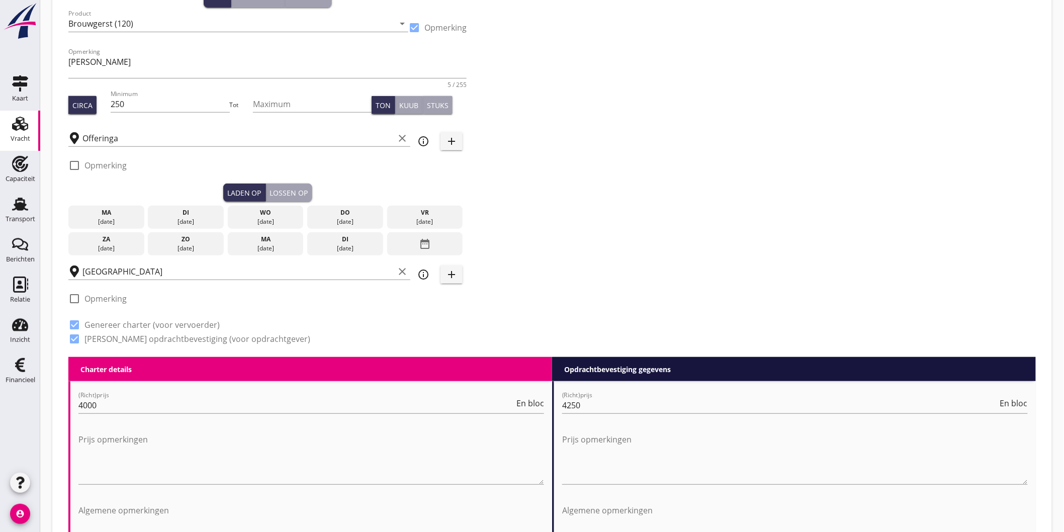
click at [425, 243] on icon "date_range" at bounding box center [425, 244] width 12 height 18
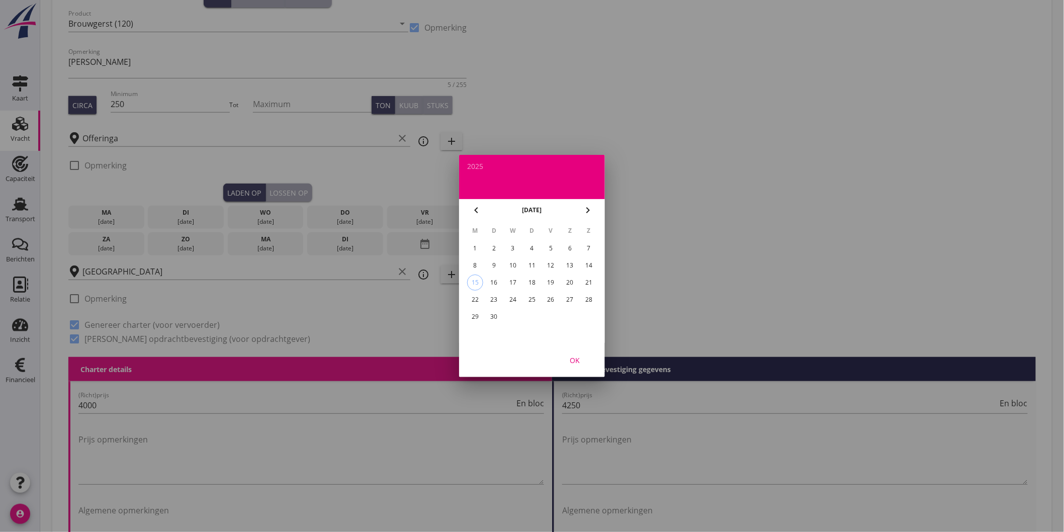
click at [476, 313] on div "29" at bounding box center [475, 317] width 16 height 16
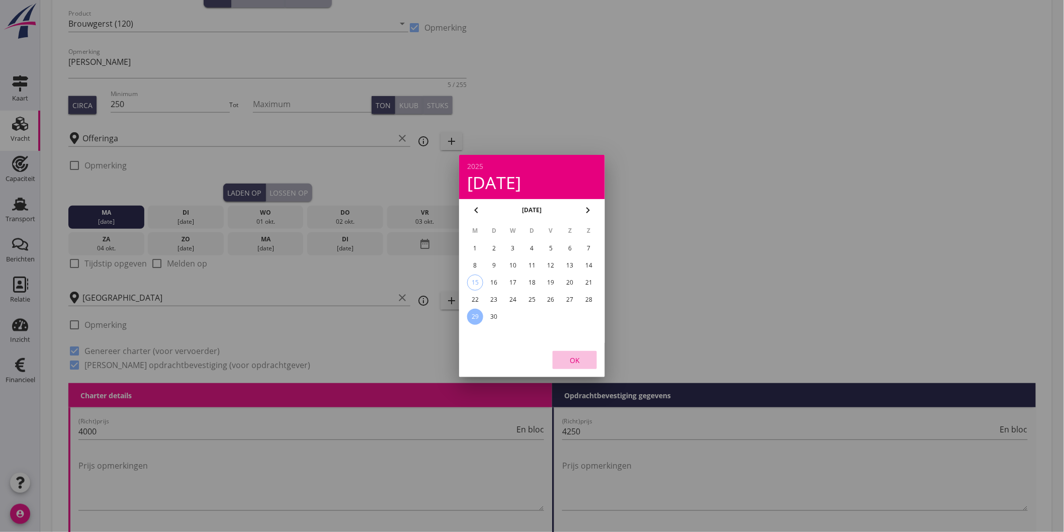
click at [572, 356] on div "OK" at bounding box center [575, 360] width 28 height 11
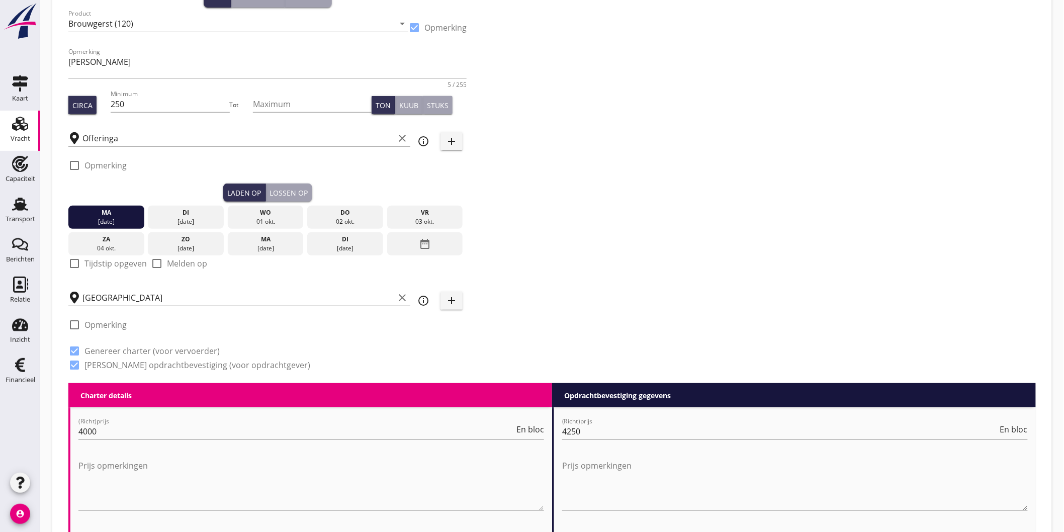
click at [103, 261] on label "Tijdstip opgeven" at bounding box center [115, 264] width 62 height 10
checkbox input "true"
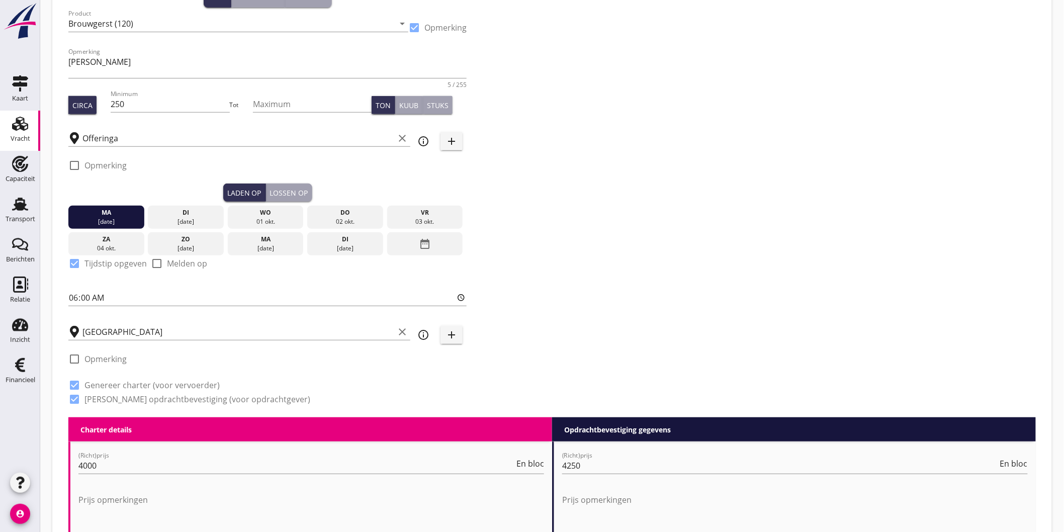
click at [280, 194] on div "Lossen op" at bounding box center [289, 193] width 38 height 11
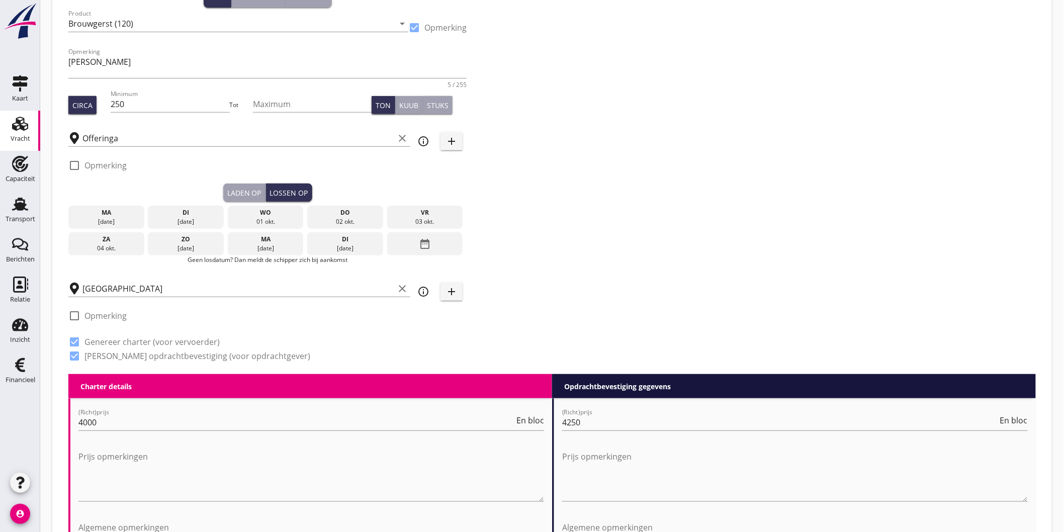
click at [441, 223] on div "03 okt." at bounding box center [425, 221] width 71 height 9
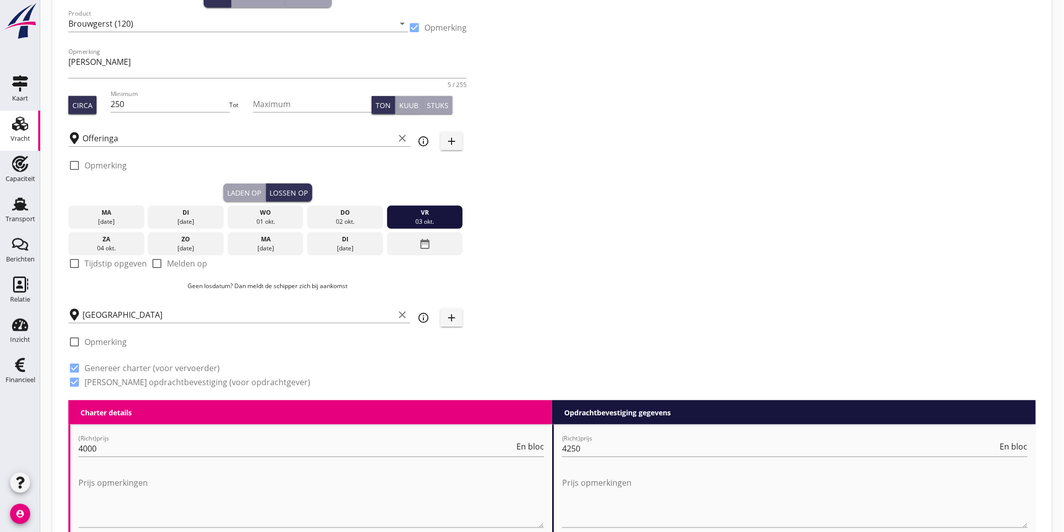
click at [112, 268] on label "Tijdstip opgeven" at bounding box center [115, 264] width 62 height 10
checkbox input "true"
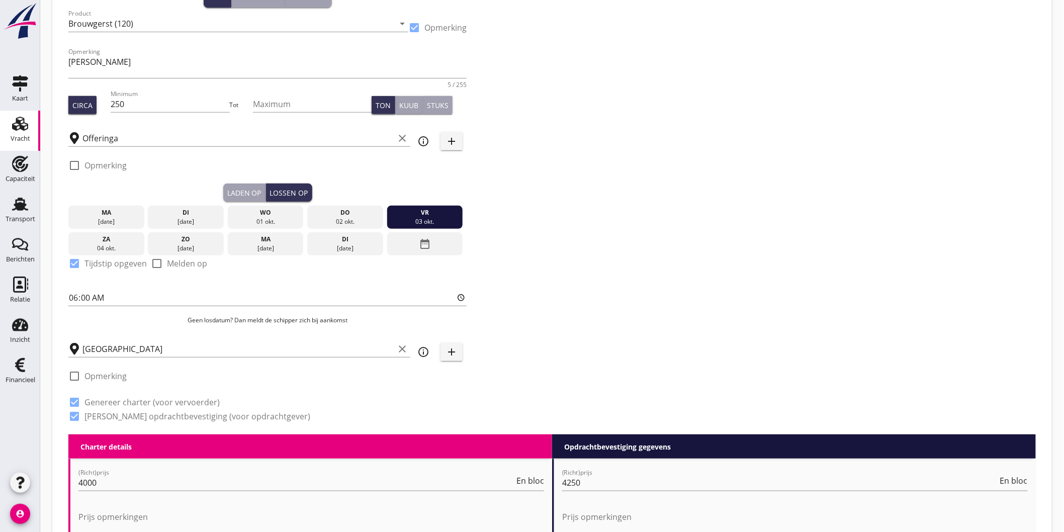
scroll to position [207, 0]
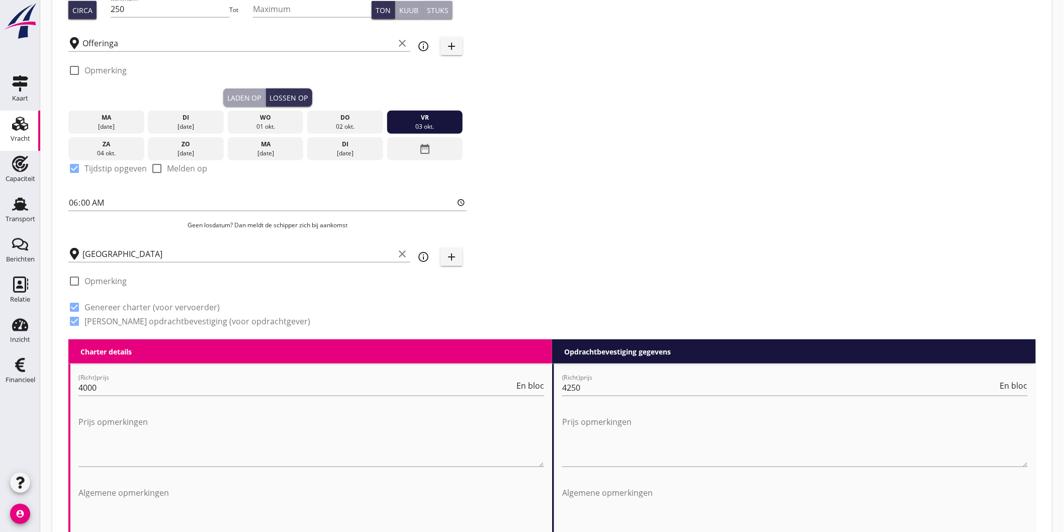
click at [703, 183] on div "Zoeken op opdrachtgever... AGRIFIRM NWE B.V. clear arrow_drop_down add (inkoop)…" at bounding box center [552, 95] width 976 height 487
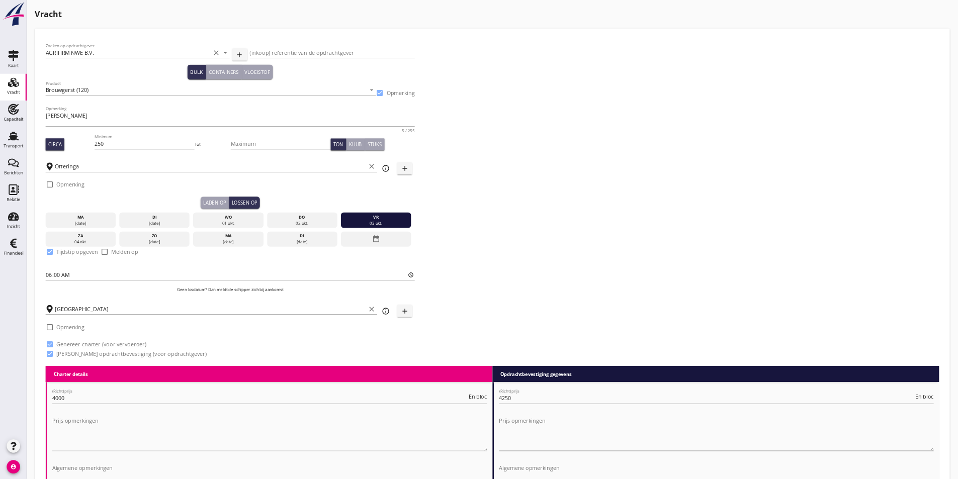
scroll to position [151, 0]
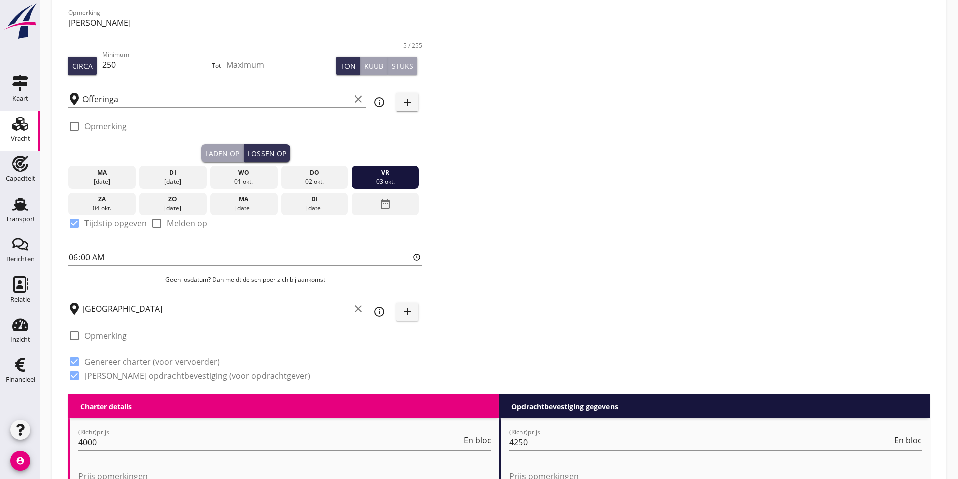
click at [787, 119] on div "Zoeken op opdrachtgever... AGRIFIRM NWE B.V. clear arrow_drop_down add (inkoop)…" at bounding box center [499, 151] width 870 height 486
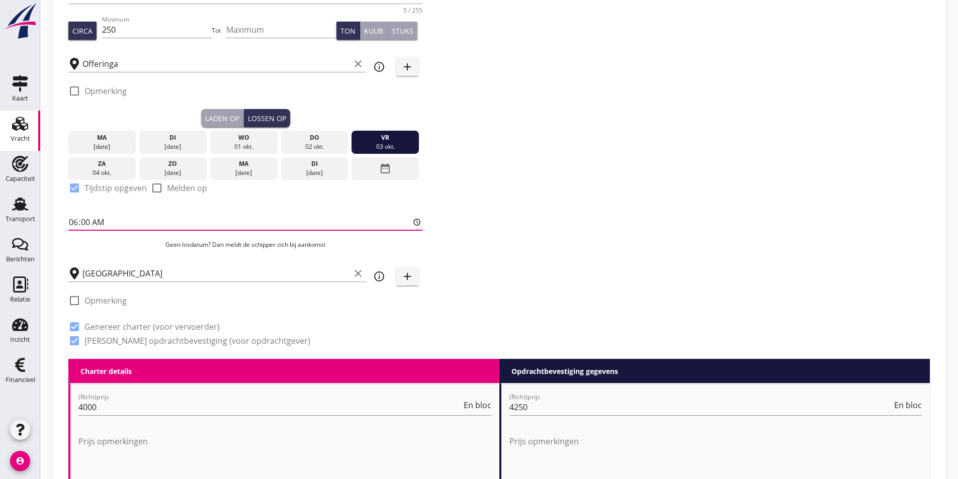
click at [810, 205] on div "Zoeken op opdrachtgever... AGRIFIRM NWE B.V. clear arrow_drop_down add (inkoop)…" at bounding box center [499, 116] width 870 height 486
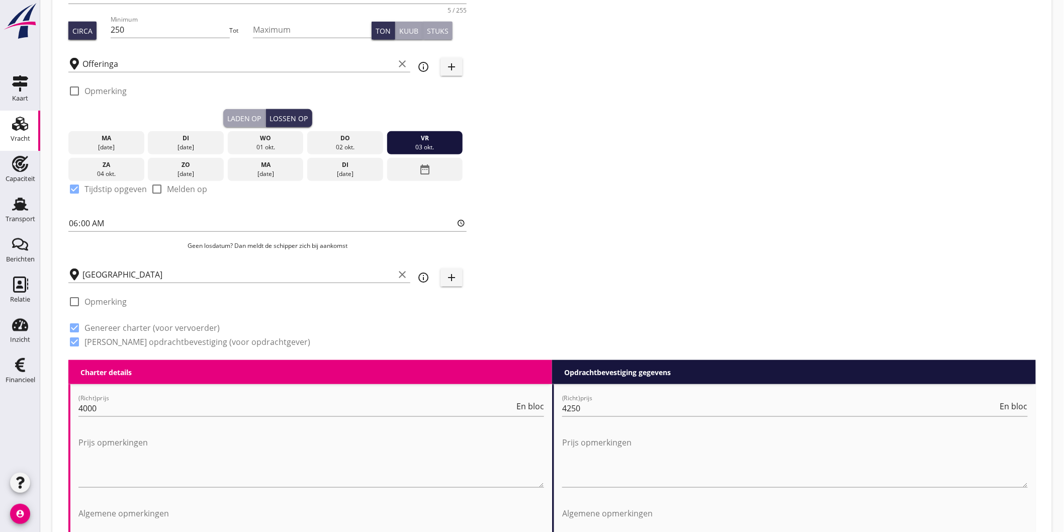
click at [833, 101] on div "Zoeken op opdrachtgever... AGRIFIRM NWE B.V. clear arrow_drop_down add (inkoop)…" at bounding box center [552, 116] width 976 height 487
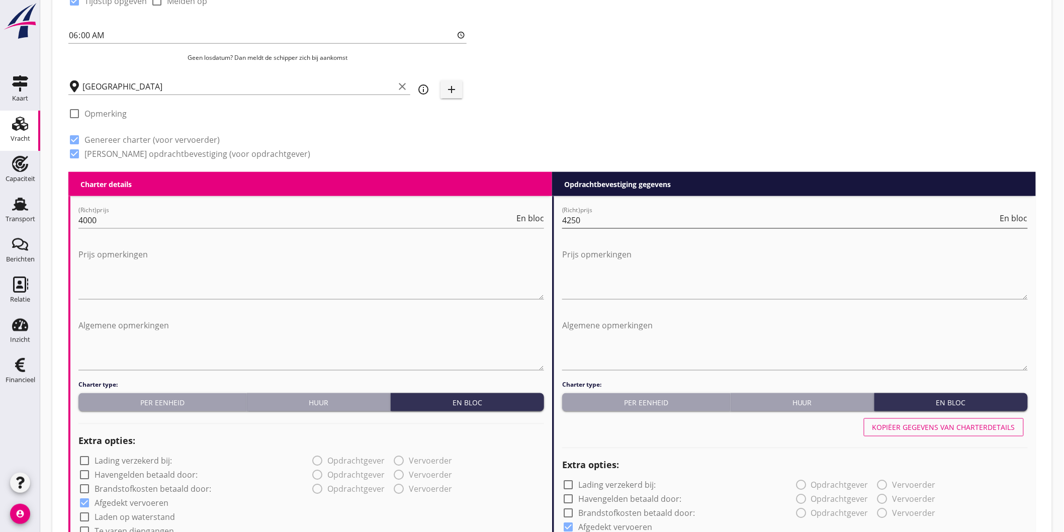
scroll to position [318, 0]
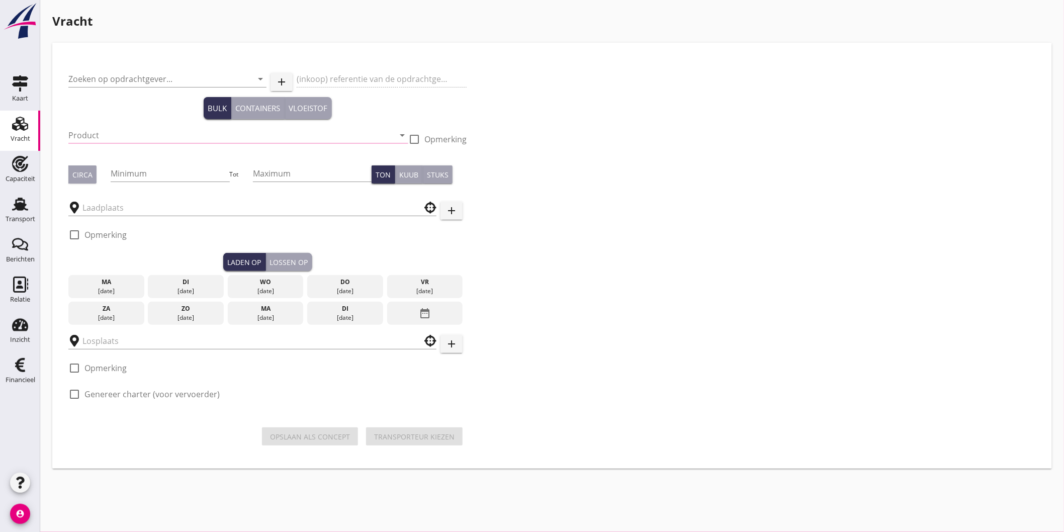
type input "AGRIFIRM NWE B.V."
type input "Brouwgerst (120)"
checkbox input "true"
type input "250"
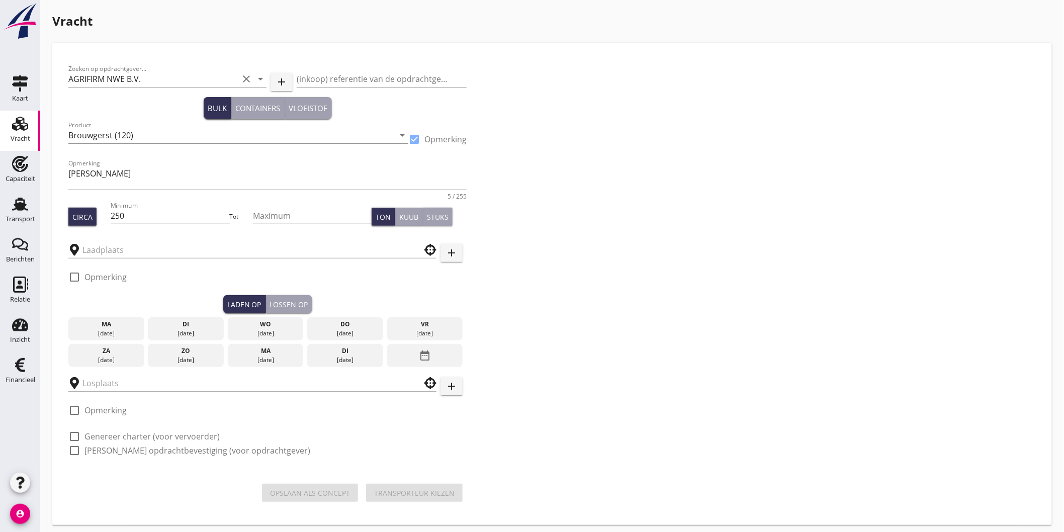
type input "Offeringa"
type input "[GEOGRAPHIC_DATA]"
checkbox input "true"
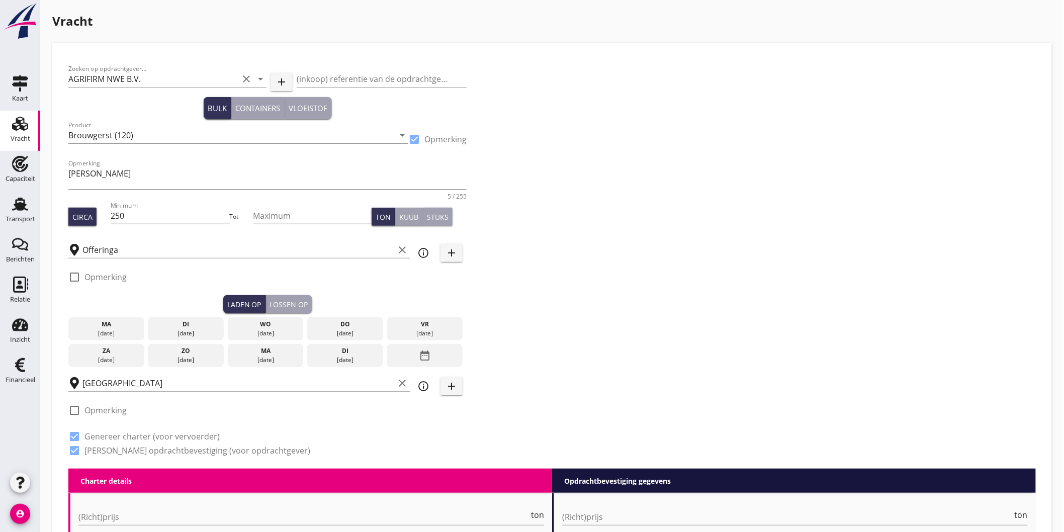
type input "4000"
checkbox input "false"
radio input "false"
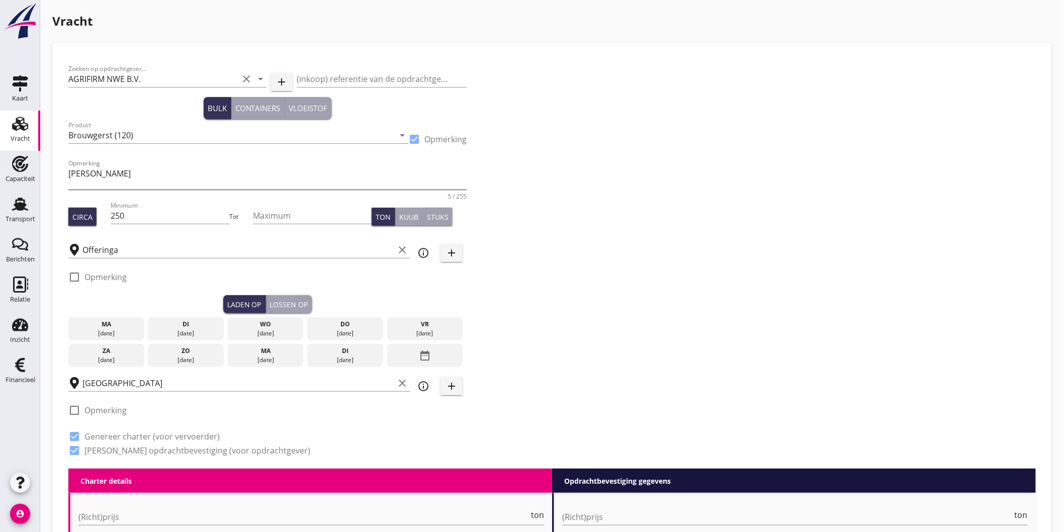
checkbox input "true"
radio input "false"
radio input "true"
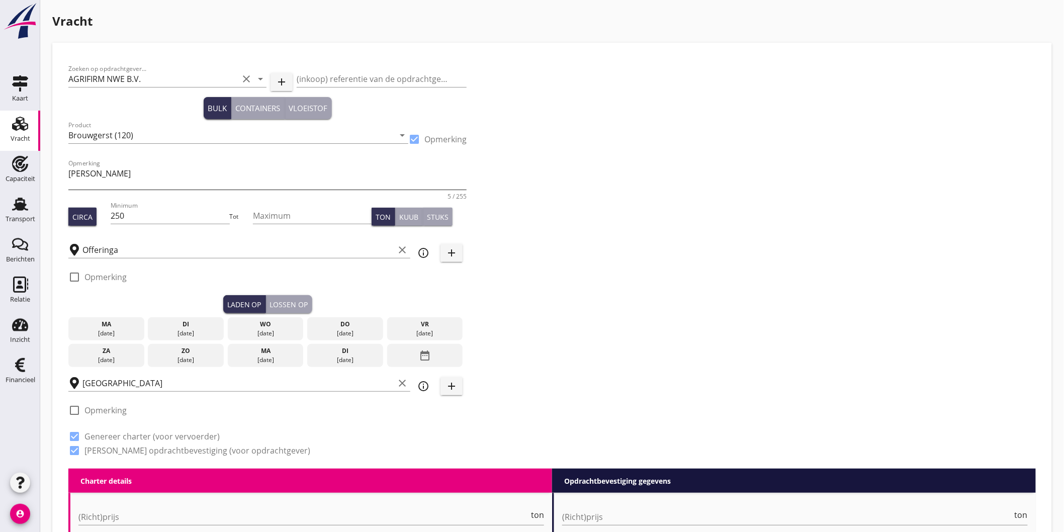
radio input "false"
radio input "true"
type input "4250"
checkbox input "false"
radio input "false"
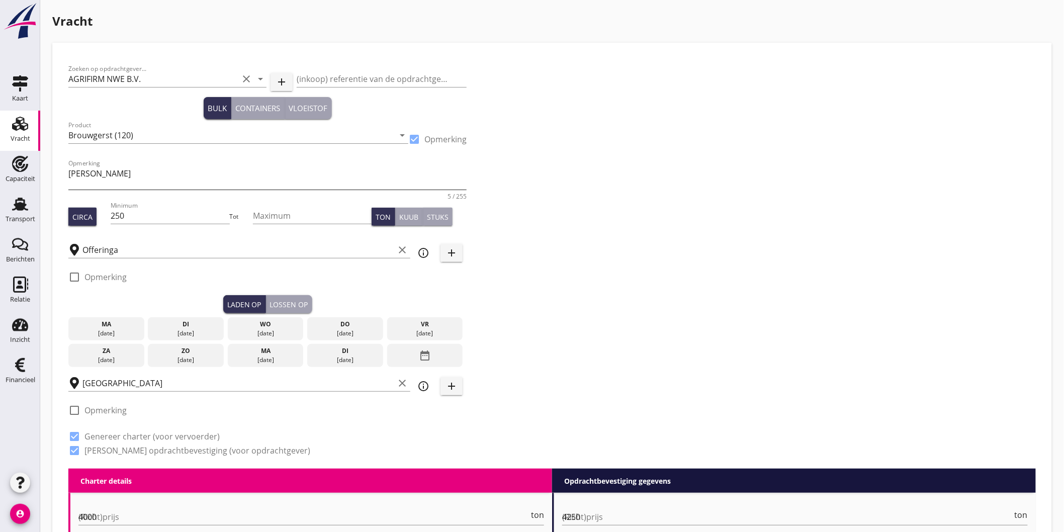
radio input "false"
checkbox input "true"
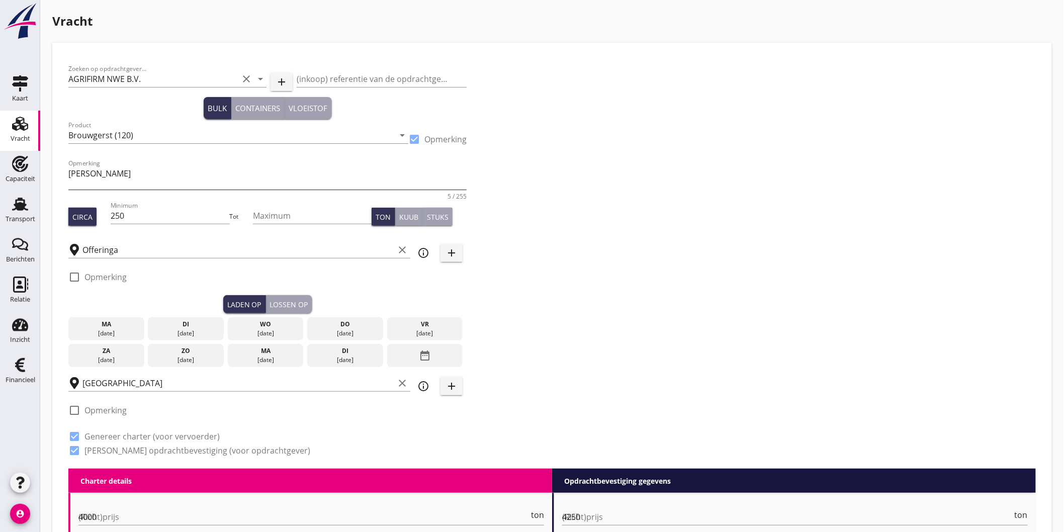
radio input "false"
radio input "true"
radio input "false"
radio input "true"
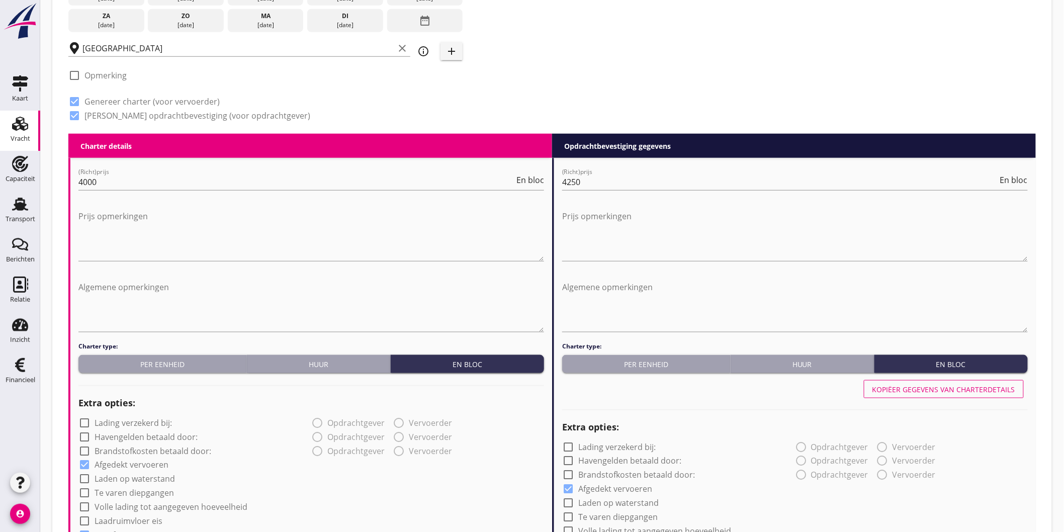
scroll to position [56, 0]
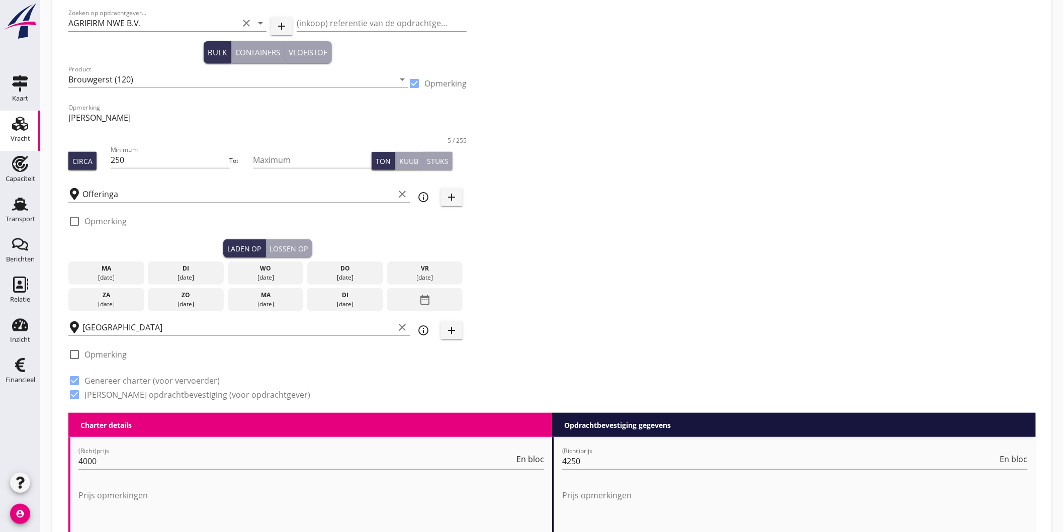
click at [429, 297] on icon "date_range" at bounding box center [425, 300] width 12 height 18
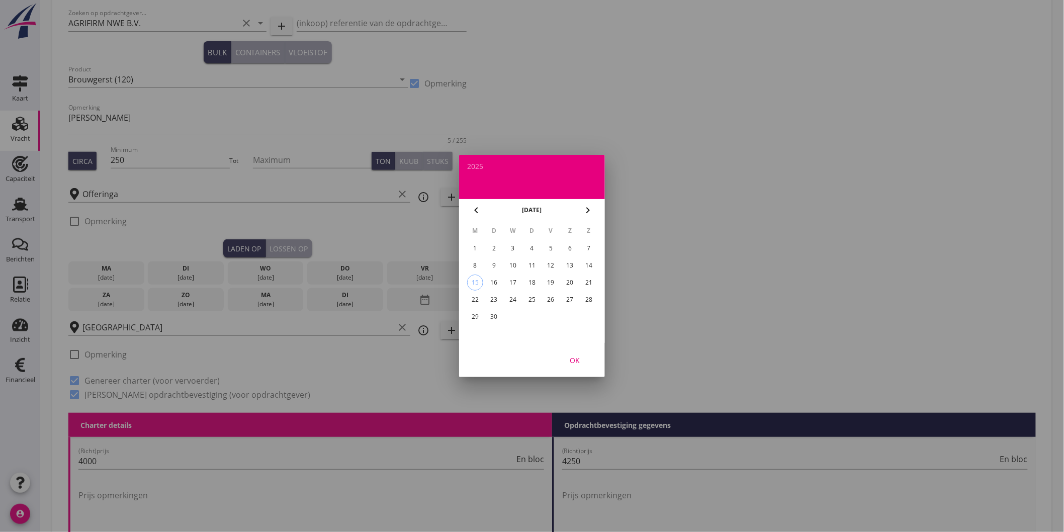
click at [482, 314] on div "29" at bounding box center [475, 317] width 16 height 16
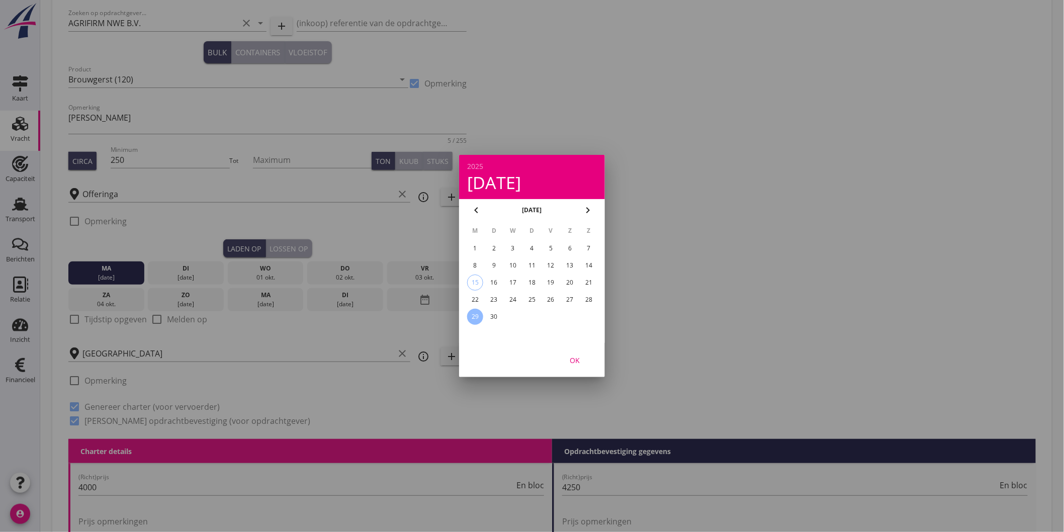
click at [577, 365] on div "OK" at bounding box center [575, 360] width 28 height 11
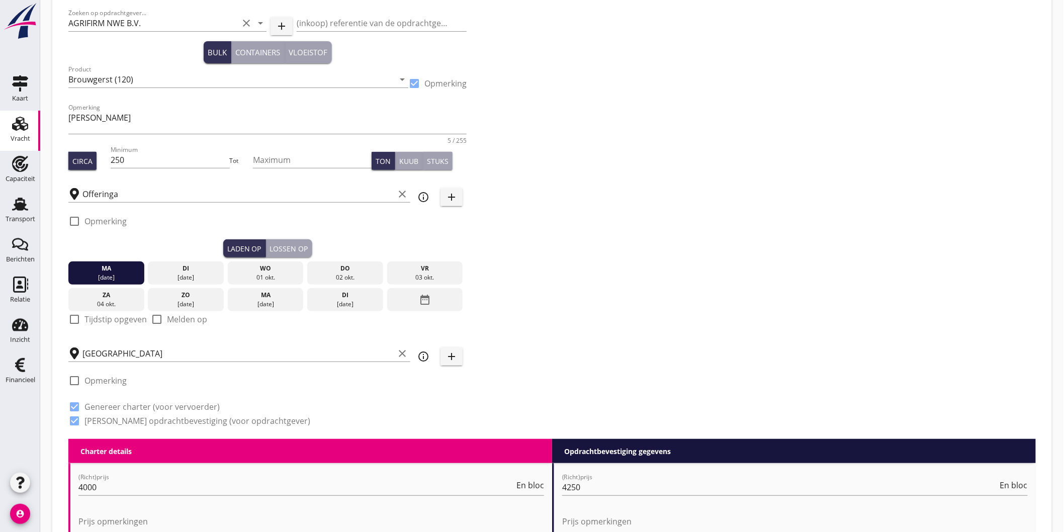
click at [120, 318] on label "Tijdstip opgeven" at bounding box center [115, 319] width 62 height 10
checkbox input "true"
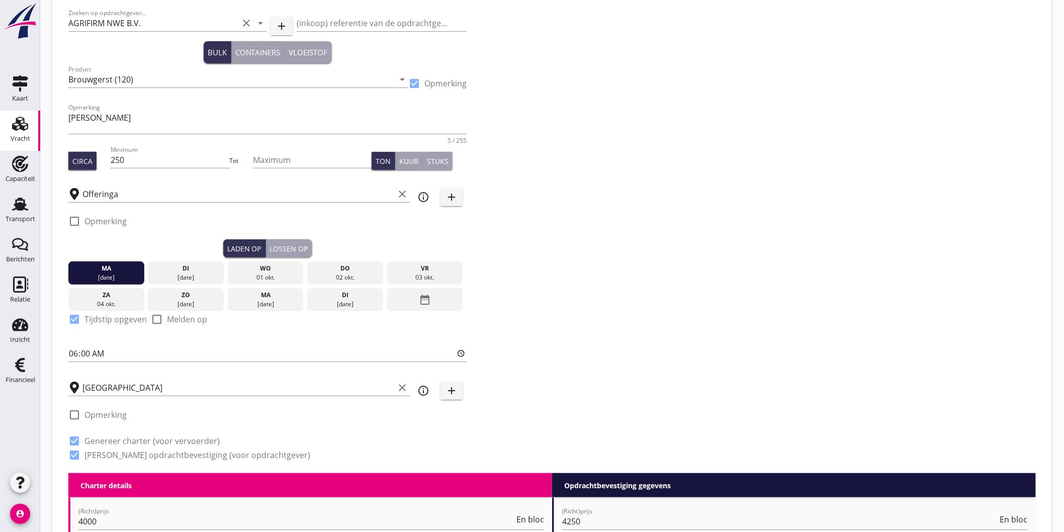
click at [299, 249] on div "Lossen op" at bounding box center [289, 248] width 38 height 11
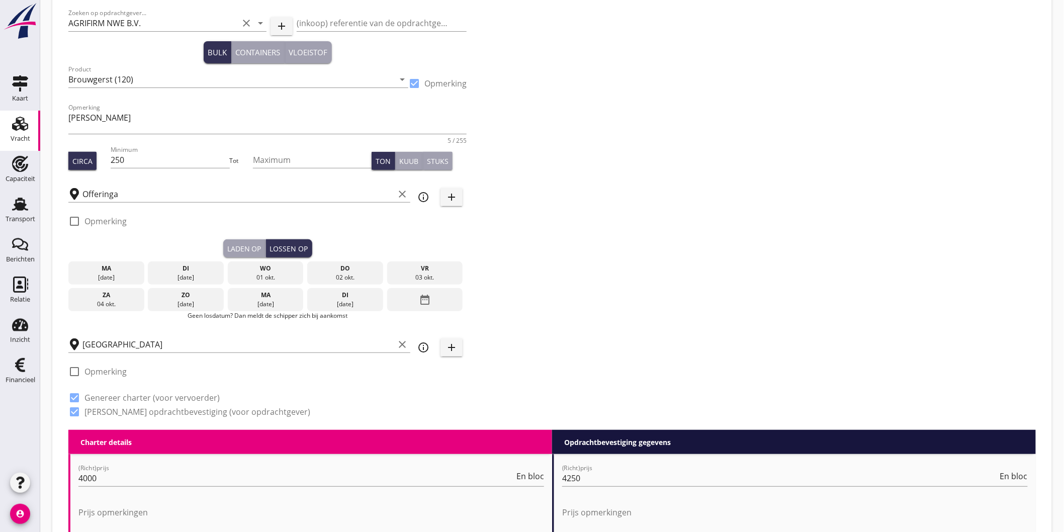
click at [415, 275] on div "03 okt." at bounding box center [425, 277] width 71 height 9
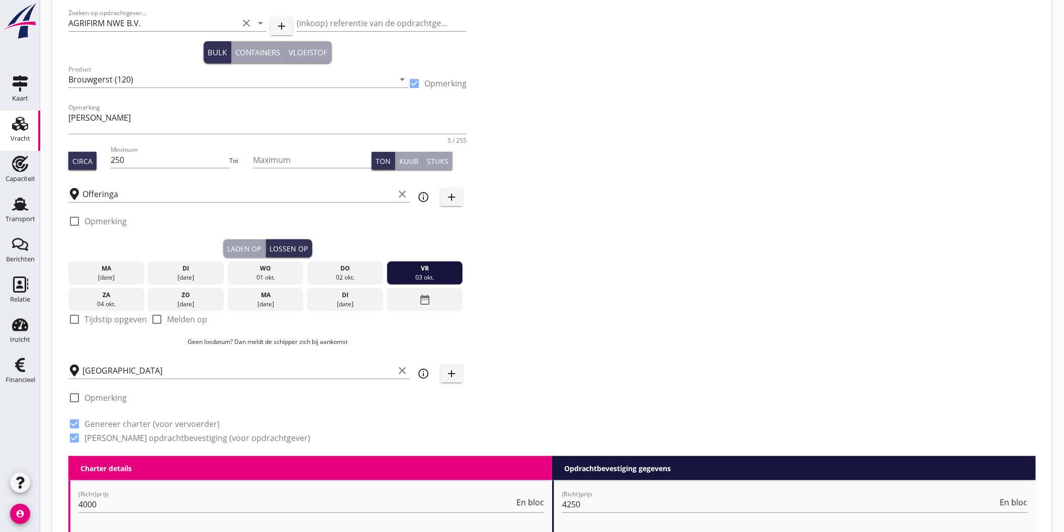
click at [108, 319] on label "Tijdstip opgeven" at bounding box center [115, 319] width 62 height 10
checkbox input "true"
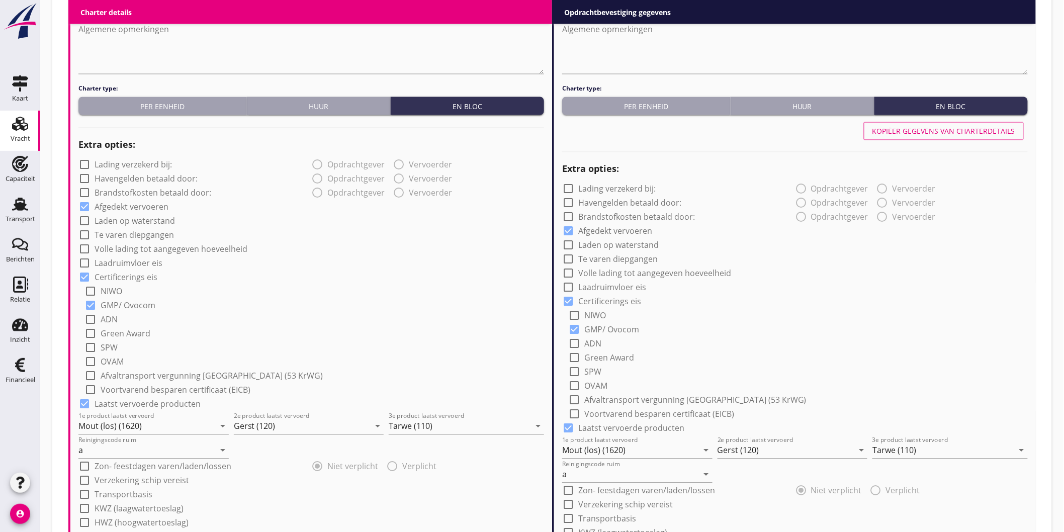
scroll to position [838, 0]
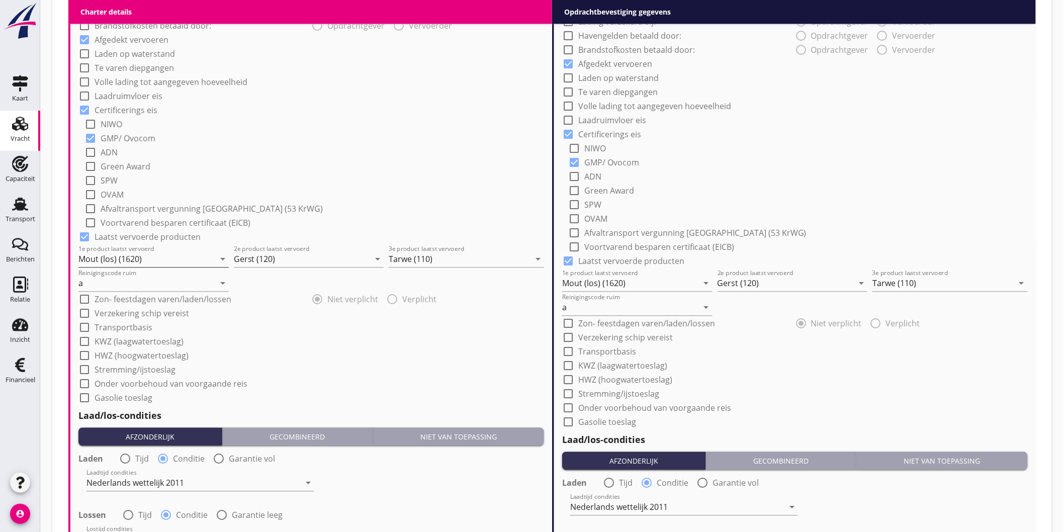
click at [130, 257] on input "Mout (los) (1620)" at bounding box center [146, 259] width 136 height 16
type input "Brouwgerst (120)"
type input "Mout (los) (1620)"
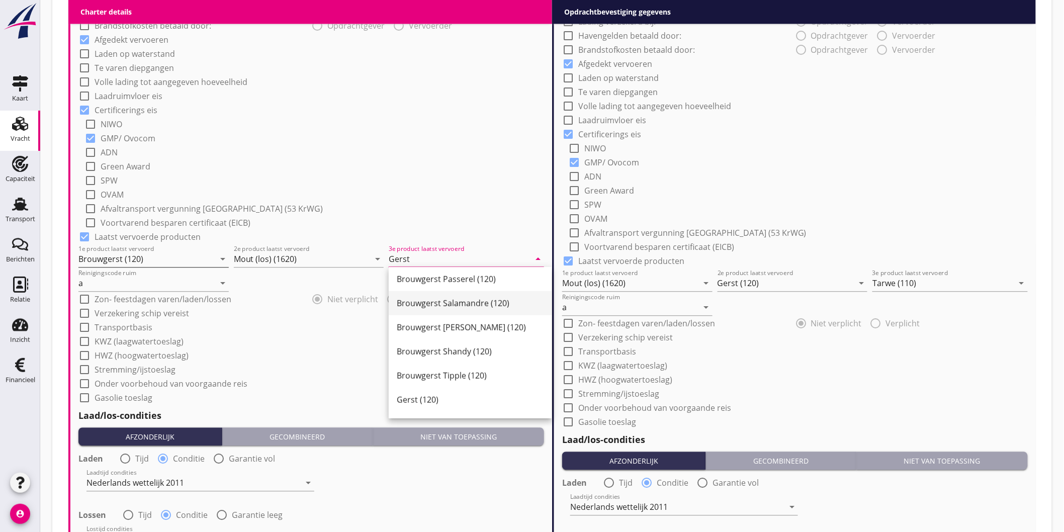
scroll to position [315, 0]
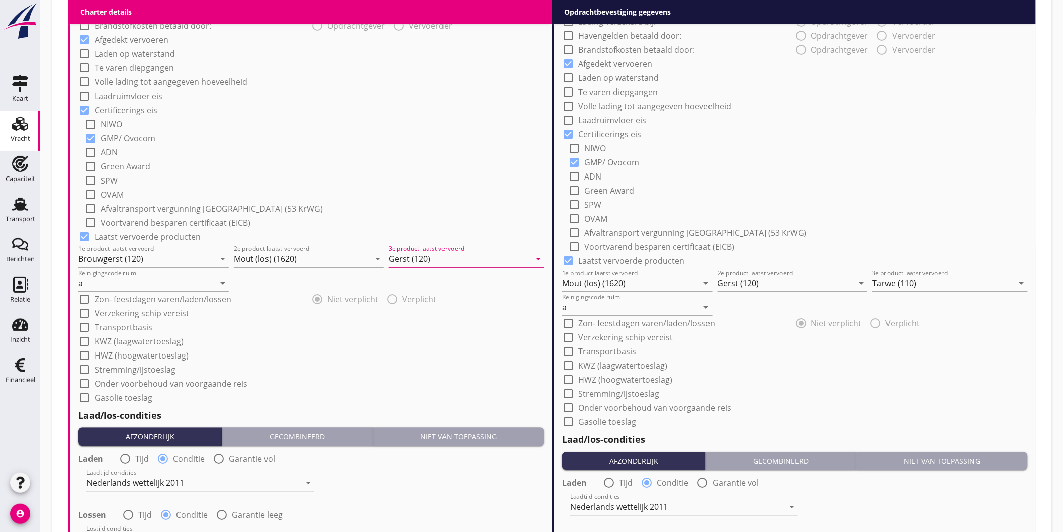
type input "Gerst (120)"
click at [300, 121] on div "check_box_outline_blank NIWO" at bounding box center [314, 123] width 460 height 14
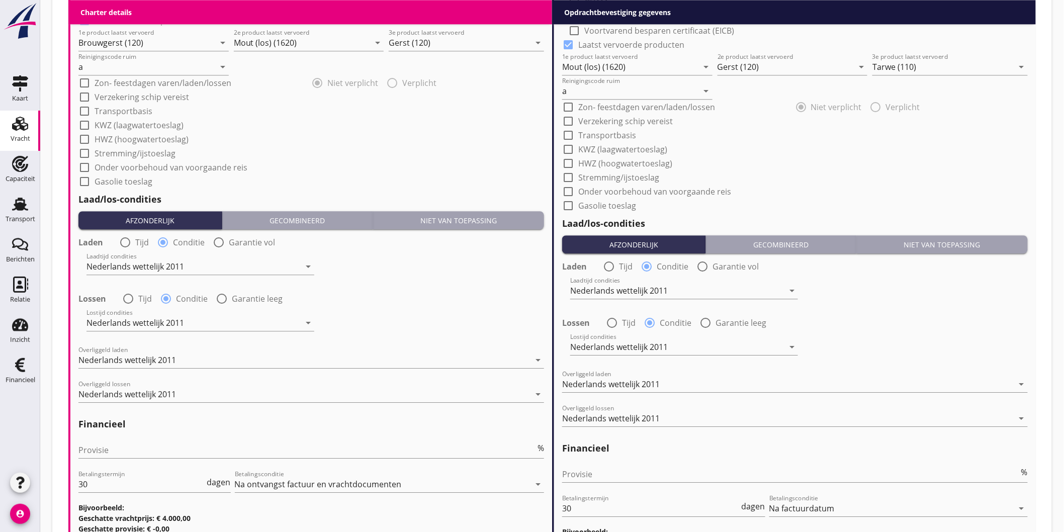
scroll to position [719, 0]
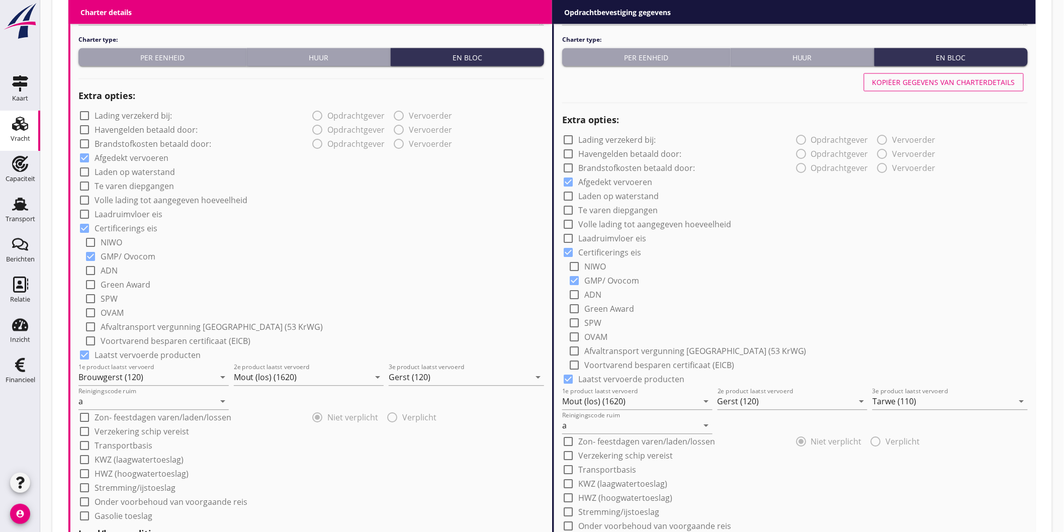
click at [940, 85] on div "Kopiëer gegevens van charterdetails" at bounding box center [944, 82] width 143 height 11
type input "Brouwgerst (120)"
type input "Mout (los) (1620)"
type input "Gerst (120)"
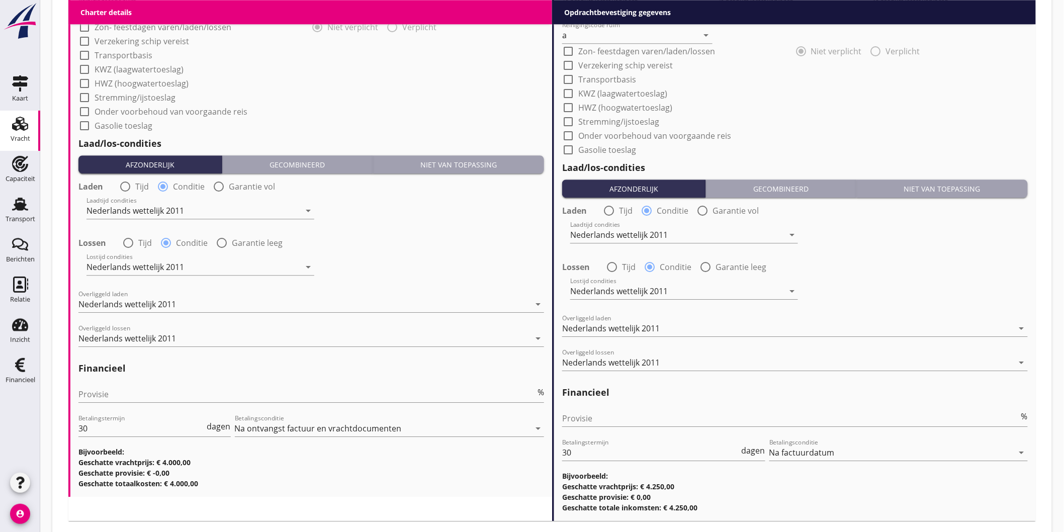
scroll to position [1166, 0]
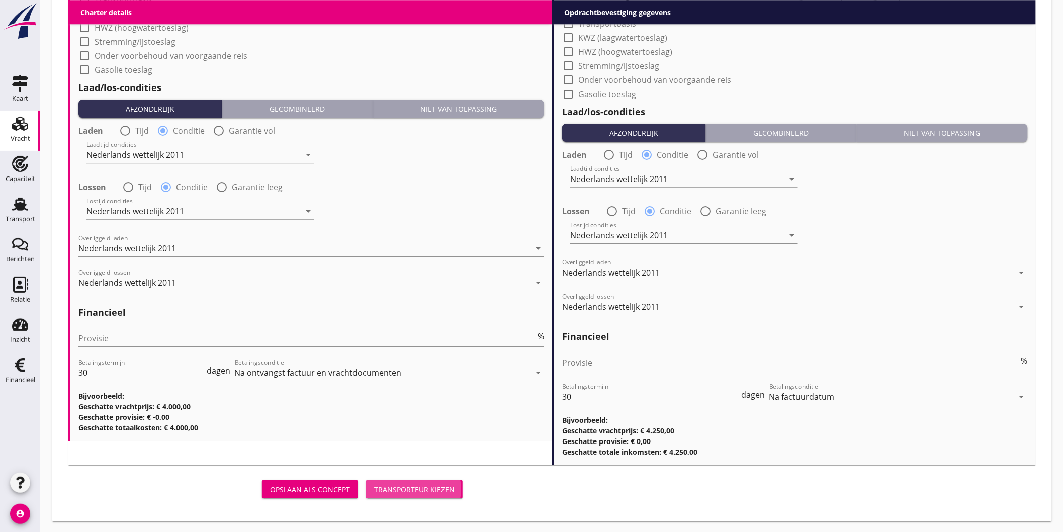
click at [406, 492] on div "Transporteur kiezen" at bounding box center [414, 489] width 80 height 11
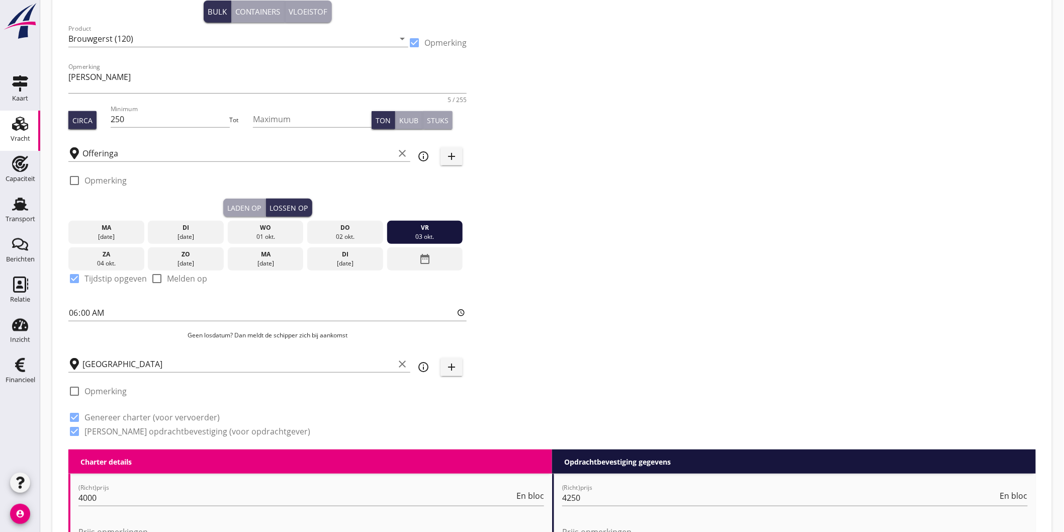
scroll to position [0, 0]
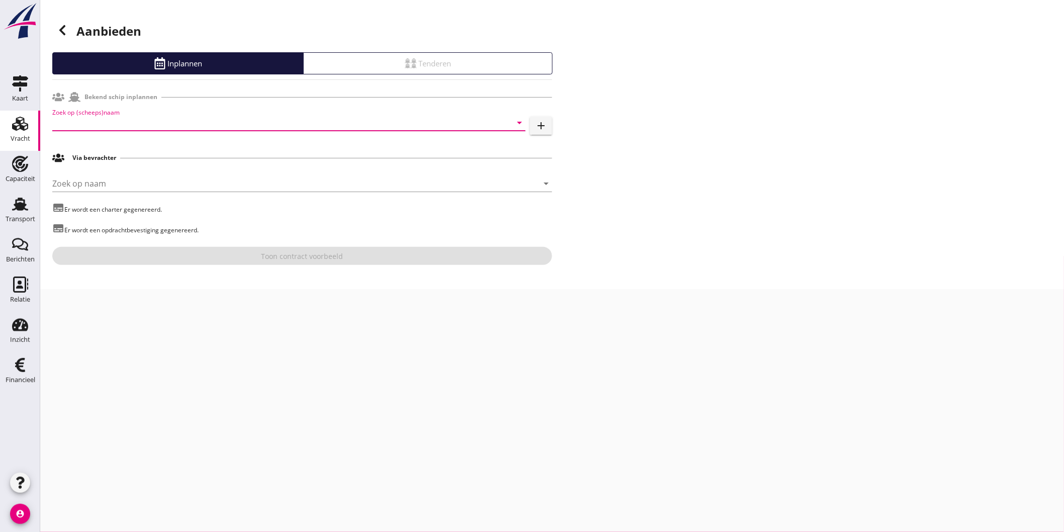
click at [103, 123] on input "Zoek op (scheeps)naam" at bounding box center [274, 123] width 445 height 16
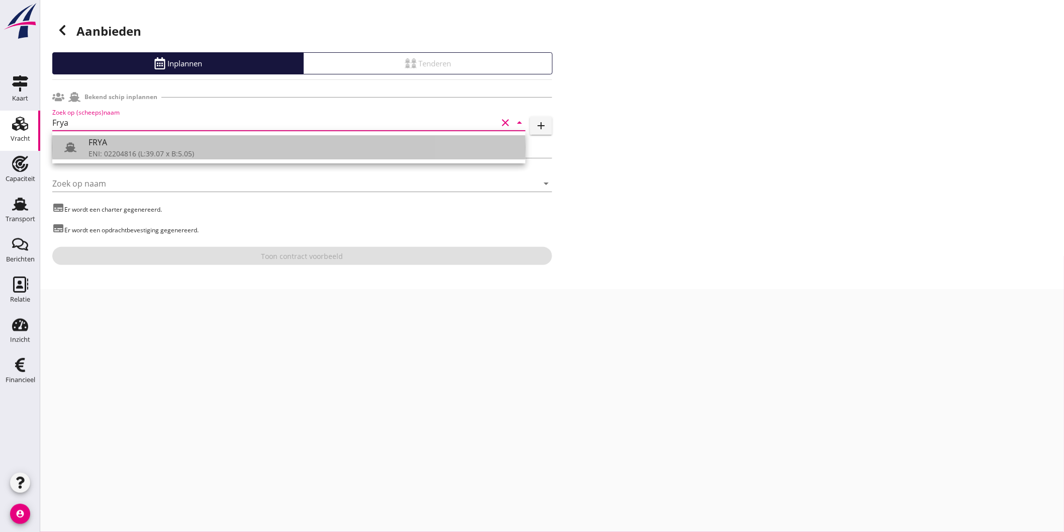
click at [118, 146] on div "FRYA" at bounding box center [303, 142] width 429 height 12
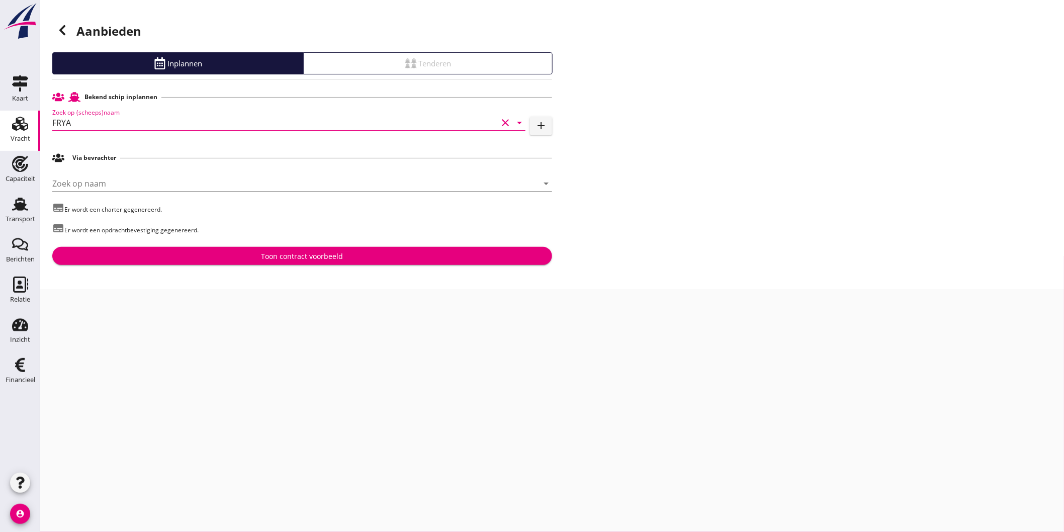
type input "FRYA"
click at [124, 182] on input "Zoek op naam" at bounding box center [288, 184] width 472 height 16
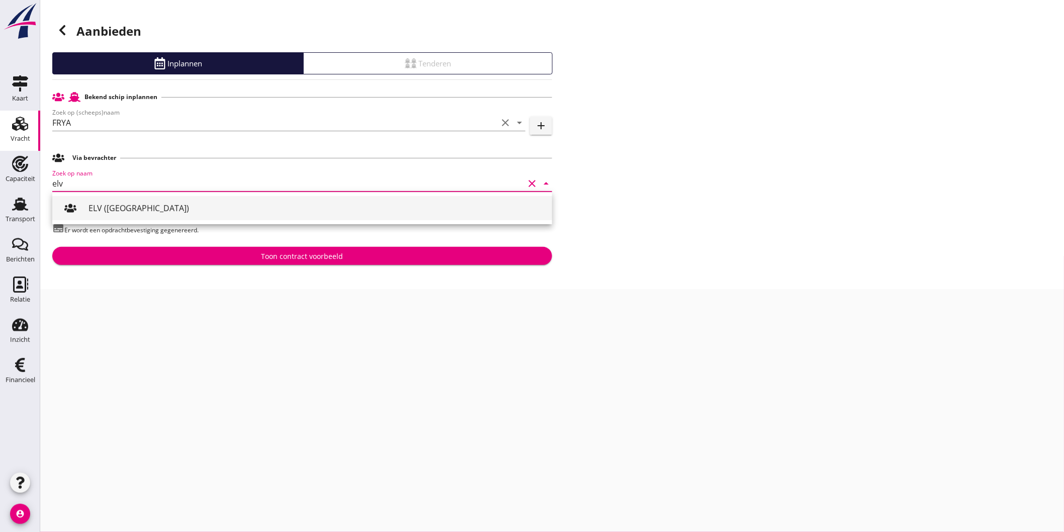
click at [132, 212] on div "ELV (Rotterdam)" at bounding box center [317, 208] width 456 height 12
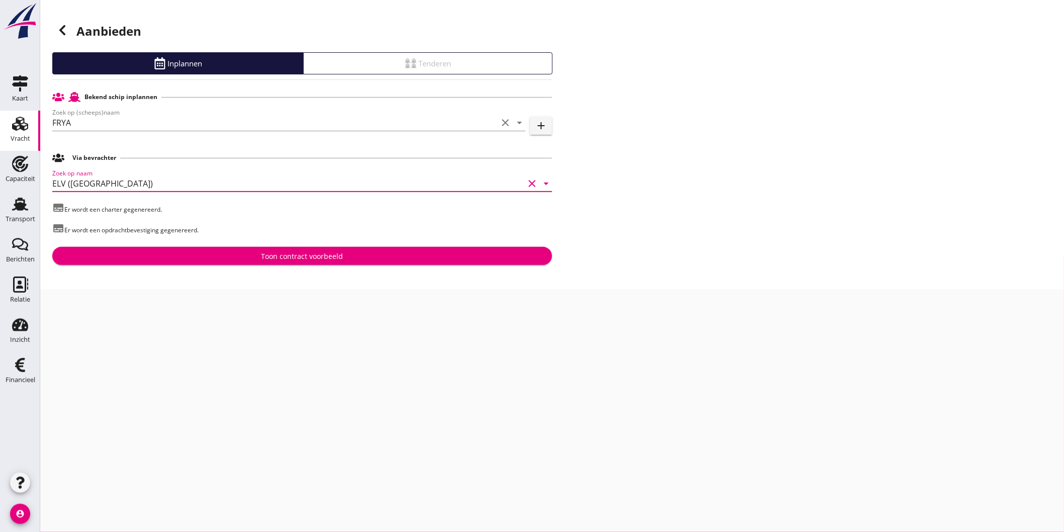
type input "ELV (Rotterdam)"
click at [195, 251] on div "Toon contract voorbeeld" at bounding box center [302, 256] width 484 height 11
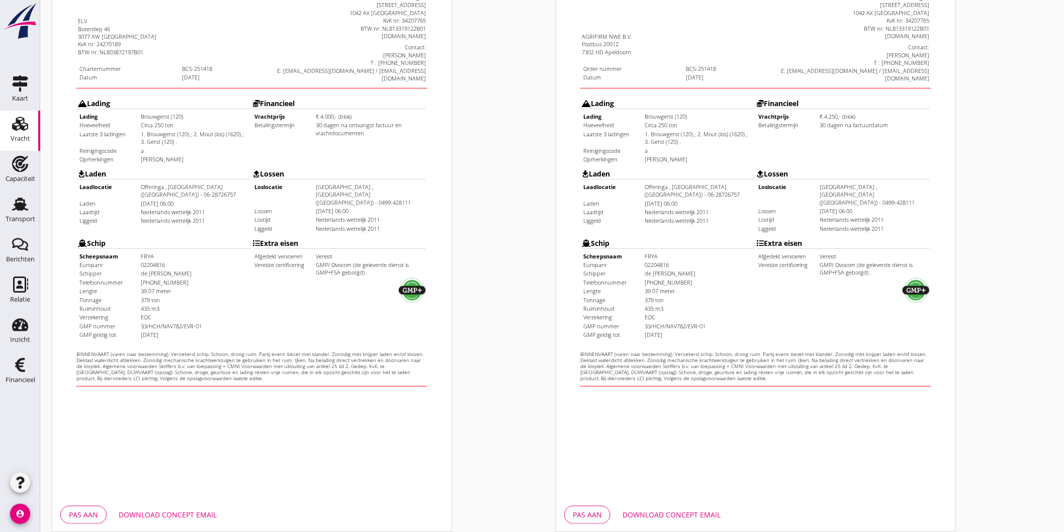
scroll to position [212, 0]
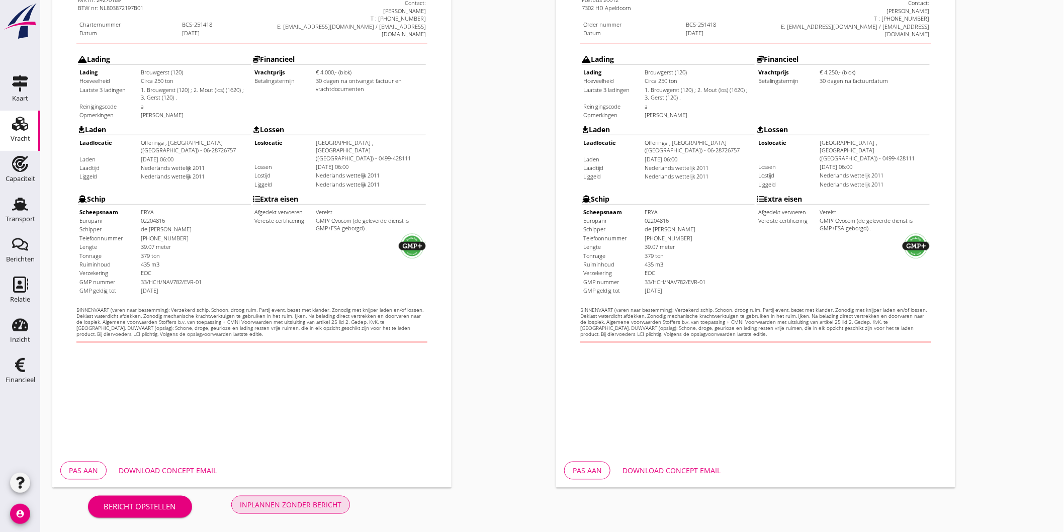
click at [273, 497] on button "Inplannen zonder bericht" at bounding box center [290, 505] width 119 height 18
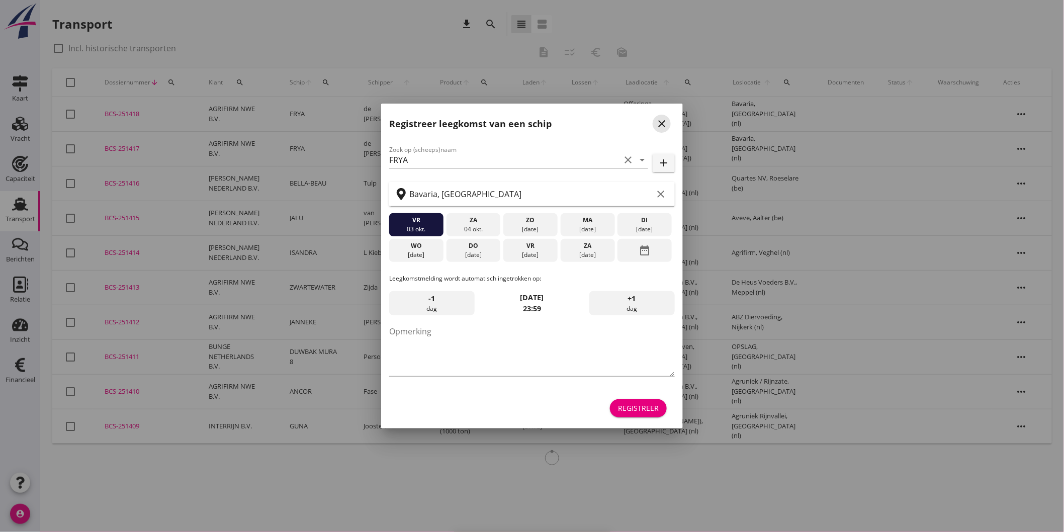
click at [665, 127] on icon "close" at bounding box center [662, 124] width 12 height 12
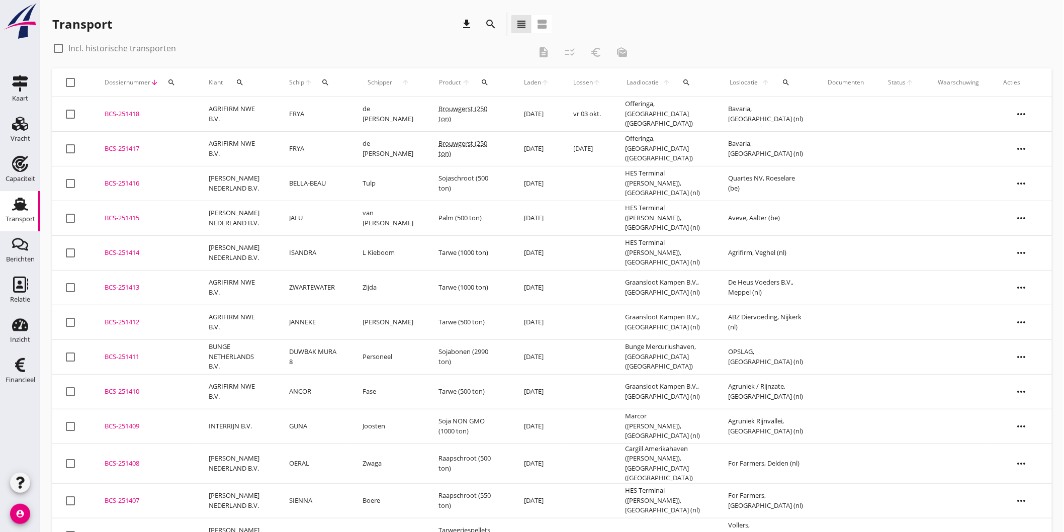
click at [339, 109] on td "FRYA" at bounding box center [313, 114] width 73 height 35
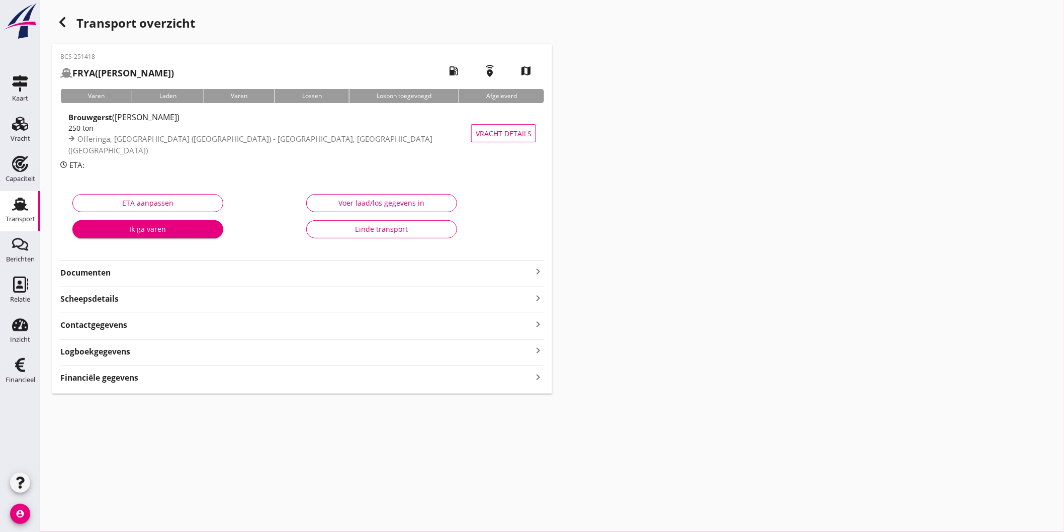
click at [129, 378] on strong "Financiële gegevens" at bounding box center [99, 378] width 78 height 12
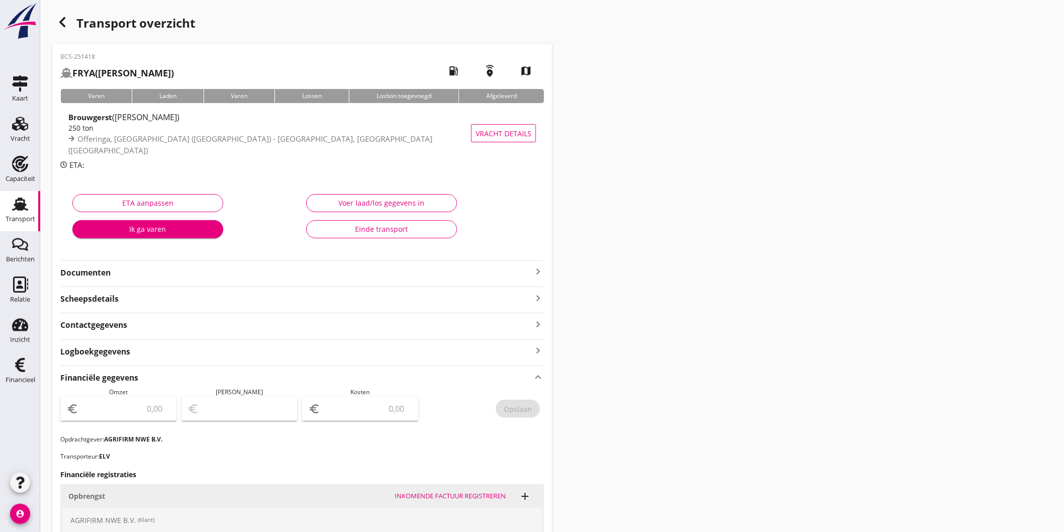
click at [18, 215] on div "Transport" at bounding box center [21, 219] width 30 height 14
